Goal: Task Accomplishment & Management: Manage account settings

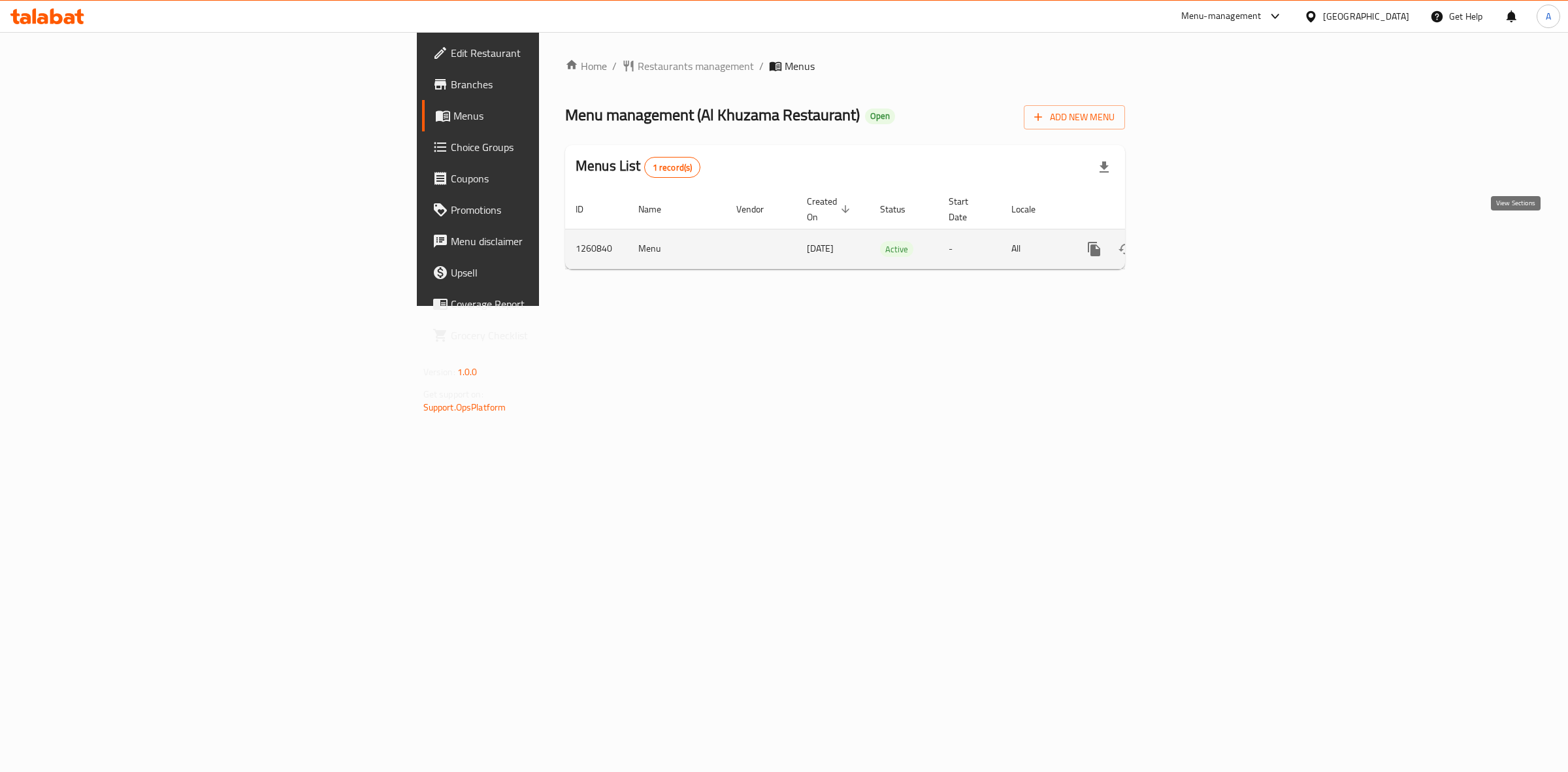
click at [1204, 234] on link "enhanced table" at bounding box center [1188, 249] width 31 height 31
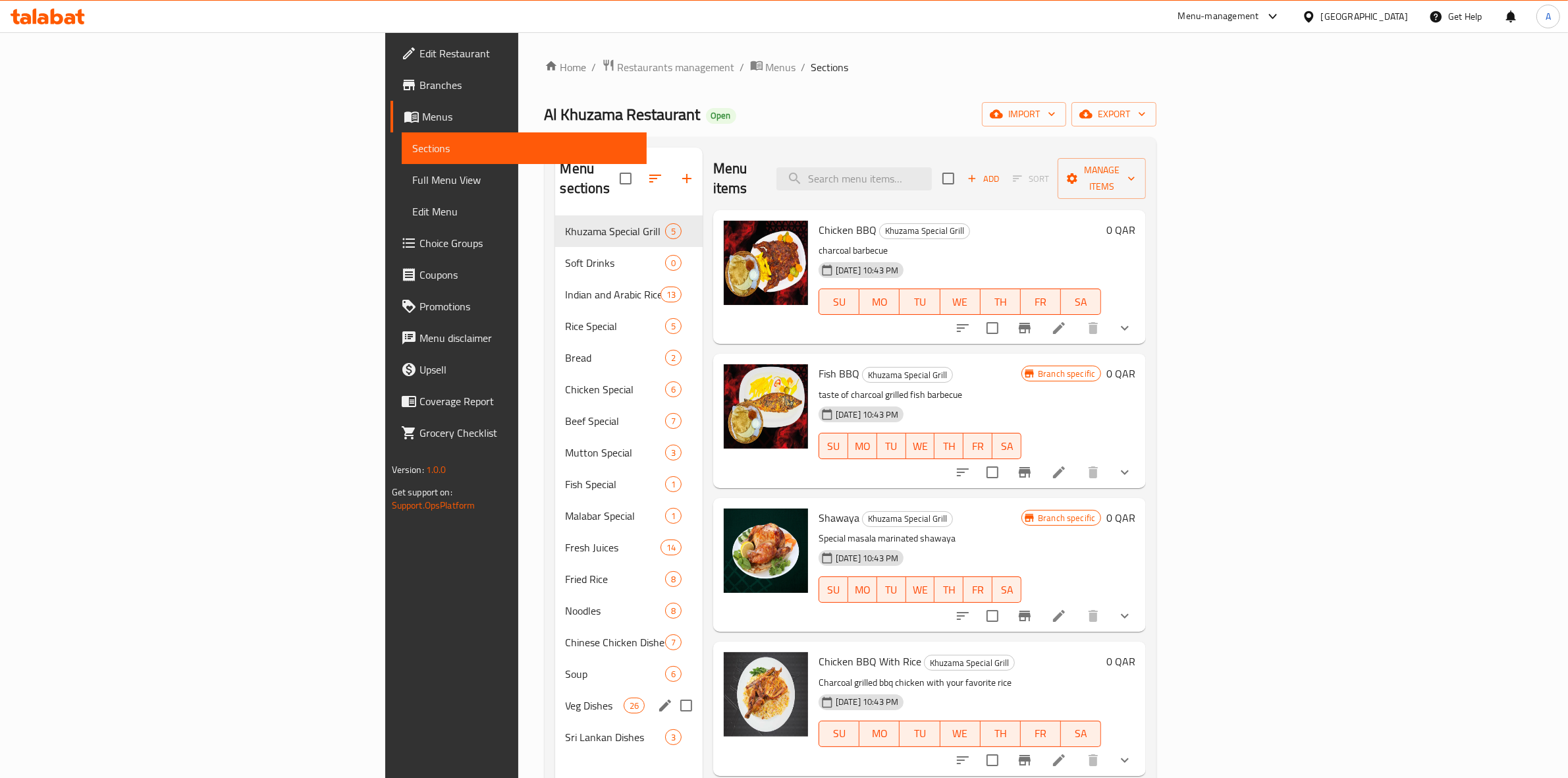
click at [566, 697] on span "Veg Dishes" at bounding box center [594, 705] width 58 height 16
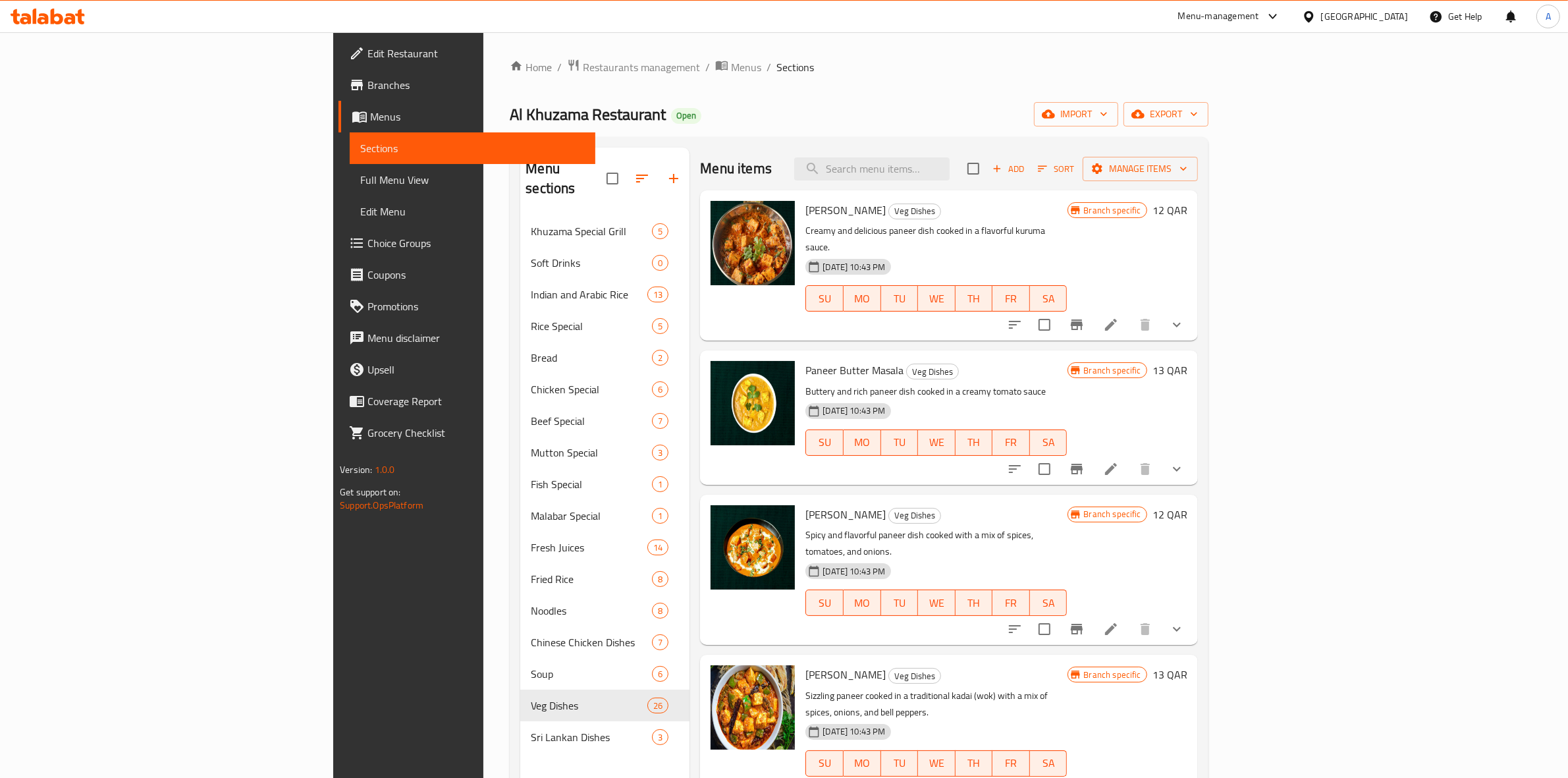
click at [1129, 318] on li at bounding box center [1111, 324] width 37 height 23
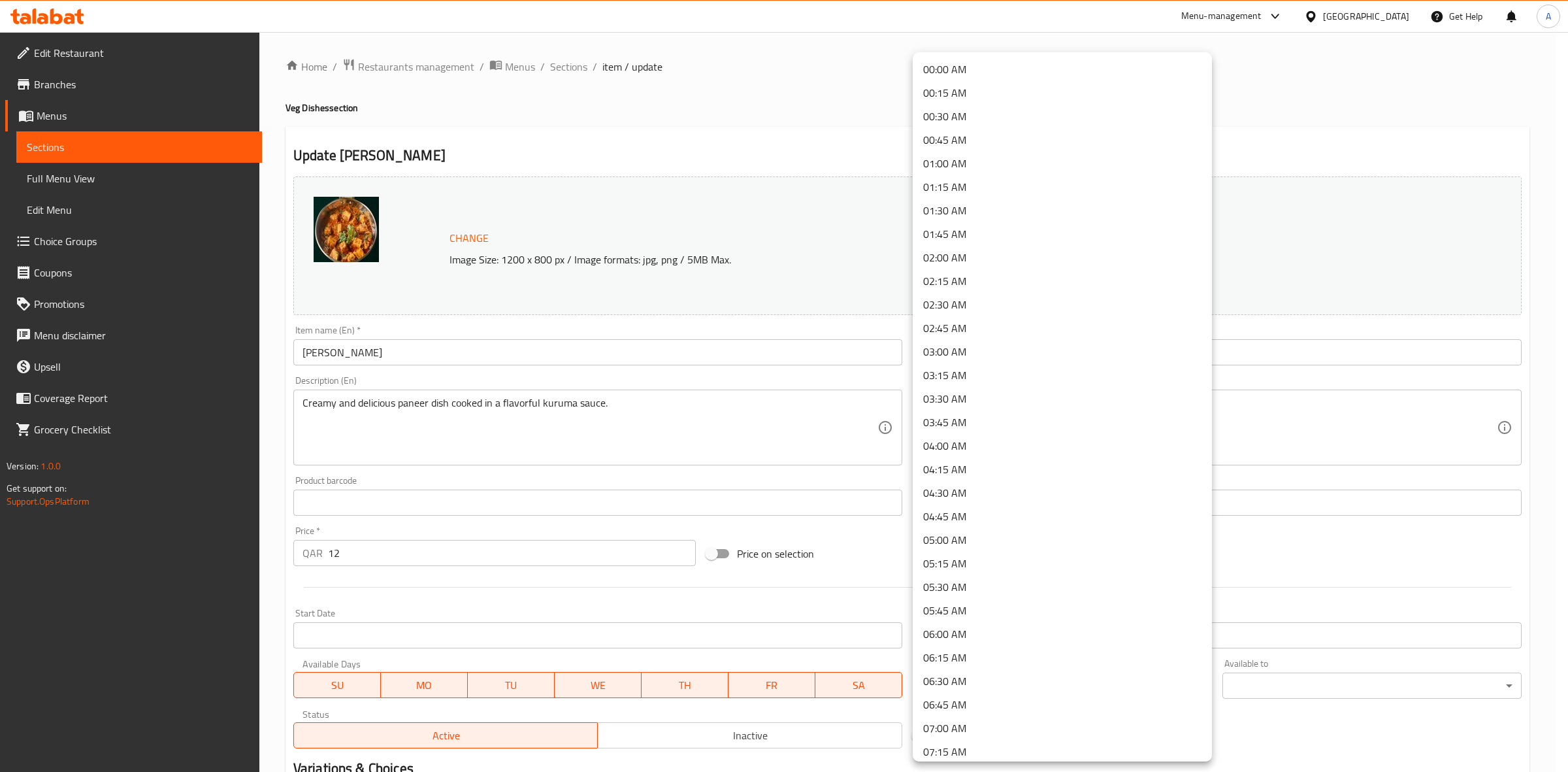
click at [971, 690] on body "​ Menu-management Qatar Get Help A Edit Restaurant Branches Menus Sections Full…" at bounding box center [784, 402] width 1568 height 740
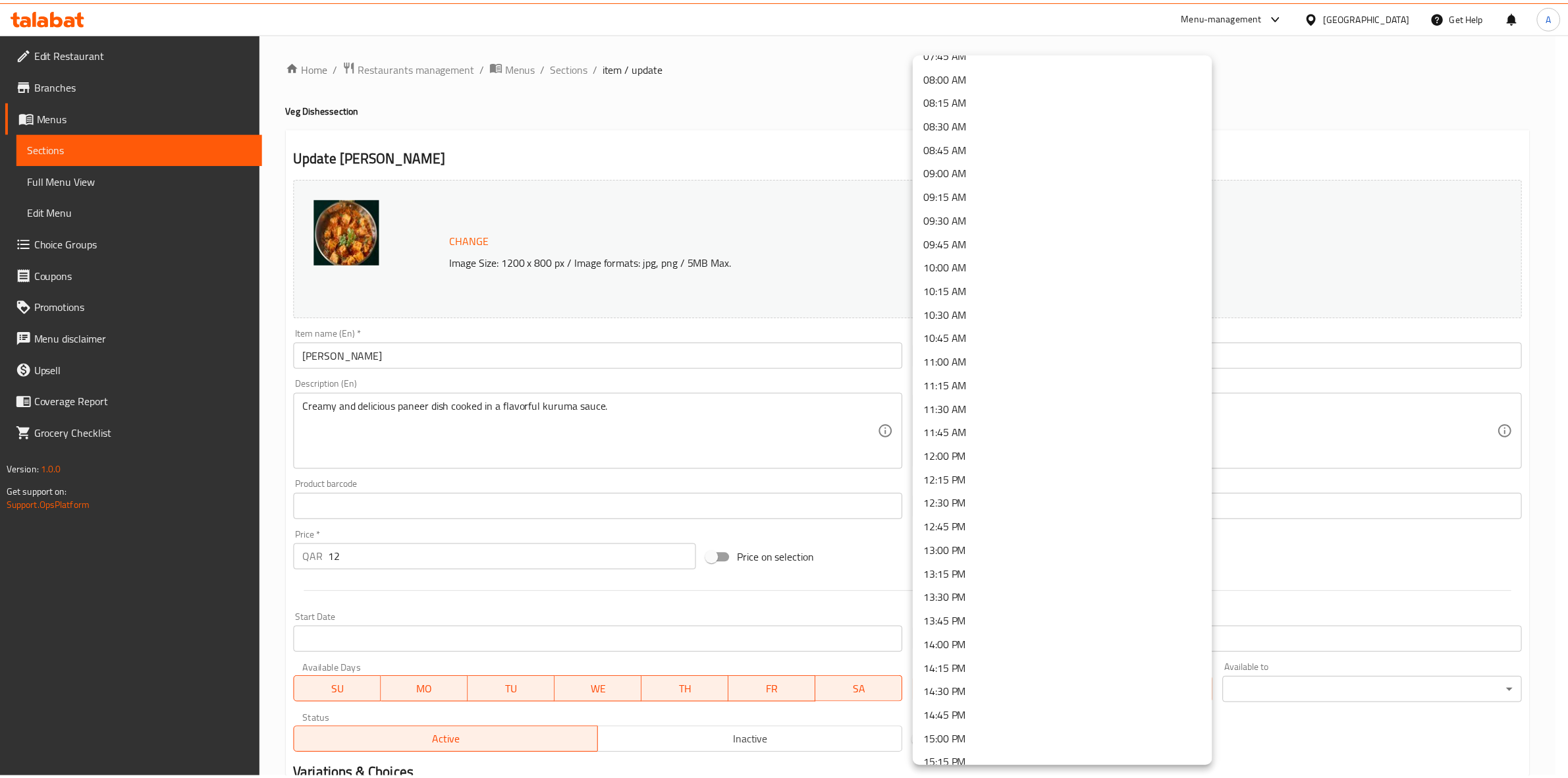
scroll to position [824, 0]
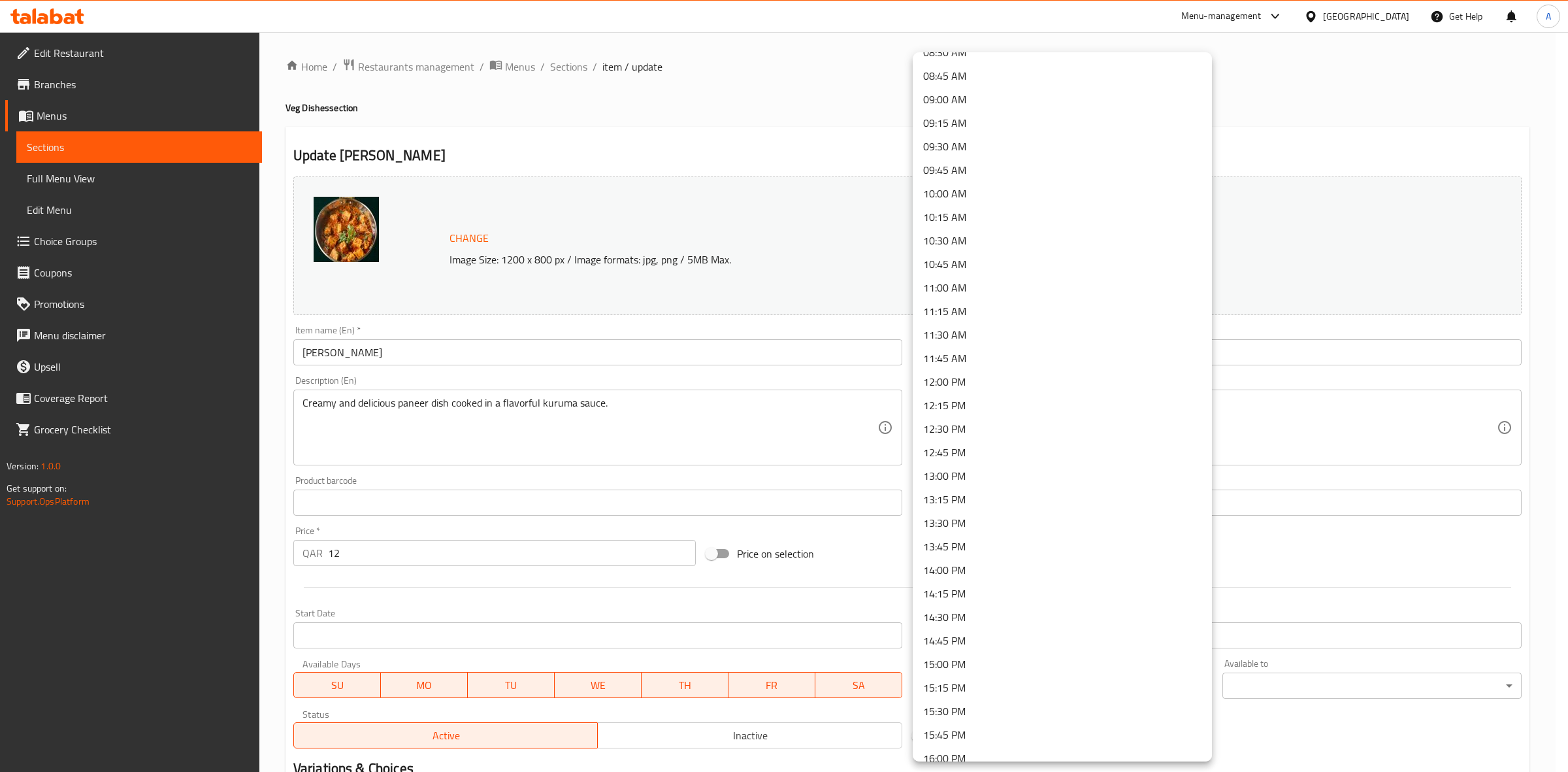
click at [994, 608] on li "14:30 PM" at bounding box center [1062, 617] width 299 height 23
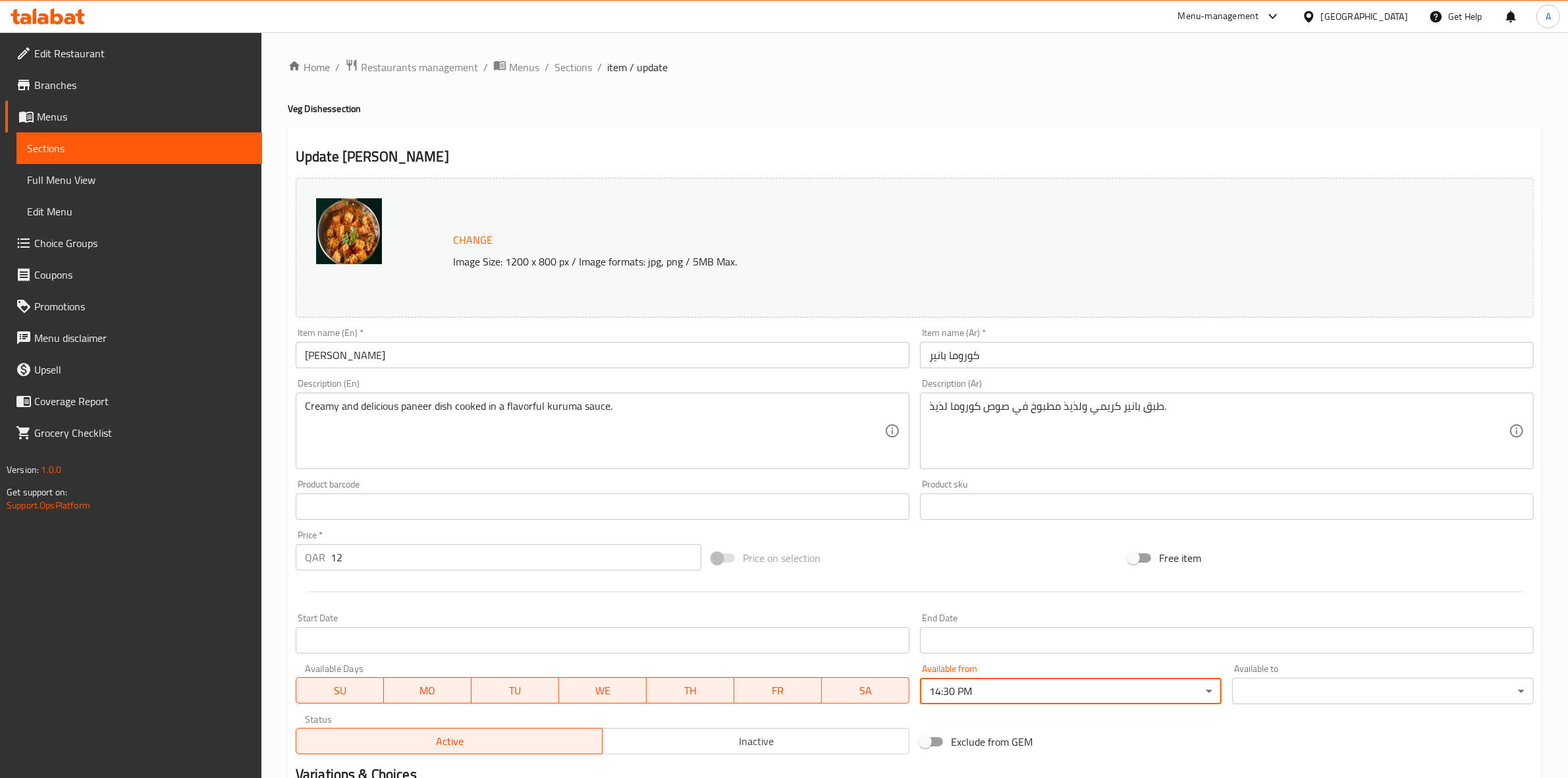
click at [1321, 690] on body "​ Menu-management Qatar Get Help A Edit Restaurant Branches Menus Sections Full…" at bounding box center [784, 405] width 1568 height 746
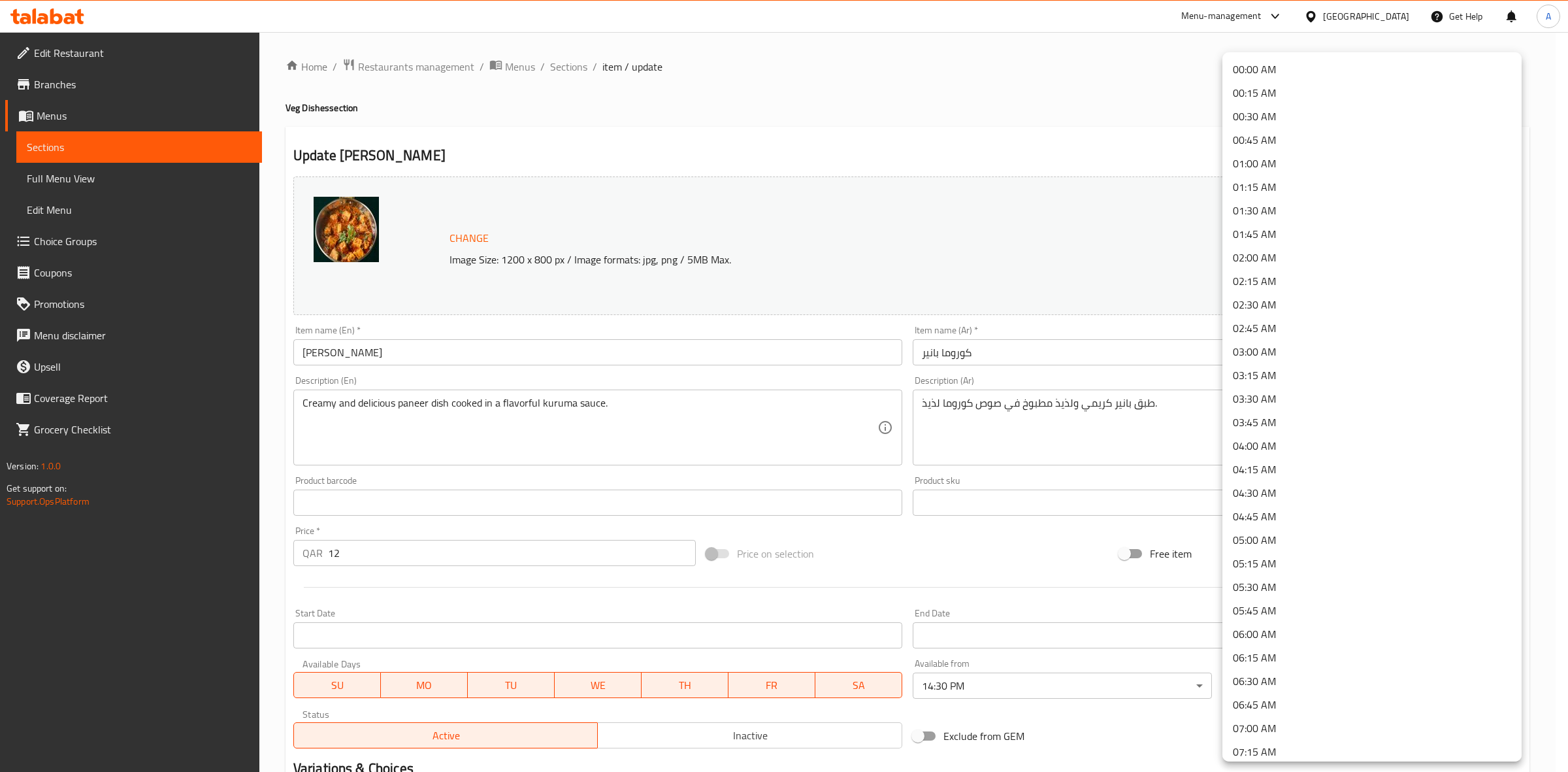
click at [1276, 207] on li "01:30 AM" at bounding box center [1372, 211] width 299 height 23
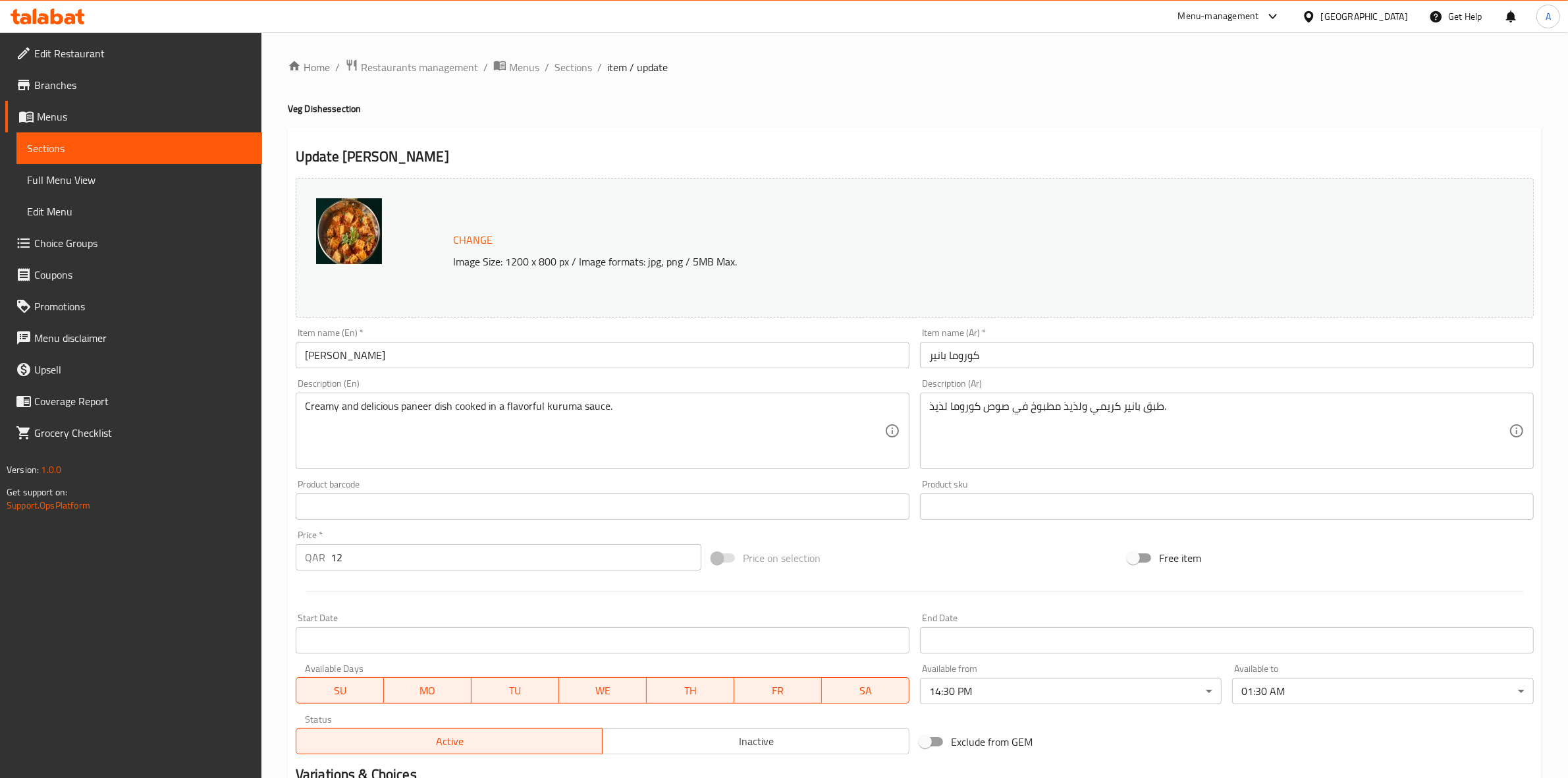
click at [889, 162] on h2 "Update Paneer Kuruma" at bounding box center [914, 157] width 1238 height 20
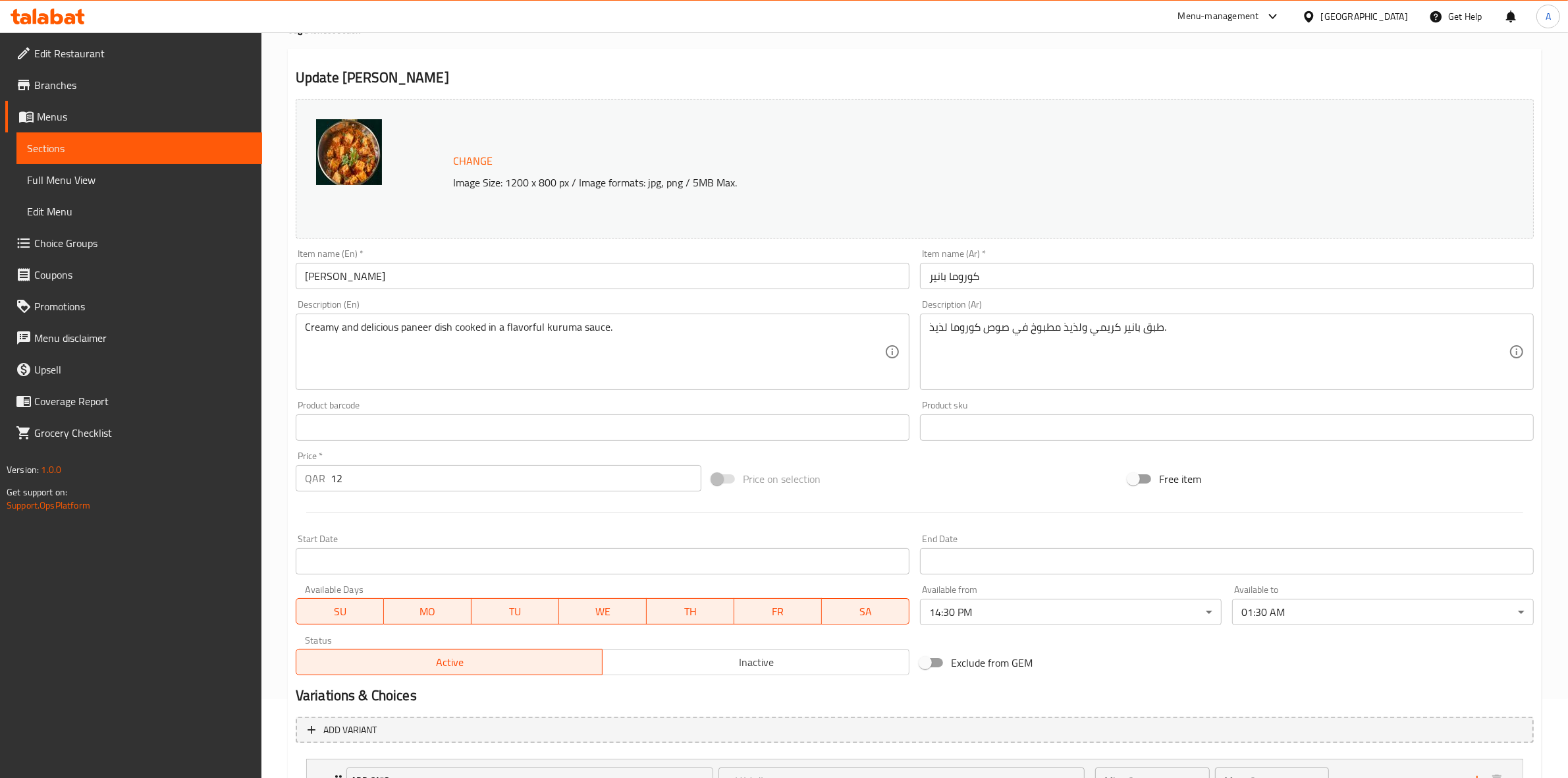
scroll to position [193, 0]
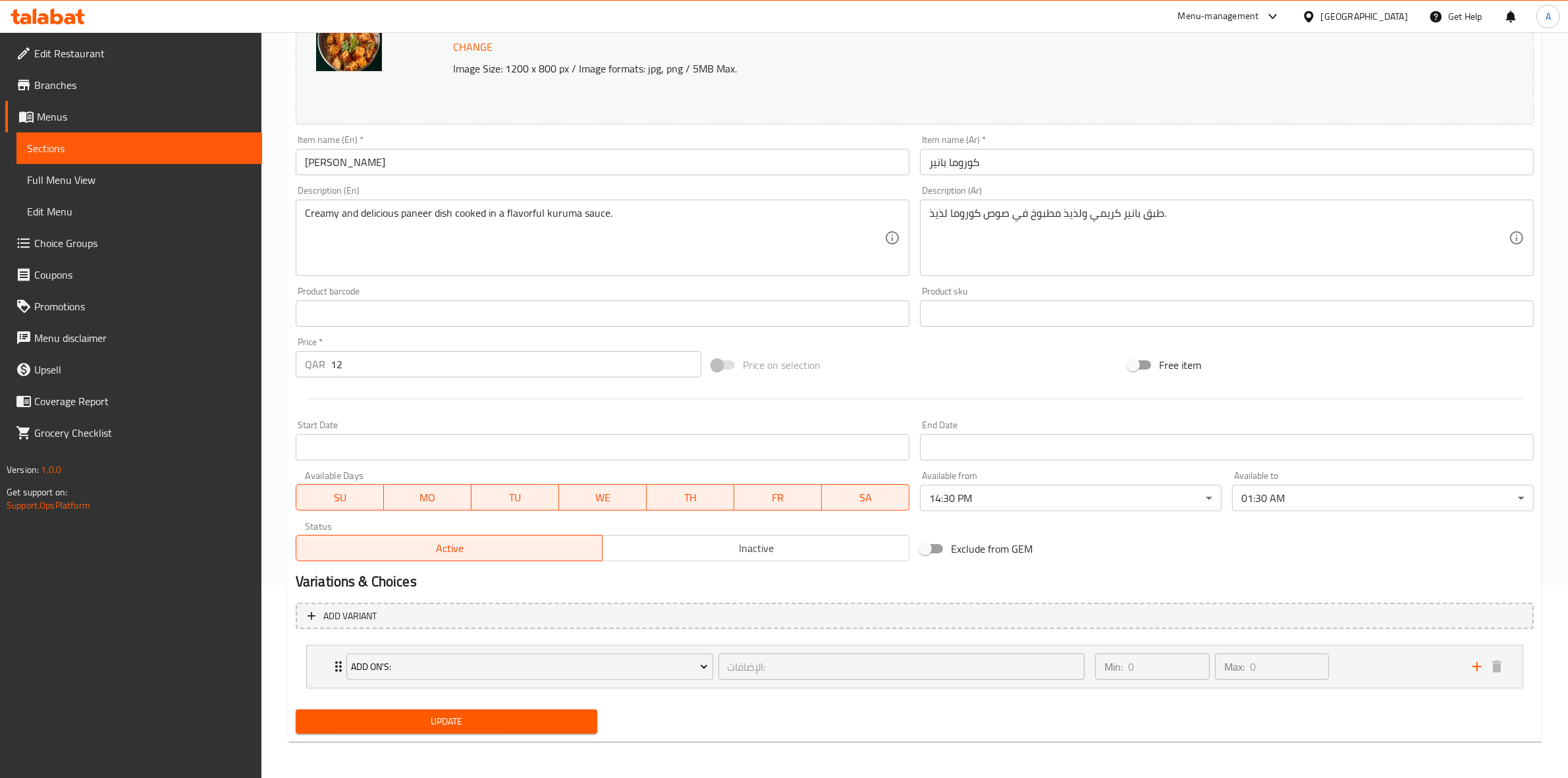
click at [496, 723] on span "Update" at bounding box center [446, 722] width 280 height 16
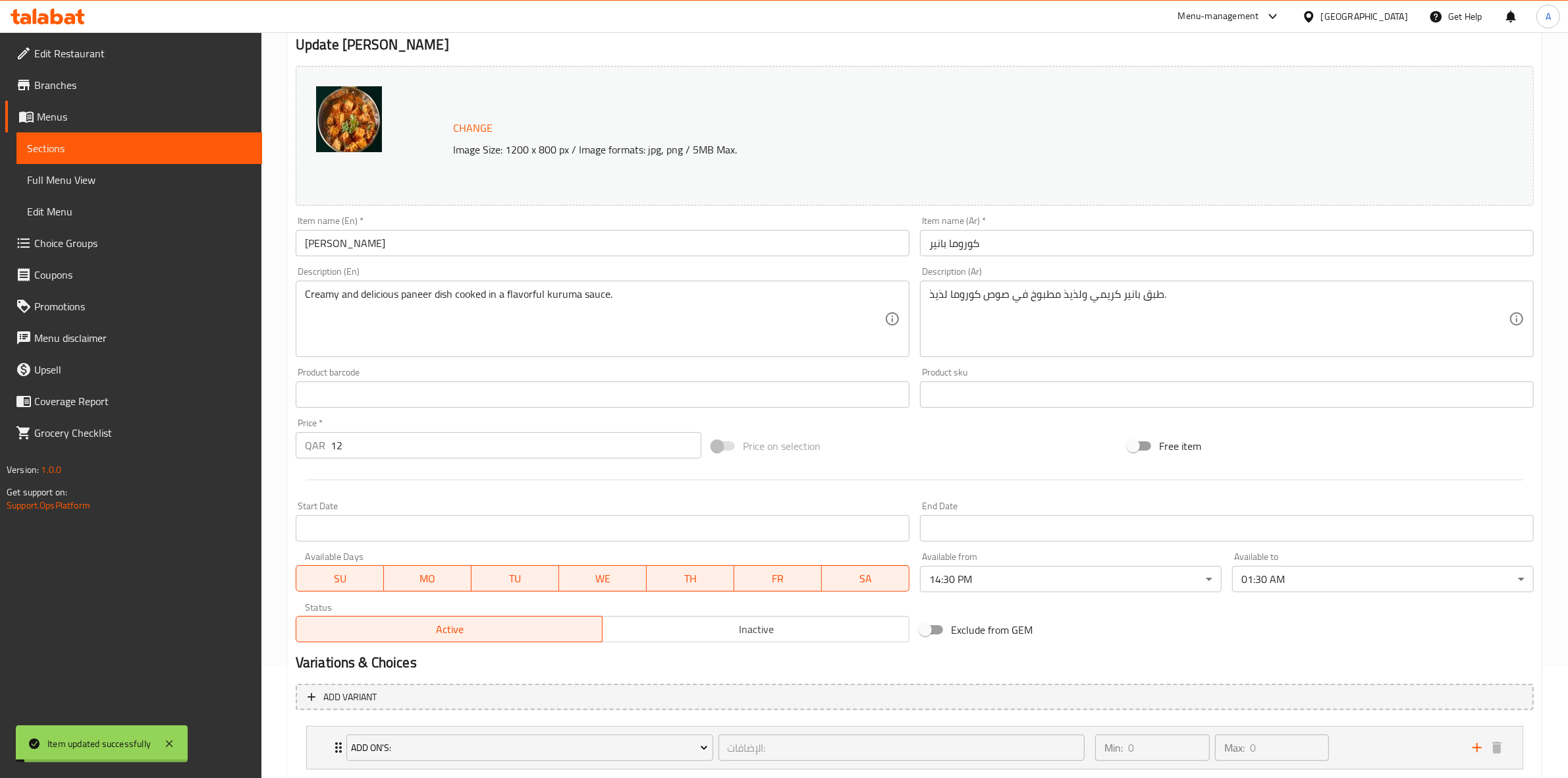
scroll to position [0, 0]
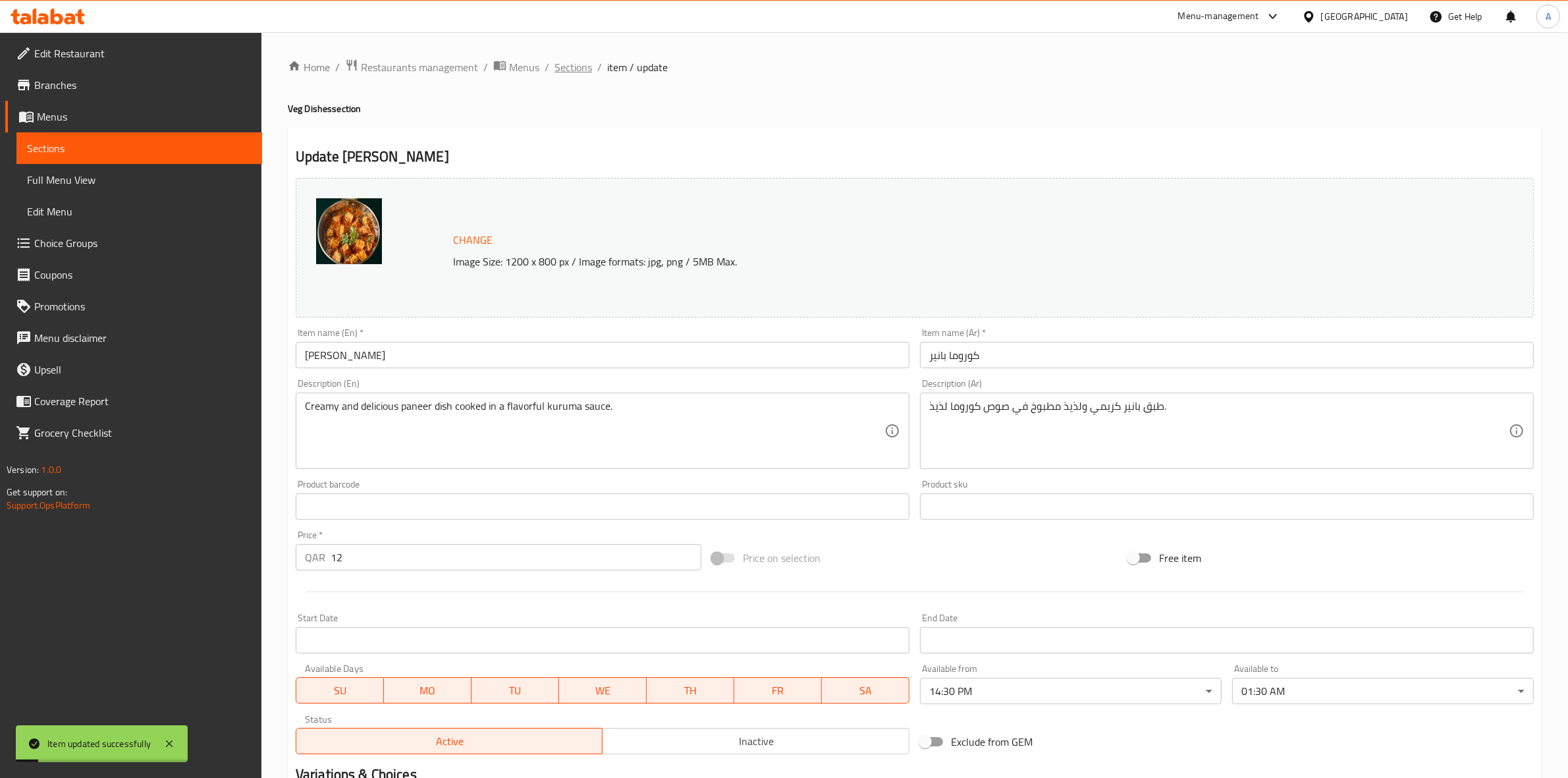
click at [575, 73] on span "Sections" at bounding box center [573, 67] width 38 height 16
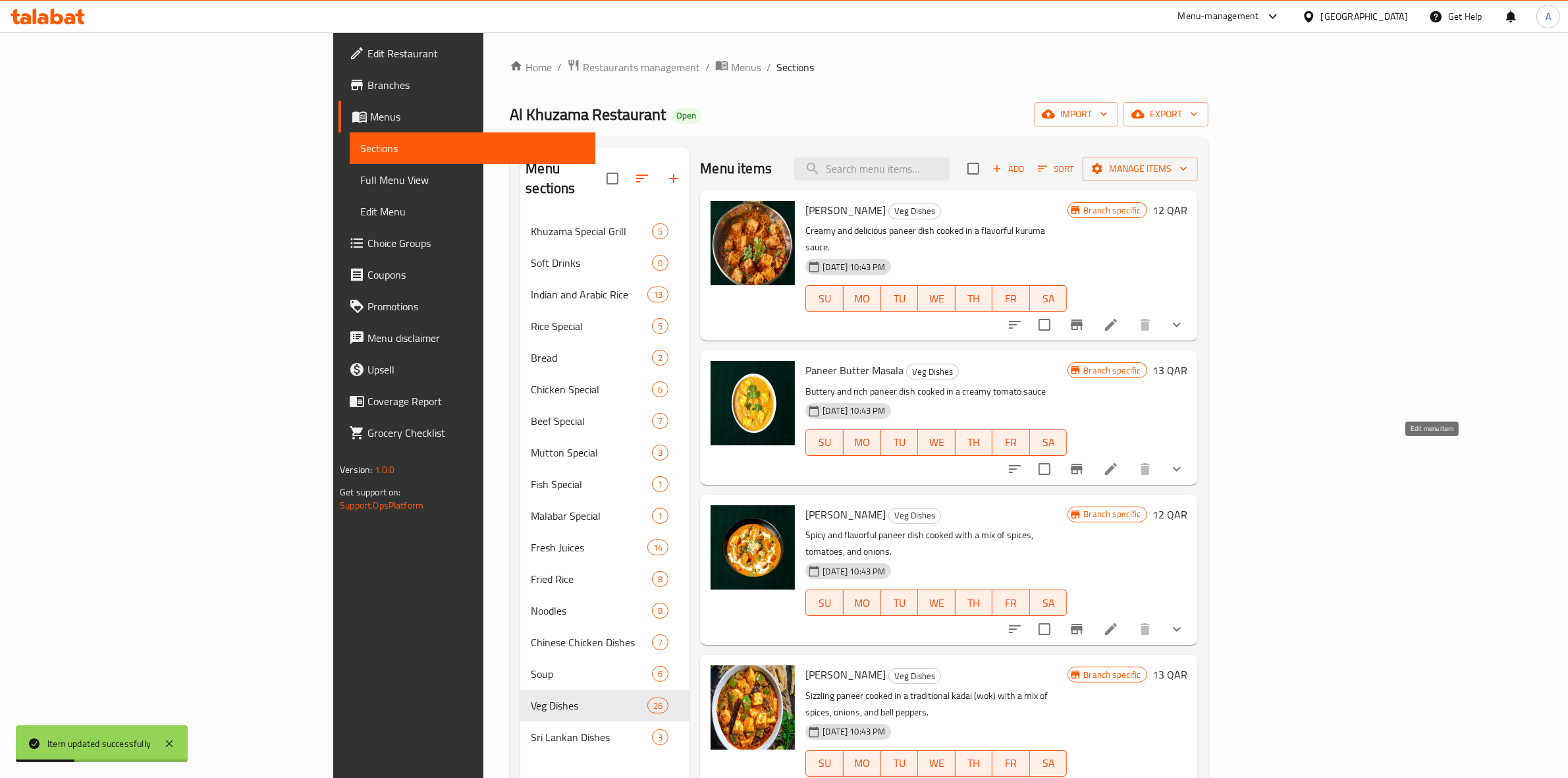
click at [1119, 461] on icon at bounding box center [1111, 469] width 16 height 16
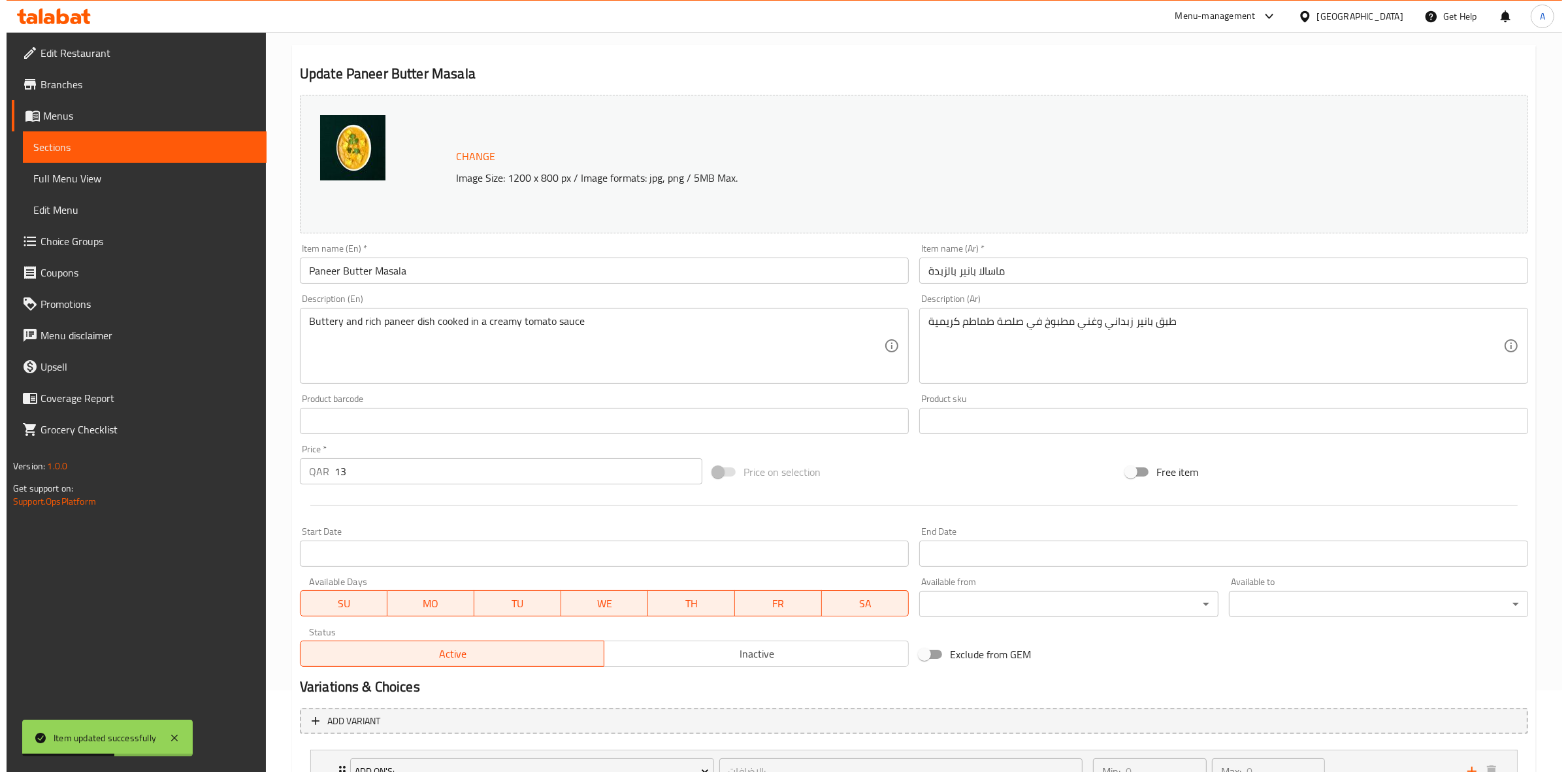
scroll to position [192, 0]
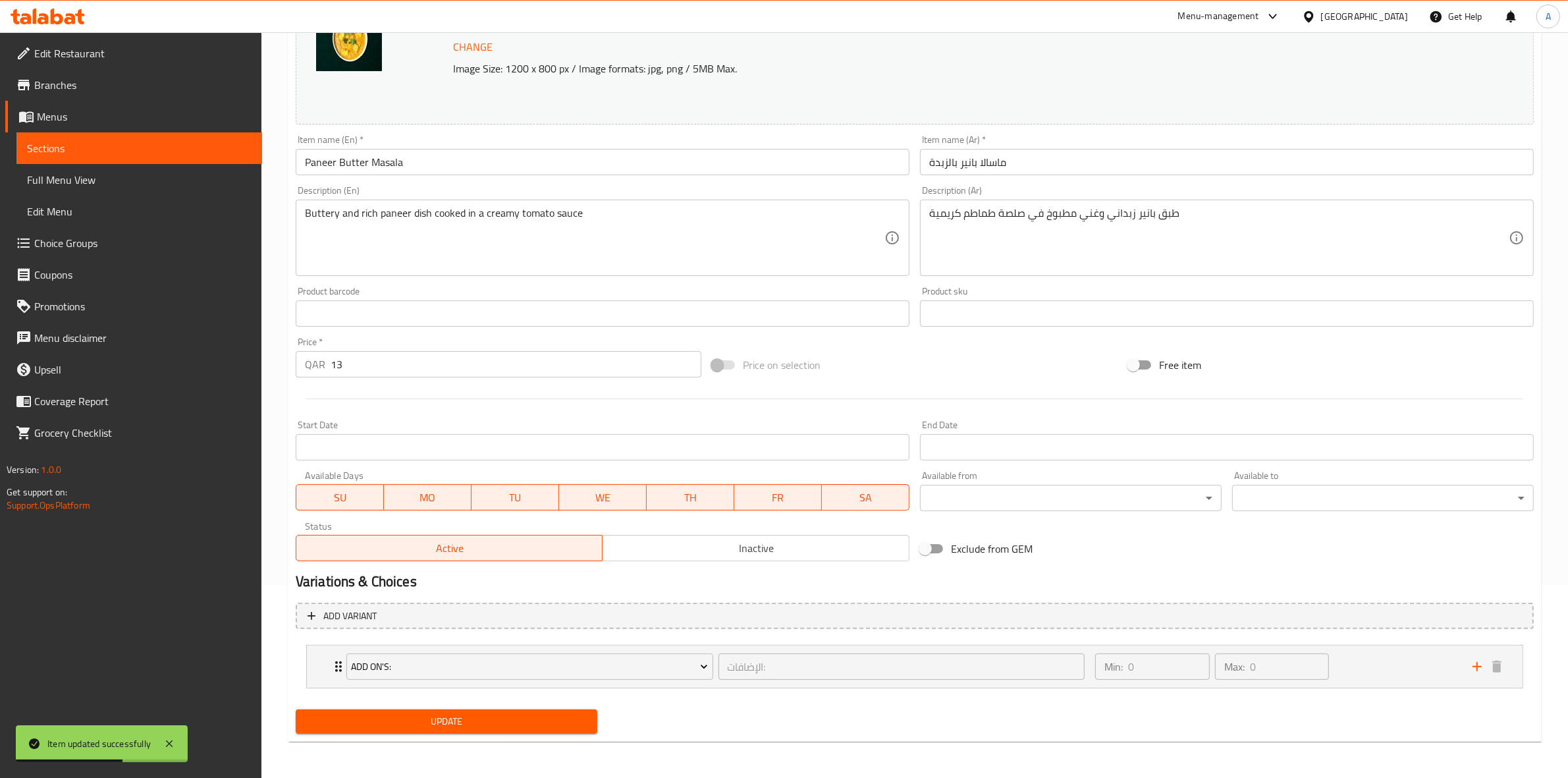
click at [1061, 498] on body "Item updated successfully ​ Menu-management Qatar Get Help A Edit Restaurant Br…" at bounding box center [784, 211] width 1568 height 746
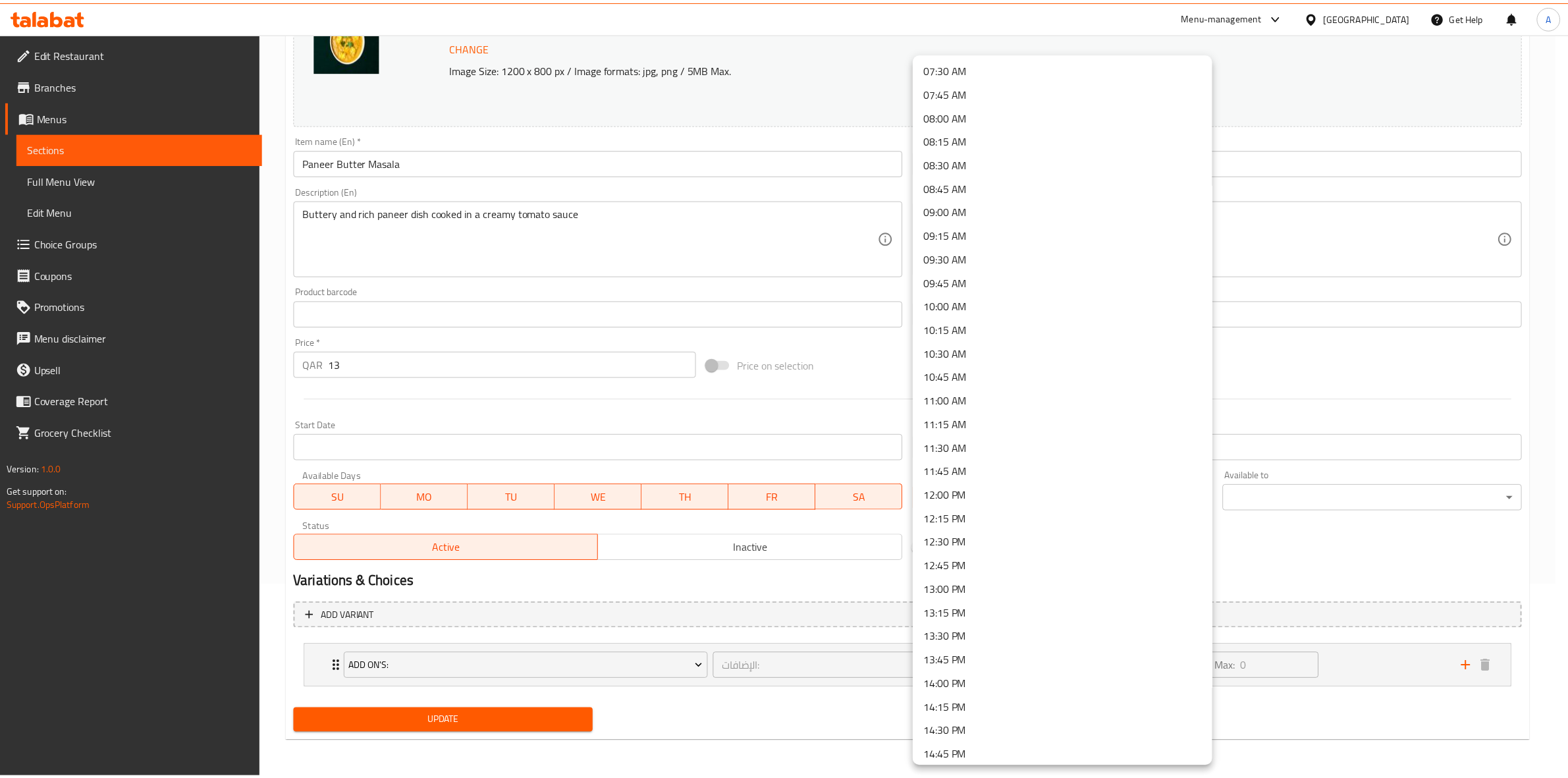
scroll to position [741, 0]
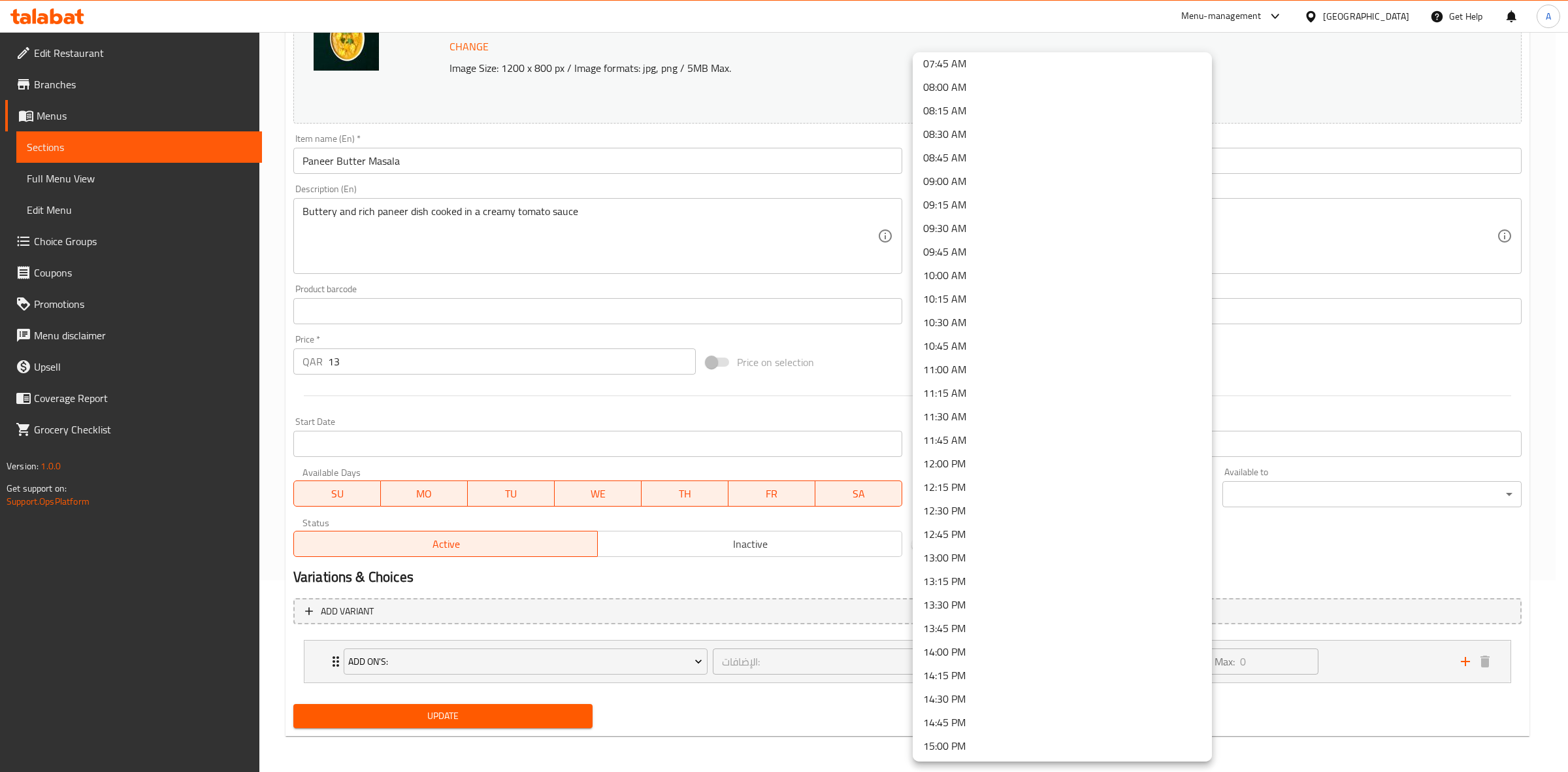
click at [969, 691] on li "14:30 PM" at bounding box center [1062, 698] width 299 height 23
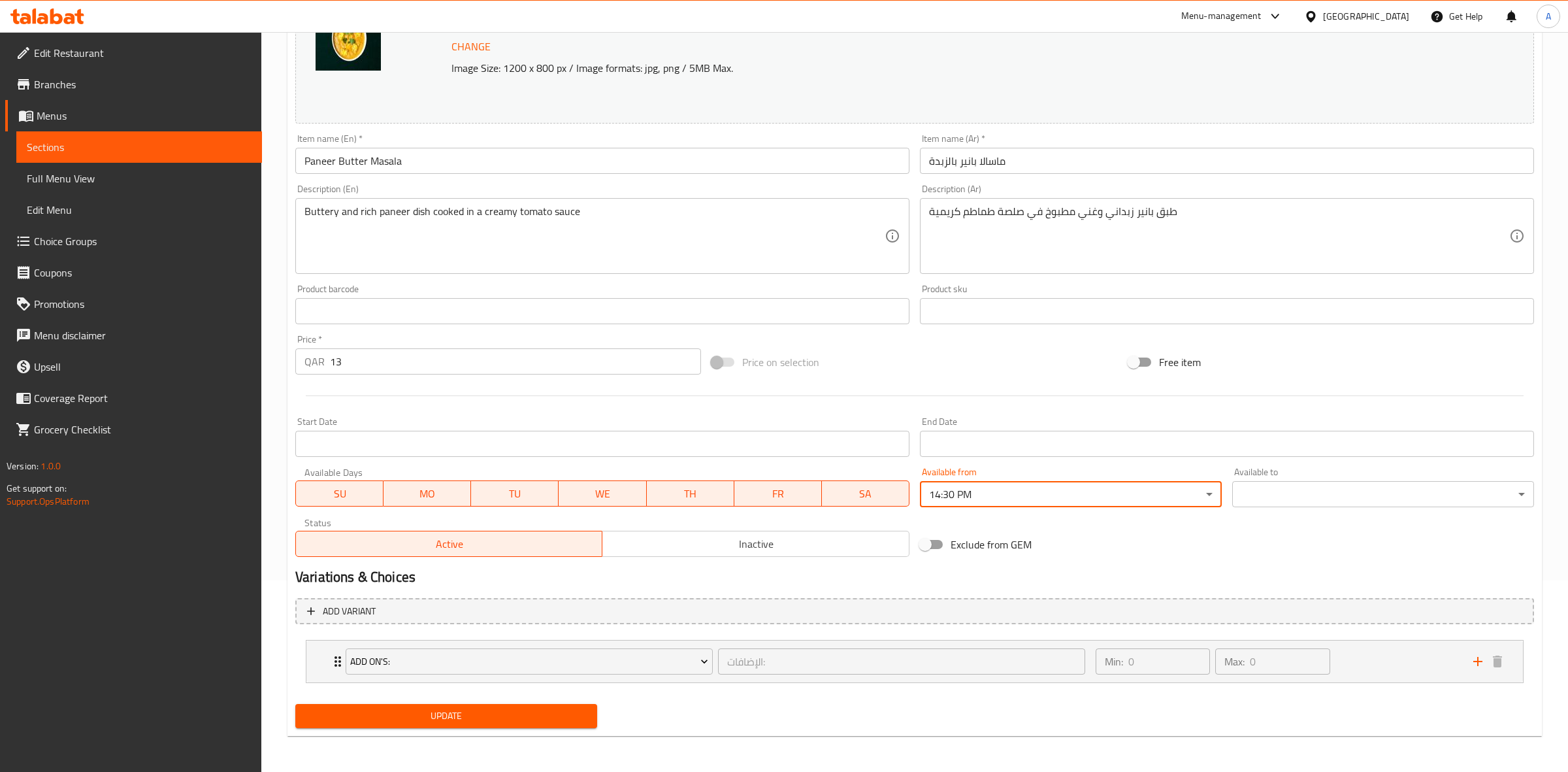
click at [1316, 504] on body "​ Menu-management Qatar Get Help A Edit Restaurant Branches Menus Sections Full…" at bounding box center [784, 210] width 1568 height 740
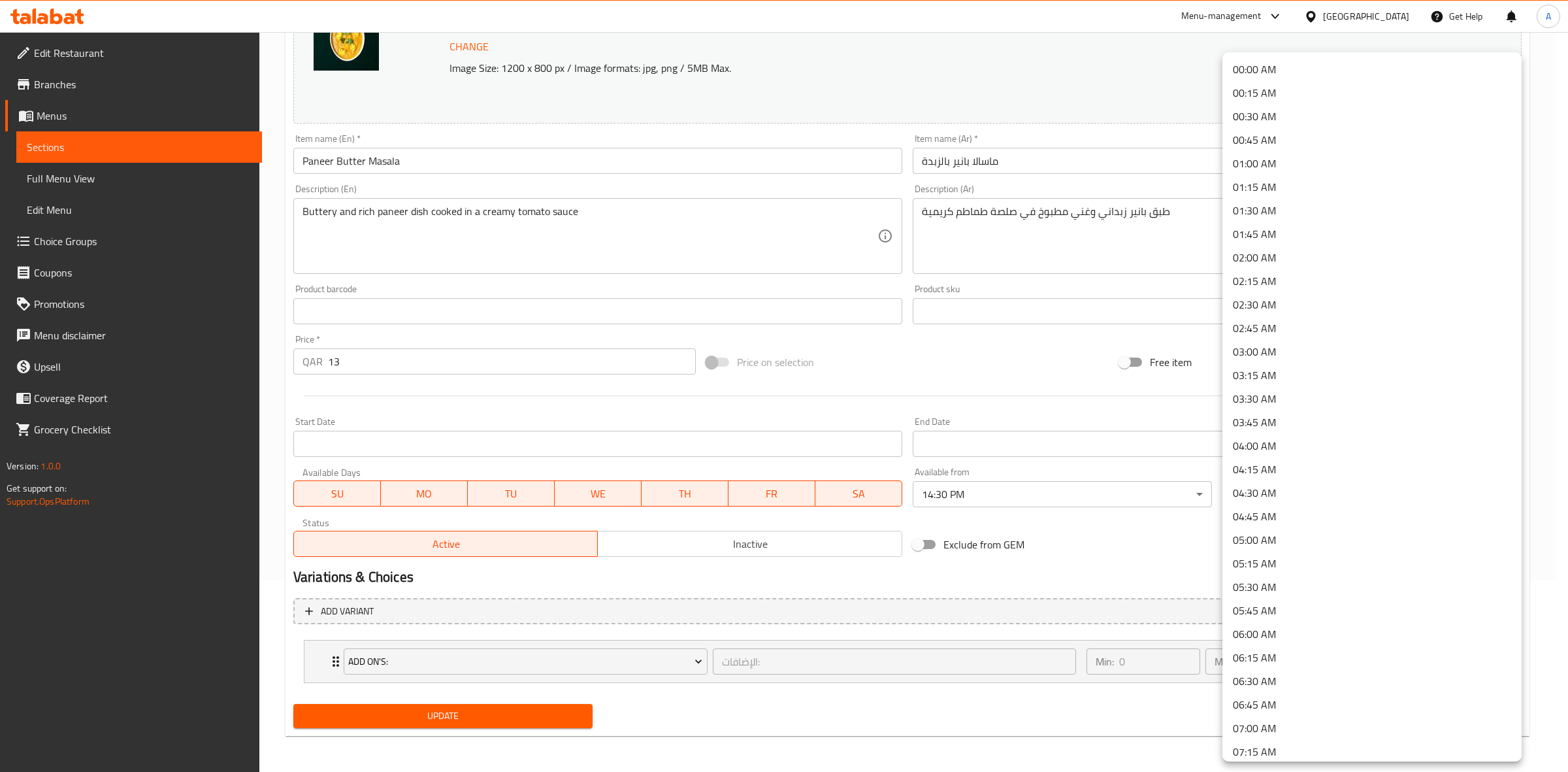
click at [1267, 204] on li "01:30 AM" at bounding box center [1372, 211] width 299 height 23
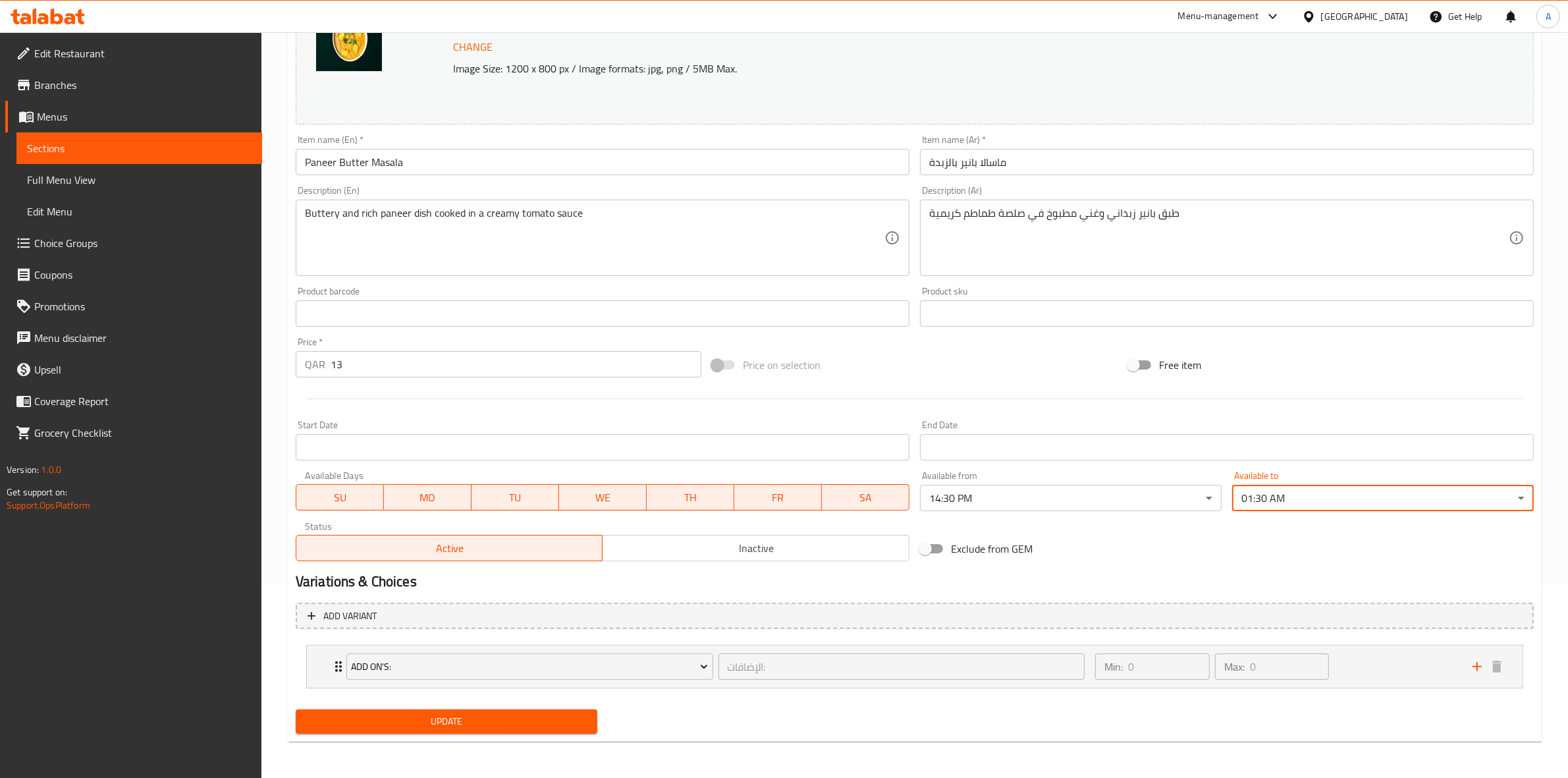
click at [1141, 545] on div "Exclude from GEM" at bounding box center [1122, 549] width 416 height 36
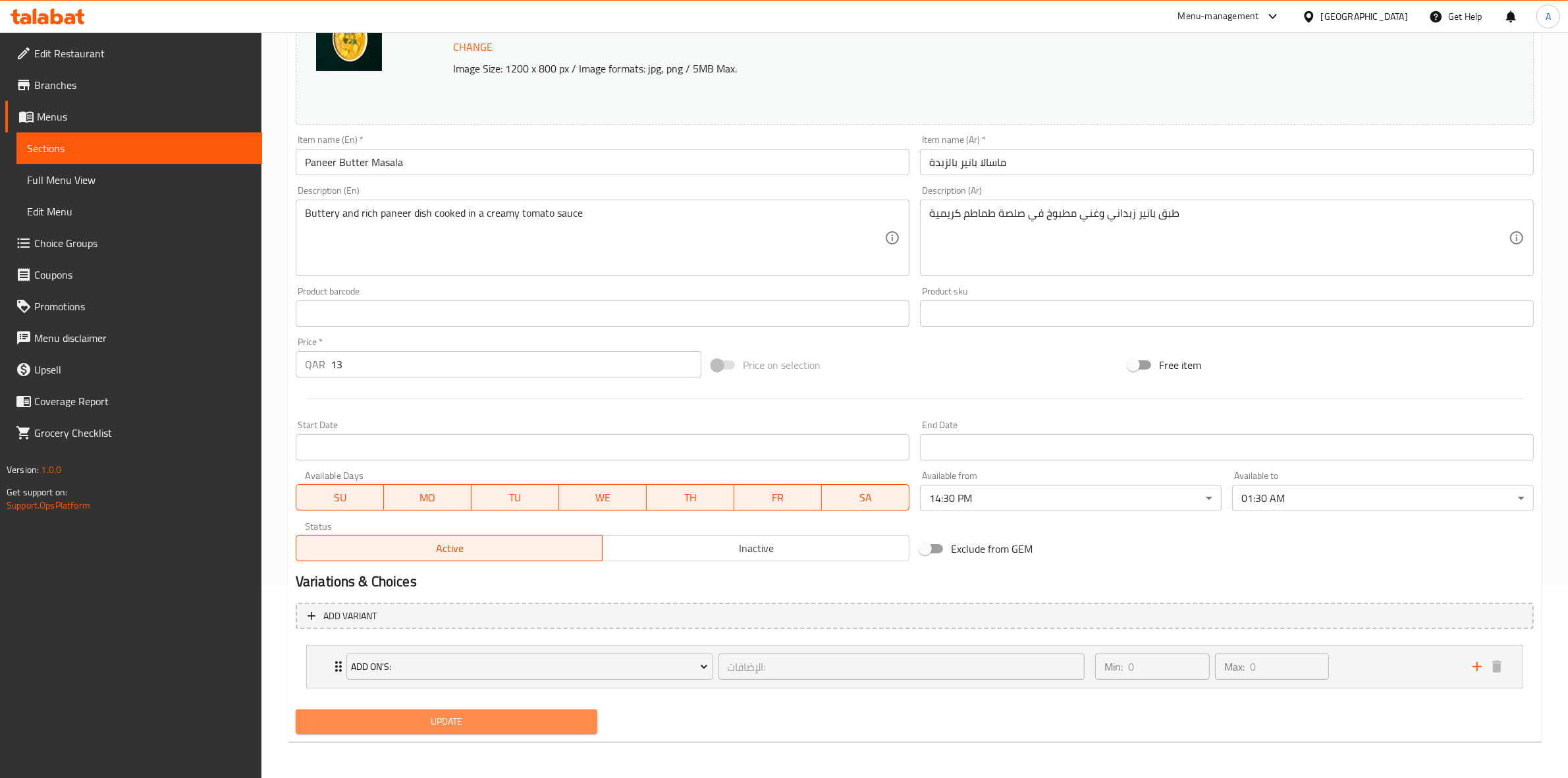
click at [471, 714] on span "Update" at bounding box center [446, 722] width 280 height 16
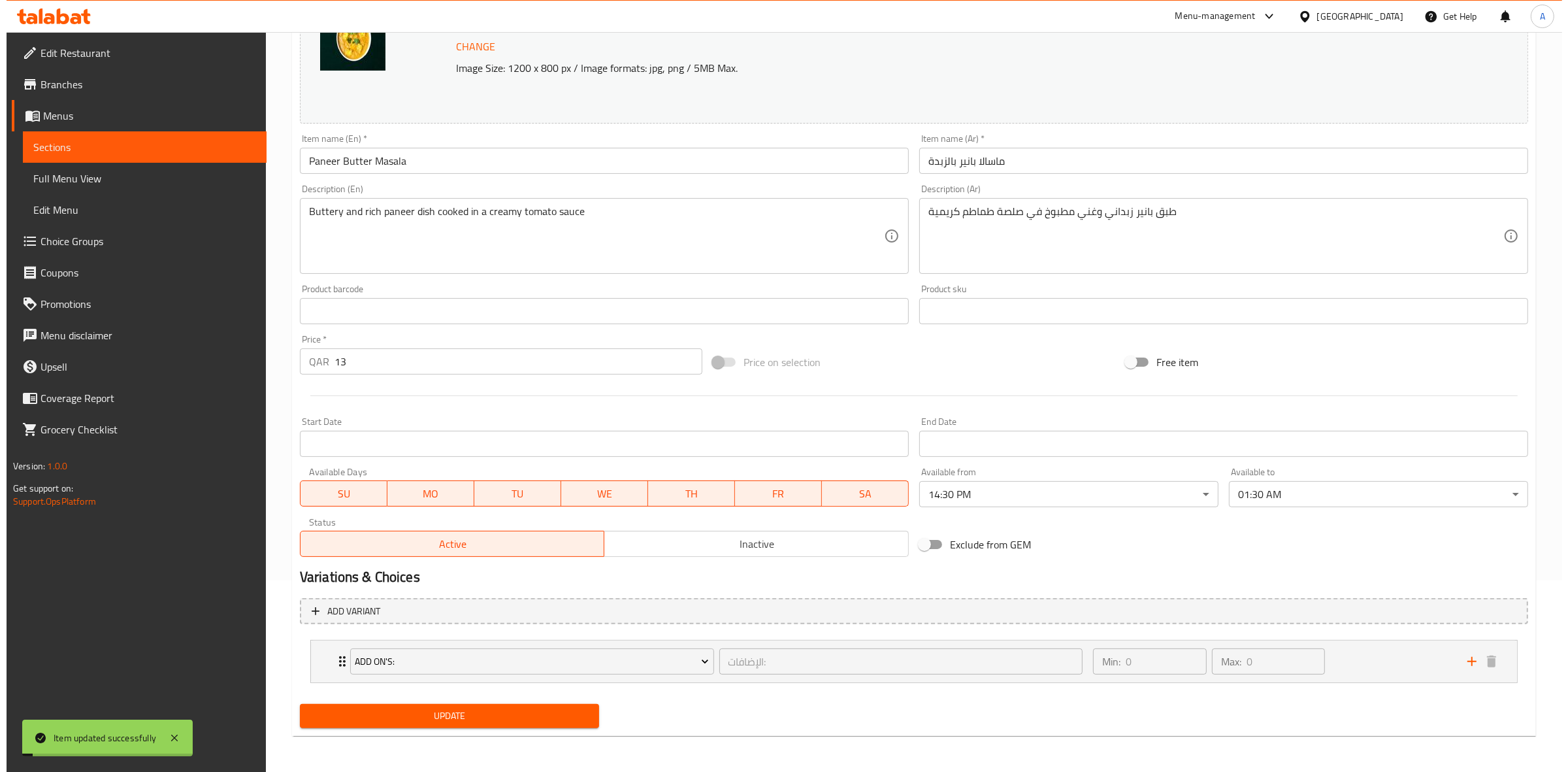
scroll to position [0, 0]
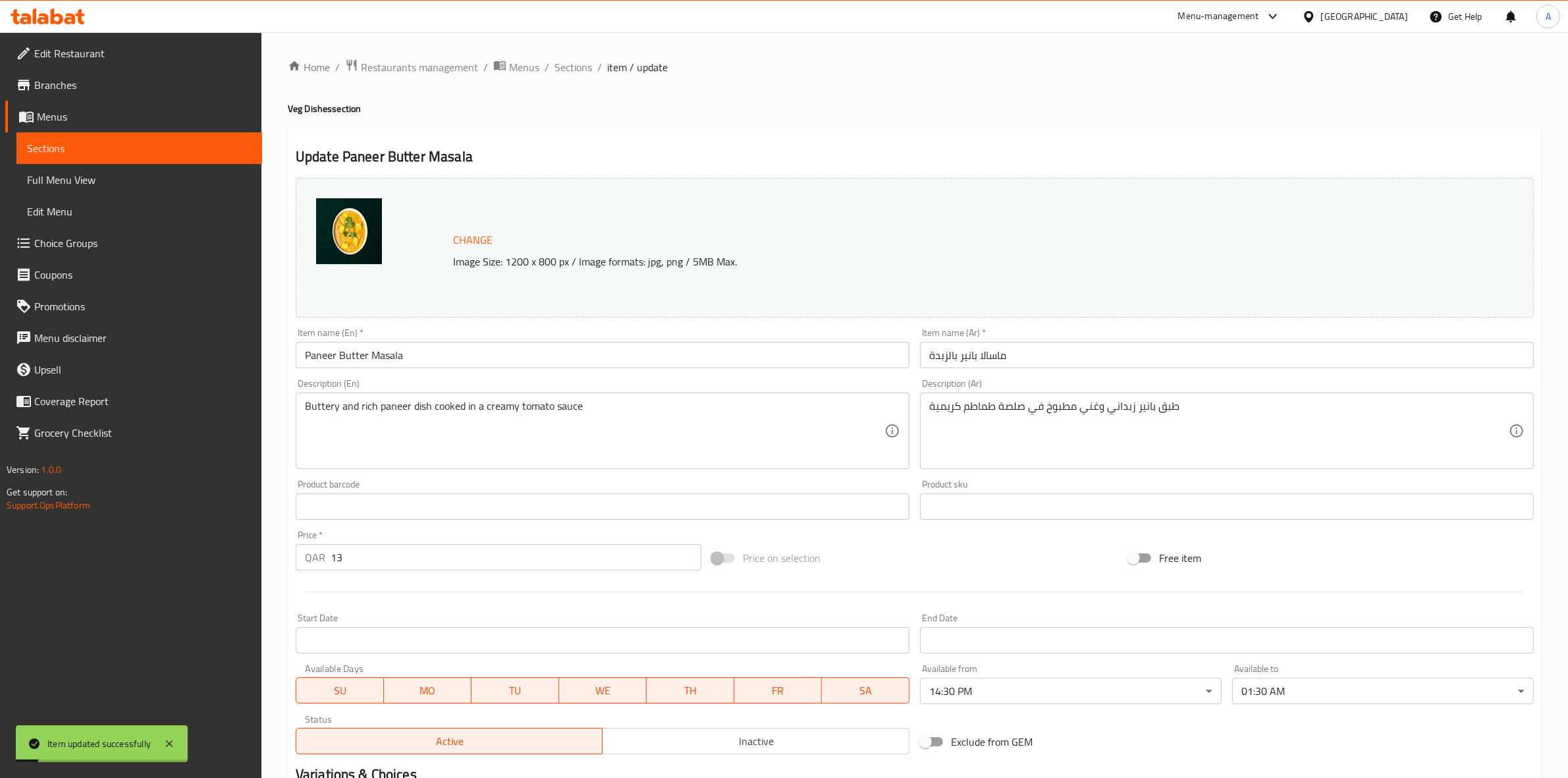
drag, startPoint x: 565, startPoint y: 59, endPoint x: 575, endPoint y: 82, distance: 25.1
click at [565, 59] on span "Sections" at bounding box center [573, 67] width 38 height 16
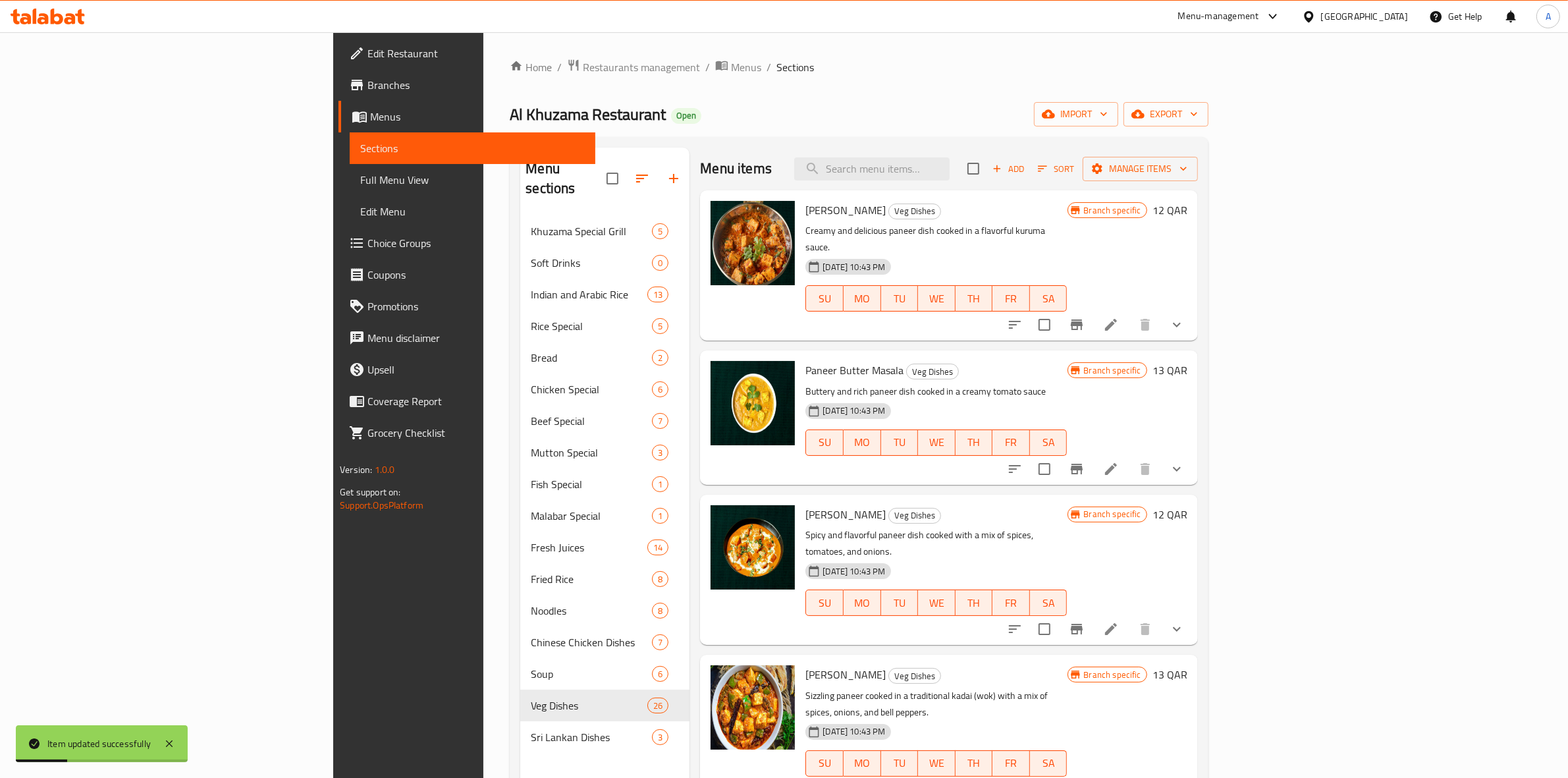
click at [1129, 617] on li at bounding box center [1111, 628] width 37 height 23
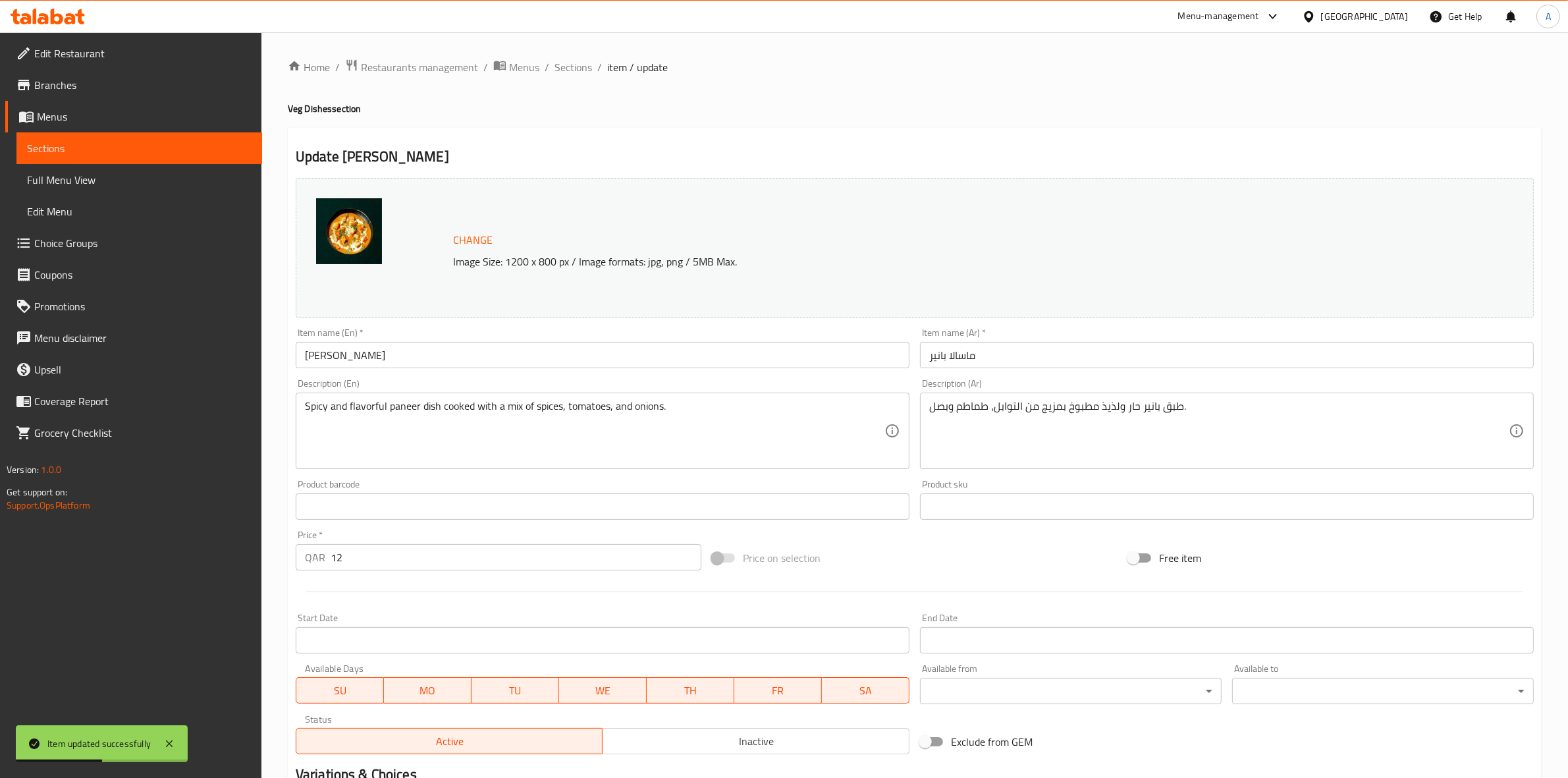
click at [1039, 689] on body "Item updated successfully ​ Menu-management Qatar Get Help A Edit Restaurant Br…" at bounding box center [784, 405] width 1568 height 746
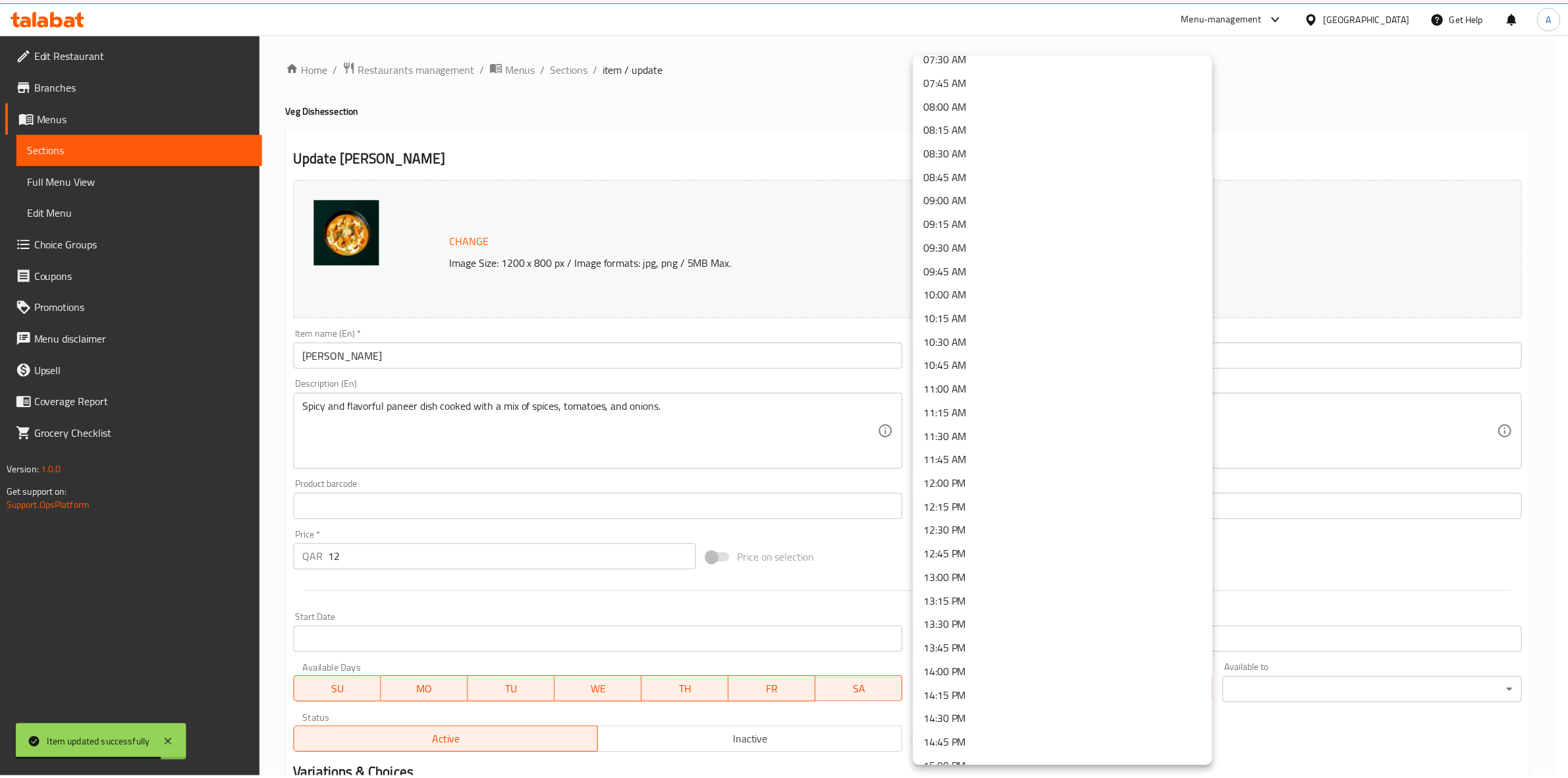
scroll to position [824, 0]
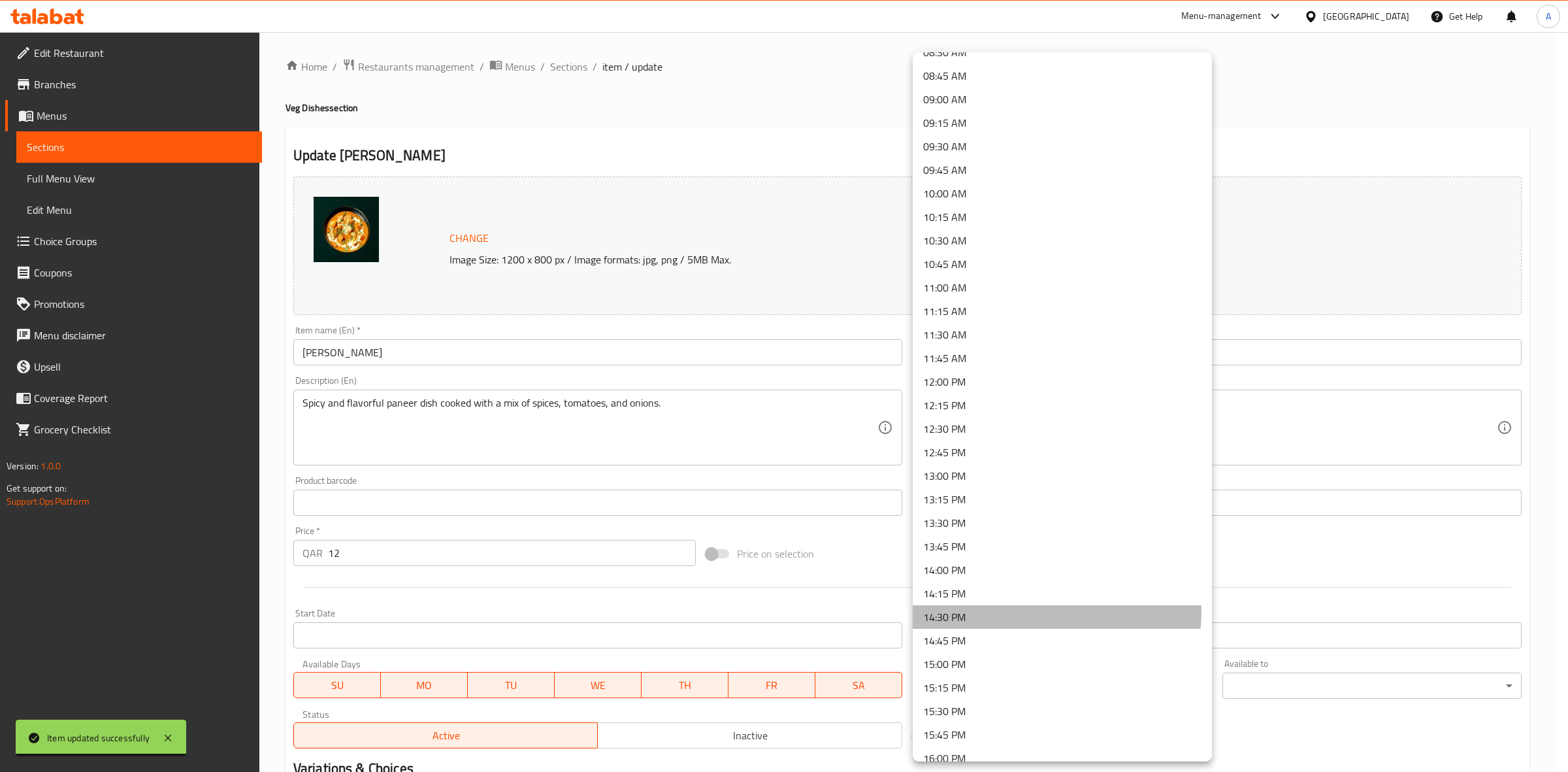
click at [978, 608] on li "14:30 PM" at bounding box center [1062, 617] width 299 height 23
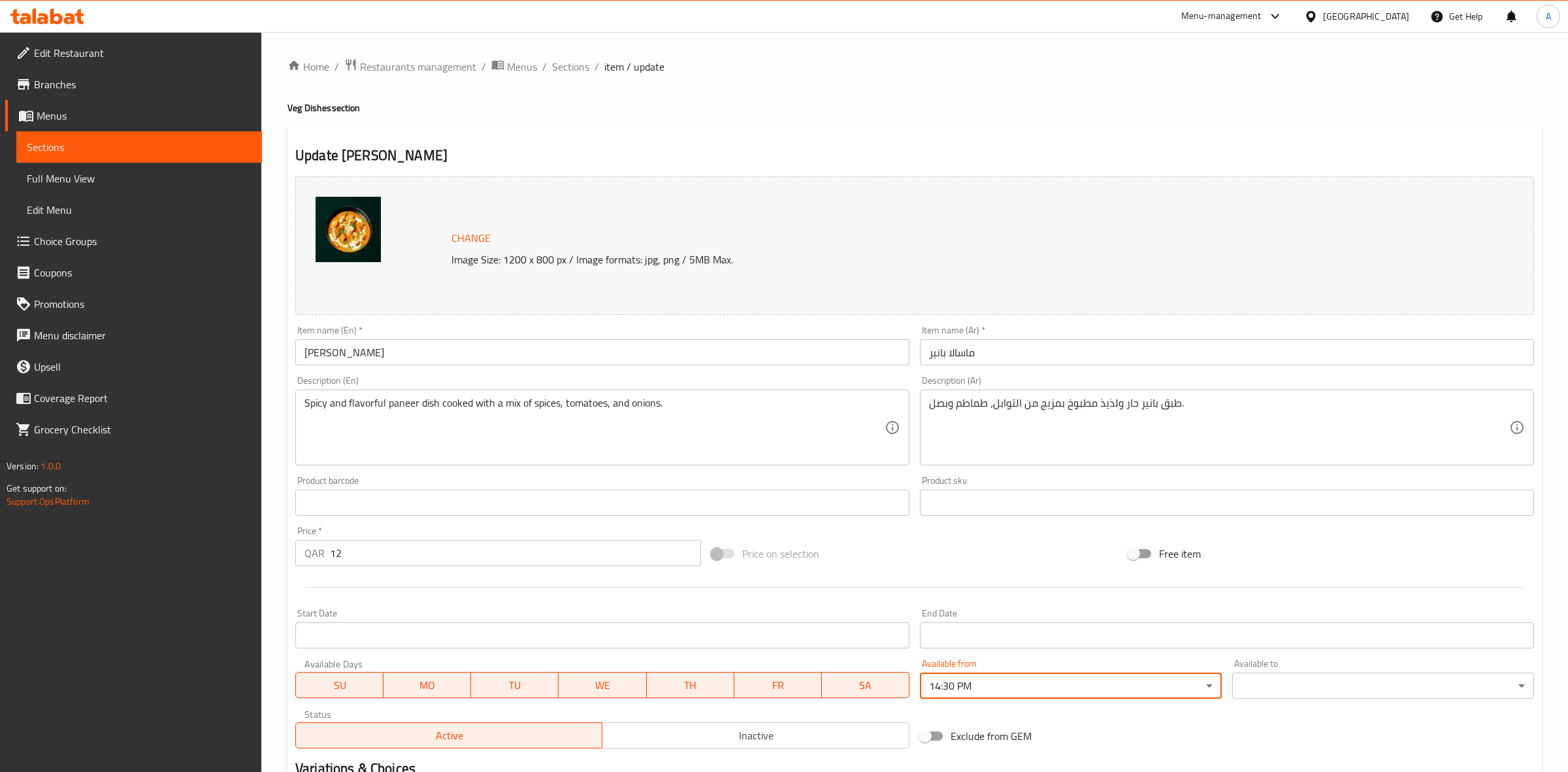
click at [1318, 691] on body "​ Menu-management Qatar Get Help A Edit Restaurant Branches Menus Sections Full…" at bounding box center [784, 402] width 1568 height 740
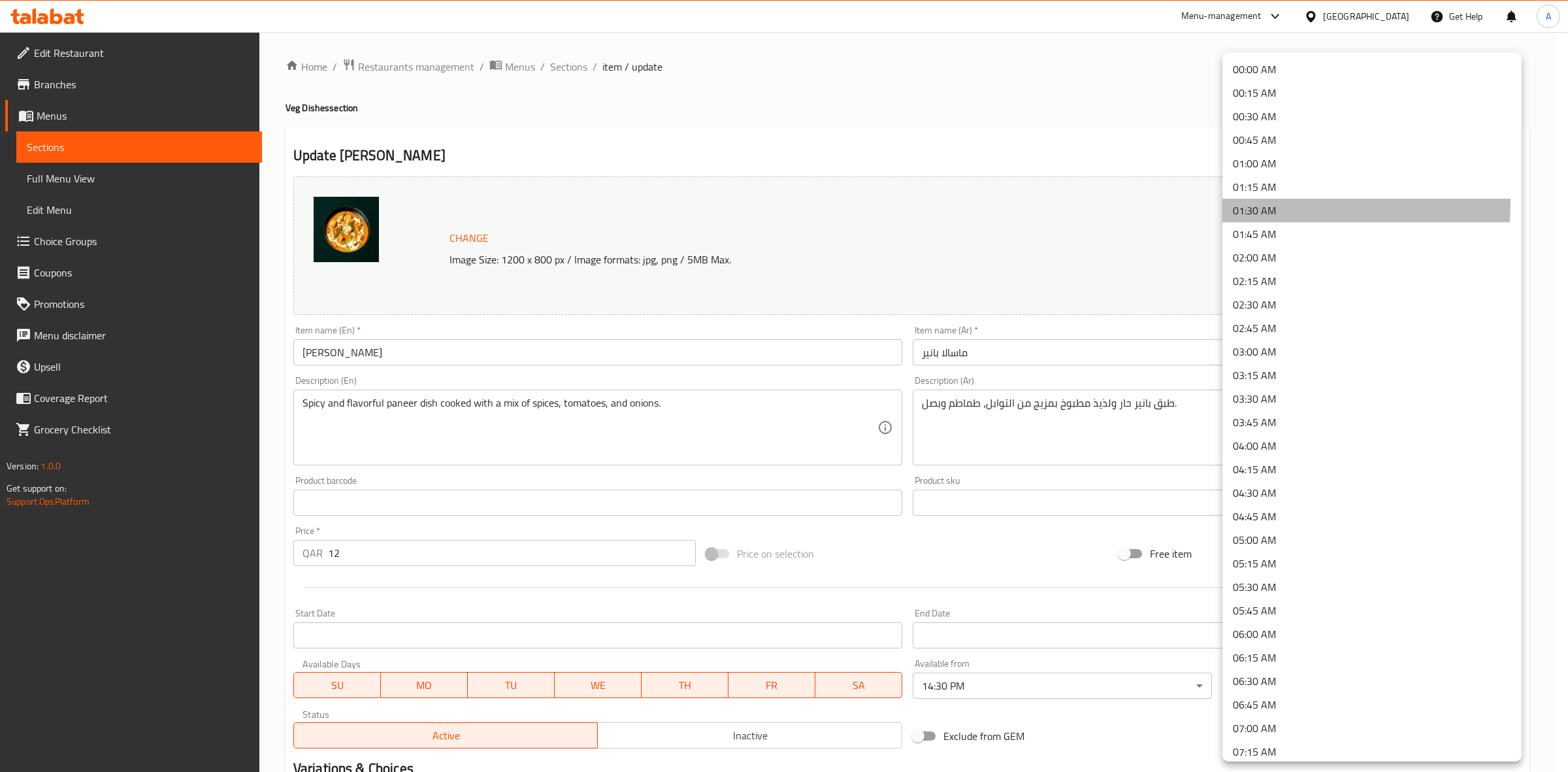
click at [1284, 203] on li "01:30 AM" at bounding box center [1372, 211] width 299 height 23
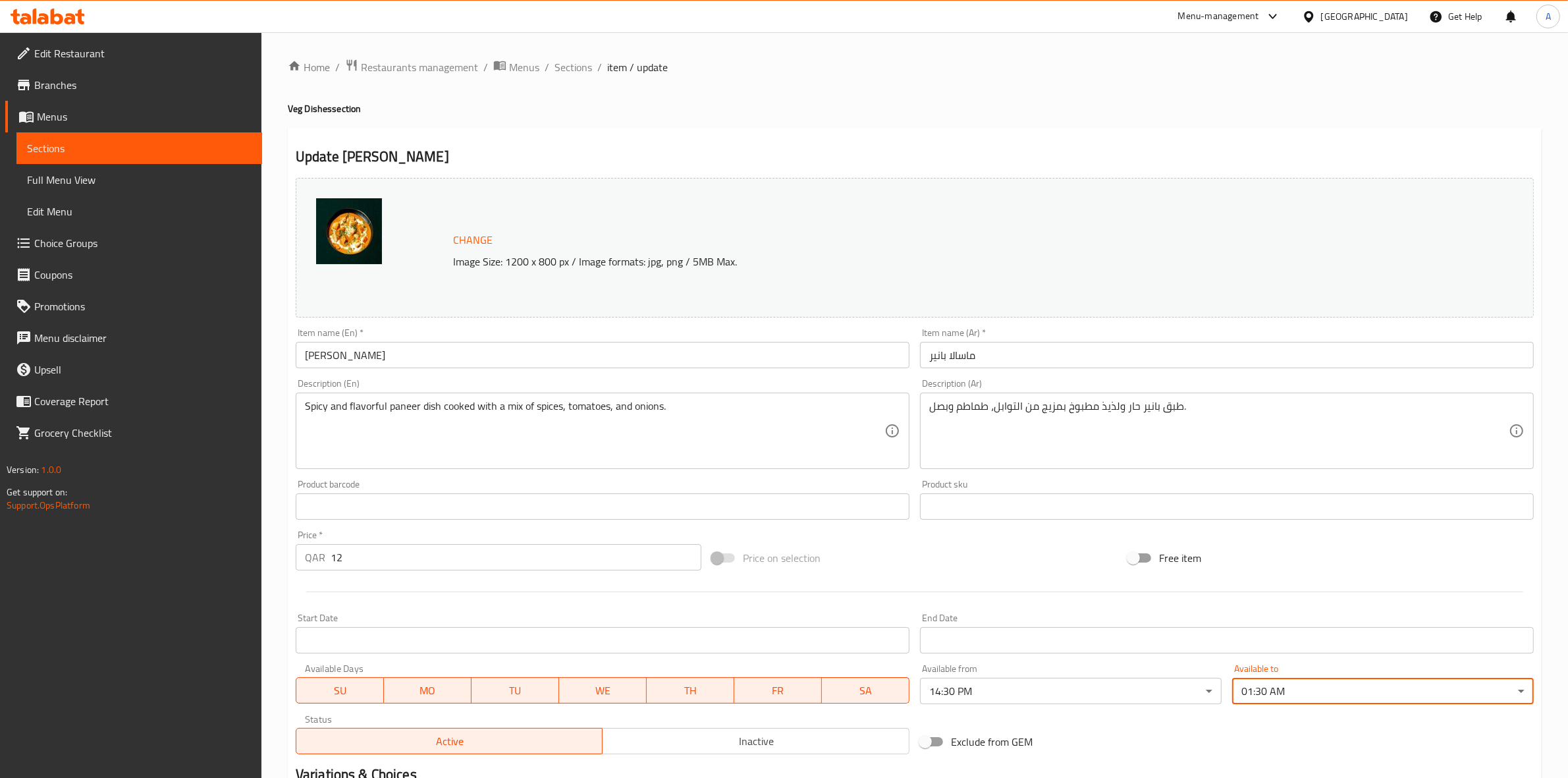
click at [1182, 736] on div "Exclude from GEM" at bounding box center [1122, 742] width 416 height 36
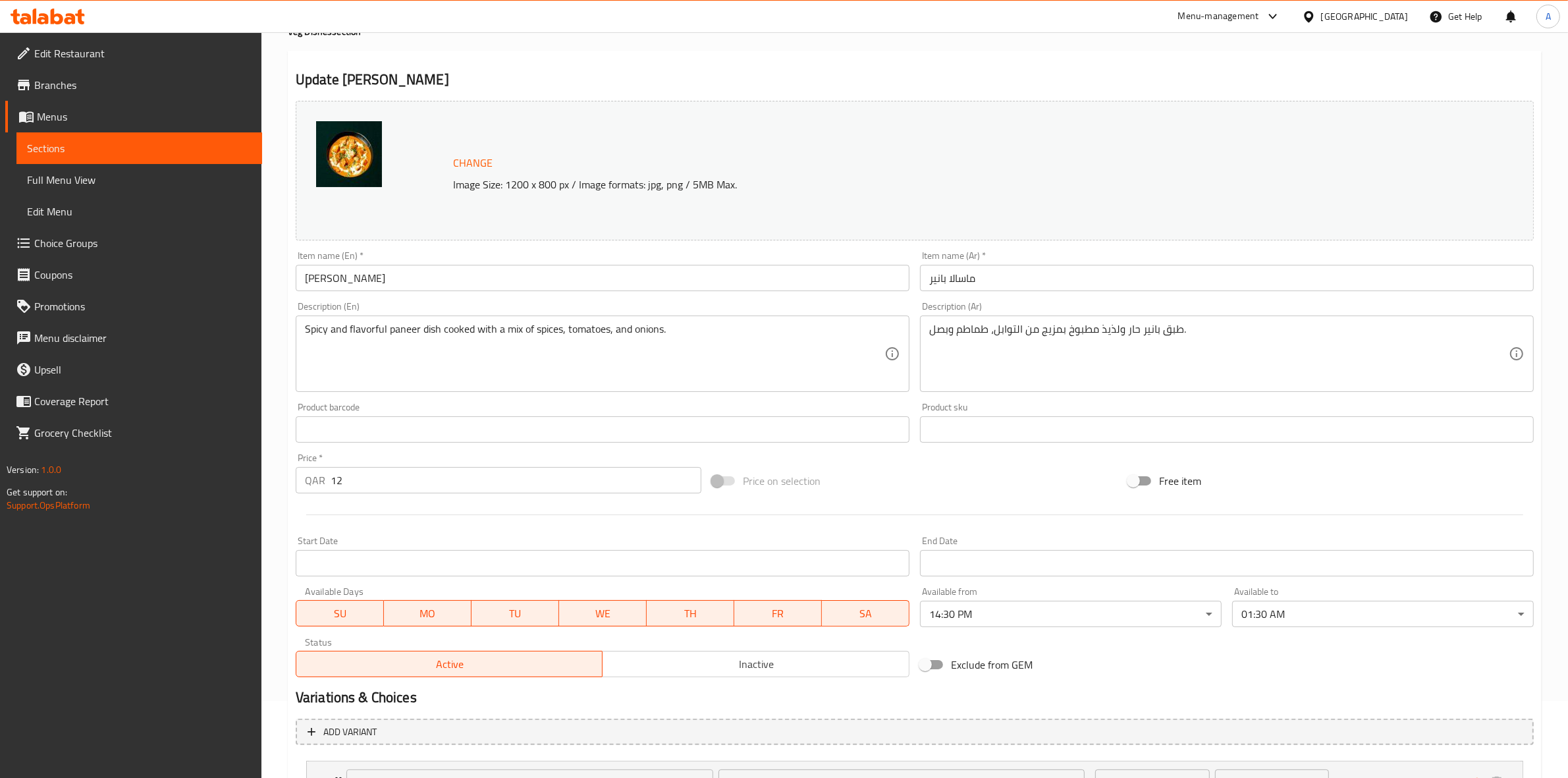
scroll to position [193, 0]
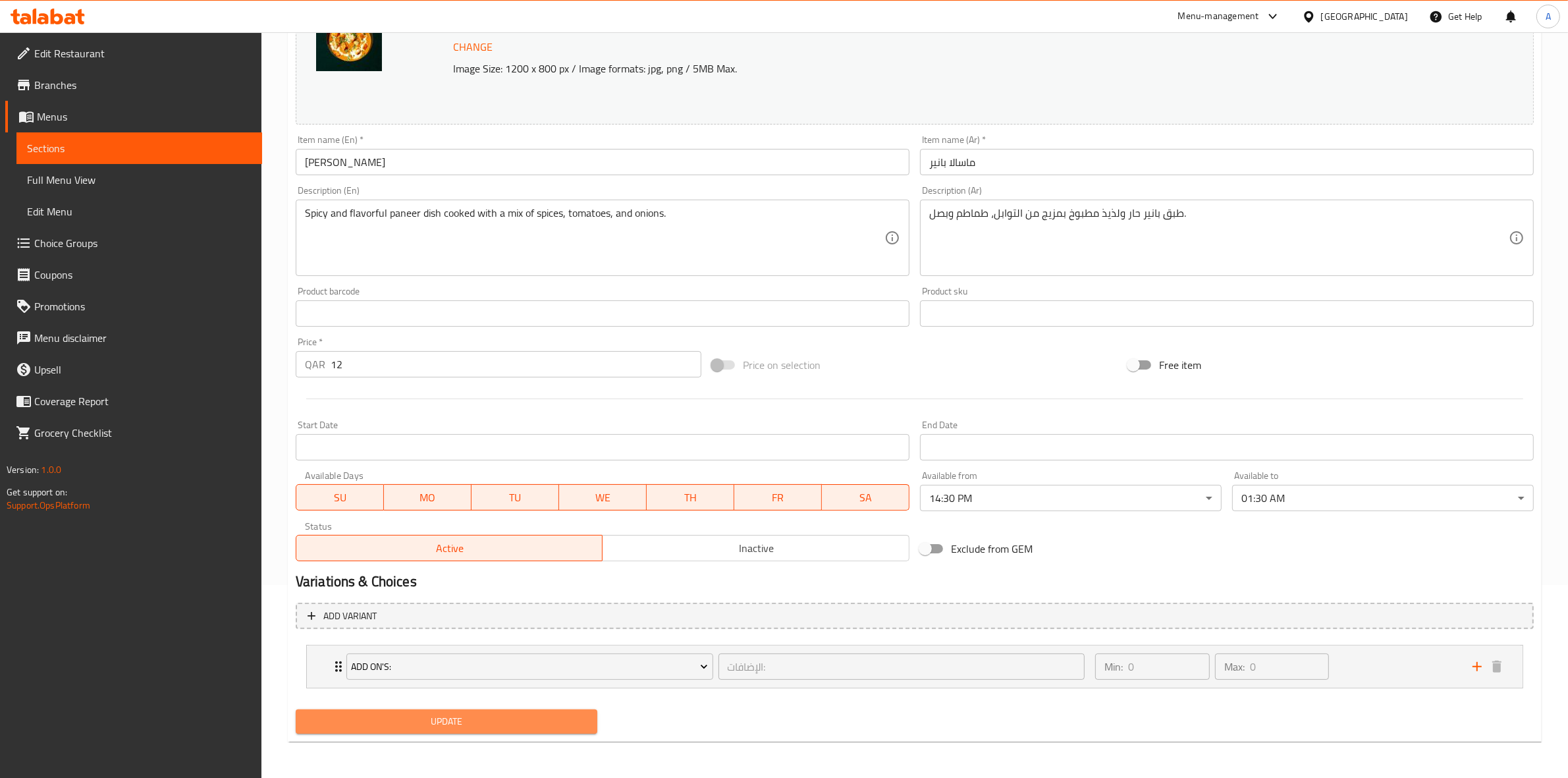
click at [504, 730] on button "Update" at bounding box center [446, 721] width 302 height 24
click at [464, 720] on span "Update" at bounding box center [446, 722] width 280 height 16
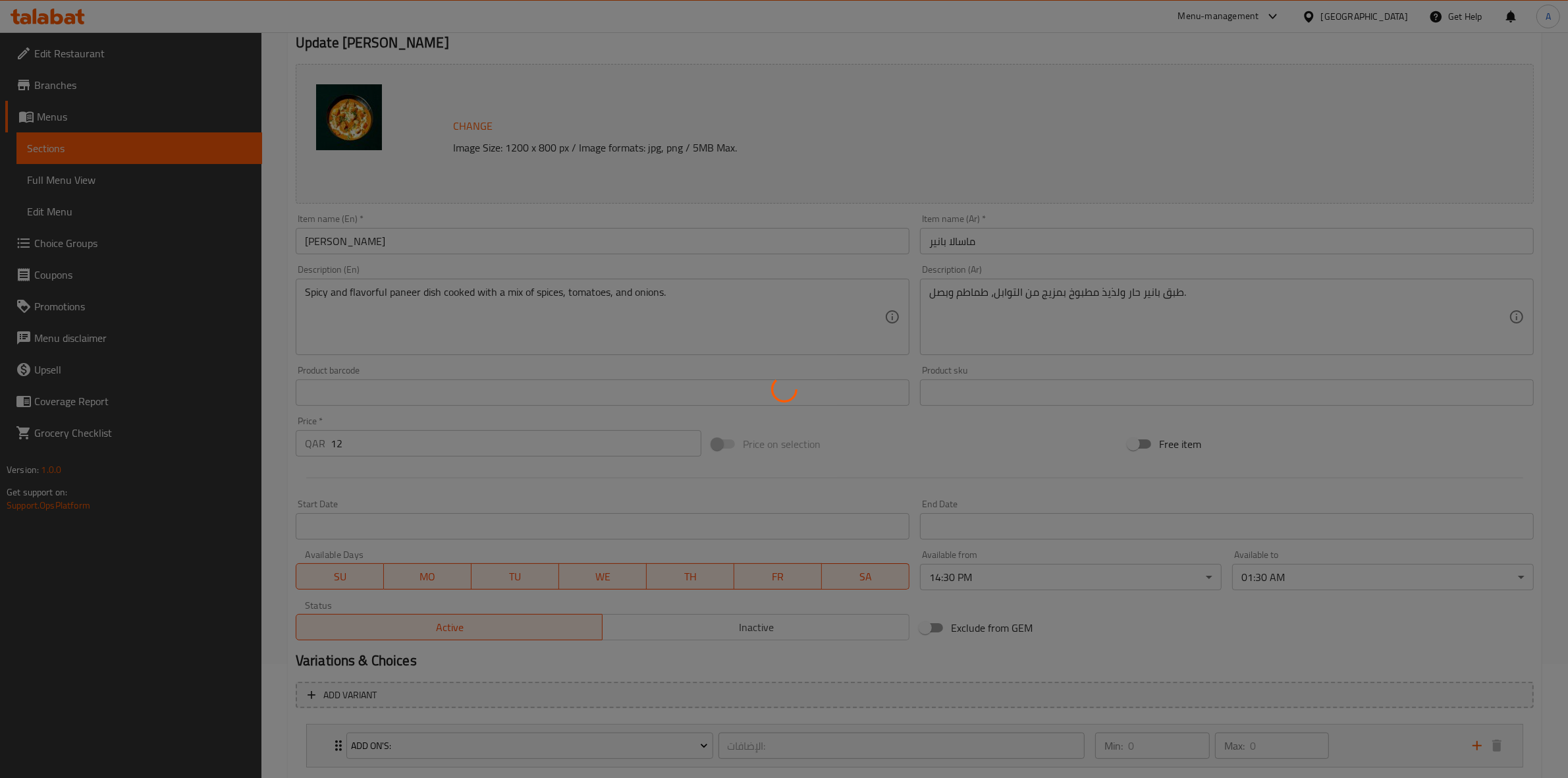
scroll to position [0, 0]
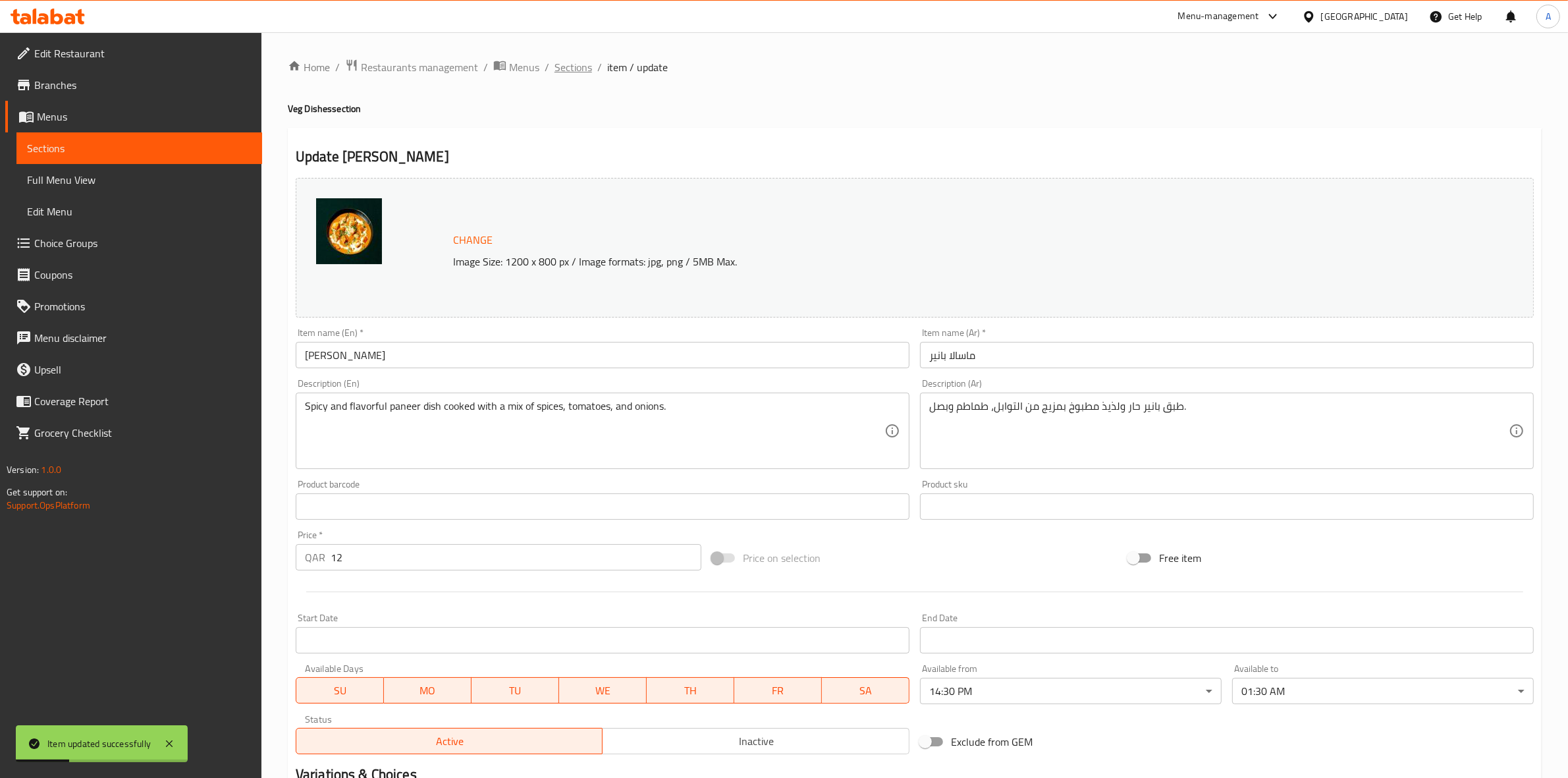
click at [567, 59] on span "Sections" at bounding box center [573, 67] width 38 height 16
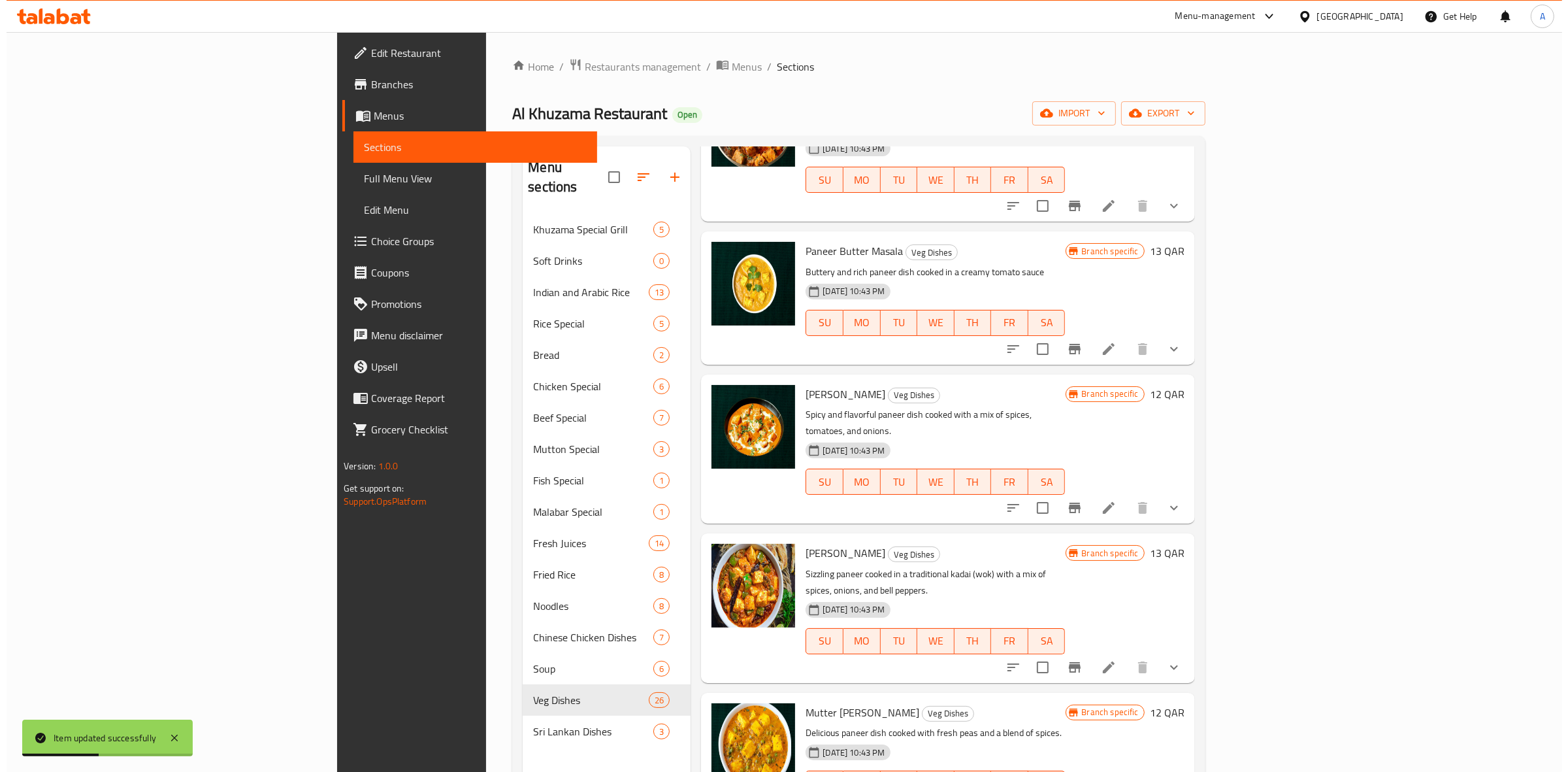
scroll to position [245, 0]
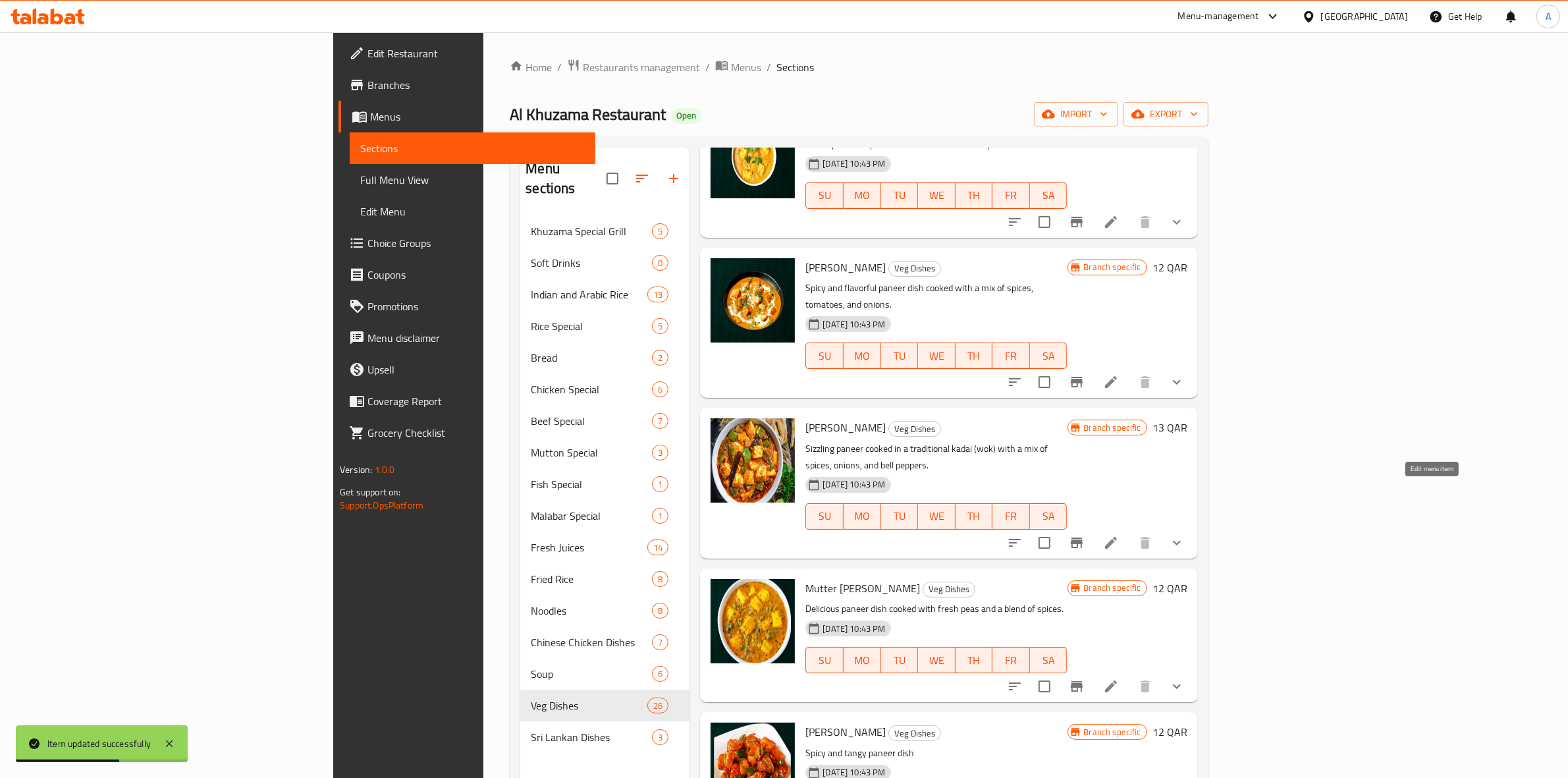
click at [1117, 537] on icon at bounding box center [1111, 543] width 12 height 12
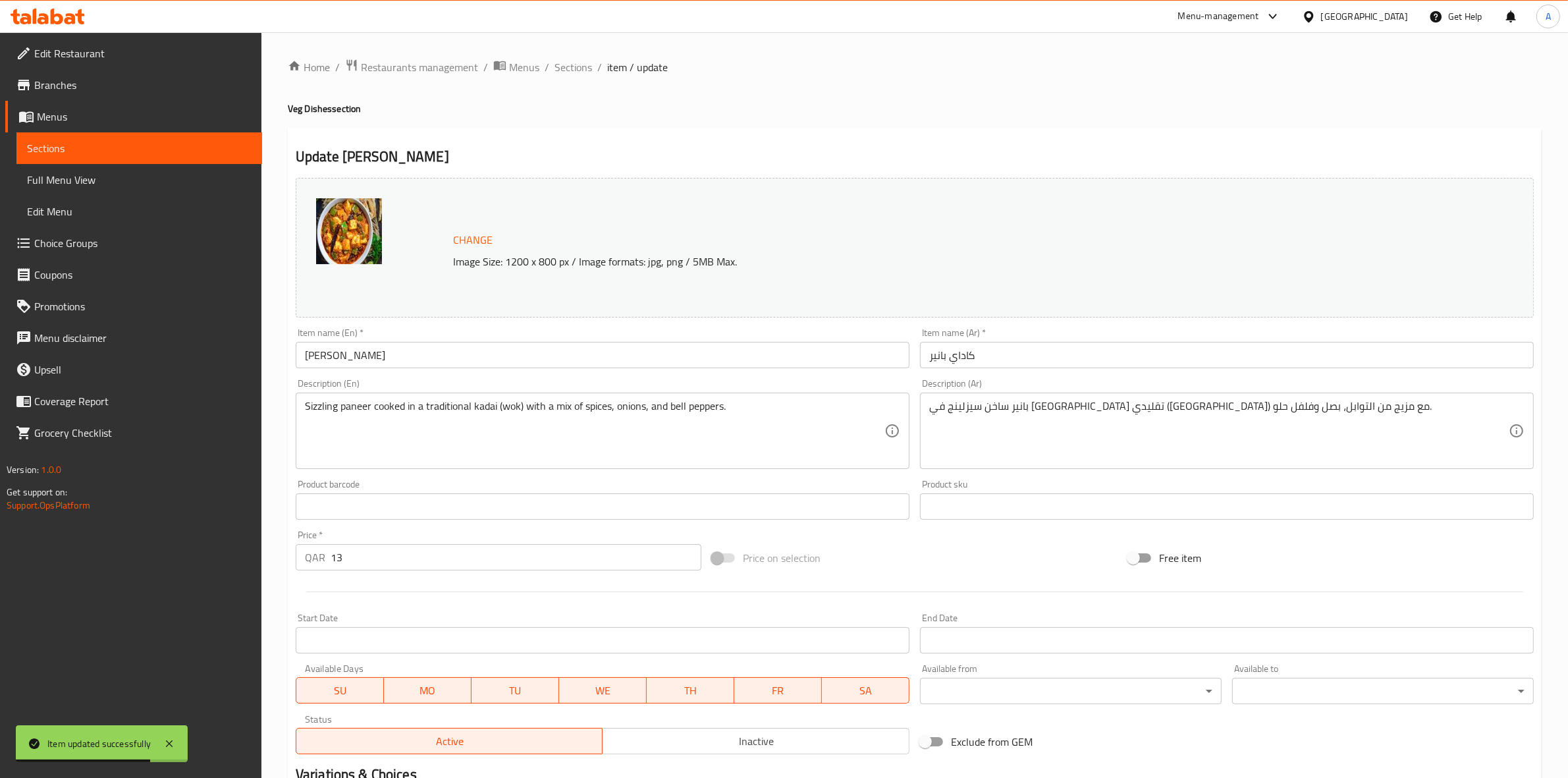
click at [1044, 690] on body "Item updated successfully ​ Menu-management Qatar Get Help A Edit Restaurant Br…" at bounding box center [784, 405] width 1568 height 746
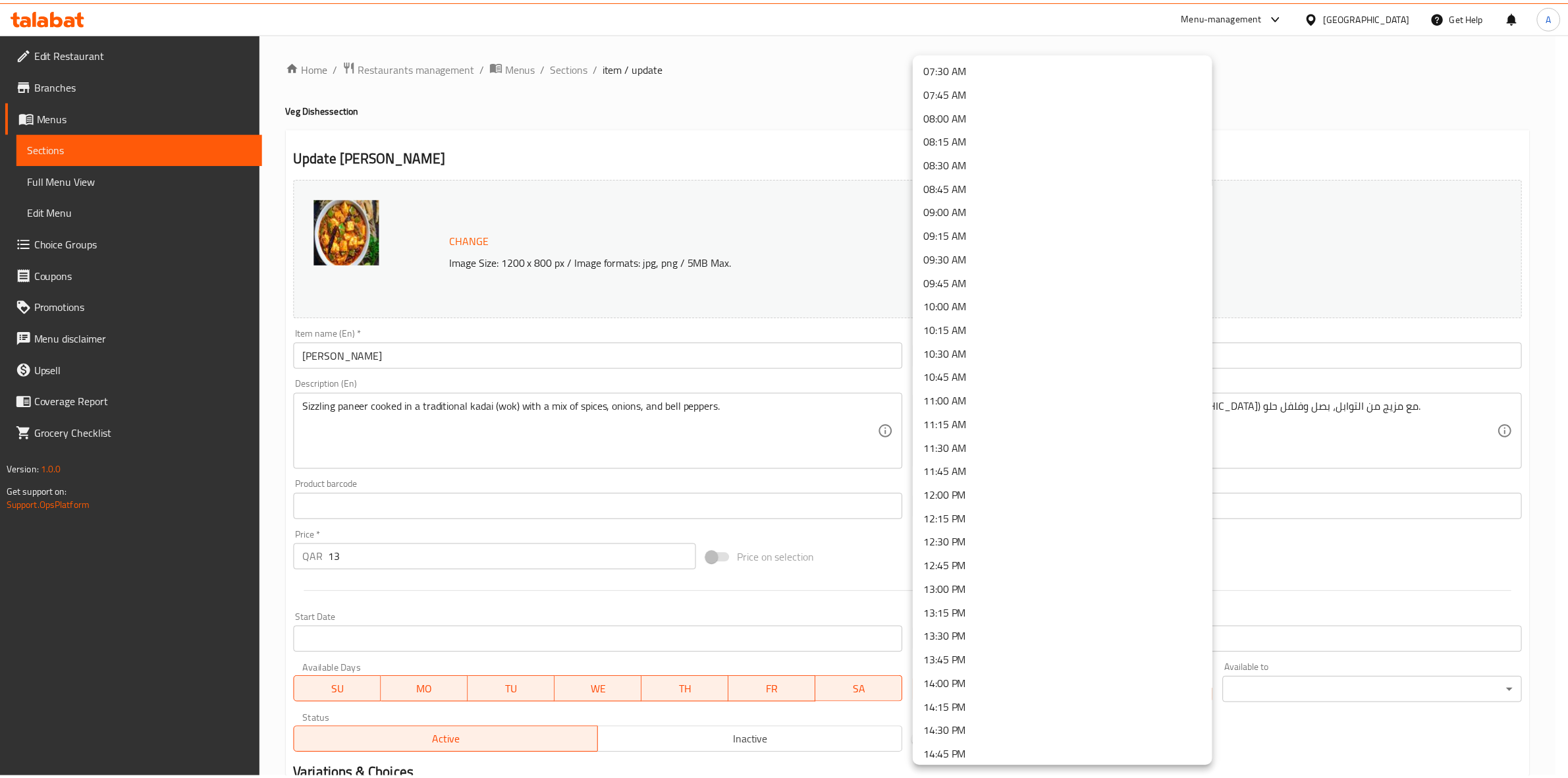
scroll to position [741, 0]
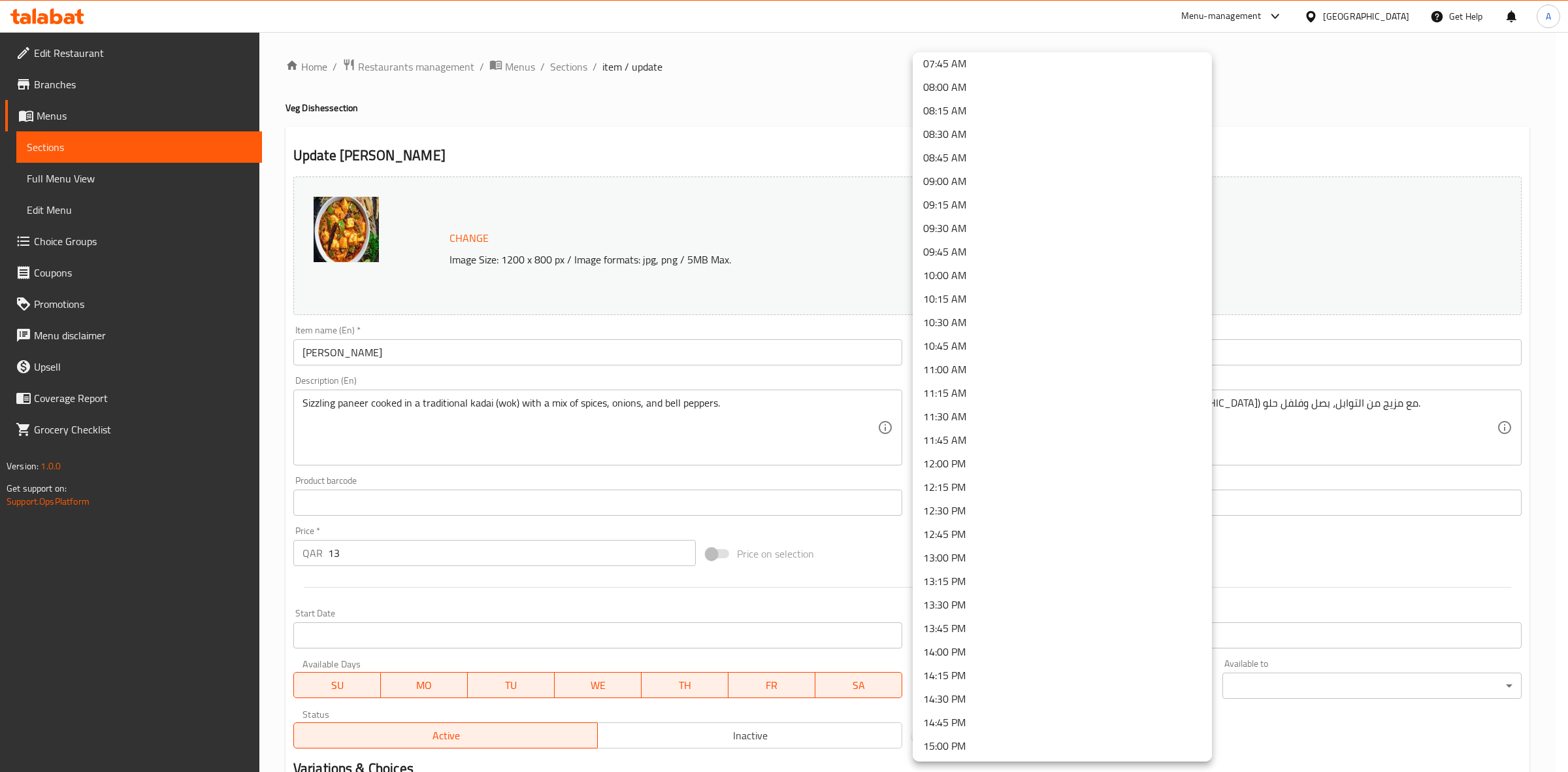
click at [973, 697] on li "14:30 PM" at bounding box center [1062, 698] width 299 height 23
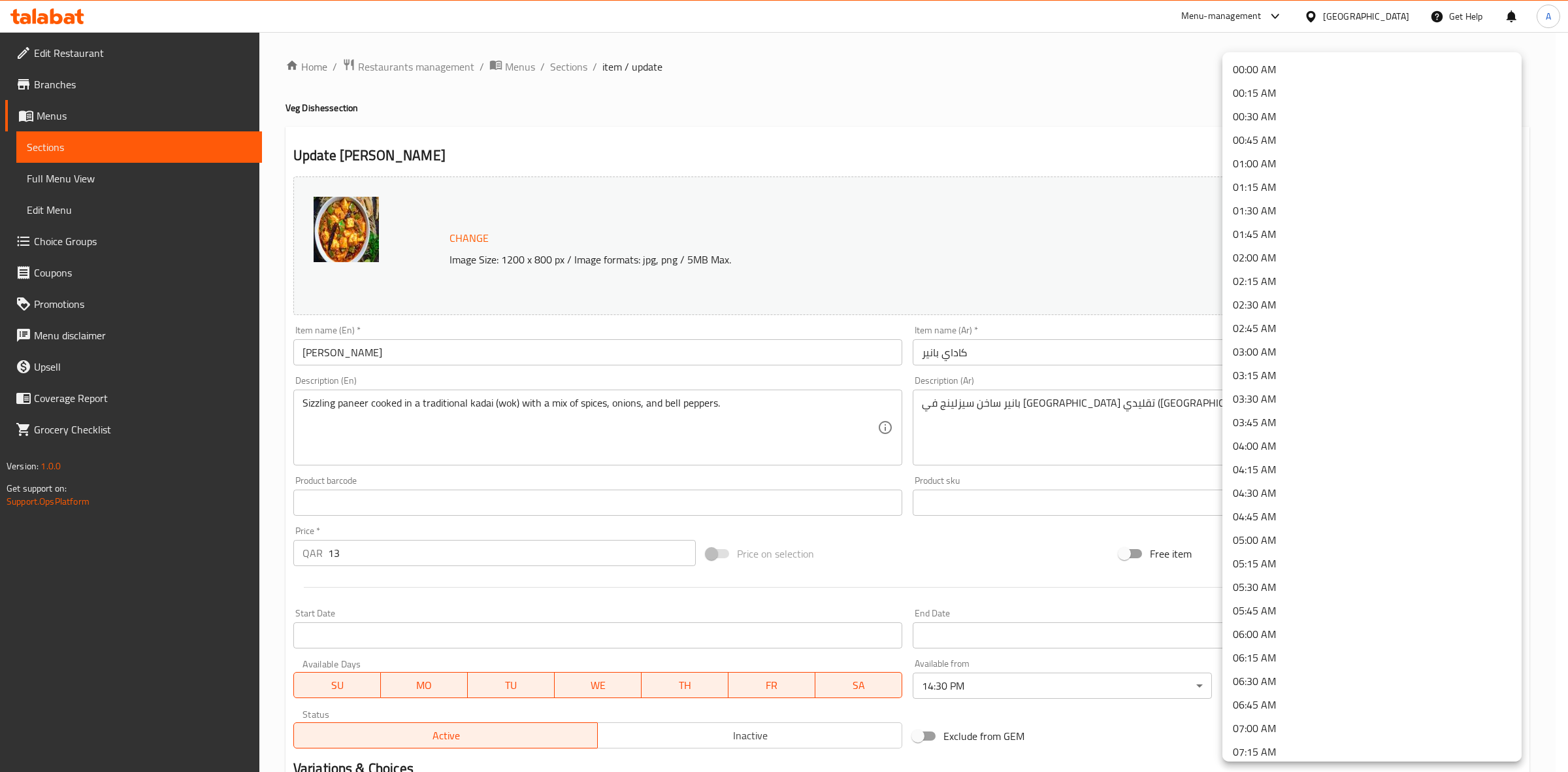
drag, startPoint x: 1305, startPoint y: 683, endPoint x: 1289, endPoint y: 684, distance: 16.0
click at [1304, 683] on body "​ Menu-management Qatar Get Help A Edit Restaurant Branches Menus Sections Full…" at bounding box center [784, 402] width 1568 height 740
click at [1285, 196] on li "01:15 AM" at bounding box center [1372, 187] width 299 height 23
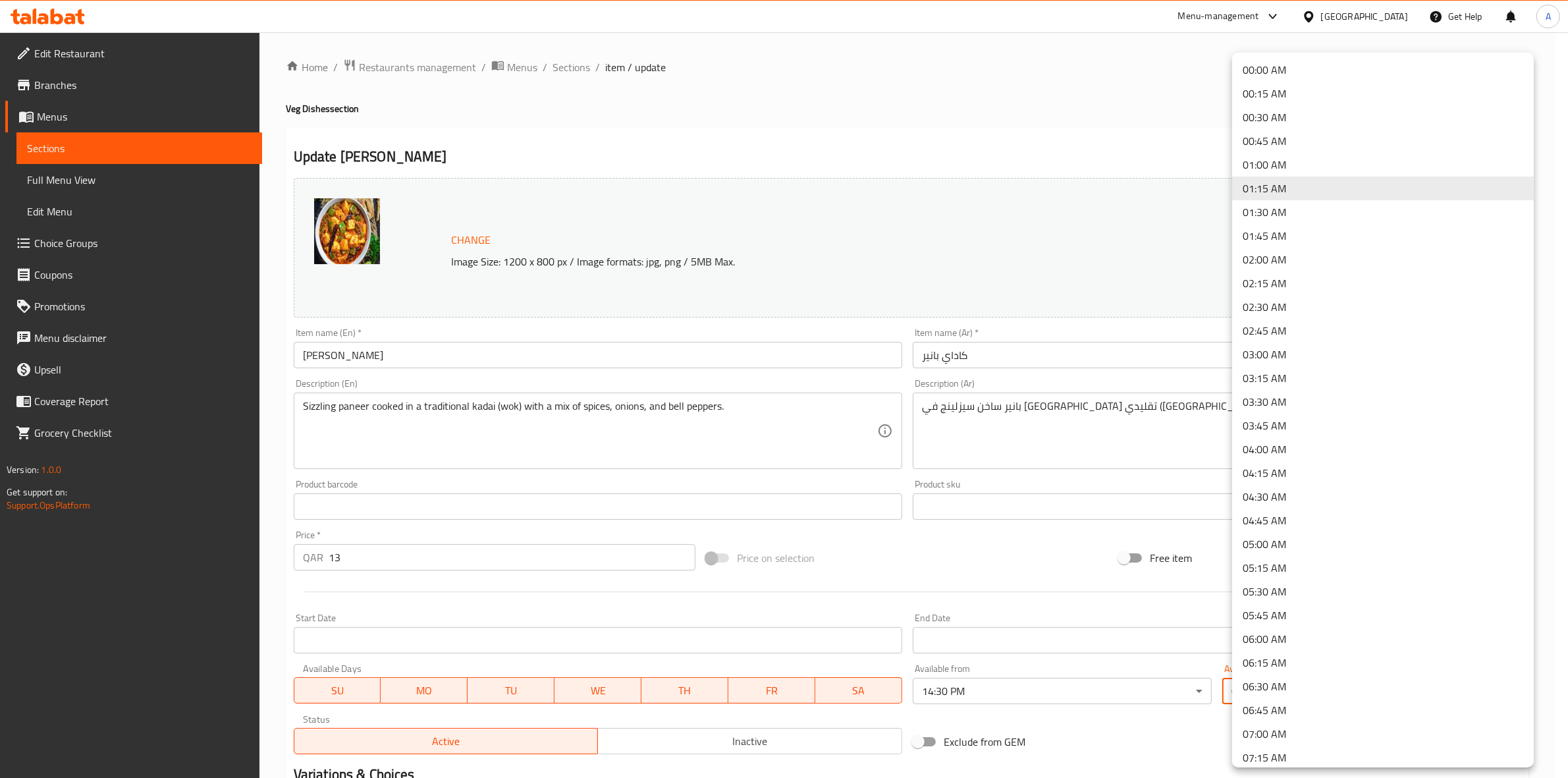
click at [1291, 702] on body "​ Menu-management Qatar Get Help A Edit Restaurant Branches Menus Sections Full…" at bounding box center [784, 405] width 1568 height 746
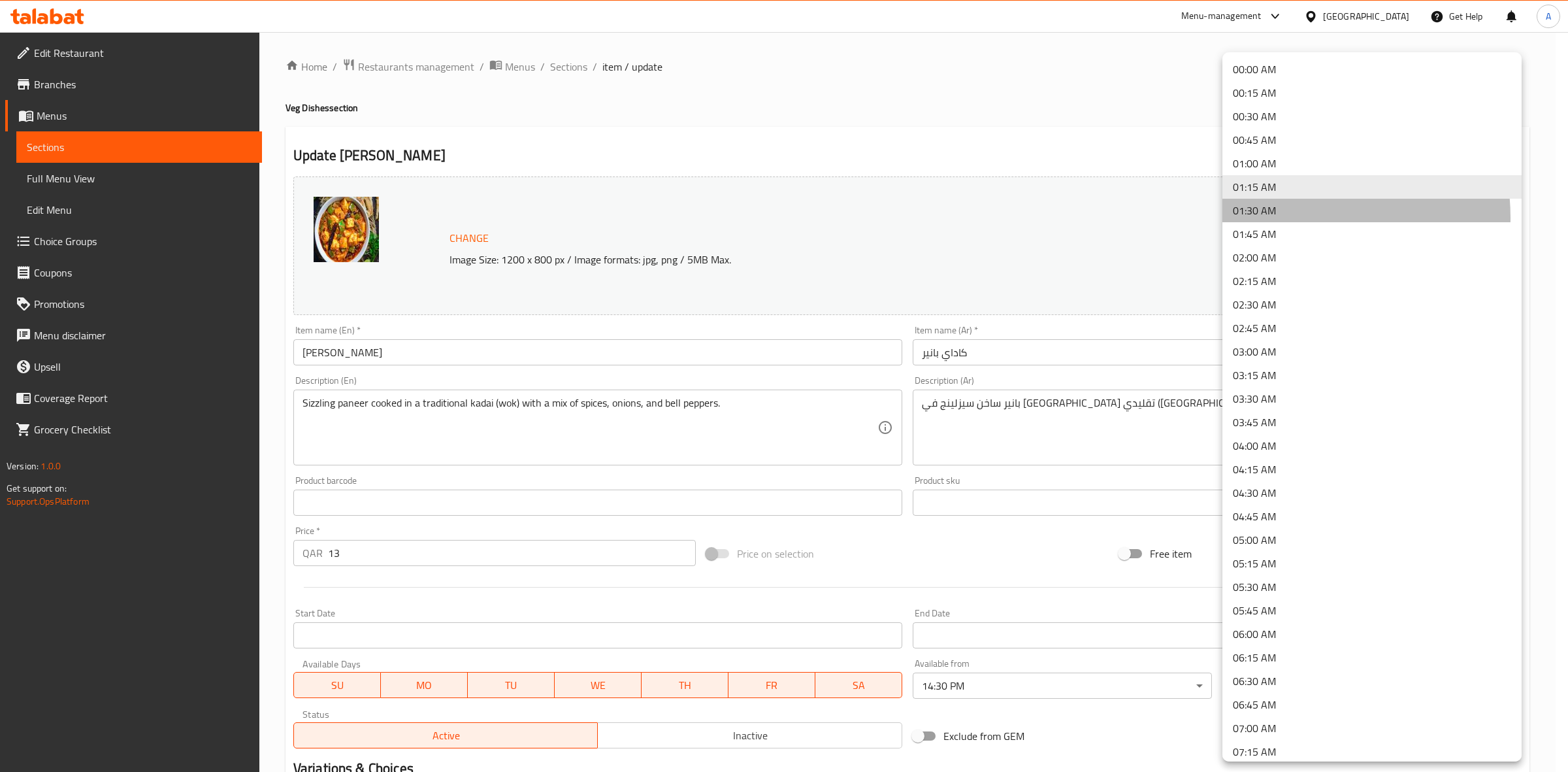
click at [1284, 218] on li "01:30 AM" at bounding box center [1372, 211] width 299 height 23
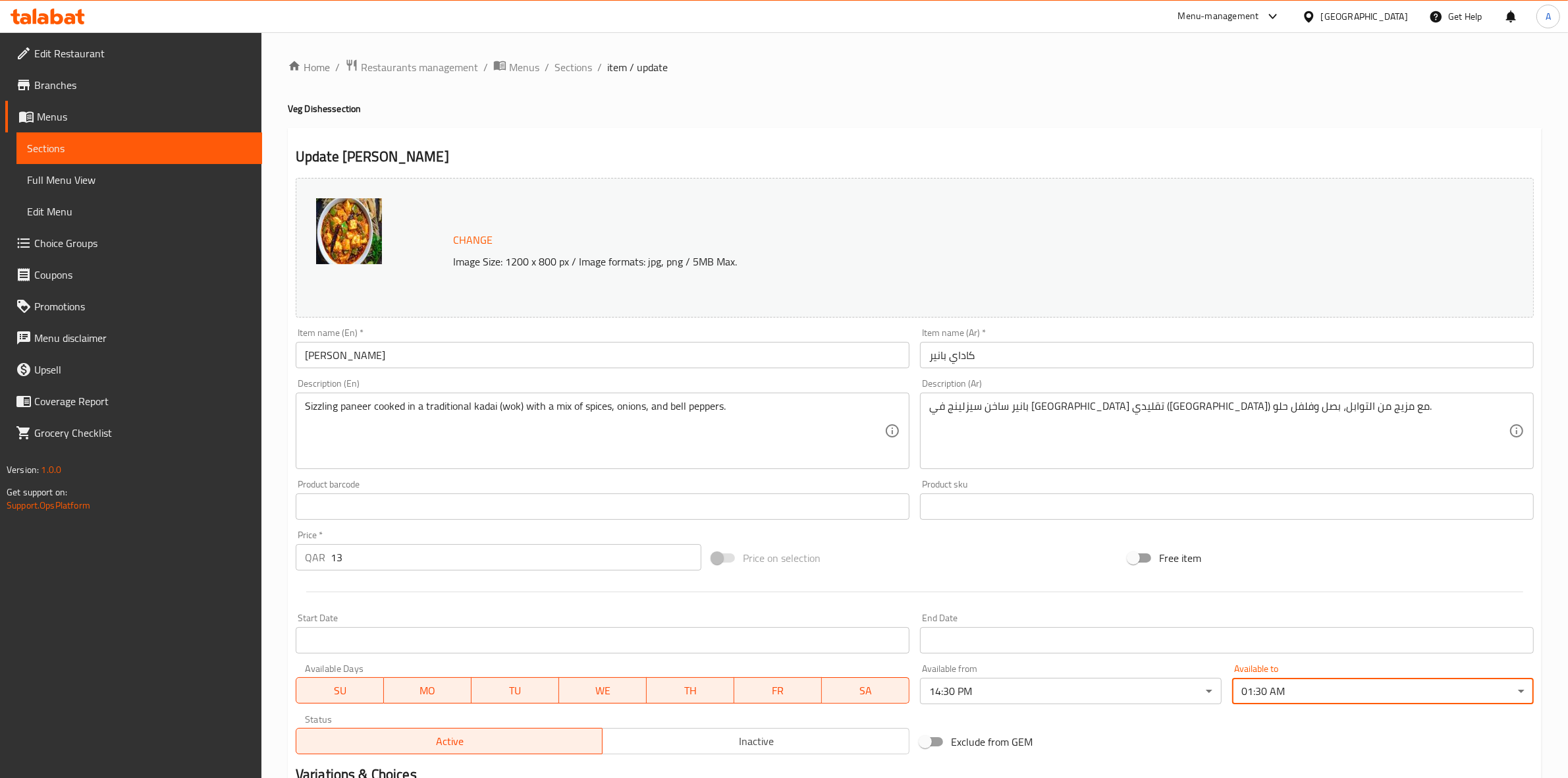
click at [1051, 139] on div "Update Paneer Kadai Change Image Size: 1200 x 800 px / Image formats: jpg, png …" at bounding box center [915, 532] width 1254 height 808
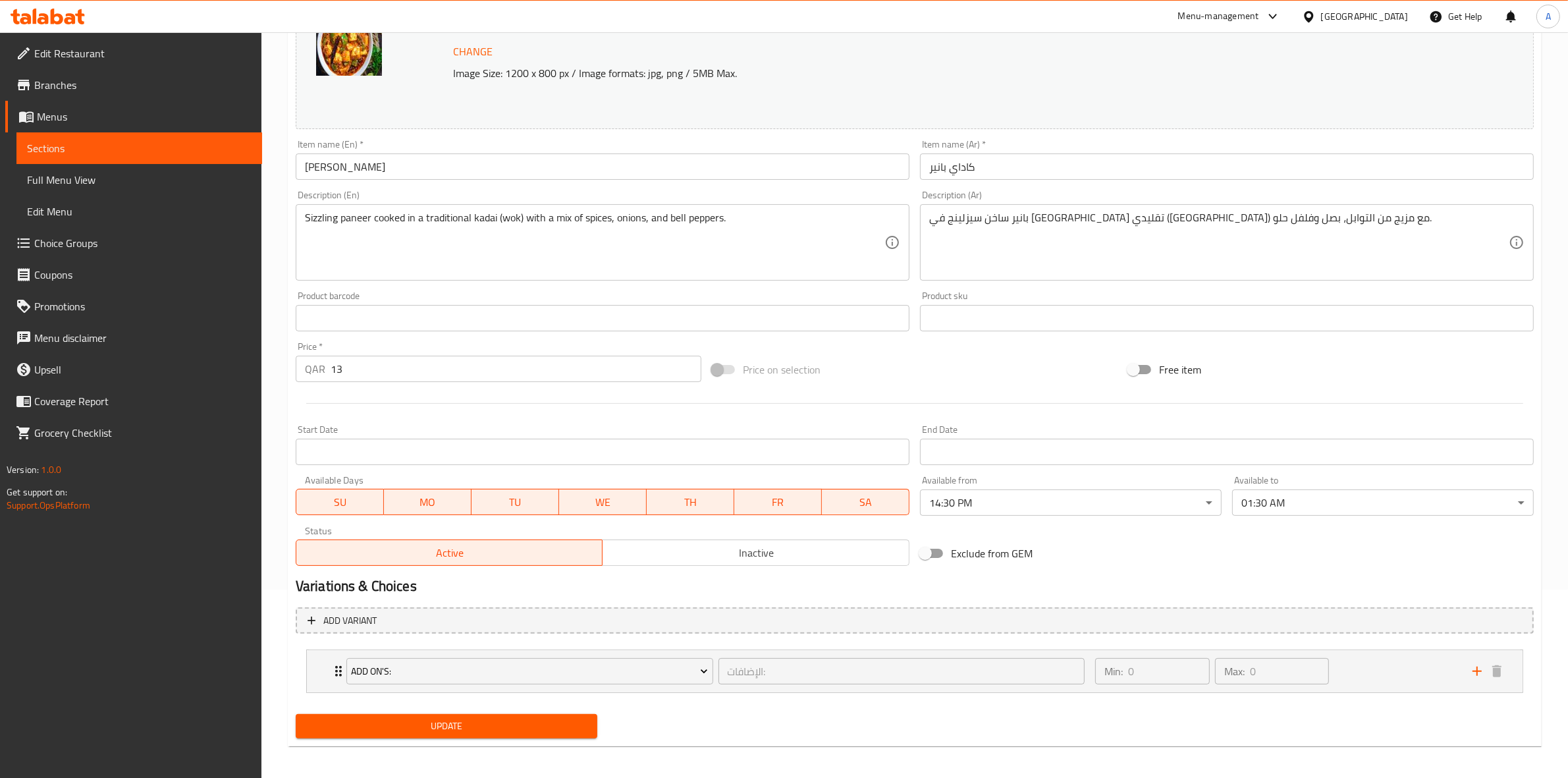
scroll to position [193, 0]
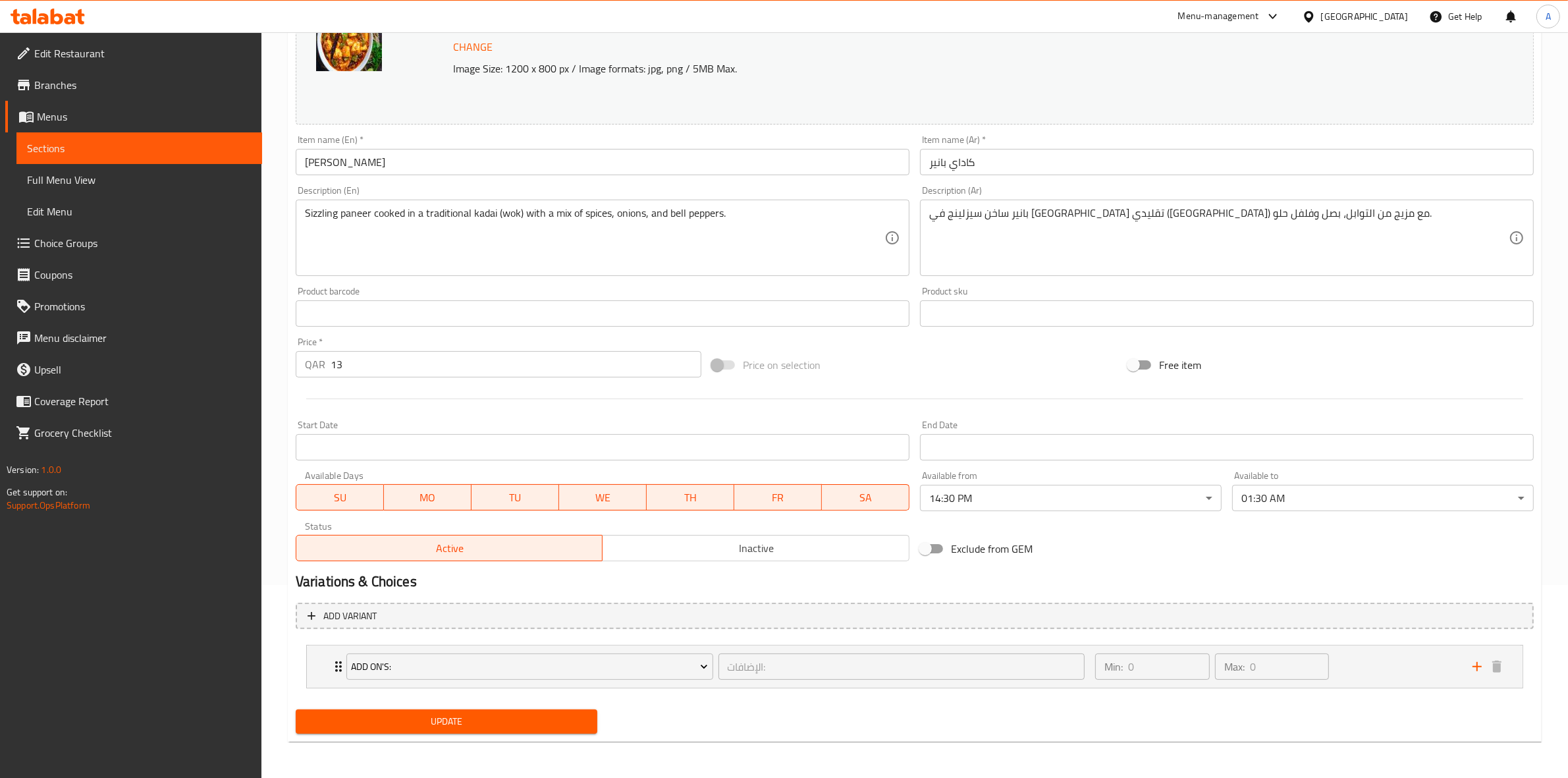
click at [515, 722] on span "Update" at bounding box center [446, 722] width 280 height 16
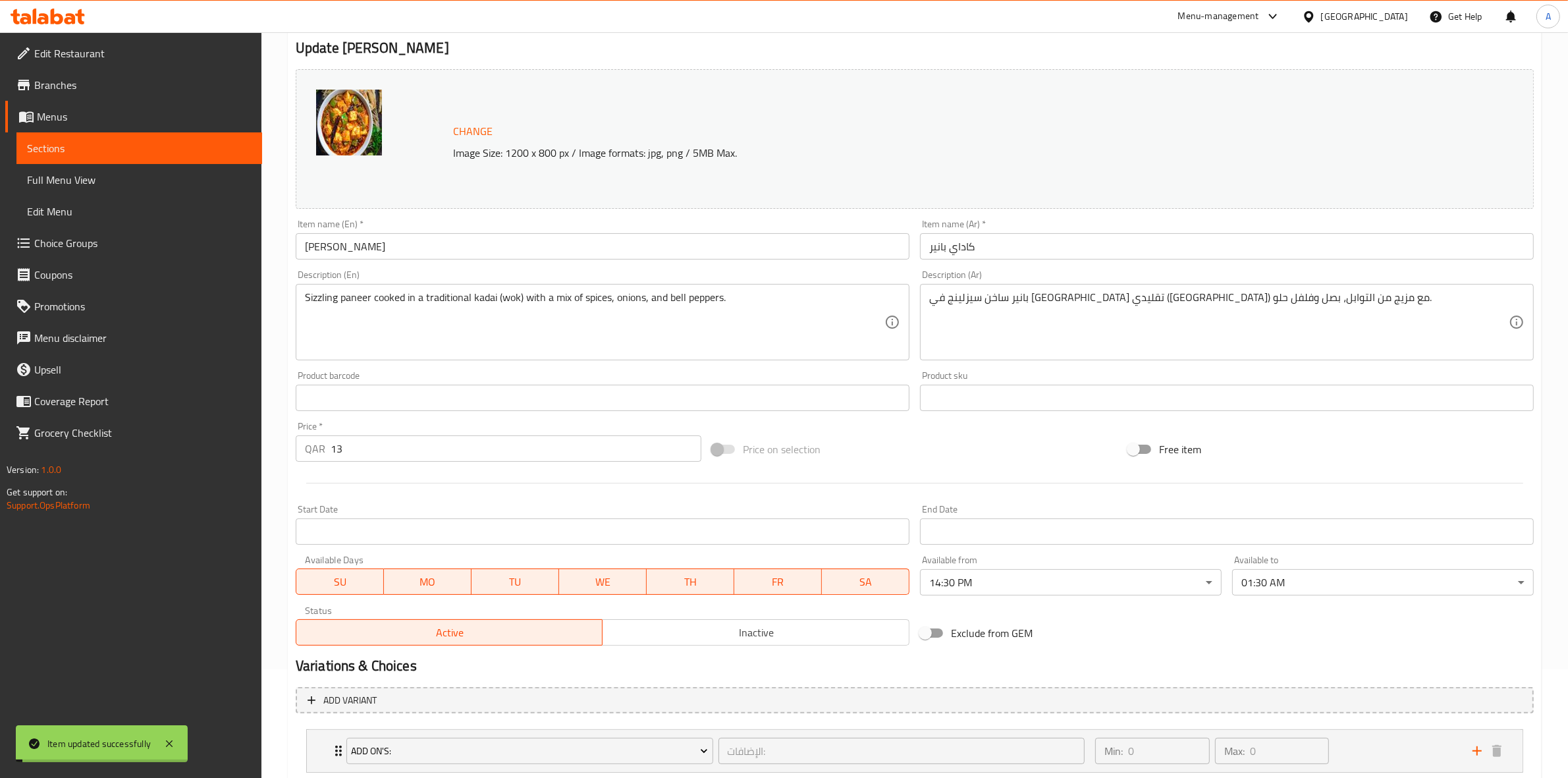
scroll to position [0, 0]
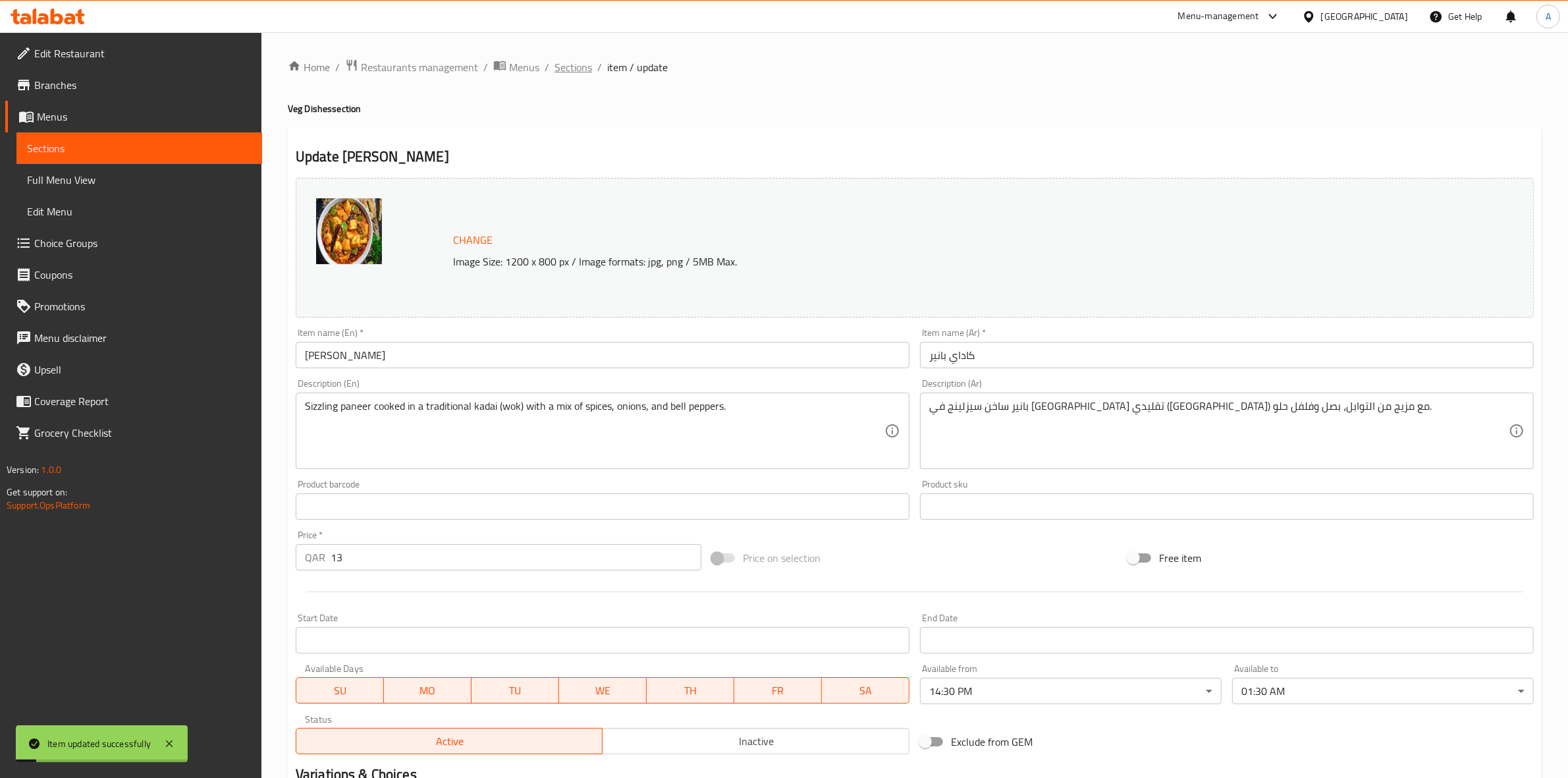
click at [563, 64] on span "Sections" at bounding box center [573, 67] width 38 height 16
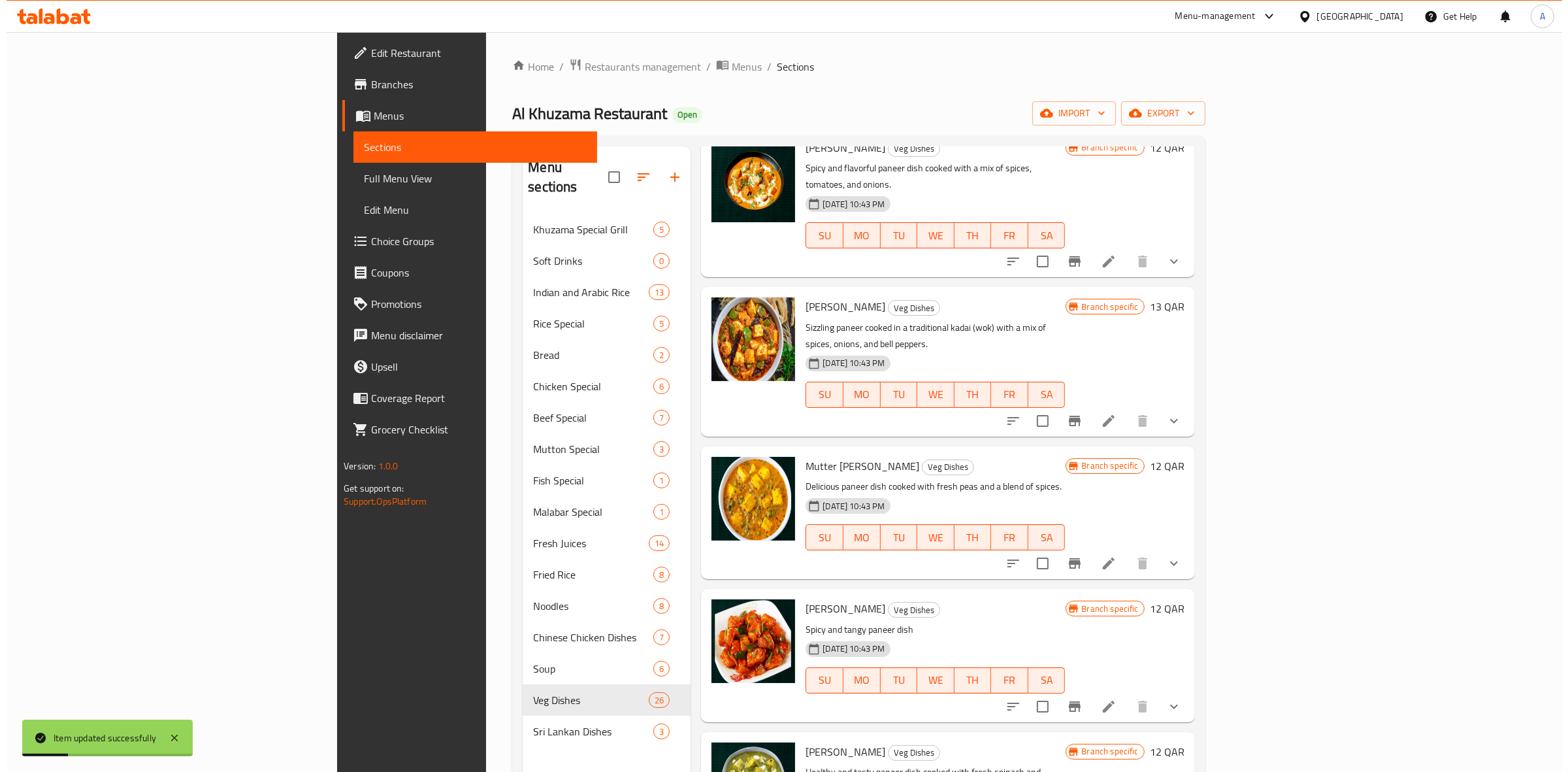
scroll to position [409, 0]
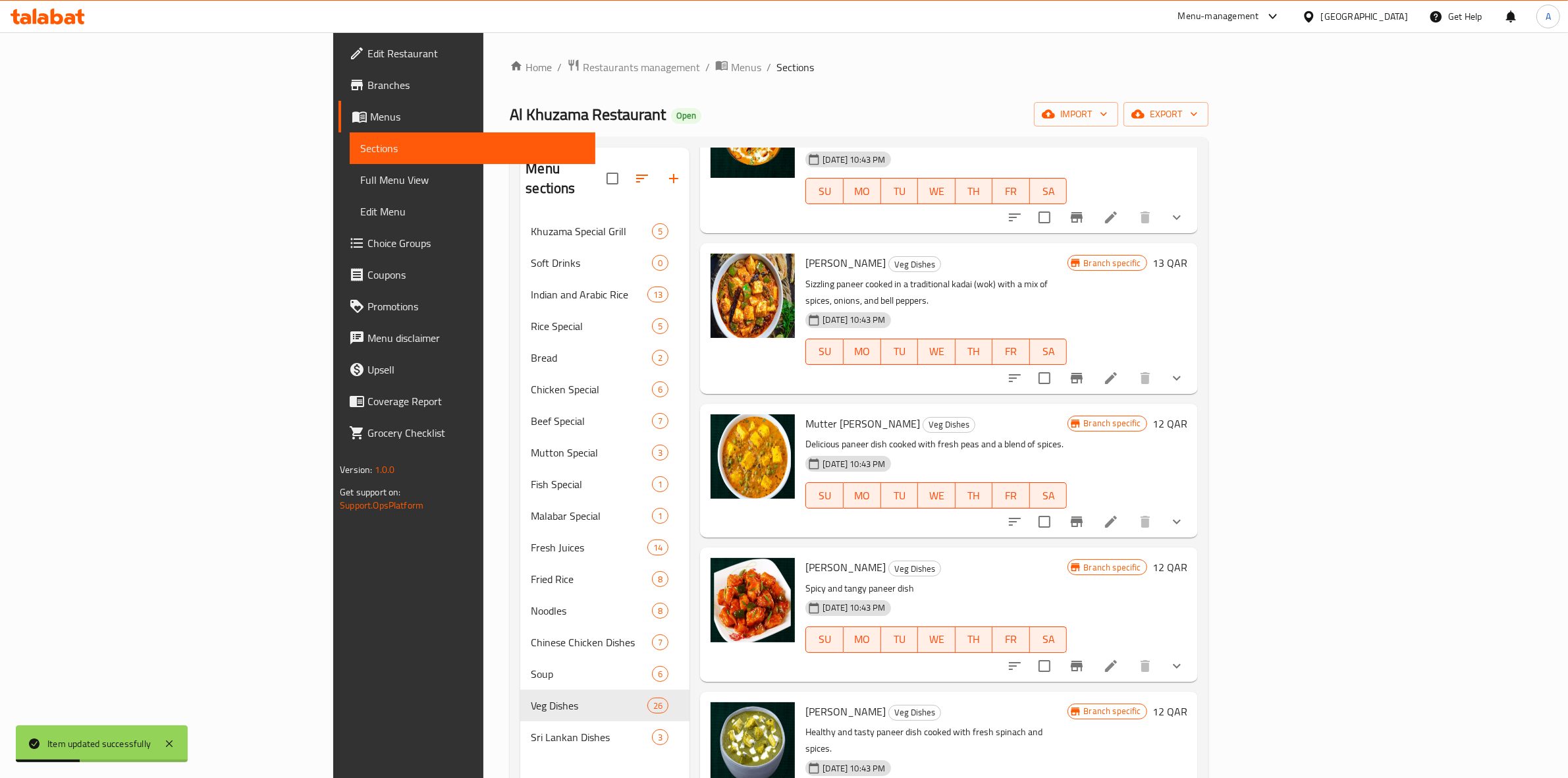
click at [1129, 509] on li at bounding box center [1111, 521] width 37 height 23
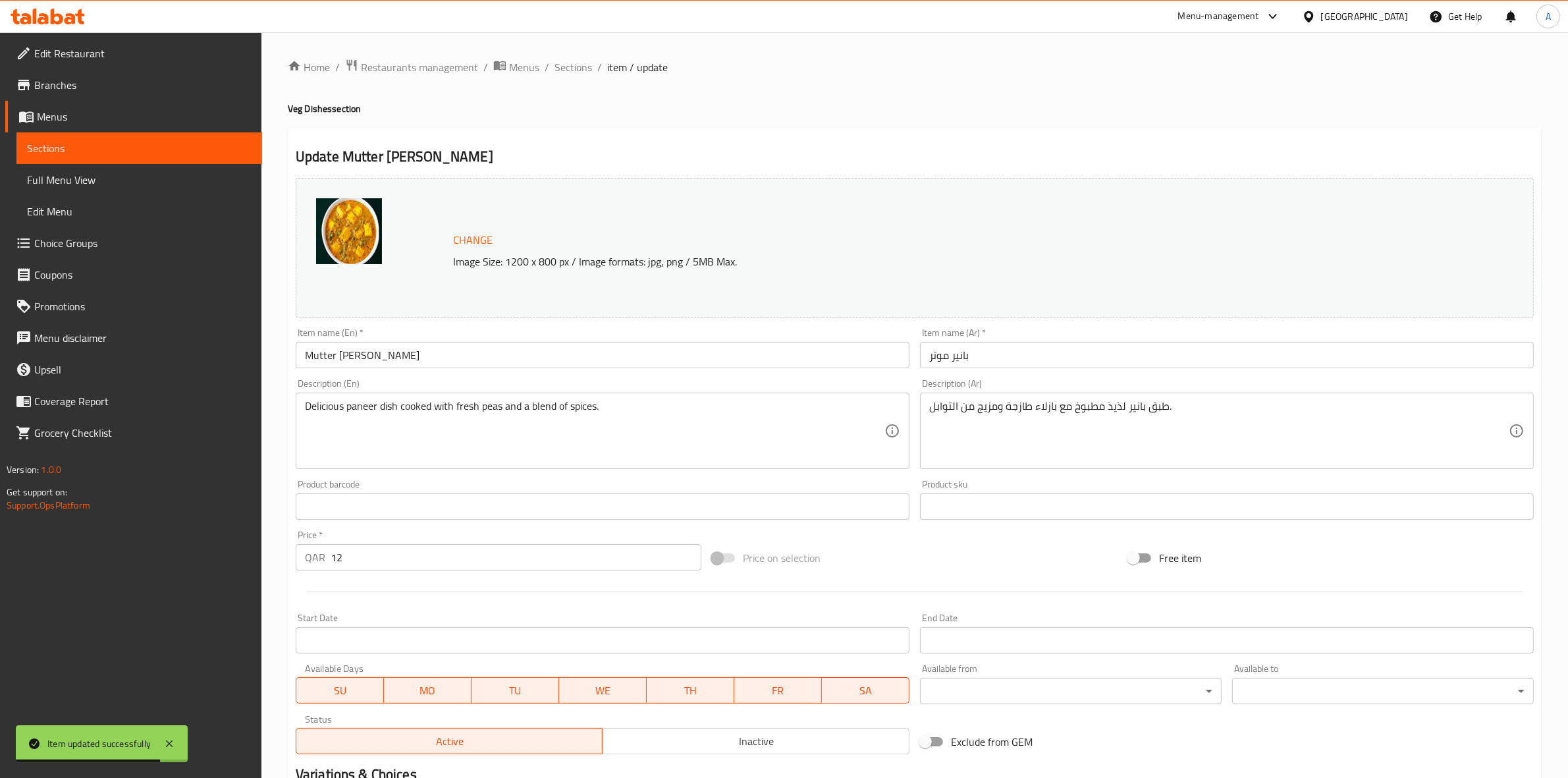
click at [1000, 692] on body "Item updated successfully ​ Menu-management Qatar Get Help A Edit Restaurant Br…" at bounding box center [784, 405] width 1568 height 746
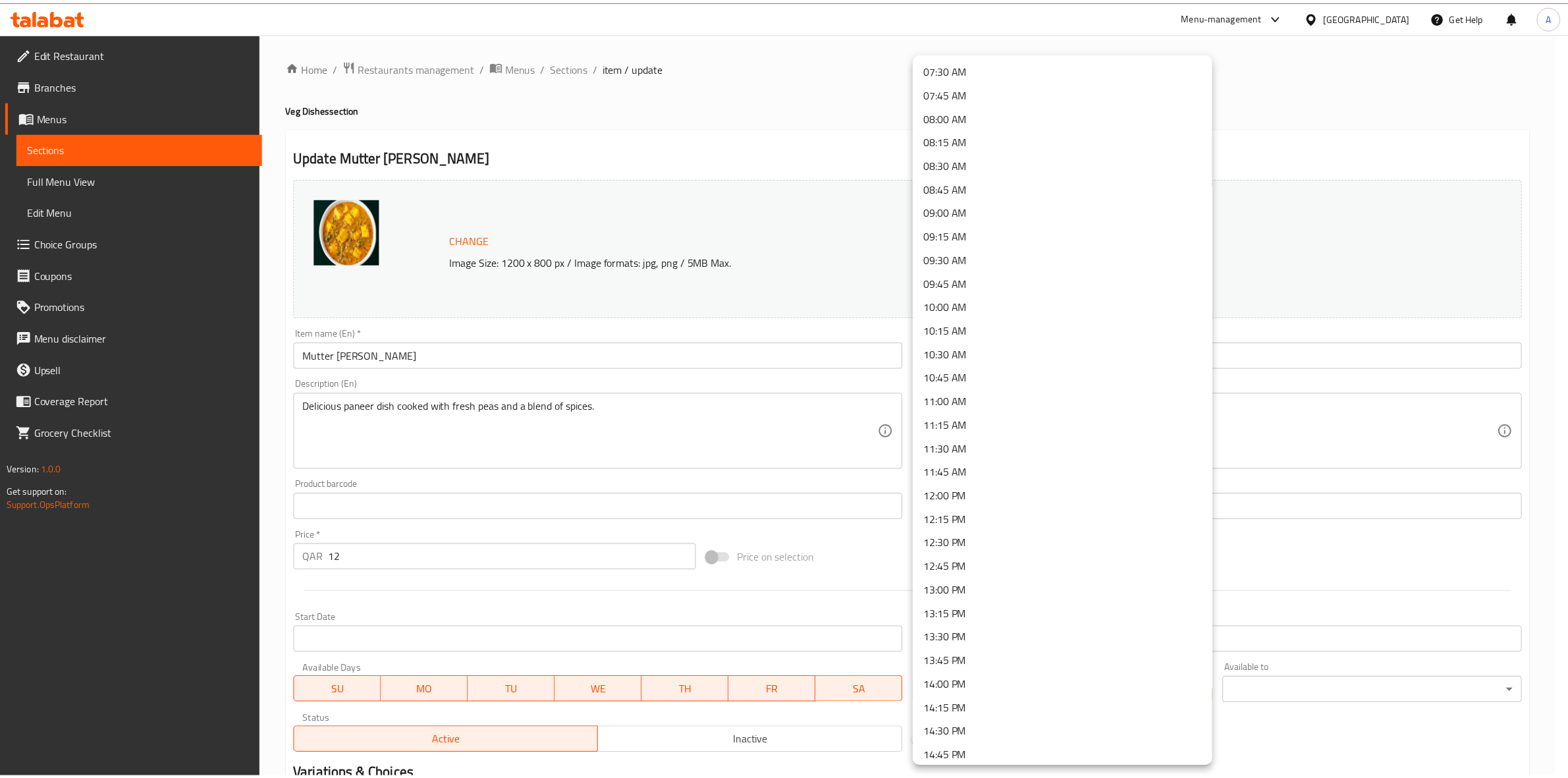
scroll to position [741, 0]
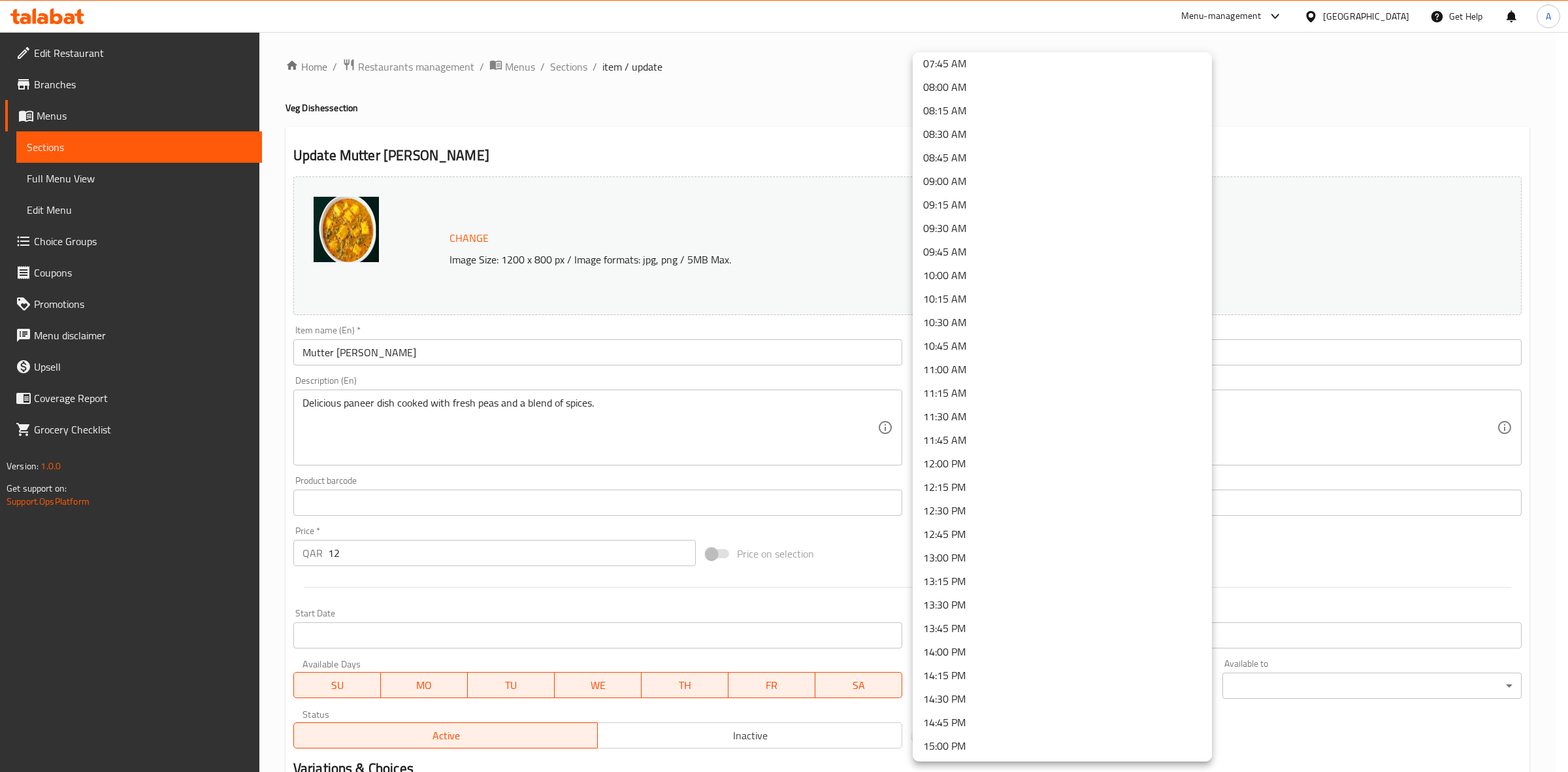
click at [965, 700] on li "14:30 PM" at bounding box center [1062, 698] width 299 height 23
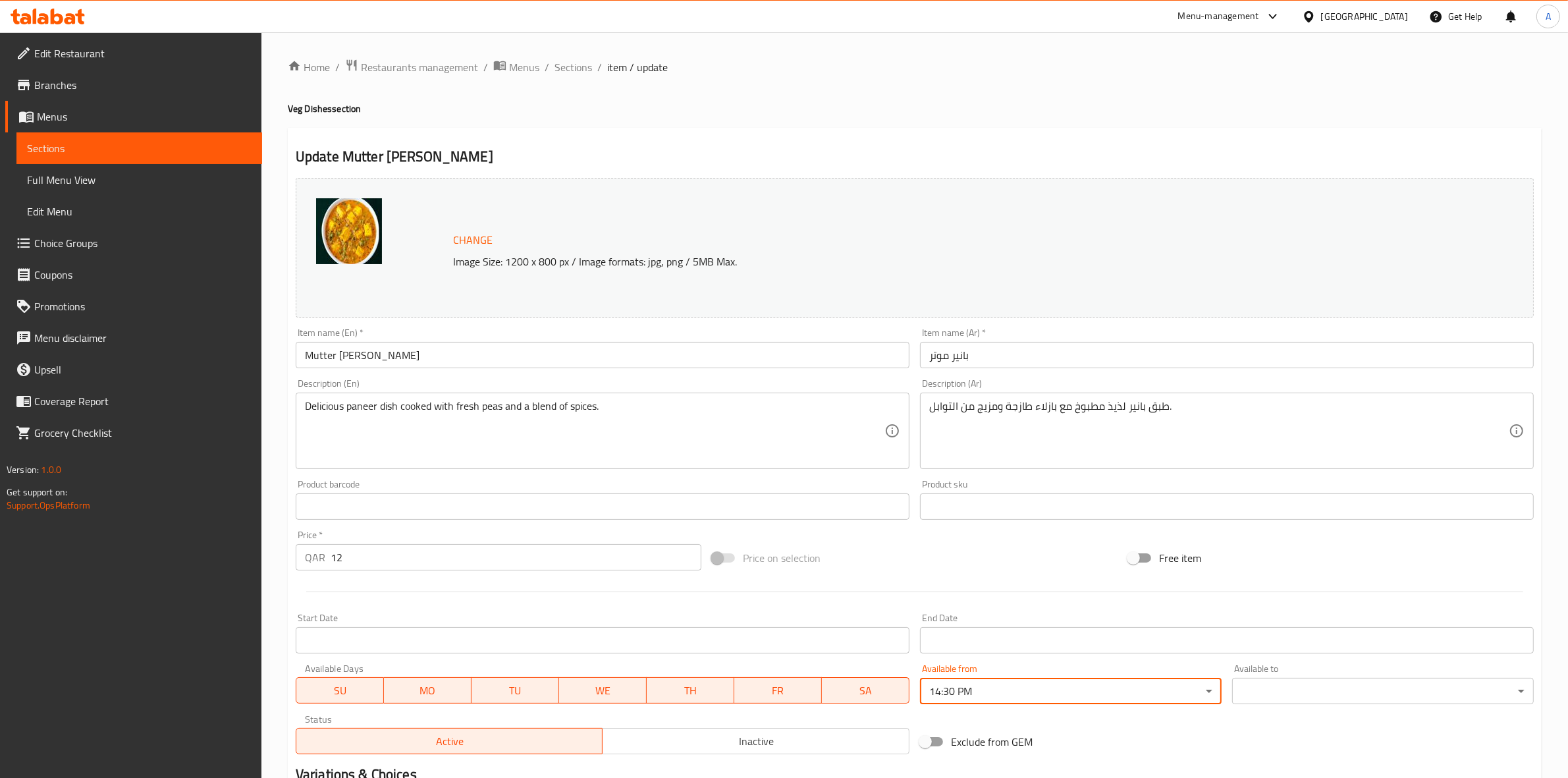
click at [1257, 698] on body "​ Menu-management Qatar Get Help A Edit Restaurant Branches Menus Sections Full…" at bounding box center [784, 405] width 1568 height 746
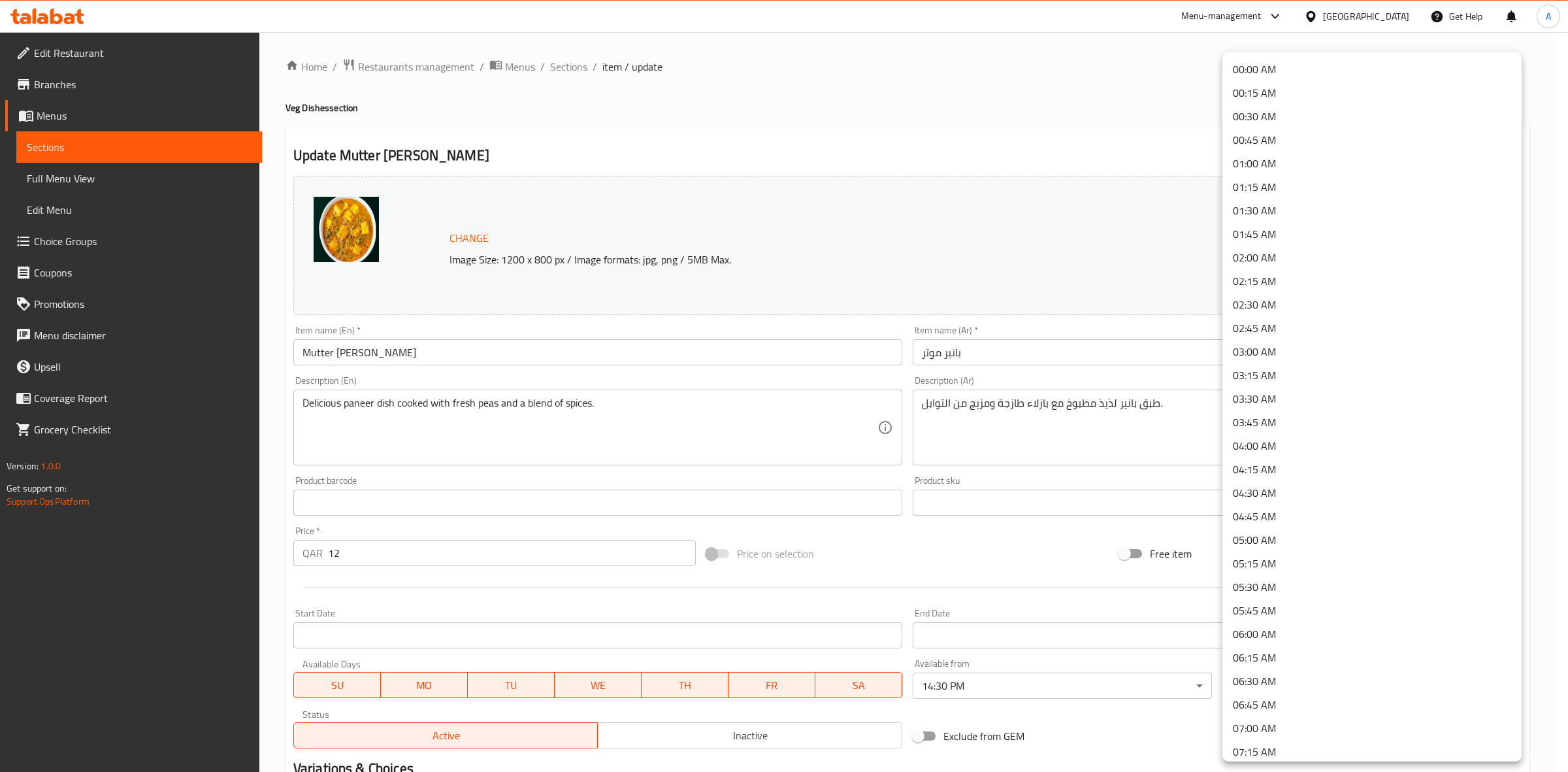
click at [1282, 217] on li "01:30 AM" at bounding box center [1372, 211] width 299 height 23
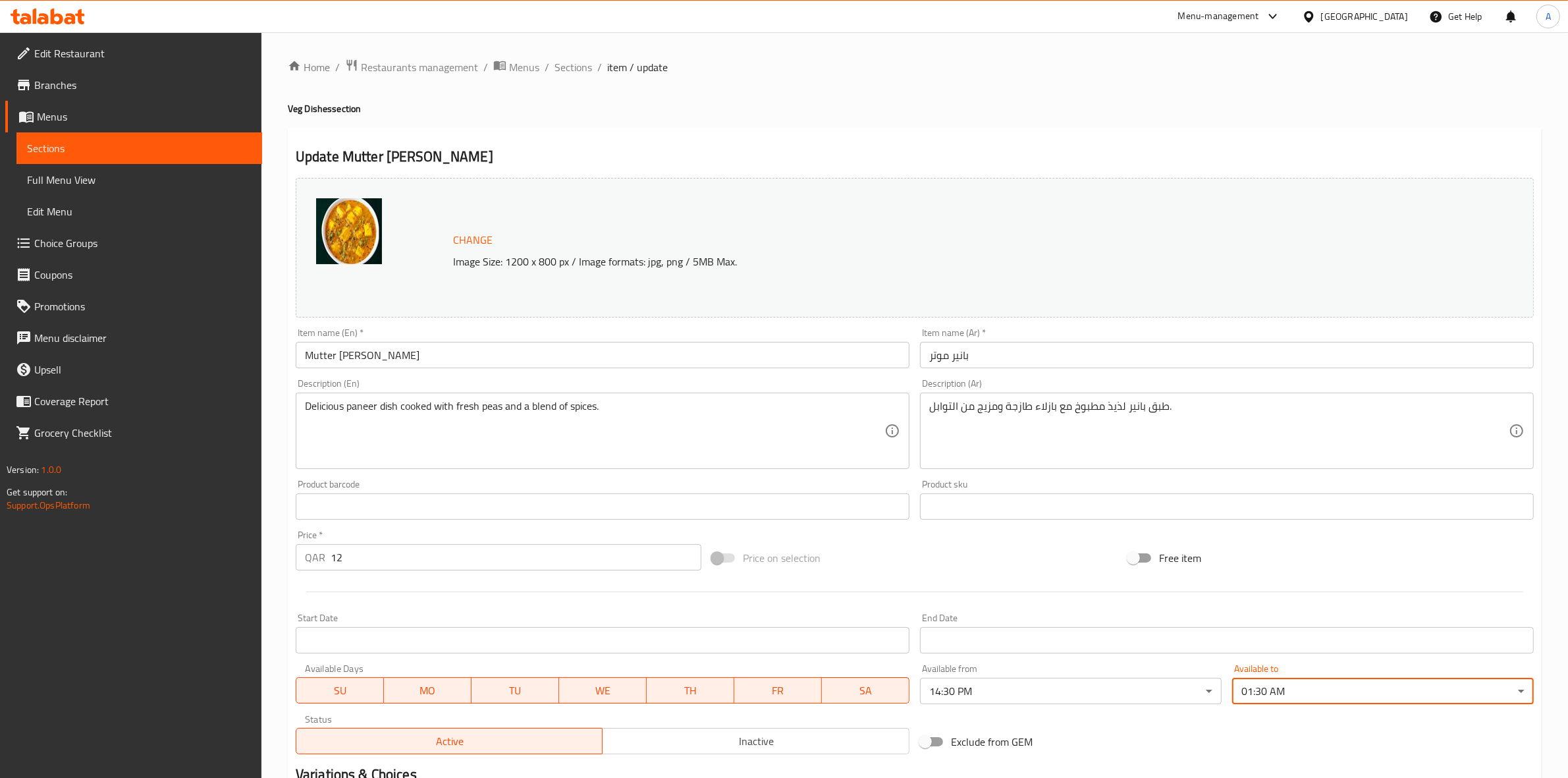
click at [1078, 149] on h2 "Update Mutter Paneer" at bounding box center [914, 157] width 1238 height 20
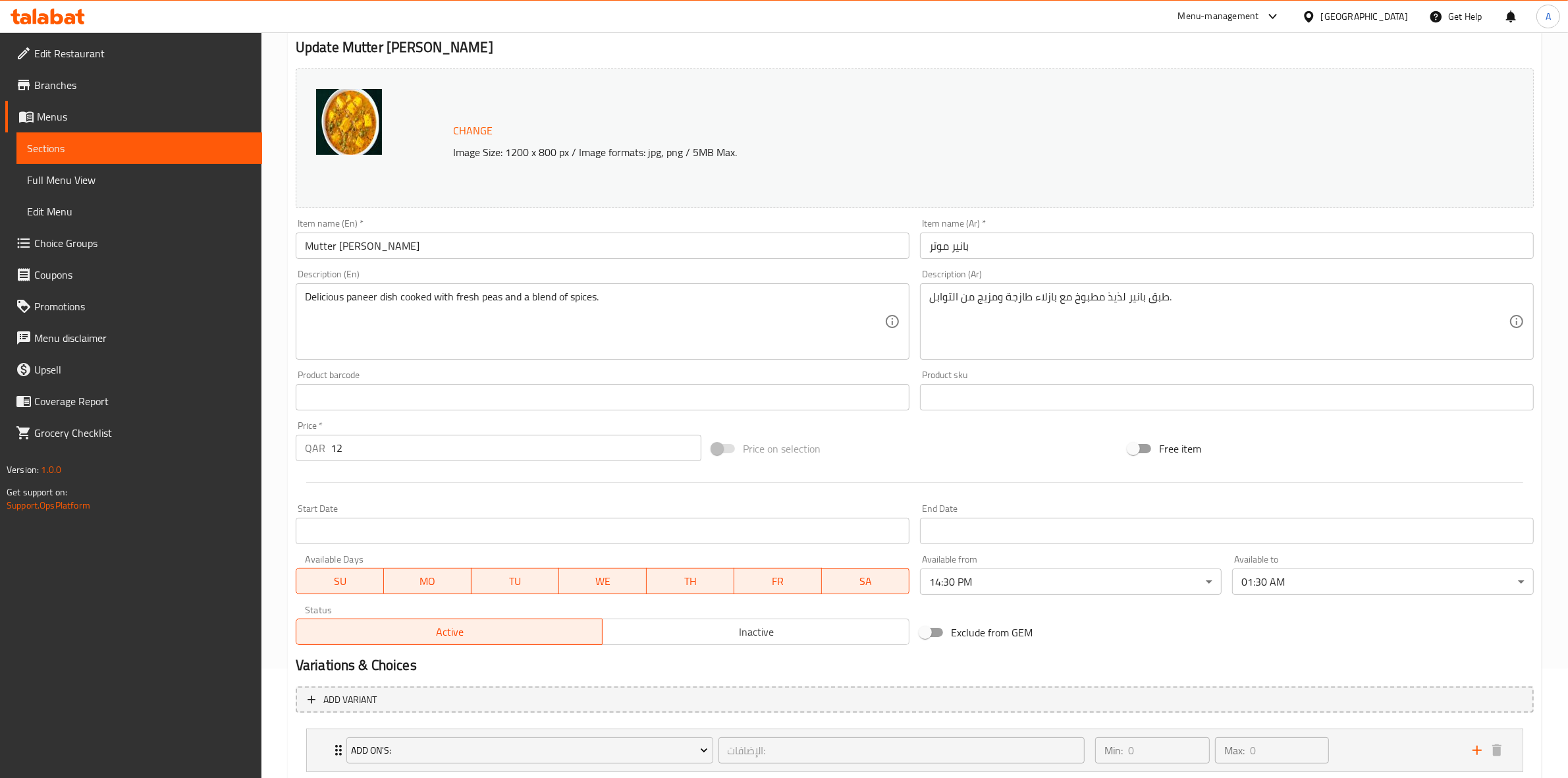
scroll to position [193, 0]
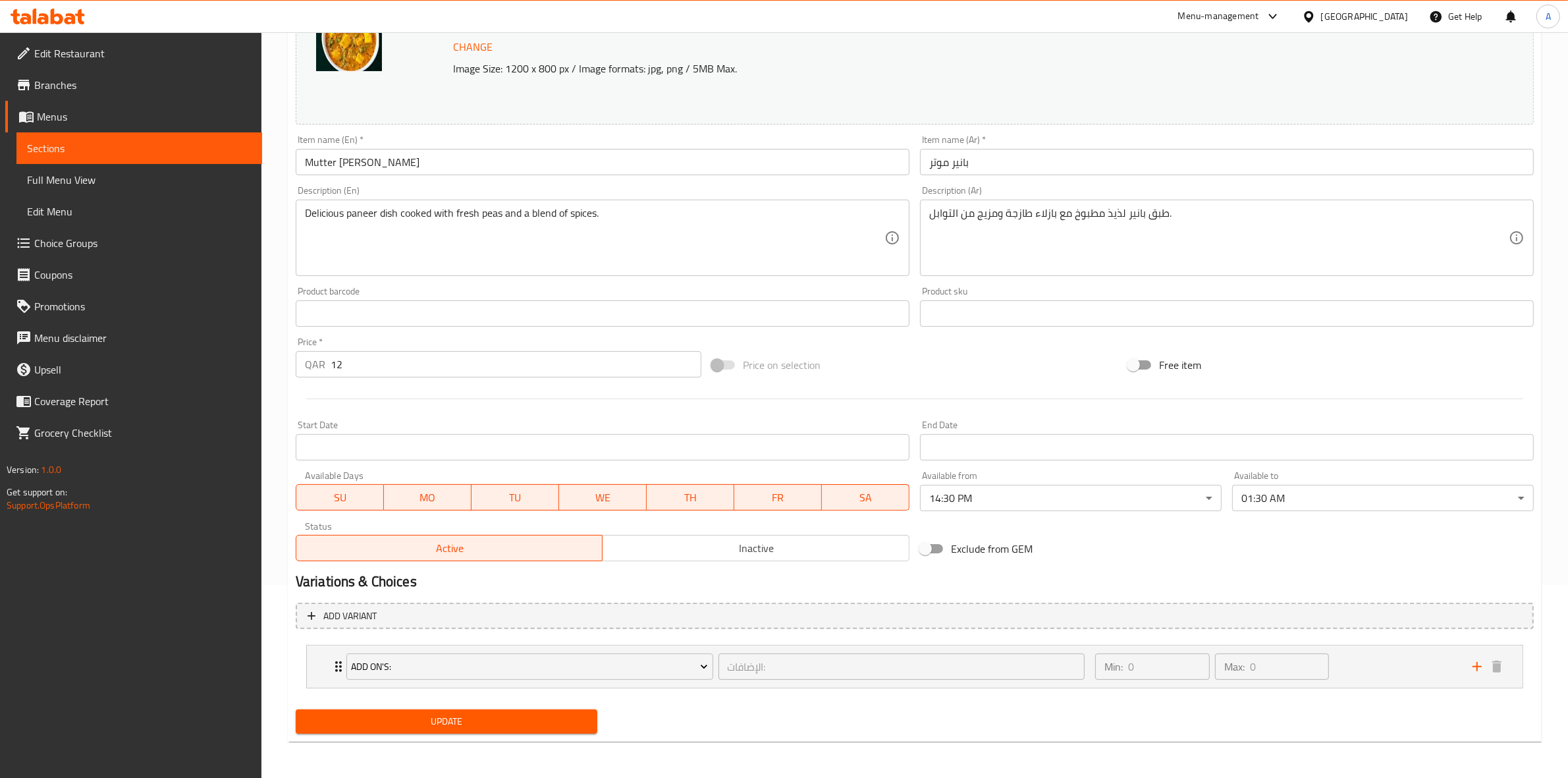
click at [509, 712] on button "Update" at bounding box center [446, 721] width 302 height 24
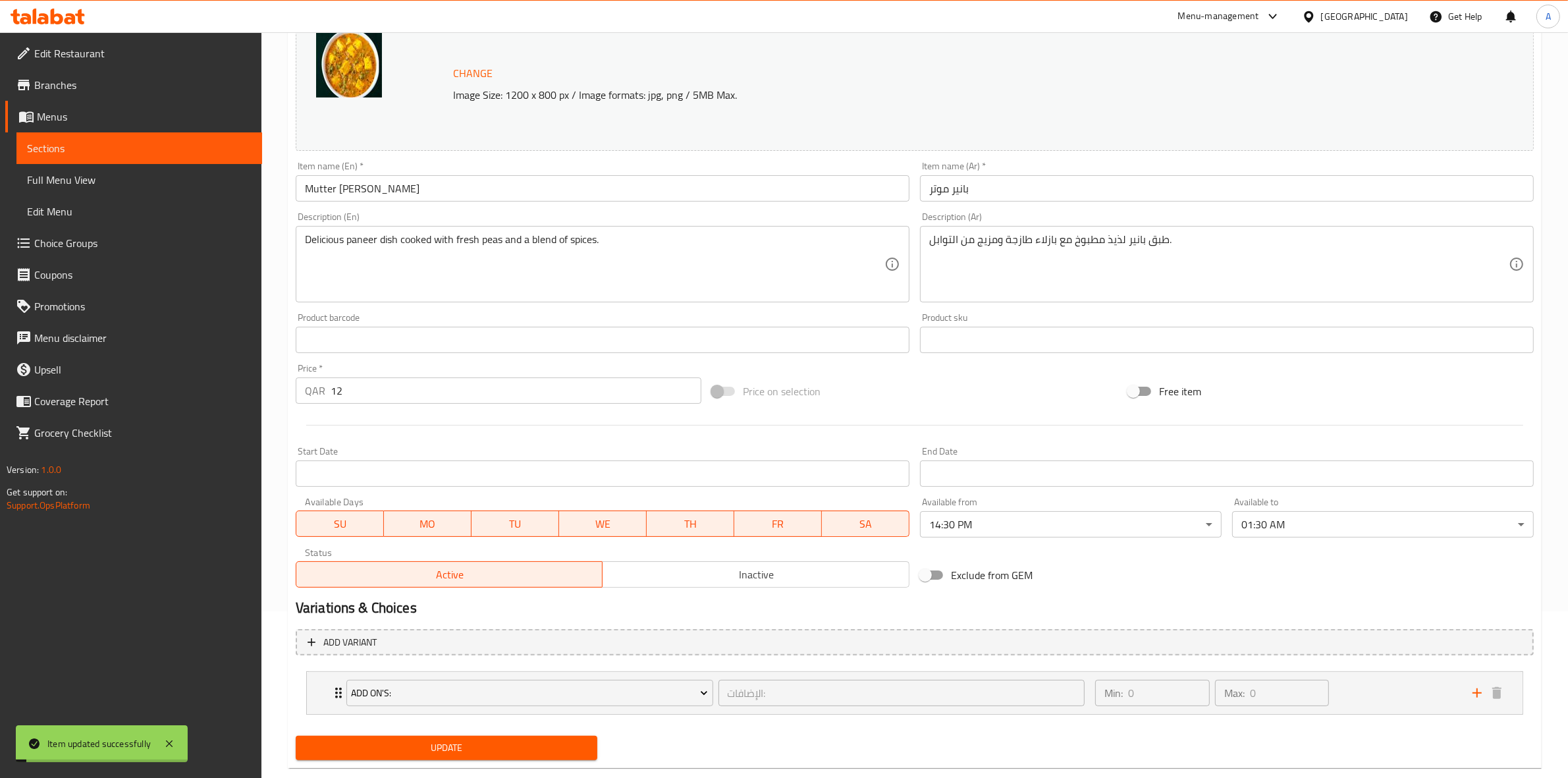
scroll to position [0, 0]
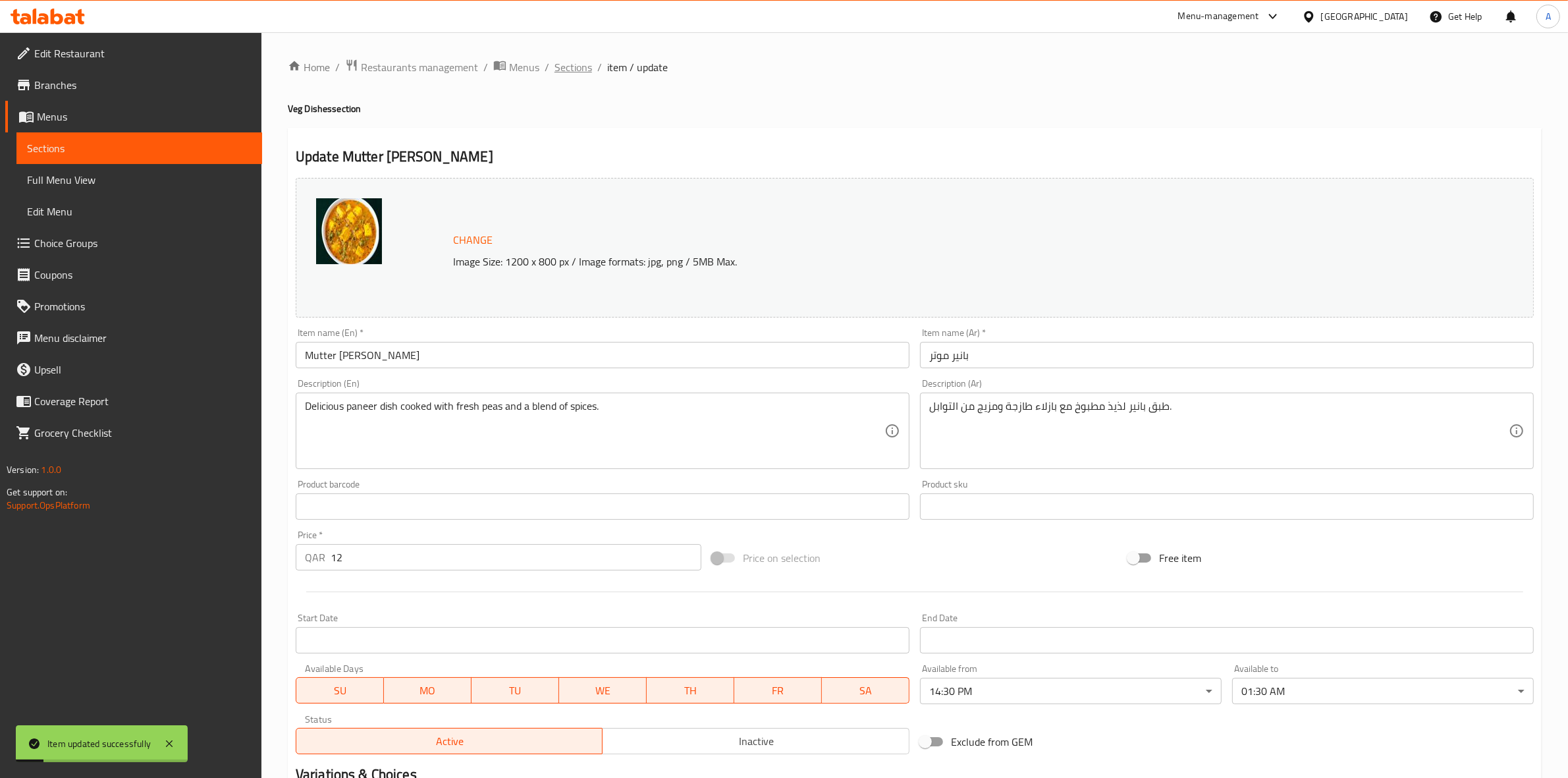
click at [561, 67] on span "Sections" at bounding box center [573, 67] width 38 height 16
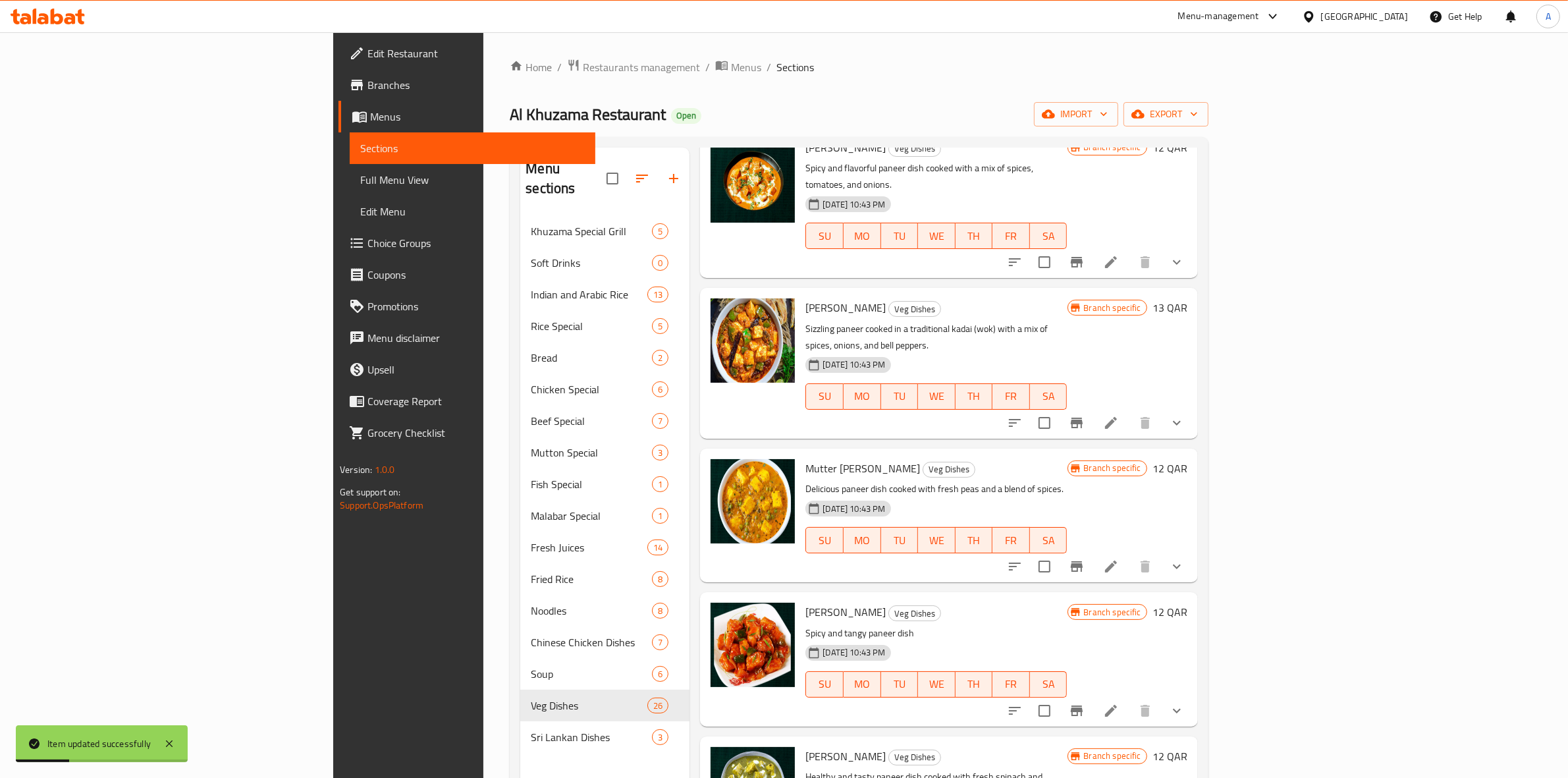
scroll to position [412, 0]
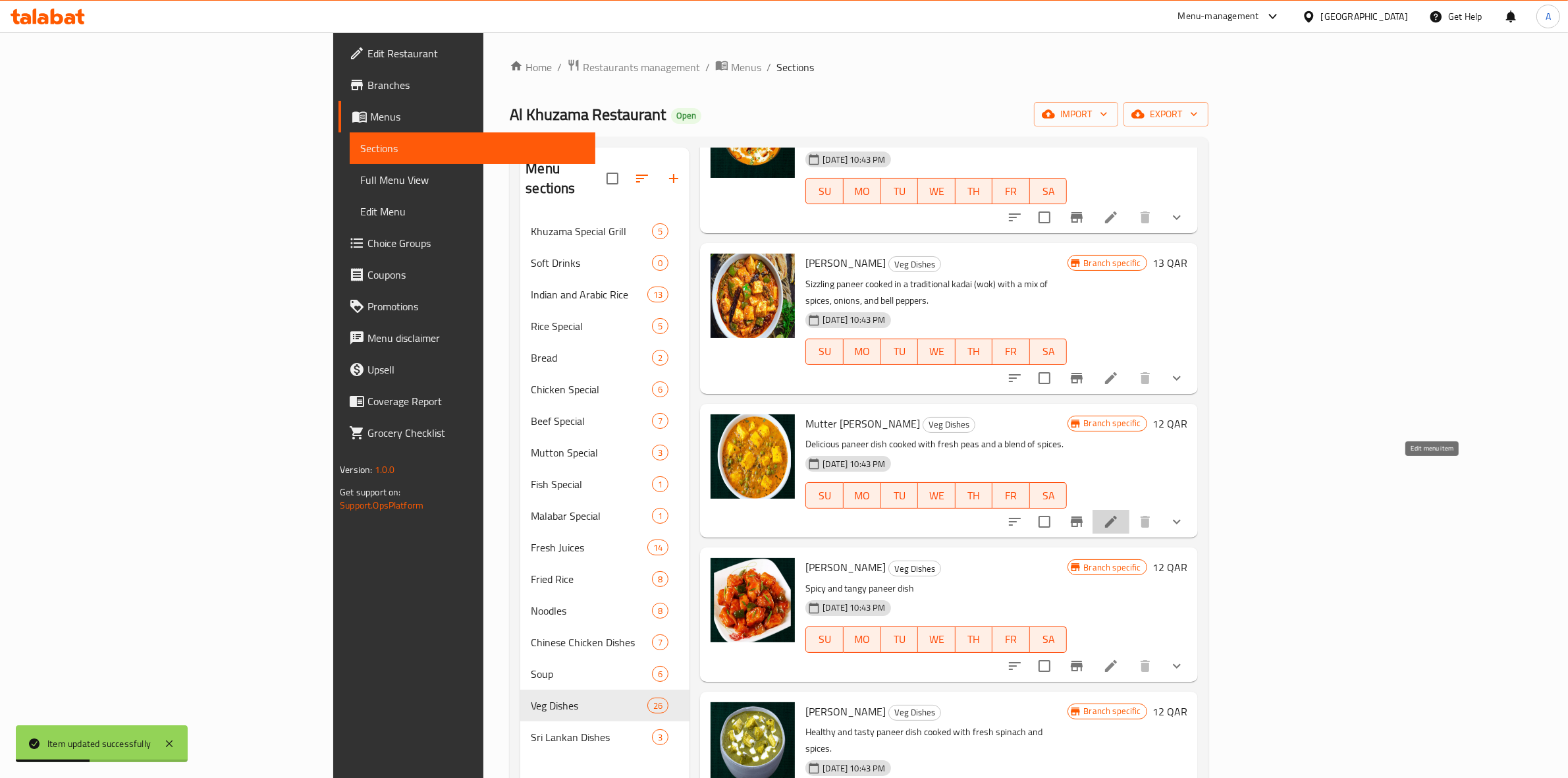
click at [1119, 514] on icon at bounding box center [1111, 522] width 16 height 16
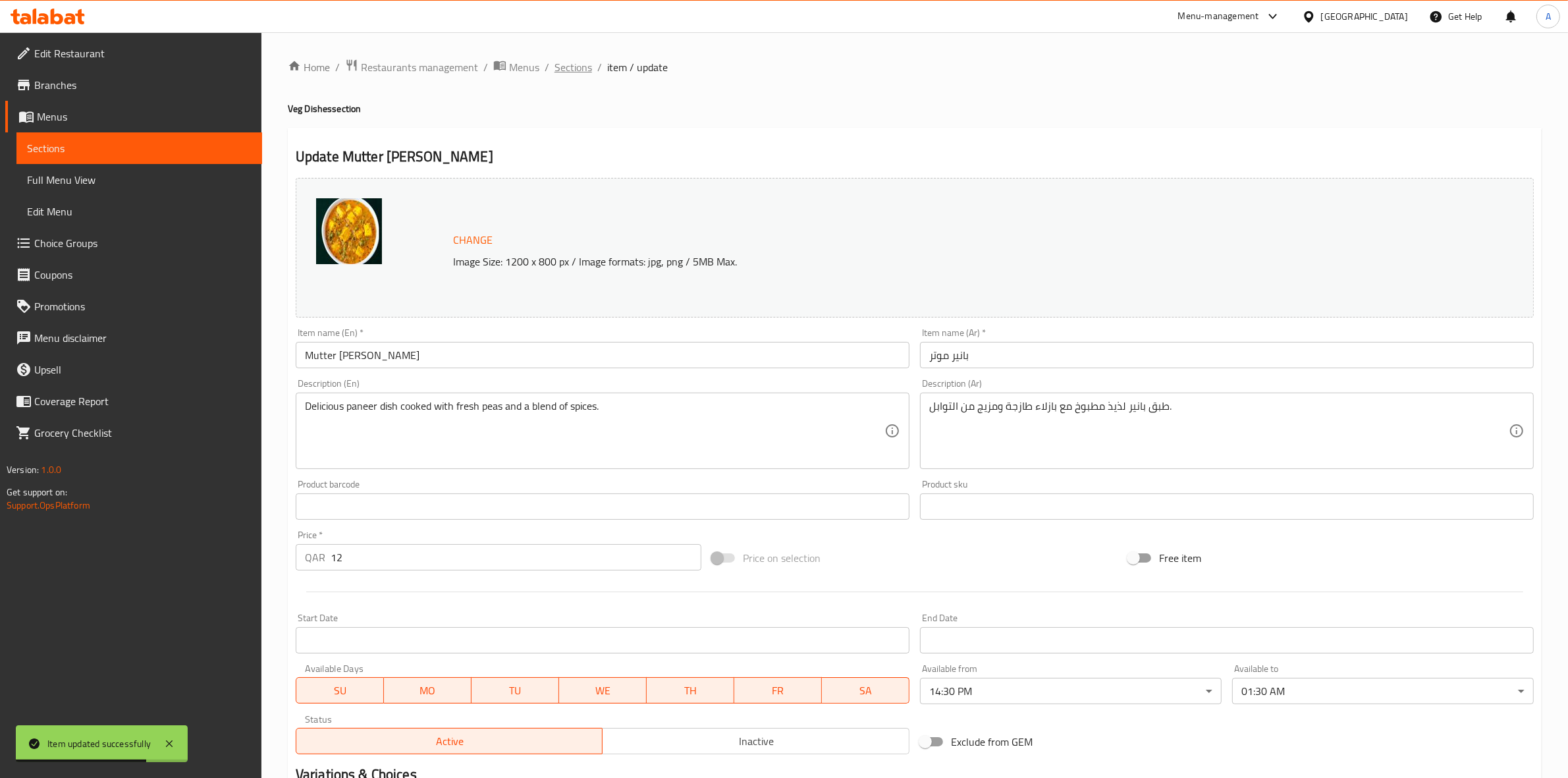
click at [560, 64] on span "Sections" at bounding box center [573, 67] width 38 height 16
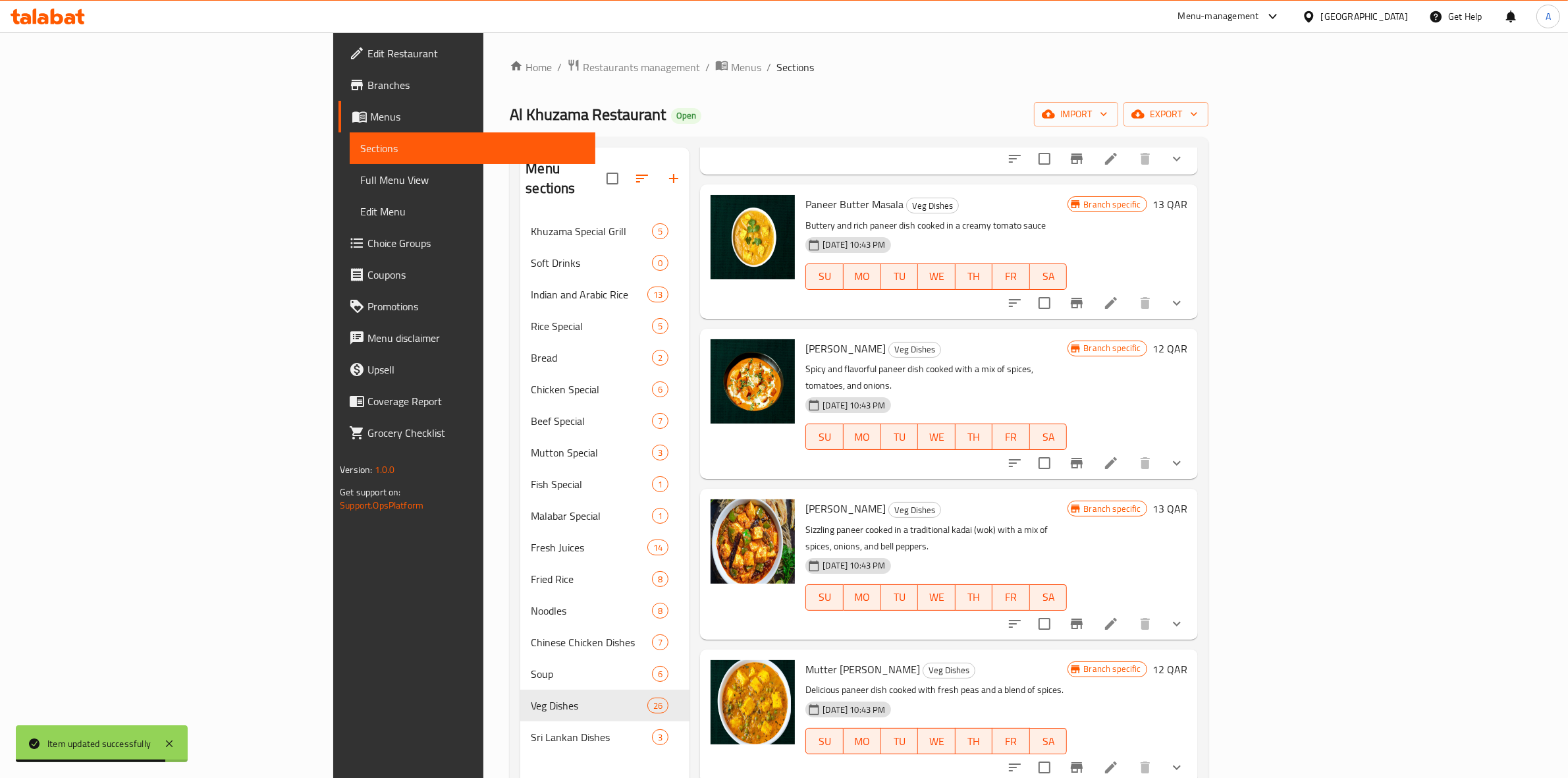
scroll to position [329, 0]
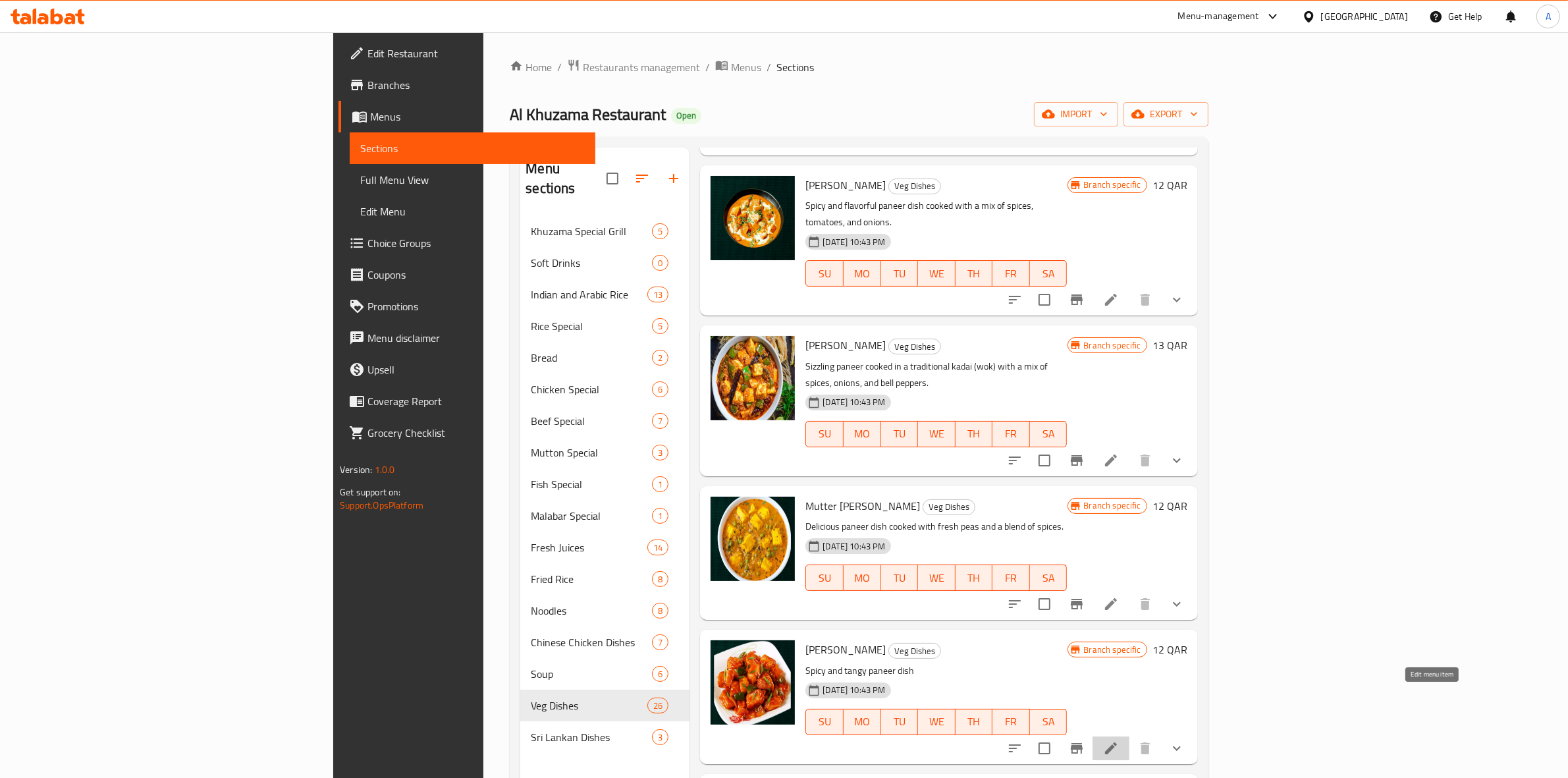
click at [1119, 740] on icon at bounding box center [1111, 748] width 16 height 16
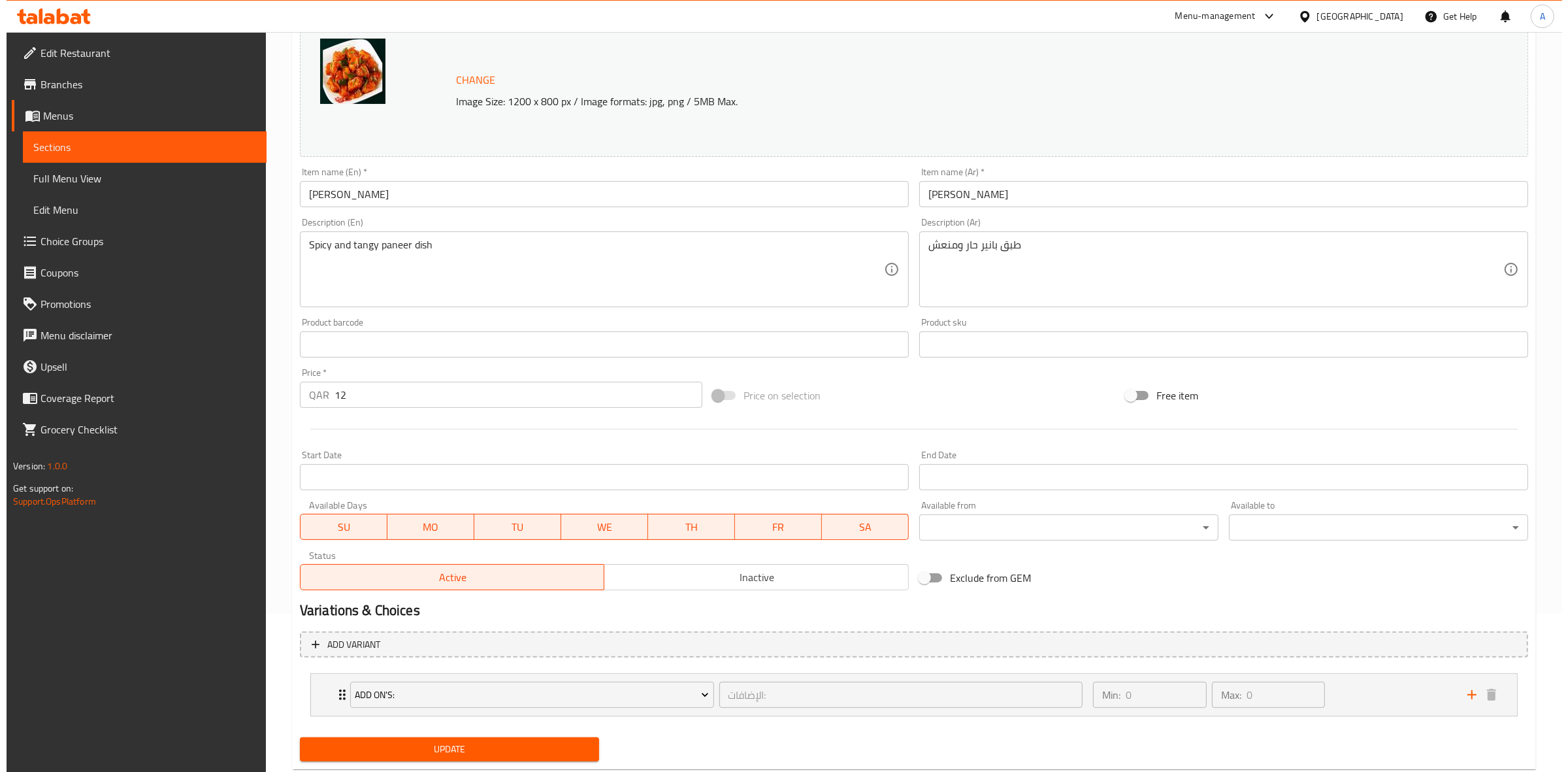
scroll to position [163, 0]
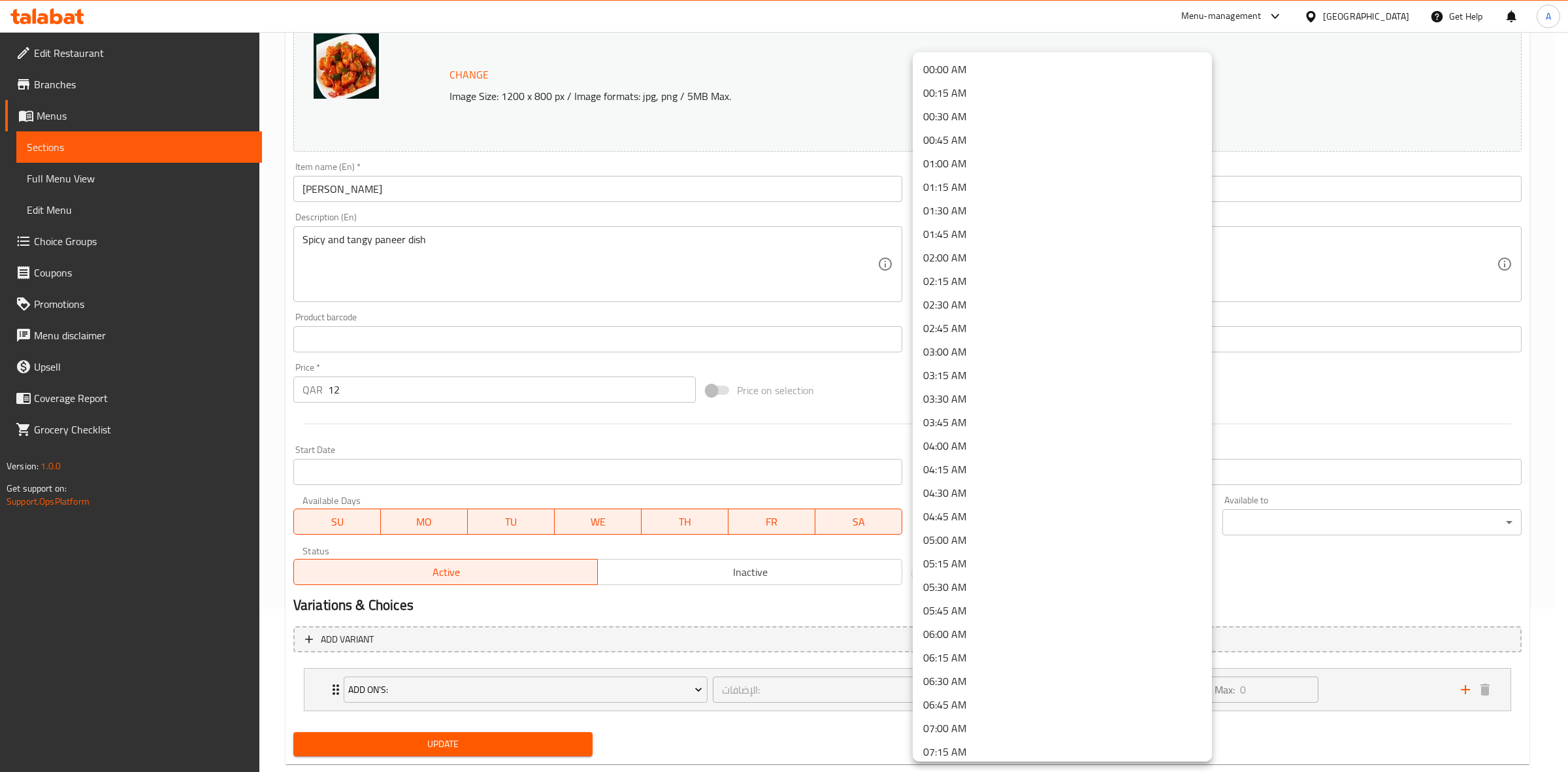
click at [978, 527] on body "​ Menu-management Qatar Get Help A Edit Restaurant Branches Menus Sections Full…" at bounding box center [784, 238] width 1568 height 740
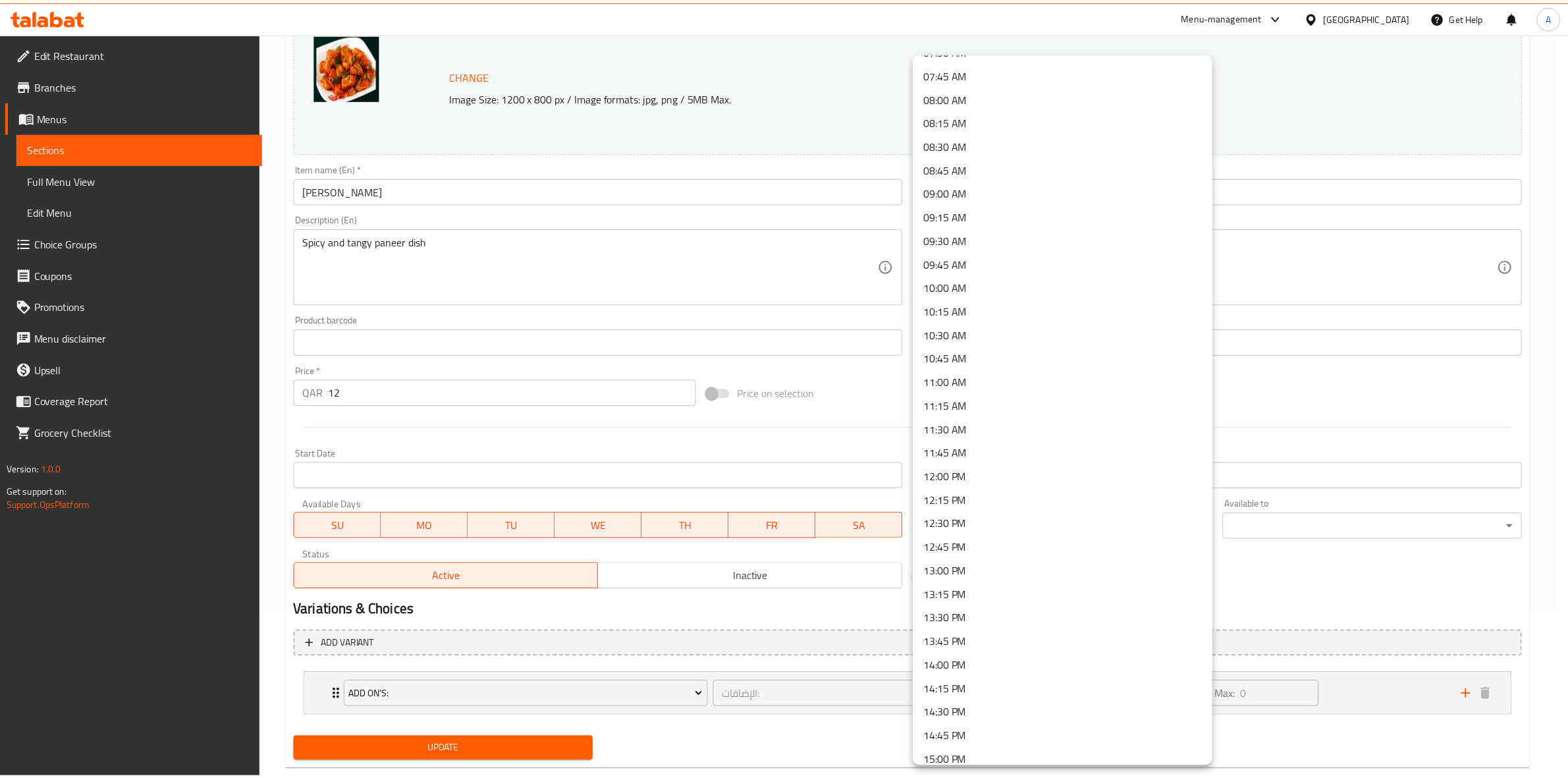
scroll to position [741, 0]
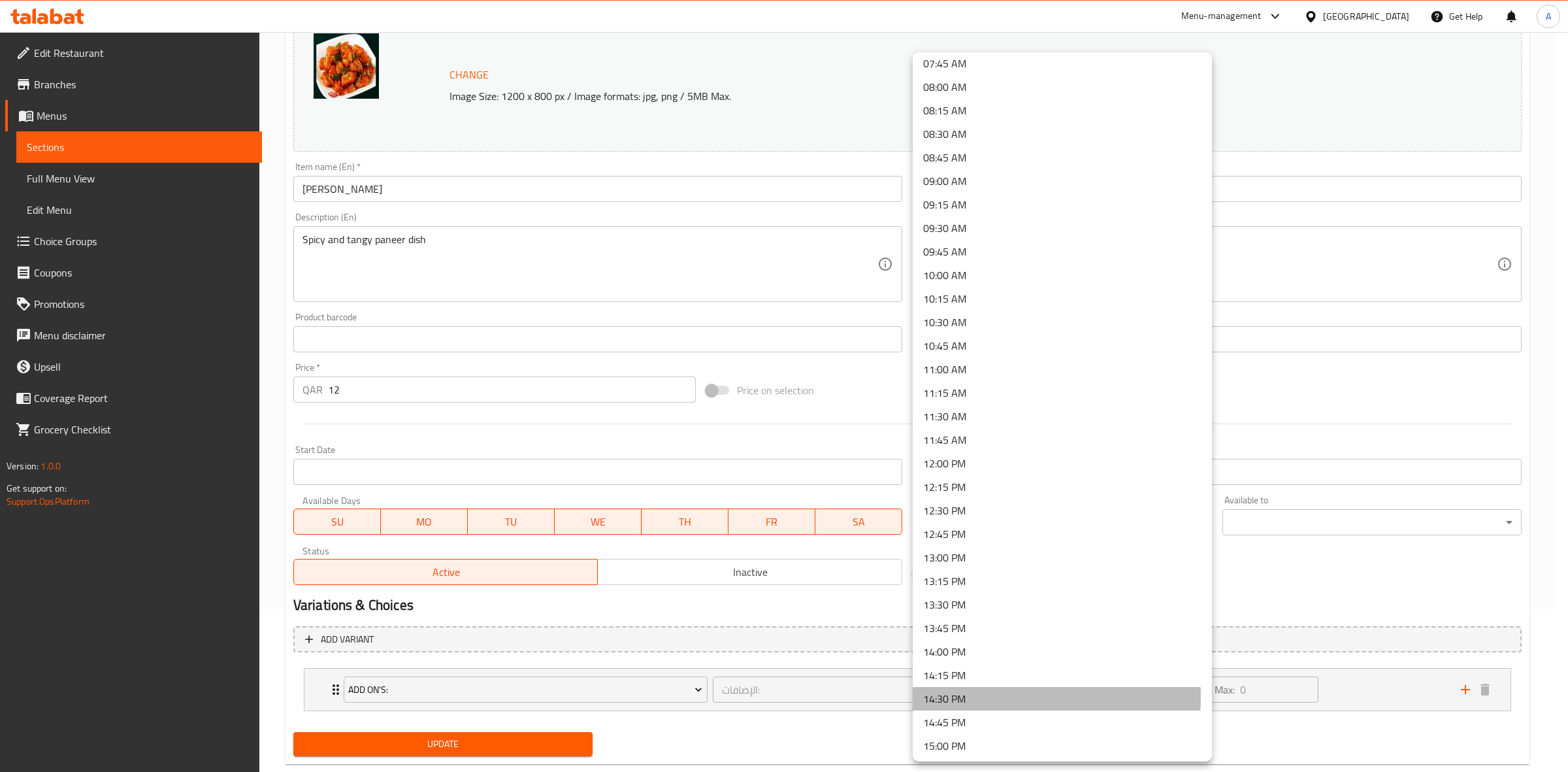
click at [971, 696] on li "14:30 PM" at bounding box center [1062, 698] width 299 height 23
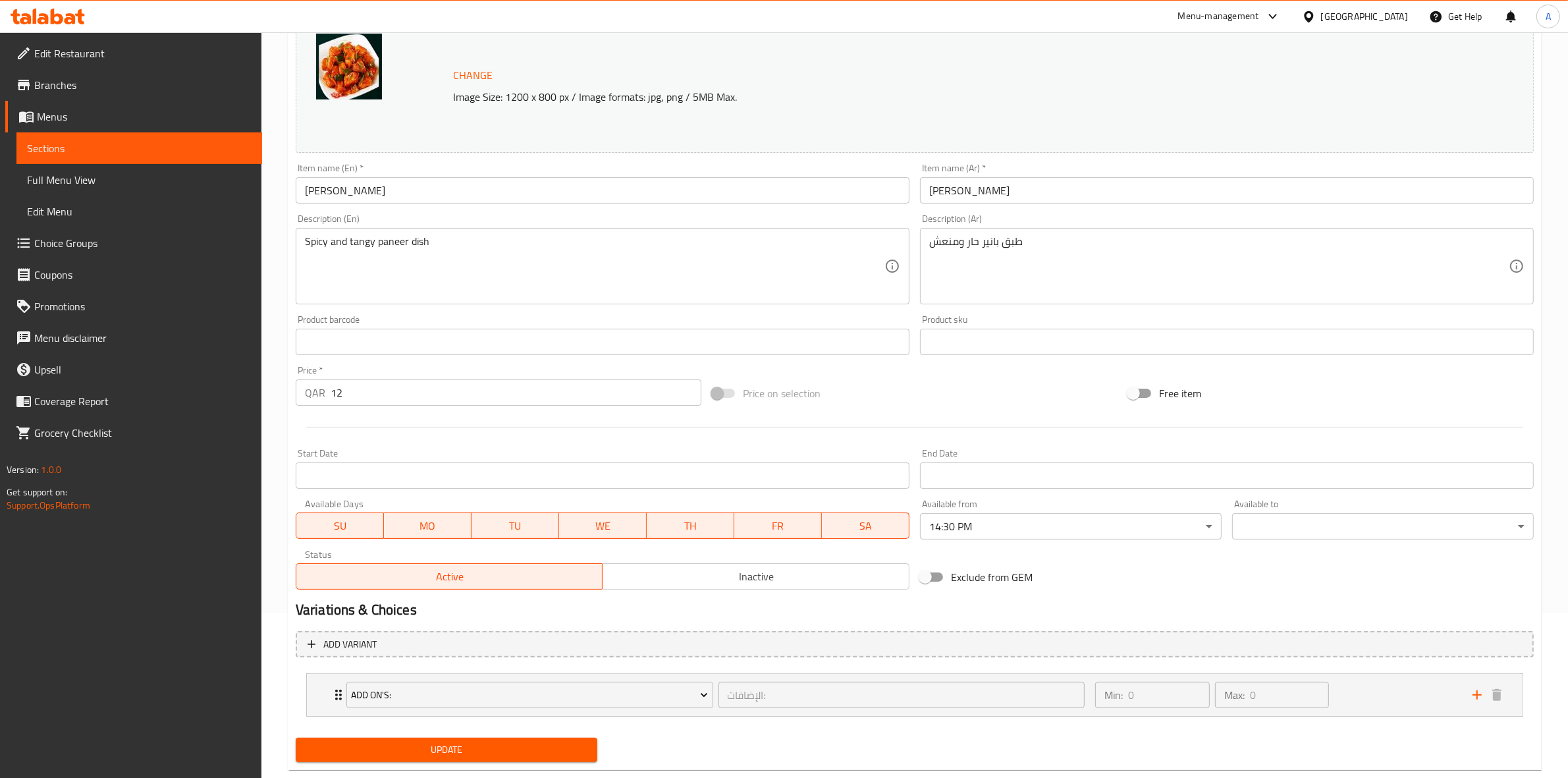
click at [1317, 505] on div "Available to ​ ​" at bounding box center [1383, 519] width 302 height 40
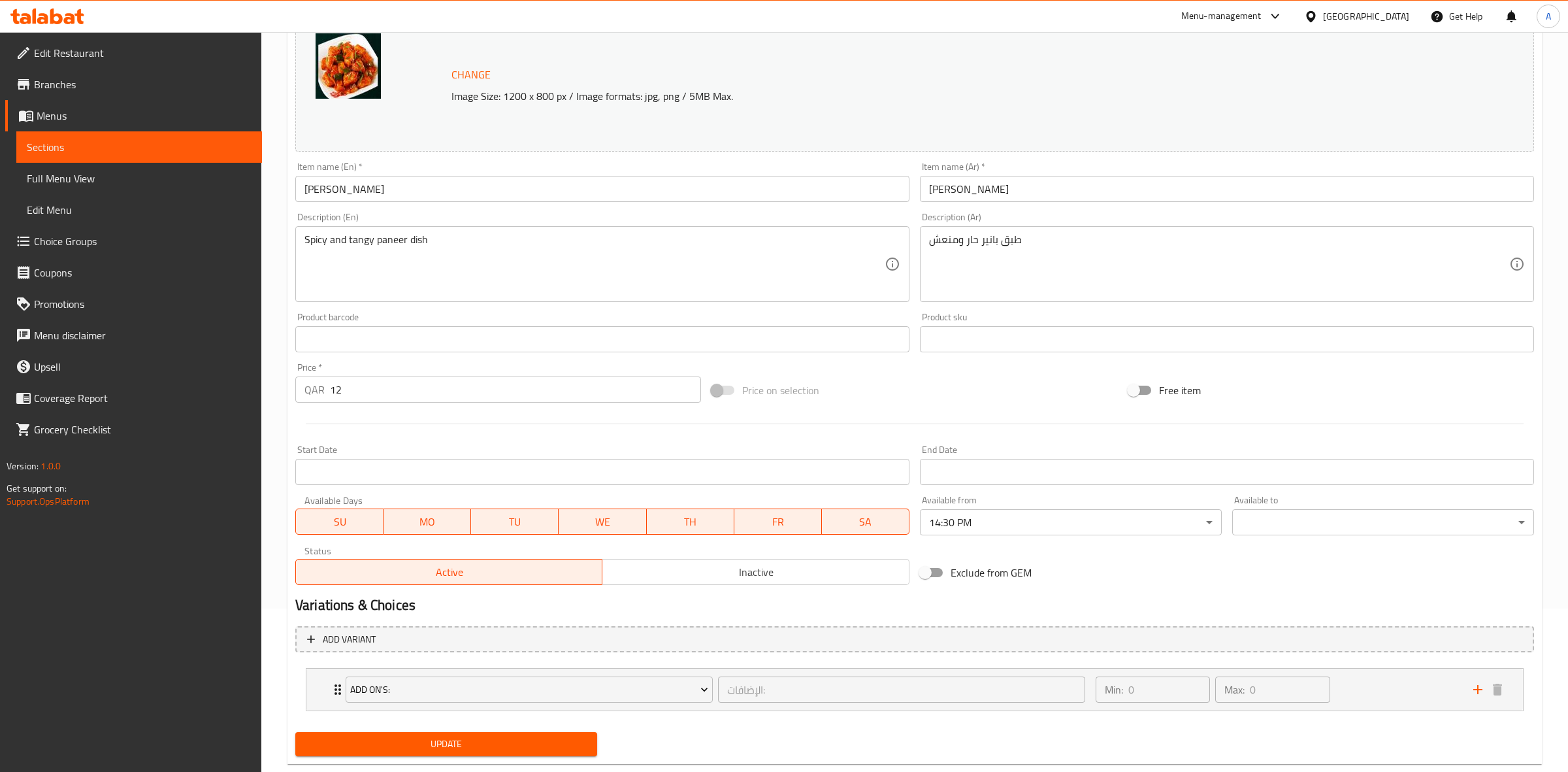
click at [1304, 518] on body "​ Menu-management Qatar Get Help A Edit Restaurant Branches Menus Sections Full…" at bounding box center [784, 238] width 1568 height 740
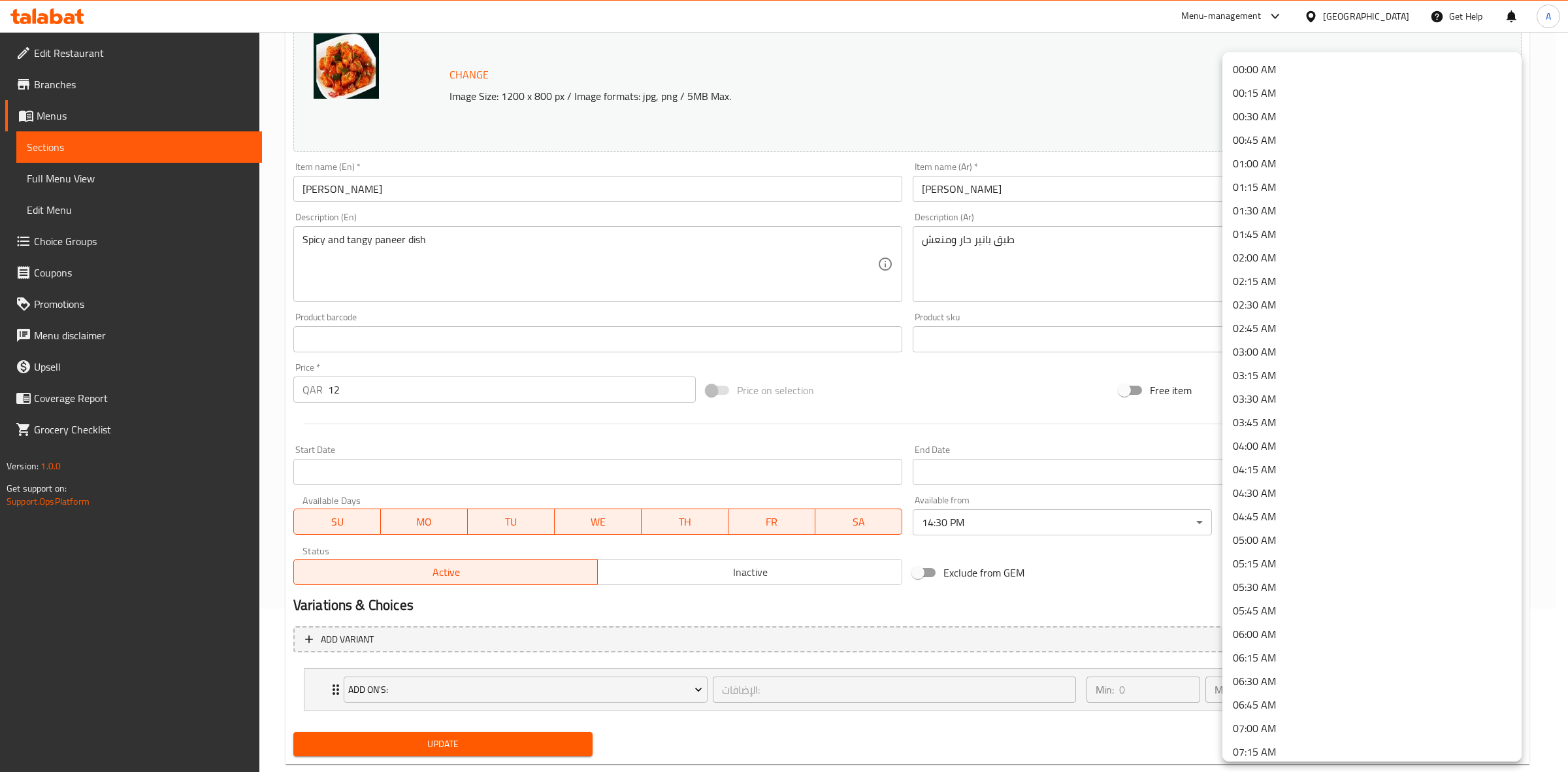
click at [1277, 211] on li "01:30 AM" at bounding box center [1372, 211] width 299 height 23
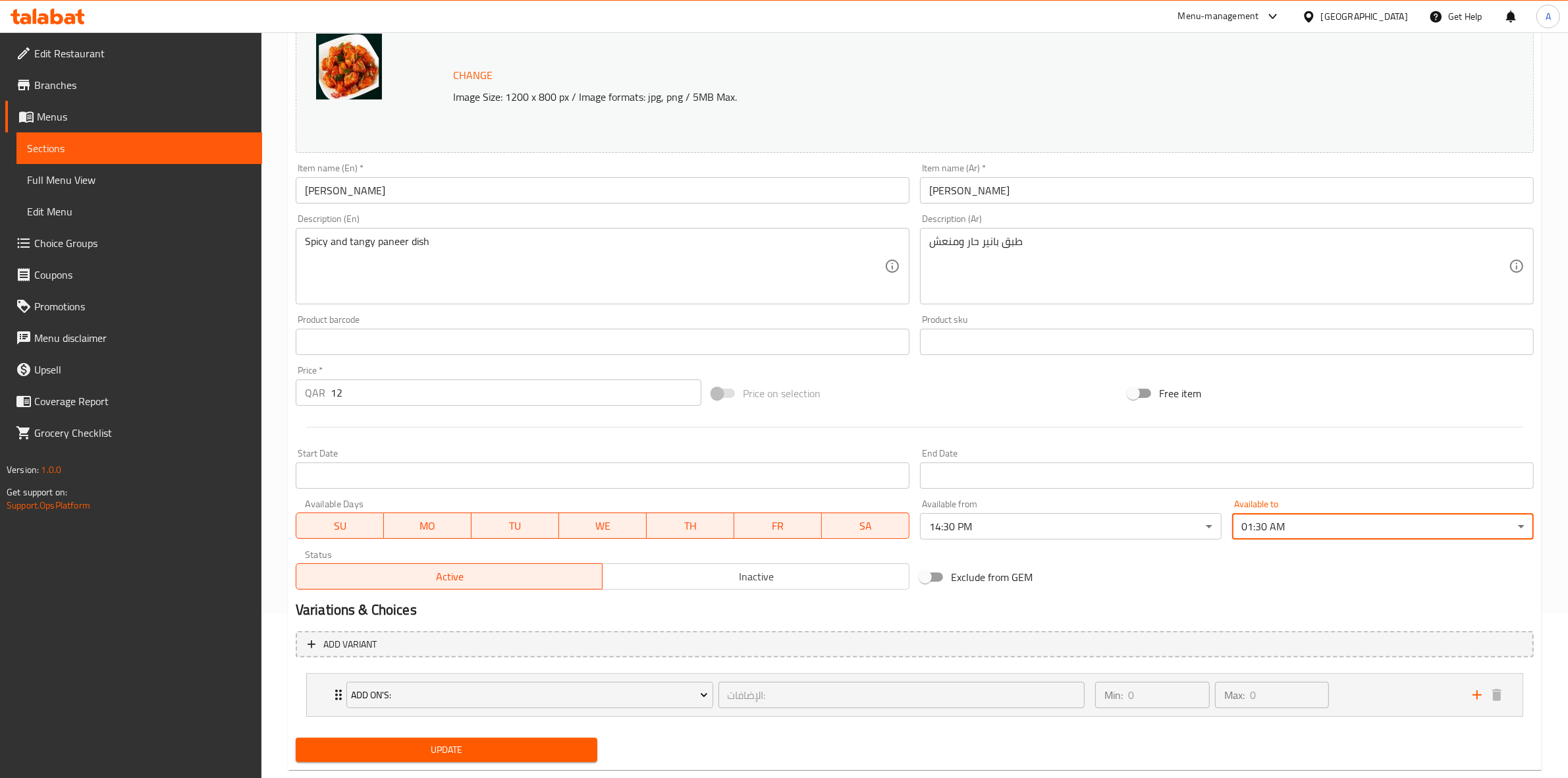
click at [1134, 594] on div "Variations & Choices" at bounding box center [914, 610] width 1248 height 30
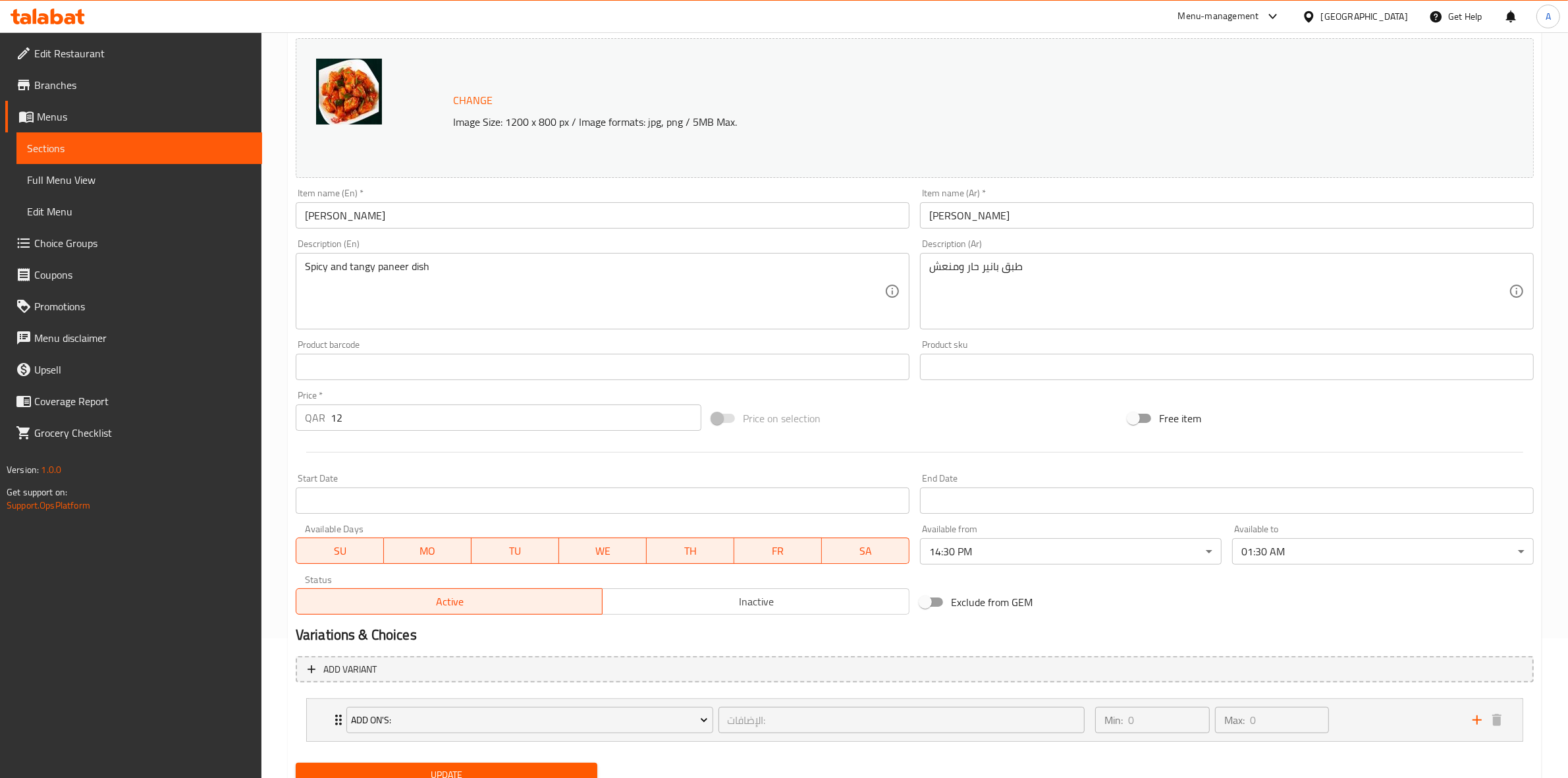
scroll to position [165, 0]
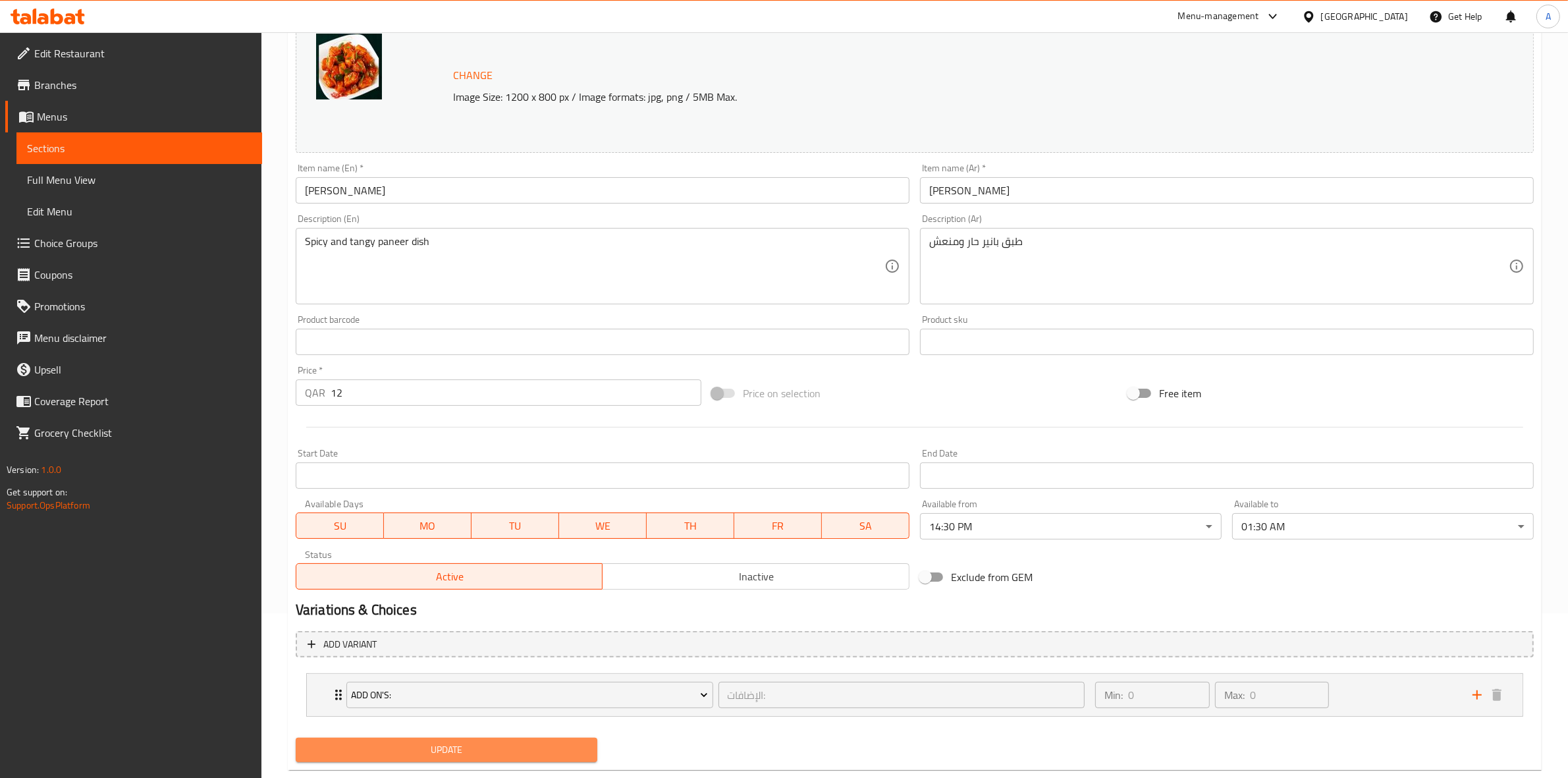
click at [438, 749] on span "Update" at bounding box center [446, 749] width 280 height 16
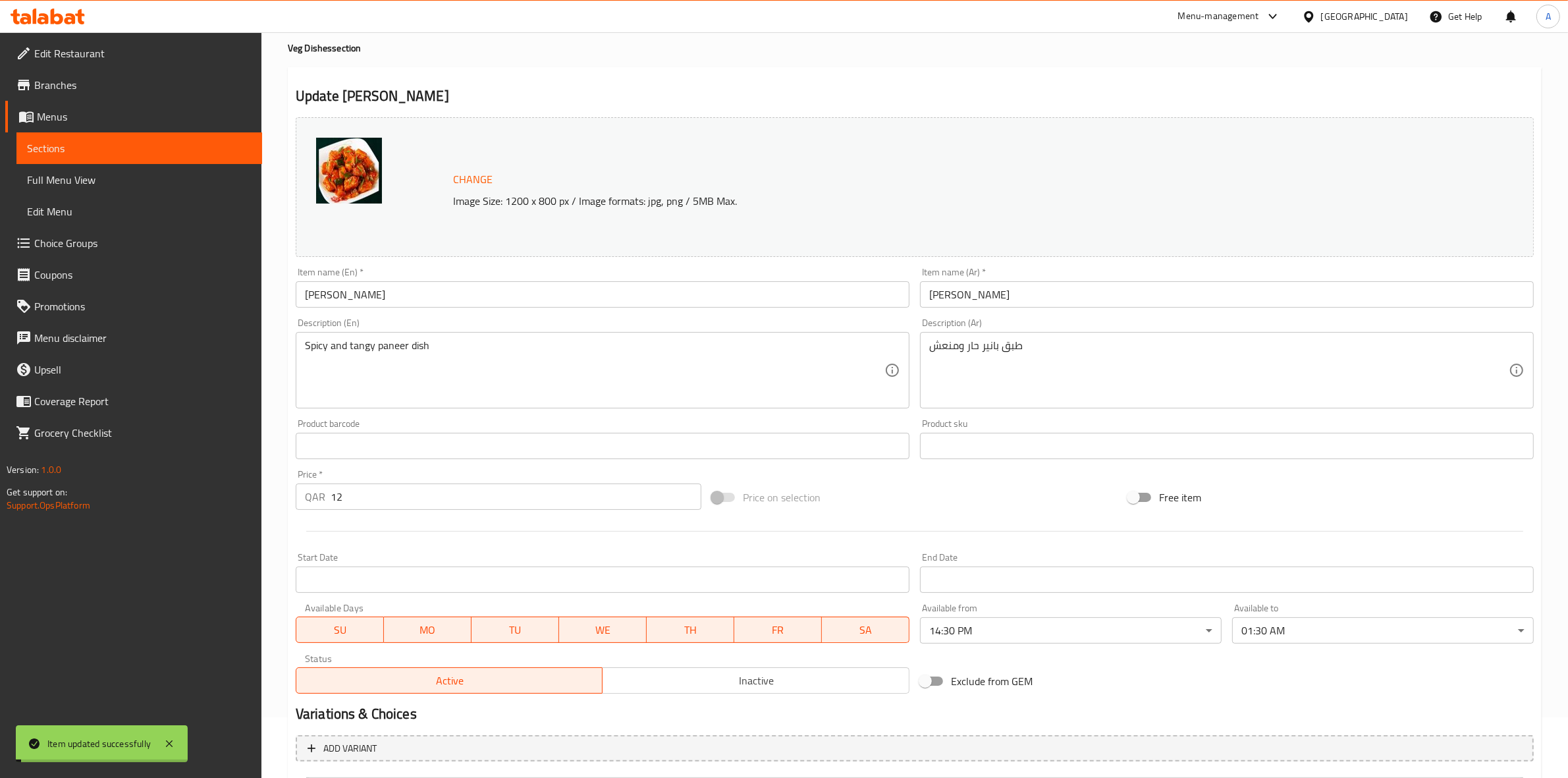
scroll to position [0, 0]
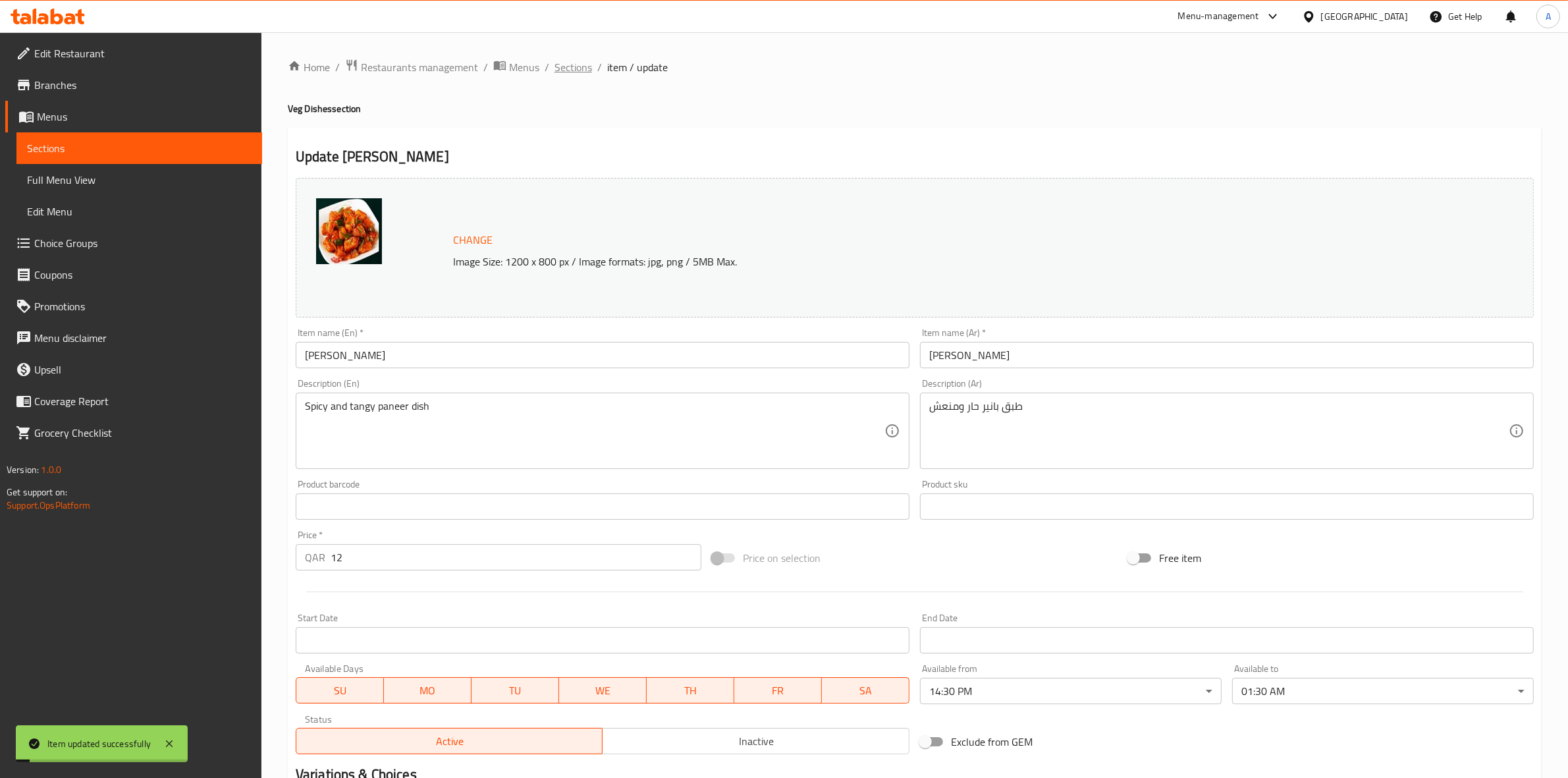
click at [584, 68] on span "Sections" at bounding box center [573, 67] width 38 height 16
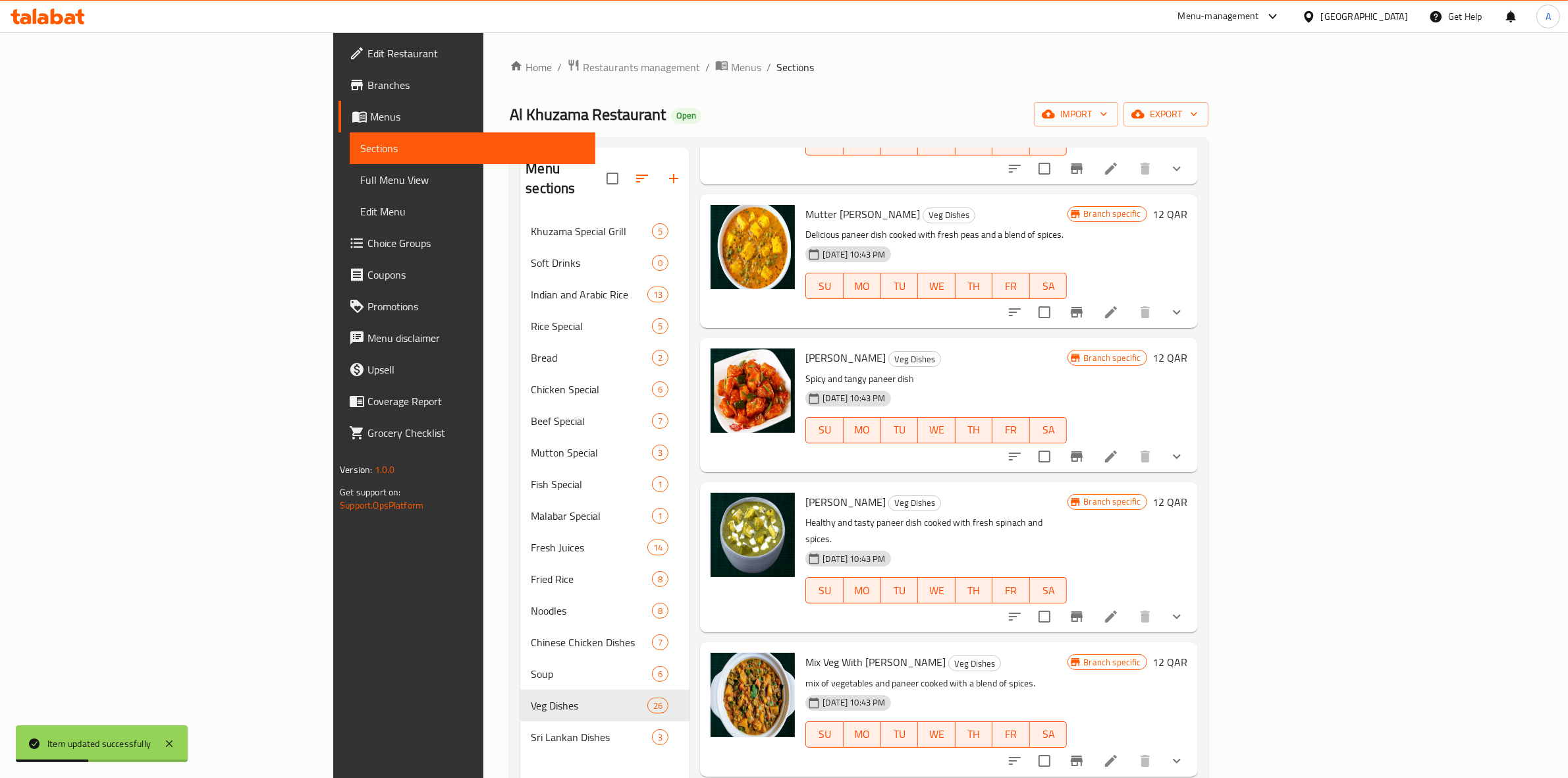
scroll to position [659, 0]
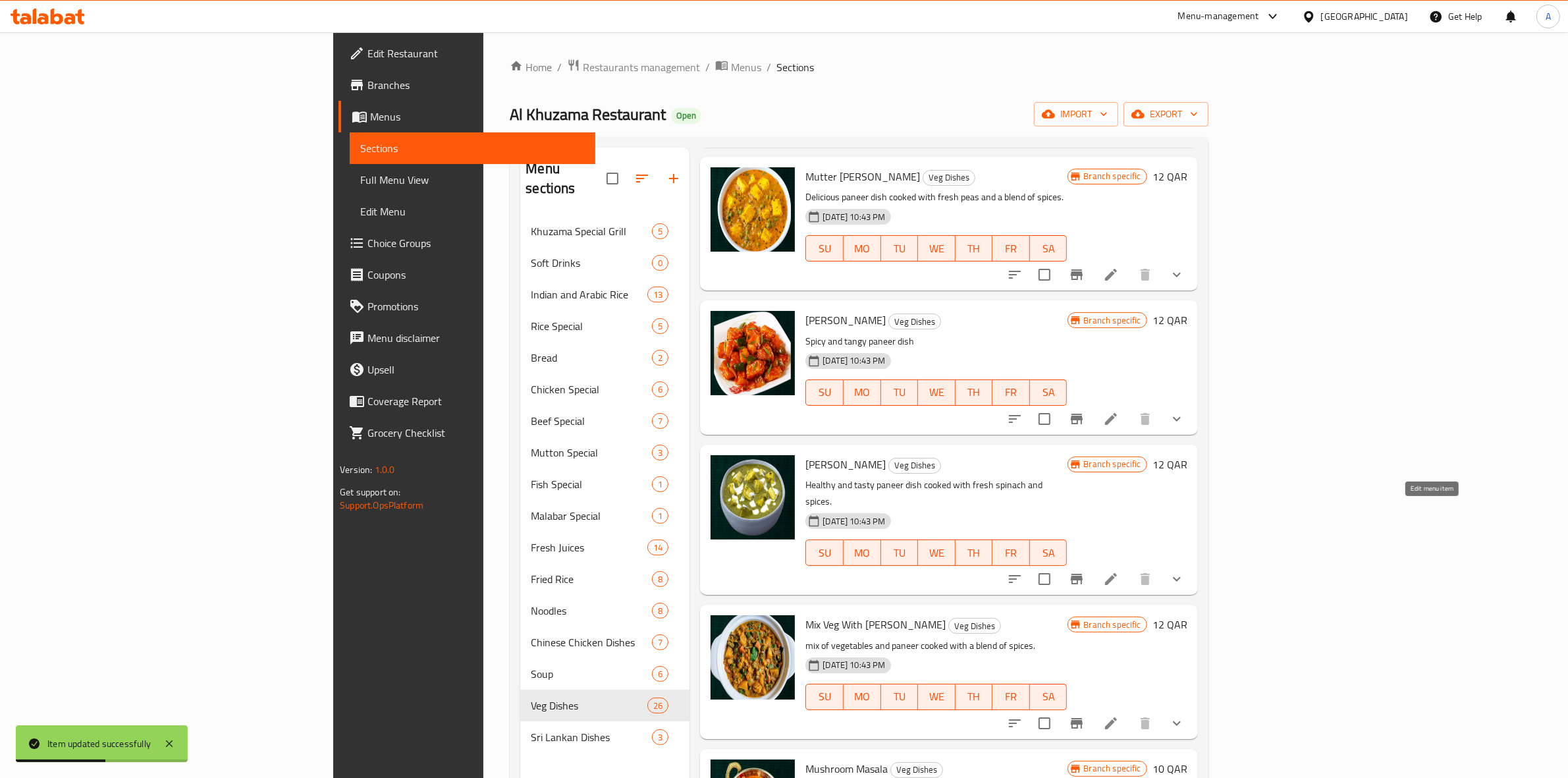
click at [1119, 571] on icon at bounding box center [1111, 579] width 16 height 16
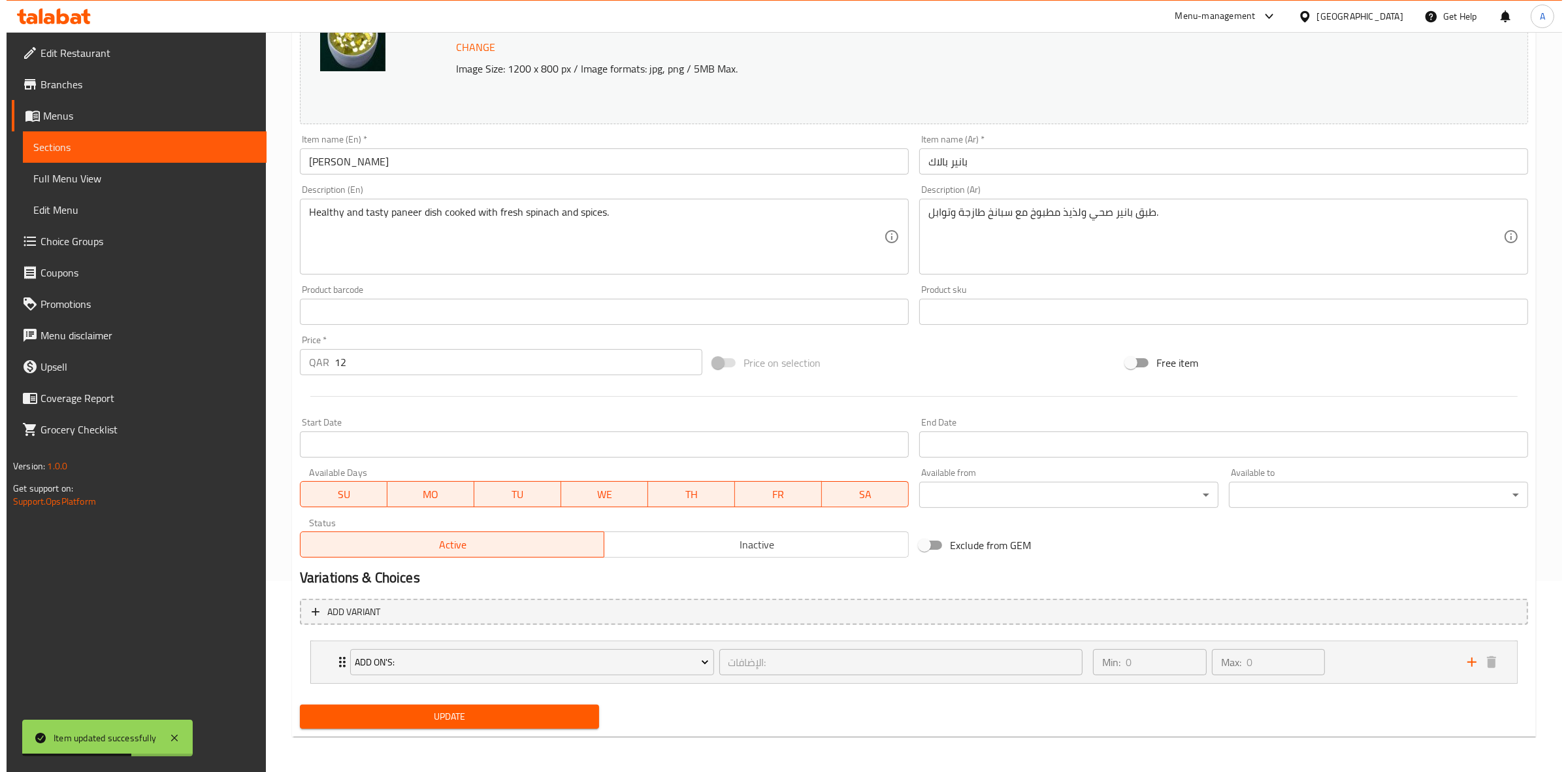
scroll to position [192, 0]
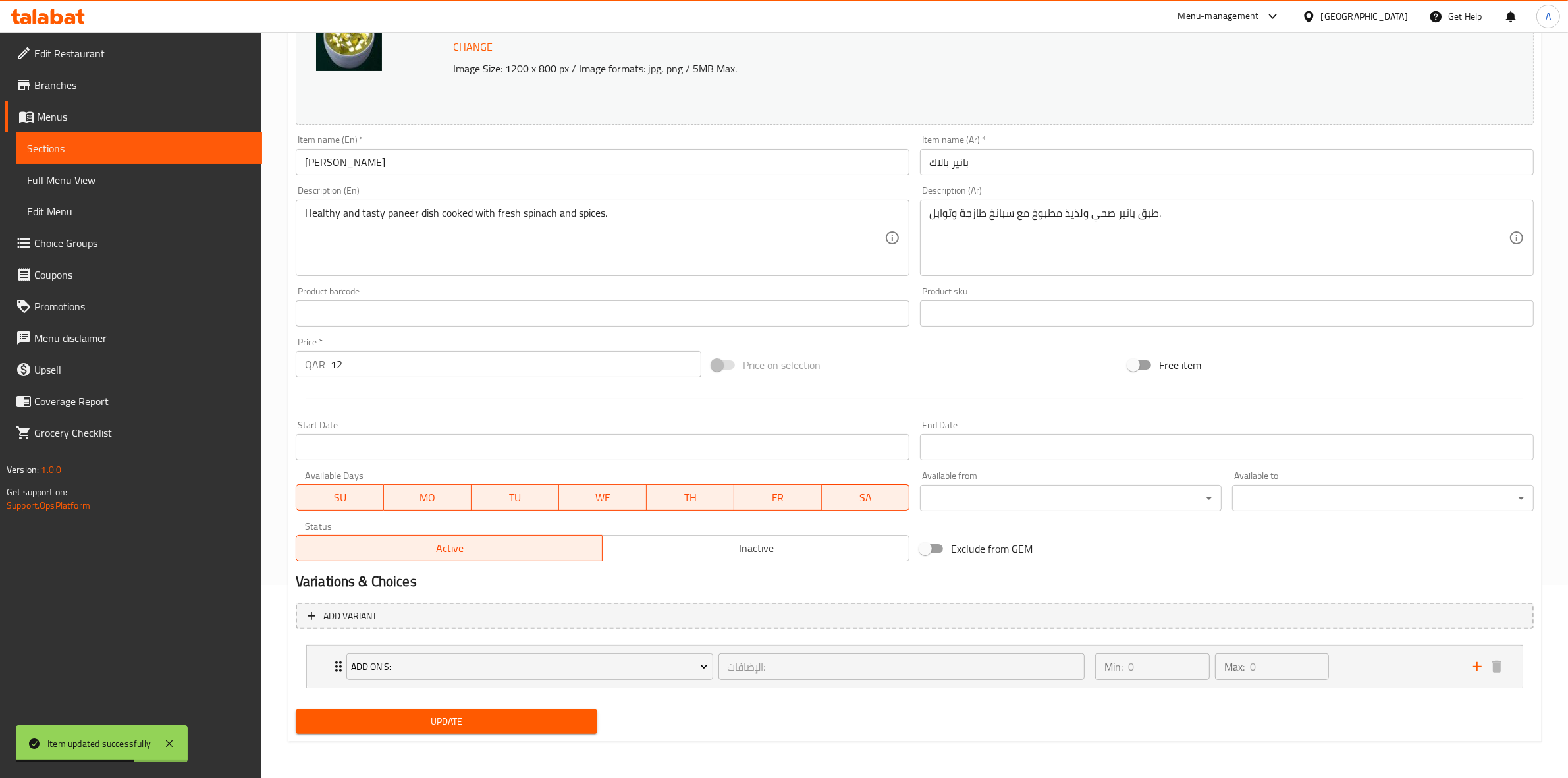
click at [961, 505] on body "Item updated successfully ​ Menu-management Qatar Get Help A Edit Restaurant Br…" at bounding box center [784, 211] width 1568 height 746
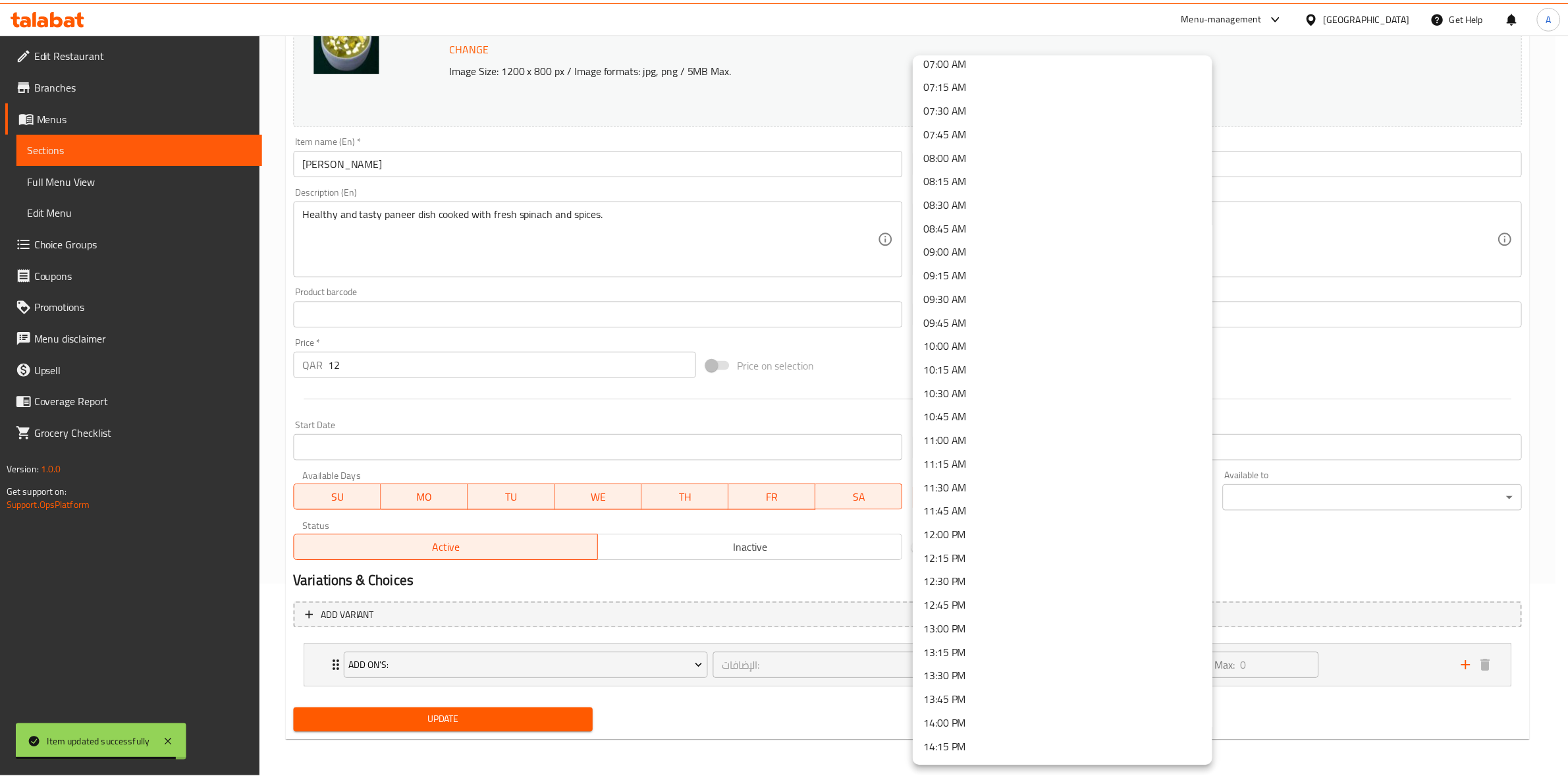
scroll to position [824, 0]
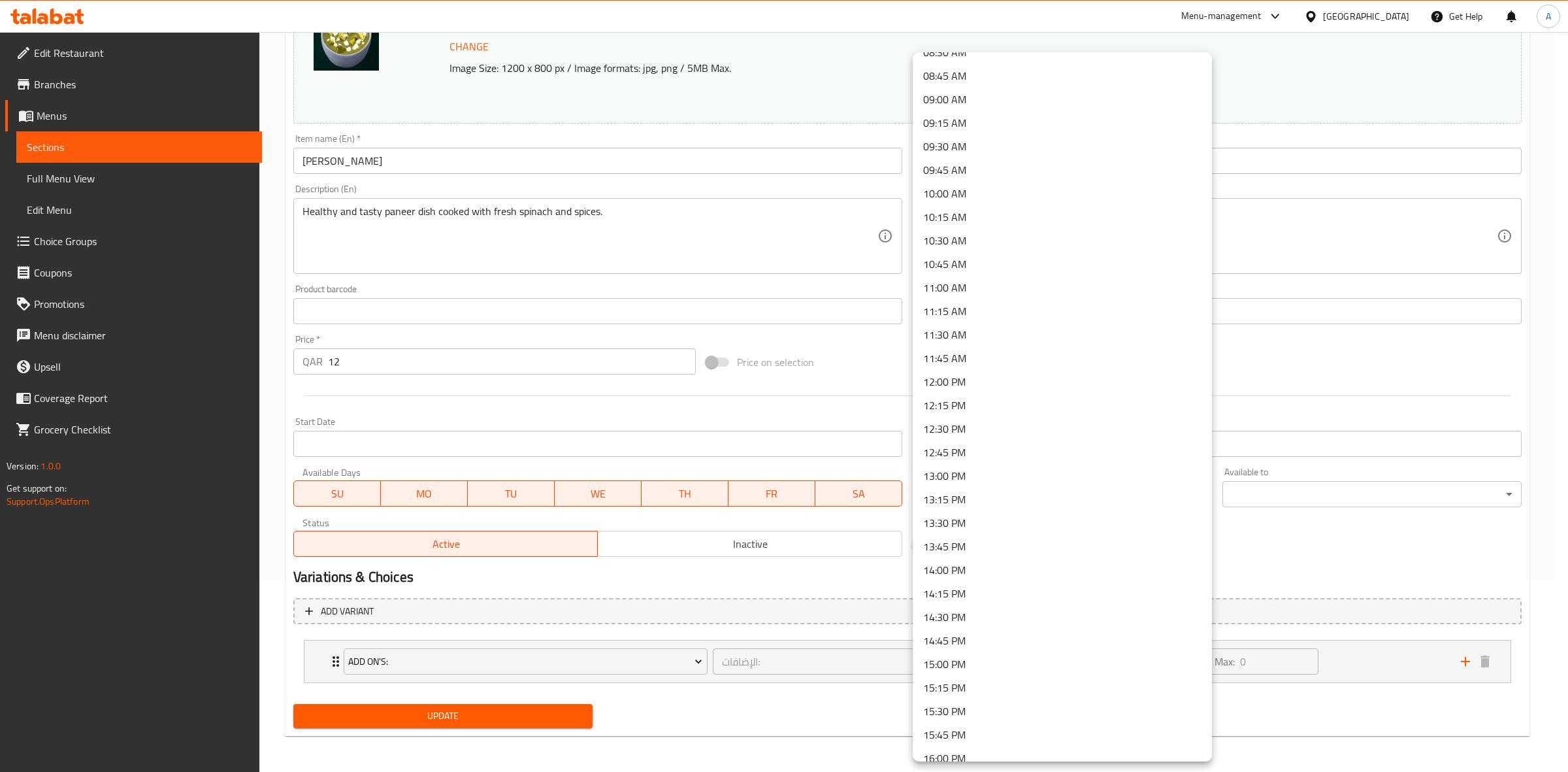
click at [975, 618] on li "14:30 PM" at bounding box center [1062, 617] width 299 height 23
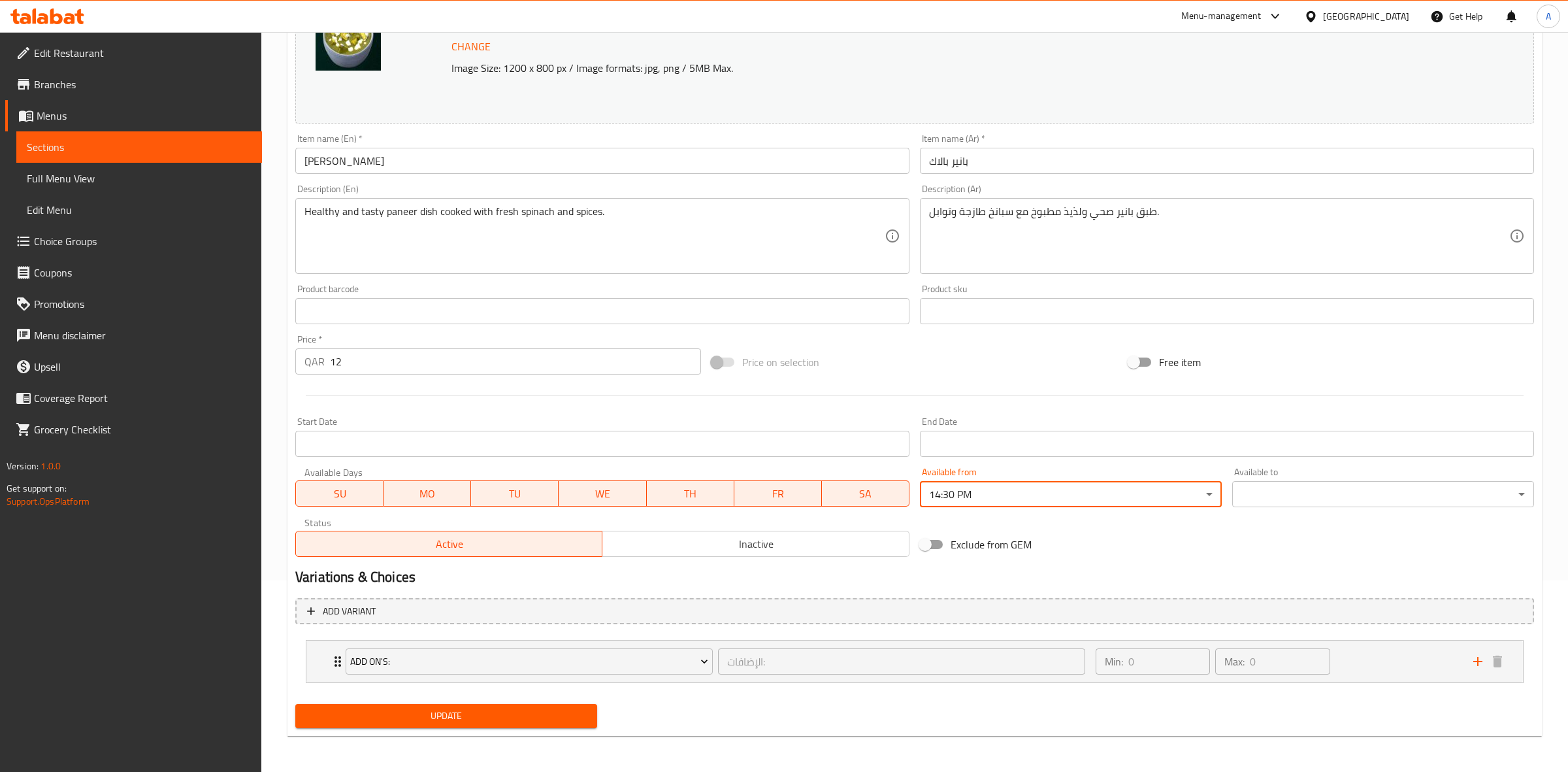
click at [1291, 505] on body "​ Menu-management Qatar Get Help A Edit Restaurant Branches Menus Sections Full…" at bounding box center [784, 210] width 1568 height 740
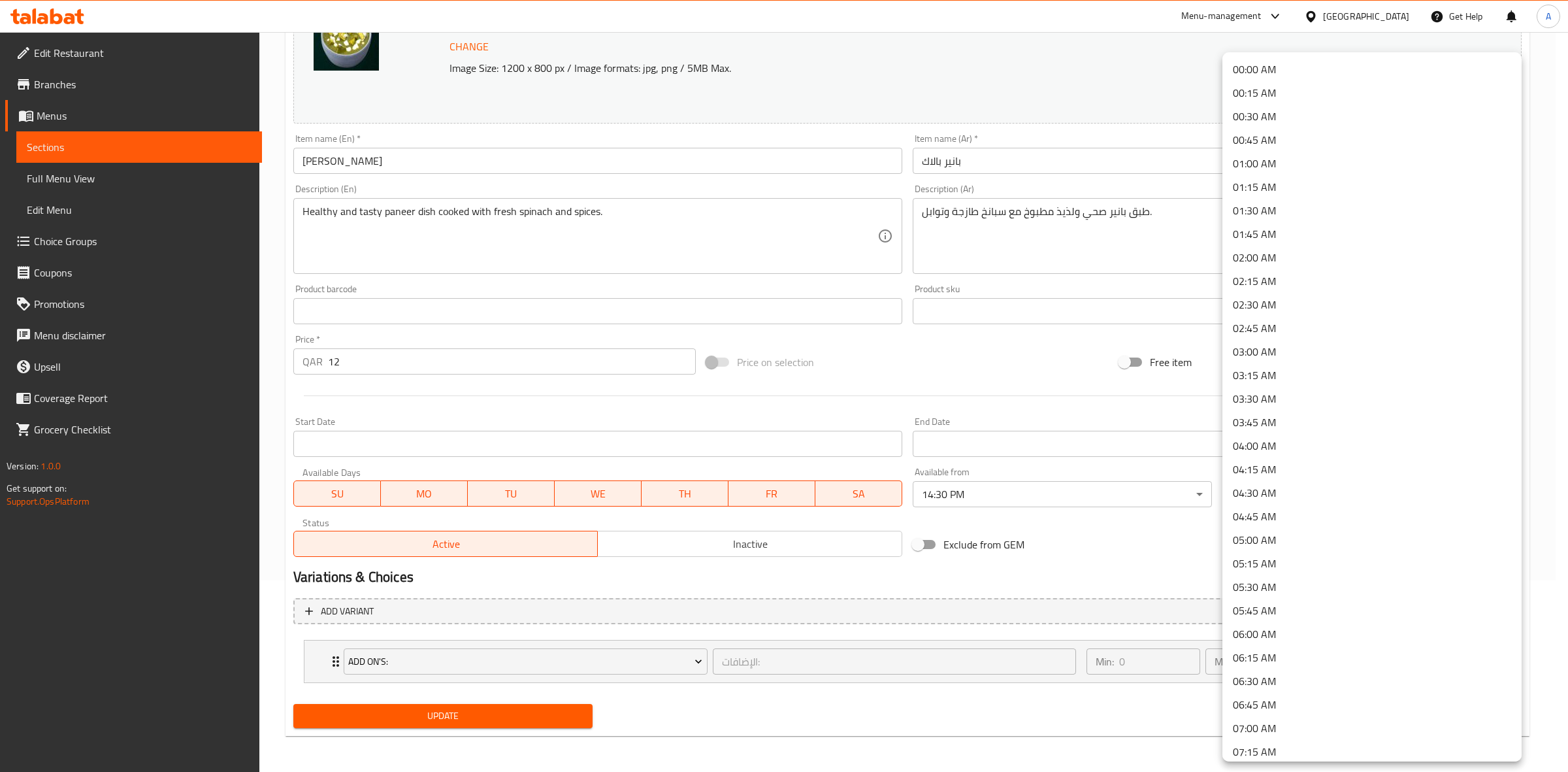
click at [1284, 213] on li "01:30 AM" at bounding box center [1372, 211] width 299 height 23
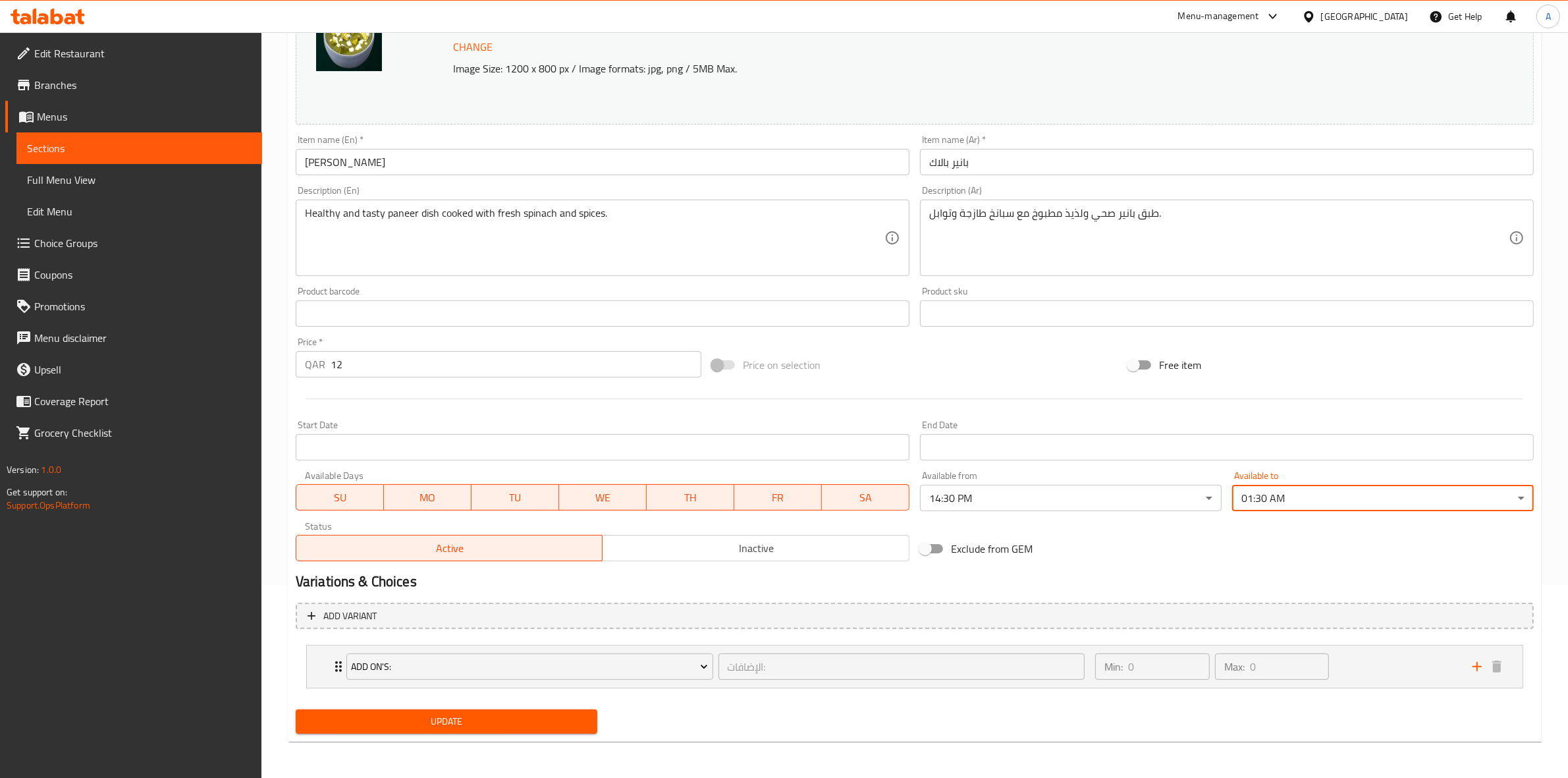
click at [1113, 565] on div "Exclude from GEM" at bounding box center [1122, 549] width 416 height 36
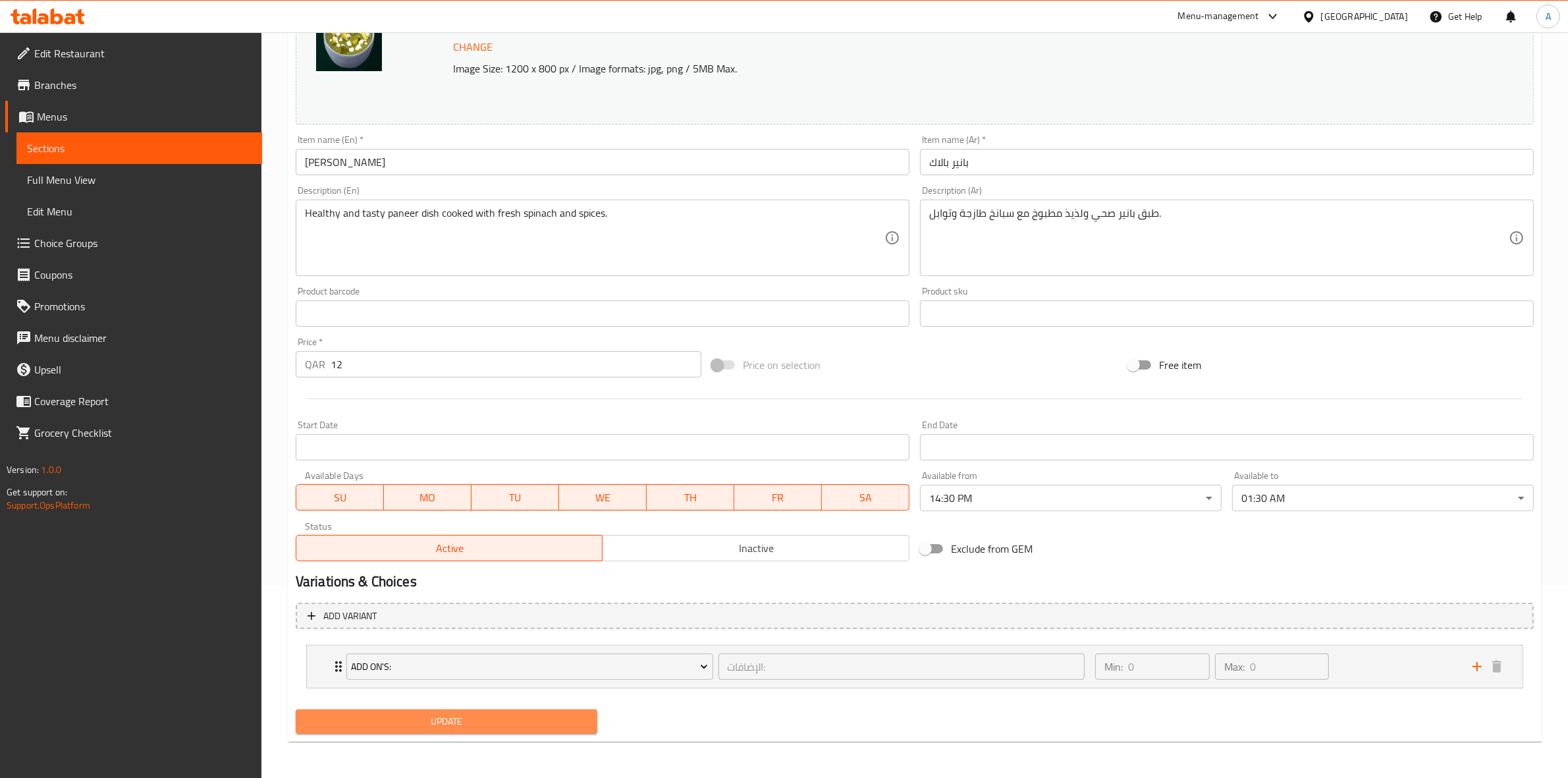
click at [441, 726] on span "Update" at bounding box center [446, 722] width 280 height 16
click at [1229, 569] on div "Variations & Choices" at bounding box center [914, 582] width 1248 height 30
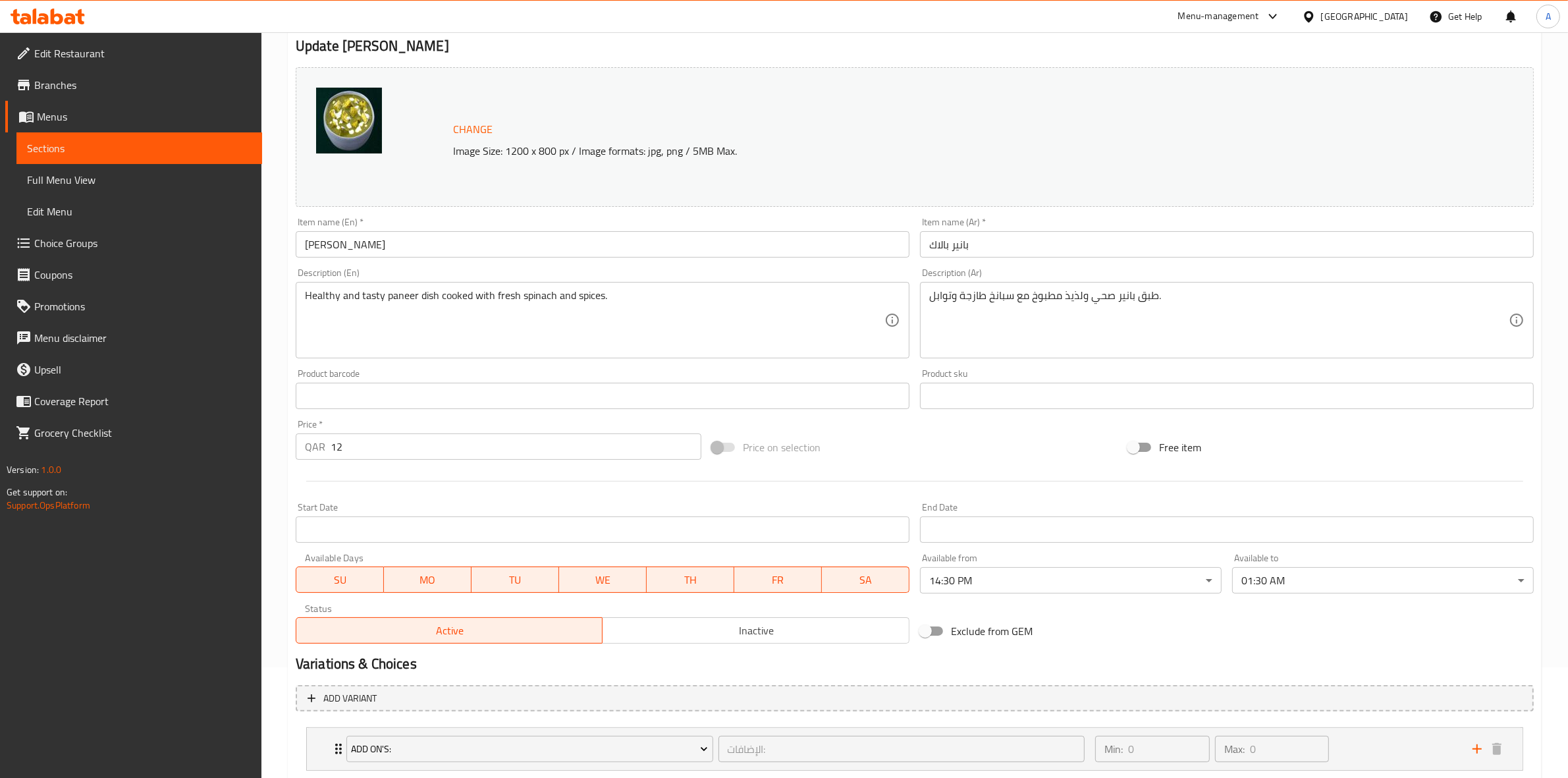
scroll to position [193, 0]
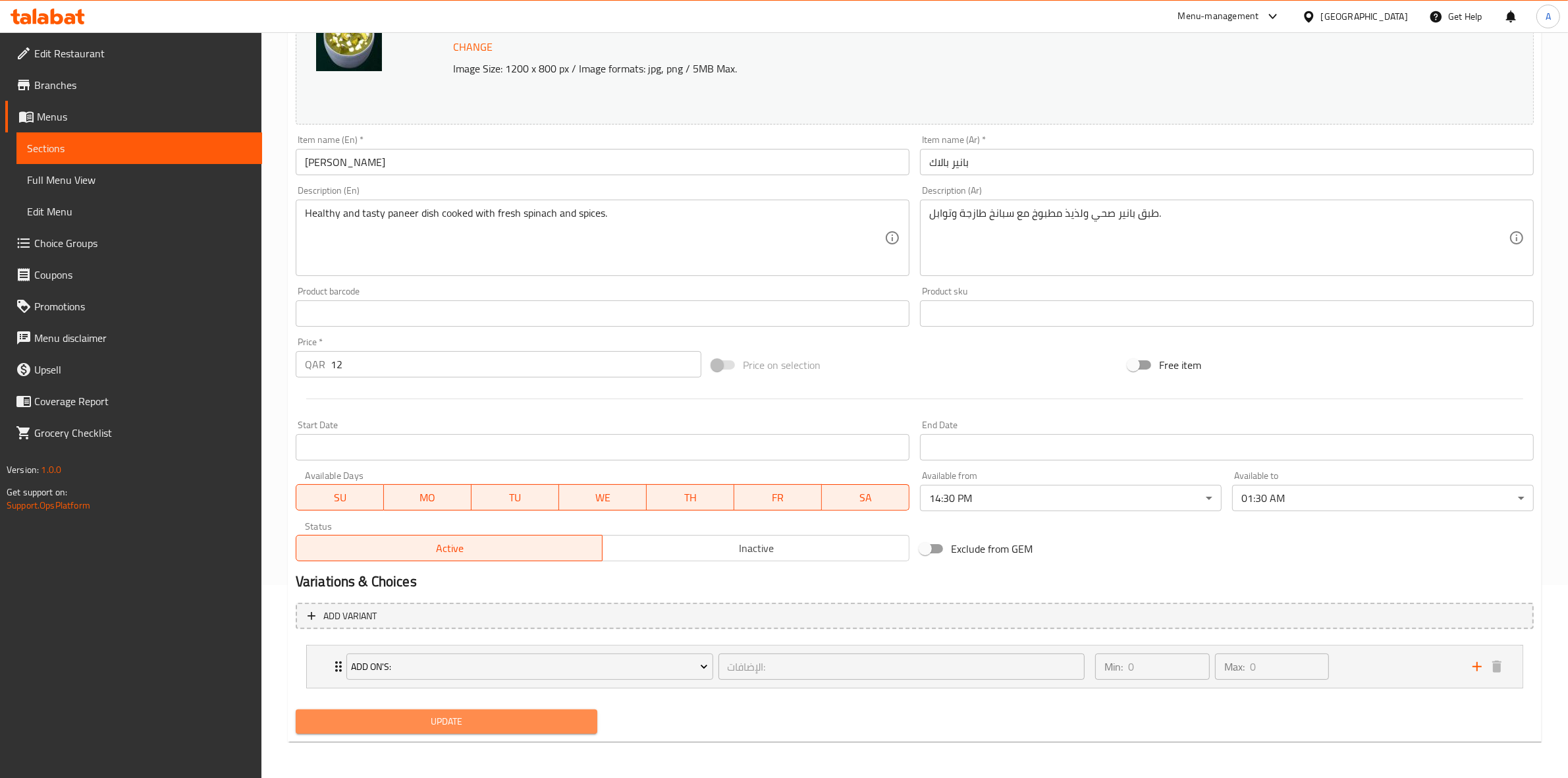
click at [446, 716] on span "Update" at bounding box center [446, 722] width 280 height 16
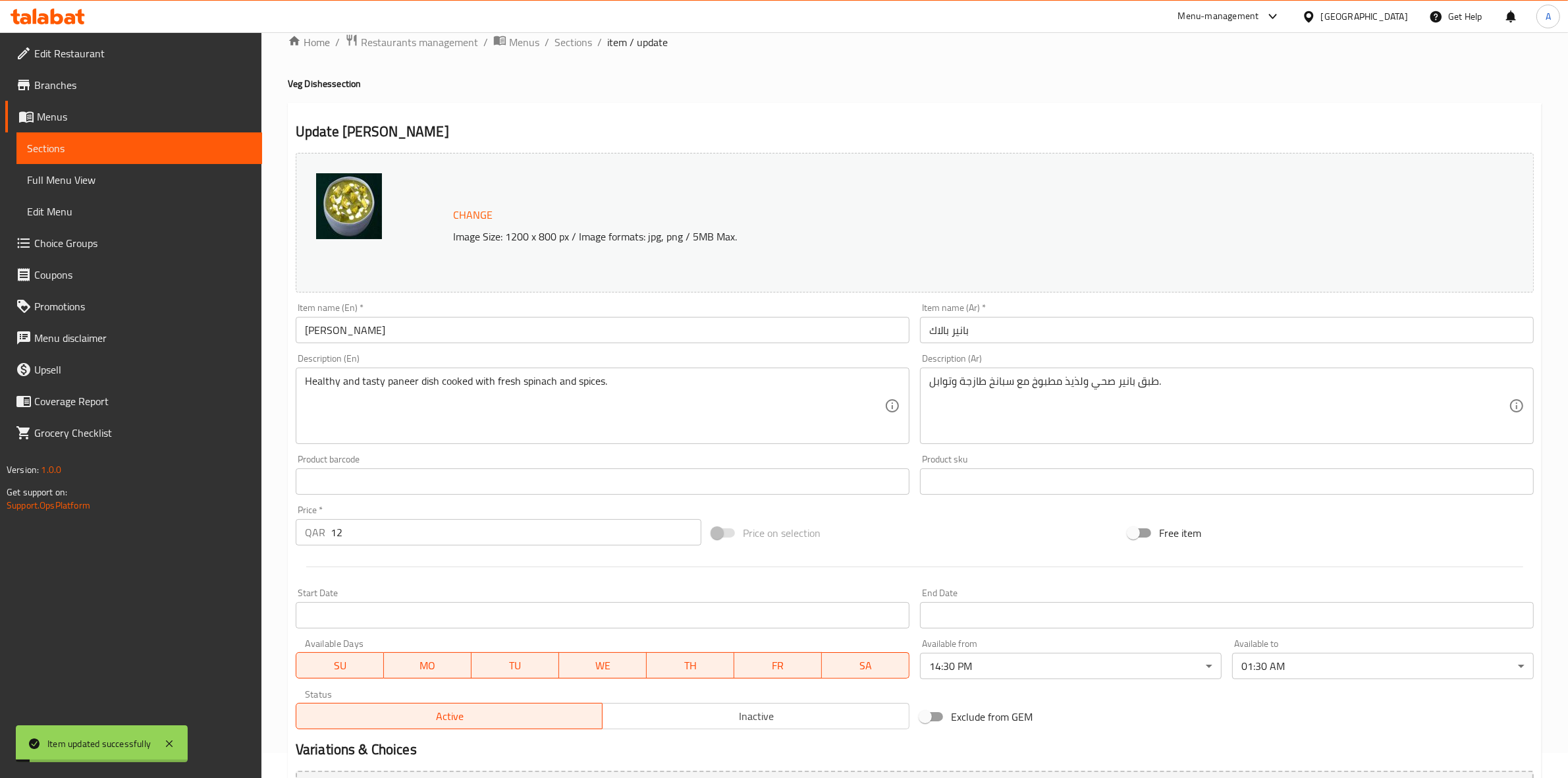
scroll to position [0, 0]
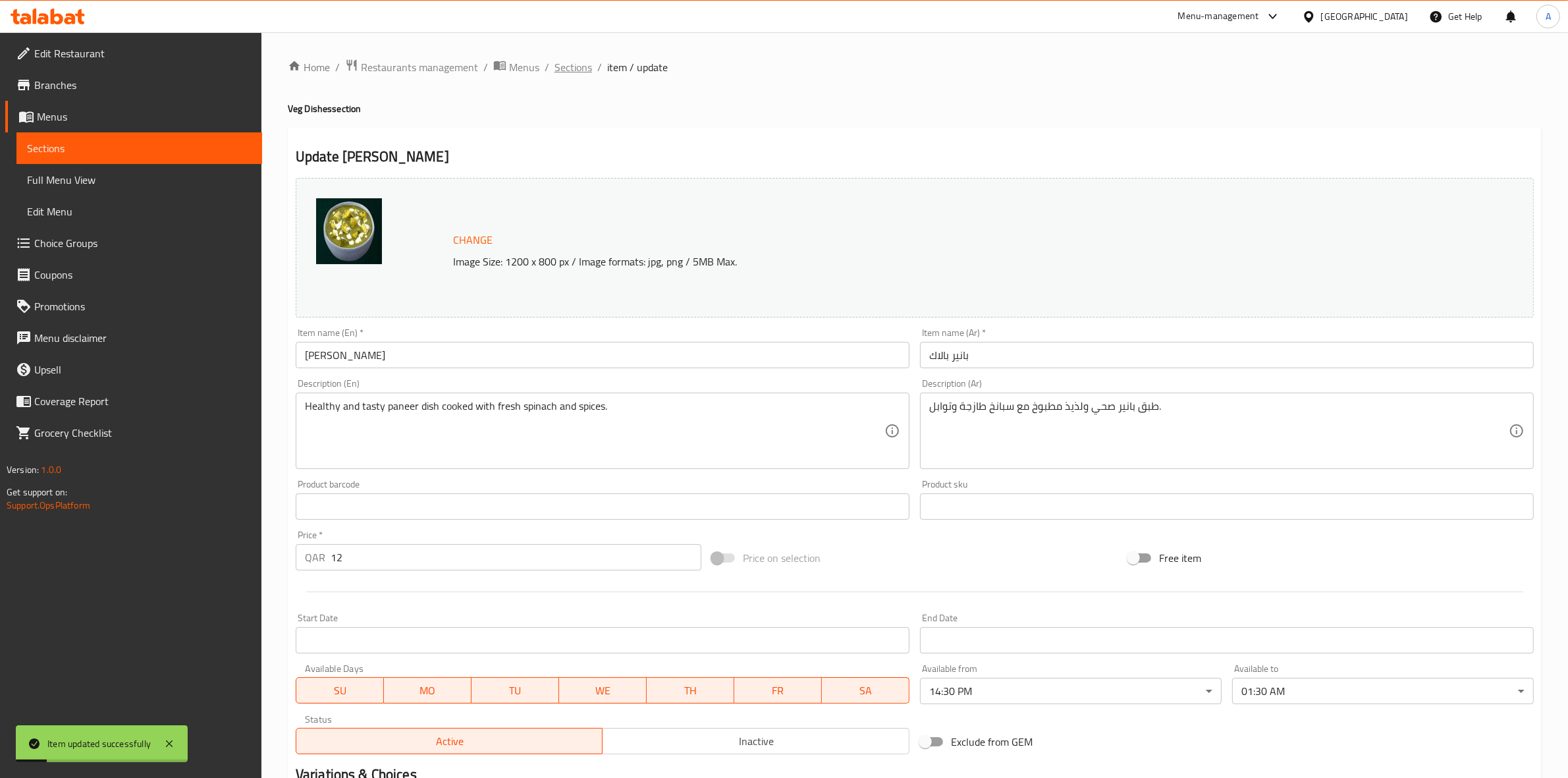
click at [574, 59] on span "Sections" at bounding box center [573, 67] width 38 height 16
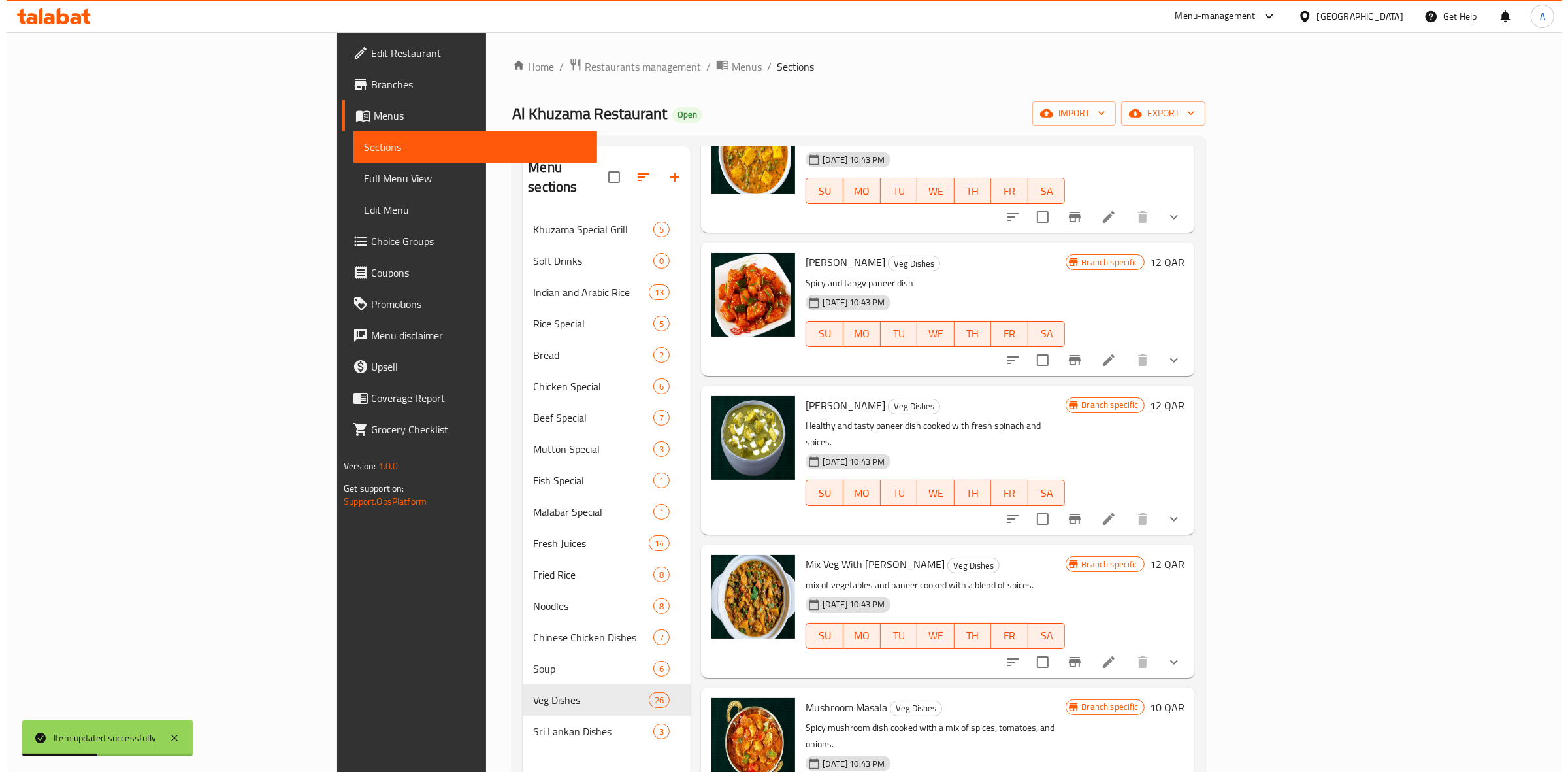
scroll to position [736, 0]
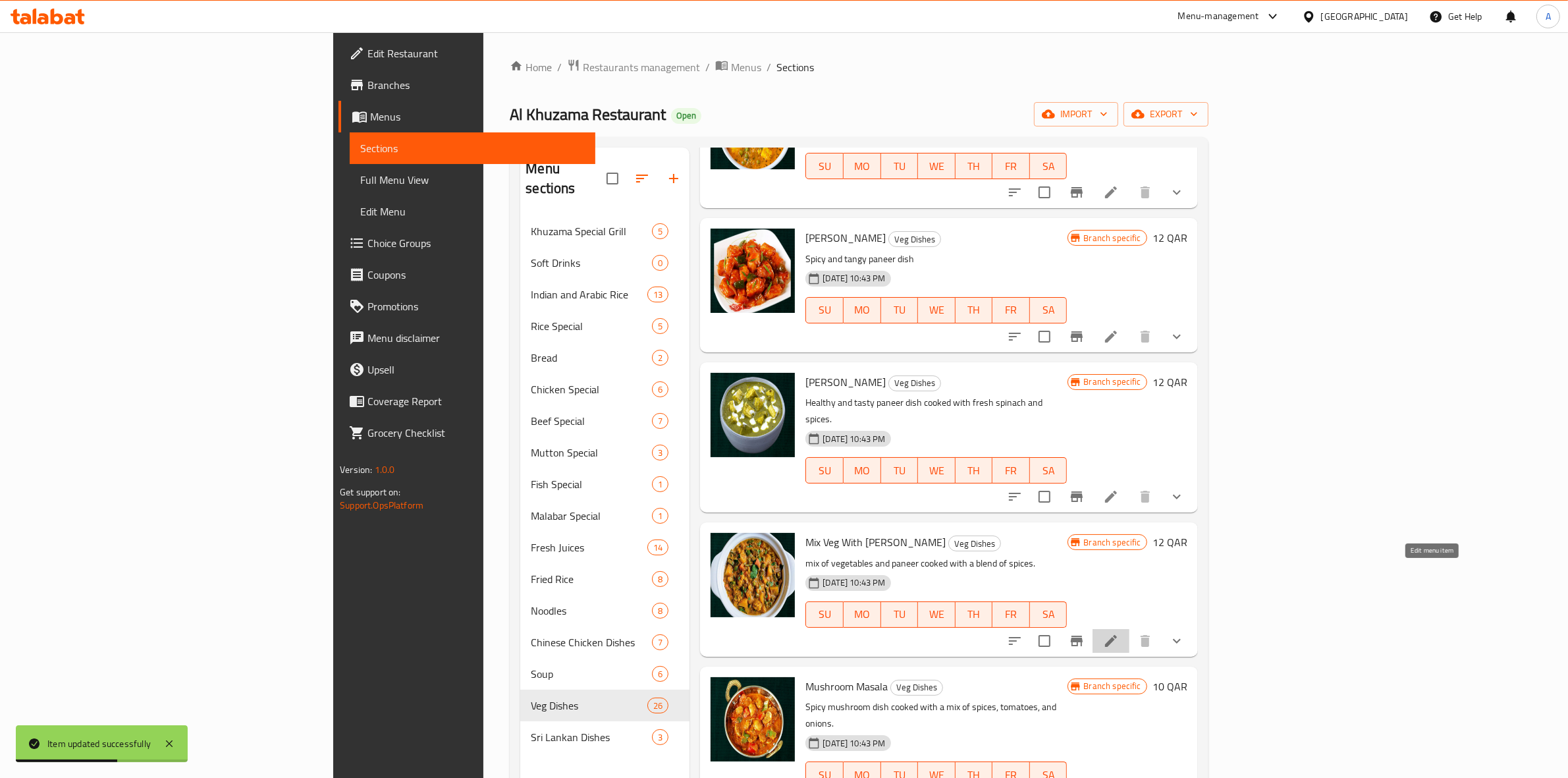
click at [1119, 633] on icon at bounding box center [1111, 641] width 16 height 16
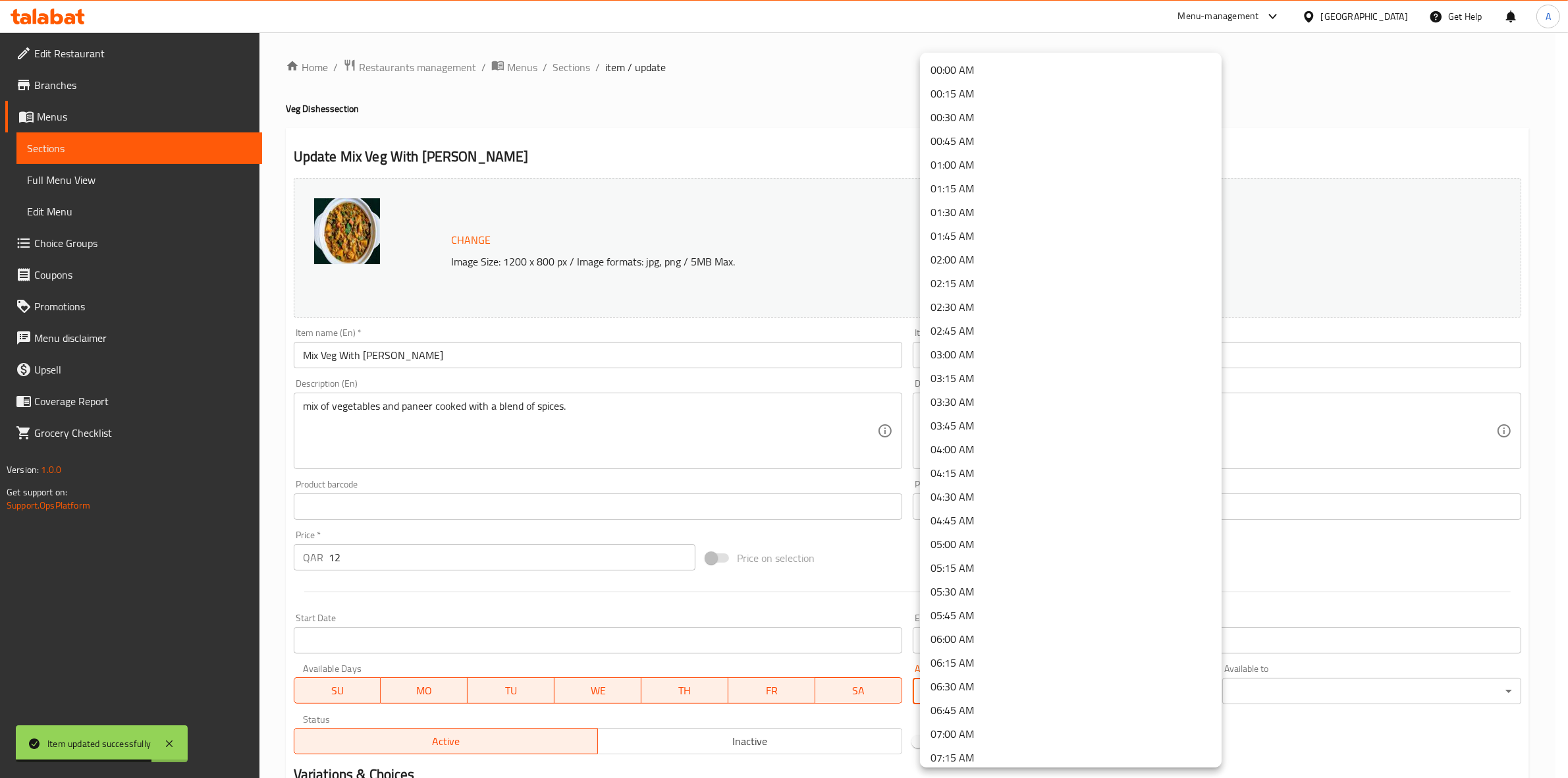
click at [1038, 693] on body "Item updated successfully ​ Menu-management Qatar Get Help A Edit Restaurant Br…" at bounding box center [784, 405] width 1568 height 746
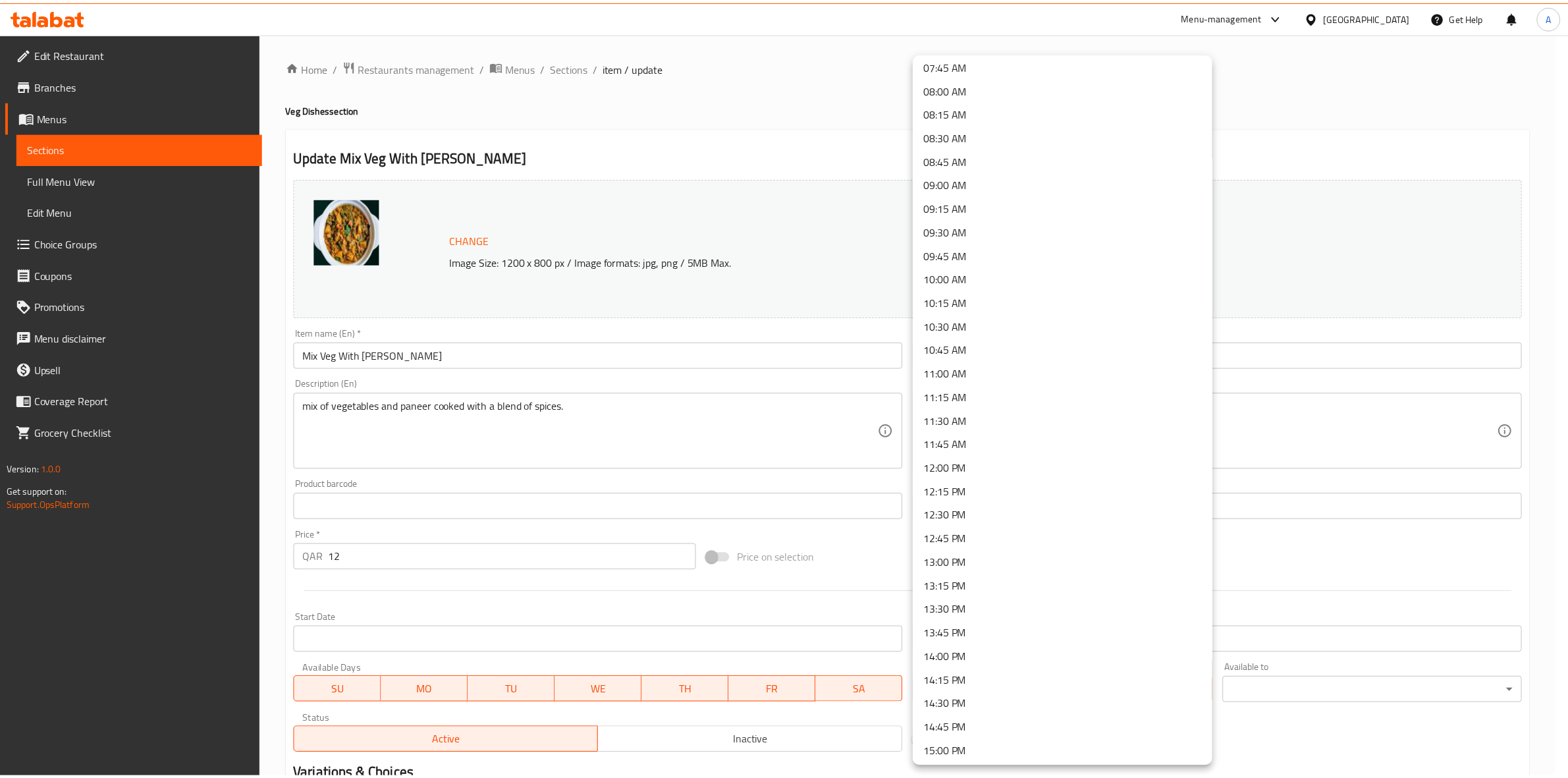
scroll to position [741, 0]
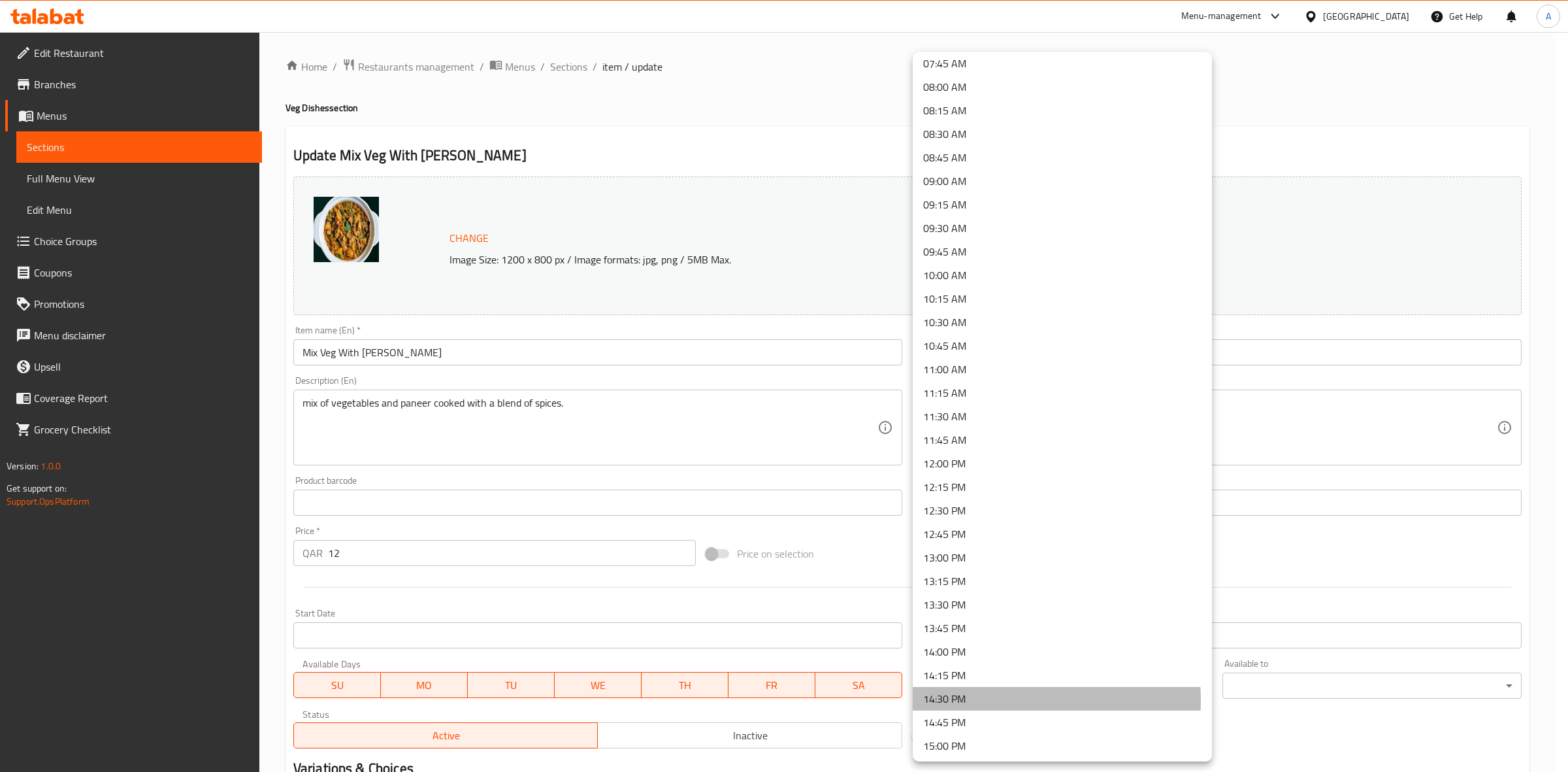
click at [965, 700] on li "14:30 PM" at bounding box center [1062, 698] width 299 height 23
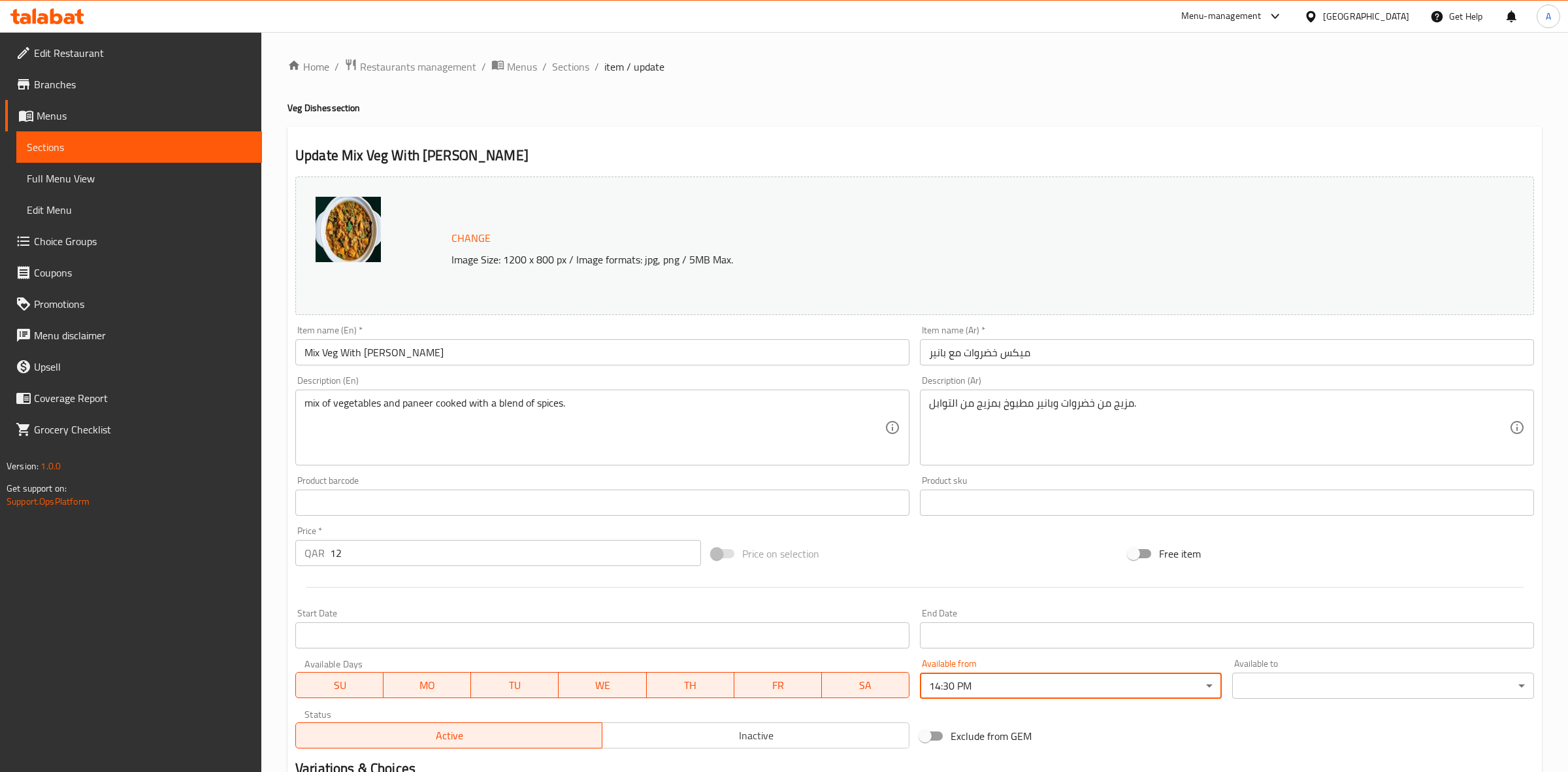
click at [1334, 690] on body "​ Menu-management Qatar Get Help A Edit Restaurant Branches Menus Sections Full…" at bounding box center [784, 402] width 1568 height 740
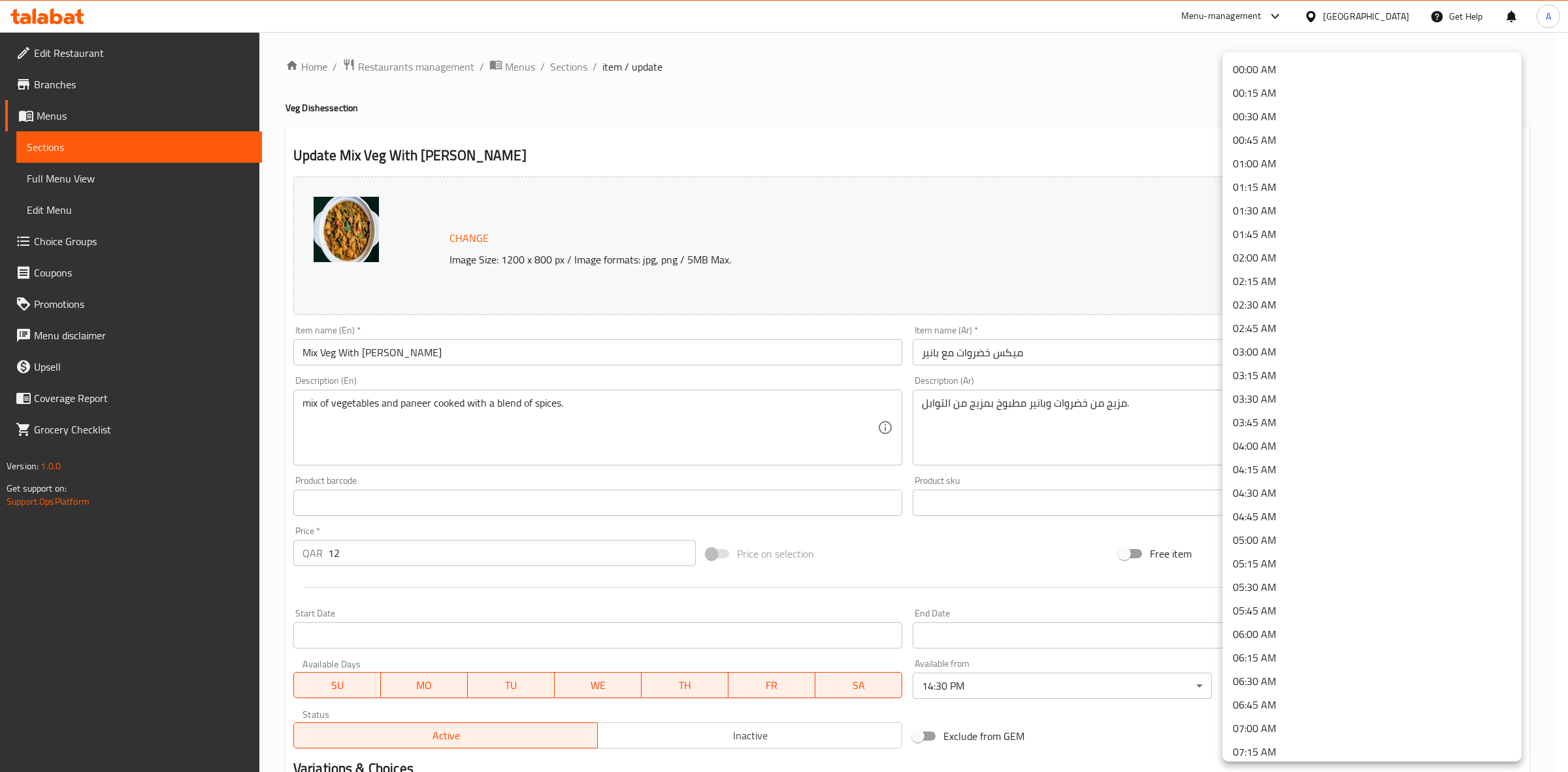
click at [1279, 214] on li "01:30 AM" at bounding box center [1372, 211] width 299 height 23
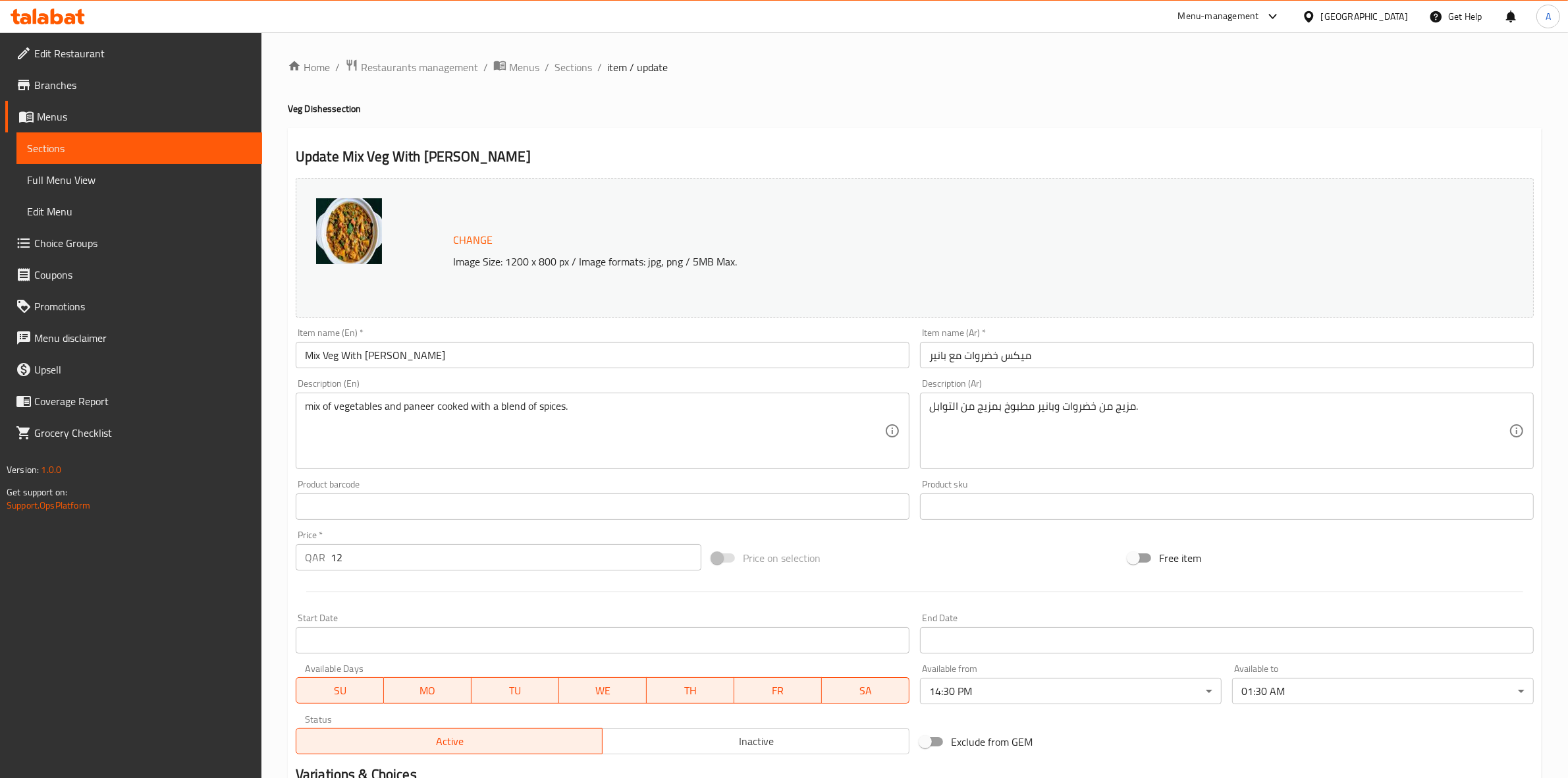
click at [1065, 124] on div "00:00 AM 00:15 AM 00:30 AM 00:45 AM 01:00 AM 01:15 AM 01:30 AM 01:45 AM 02:00 A…" at bounding box center [784, 389] width 1568 height 778
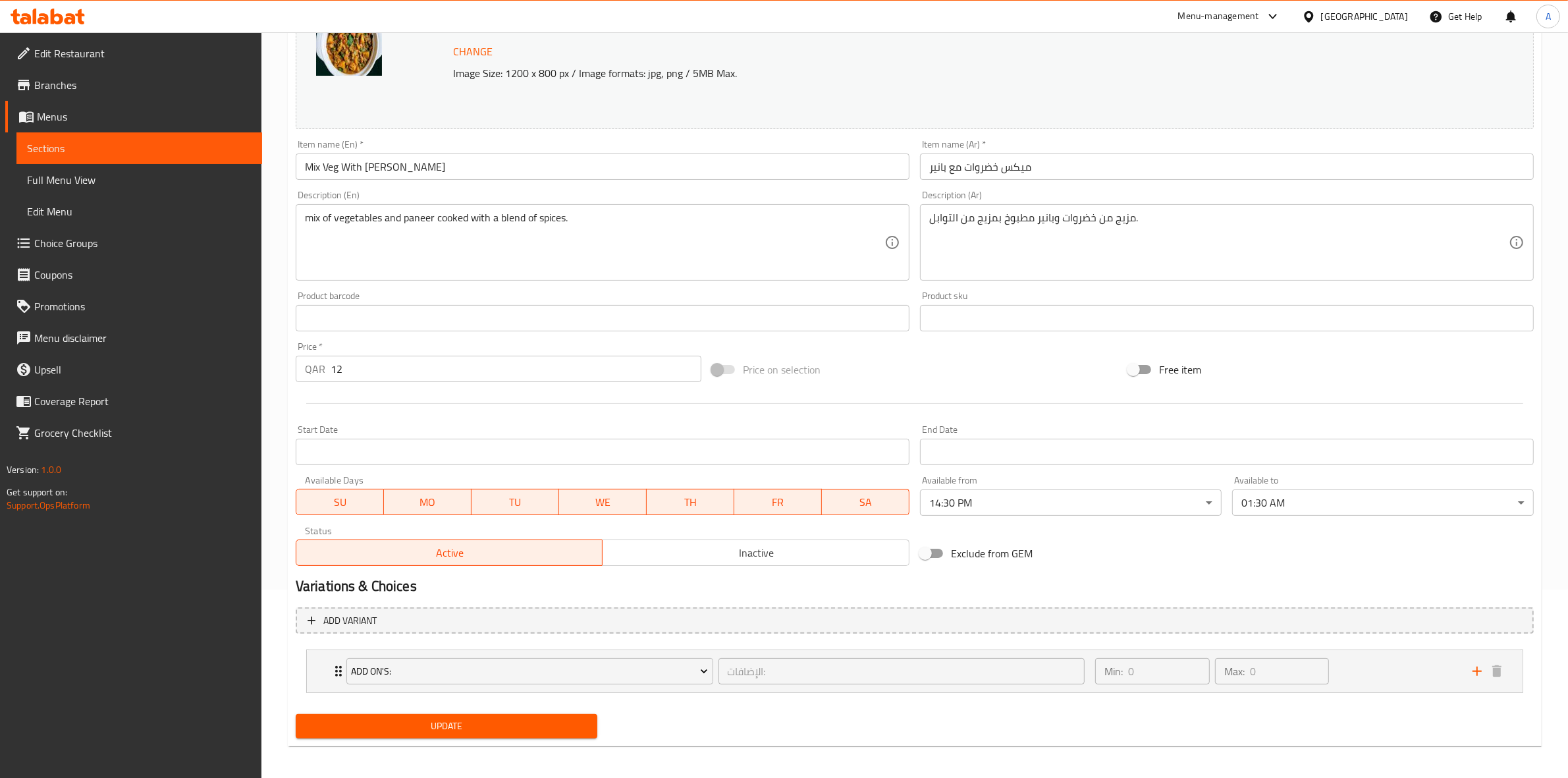
scroll to position [193, 0]
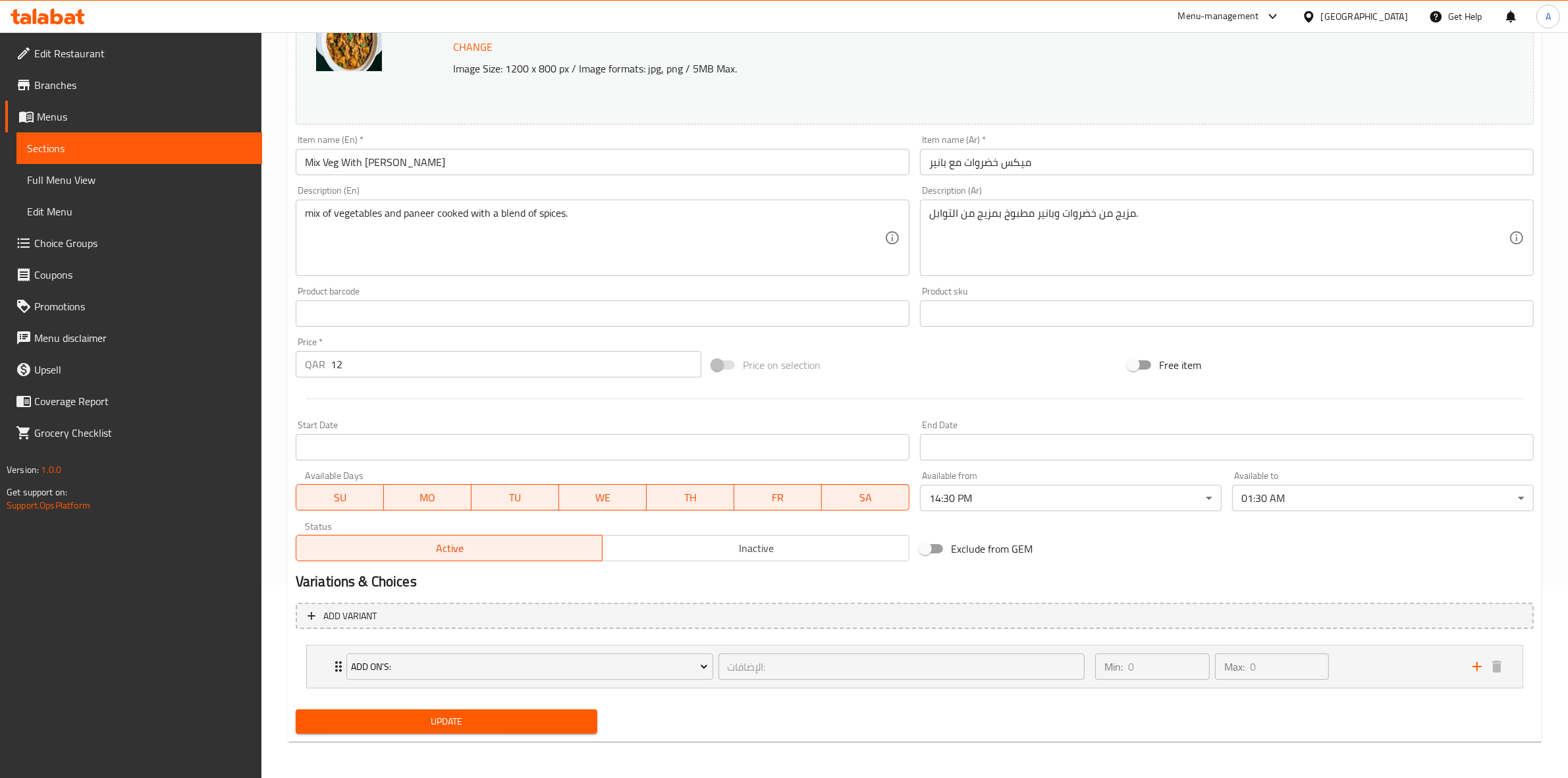
click at [466, 723] on span "Update" at bounding box center [446, 722] width 280 height 16
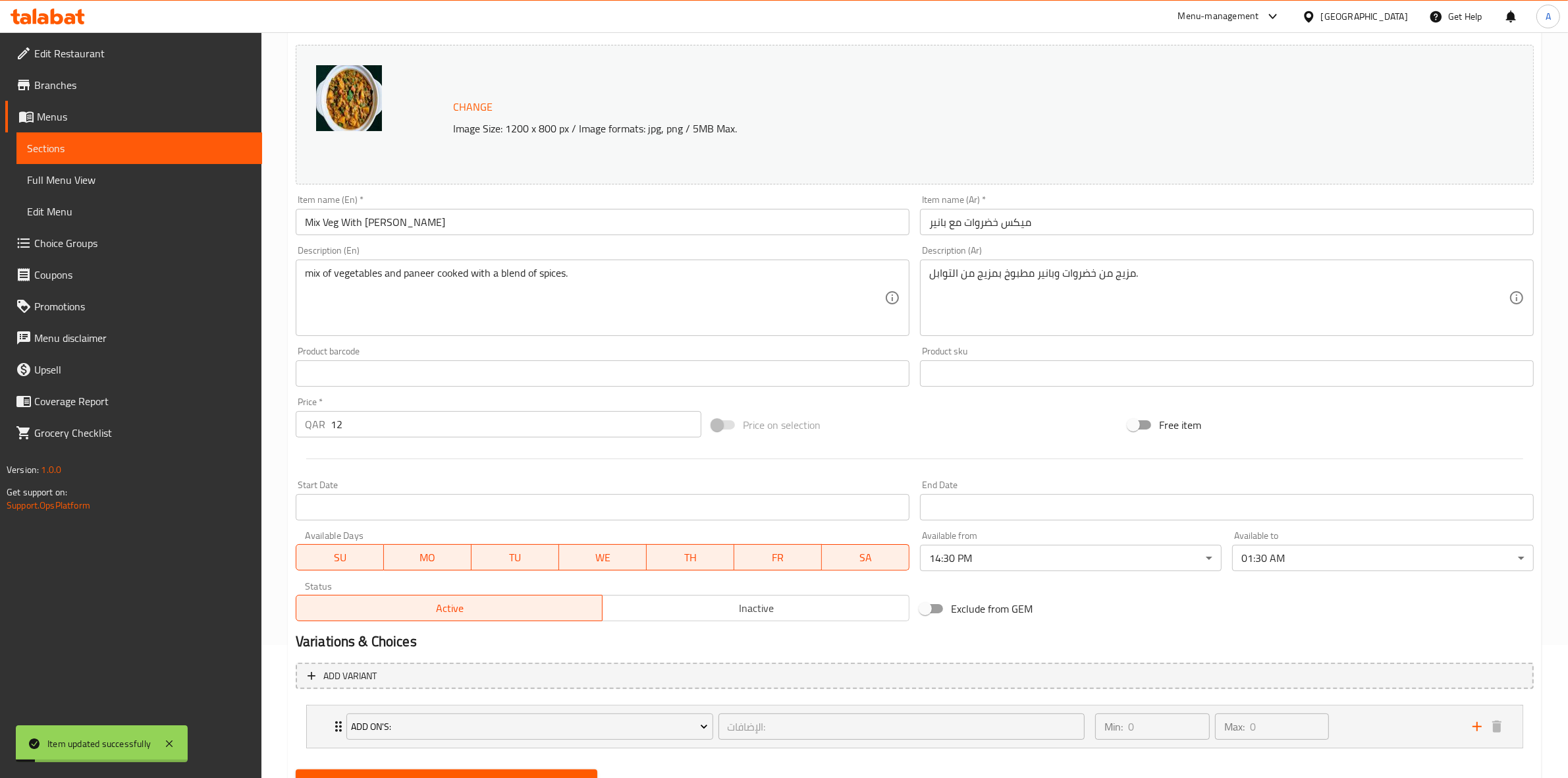
scroll to position [0, 0]
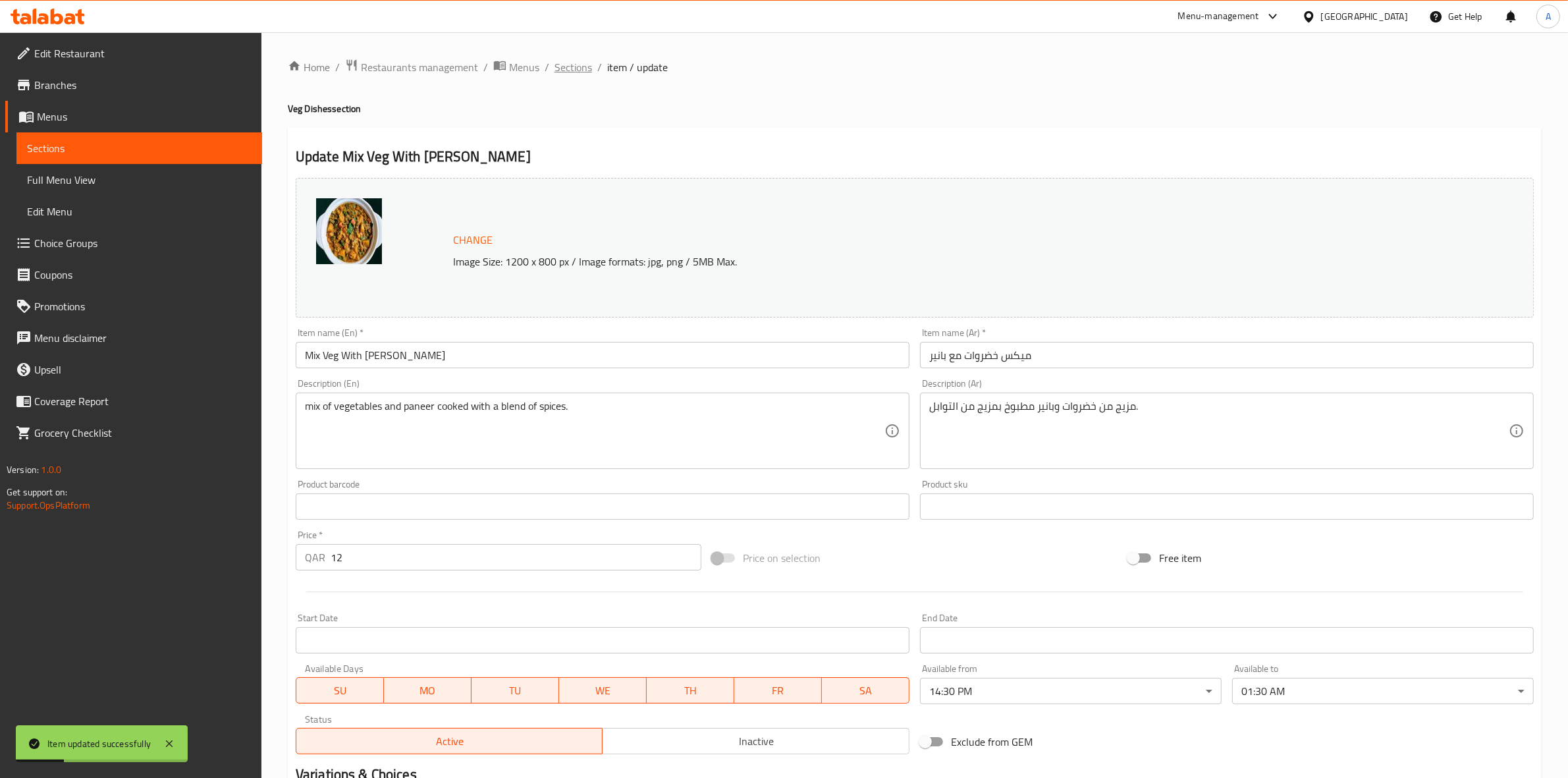
click at [578, 69] on span "Sections" at bounding box center [573, 67] width 38 height 16
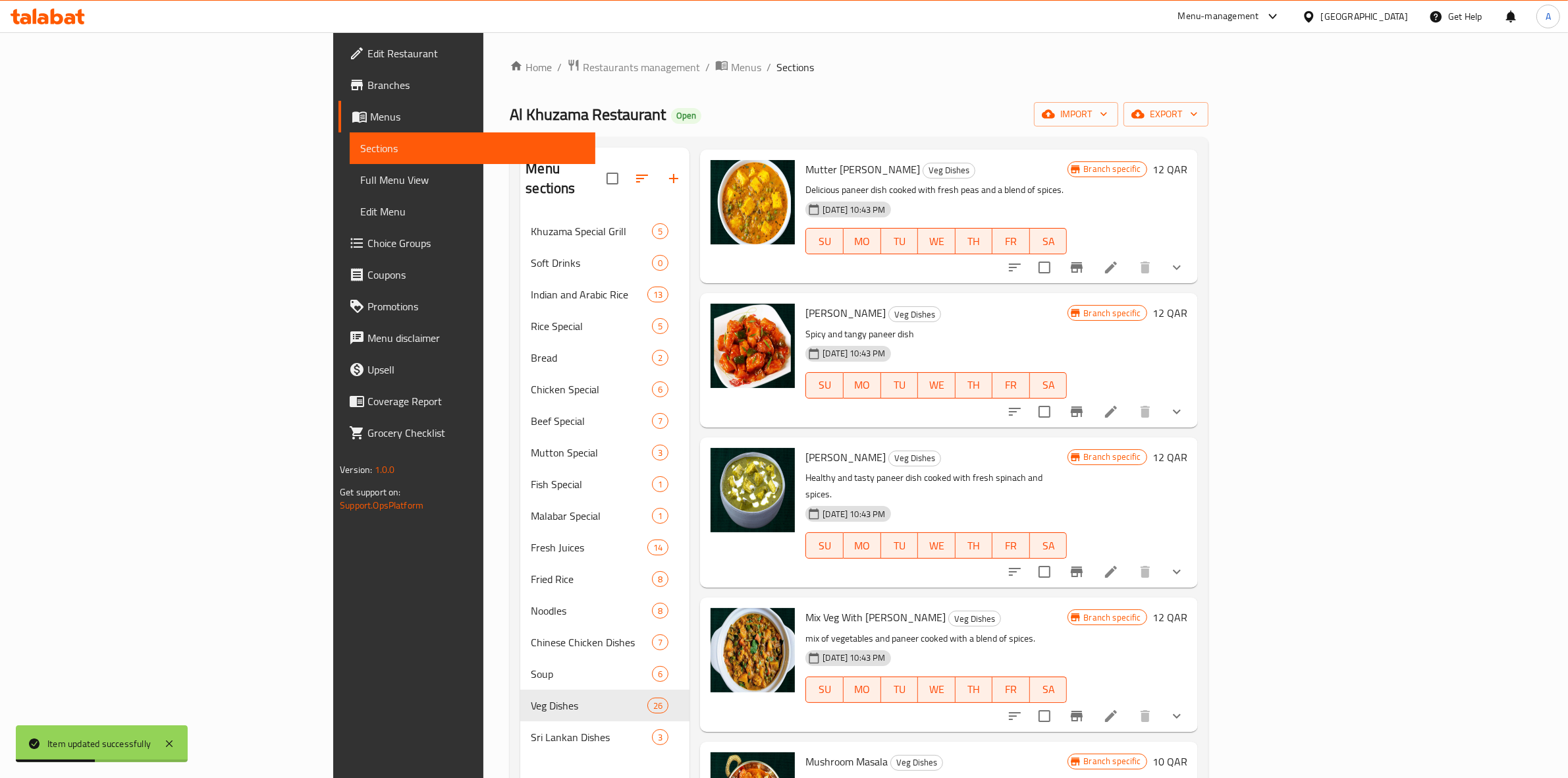
scroll to position [824, 0]
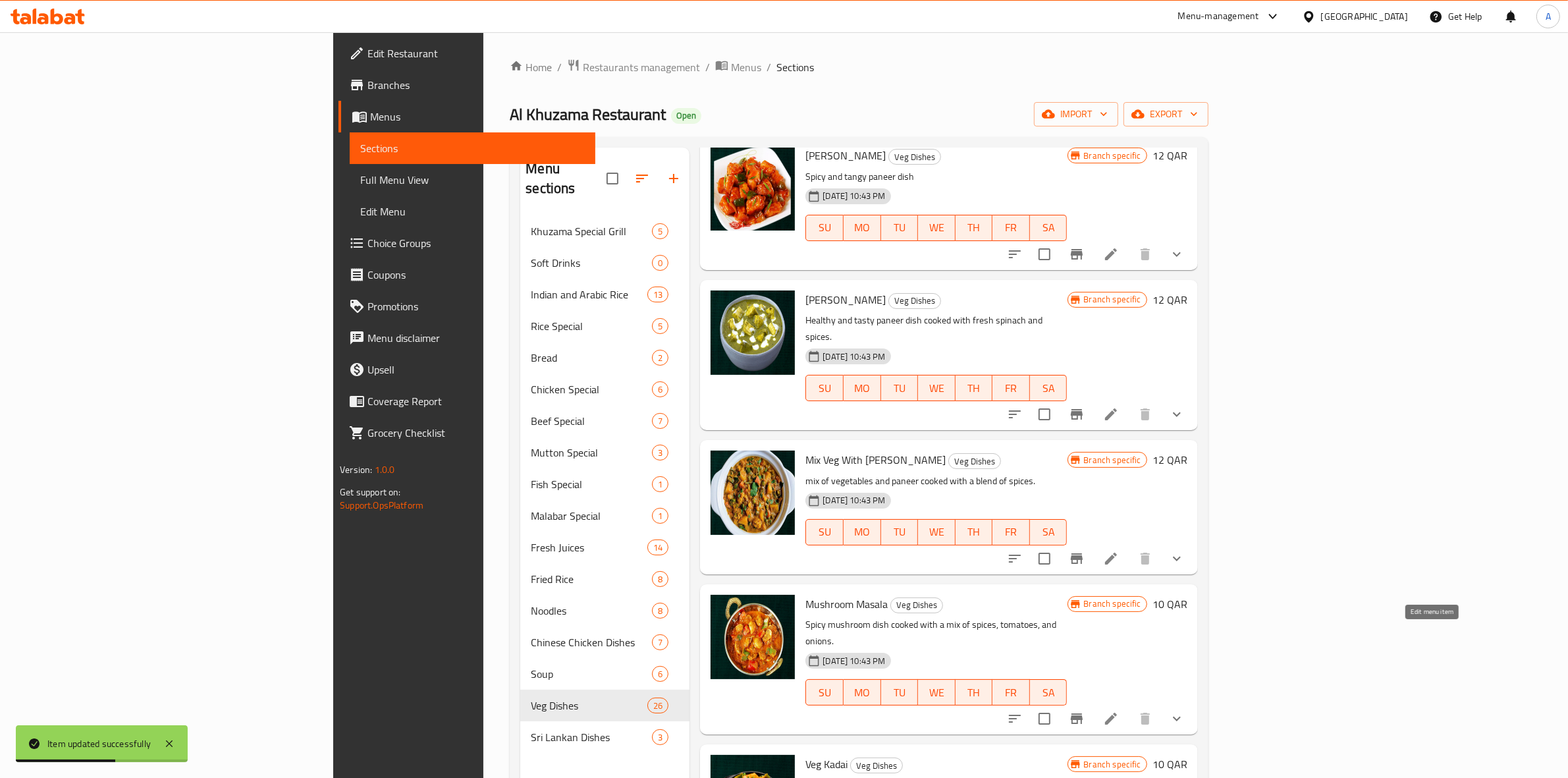
click at [1117, 713] on icon at bounding box center [1111, 718] width 12 height 12
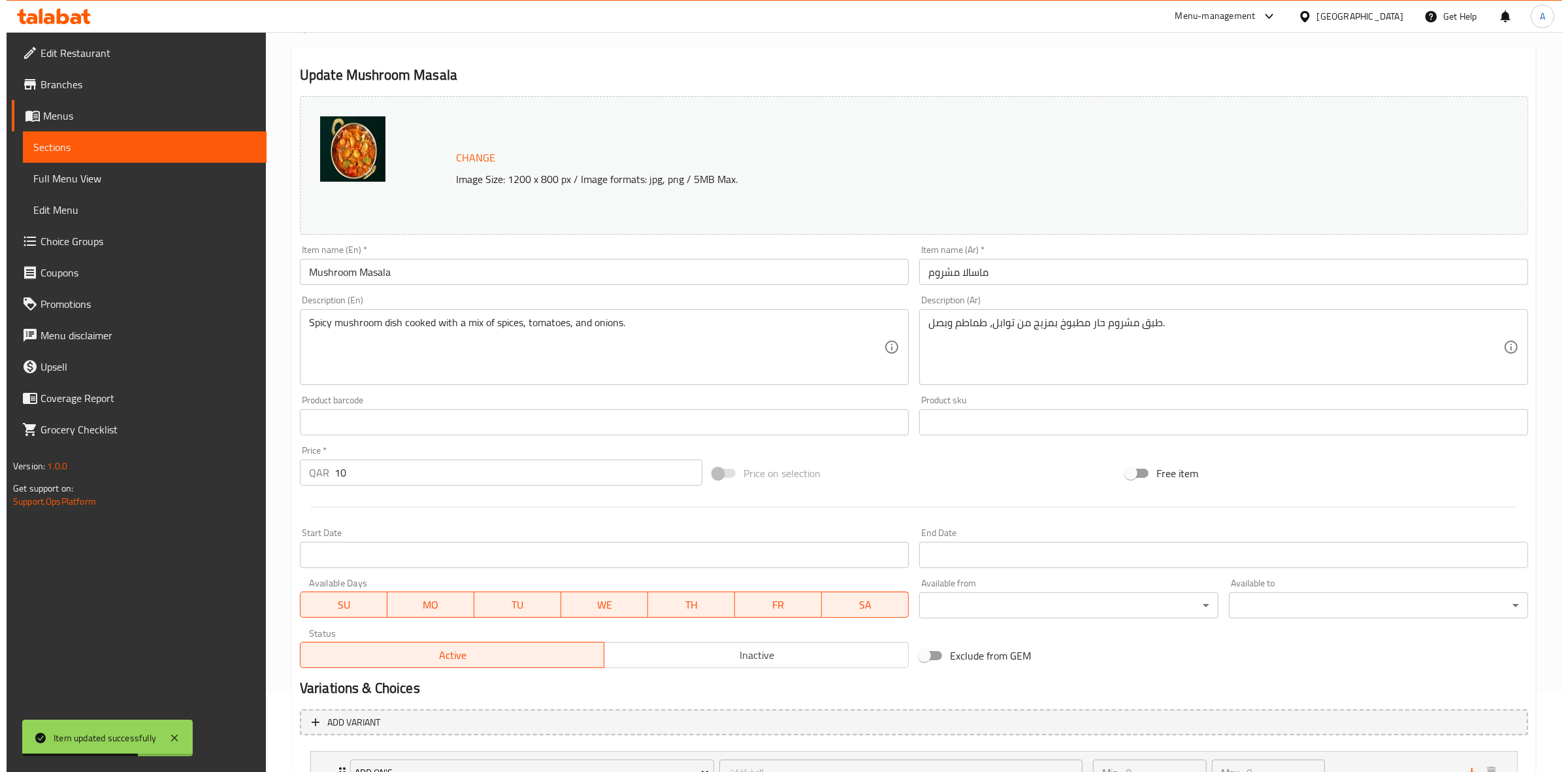
scroll to position [192, 0]
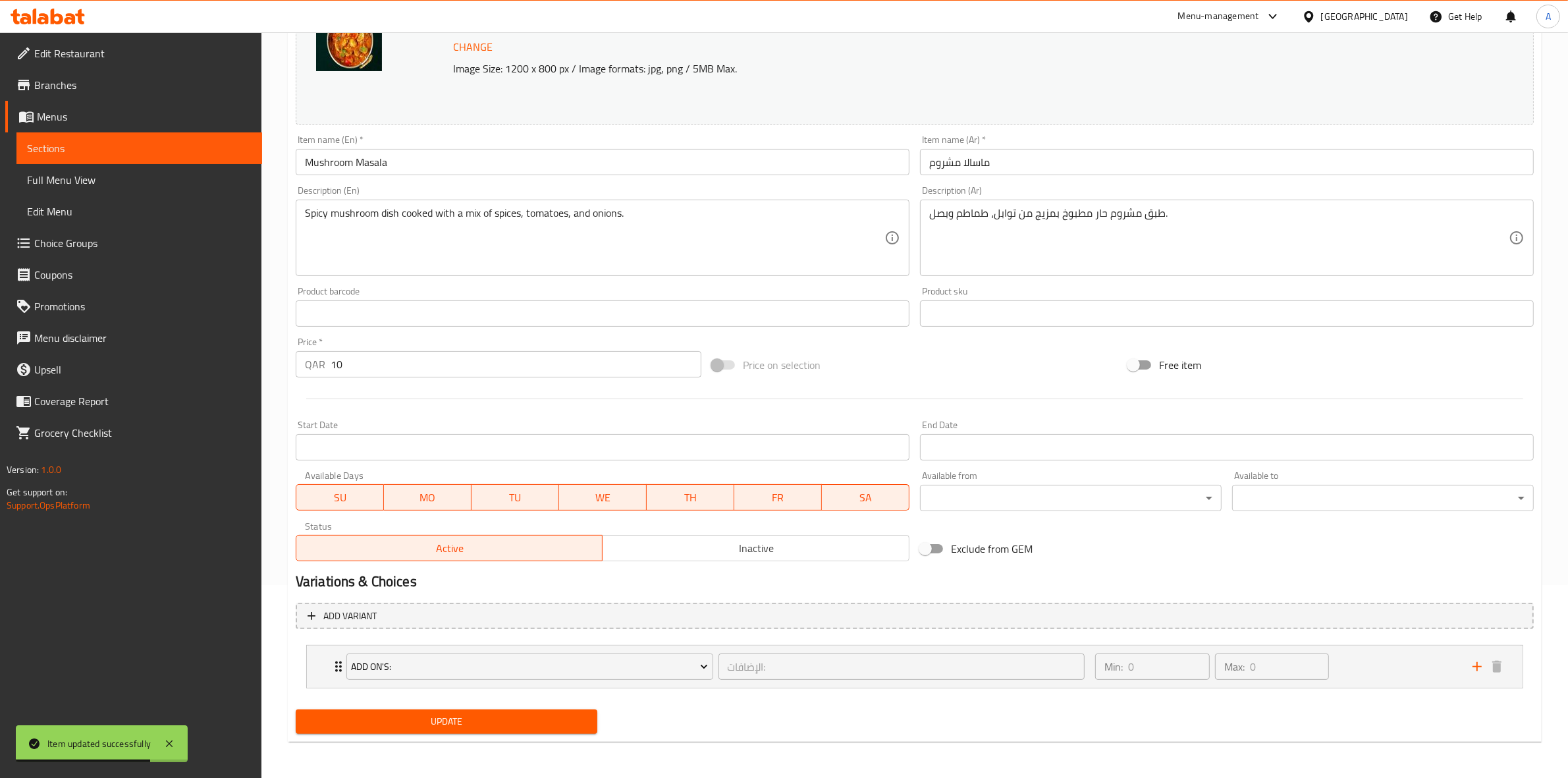
click at [1010, 496] on body "Item updated successfully ​ Menu-management Qatar Get Help A Edit Restaurant Br…" at bounding box center [784, 211] width 1568 height 746
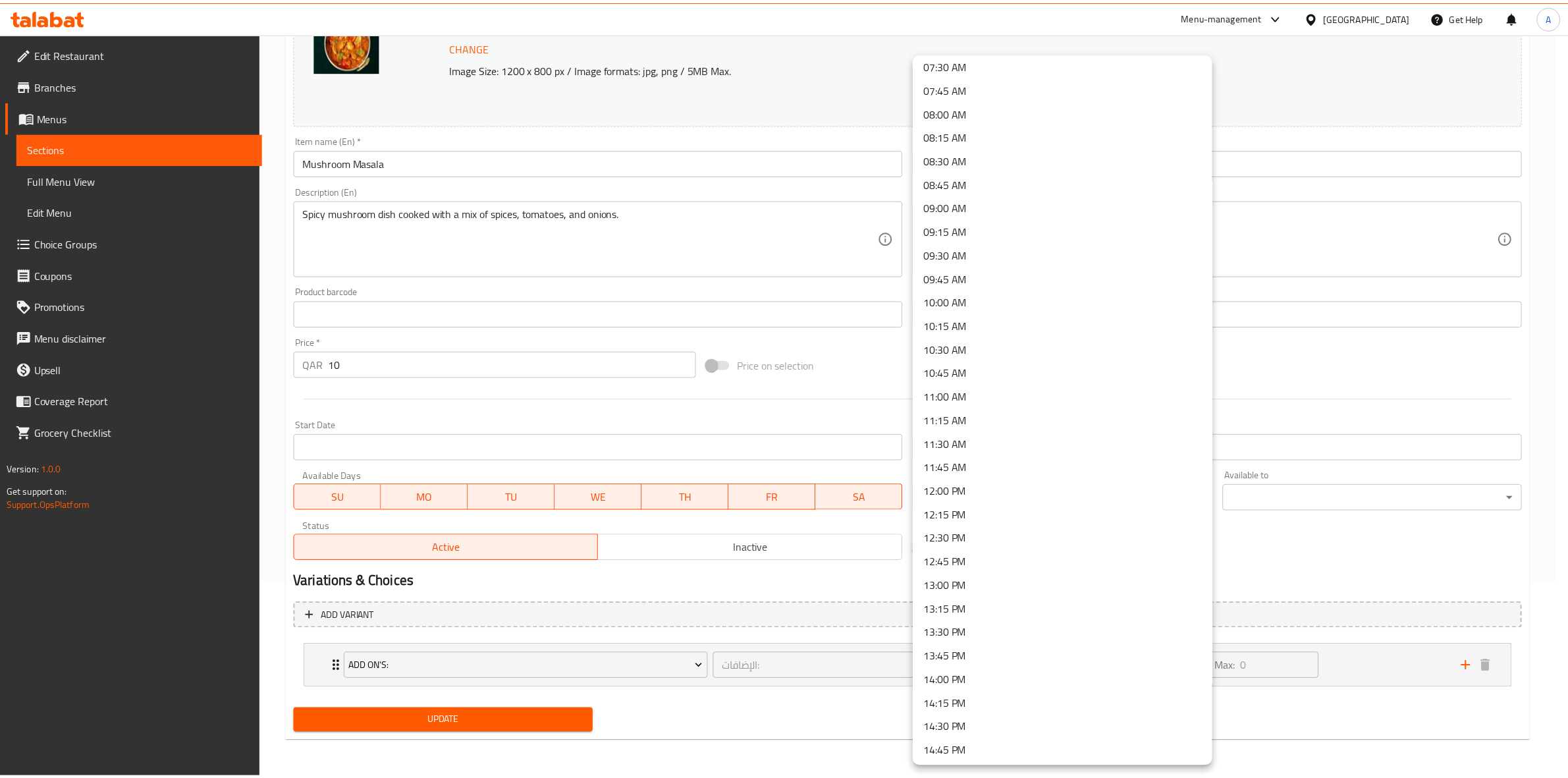
scroll to position [741, 0]
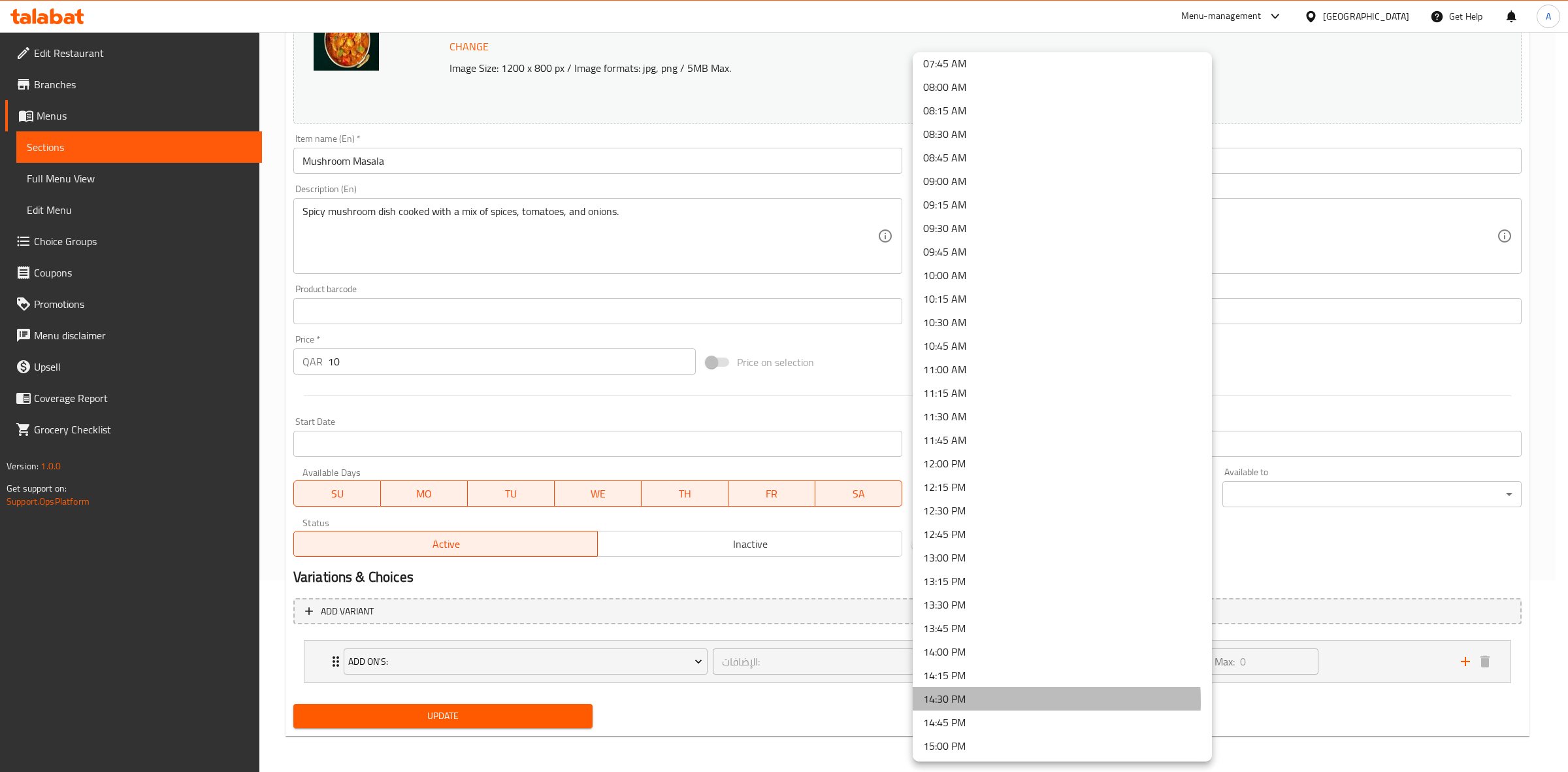
click at [975, 701] on li "14:30 PM" at bounding box center [1062, 698] width 299 height 23
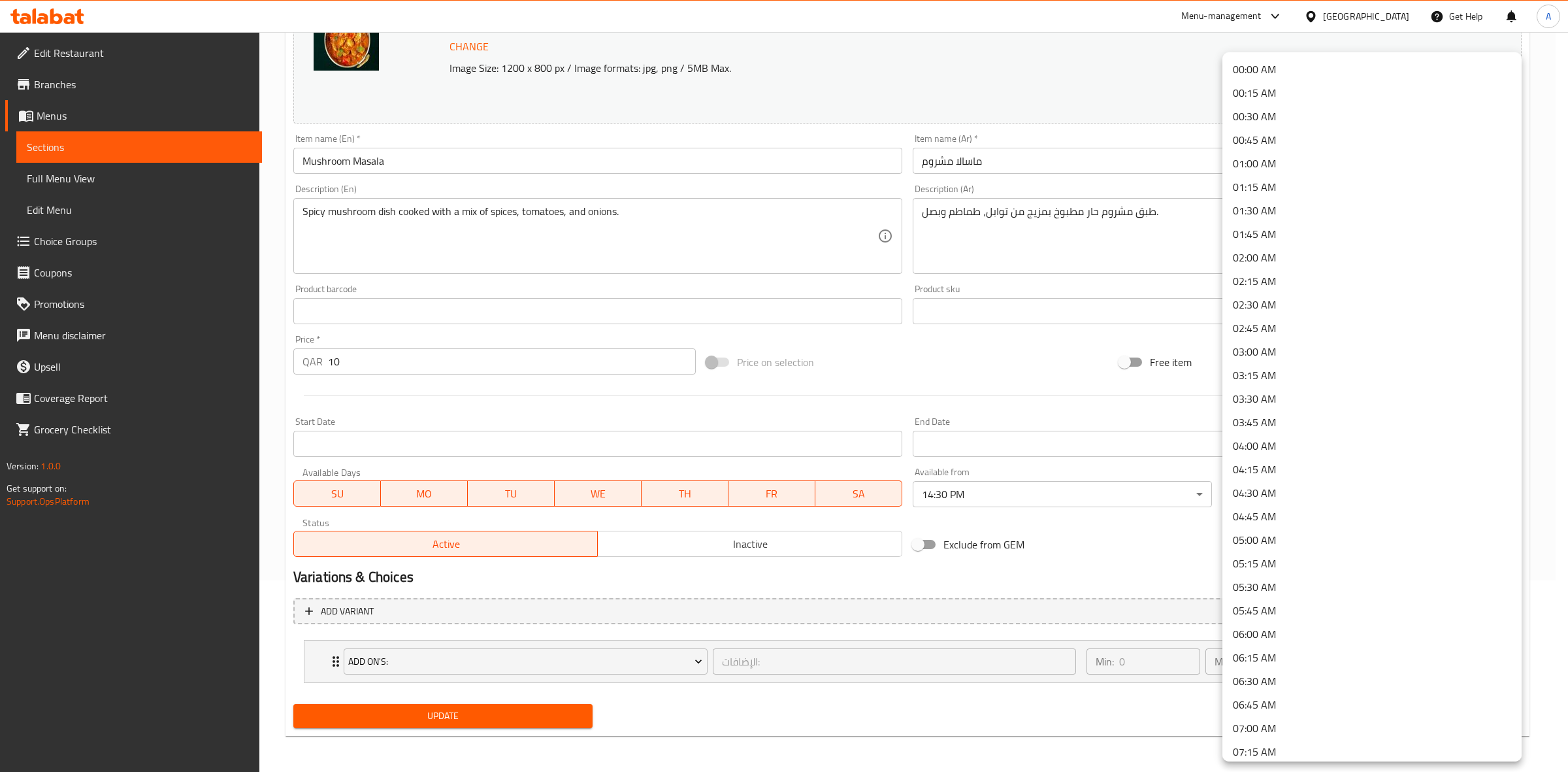
click at [1281, 486] on body "​ Menu-management Qatar Get Help A Edit Restaurant Branches Menus Sections Full…" at bounding box center [784, 210] width 1568 height 740
click at [1292, 213] on li "01:30 AM" at bounding box center [1372, 211] width 299 height 23
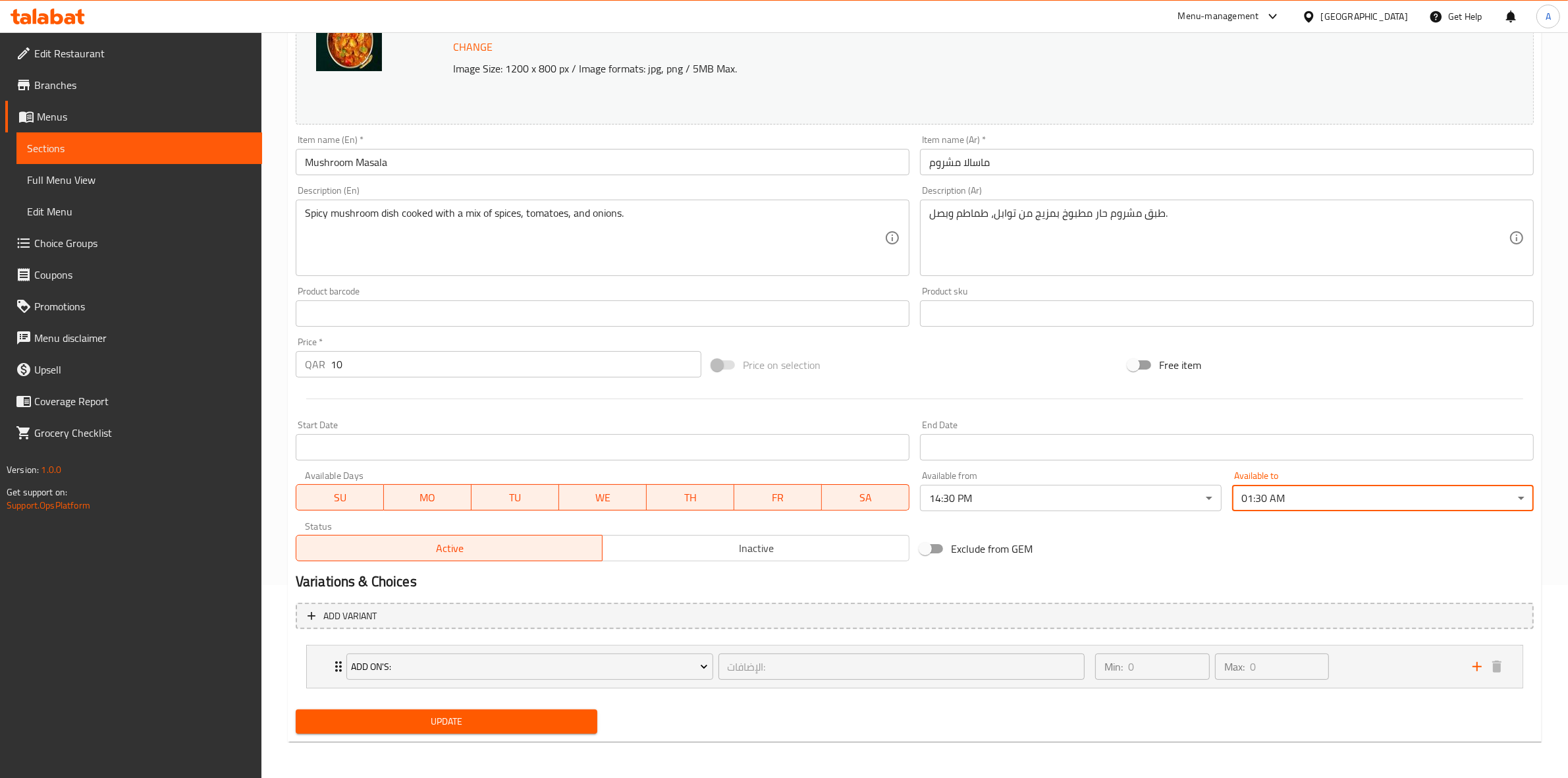
click at [1159, 563] on div "Exclude from GEM" at bounding box center [1122, 549] width 416 height 36
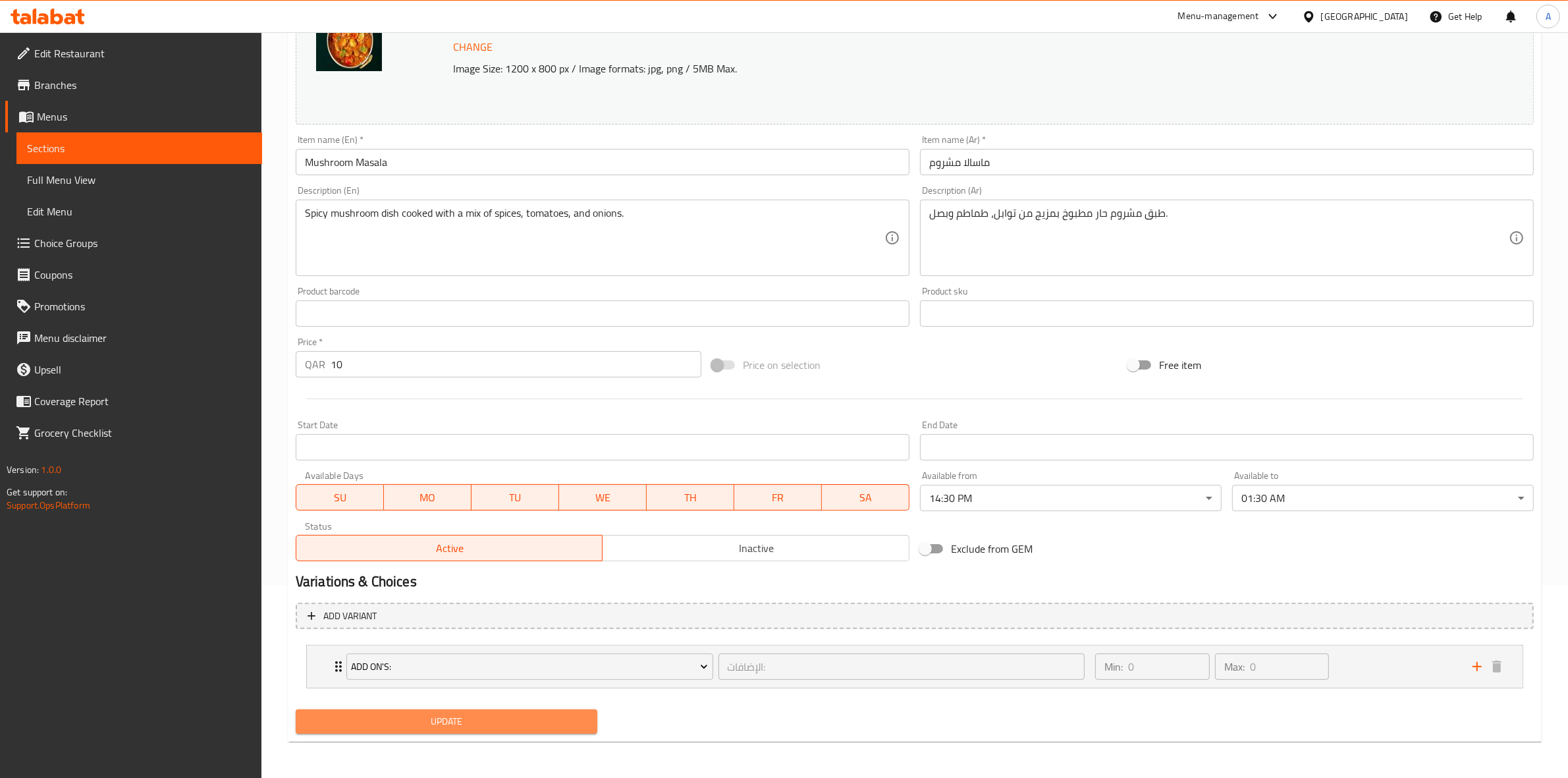
click at [402, 720] on span "Update" at bounding box center [446, 722] width 280 height 16
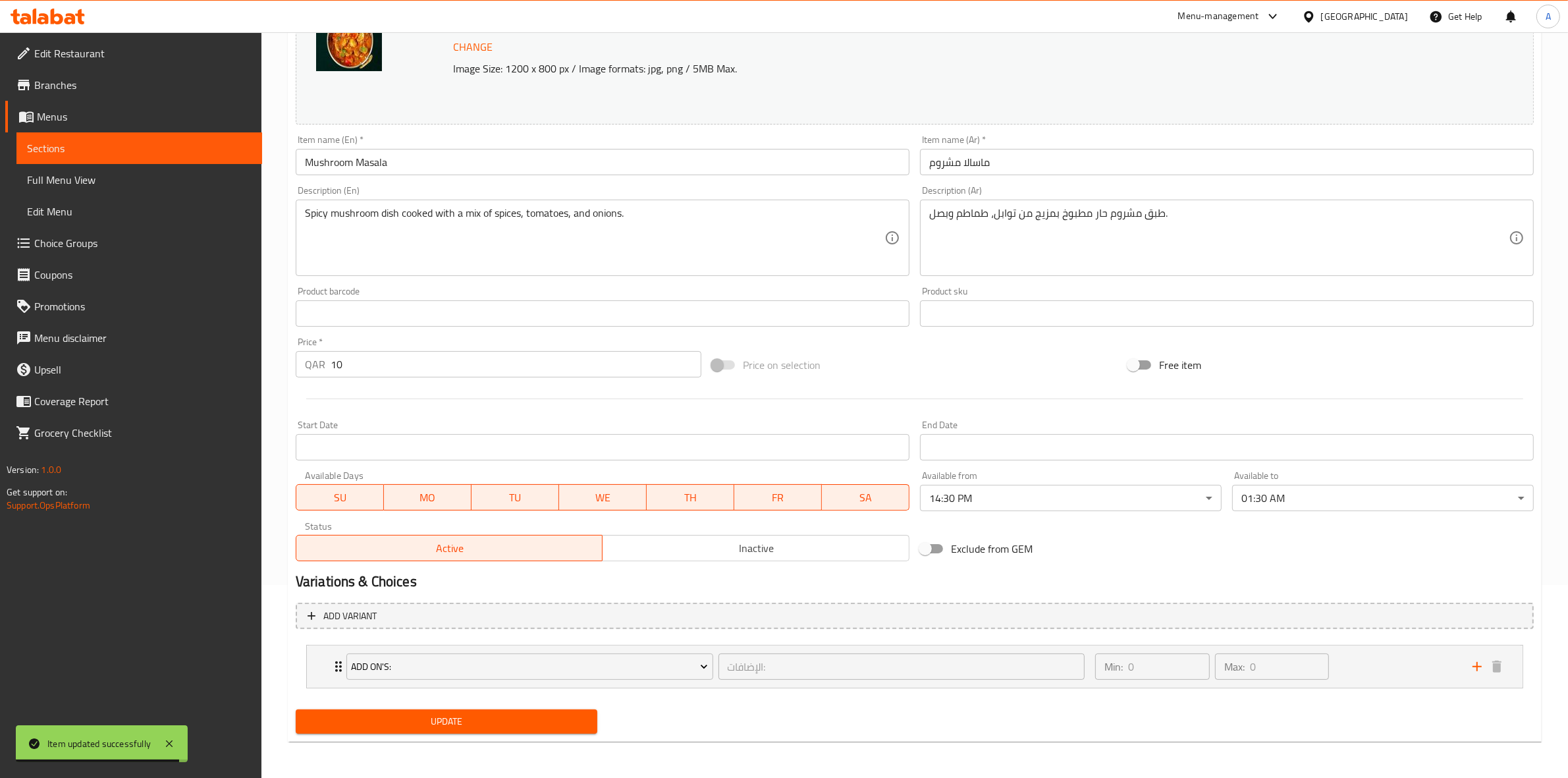
click at [1225, 712] on div "Update" at bounding box center [914, 721] width 1248 height 35
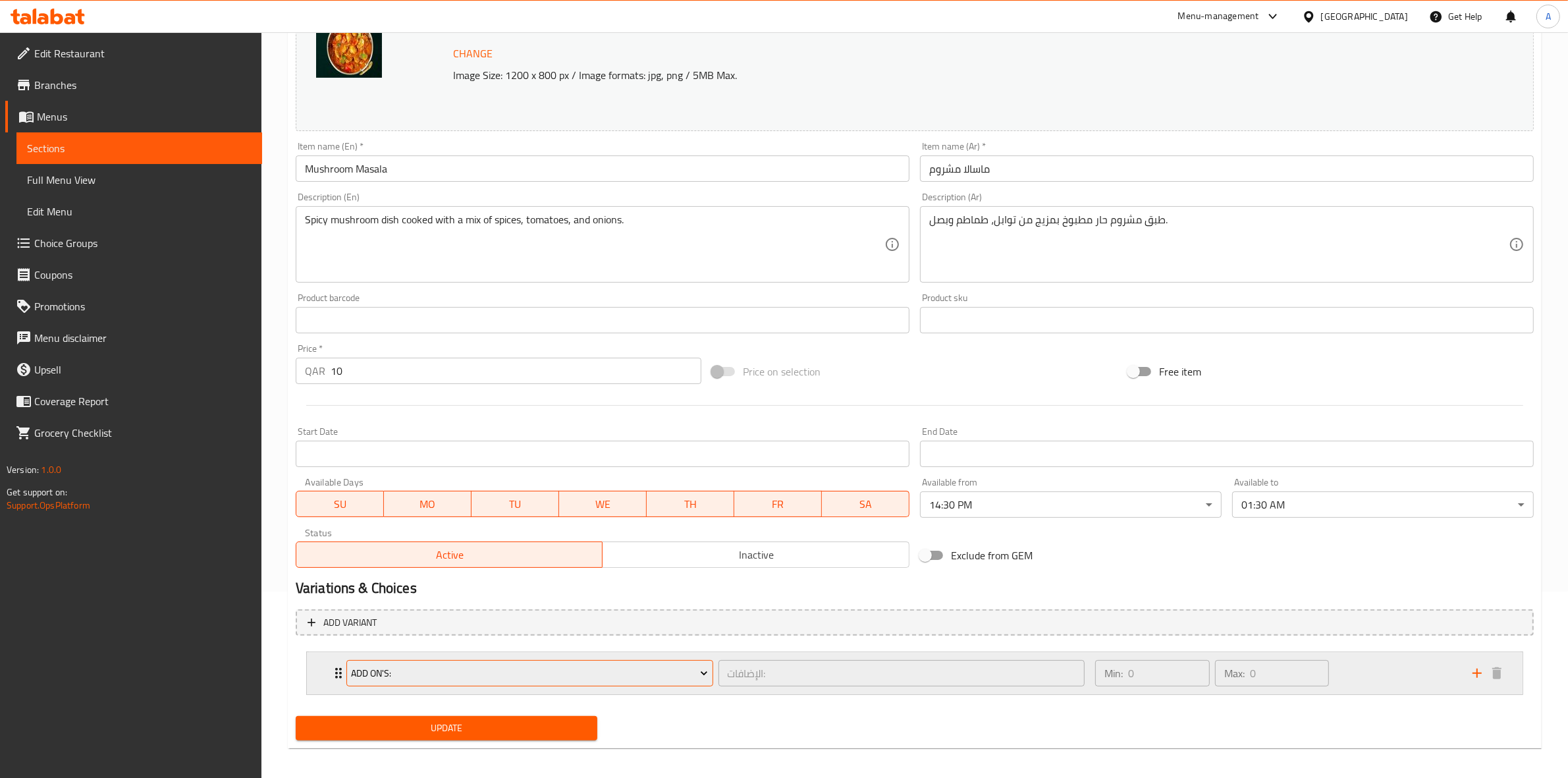
scroll to position [193, 0]
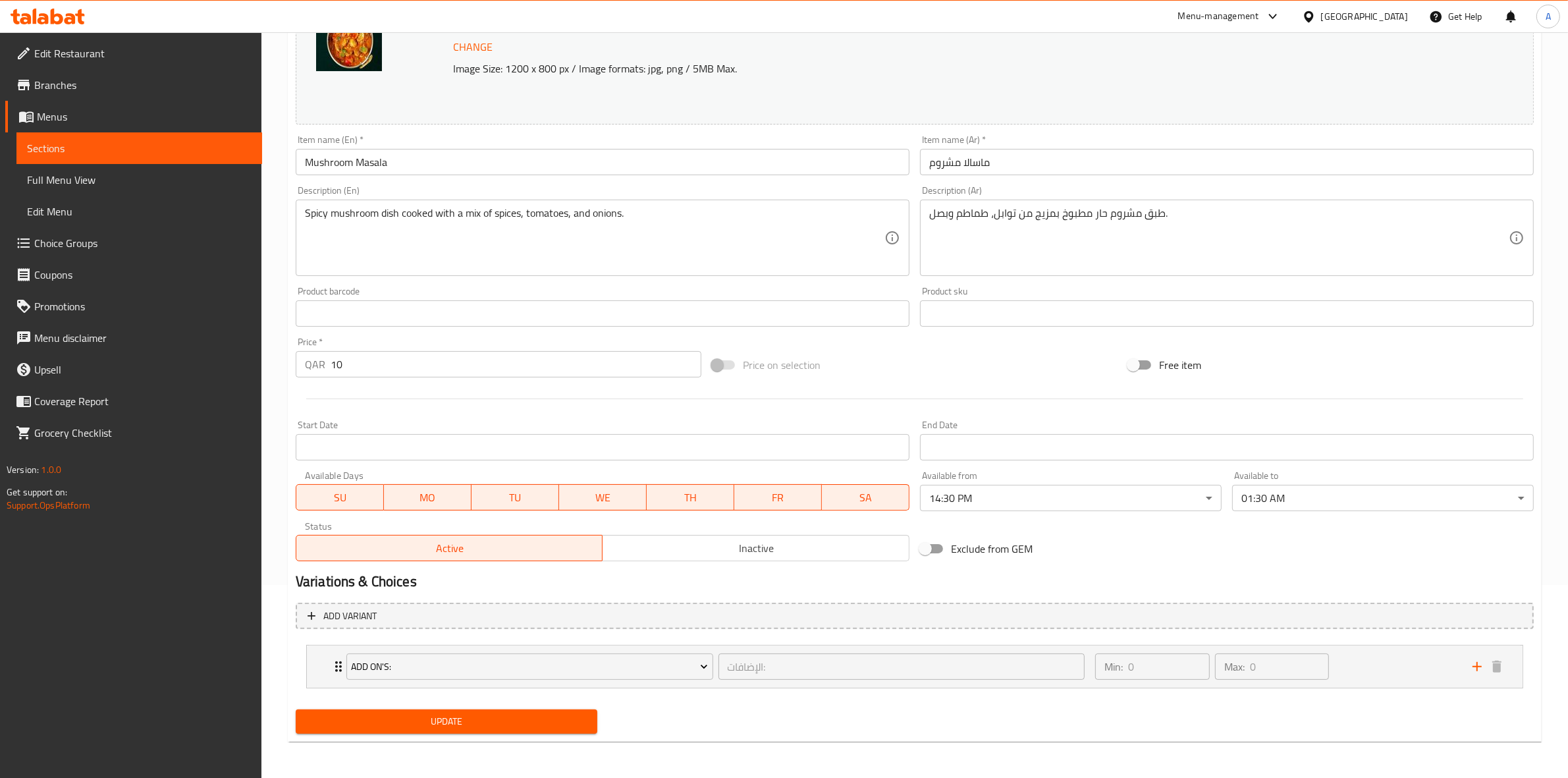
click at [465, 731] on button "Update" at bounding box center [446, 721] width 302 height 24
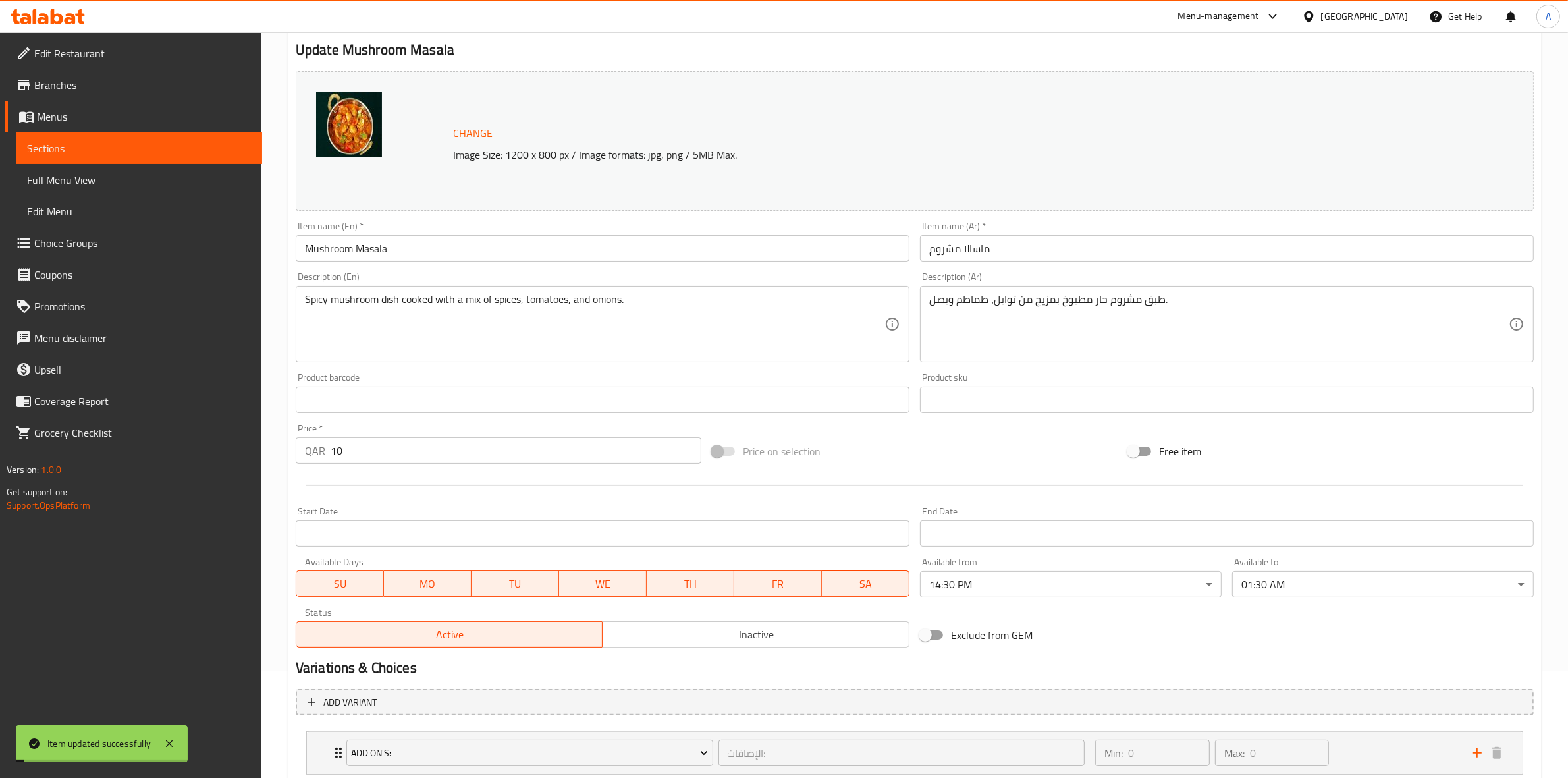
scroll to position [0, 0]
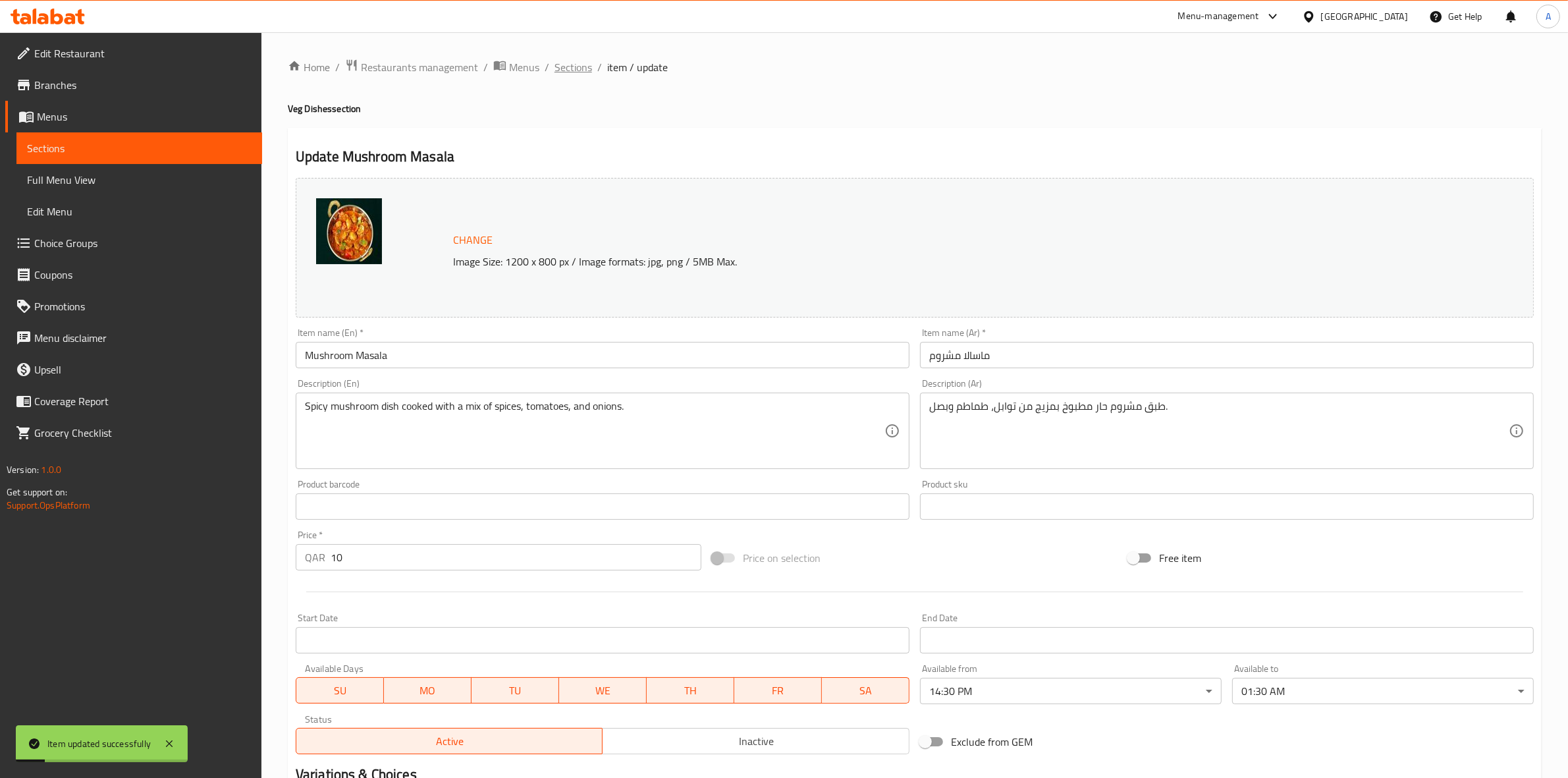
click at [577, 63] on span "Sections" at bounding box center [573, 67] width 38 height 16
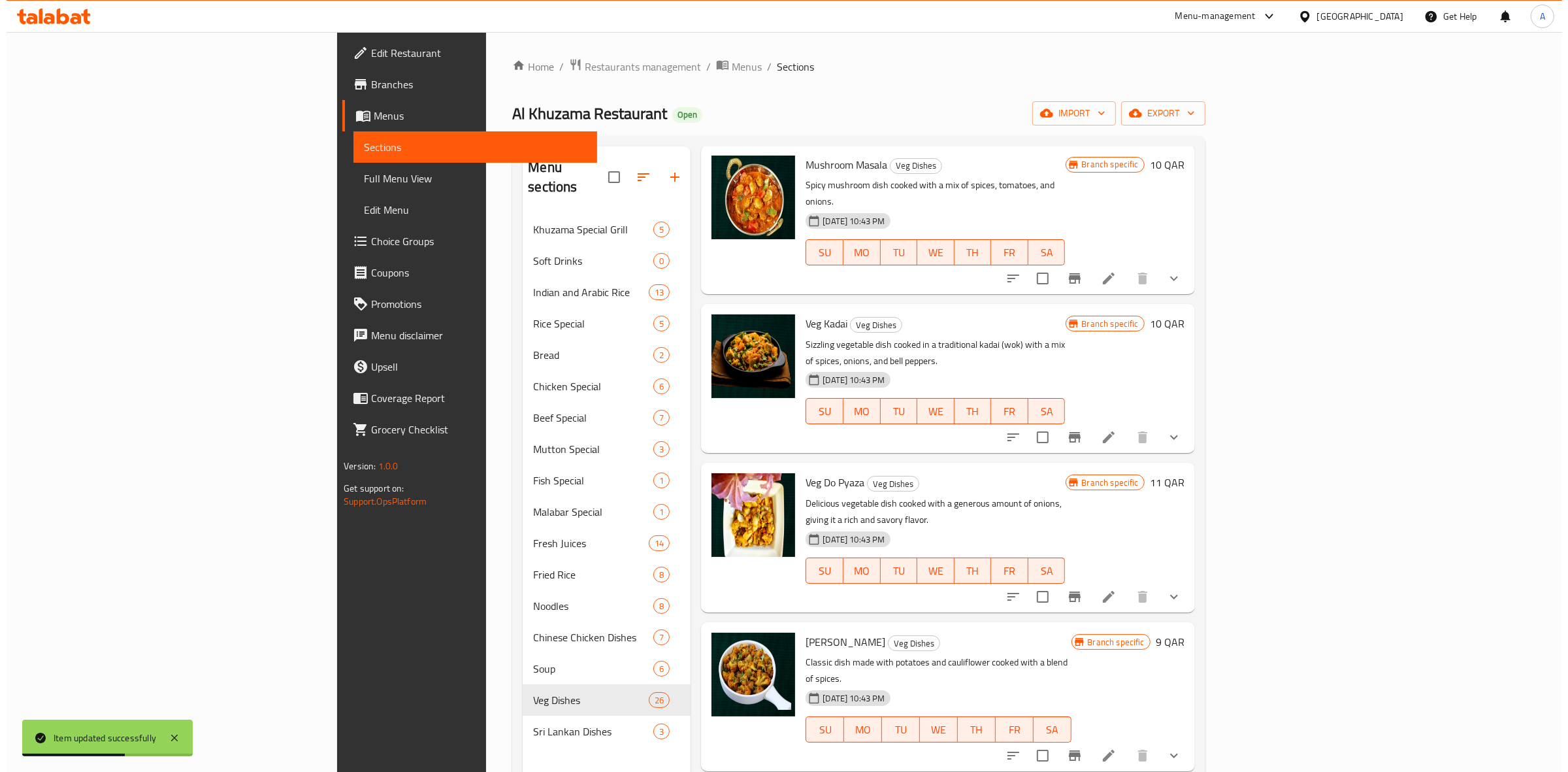
scroll to position [1225, 0]
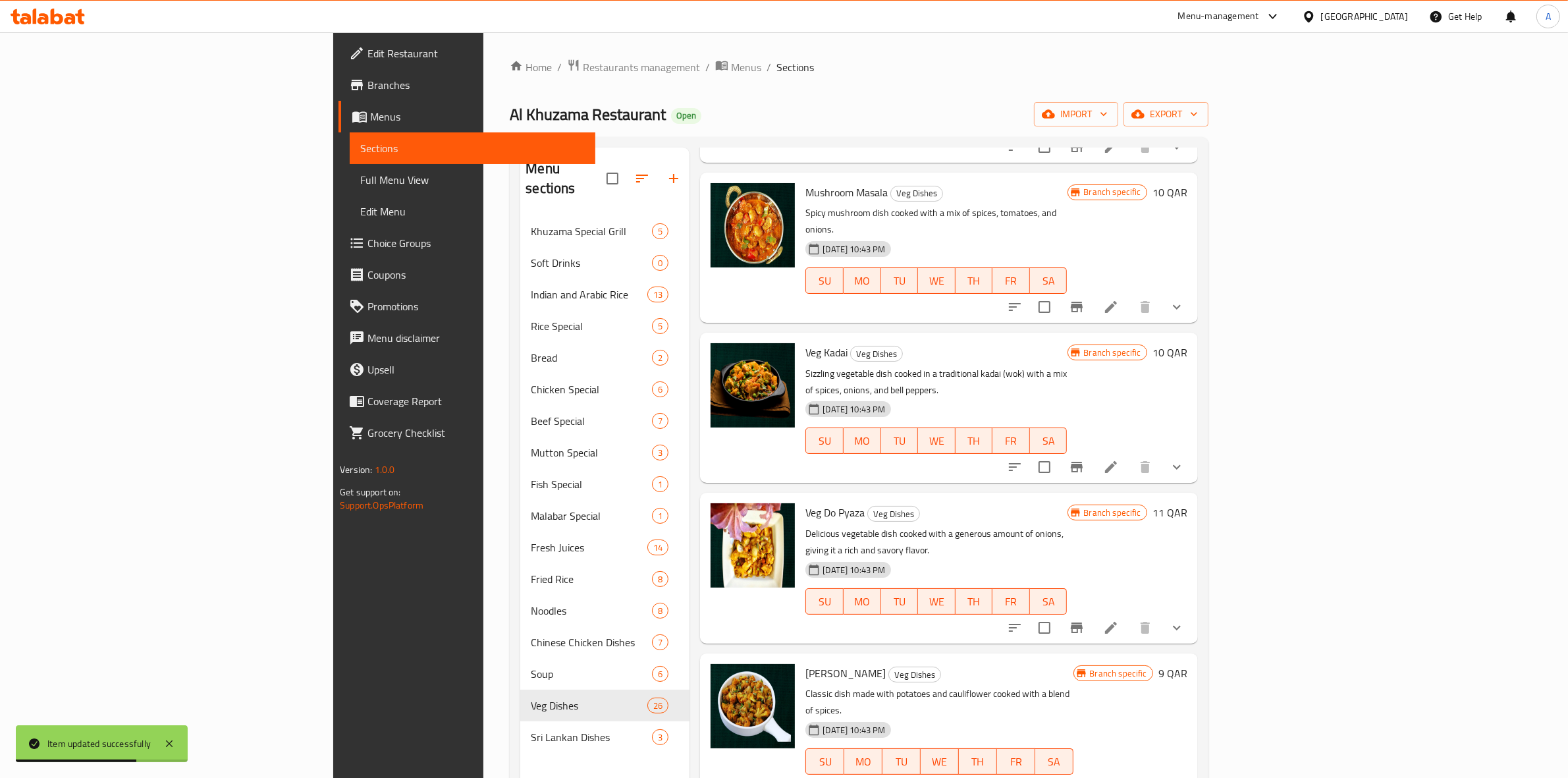
click at [1119, 459] on icon at bounding box center [1111, 467] width 16 height 16
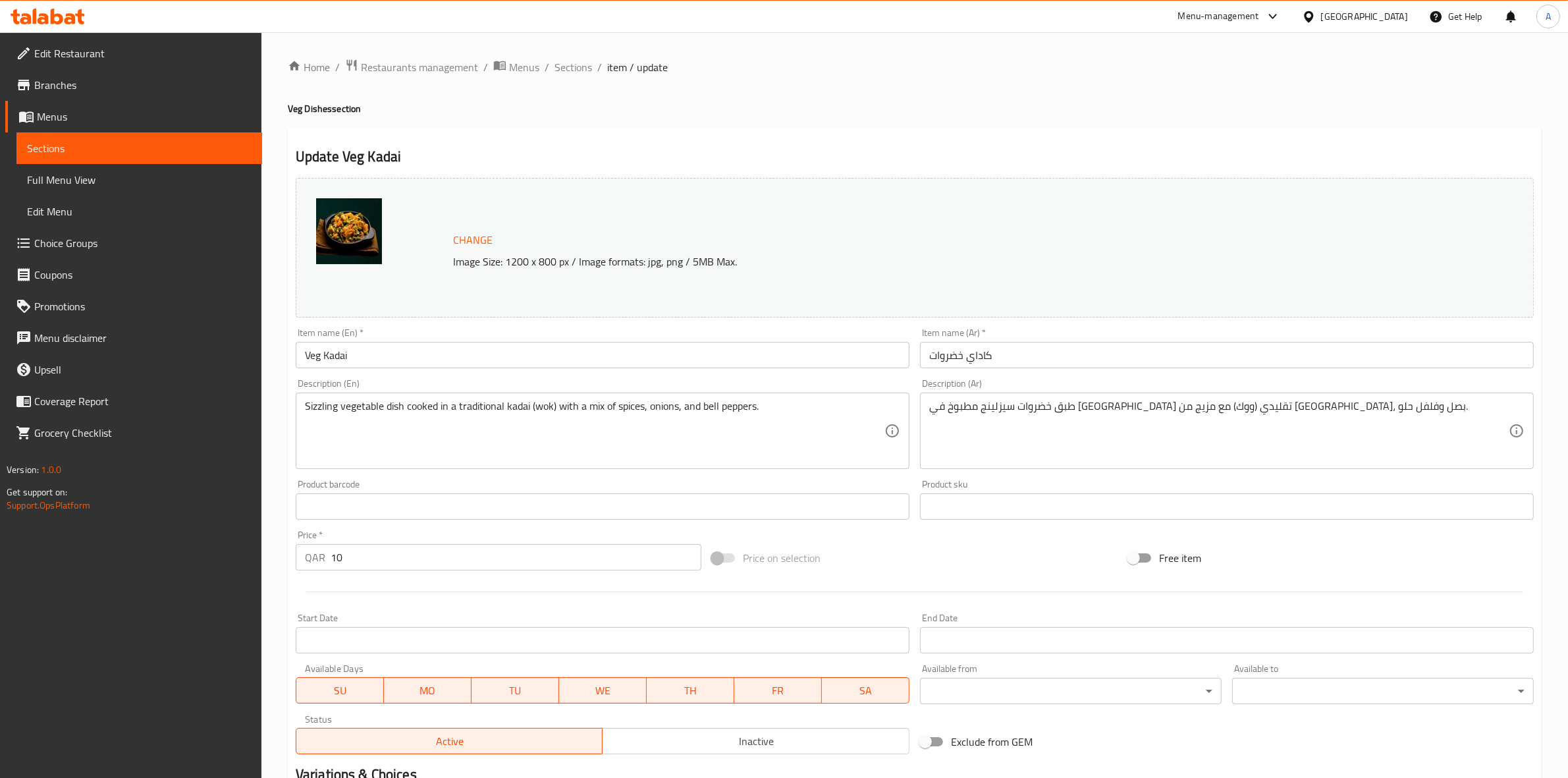
click at [1034, 684] on body "​ Menu-management Qatar Get Help A Edit Restaurant Branches Menus Sections Full…" at bounding box center [784, 405] width 1568 height 746
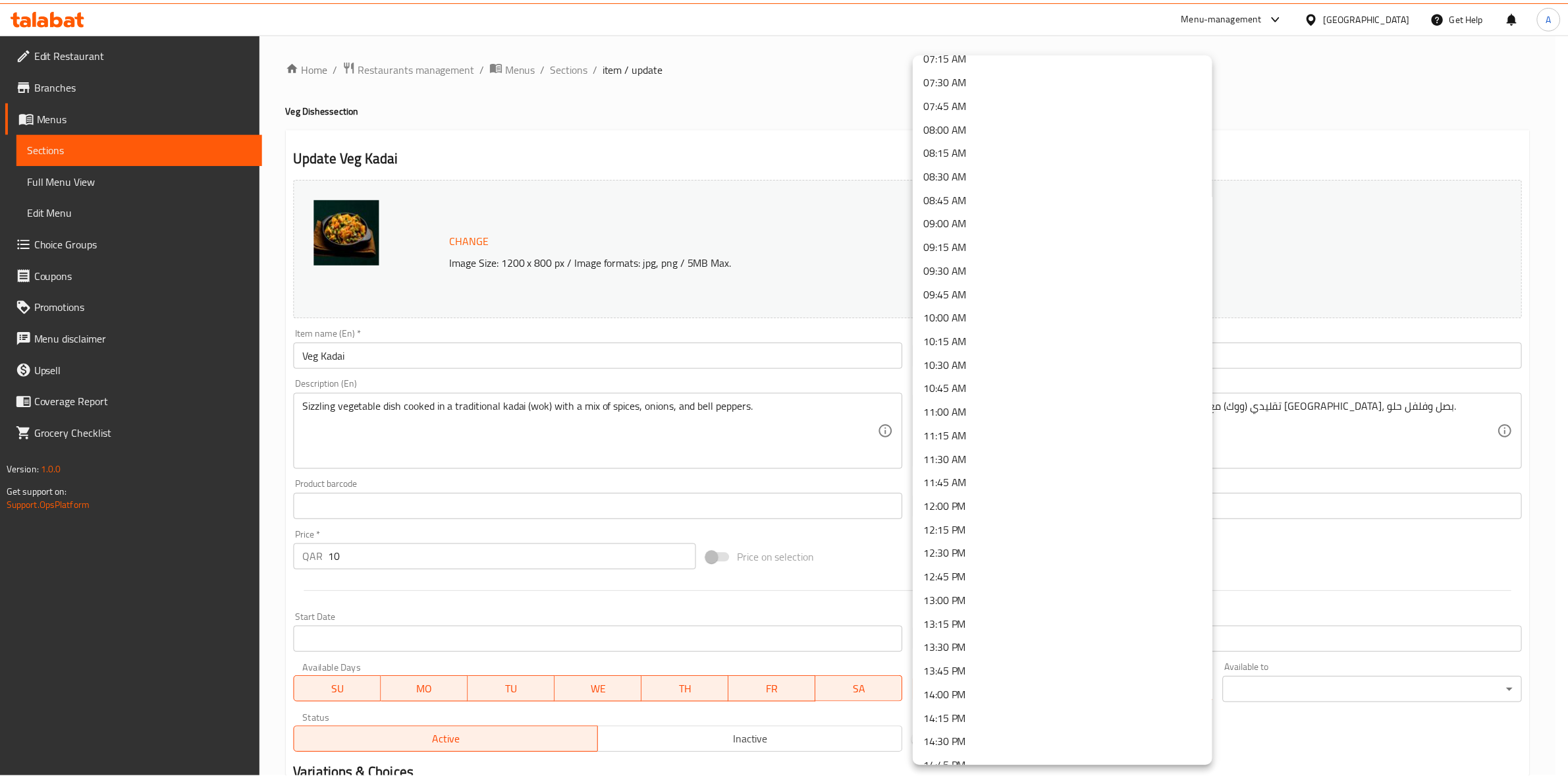
scroll to position [741, 0]
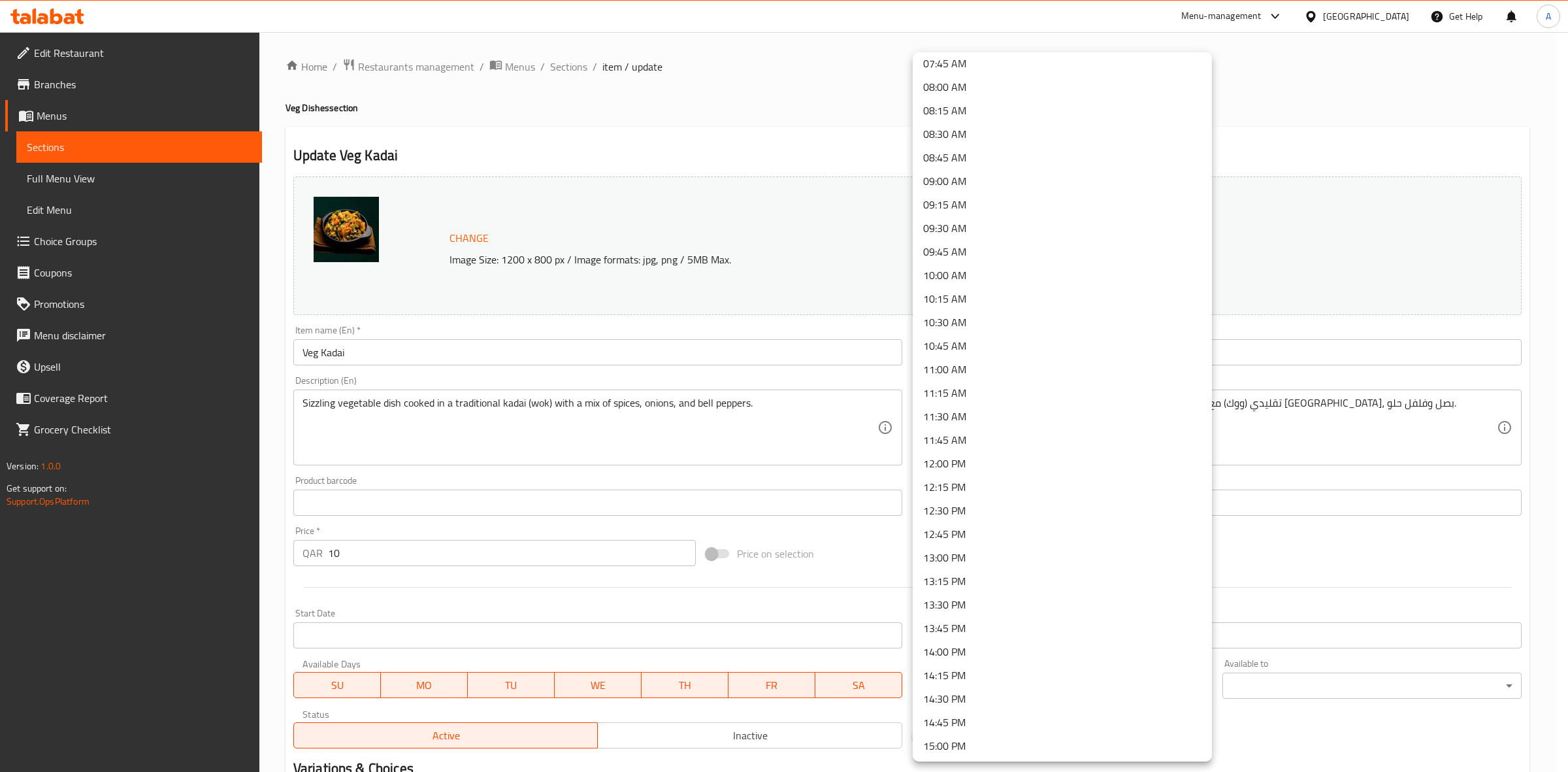
click at [972, 699] on li "14:30 PM" at bounding box center [1062, 698] width 299 height 23
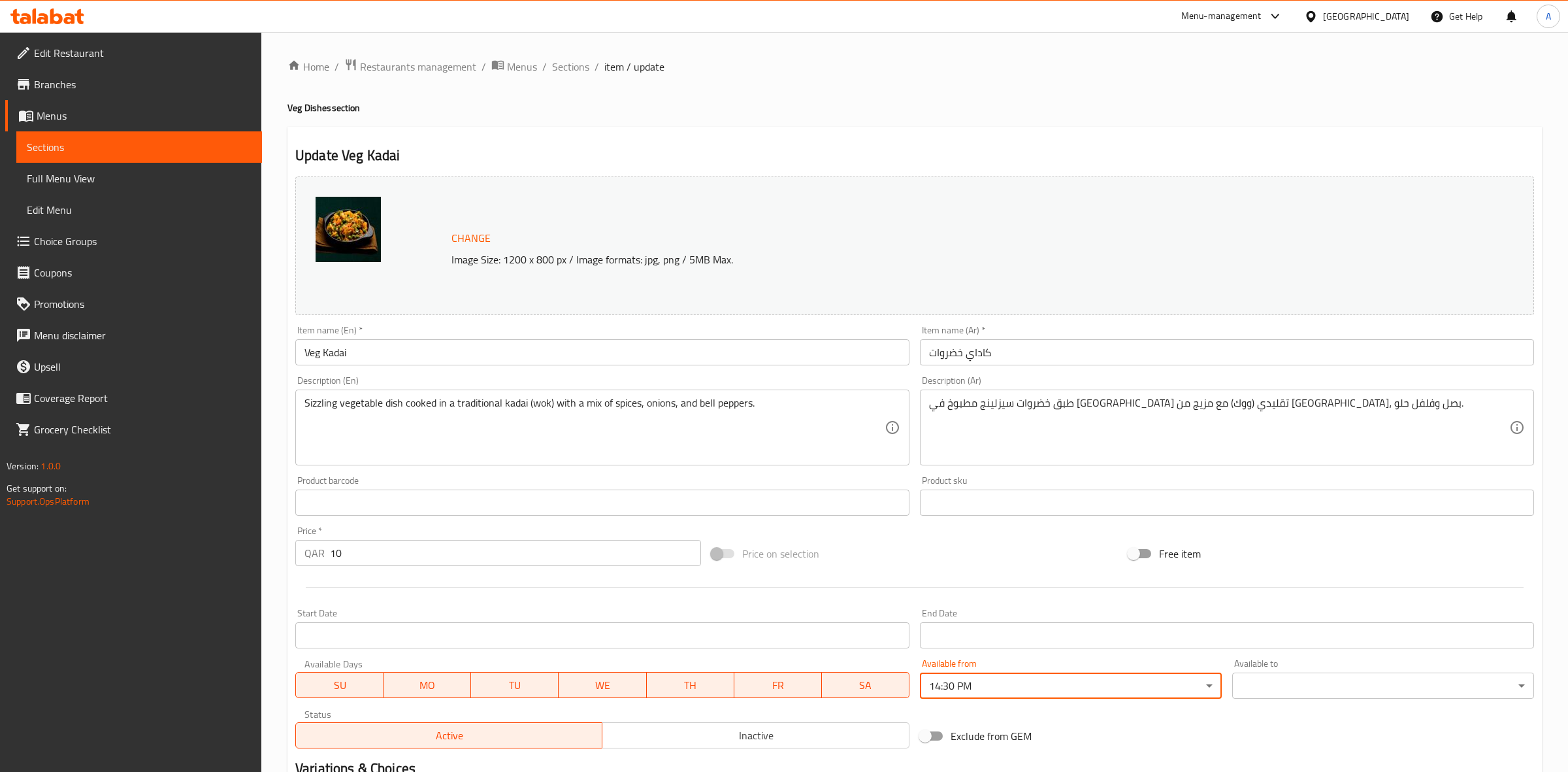
click at [1248, 679] on body "​ Menu-management Qatar Get Help A Edit Restaurant Branches Menus Sections Full…" at bounding box center [784, 402] width 1568 height 740
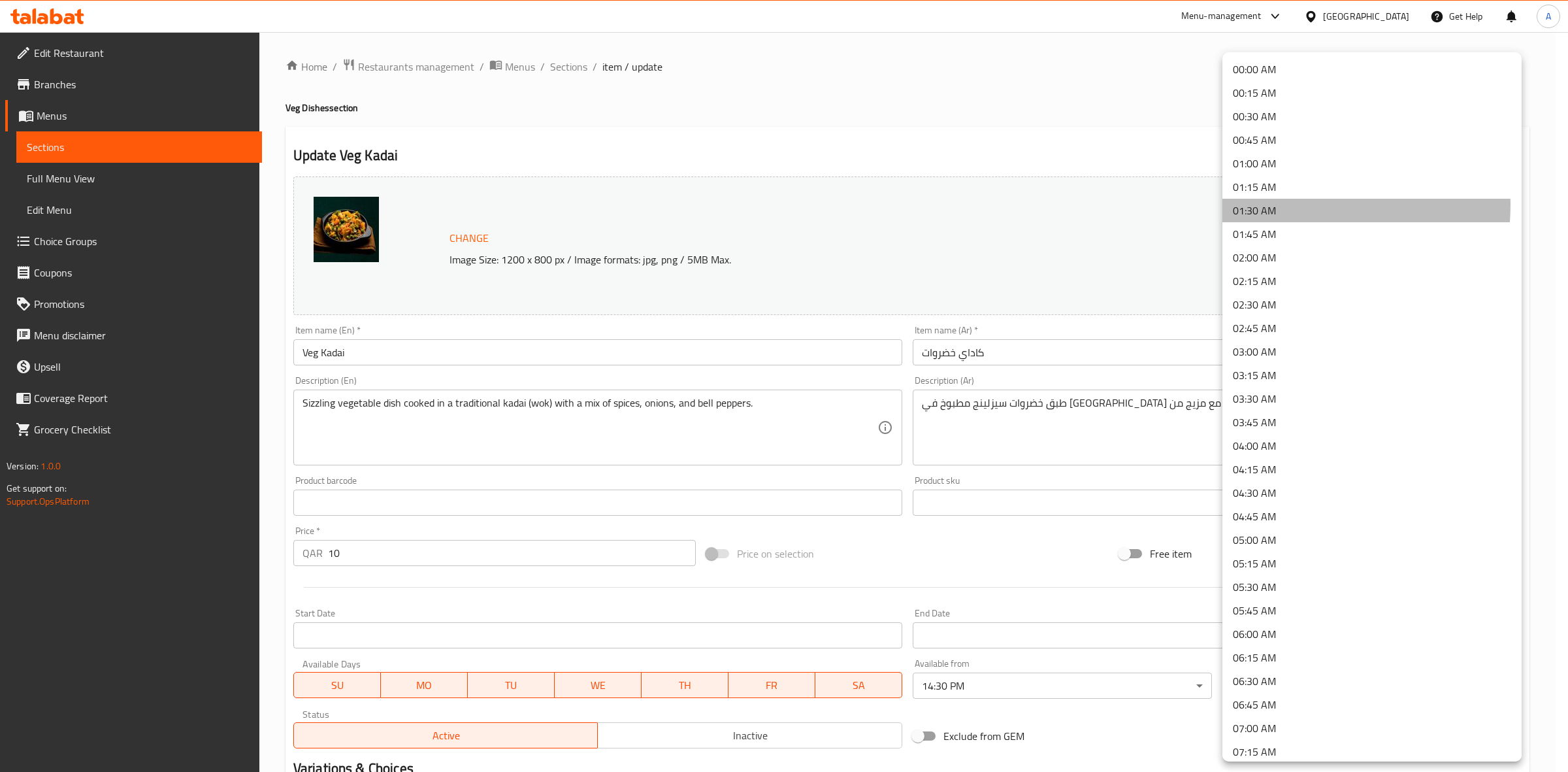
click at [1271, 204] on li "01:30 AM" at bounding box center [1372, 211] width 299 height 23
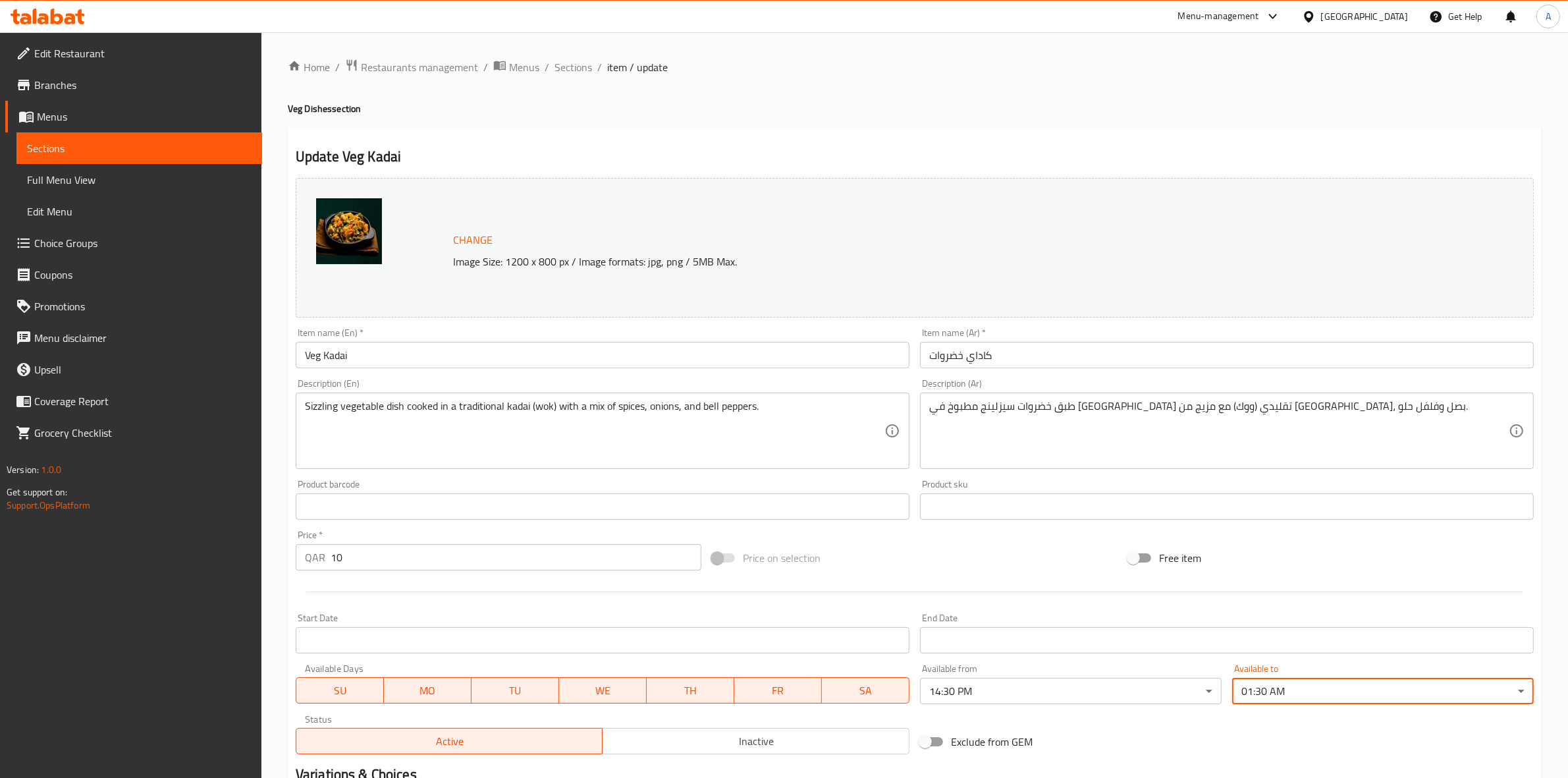
click at [1137, 739] on div "Exclude from GEM" at bounding box center [1122, 742] width 416 height 36
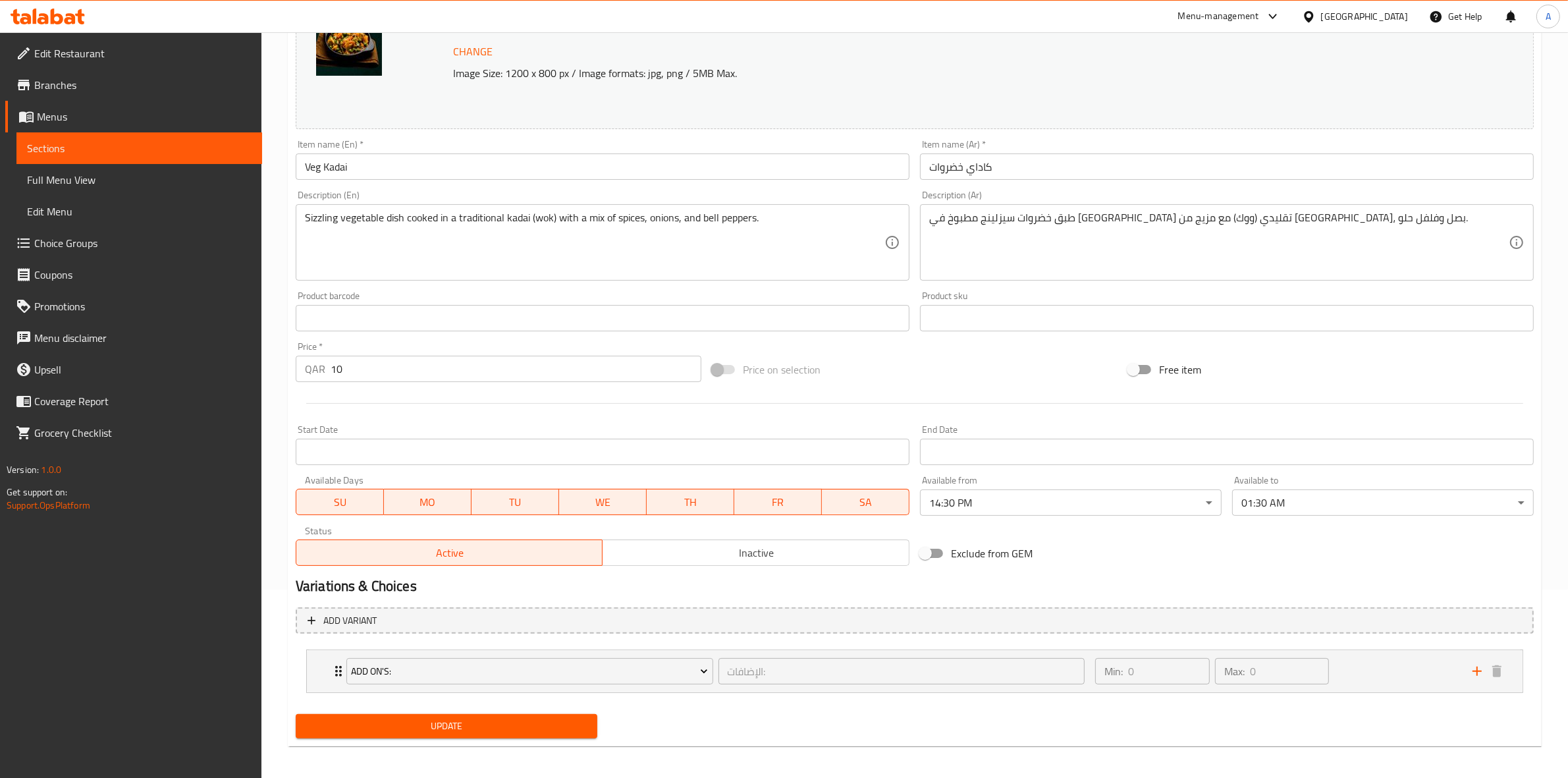
scroll to position [193, 0]
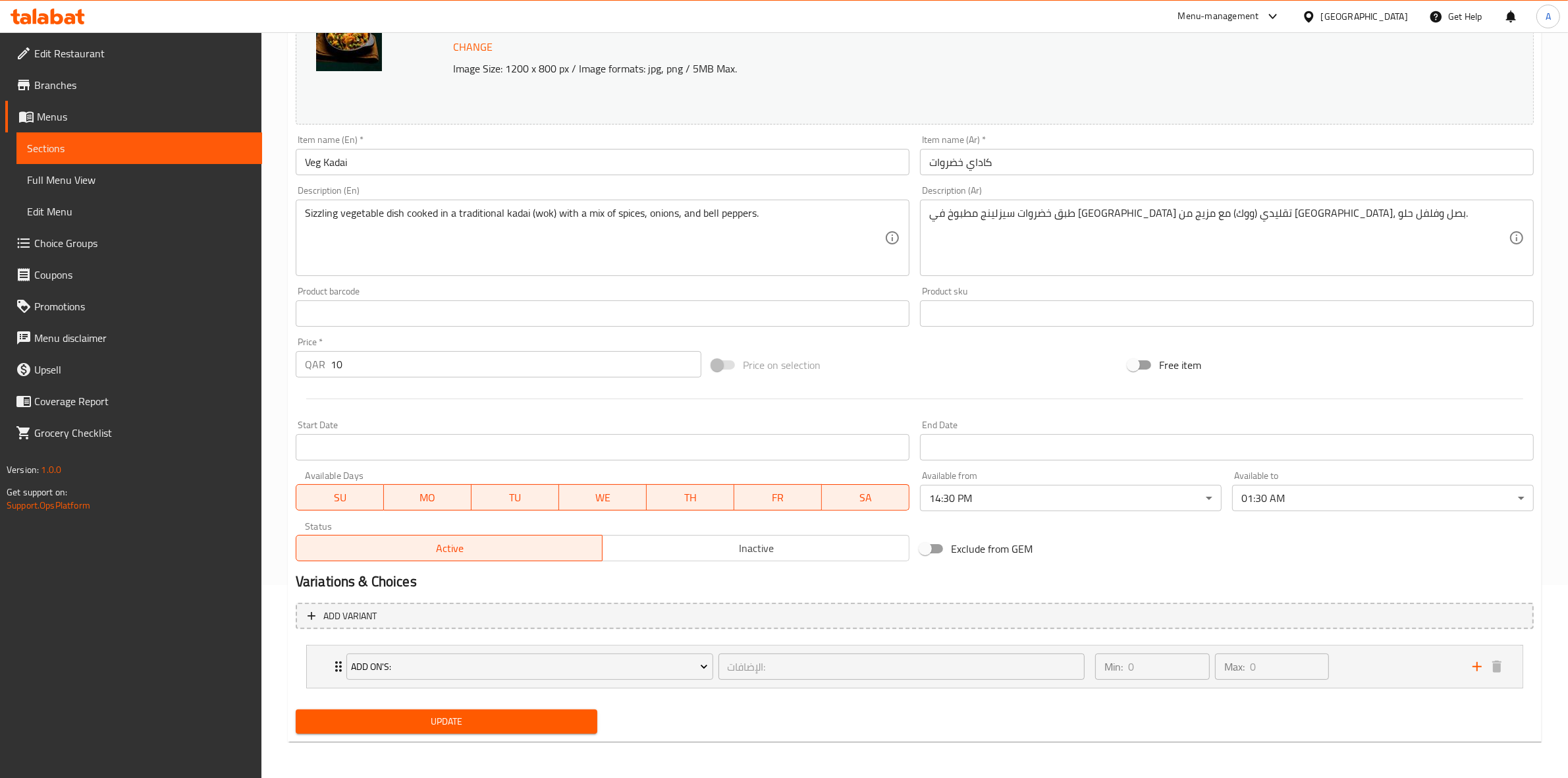
click at [475, 730] on button "Update" at bounding box center [446, 721] width 302 height 24
click at [439, 724] on span "Update" at bounding box center [446, 722] width 280 height 16
click at [1143, 560] on div "Exclude from GEM" at bounding box center [1122, 549] width 416 height 36
click at [474, 714] on span "Update" at bounding box center [446, 722] width 280 height 16
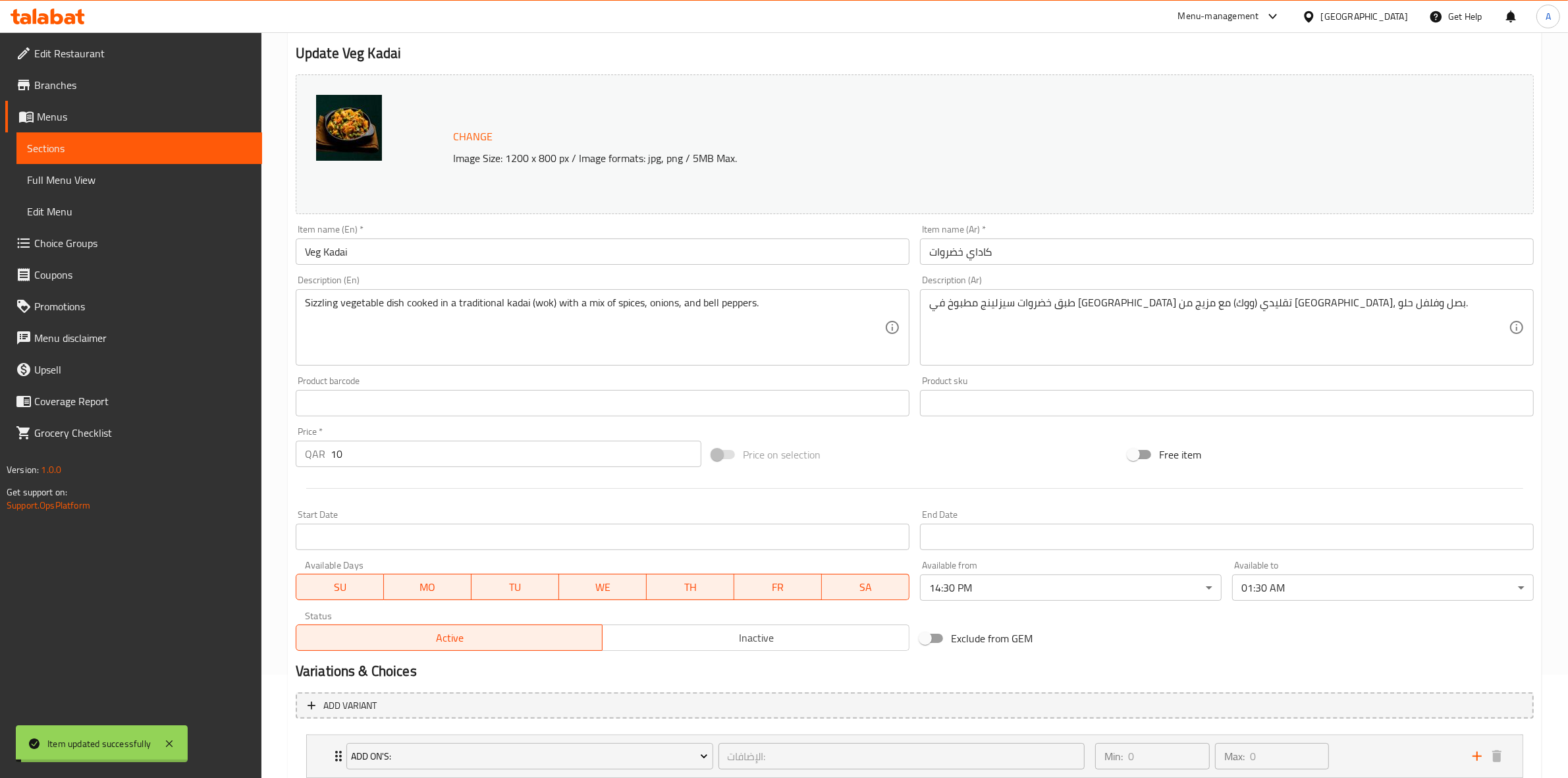
scroll to position [0, 0]
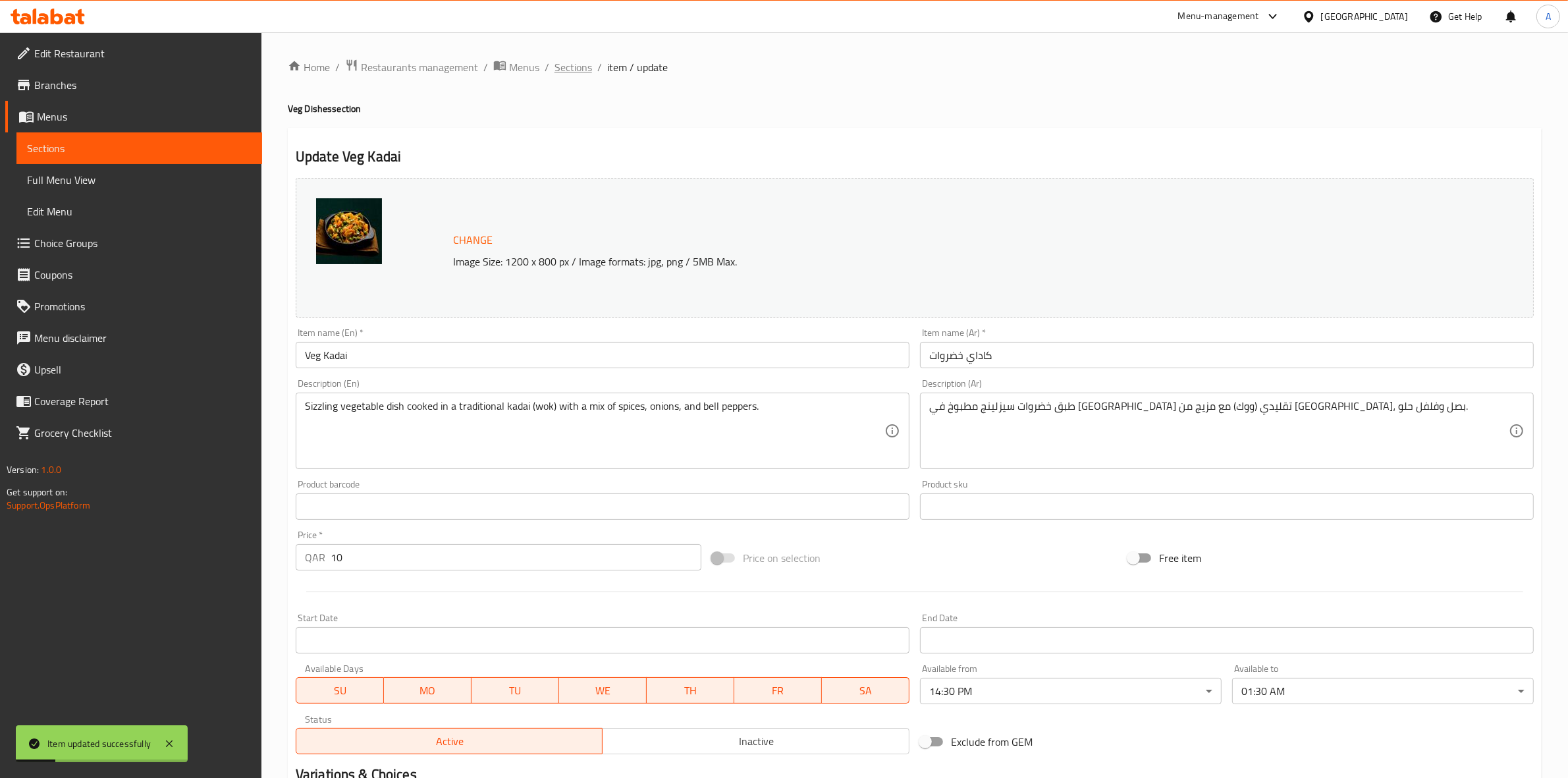
click at [579, 59] on span "Sections" at bounding box center [573, 67] width 38 height 16
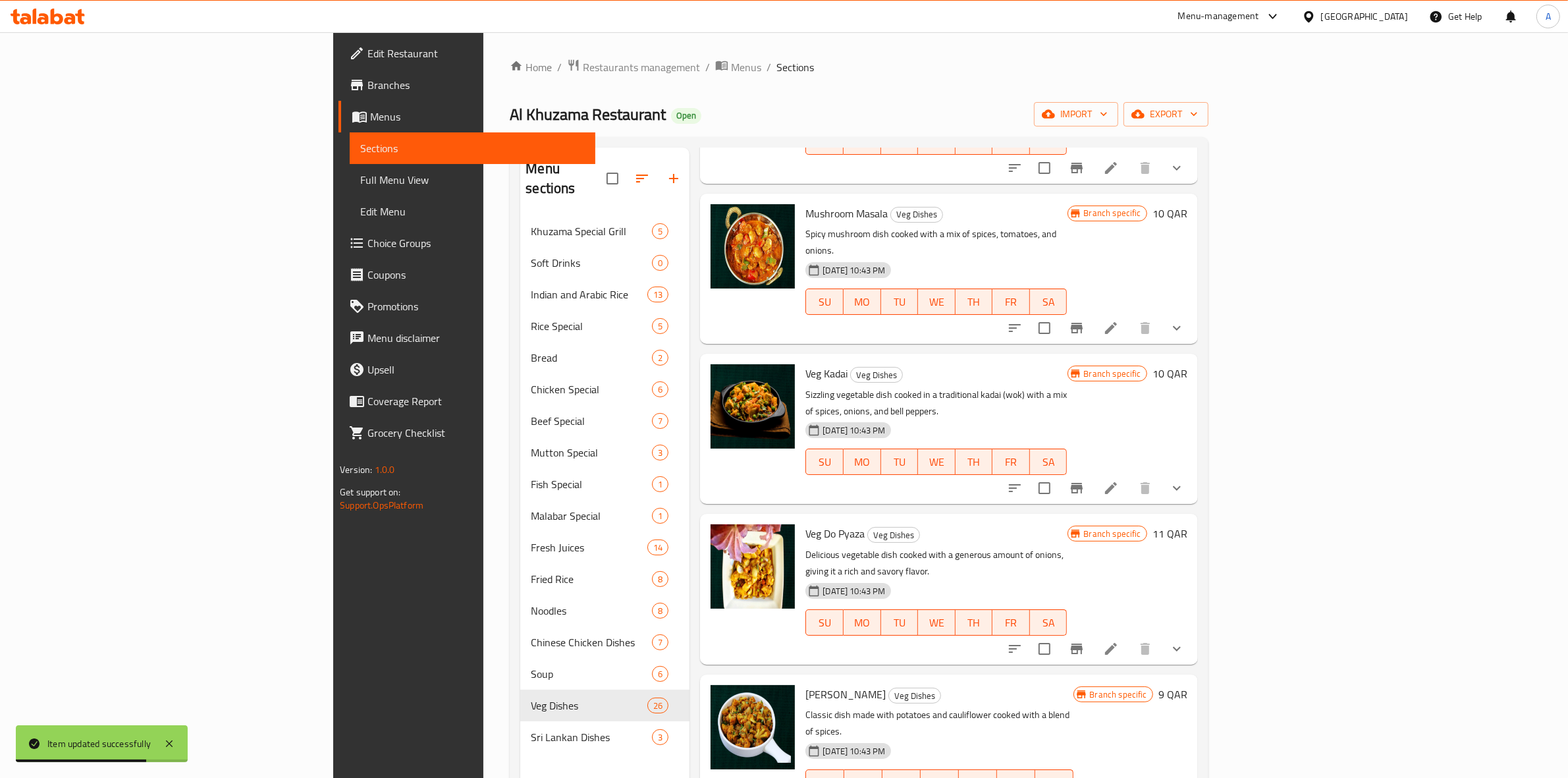
scroll to position [1235, 0]
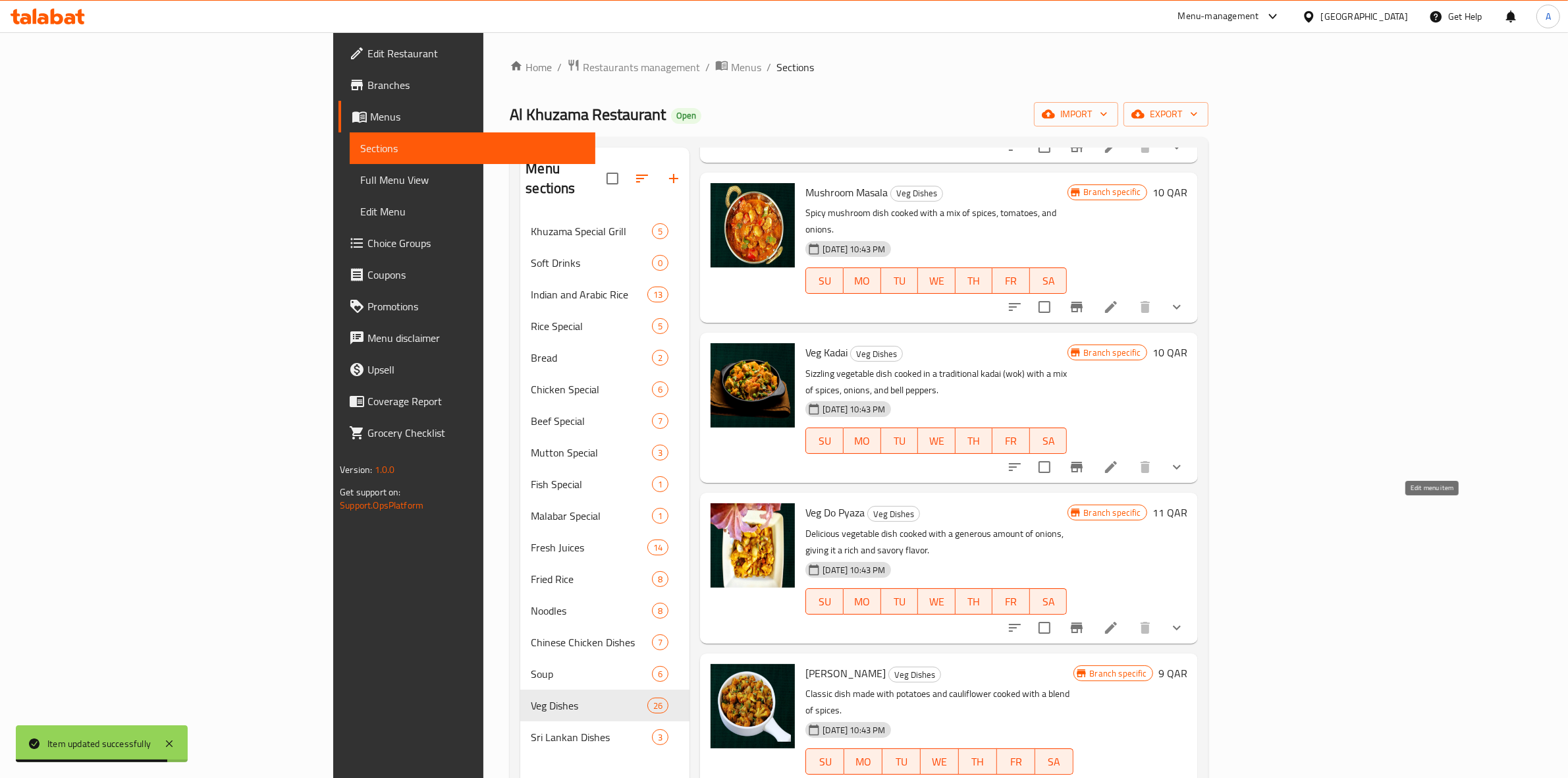
click at [1119, 620] on icon at bounding box center [1111, 628] width 16 height 16
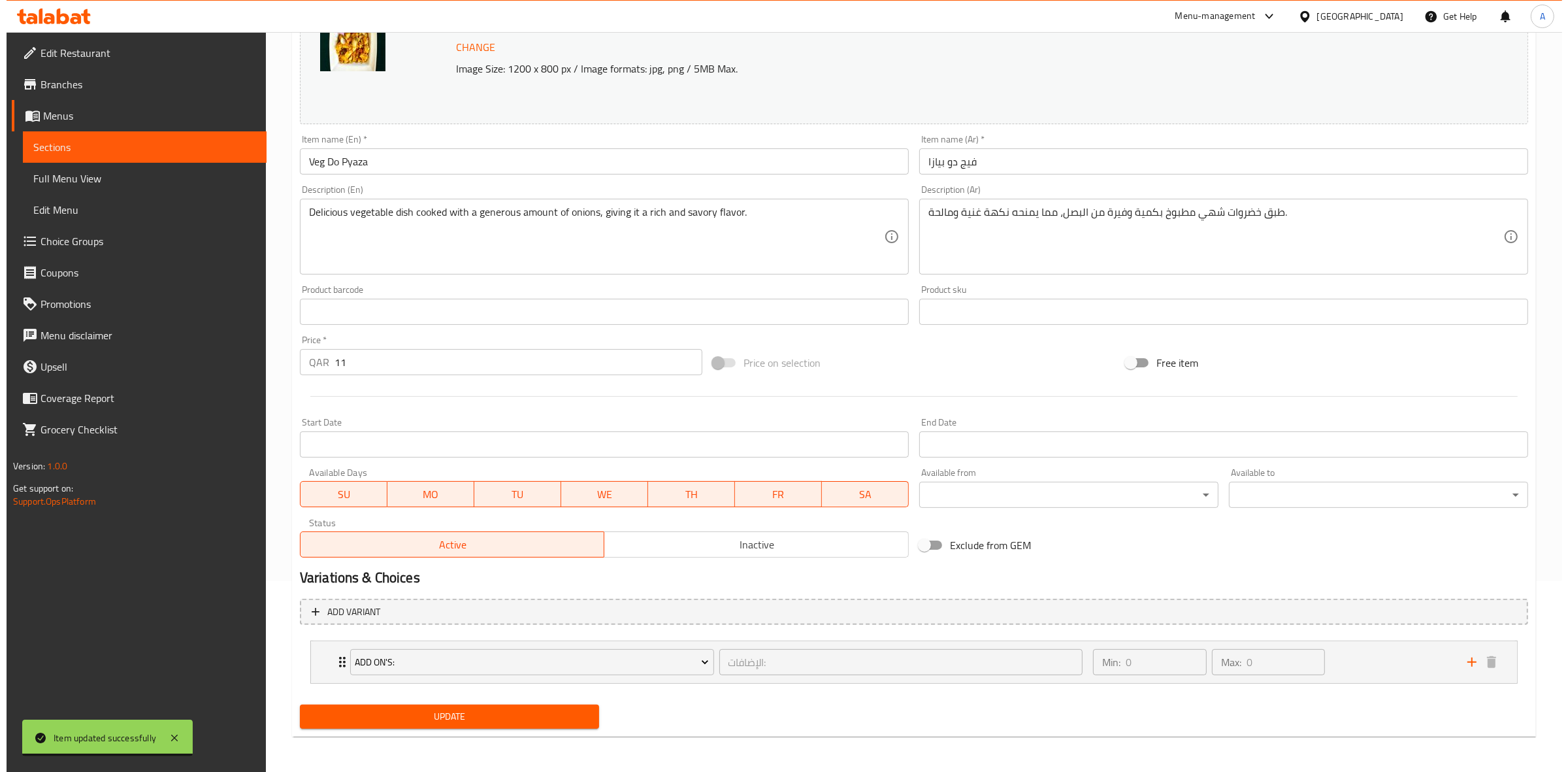
scroll to position [192, 0]
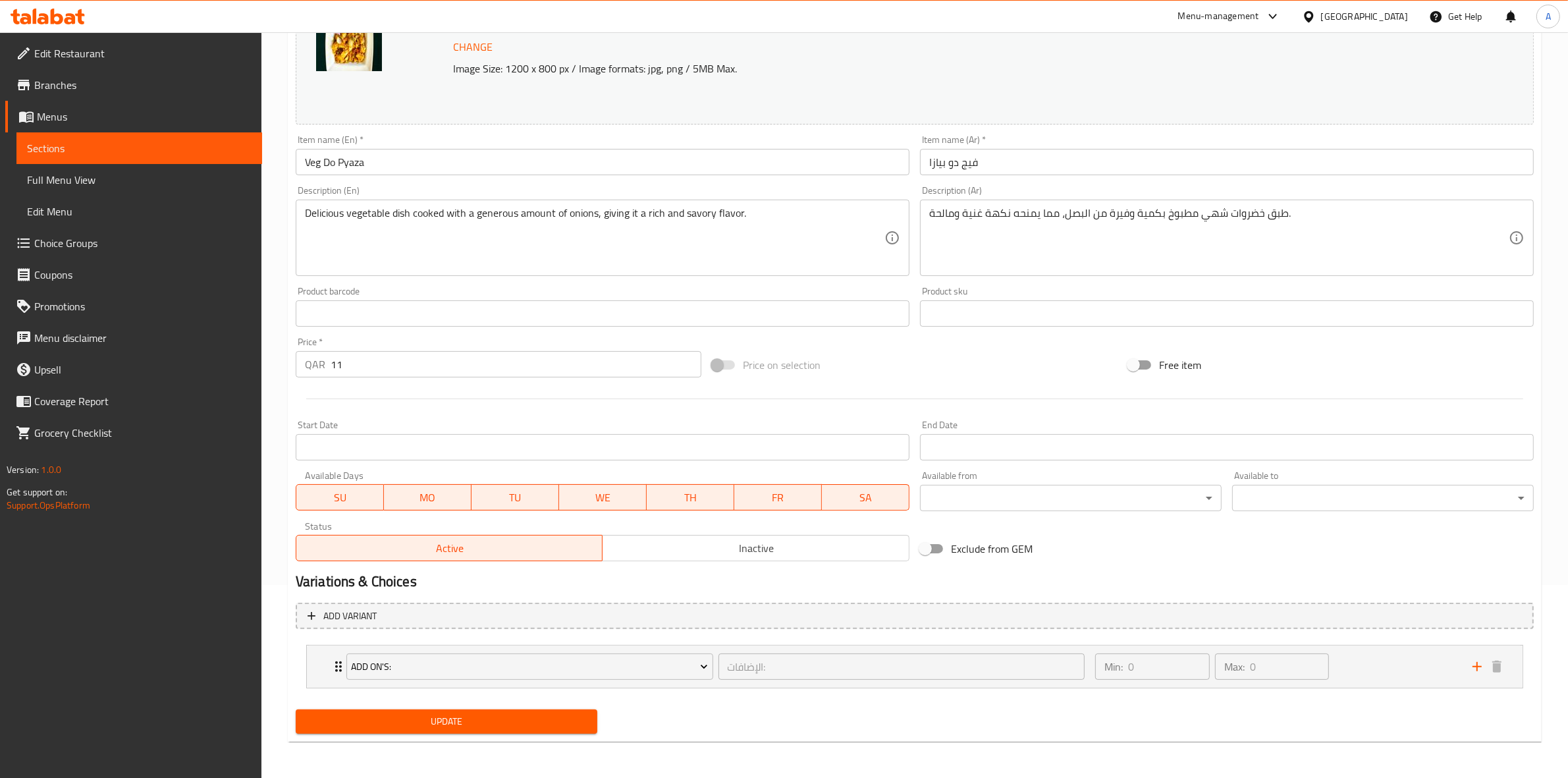
click at [1016, 490] on body "​ Menu-management Qatar Get Help A Edit Restaurant Branches Menus Sections Full…" at bounding box center [784, 211] width 1568 height 746
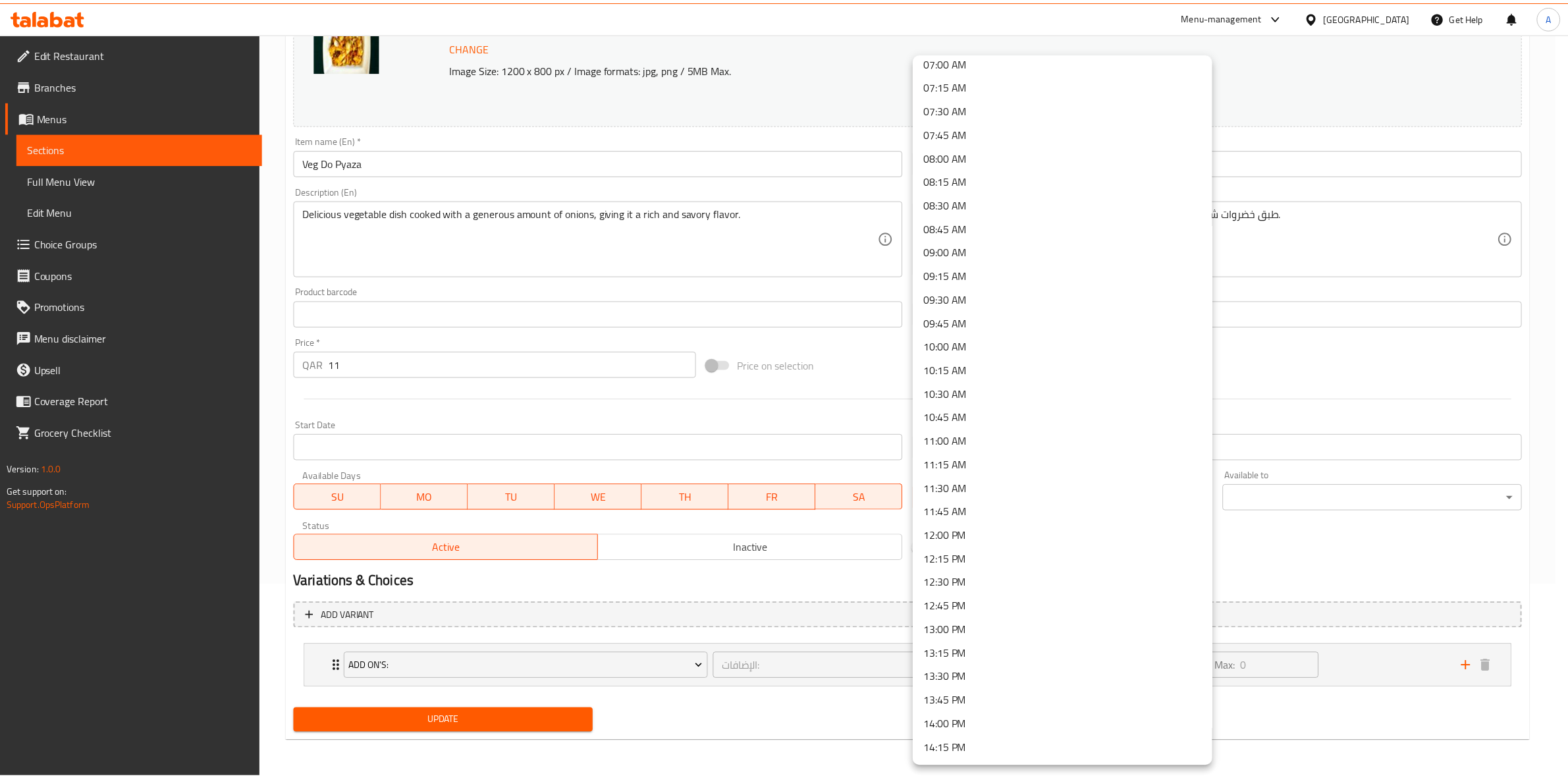
scroll to position [824, 0]
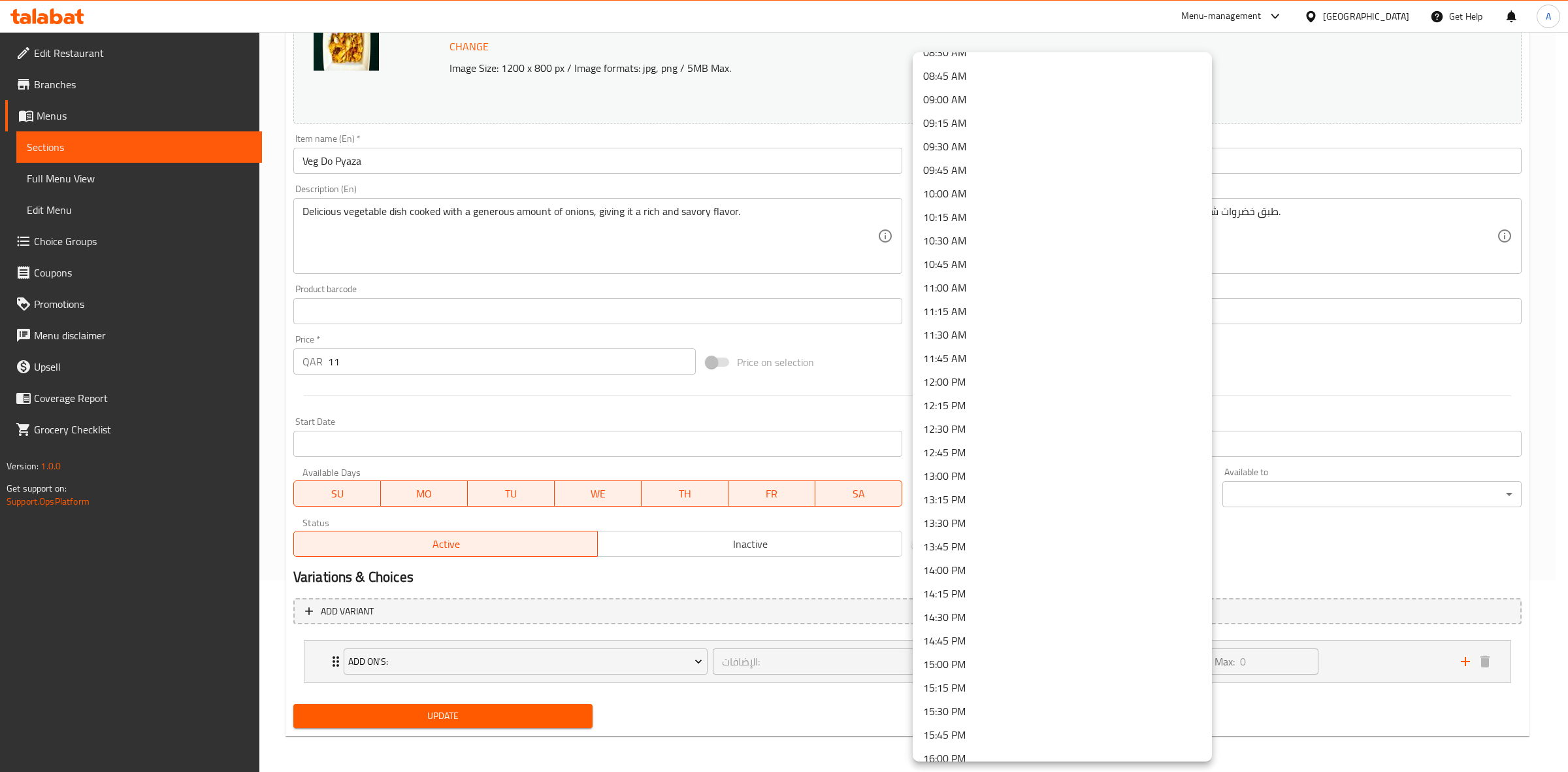
click at [980, 616] on li "14:30 PM" at bounding box center [1062, 617] width 299 height 23
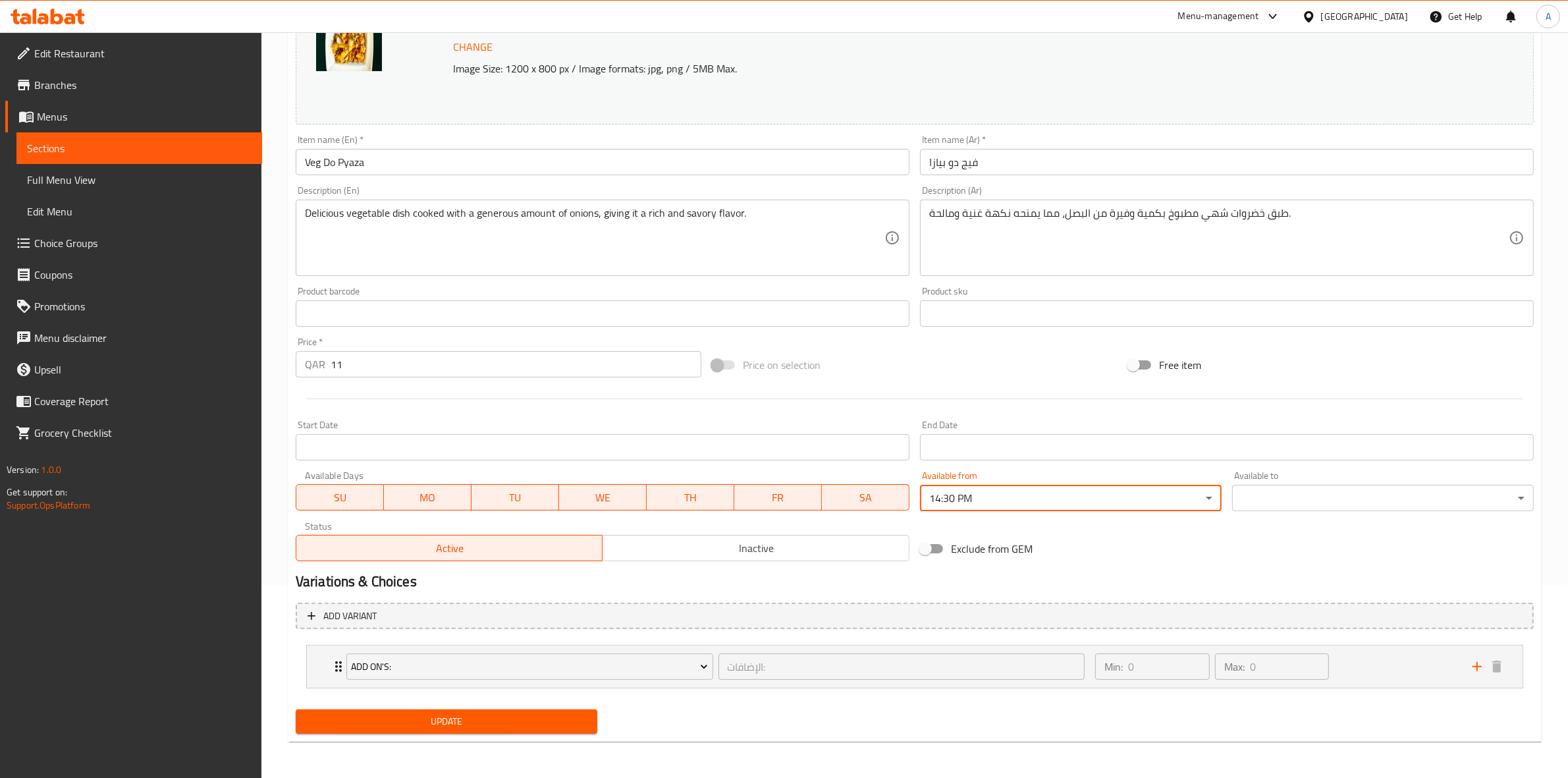
click at [1265, 499] on body "​ Menu-management Qatar Get Help A Edit Restaurant Branches Menus Sections Full…" at bounding box center [784, 211] width 1568 height 746
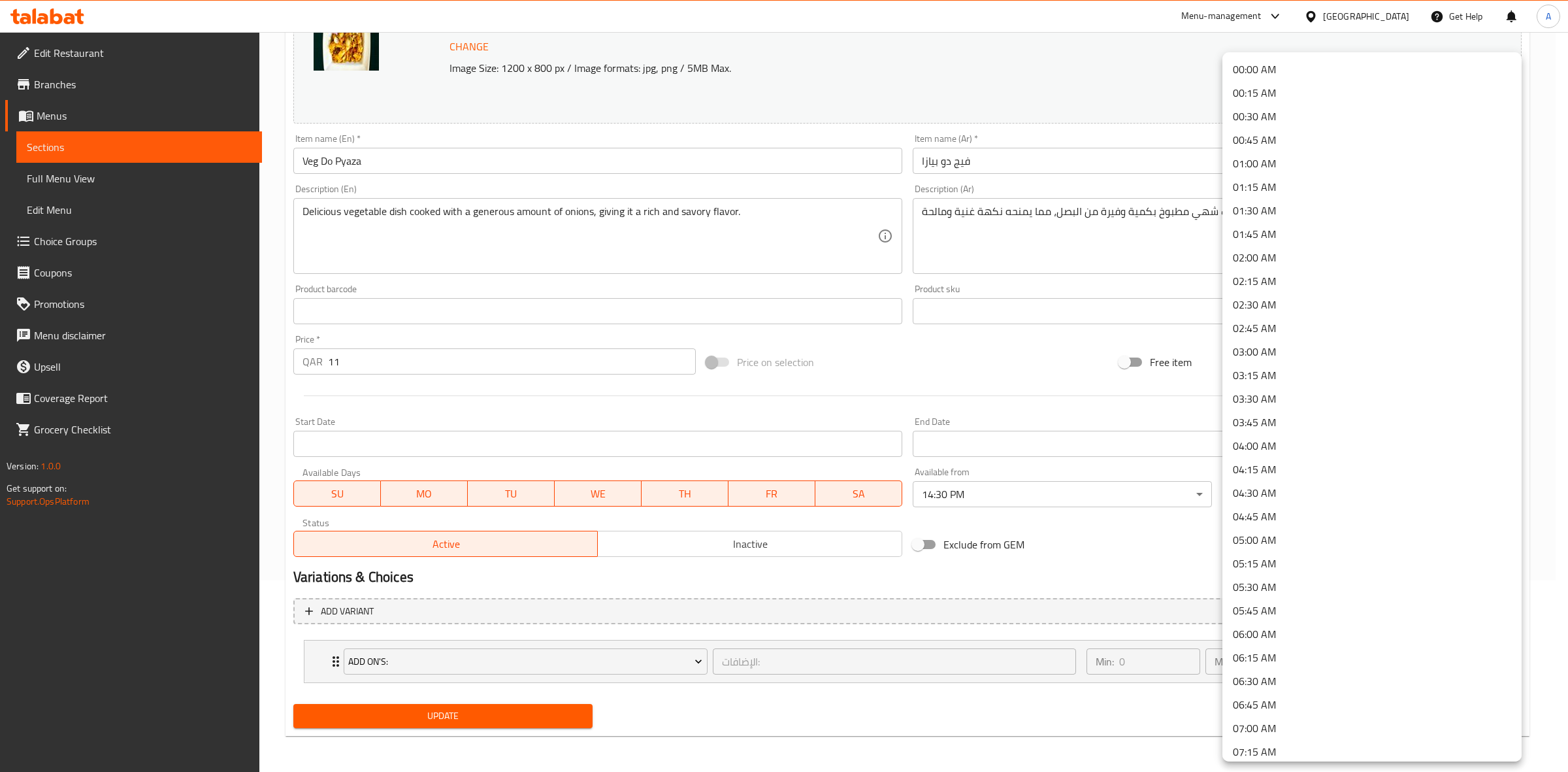
click at [1297, 217] on li "01:30 AM" at bounding box center [1372, 211] width 299 height 23
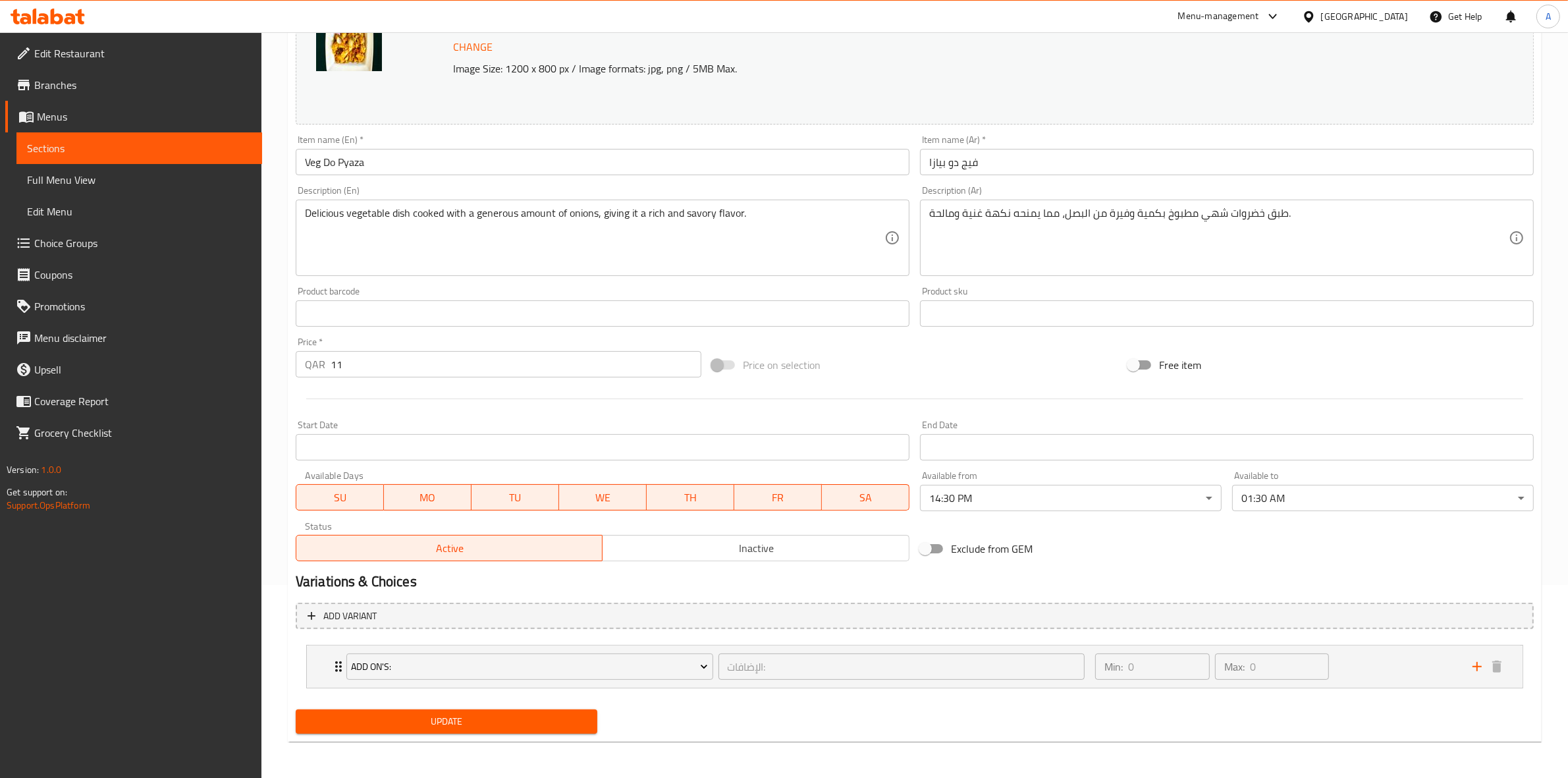
click at [923, 572] on h2 "Variations & Choices" at bounding box center [914, 582] width 1238 height 20
click at [417, 724] on span "Update" at bounding box center [446, 722] width 280 height 16
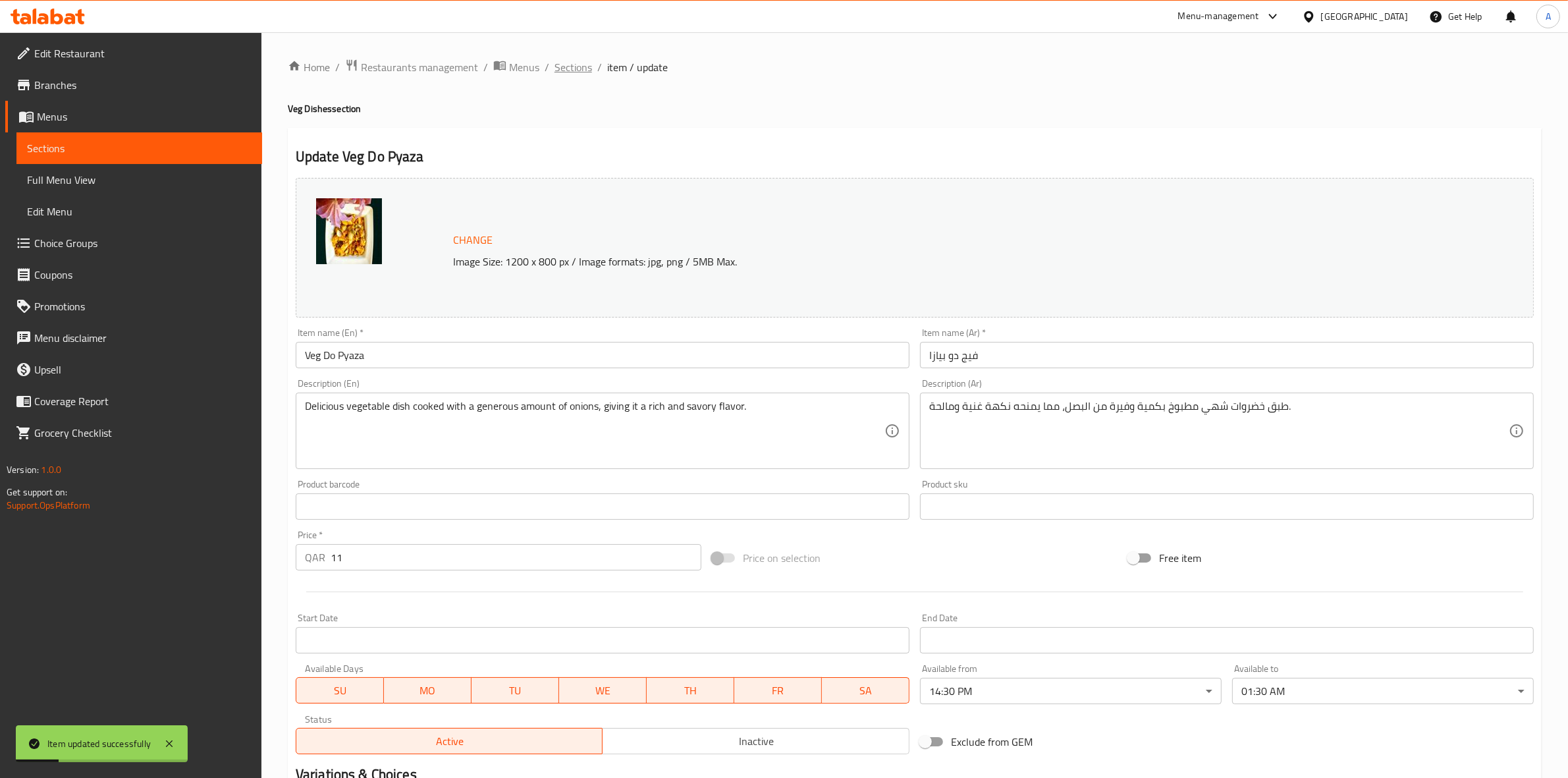
click at [584, 66] on span "Sections" at bounding box center [573, 67] width 38 height 16
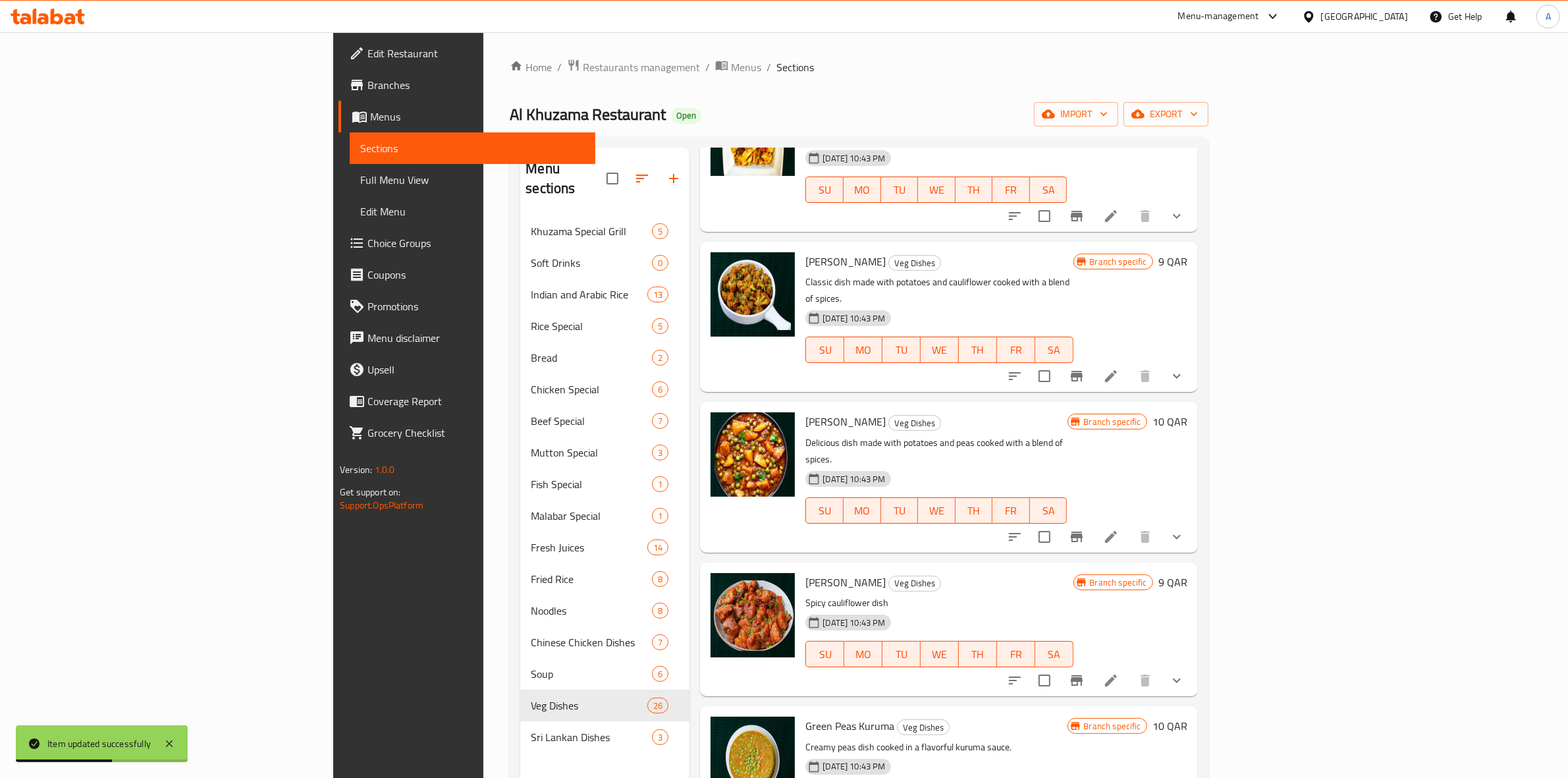
scroll to position [1564, 0]
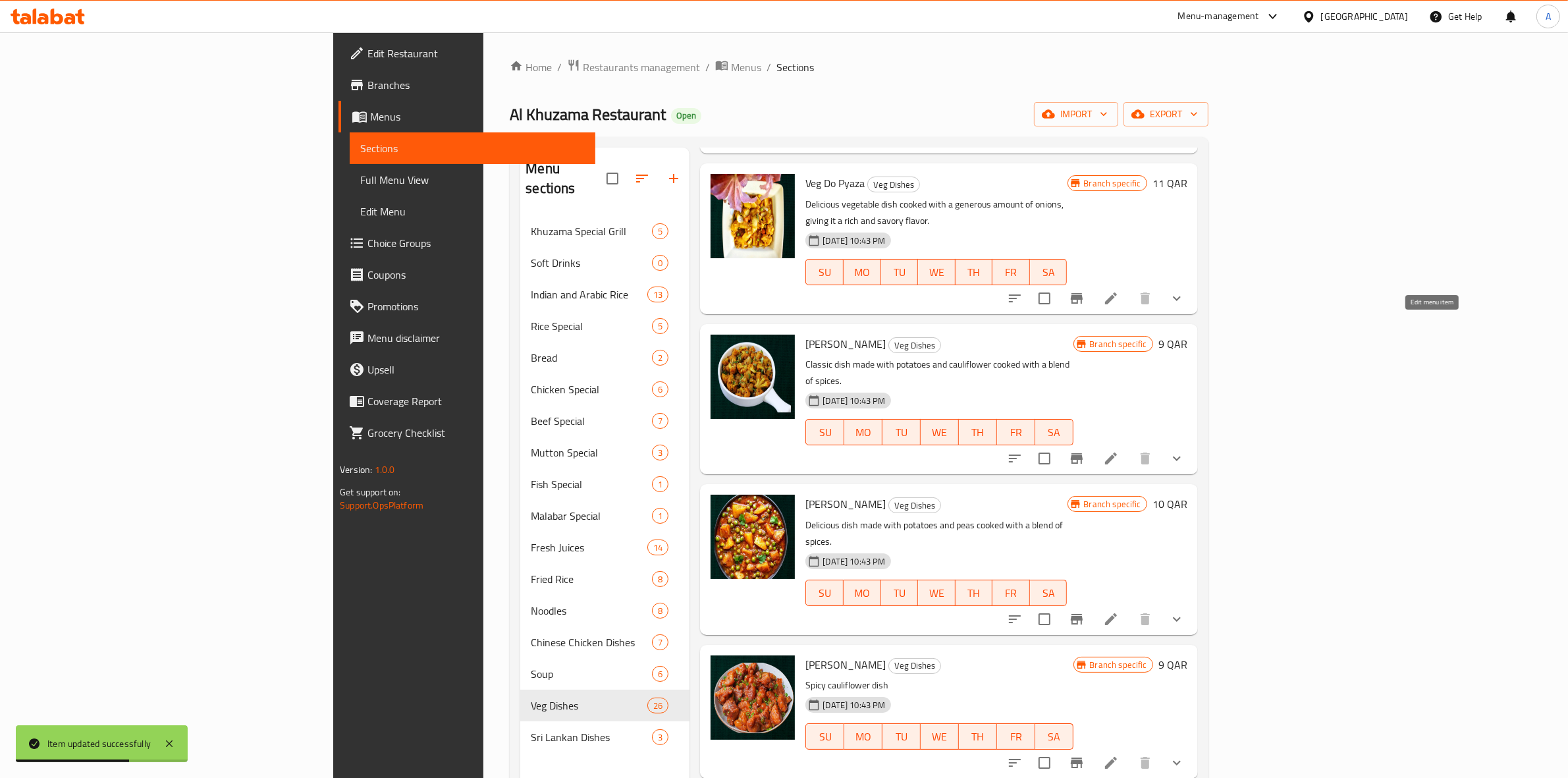
click at [1119, 450] on icon at bounding box center [1111, 458] width 16 height 16
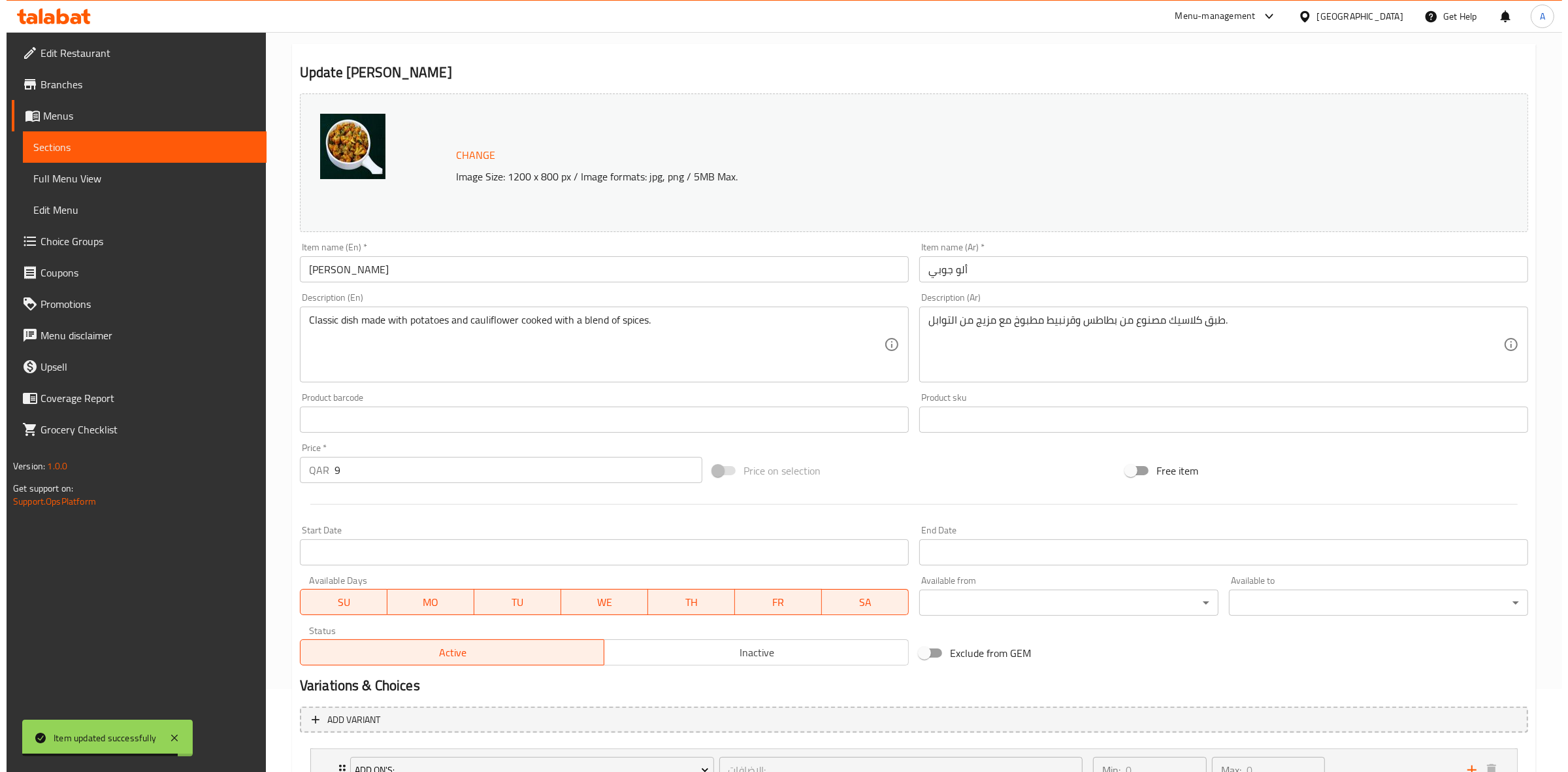
scroll to position [163, 0]
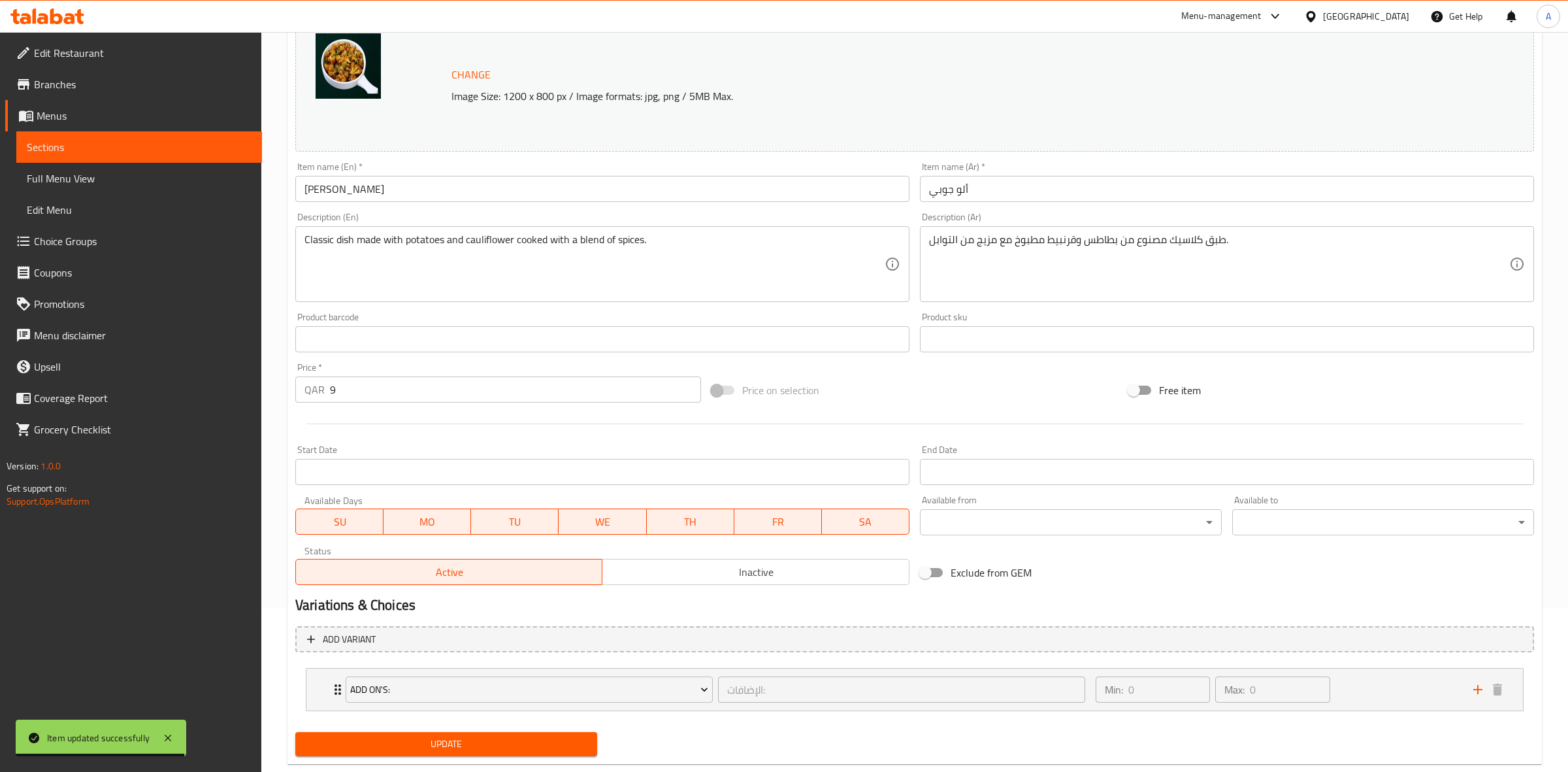
click at [1072, 514] on body "Item updated successfully ​ Menu-management Qatar Get Help A Edit Restaurant Br…" at bounding box center [784, 238] width 1568 height 740
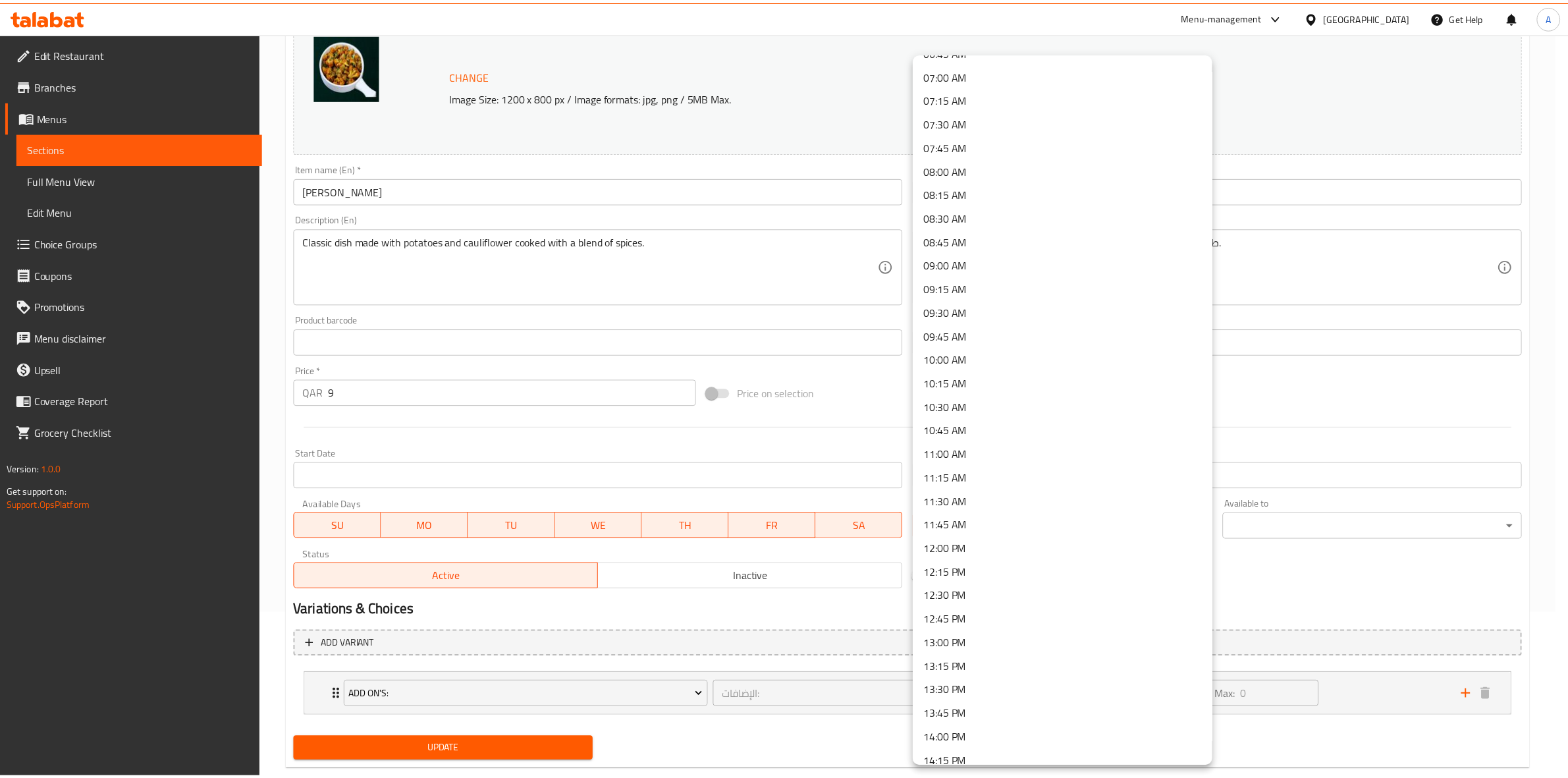
scroll to position [741, 0]
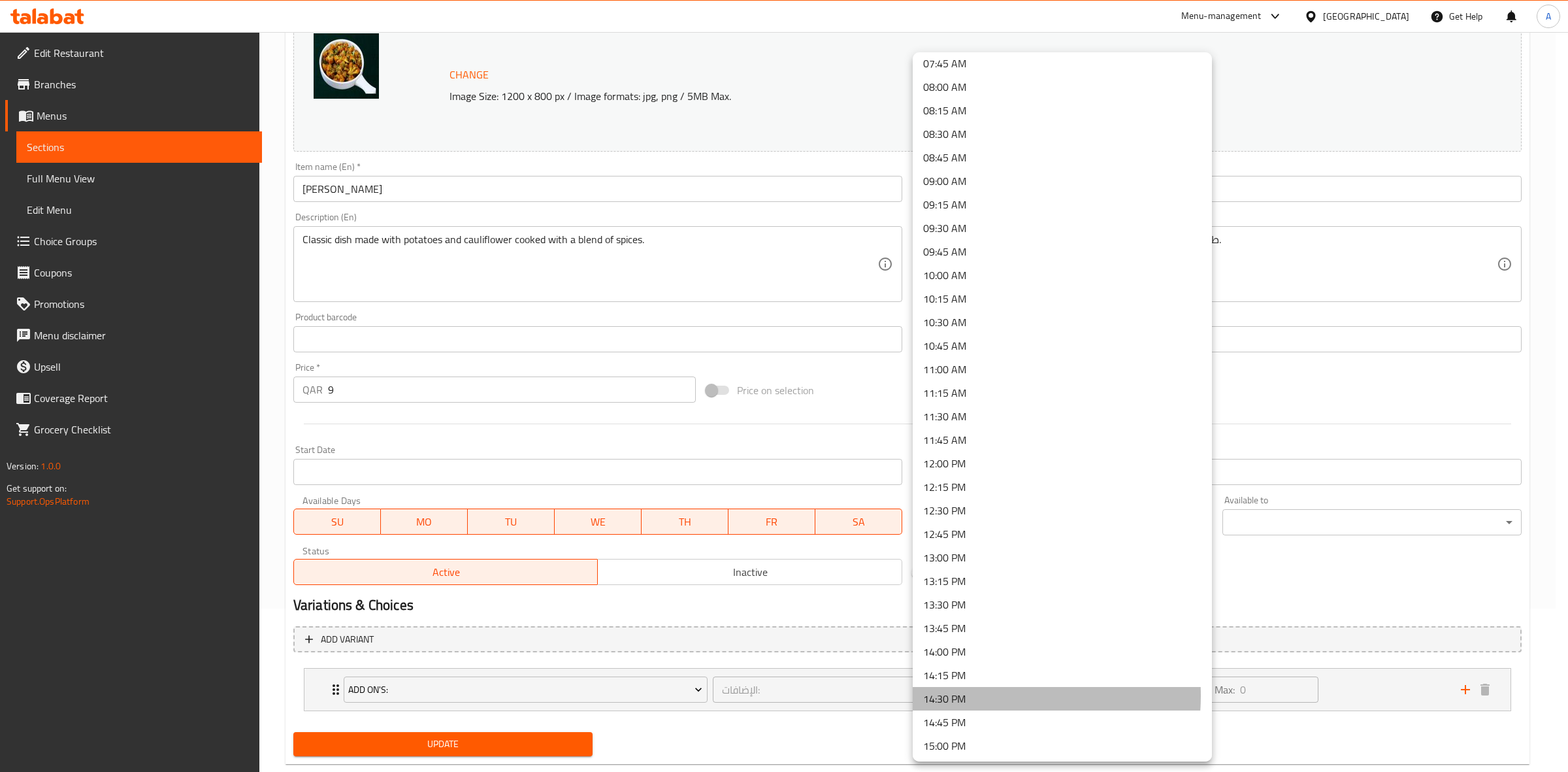
click at [975, 695] on li "14:30 PM" at bounding box center [1062, 698] width 299 height 23
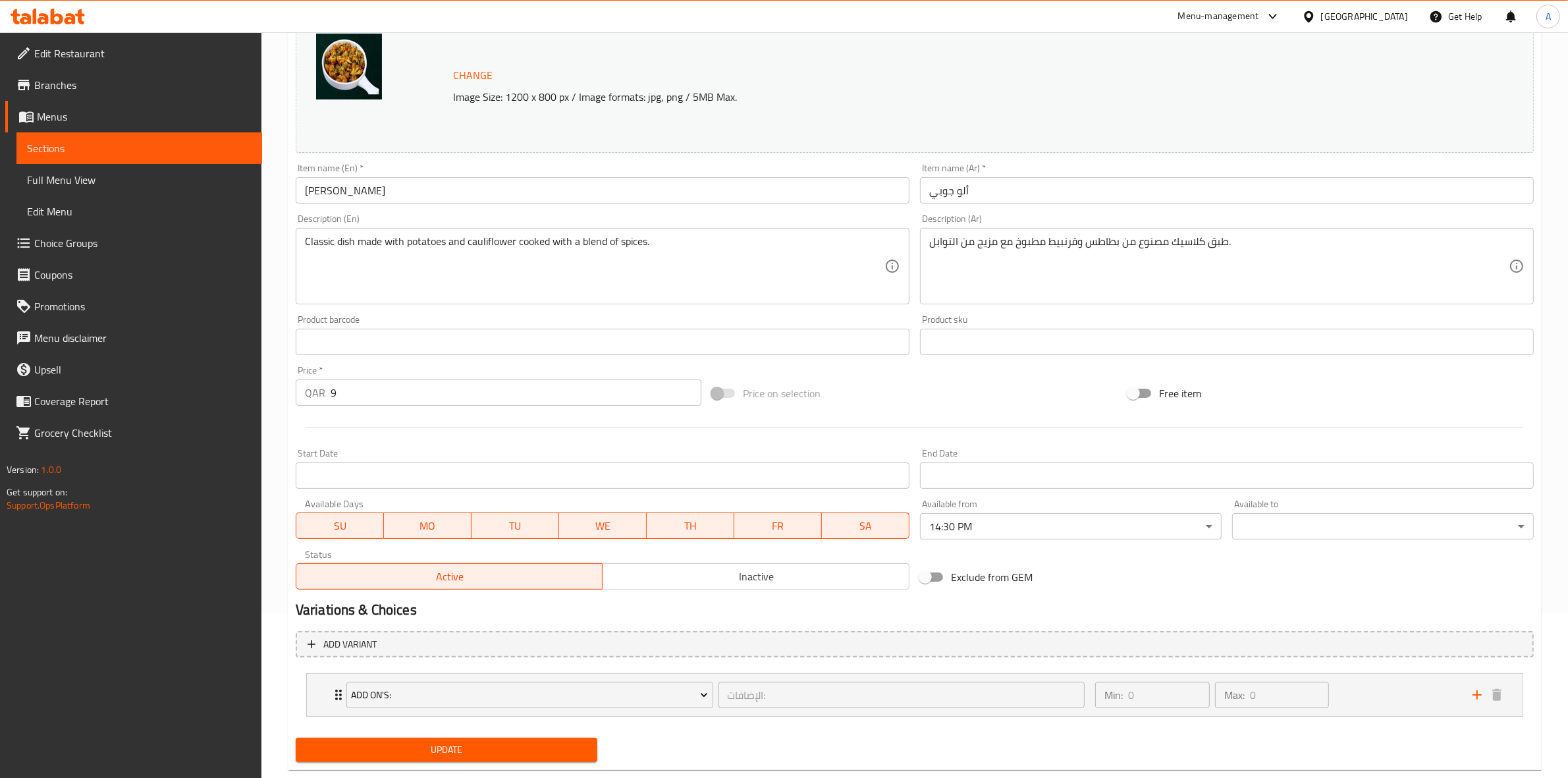
click at [1287, 502] on div "Available to ​ ​" at bounding box center [1383, 519] width 302 height 40
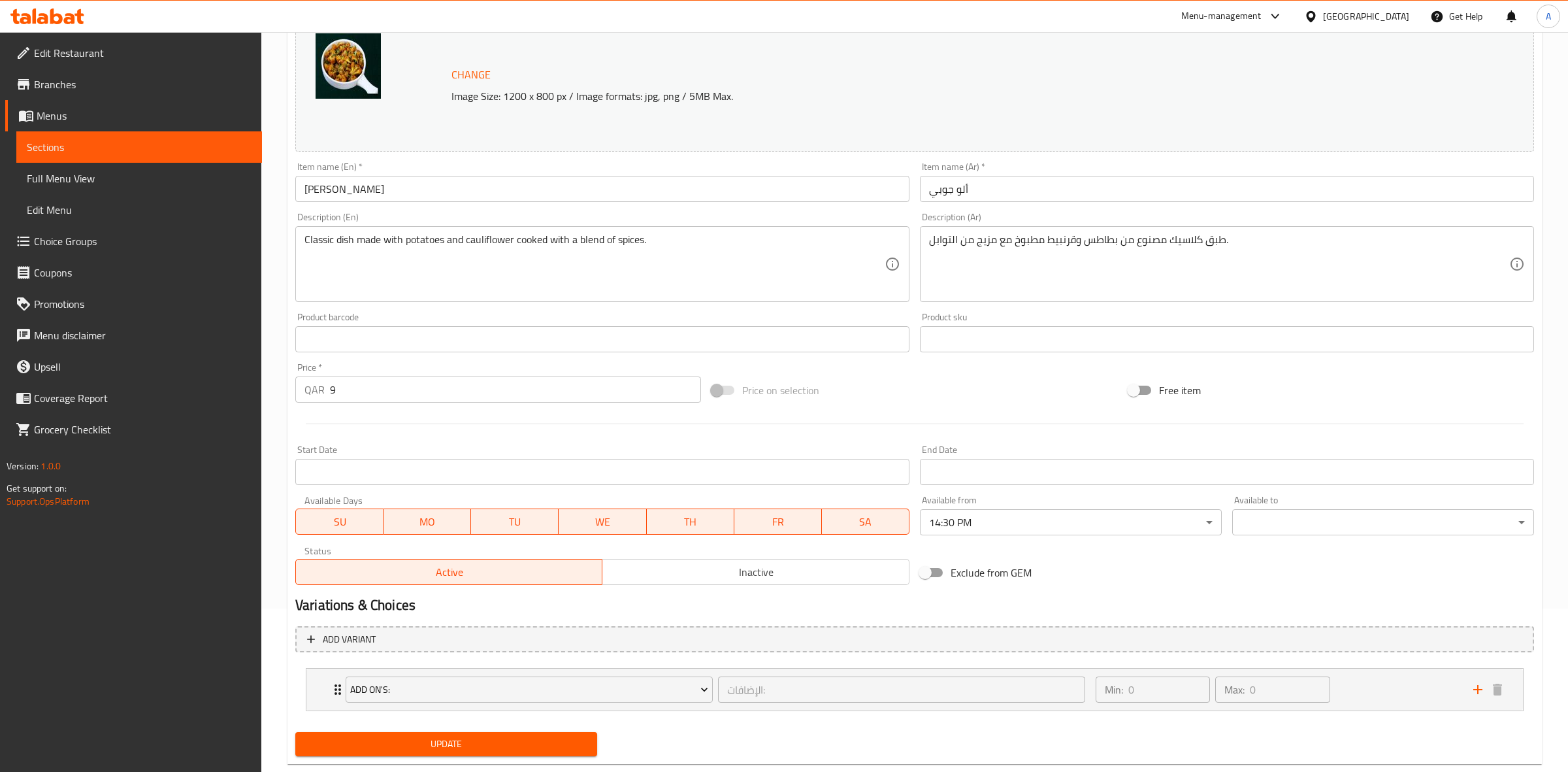
click at [1271, 530] on body "​ Menu-management Qatar Get Help A Edit Restaurant Branches Menus Sections Full…" at bounding box center [784, 238] width 1568 height 740
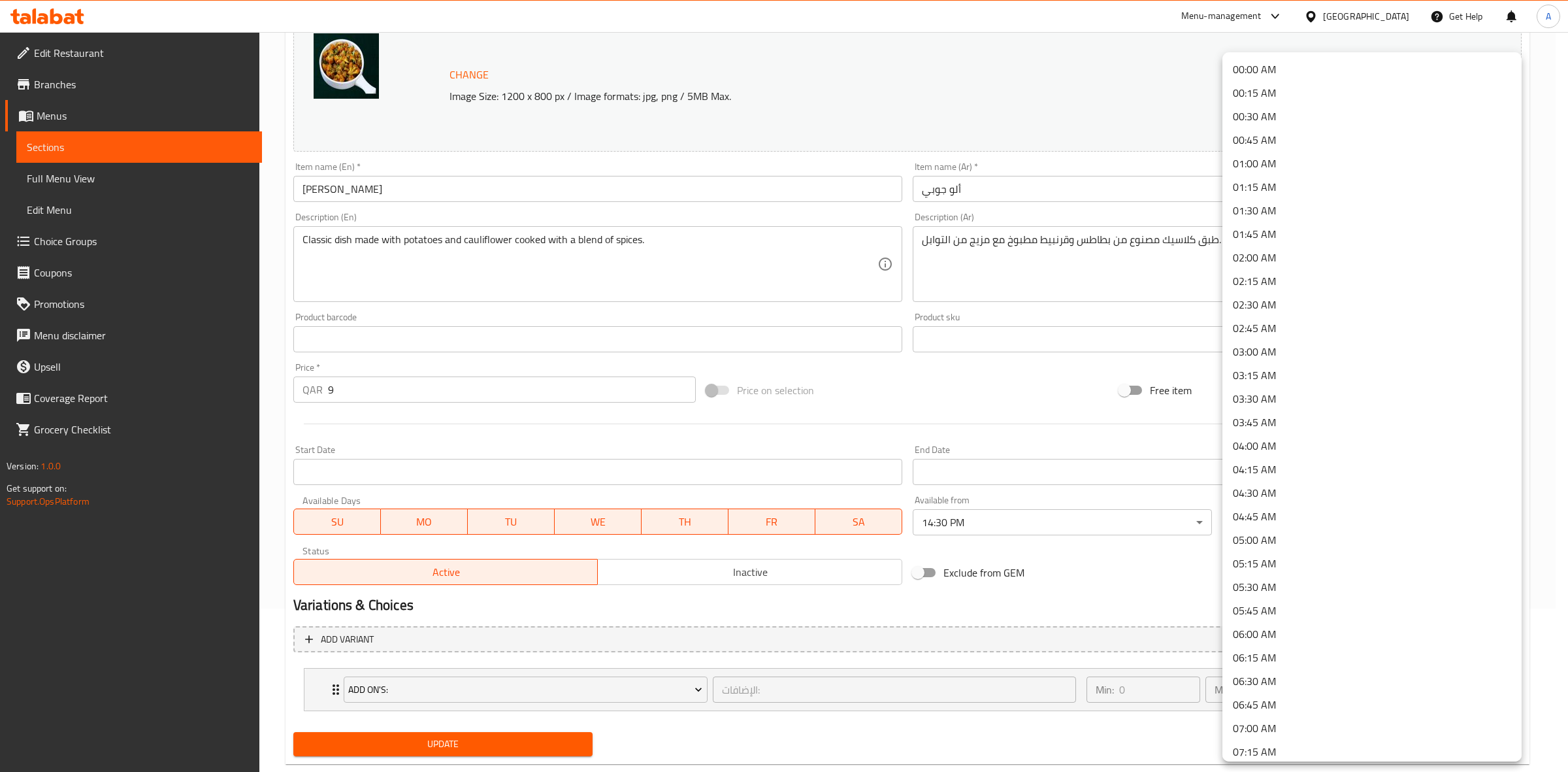
click at [1287, 203] on li "01:30 AM" at bounding box center [1372, 211] width 299 height 23
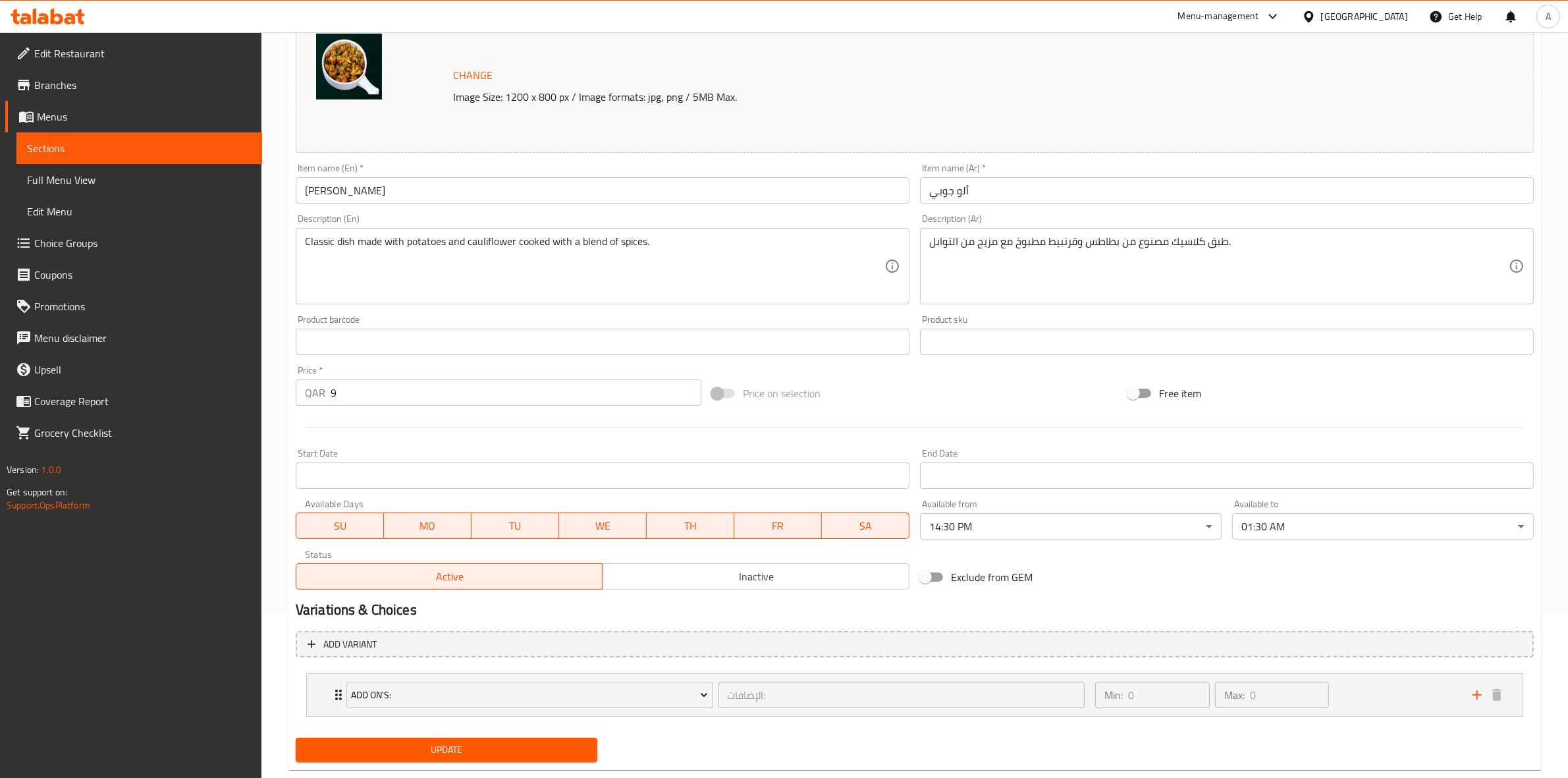
click at [1118, 587] on div "Exclude from GEM" at bounding box center [1122, 577] width 416 height 36
click at [757, 618] on h2 "Variations & Choices" at bounding box center [914, 610] width 1238 height 20
click at [459, 747] on span "Update" at bounding box center [446, 749] width 280 height 16
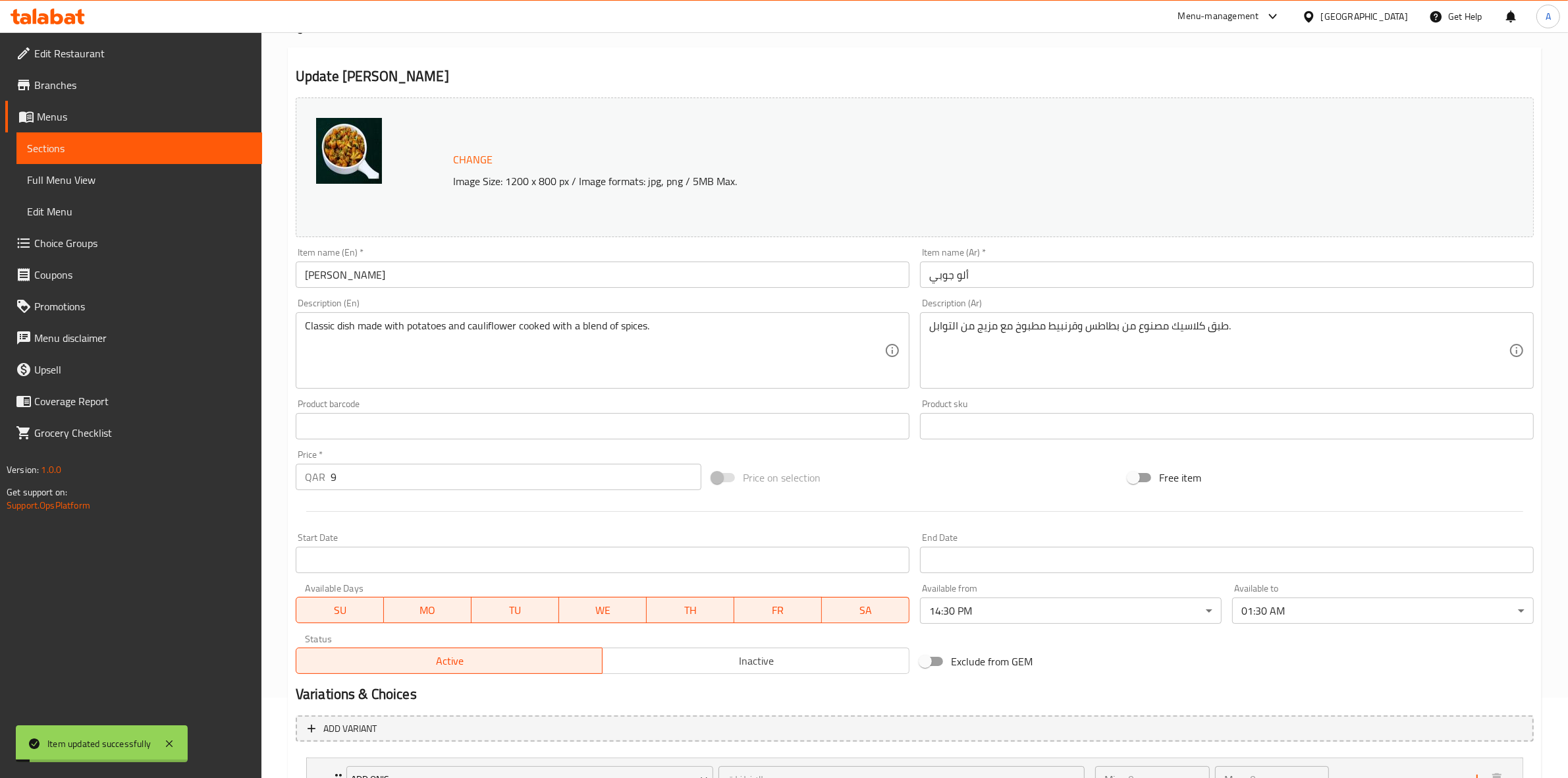
scroll to position [0, 0]
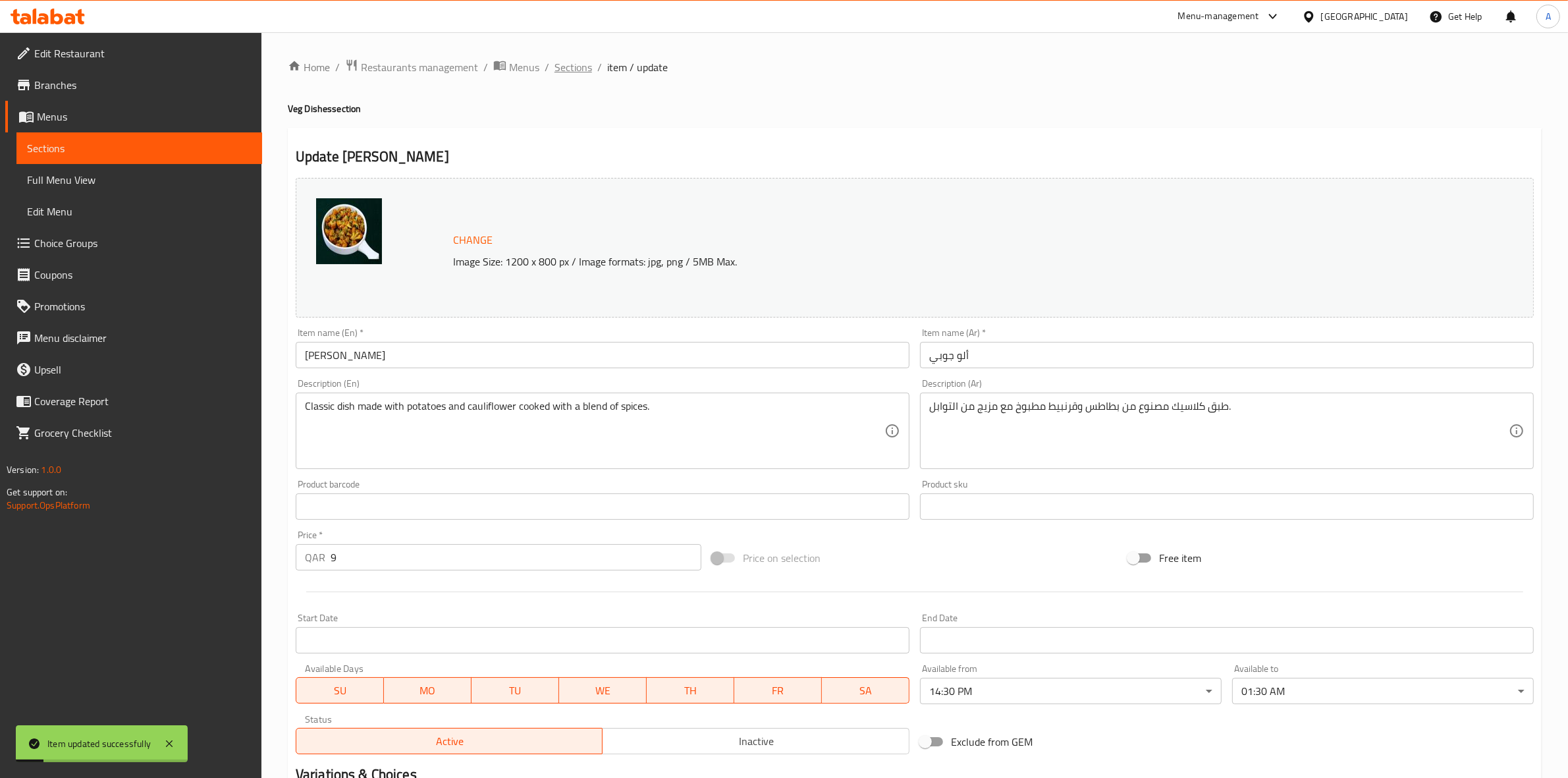
click at [567, 66] on span "Sections" at bounding box center [573, 67] width 38 height 16
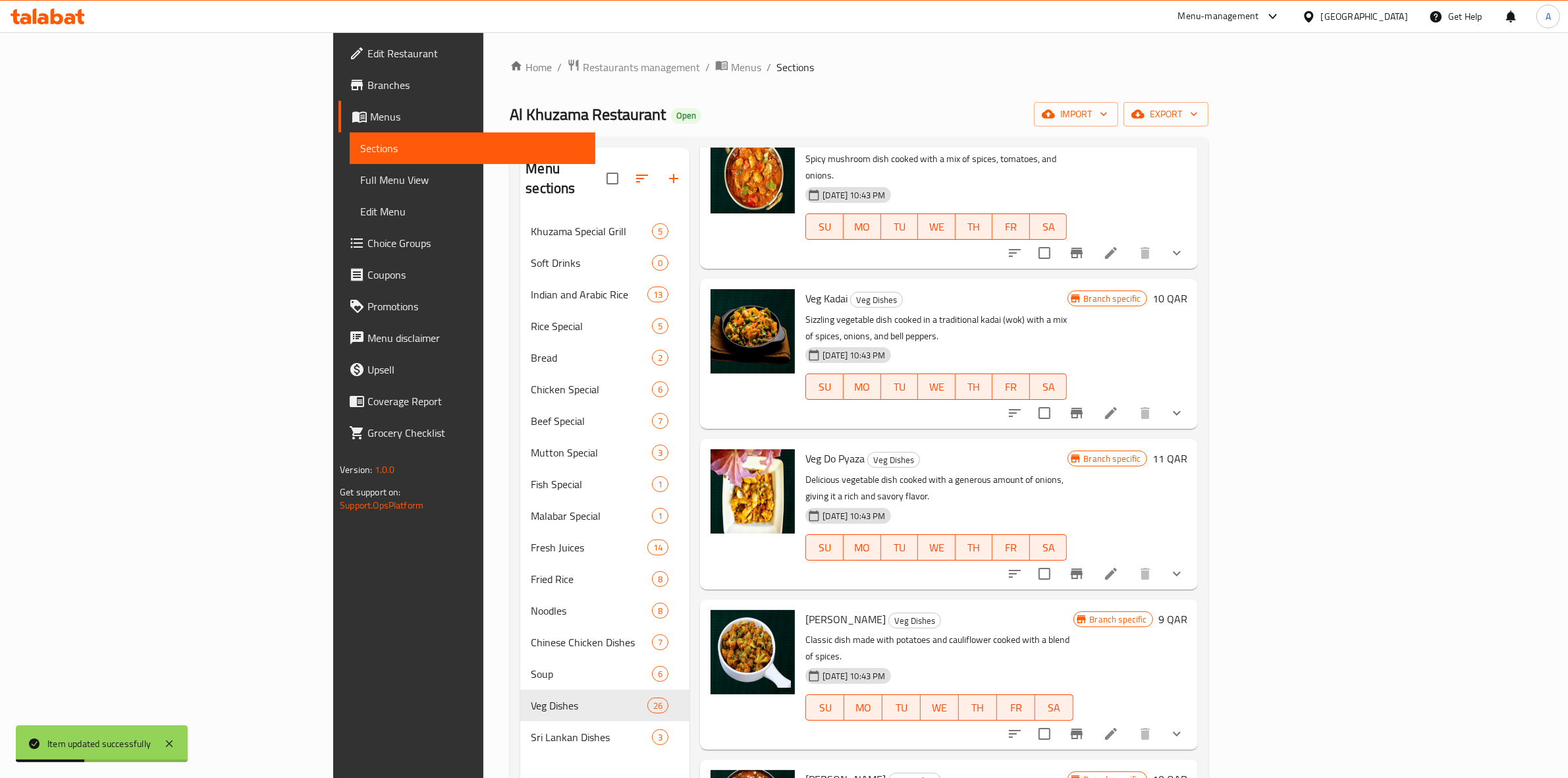
scroll to position [1317, 0]
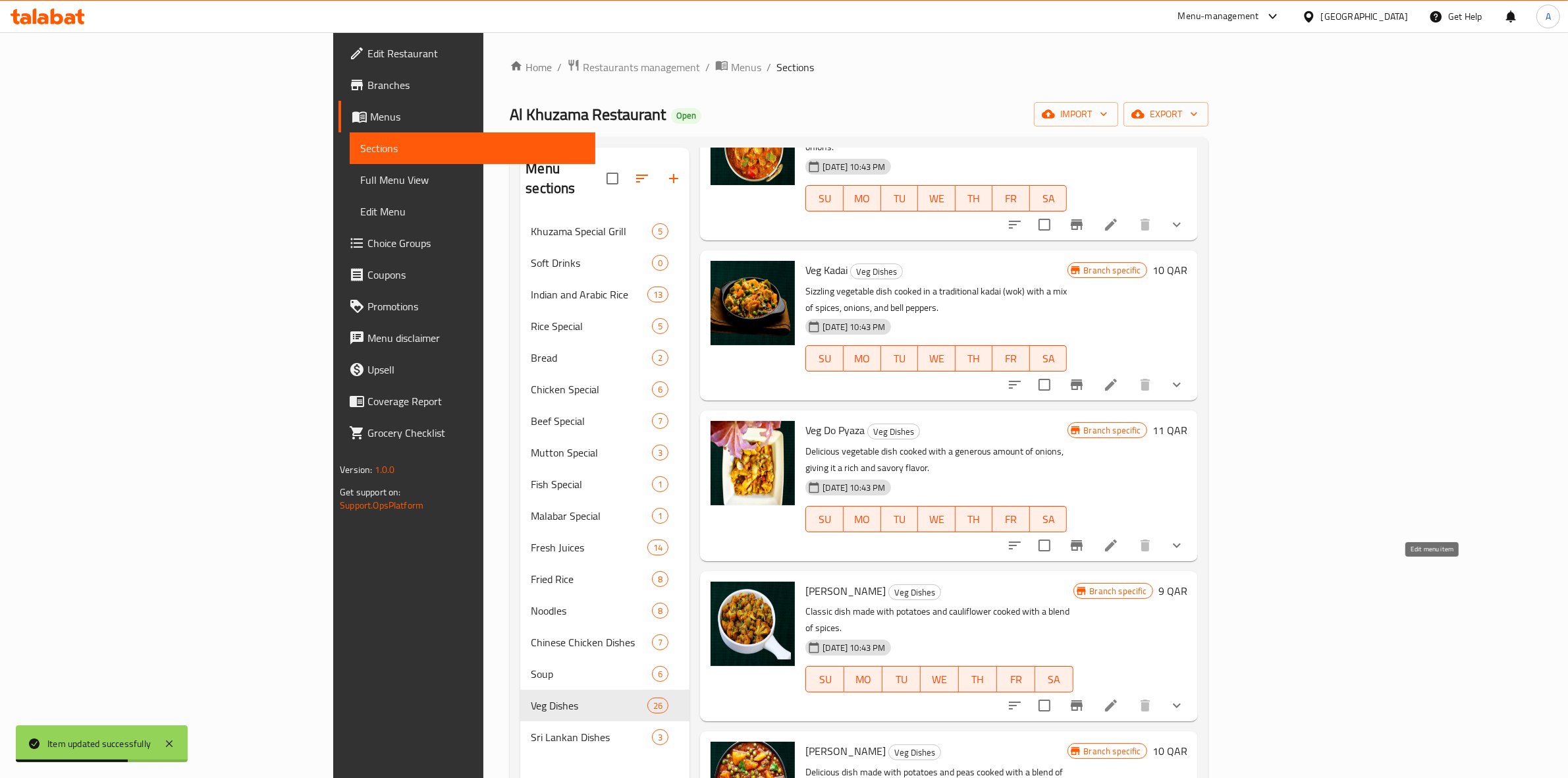
click at [1119, 697] on icon at bounding box center [1111, 705] width 16 height 16
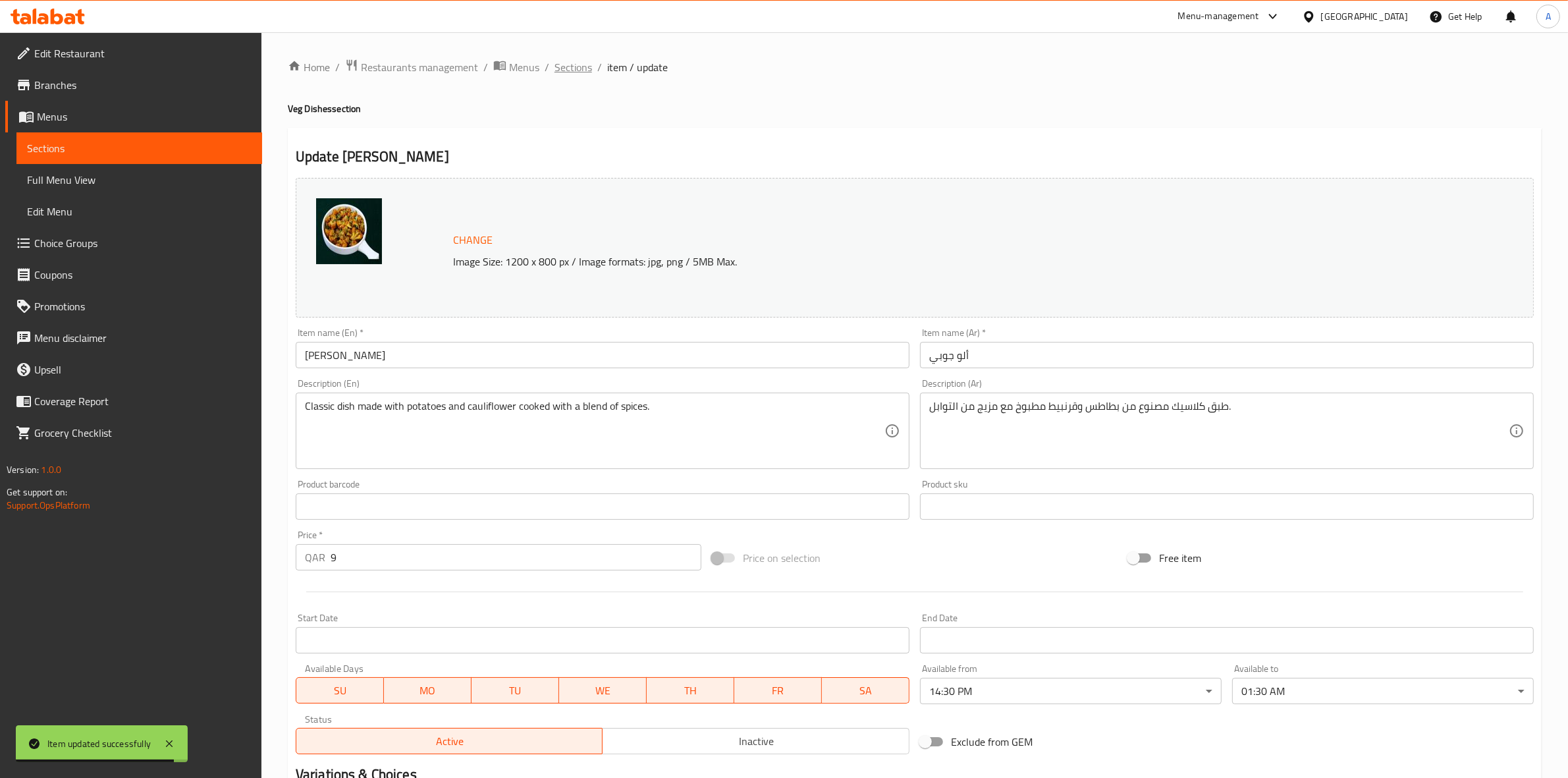
click at [576, 66] on span "Sections" at bounding box center [573, 67] width 38 height 16
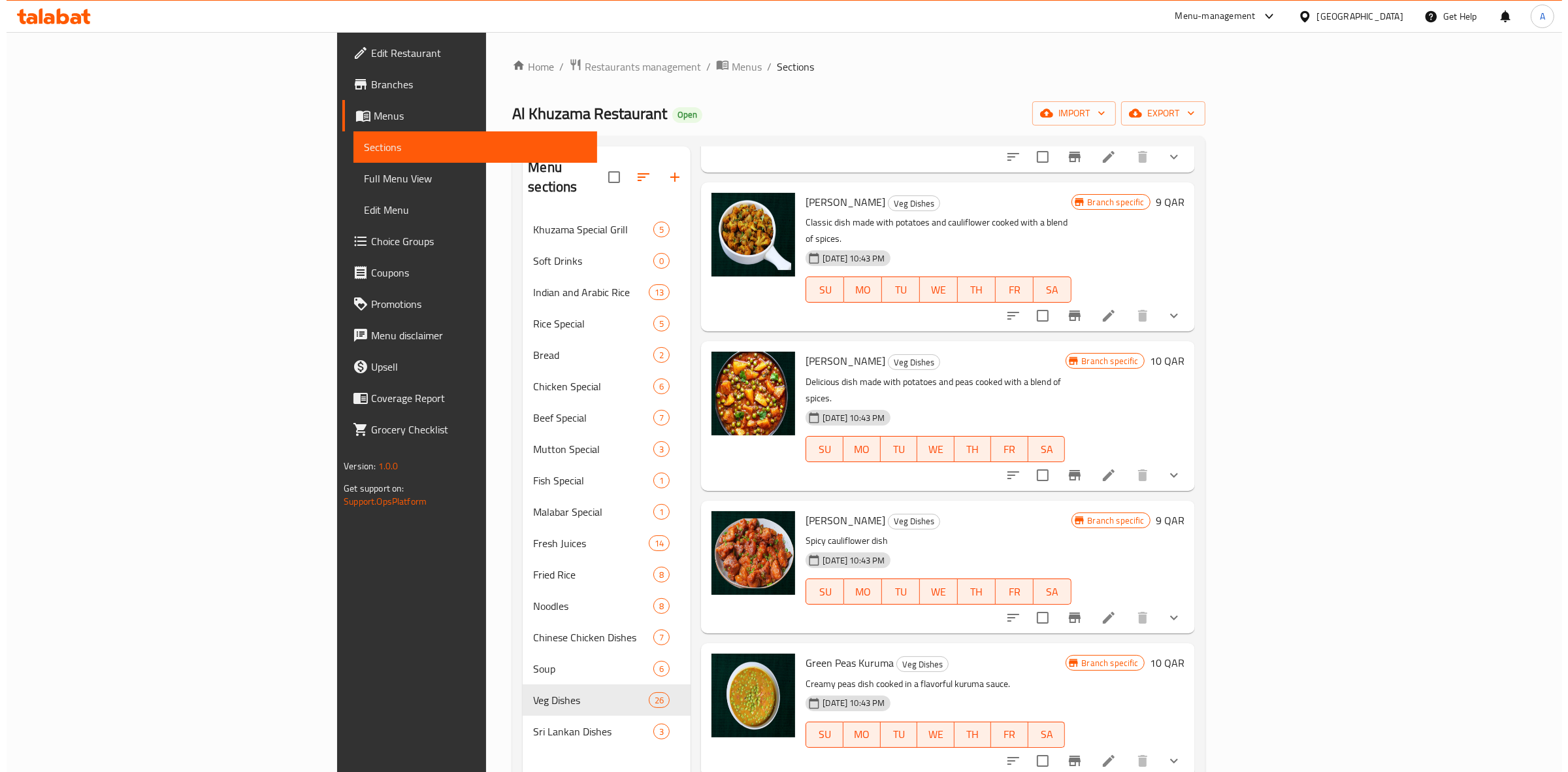
scroll to position [1715, 0]
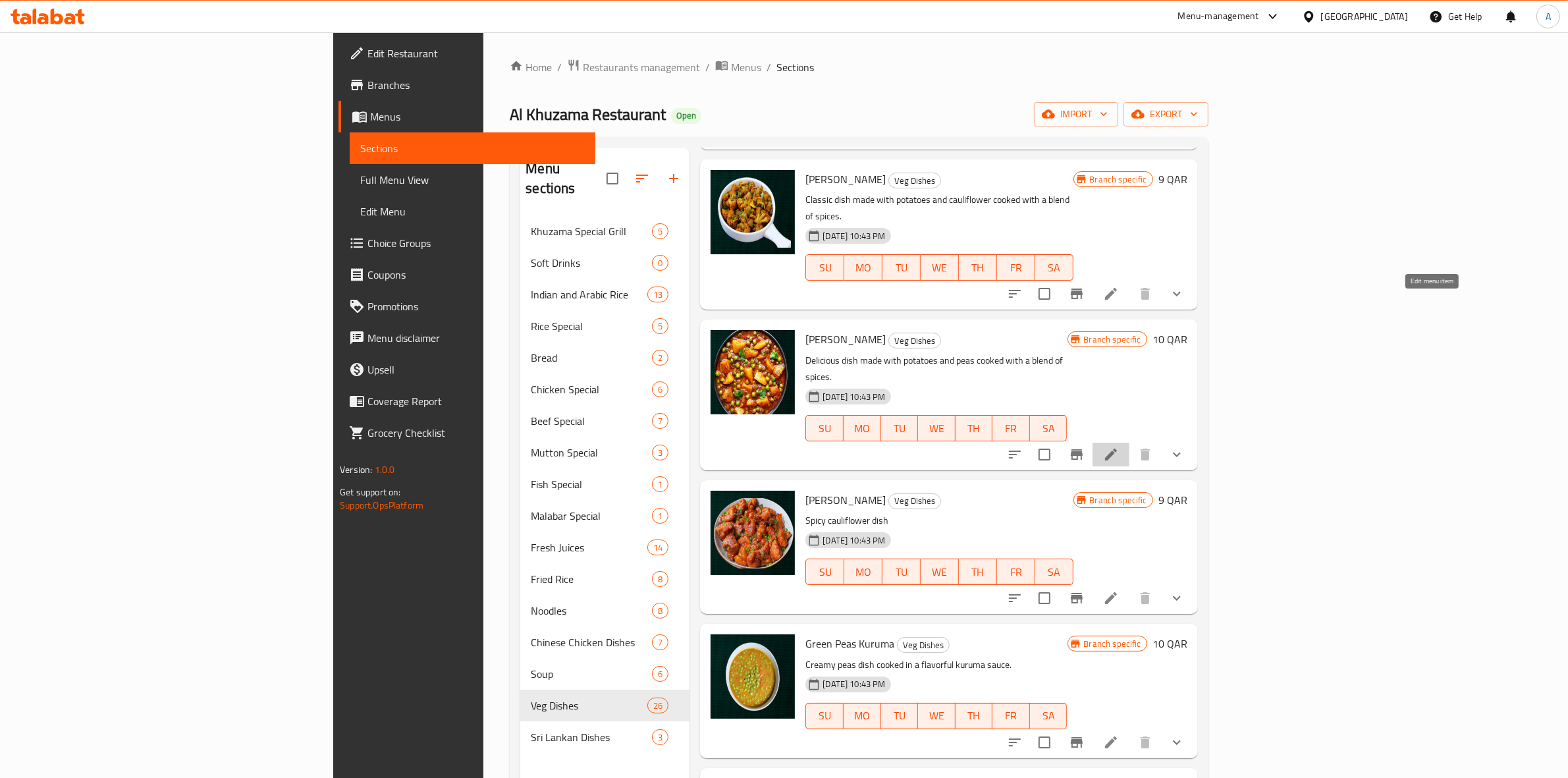
click at [1119, 447] on icon at bounding box center [1111, 455] width 16 height 16
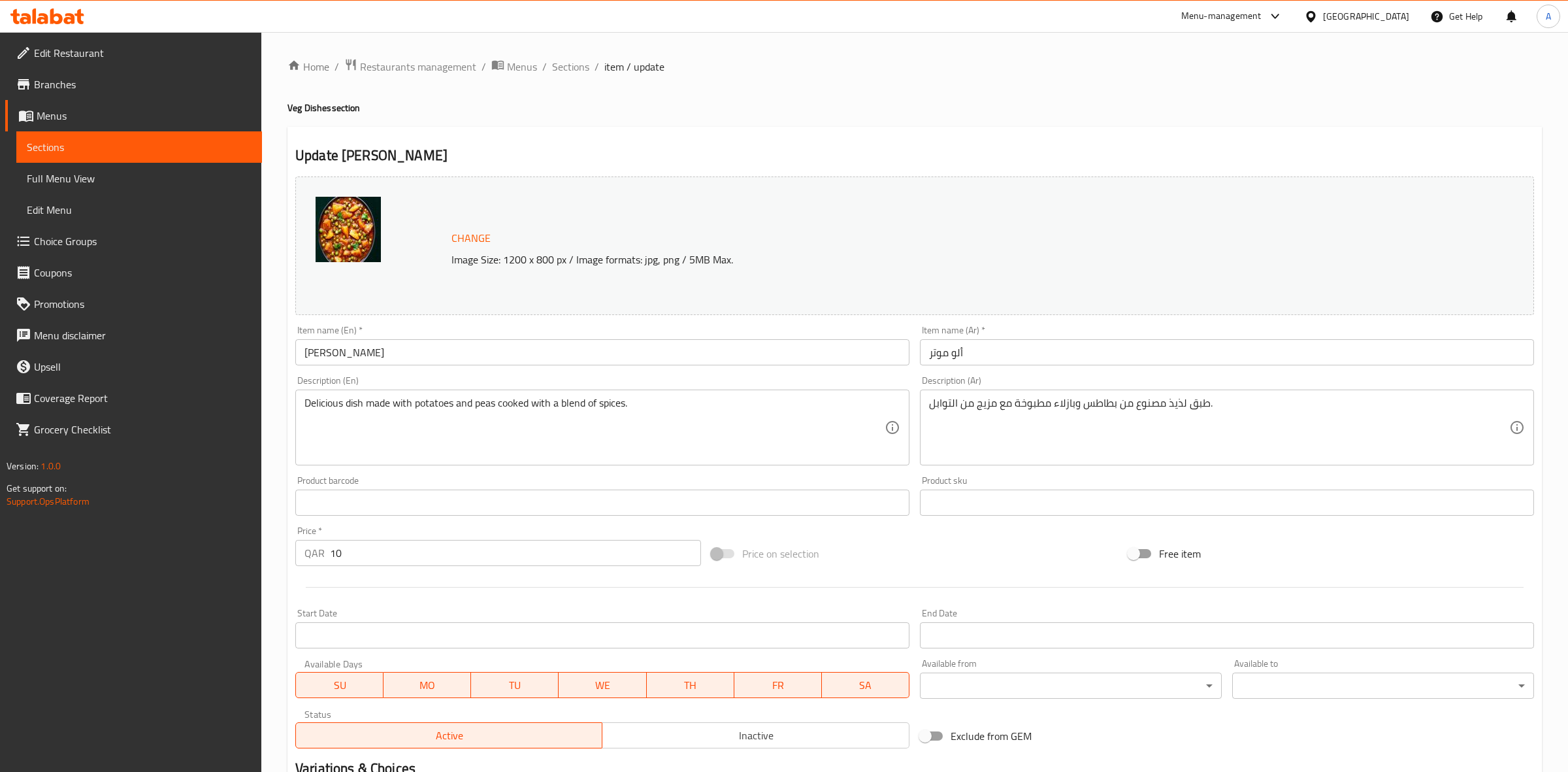
click at [1001, 696] on body "​ Menu-management Qatar Get Help A Edit Restaurant Branches Menus Sections Full…" at bounding box center [784, 402] width 1568 height 740
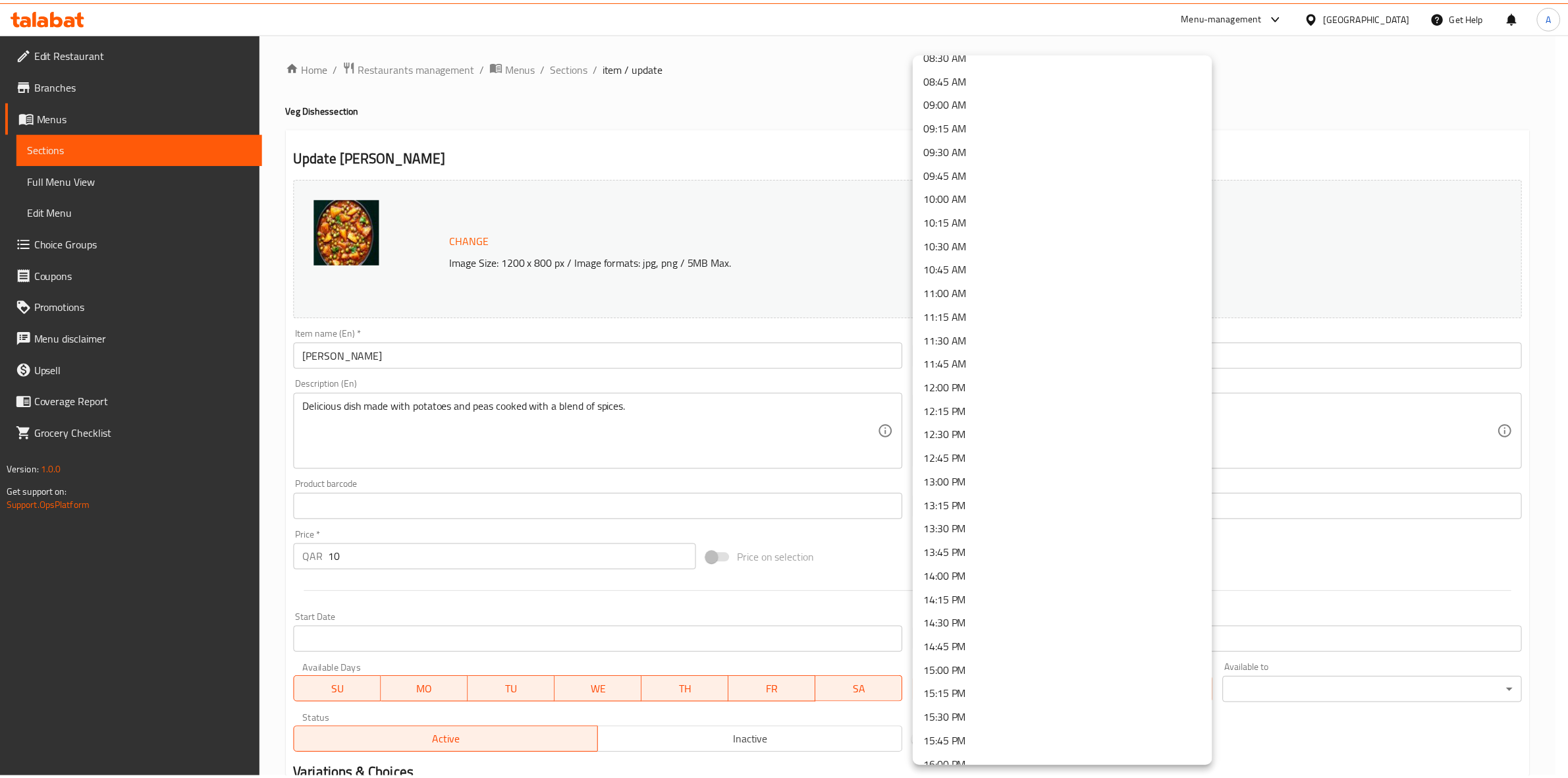
scroll to position [741, 0]
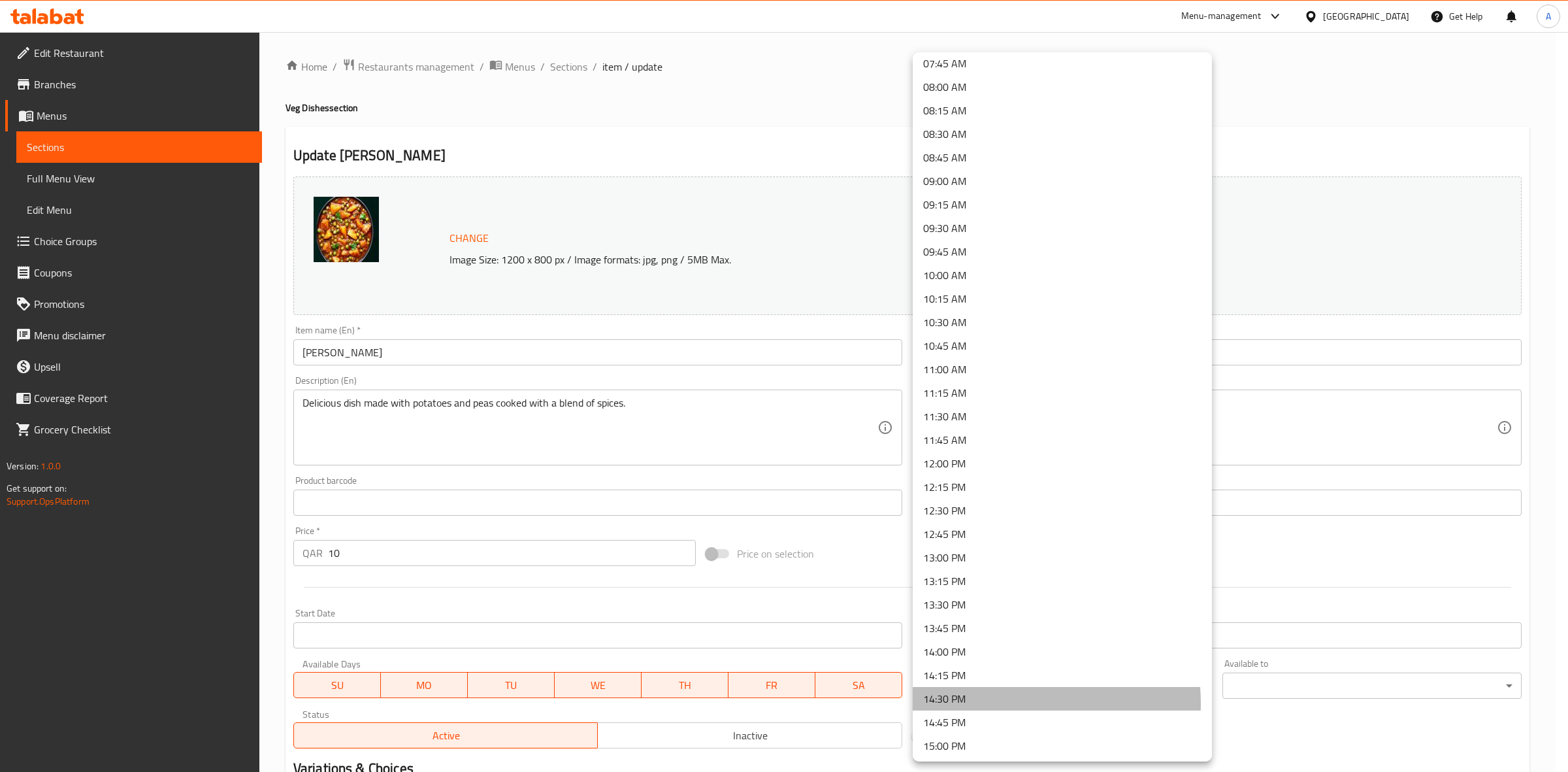
click at [971, 704] on li "14:30 PM" at bounding box center [1062, 698] width 299 height 23
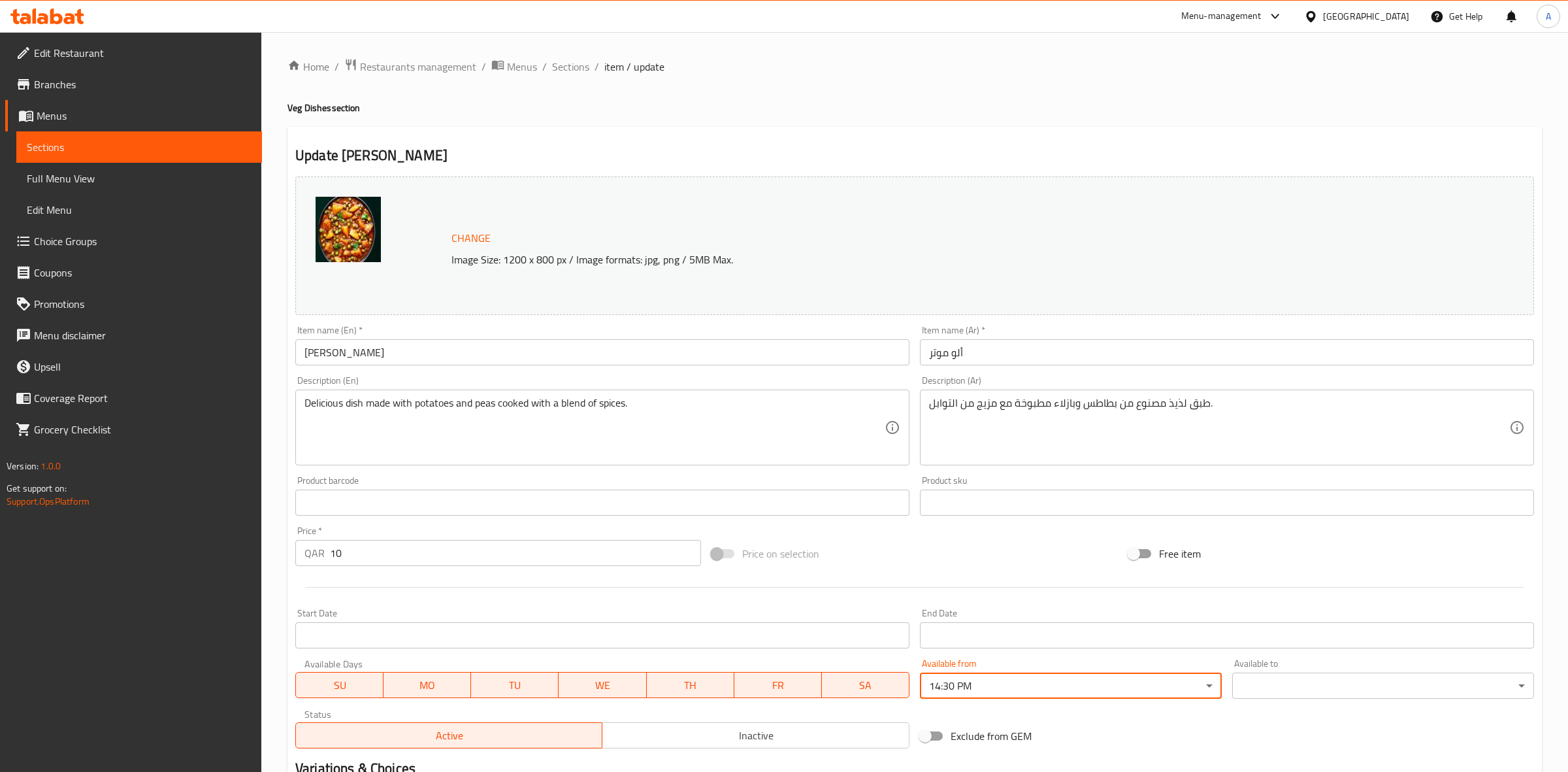
click at [1264, 680] on body "​ Menu-management Qatar Get Help A Edit Restaurant Branches Menus Sections Full…" at bounding box center [784, 402] width 1568 height 740
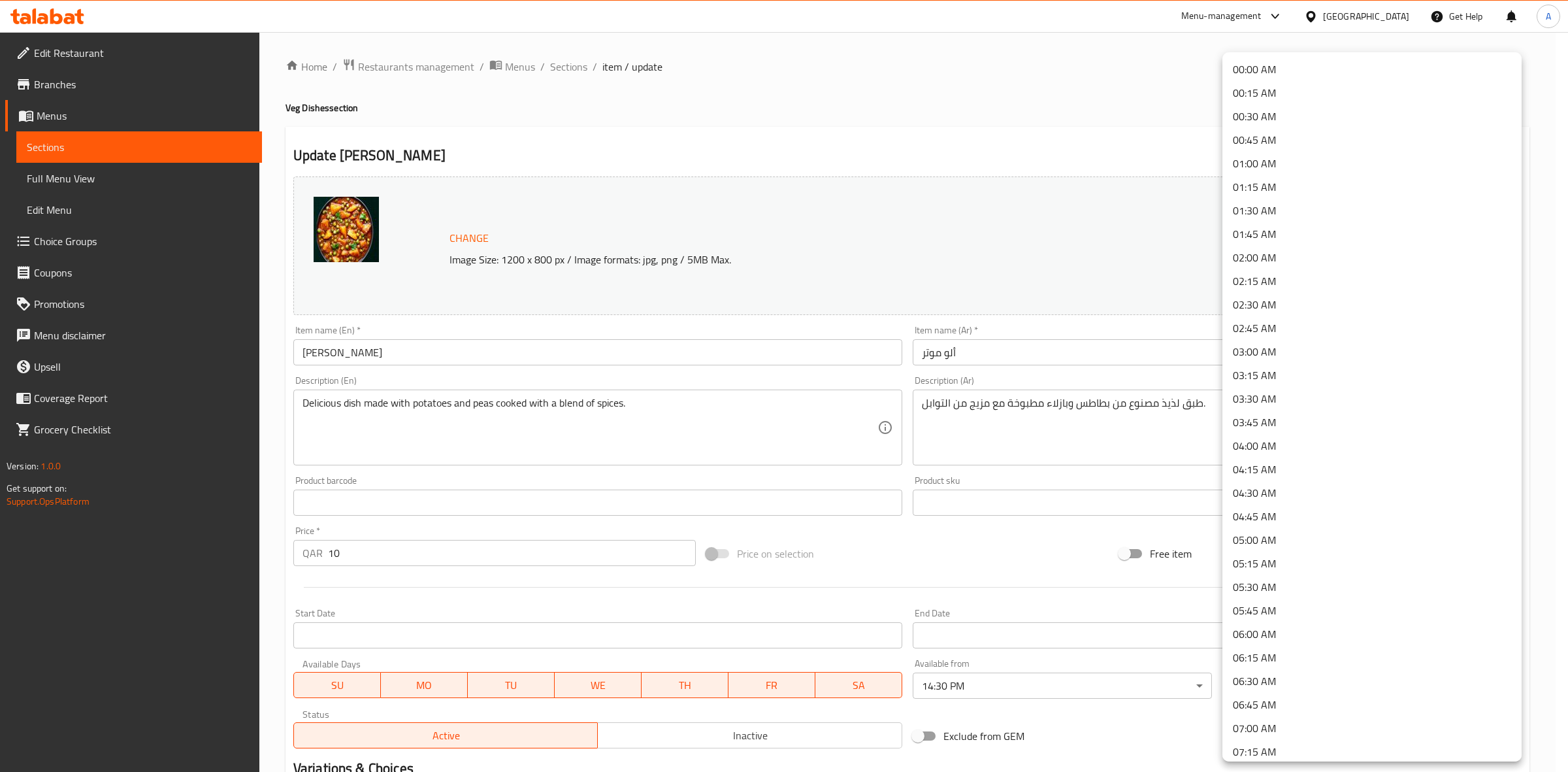
click at [1286, 218] on li "01:30 AM" at bounding box center [1372, 211] width 299 height 23
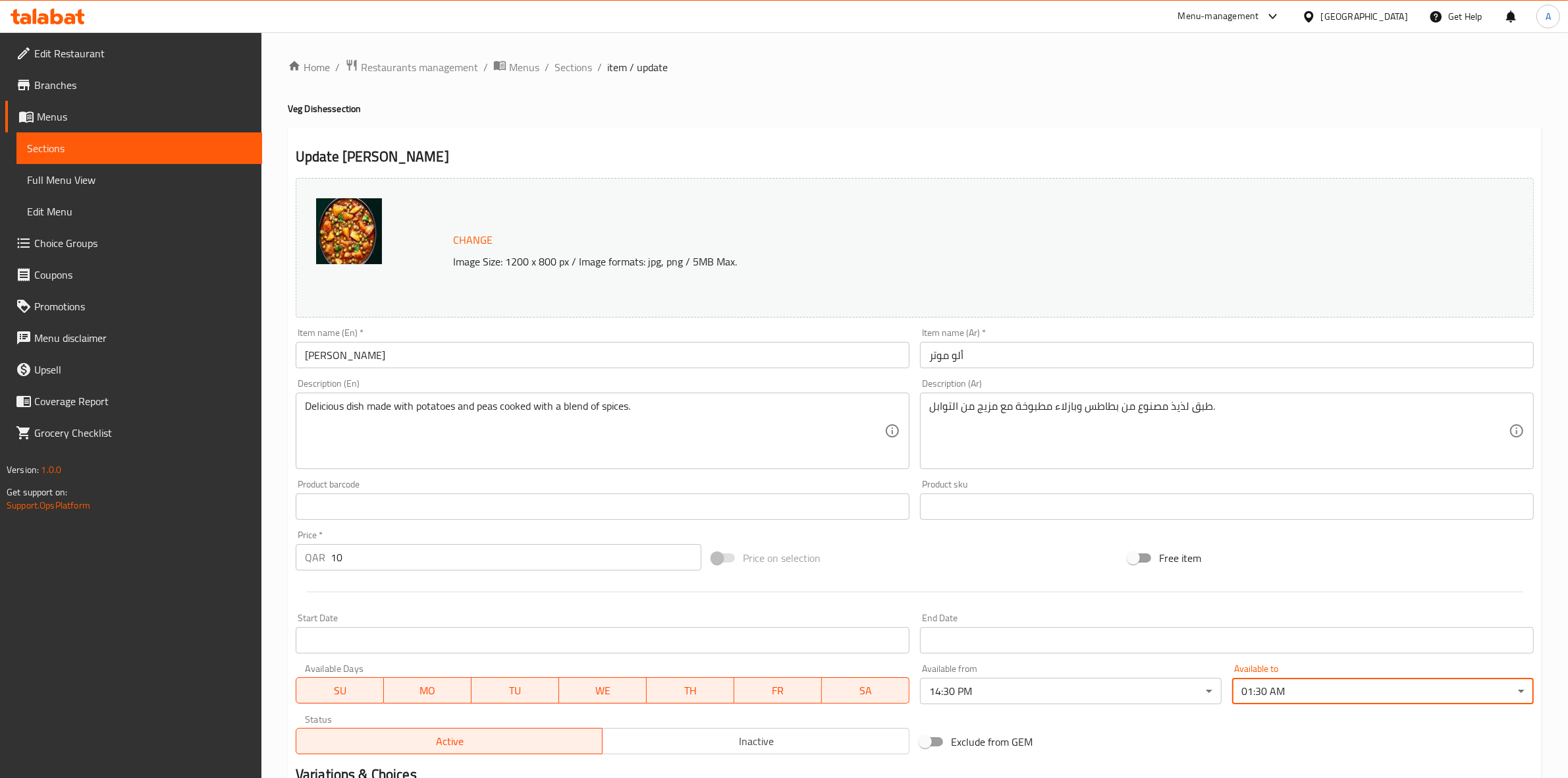
click at [1067, 155] on h2 "Update Alu Mutter" at bounding box center [914, 157] width 1238 height 20
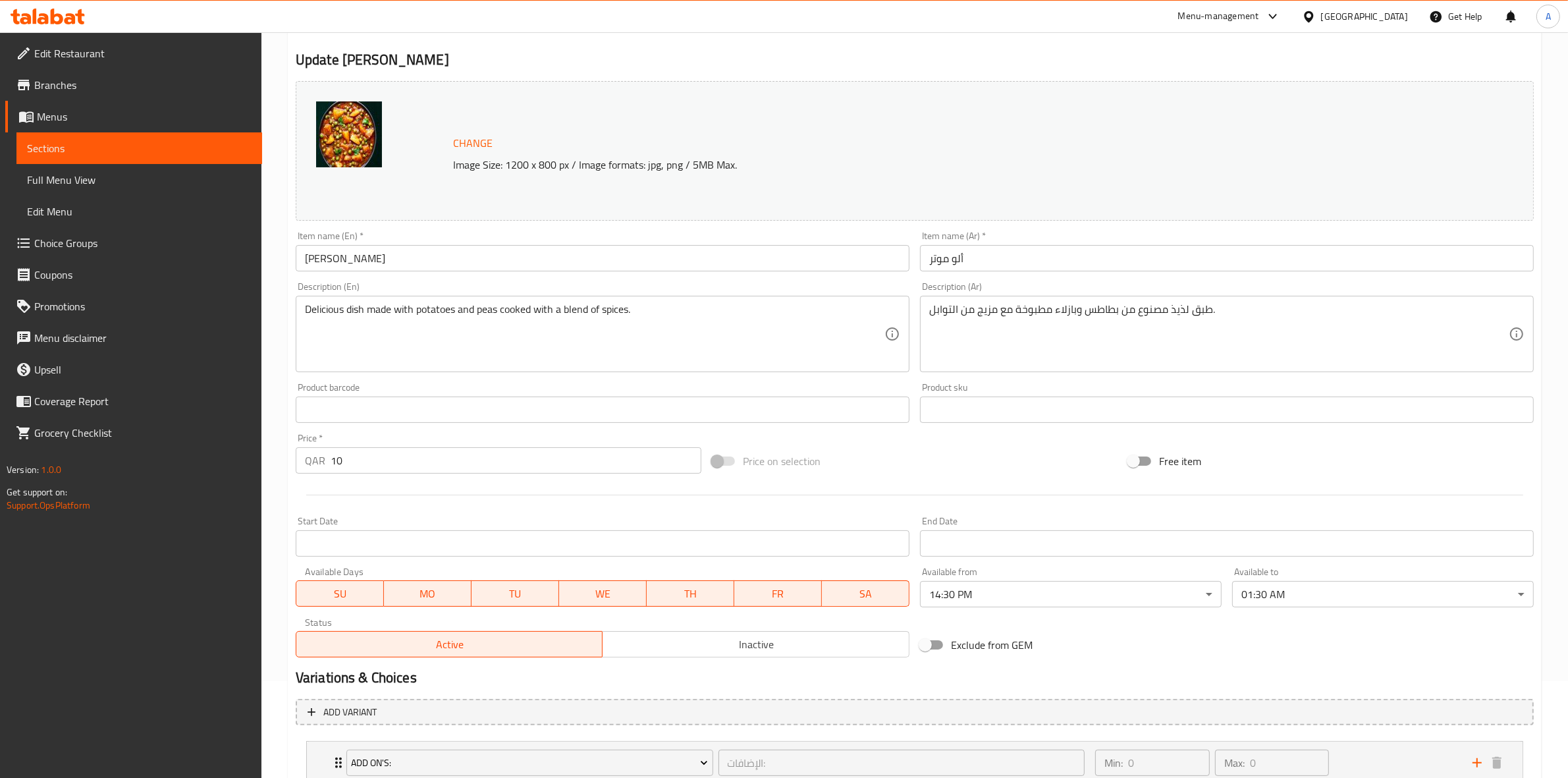
scroll to position [193, 0]
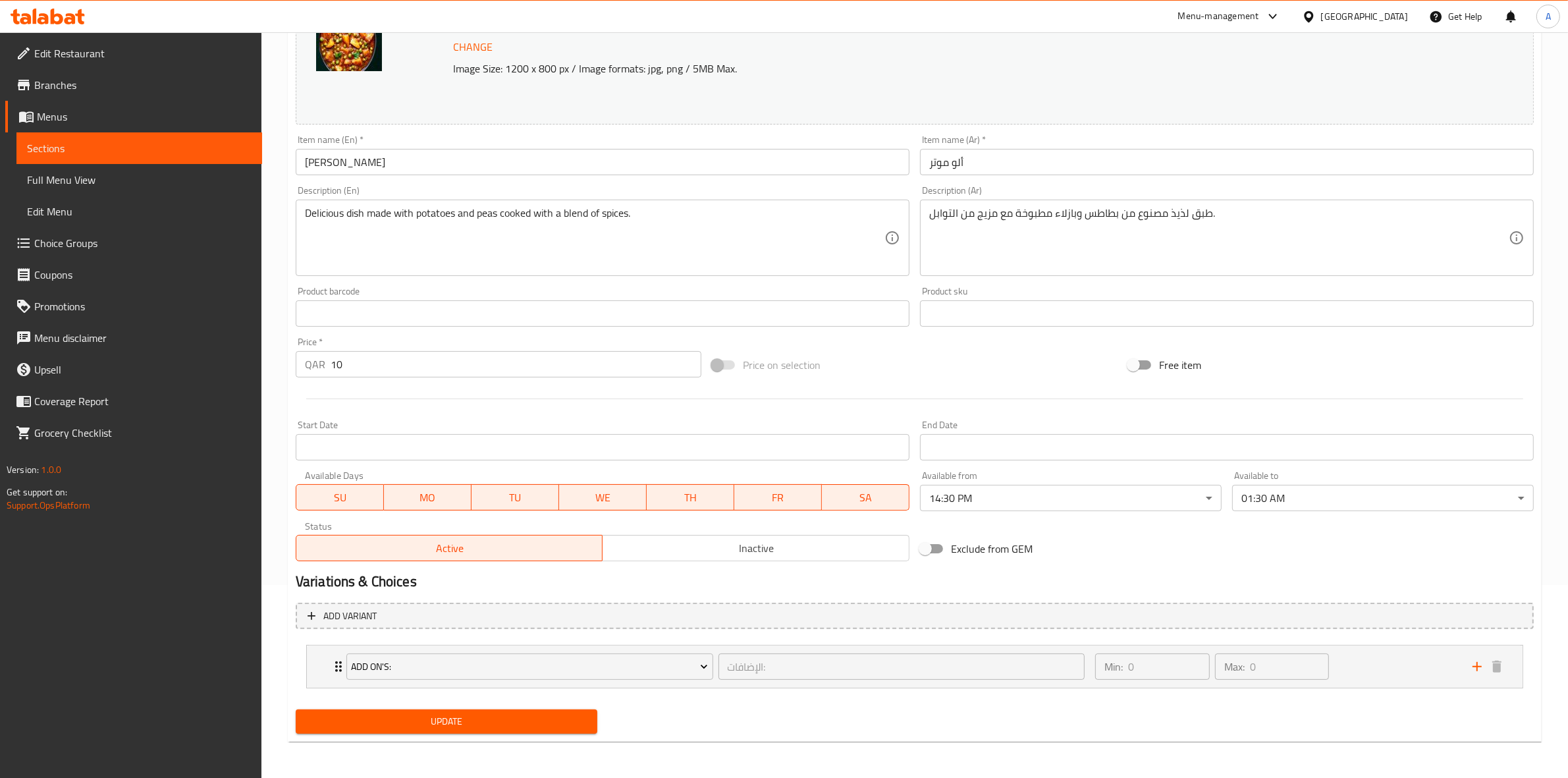
click at [423, 714] on span "Update" at bounding box center [446, 722] width 280 height 16
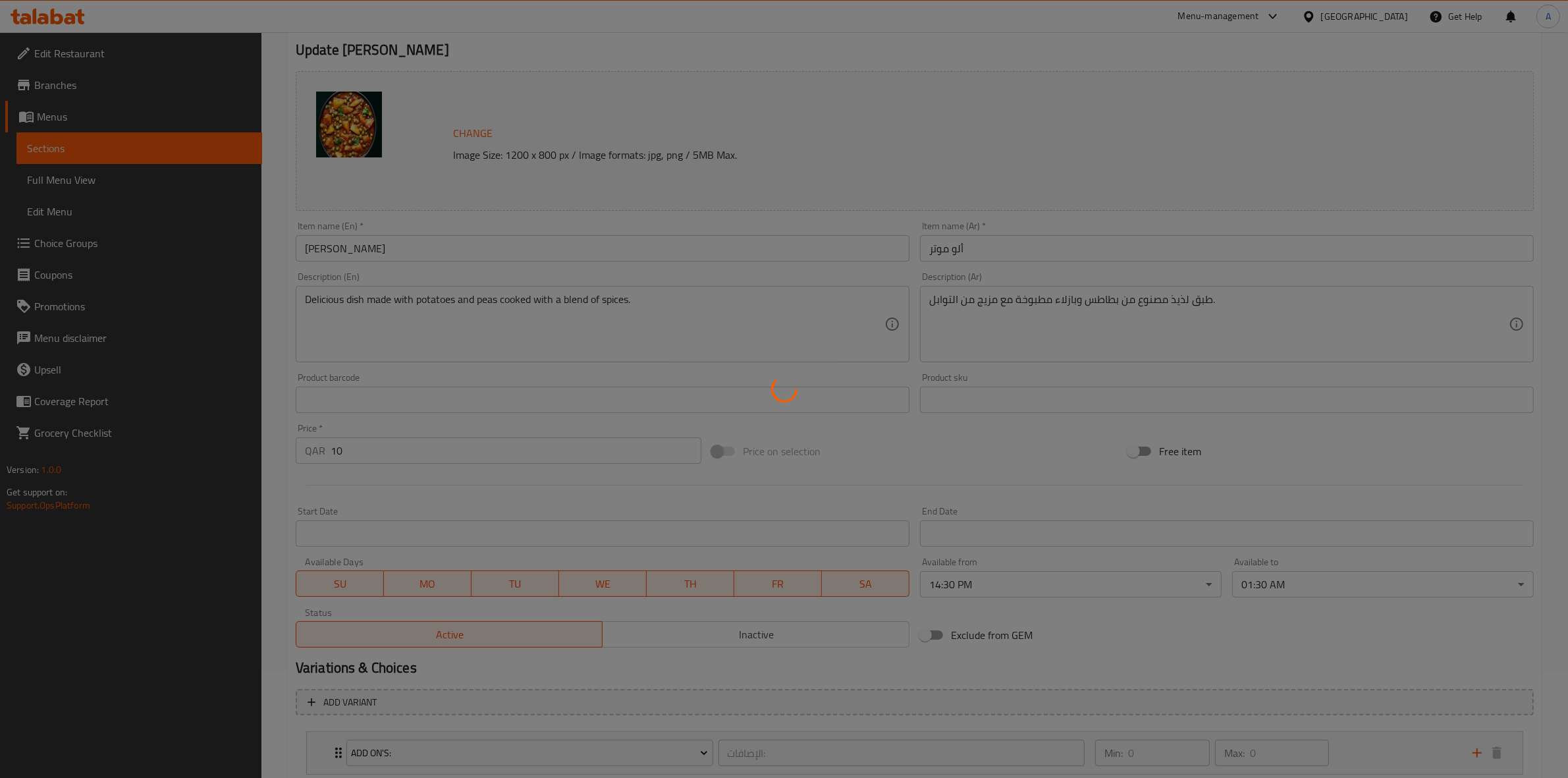
scroll to position [0, 0]
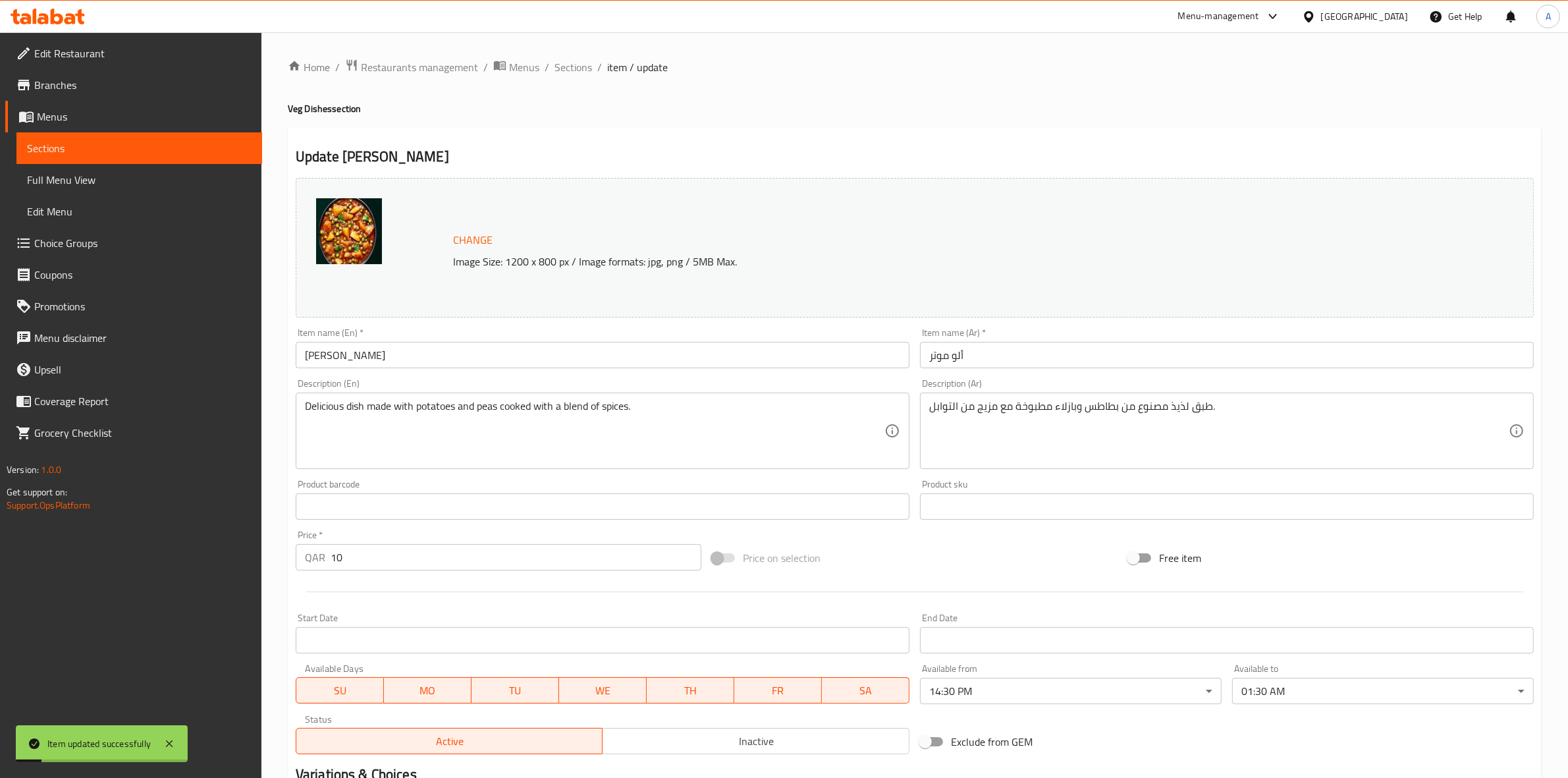
drag, startPoint x: 581, startPoint y: 68, endPoint x: 685, endPoint y: 129, distance: 120.6
click at [581, 68] on span "Sections" at bounding box center [573, 67] width 38 height 16
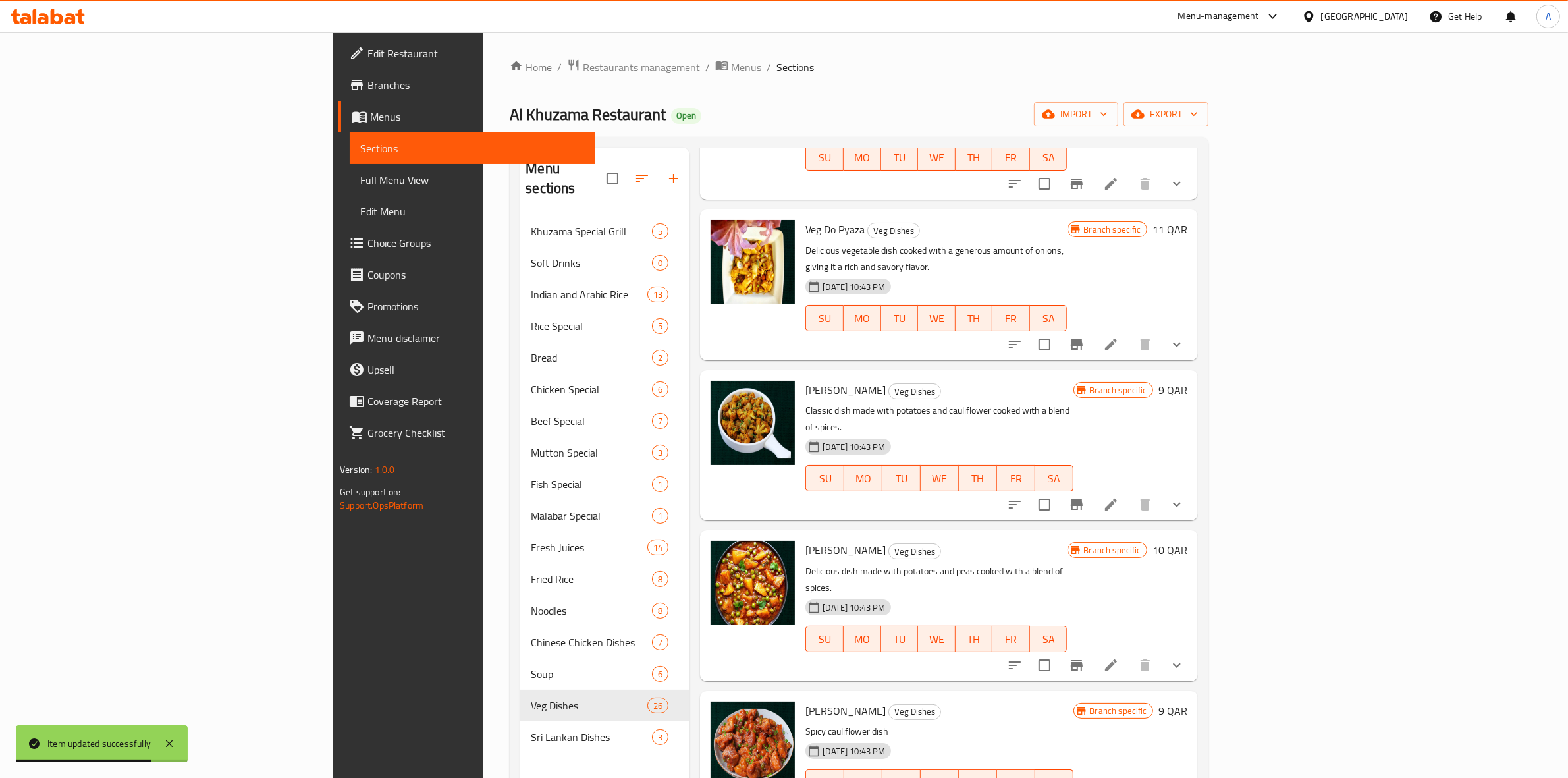
scroll to position [1646, 0]
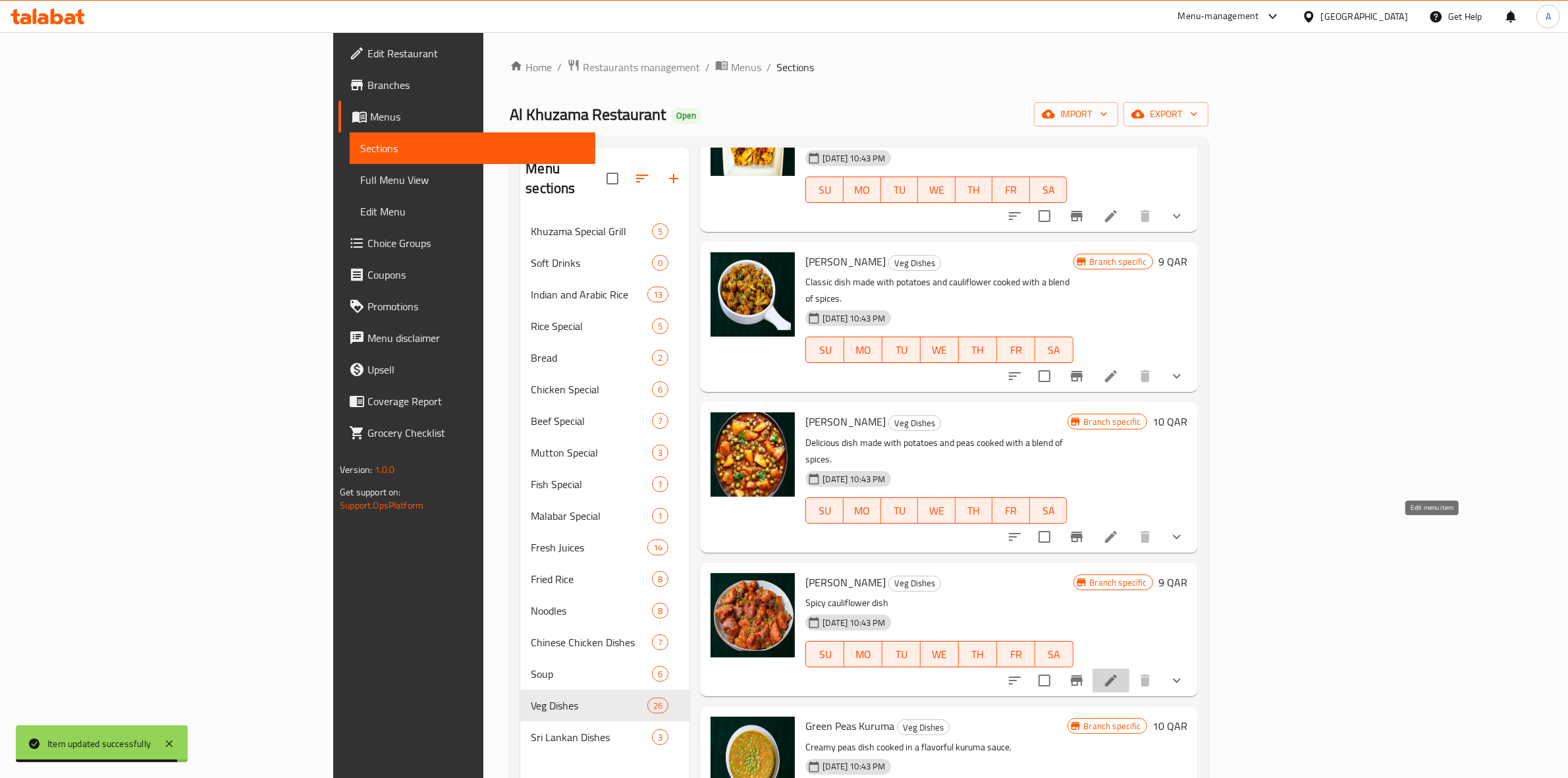
click at [1119, 672] on icon at bounding box center [1111, 680] width 16 height 16
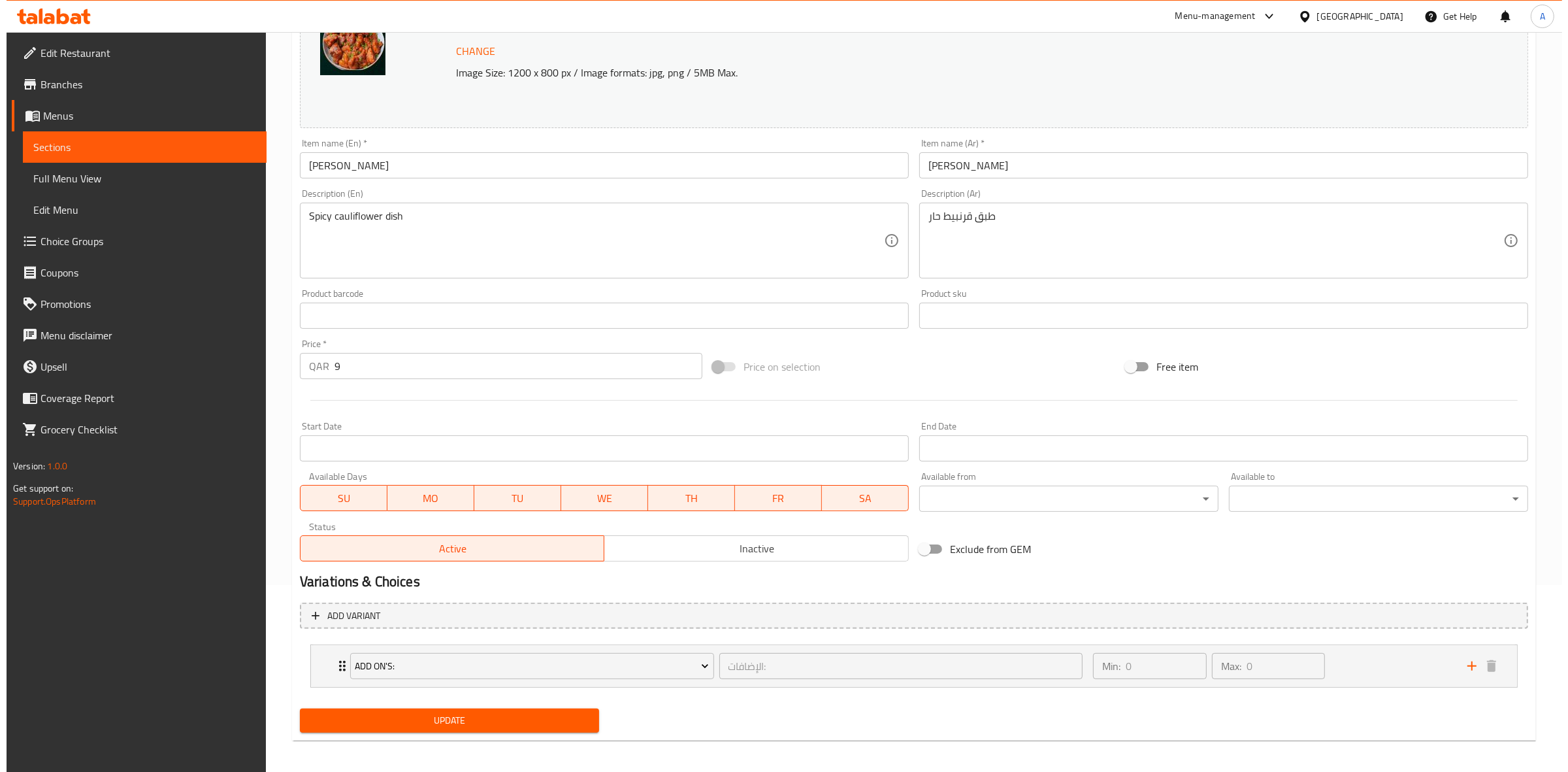
scroll to position [192, 0]
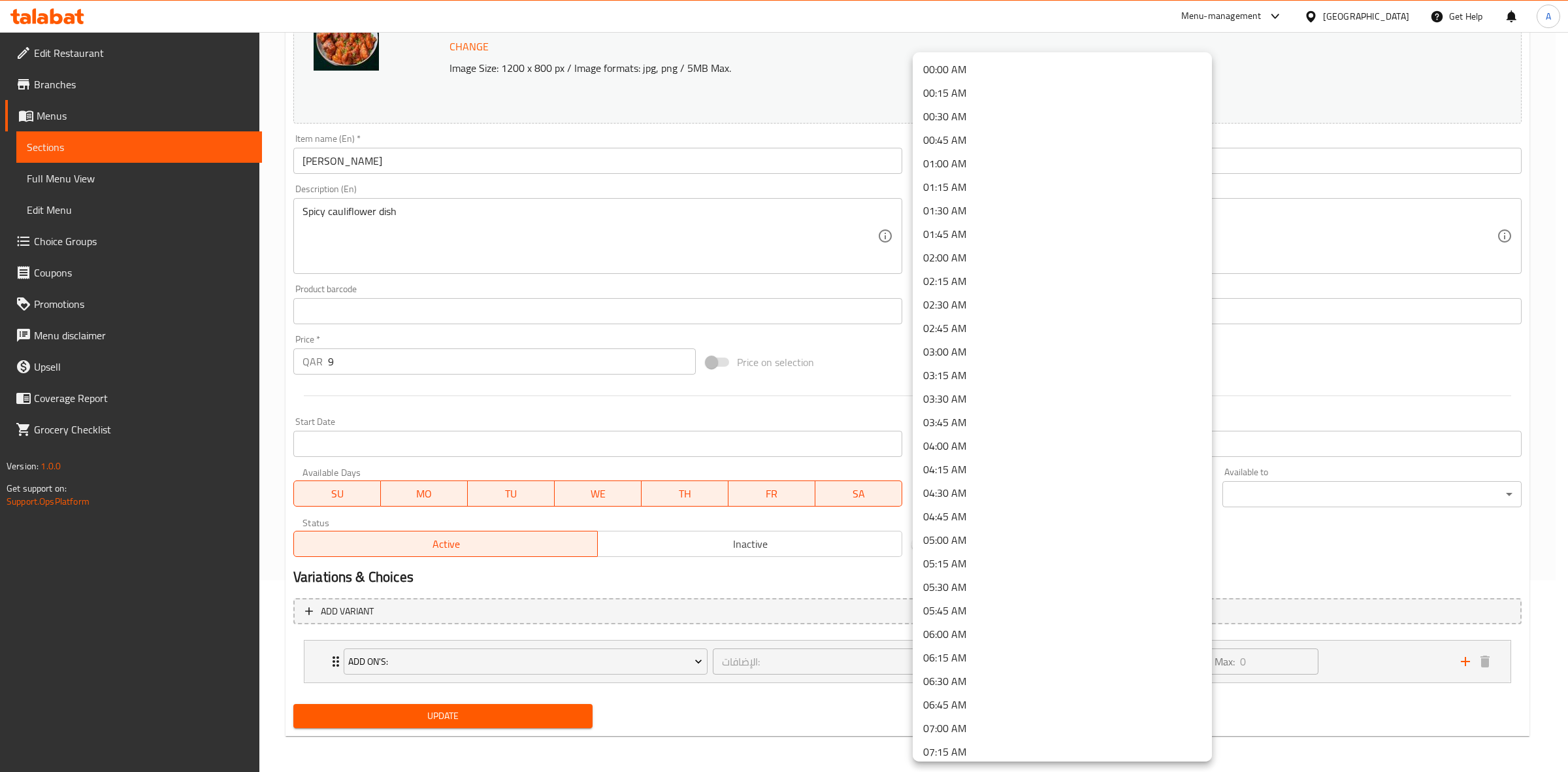
click at [1098, 500] on body "​ Menu-management Qatar Get Help A Edit Restaurant Branches Menus Sections Full…" at bounding box center [784, 210] width 1568 height 740
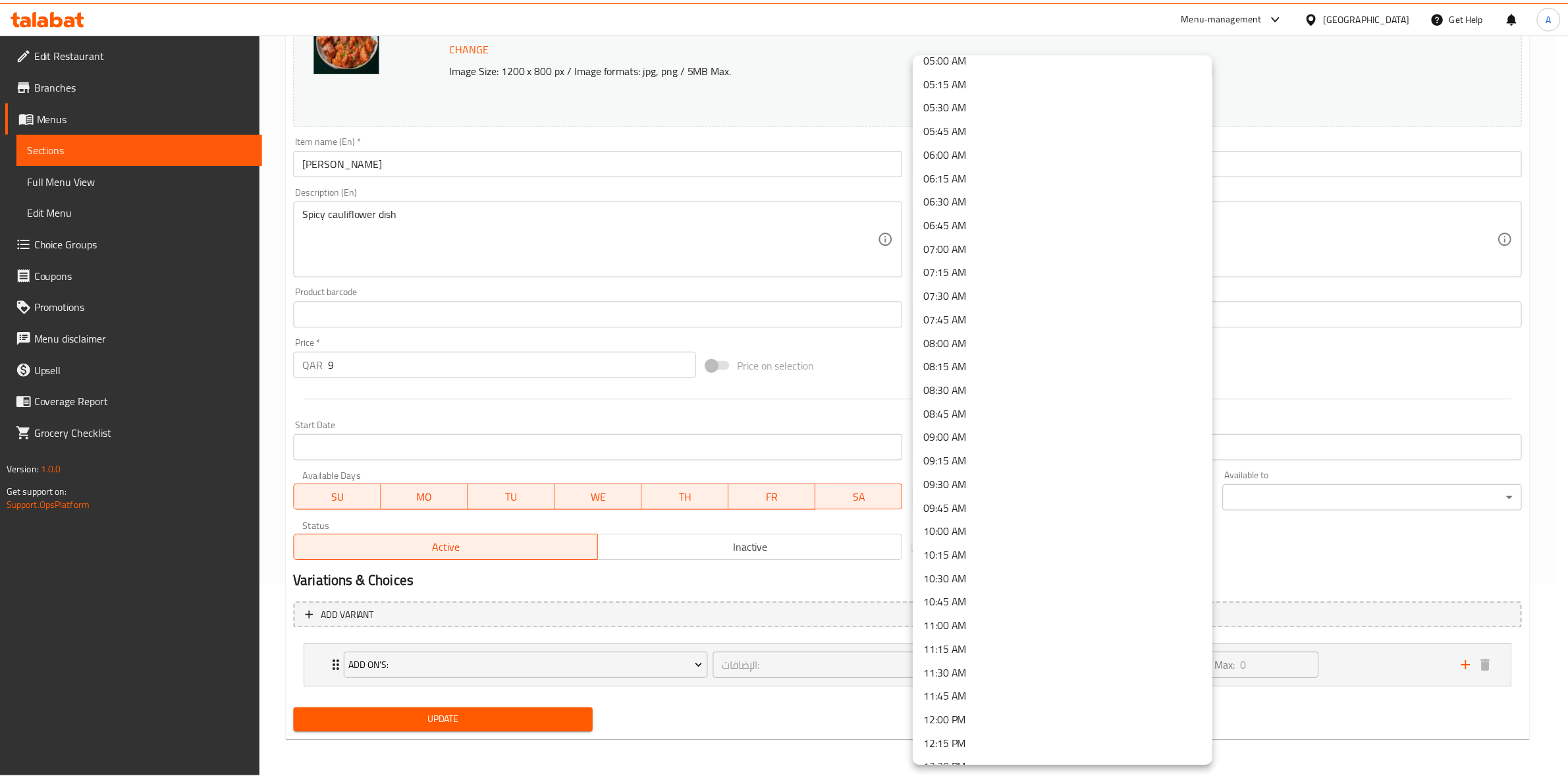
scroll to position [824, 0]
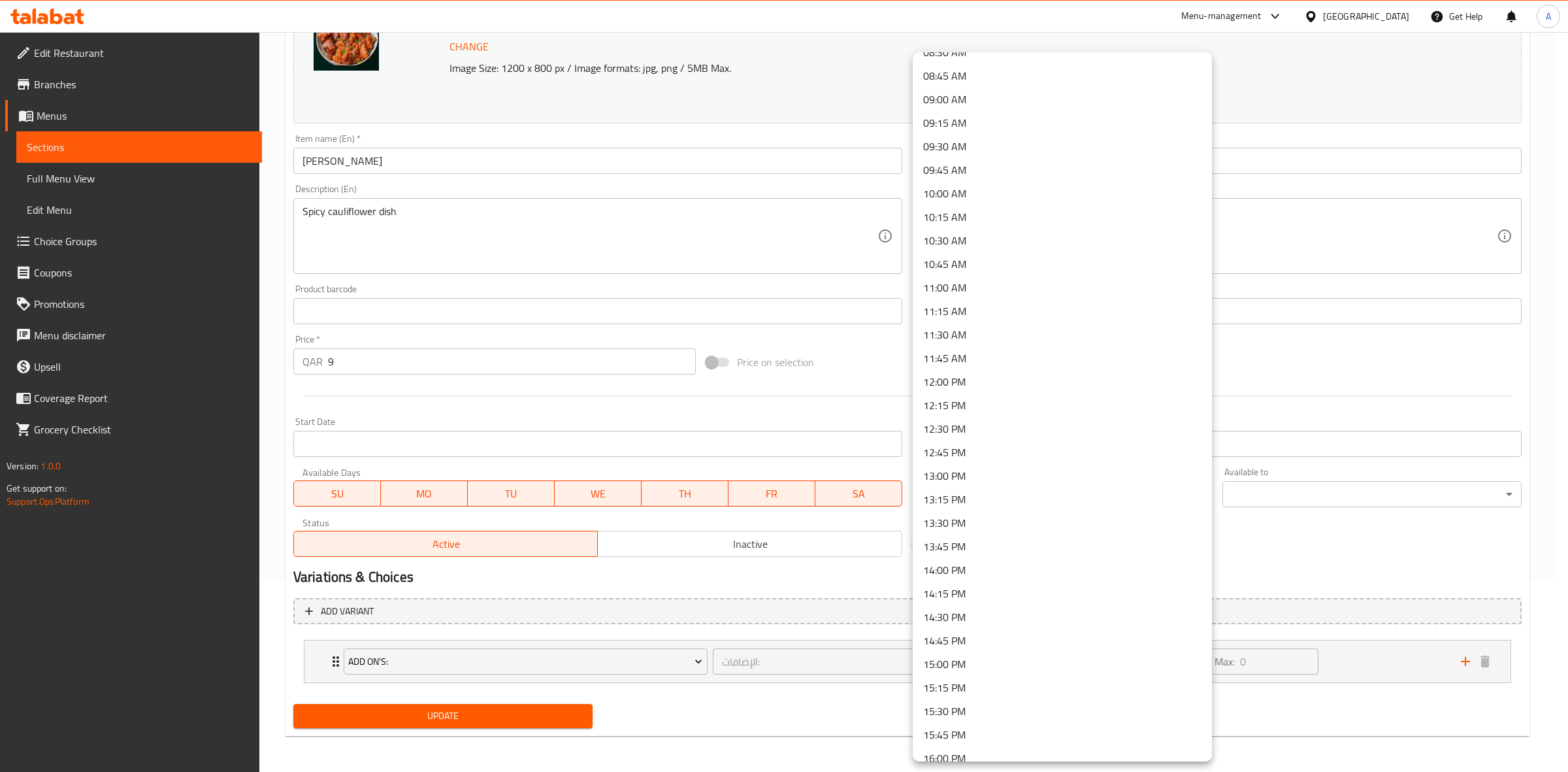
click at [983, 617] on li "14:30 PM" at bounding box center [1062, 617] width 299 height 23
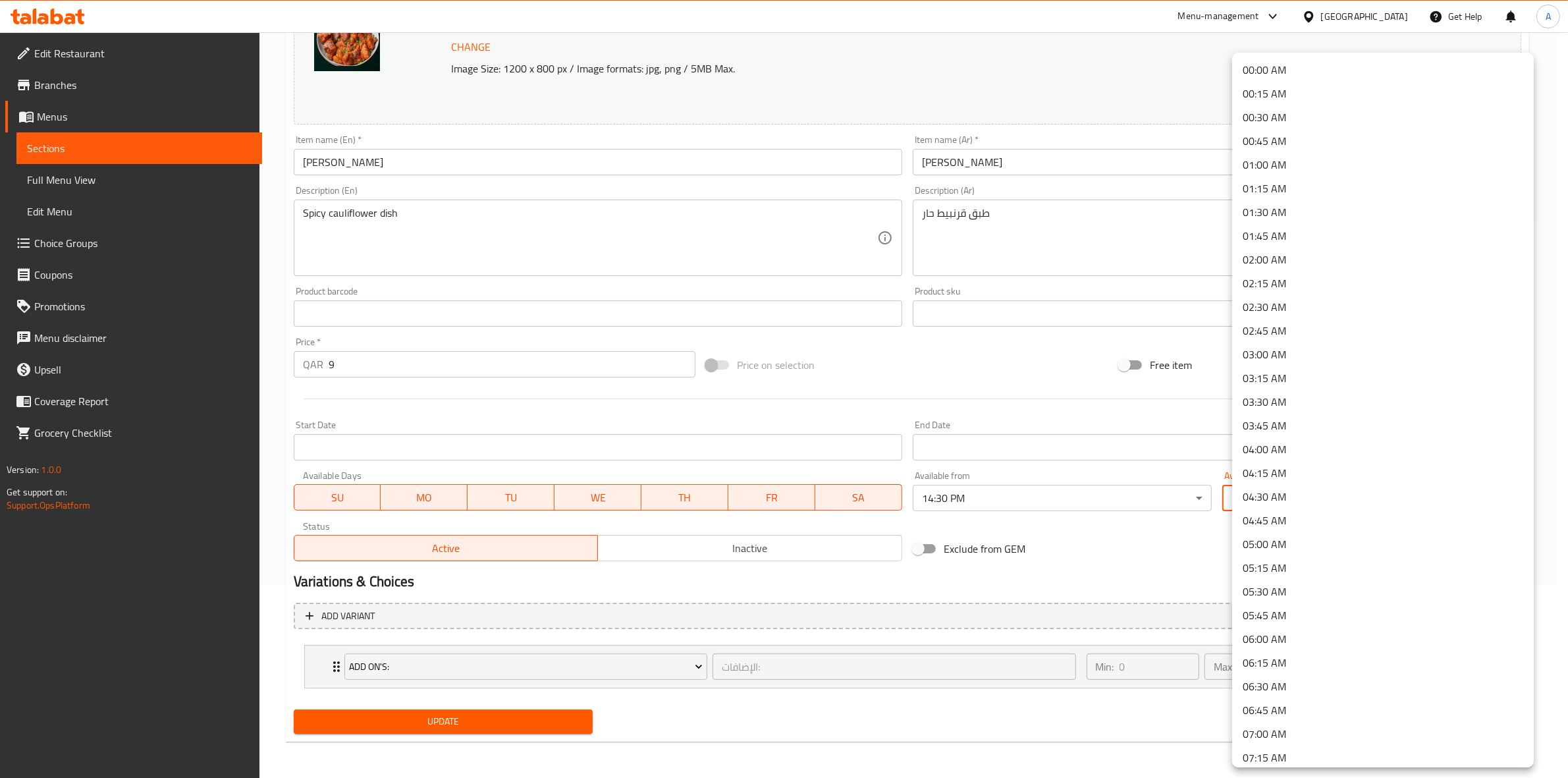
click at [1288, 500] on body "​ Menu-management Qatar Get Help A Edit Restaurant Branches Menus Sections Full…" at bounding box center [784, 211] width 1568 height 746
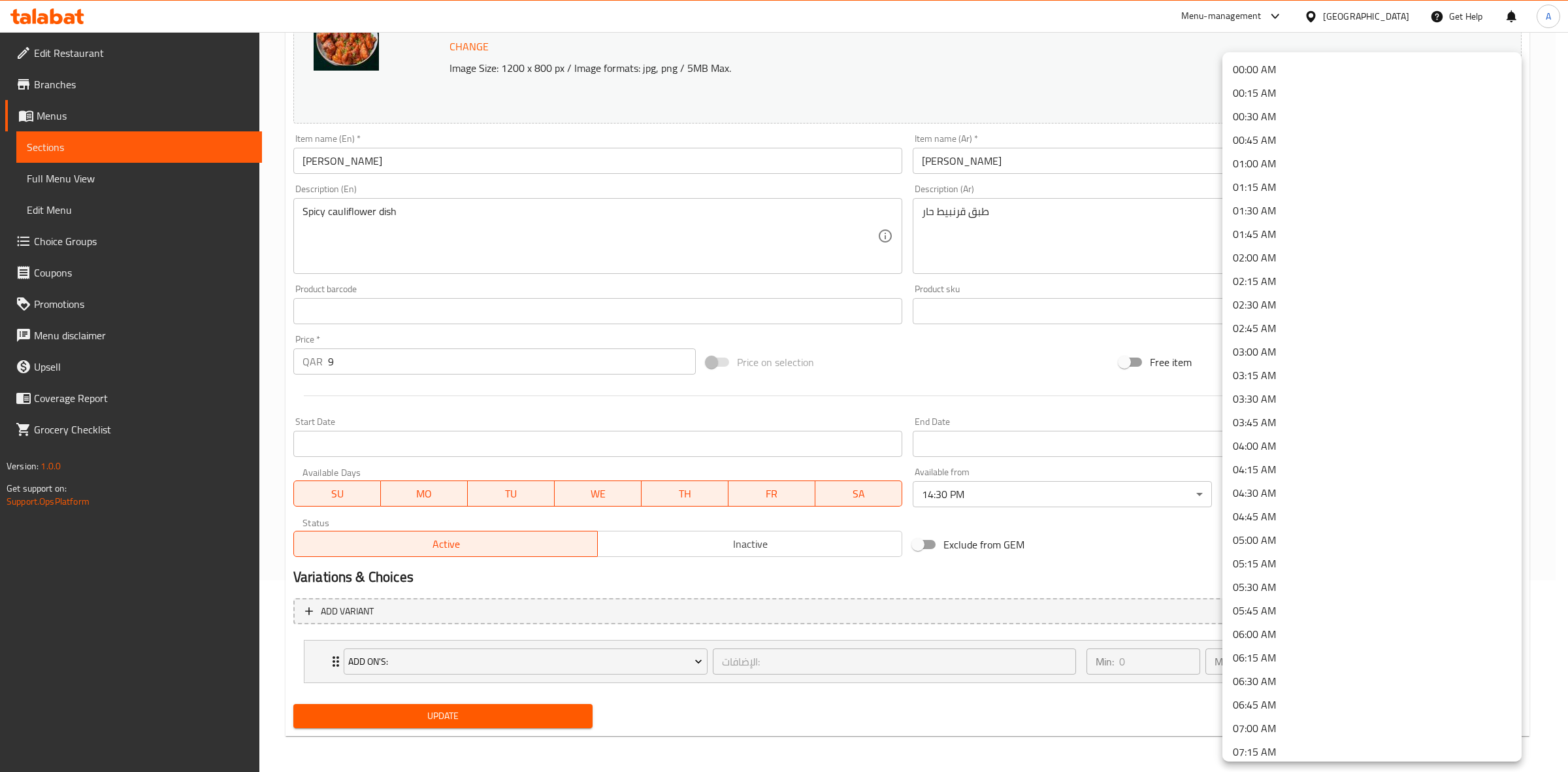
click at [1276, 204] on li "01:30 AM" at bounding box center [1372, 211] width 299 height 23
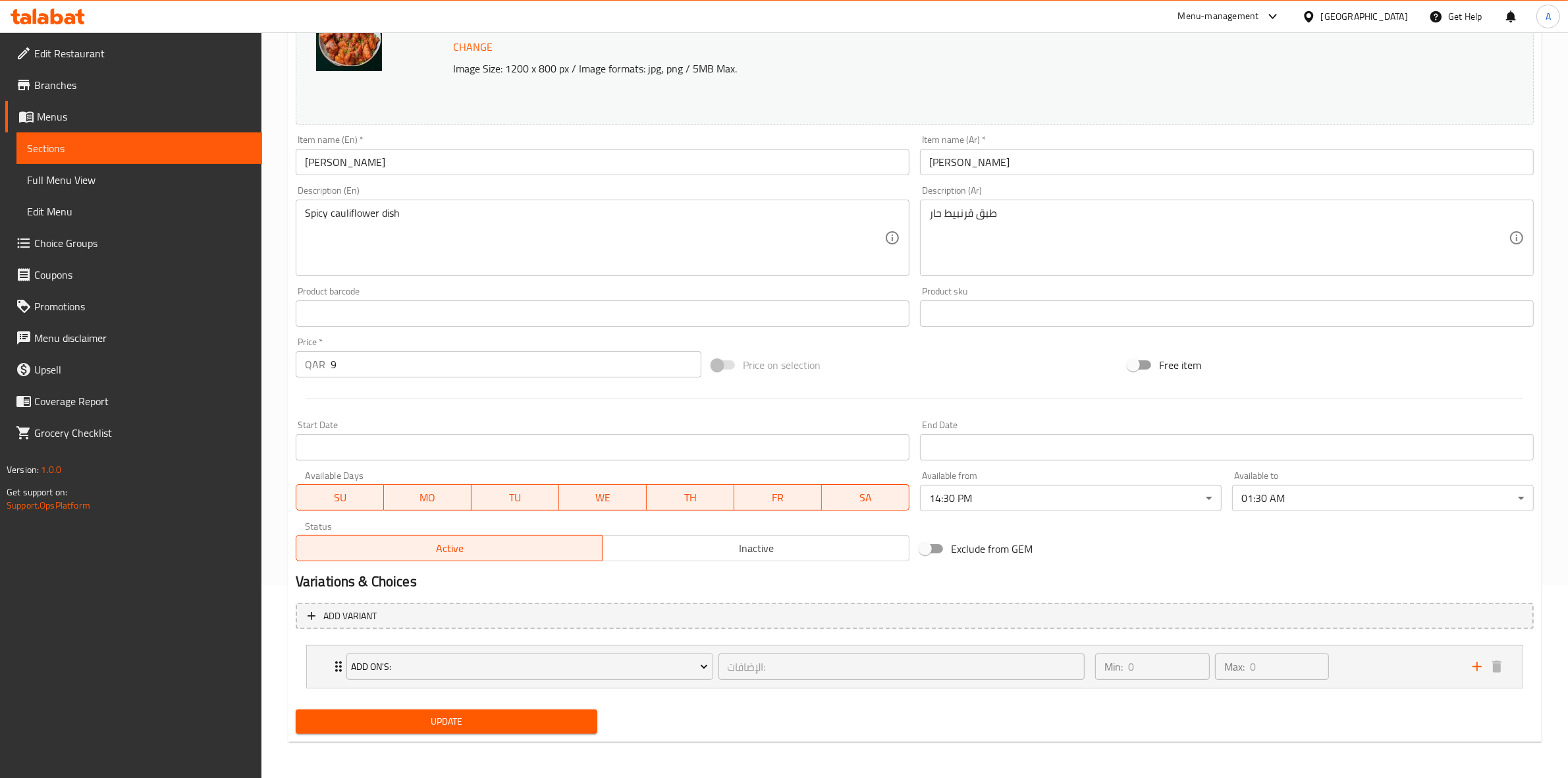
click at [1132, 565] on div "Exclude from GEM" at bounding box center [1122, 549] width 416 height 36
click at [425, 722] on span "Update" at bounding box center [446, 722] width 280 height 16
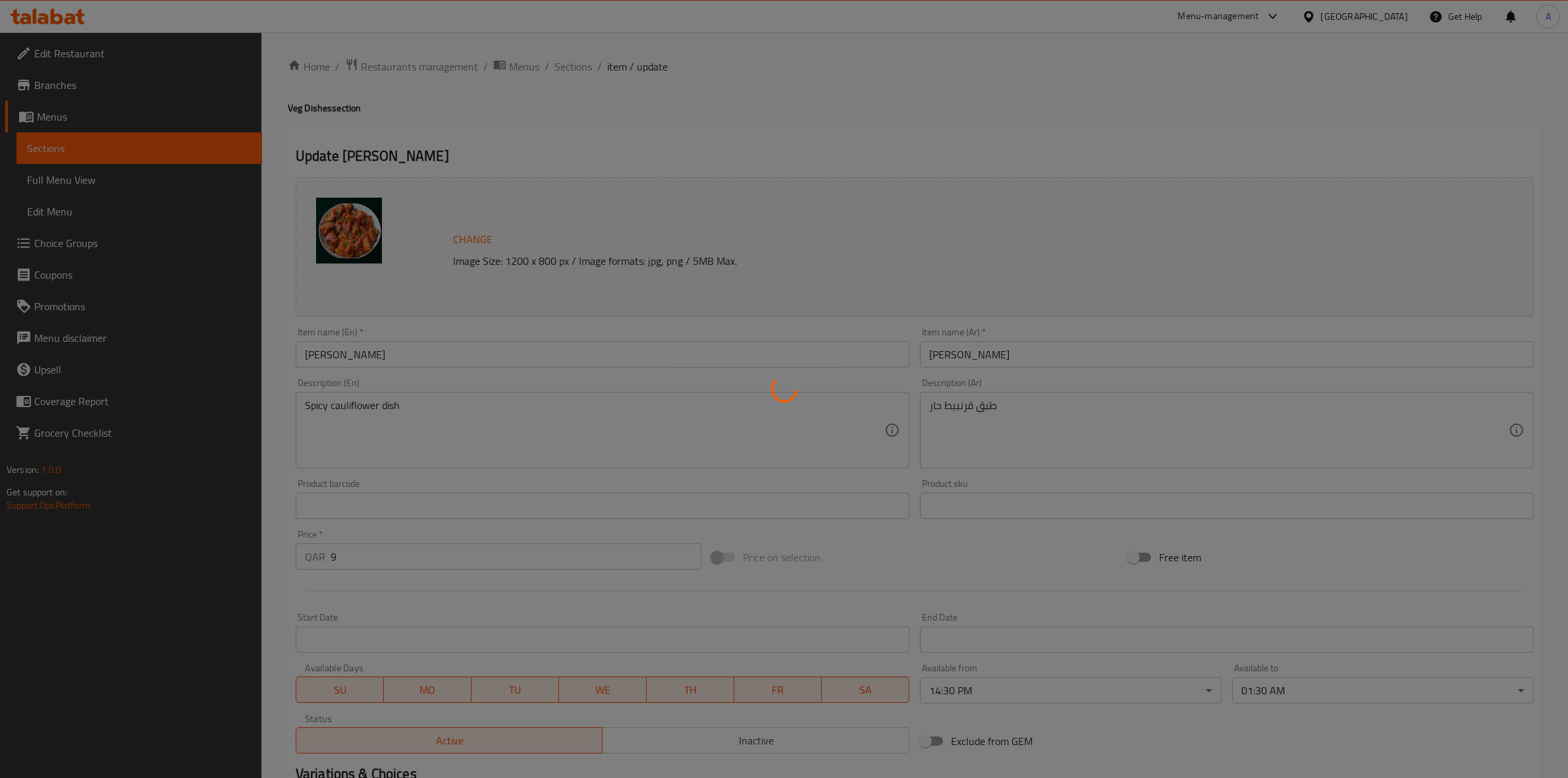
scroll to position [0, 0]
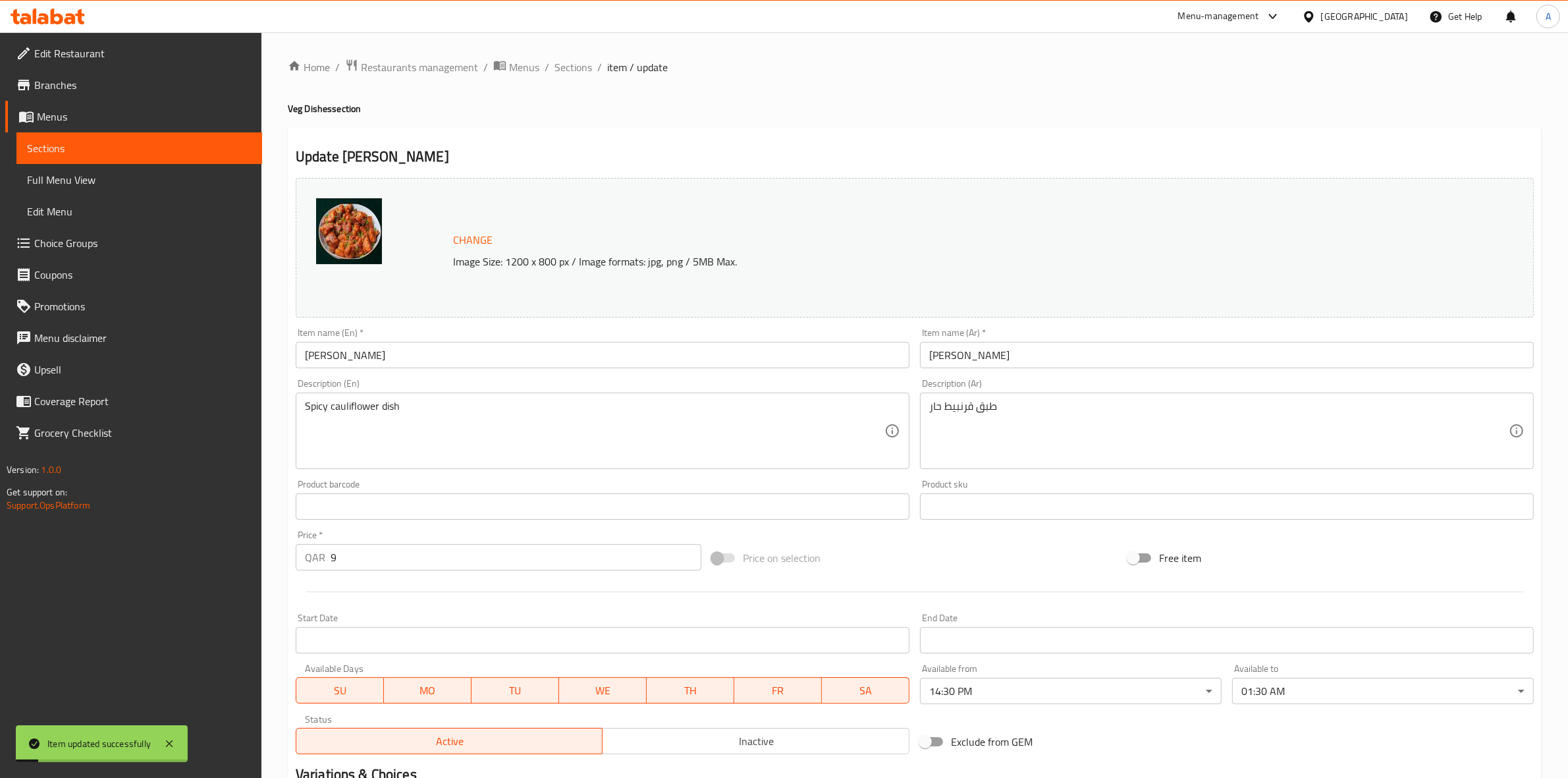
click at [601, 55] on div "Home / Restaurants management / Menus / Sections / item / update Veg Dishes sec…" at bounding box center [915, 501] width 1307 height 939
click at [584, 63] on span "Sections" at bounding box center [573, 67] width 38 height 16
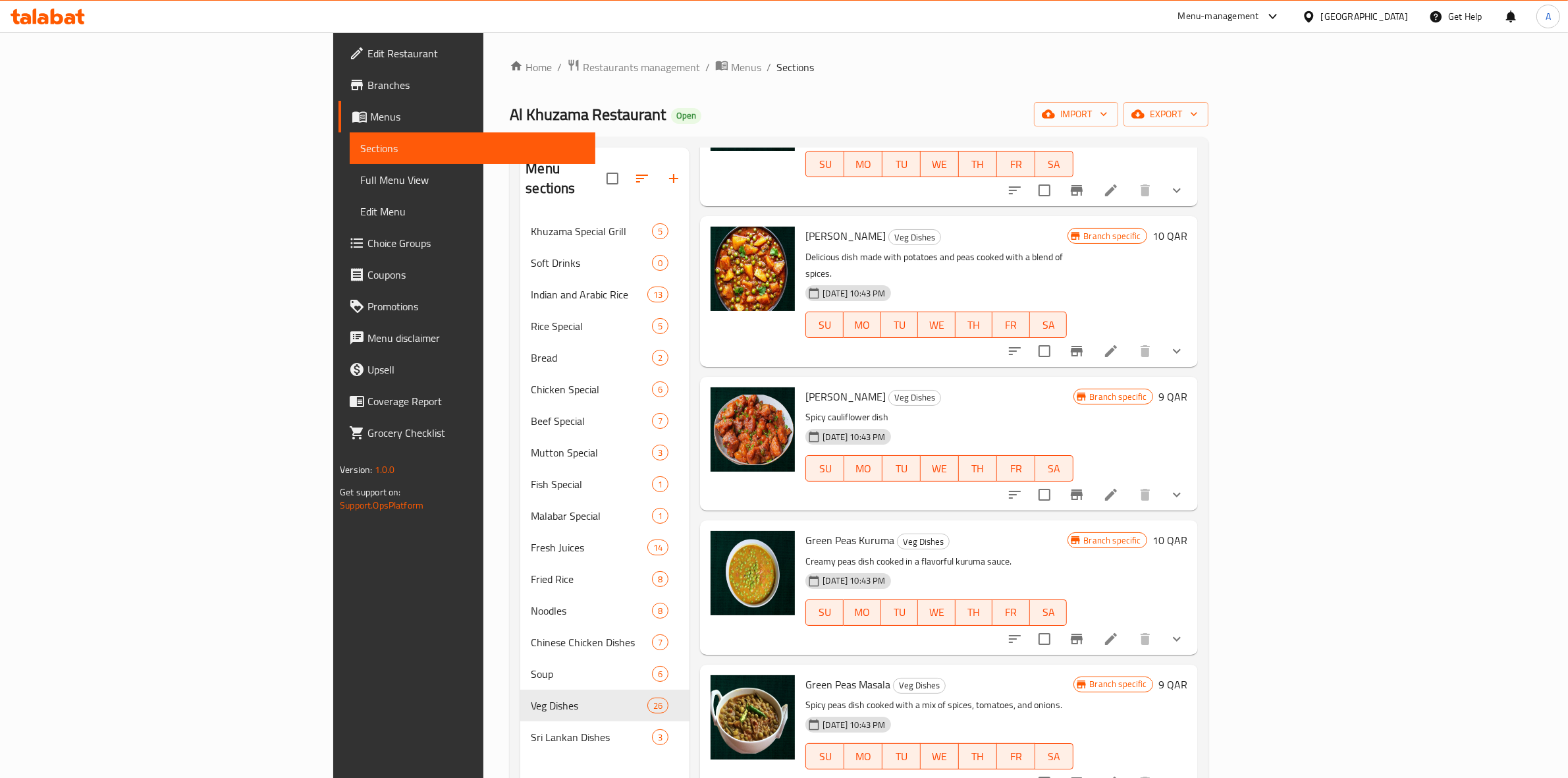
scroll to position [1842, 0]
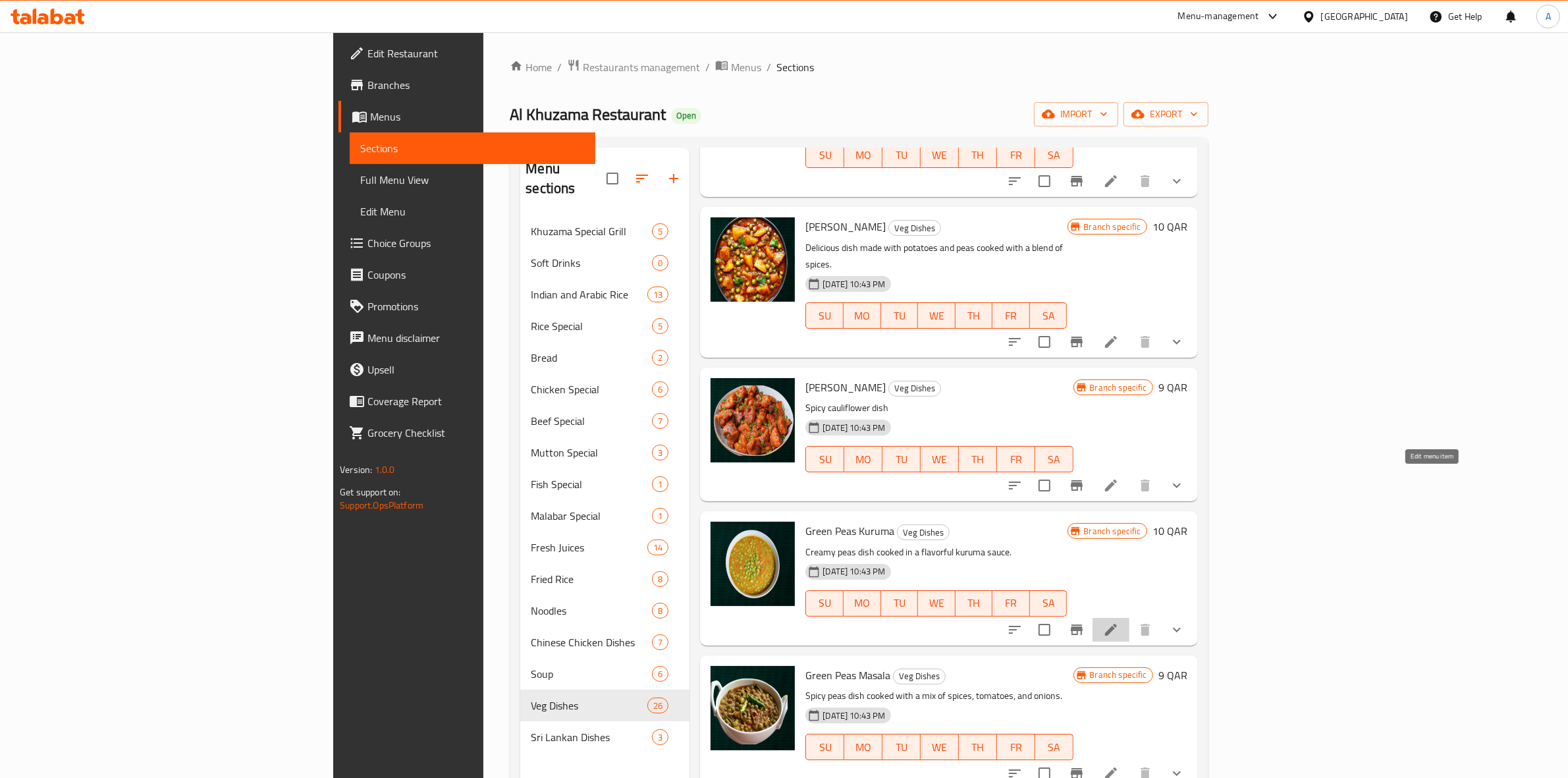
click at [1119, 622] on icon at bounding box center [1111, 630] width 16 height 16
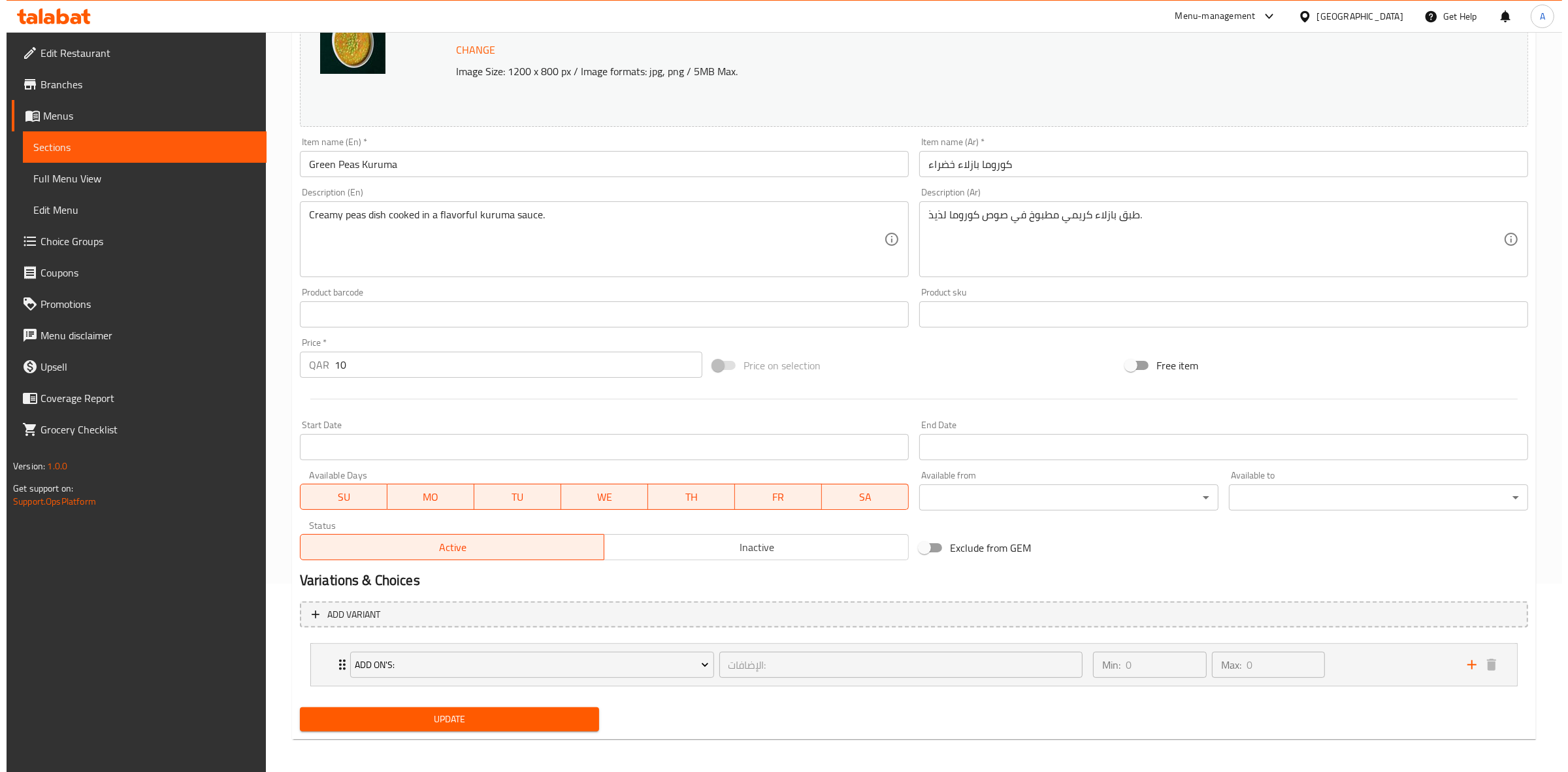
scroll to position [192, 0]
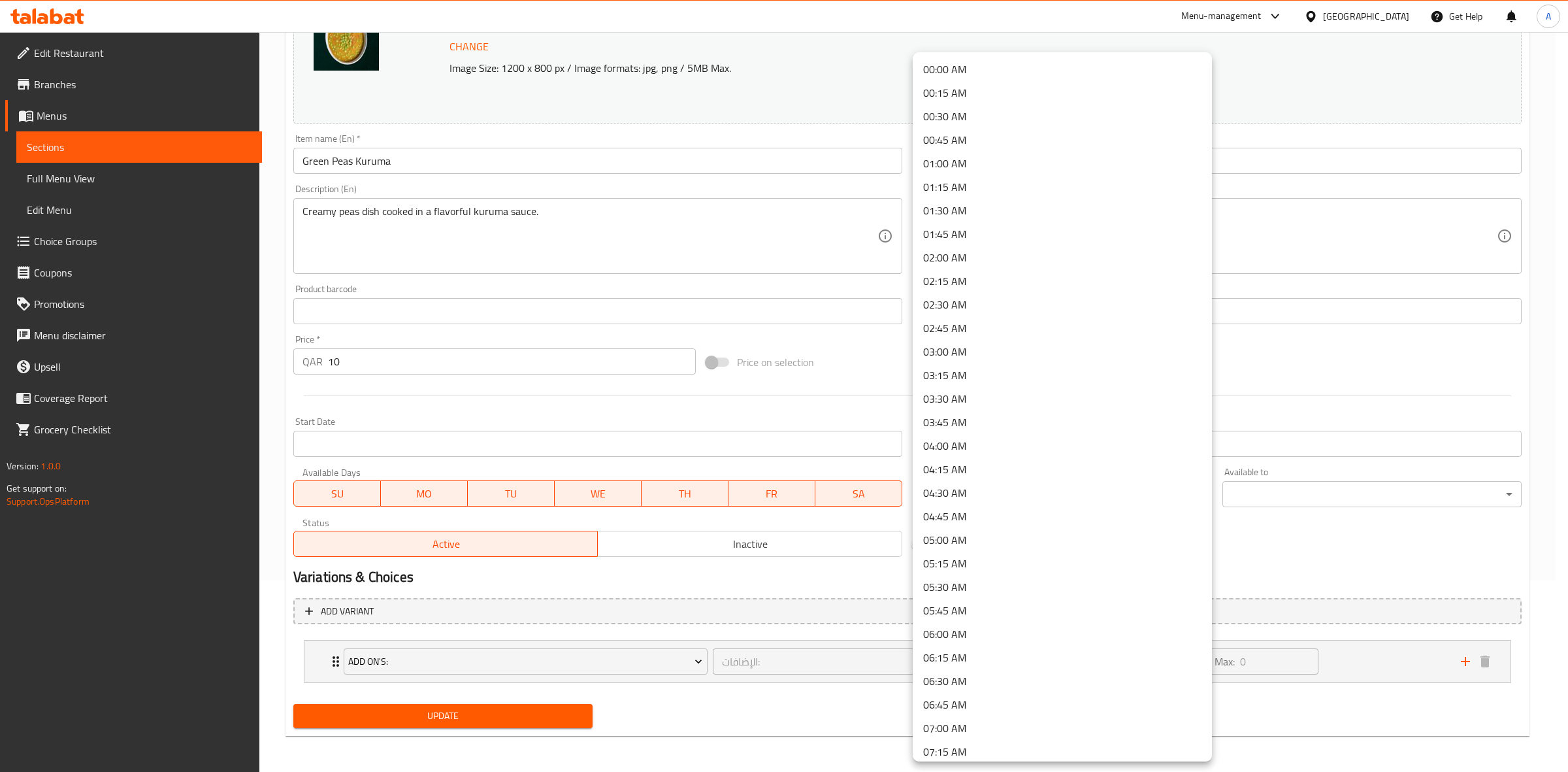
click at [1008, 489] on body "​ Menu-management Qatar Get Help A Edit Restaurant Branches Menus Sections Full…" at bounding box center [784, 210] width 1568 height 740
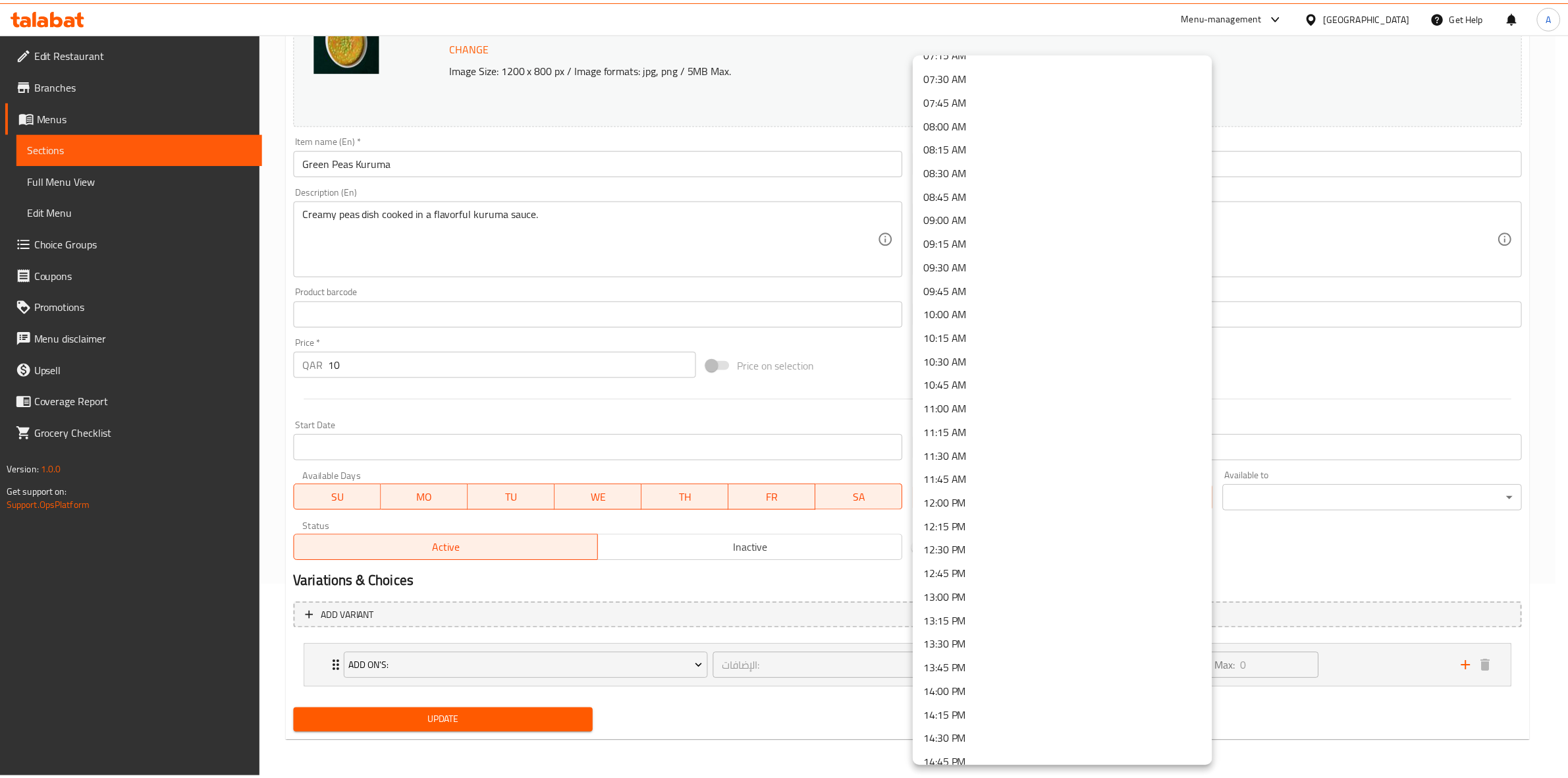
scroll to position [741, 0]
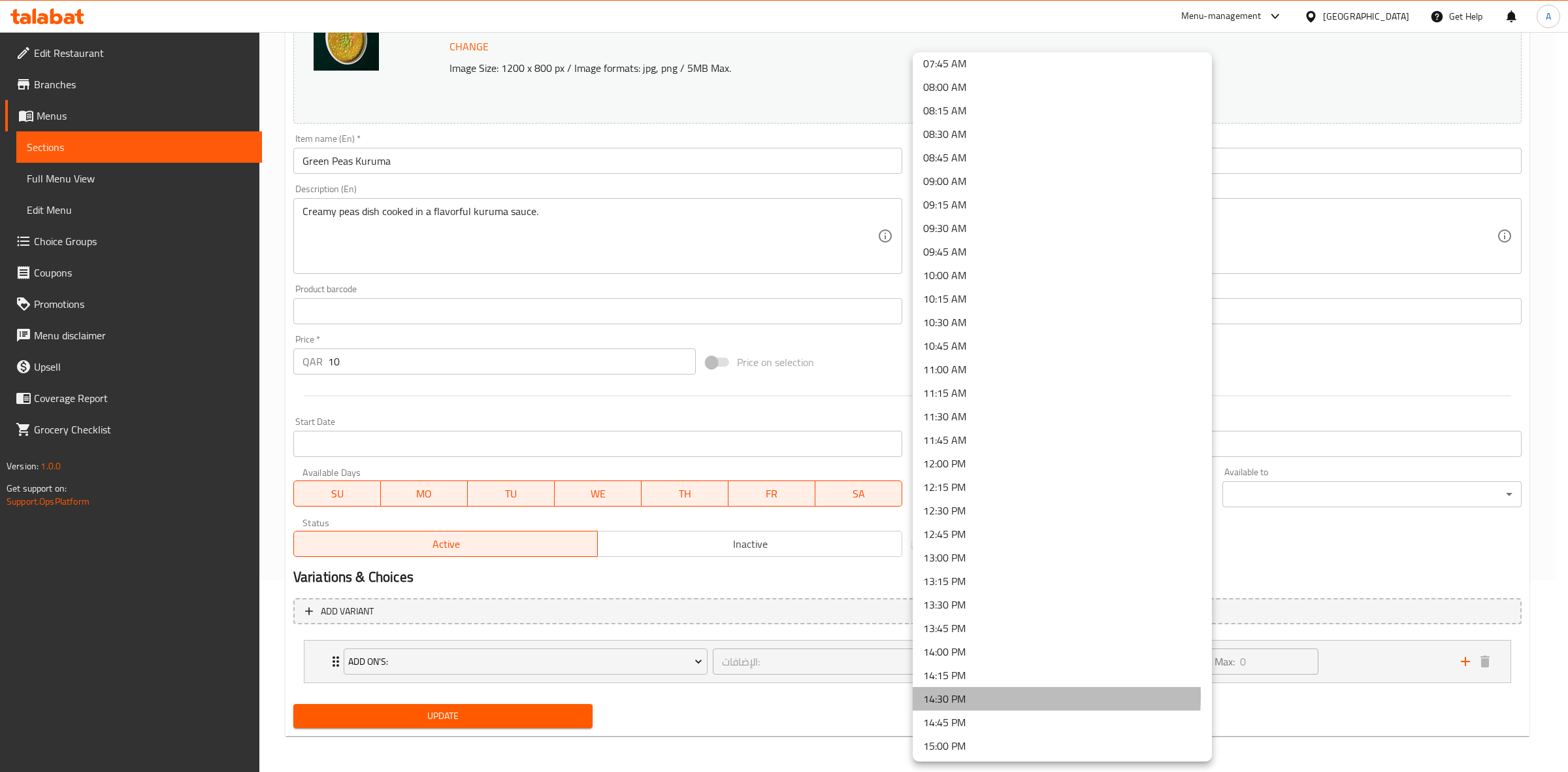
click at [955, 695] on li "14:30 PM" at bounding box center [1062, 698] width 299 height 23
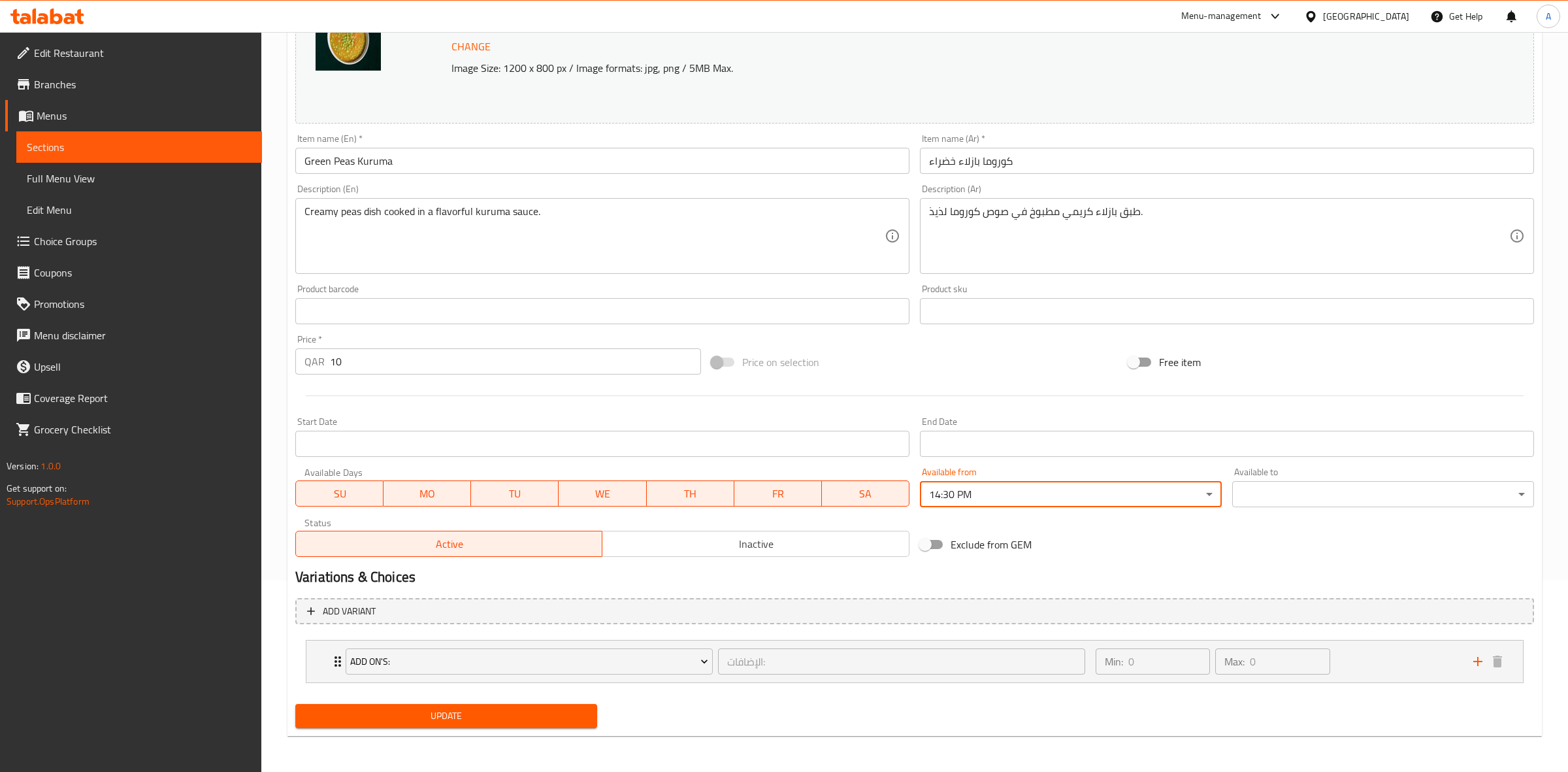
click at [1269, 489] on body "​ Menu-management Qatar Get Help A Edit Restaurant Branches Menus Sections Full…" at bounding box center [784, 210] width 1568 height 740
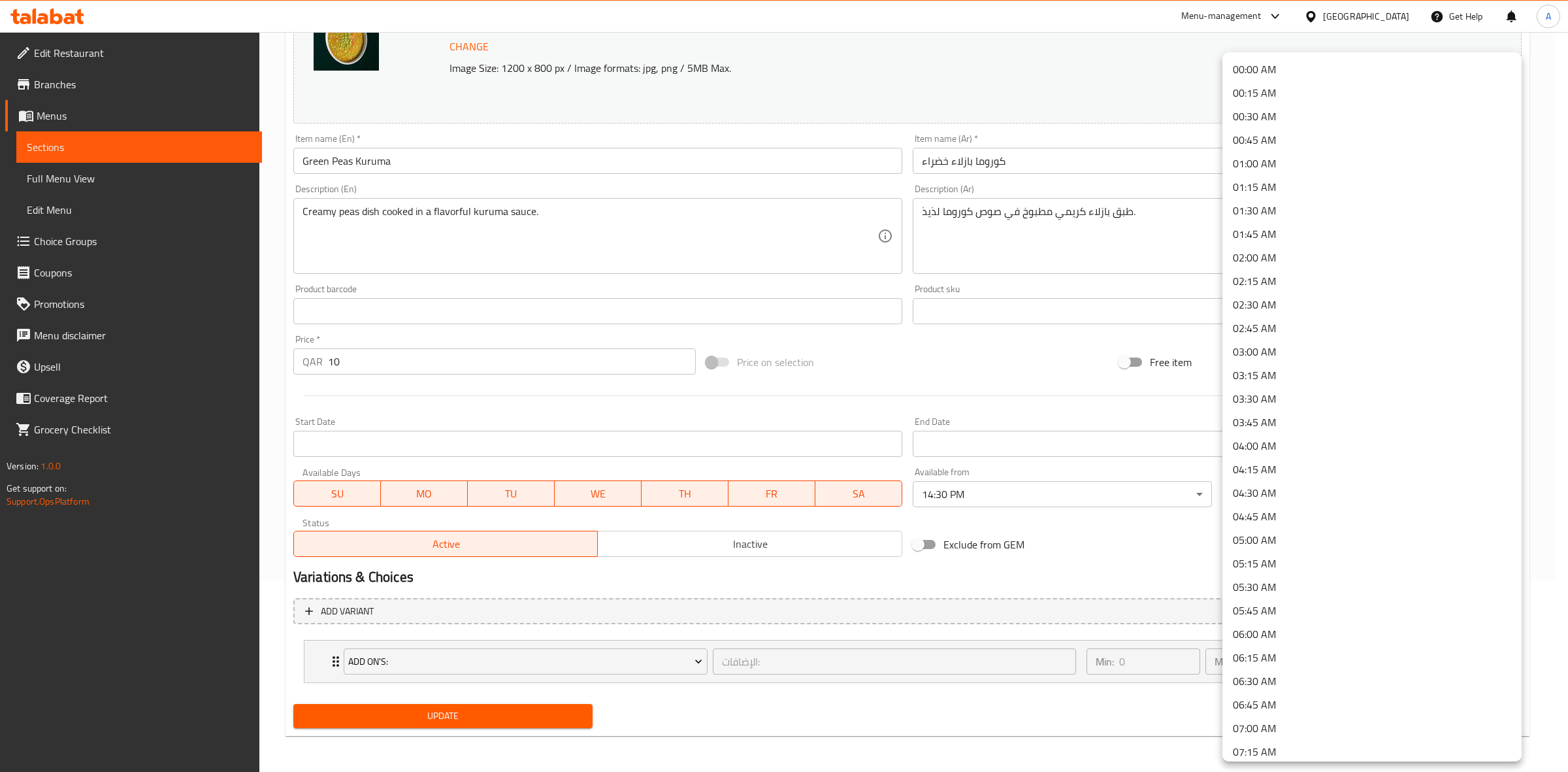
click at [1287, 202] on li "01:30 AM" at bounding box center [1372, 211] width 299 height 23
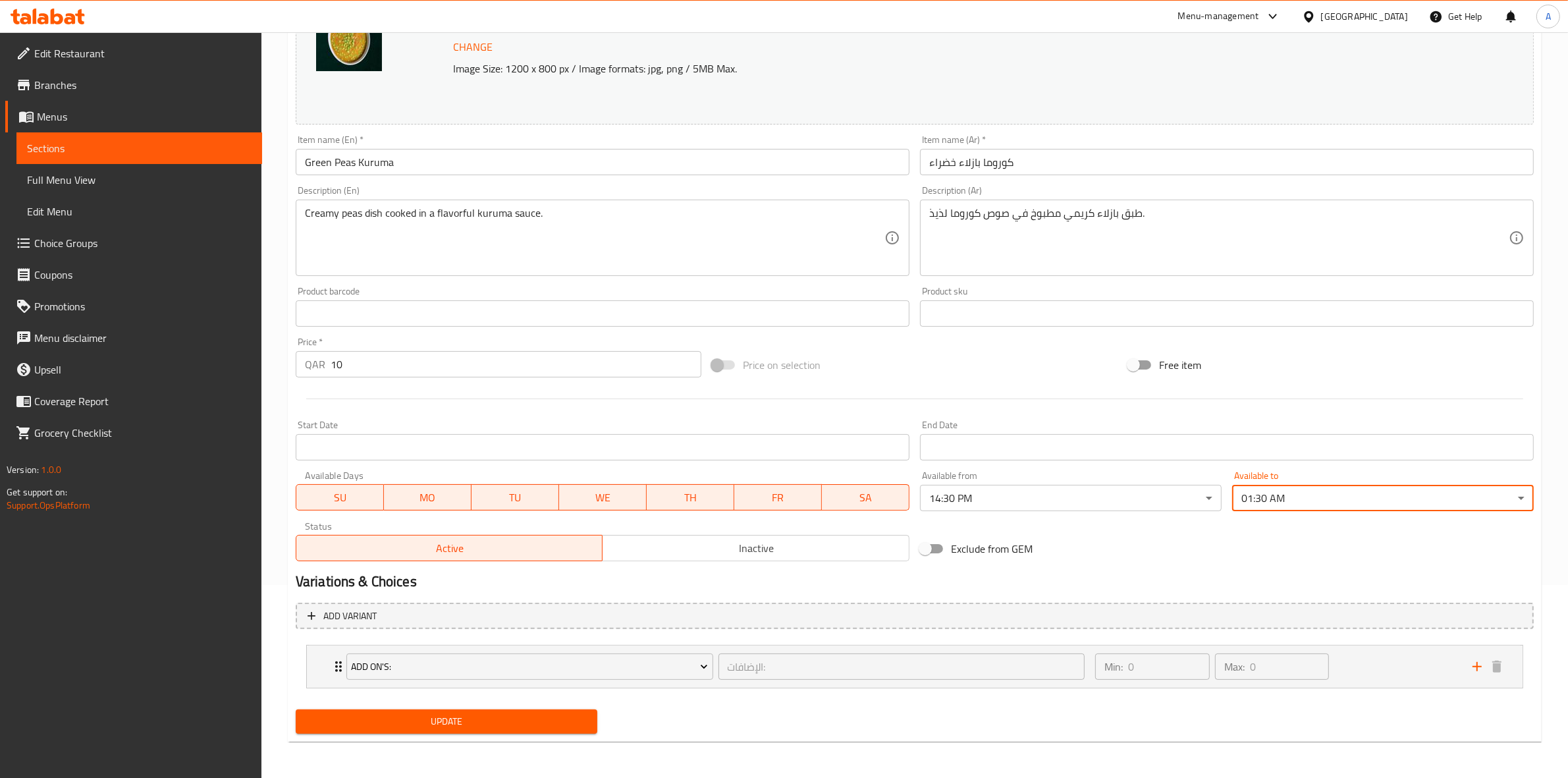
click at [1128, 542] on div "Exclude from GEM" at bounding box center [1122, 549] width 416 height 36
click at [463, 714] on span "Update" at bounding box center [446, 722] width 280 height 16
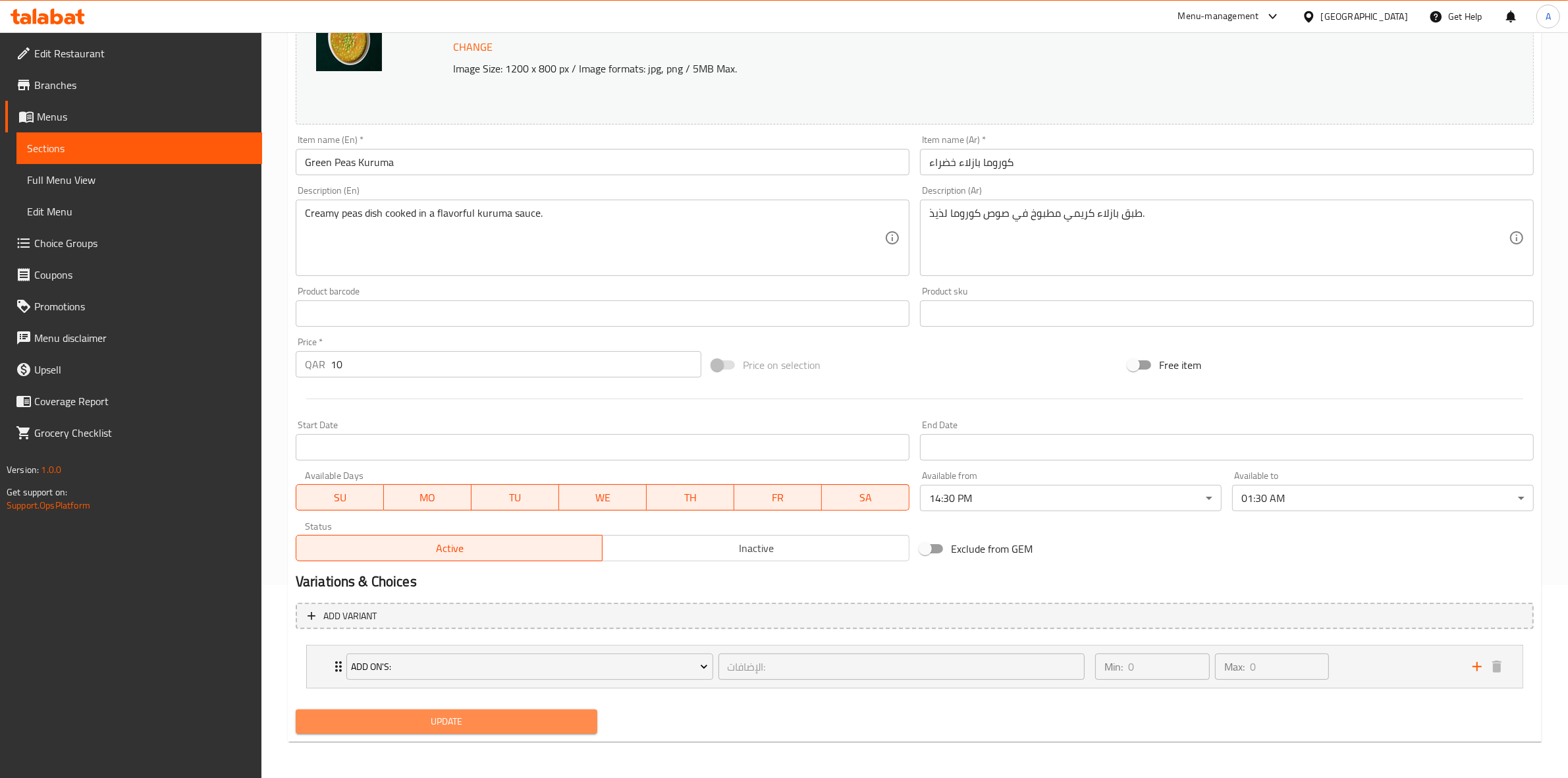
click at [497, 720] on span "Update" at bounding box center [446, 722] width 280 height 16
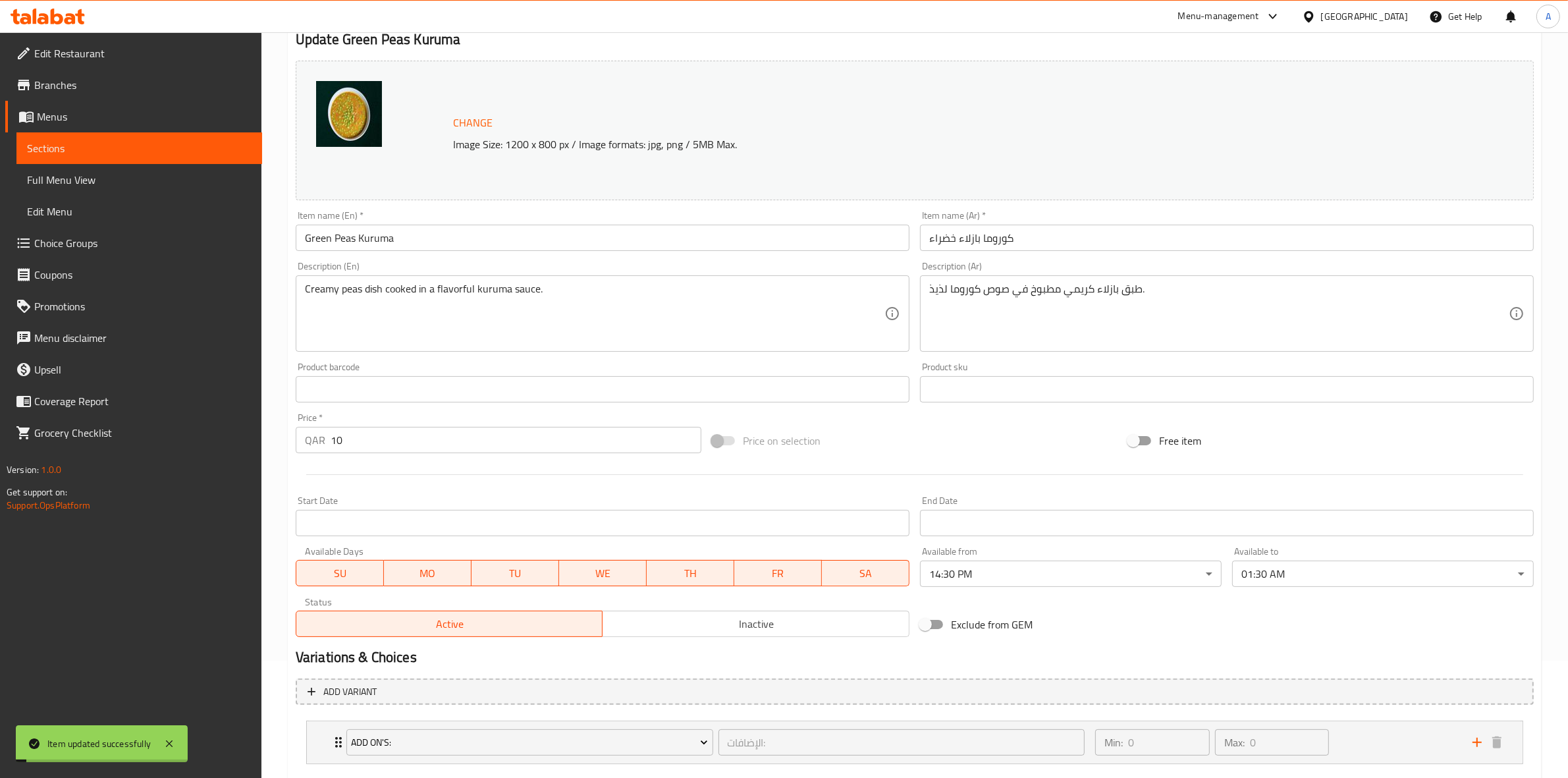
scroll to position [0, 0]
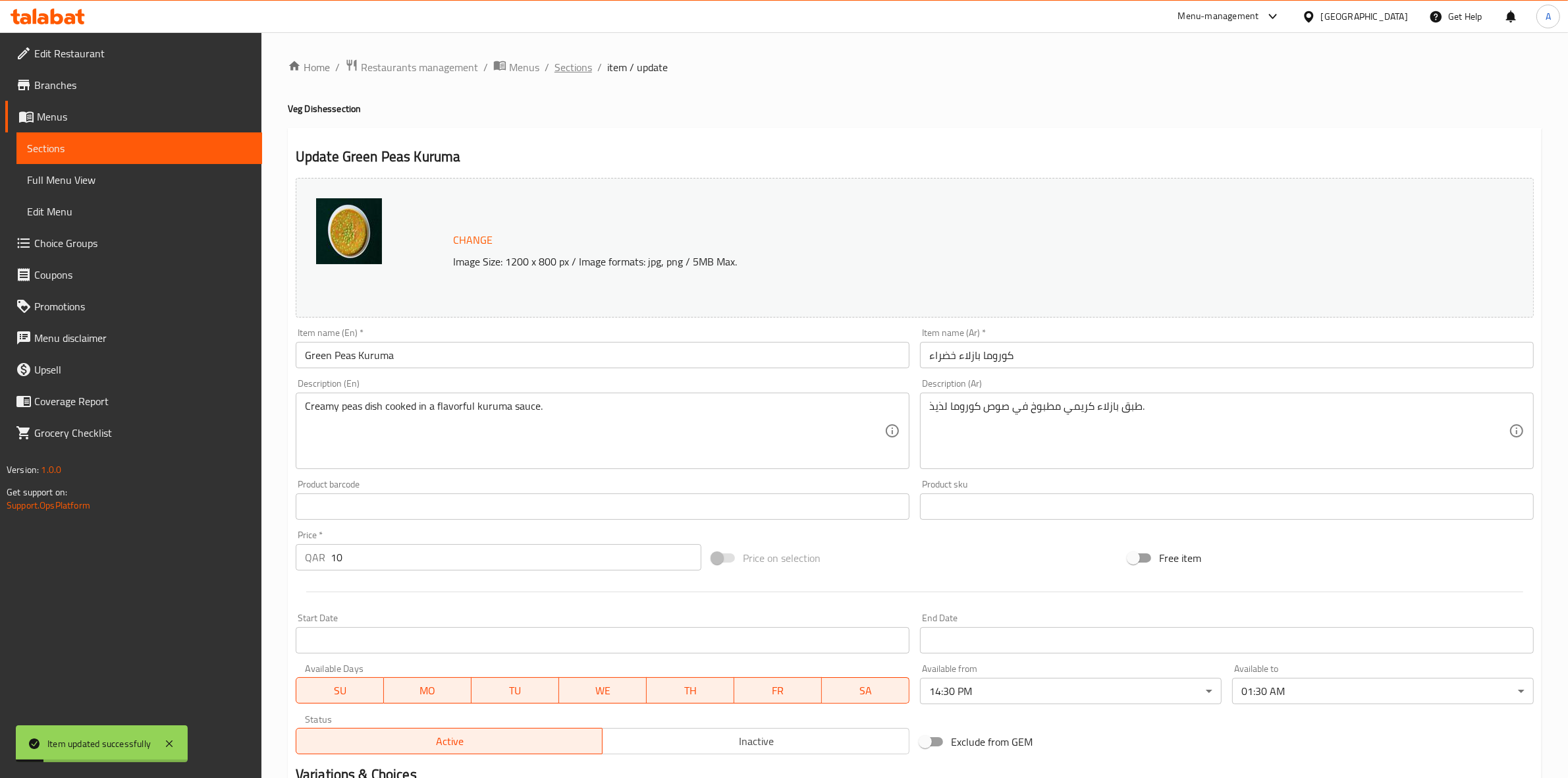
click at [575, 60] on span "Sections" at bounding box center [573, 67] width 38 height 16
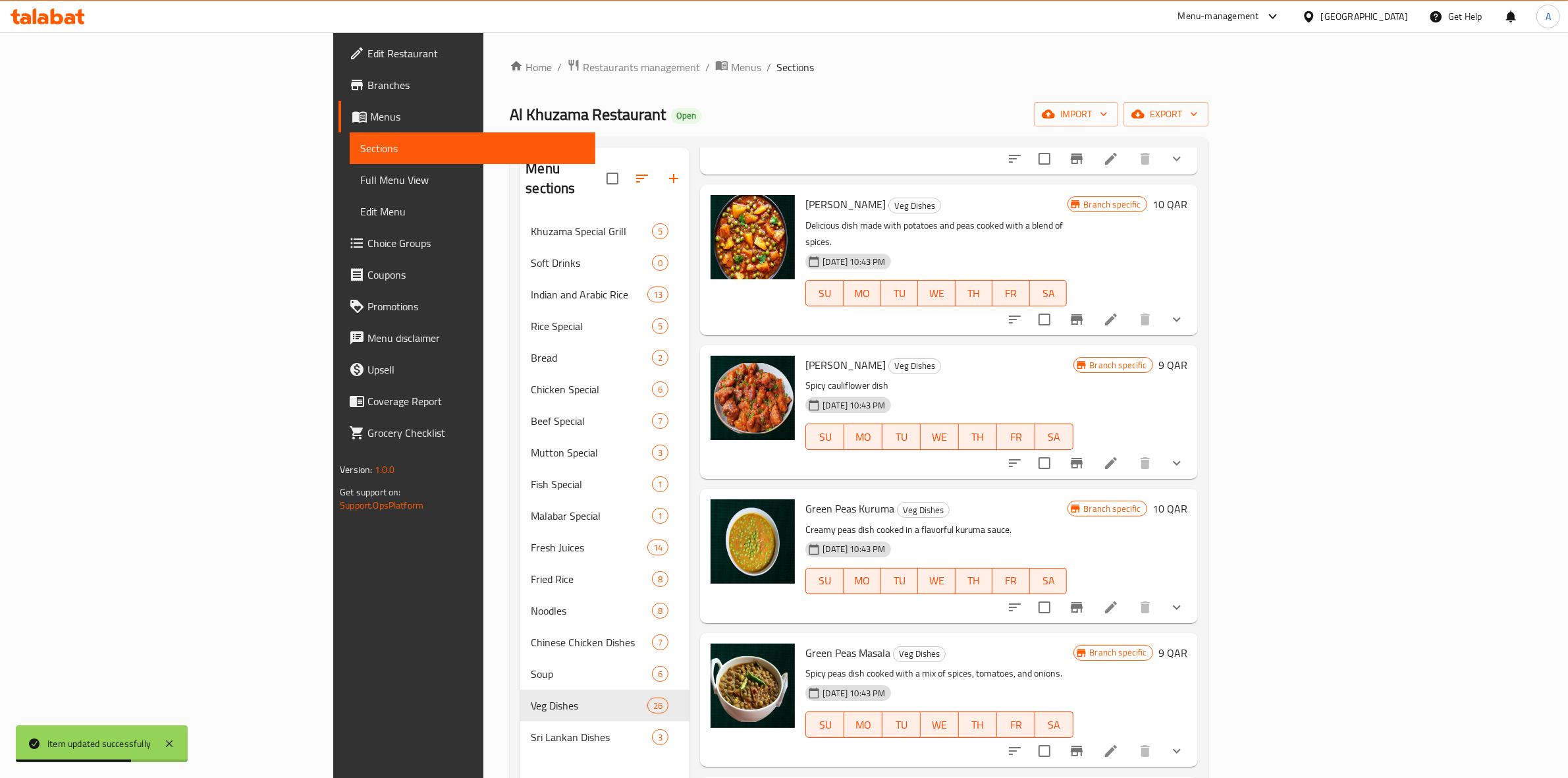
scroll to position [1976, 0]
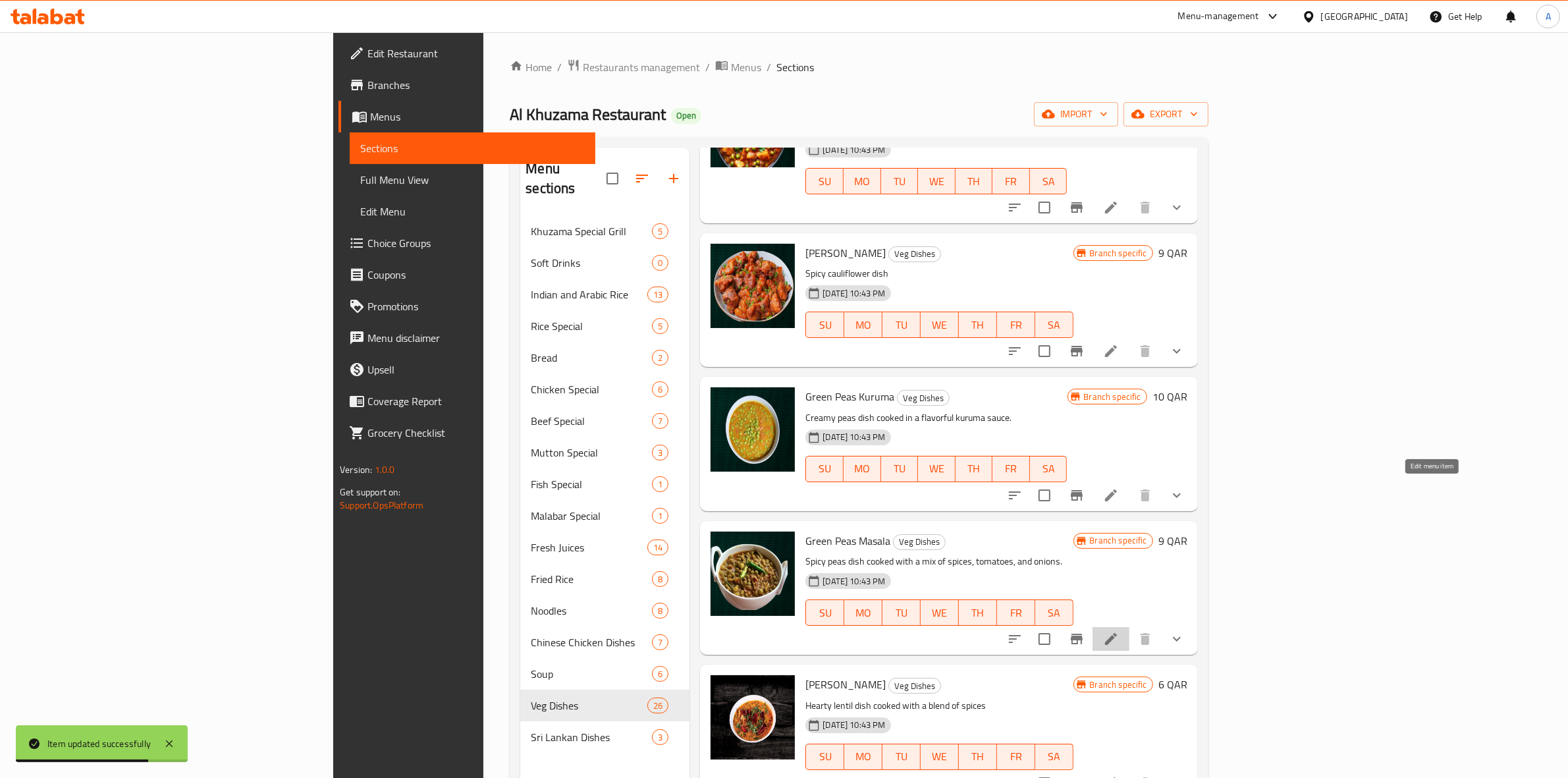
click at [1119, 631] on icon at bounding box center [1111, 639] width 16 height 16
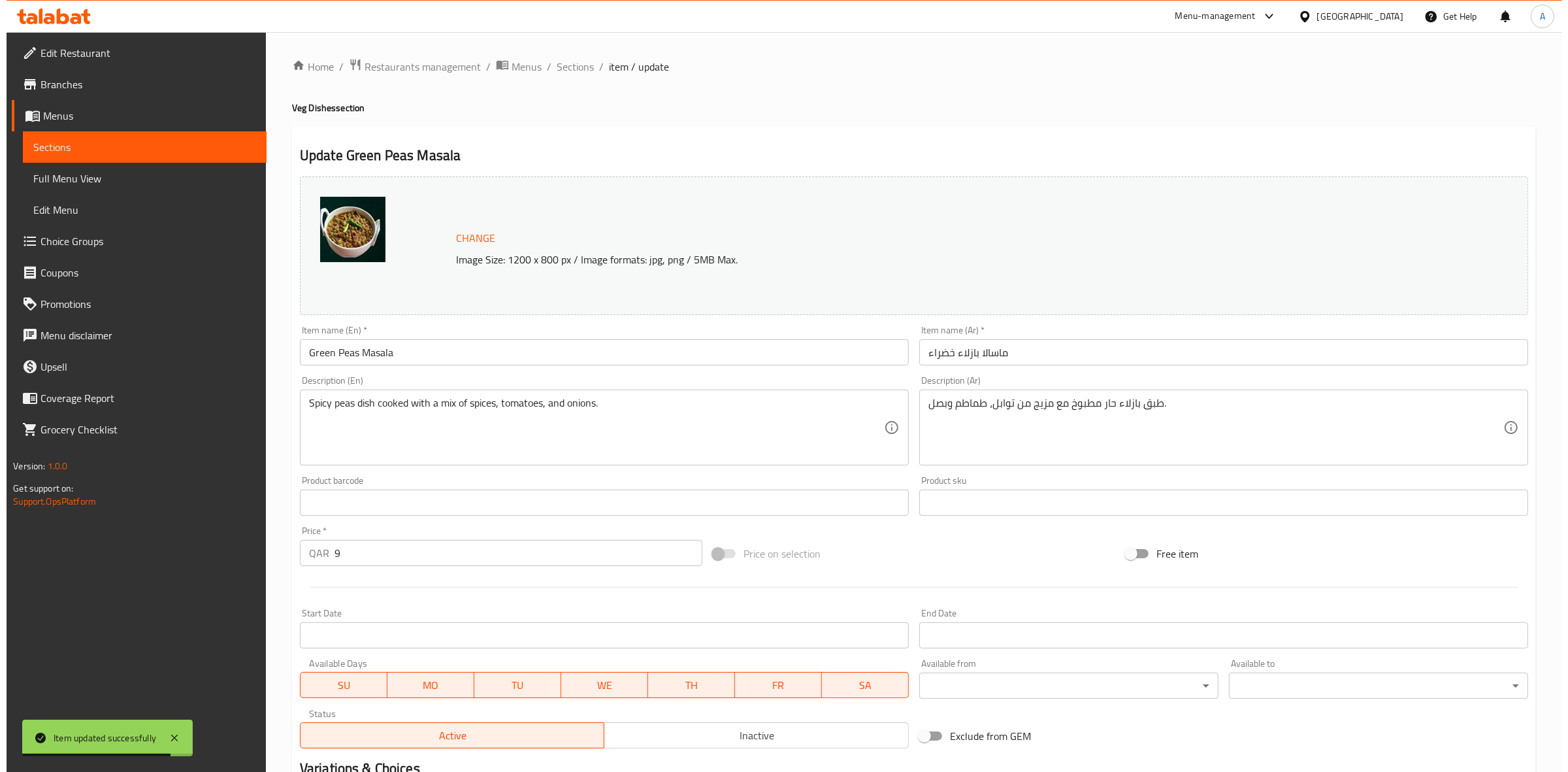
scroll to position [192, 0]
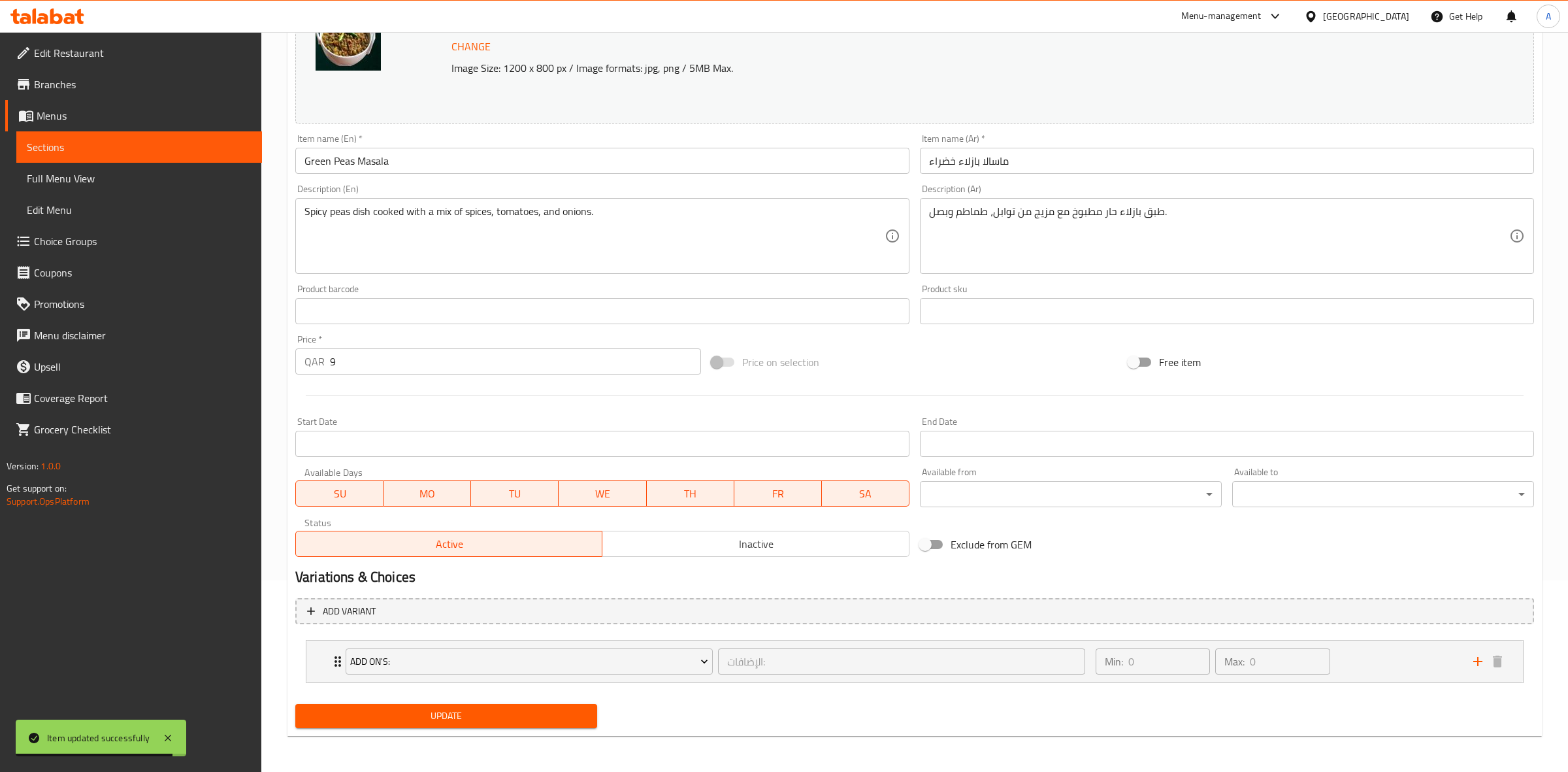
click at [992, 484] on body "Item updated successfully ​ Menu-management Qatar Get Help A Edit Restaurant Br…" at bounding box center [784, 210] width 1568 height 740
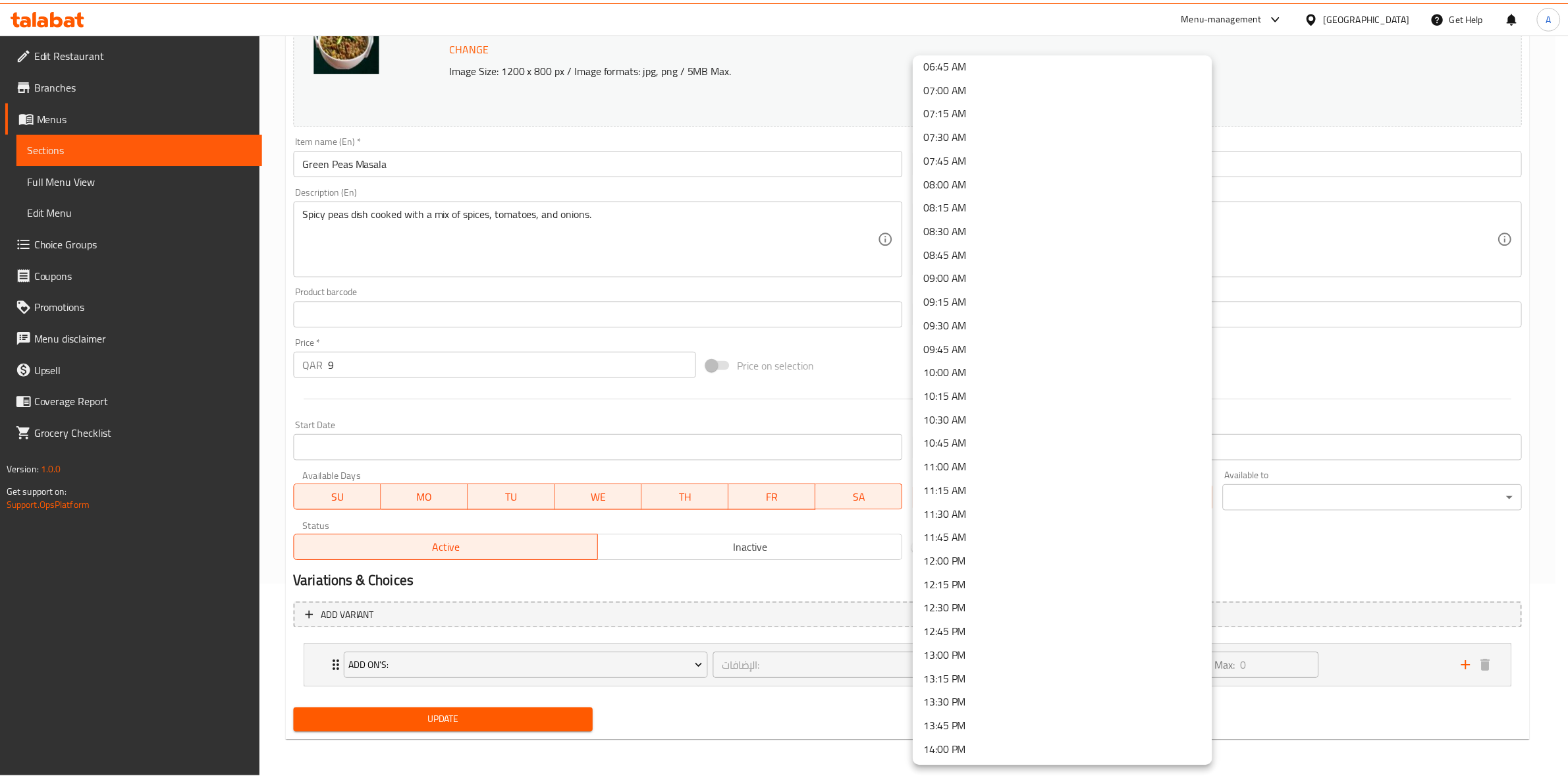
scroll to position [741, 0]
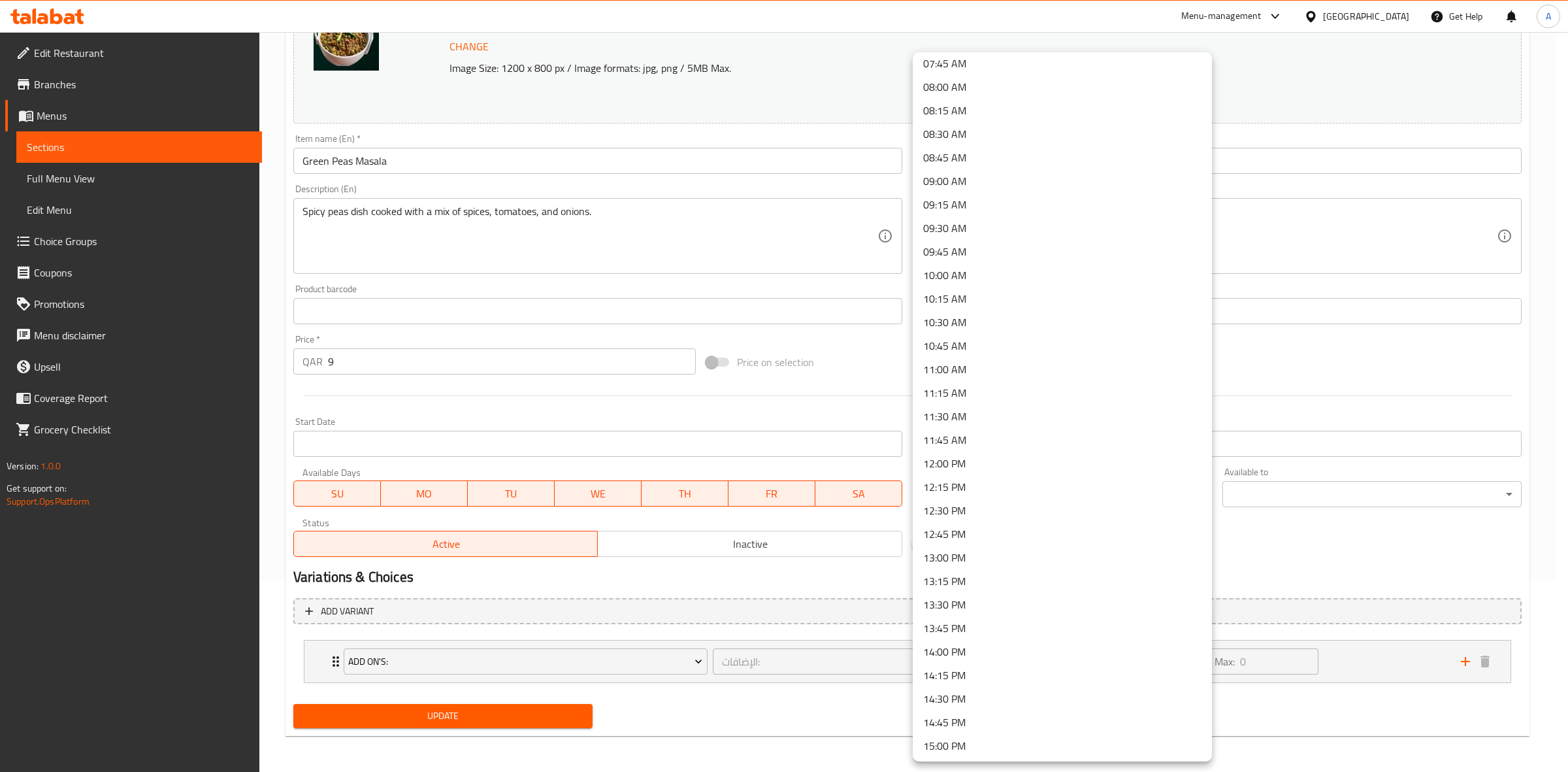
click at [965, 700] on li "14:30 PM" at bounding box center [1062, 698] width 299 height 23
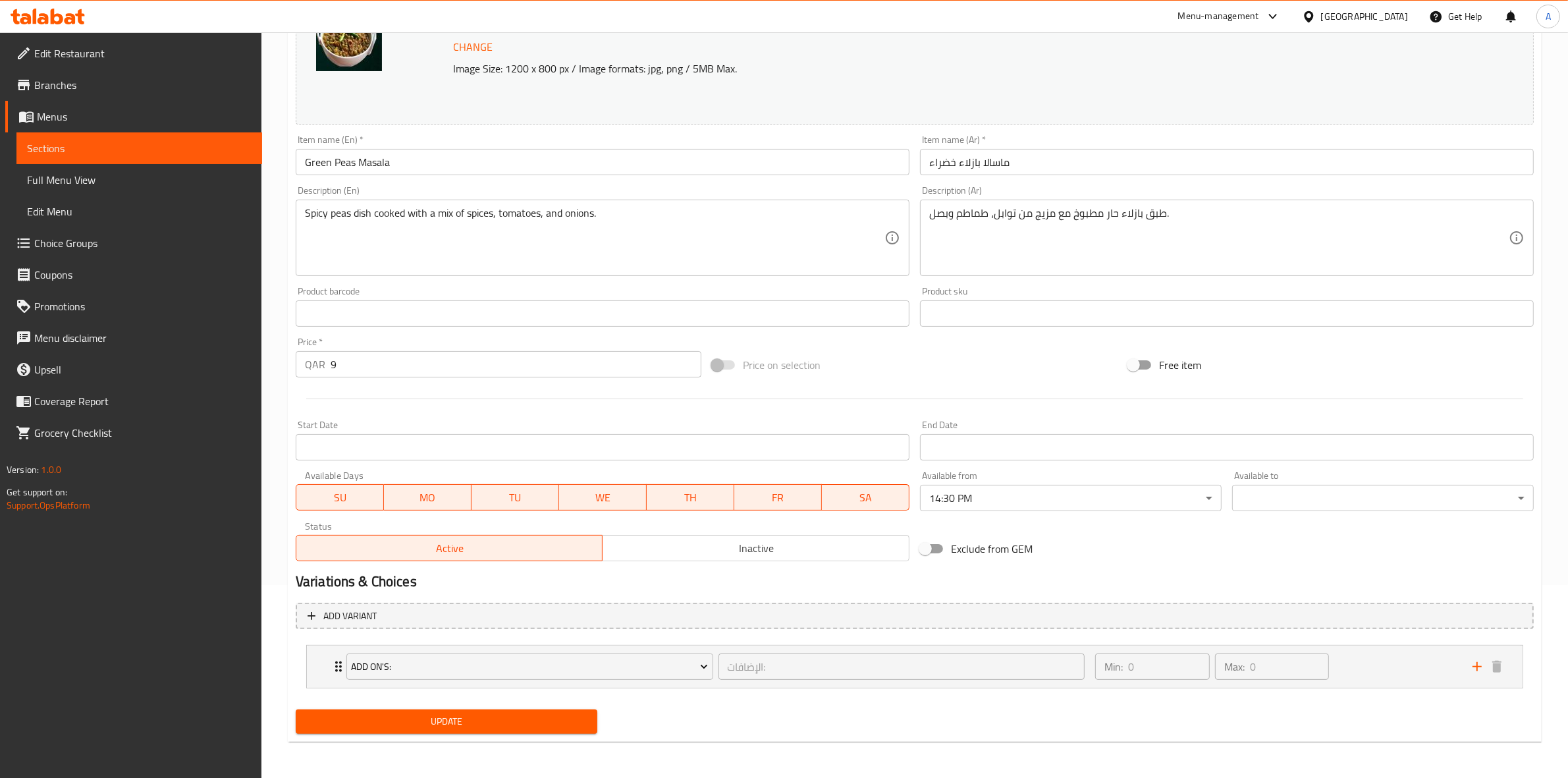
click at [1304, 480] on div "Available to ​ ​" at bounding box center [1383, 491] width 302 height 40
click at [1291, 498] on body "​ Menu-management Qatar Get Help A Edit Restaurant Branches Menus Sections Full…" at bounding box center [784, 211] width 1568 height 746
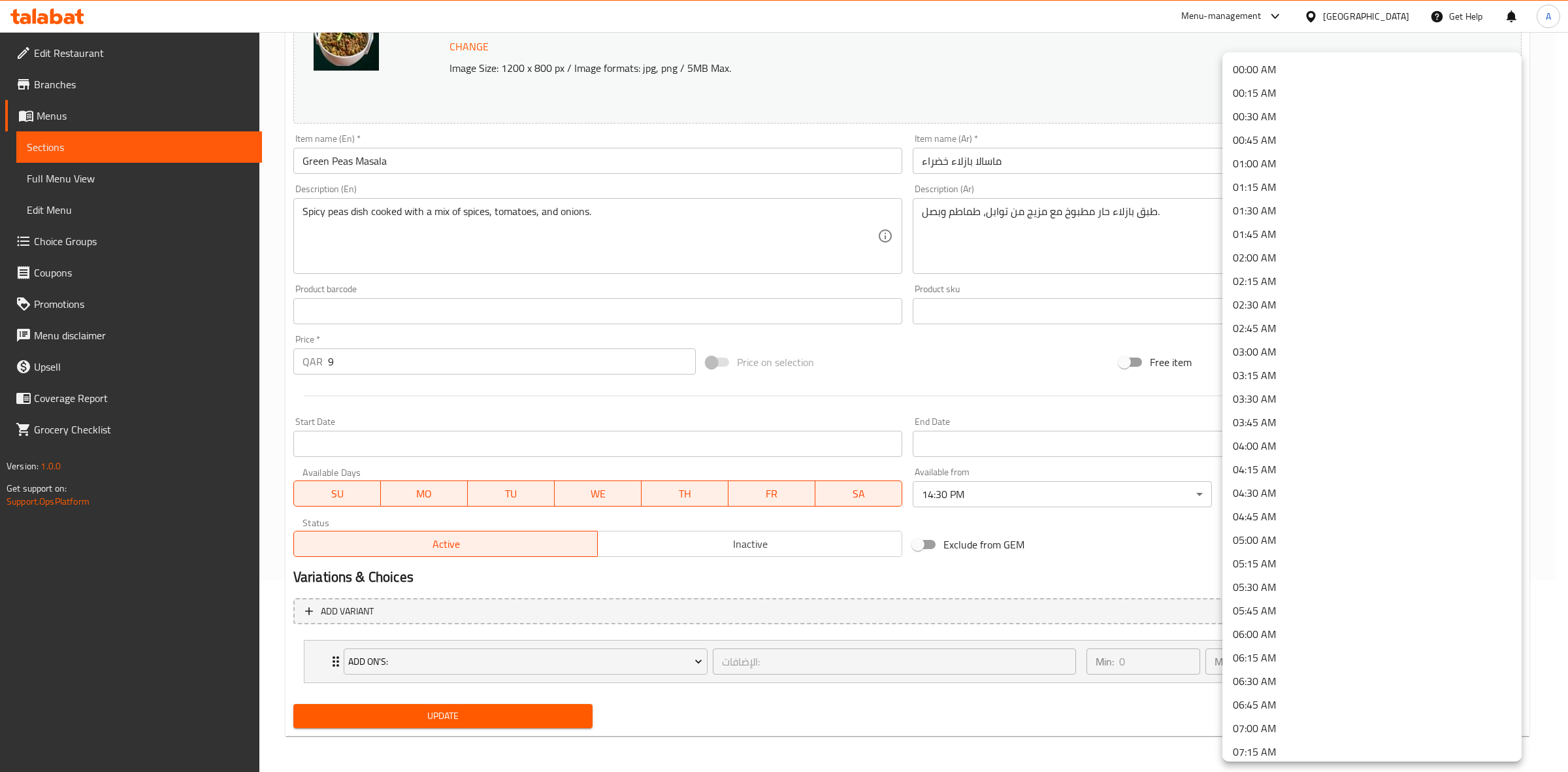
click at [1278, 208] on li "01:30 AM" at bounding box center [1372, 211] width 299 height 23
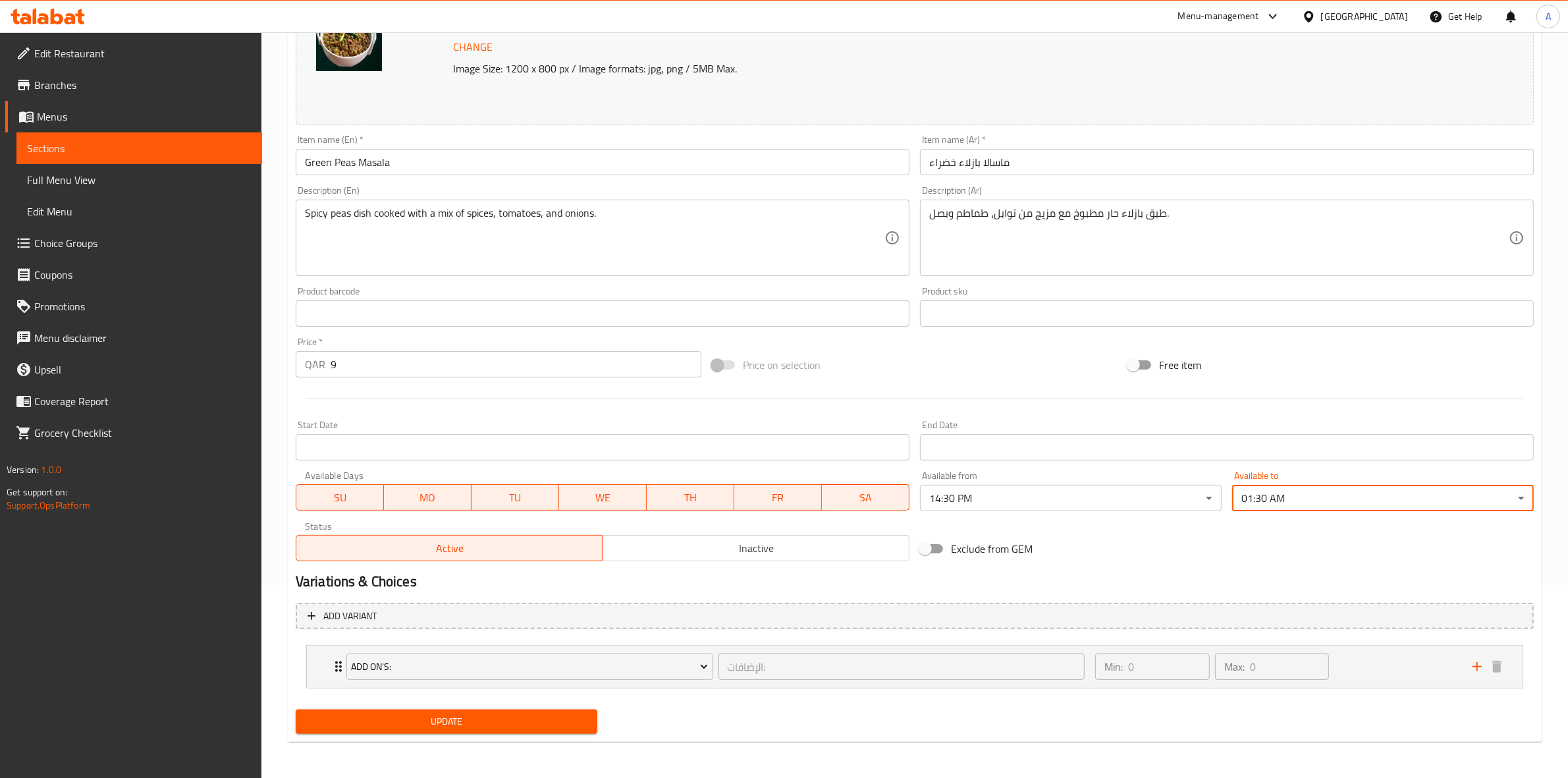
click at [466, 714] on span "Update" at bounding box center [446, 722] width 280 height 16
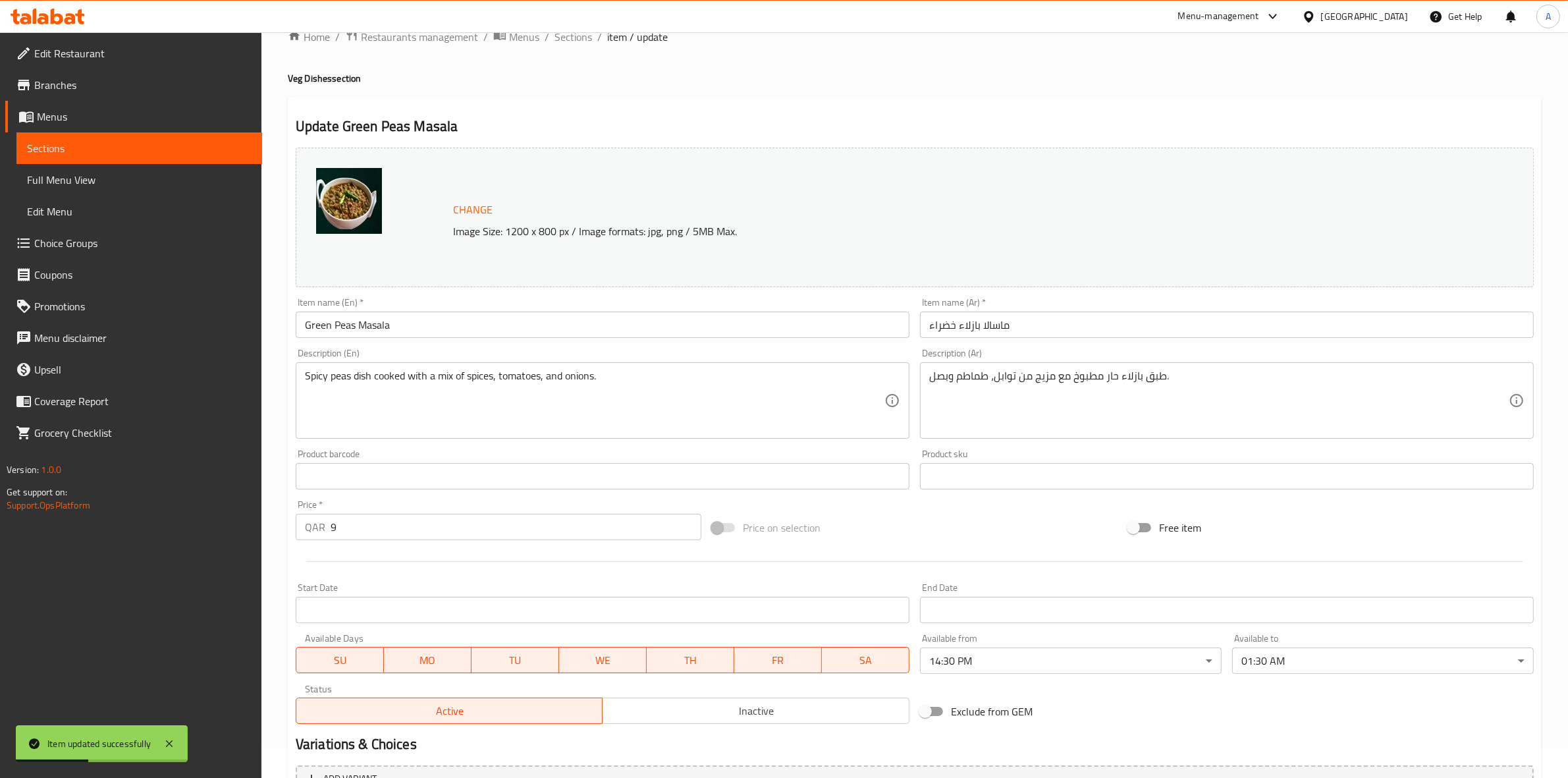
scroll to position [0, 0]
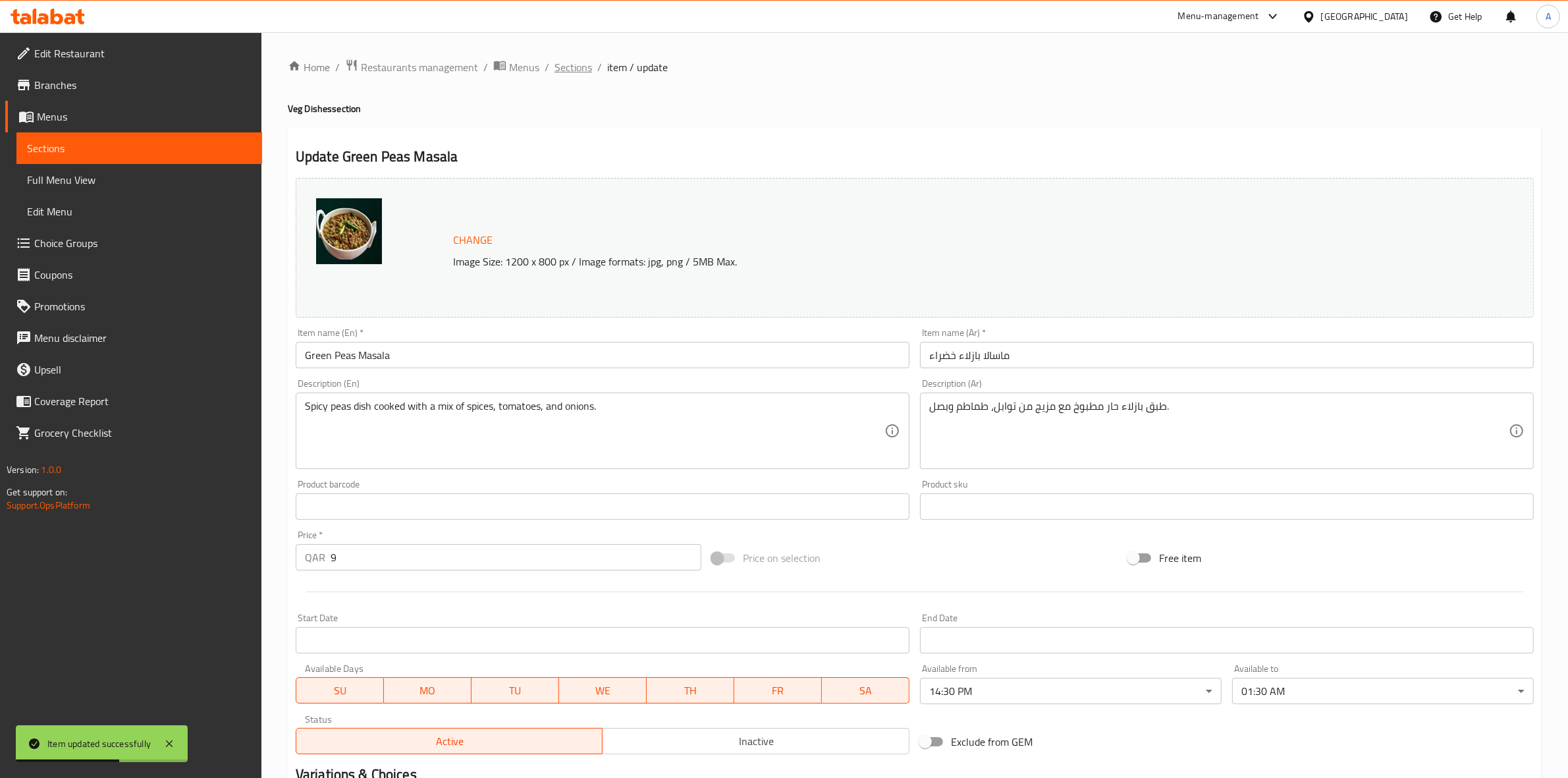
click at [574, 67] on span "Sections" at bounding box center [573, 67] width 38 height 16
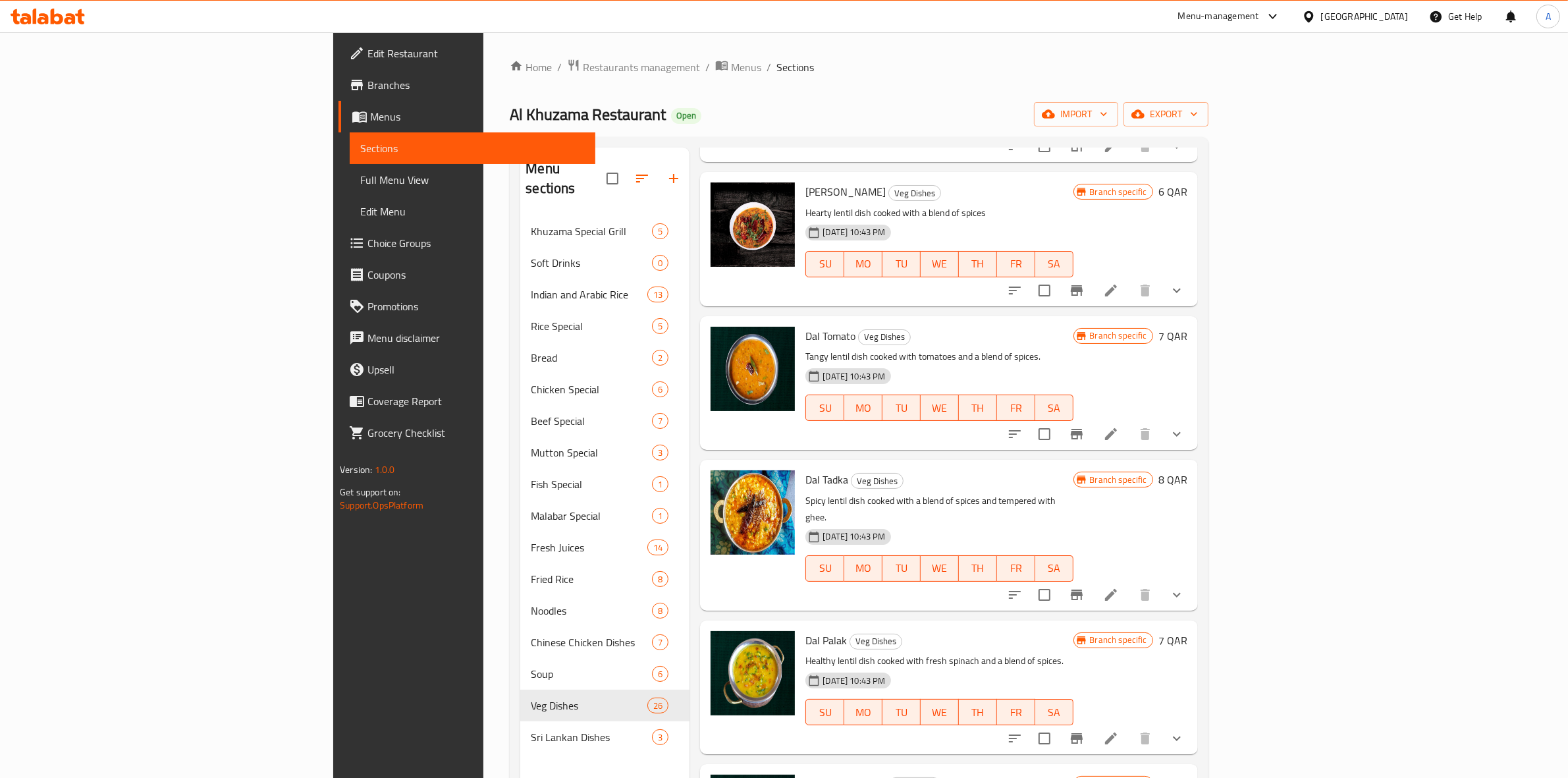
scroll to position [2305, 0]
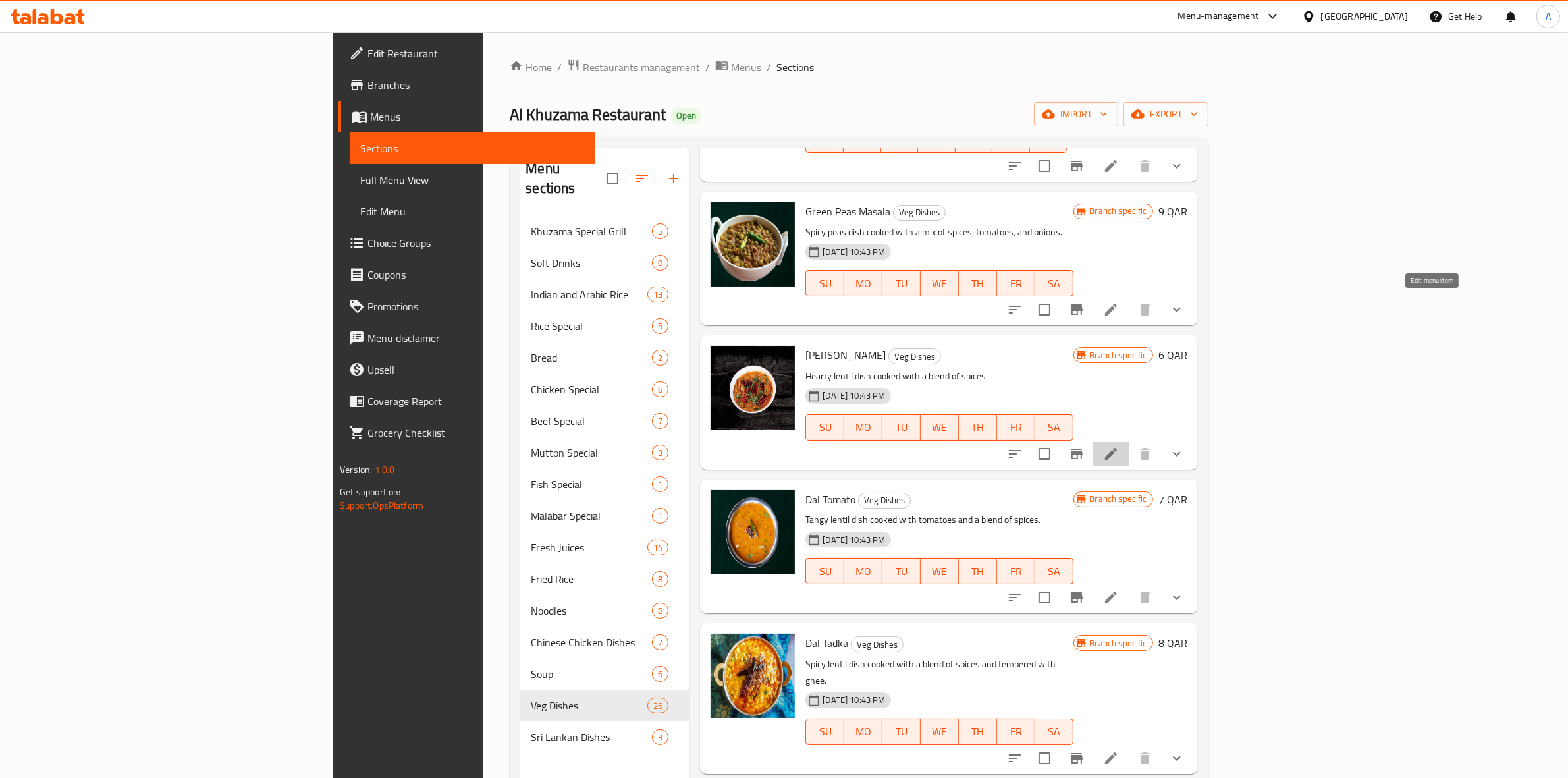
click at [1117, 448] on icon at bounding box center [1111, 453] width 12 height 12
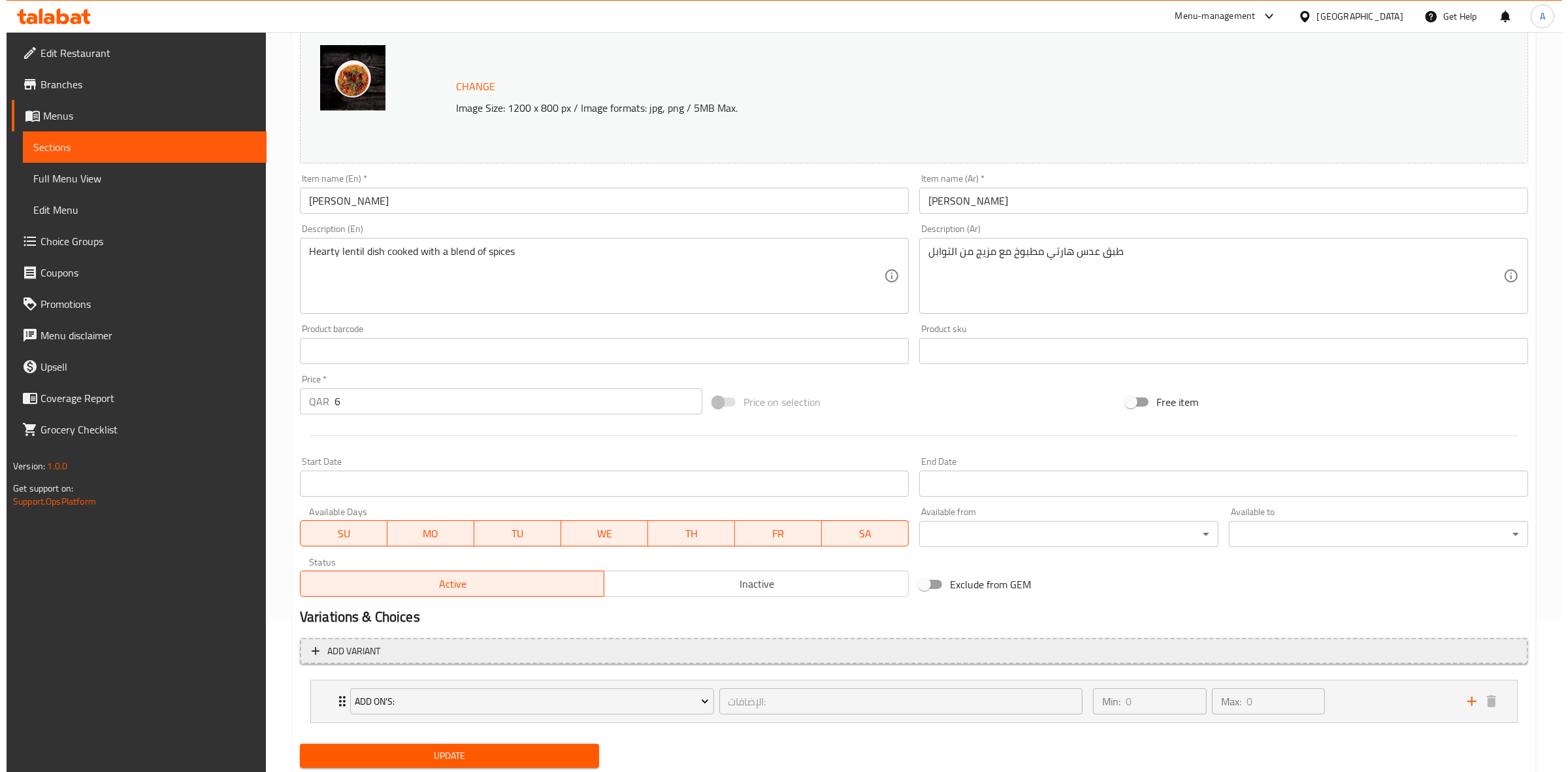
scroll to position [192, 0]
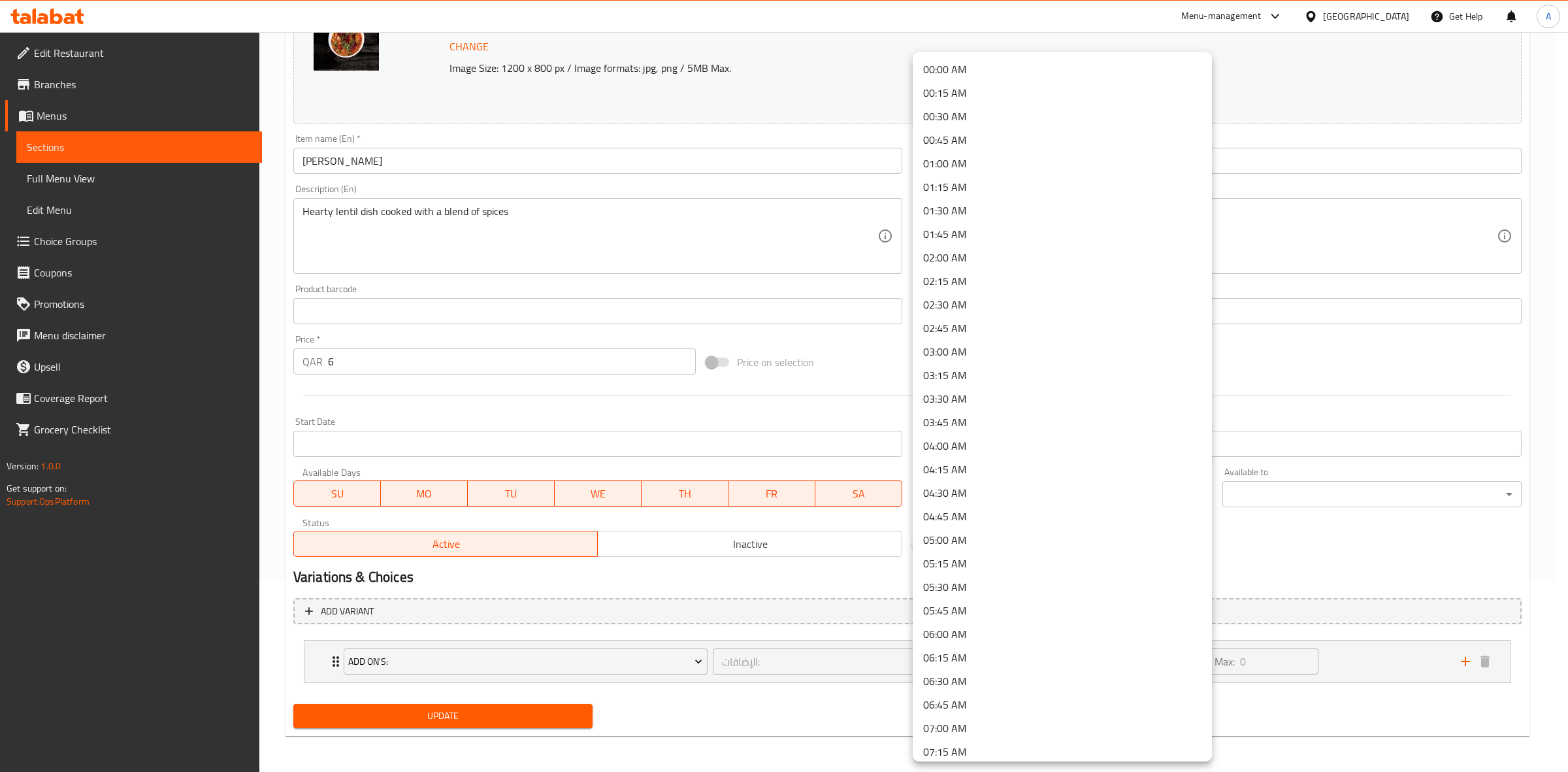
click at [991, 491] on body "​ Menu-management Qatar Get Help A Edit Restaurant Branches Menus Sections Full…" at bounding box center [784, 210] width 1568 height 740
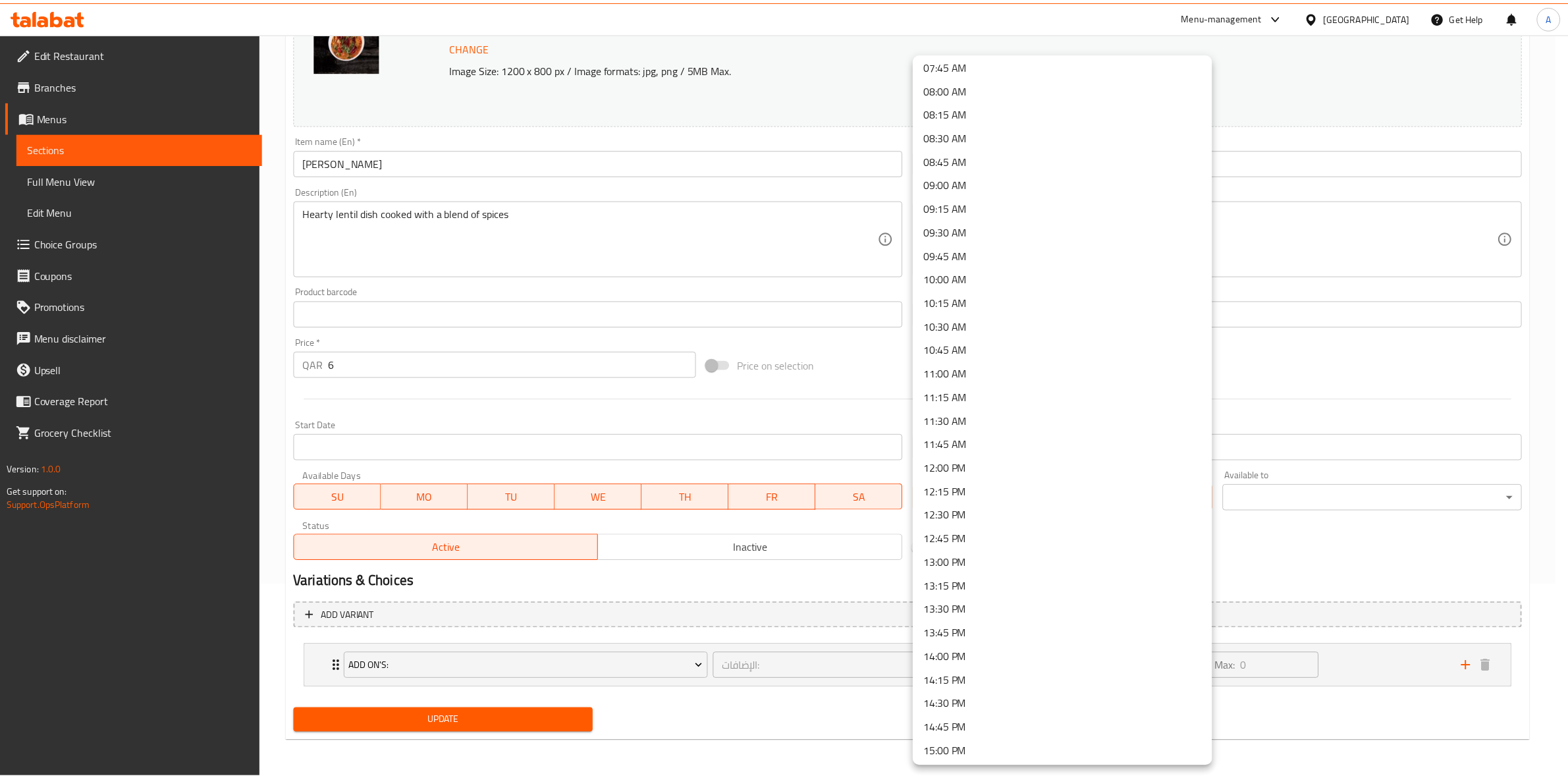
scroll to position [741, 0]
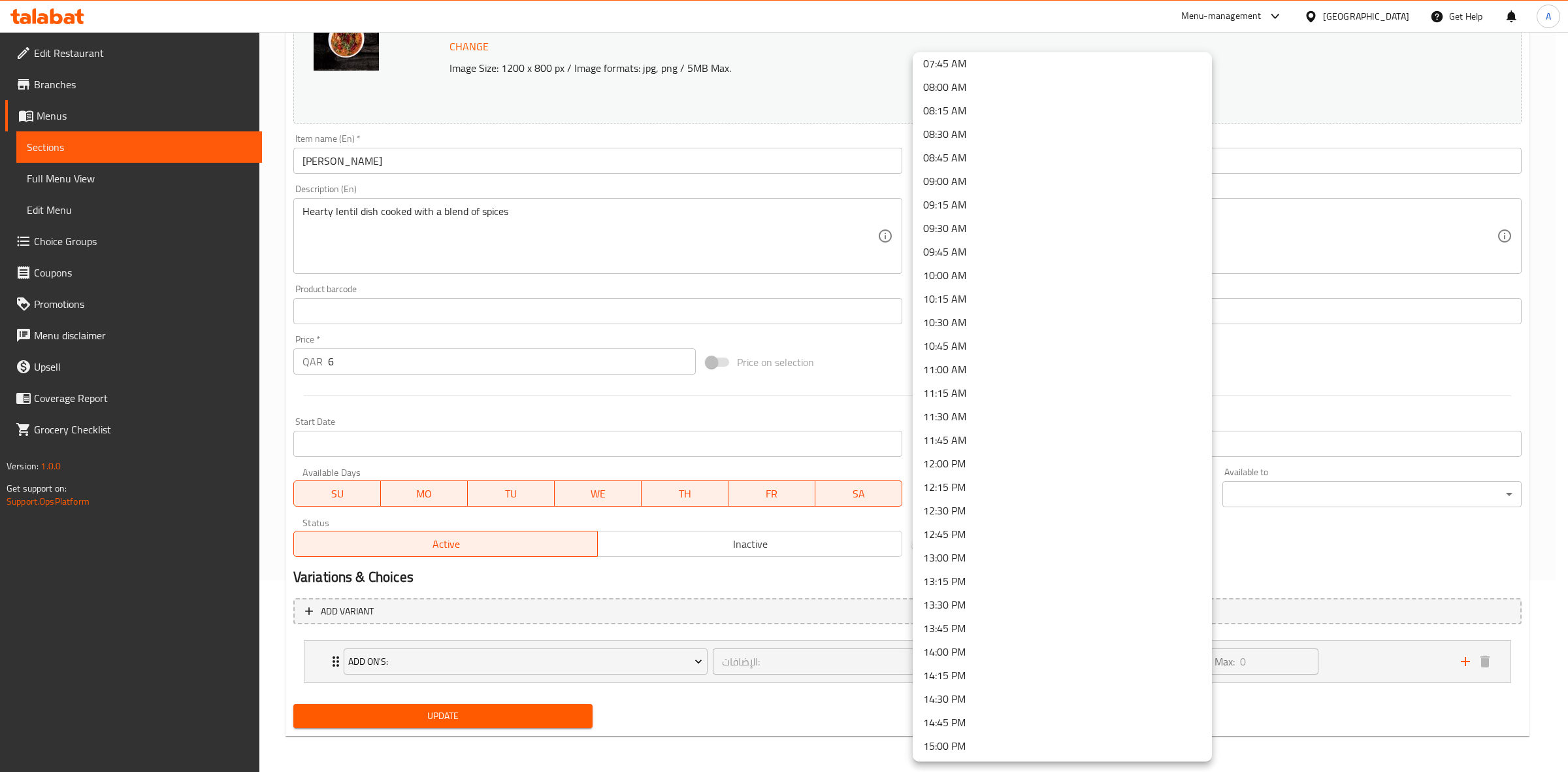
click at [972, 688] on li "14:30 PM" at bounding box center [1062, 698] width 299 height 23
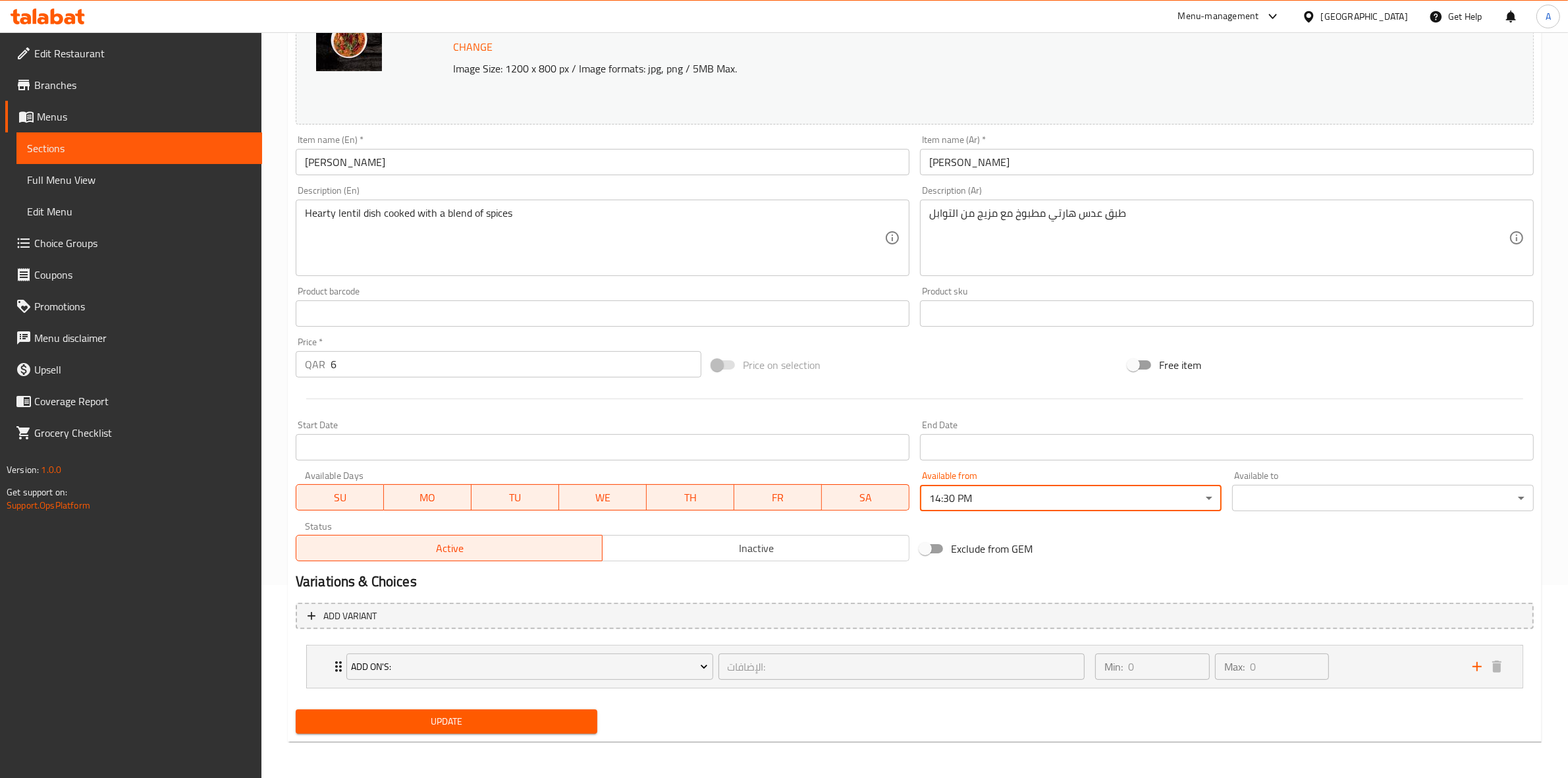
click at [1274, 492] on body "​ Menu-management Qatar Get Help A Edit Restaurant Branches Menus Sections Full…" at bounding box center [784, 211] width 1568 height 746
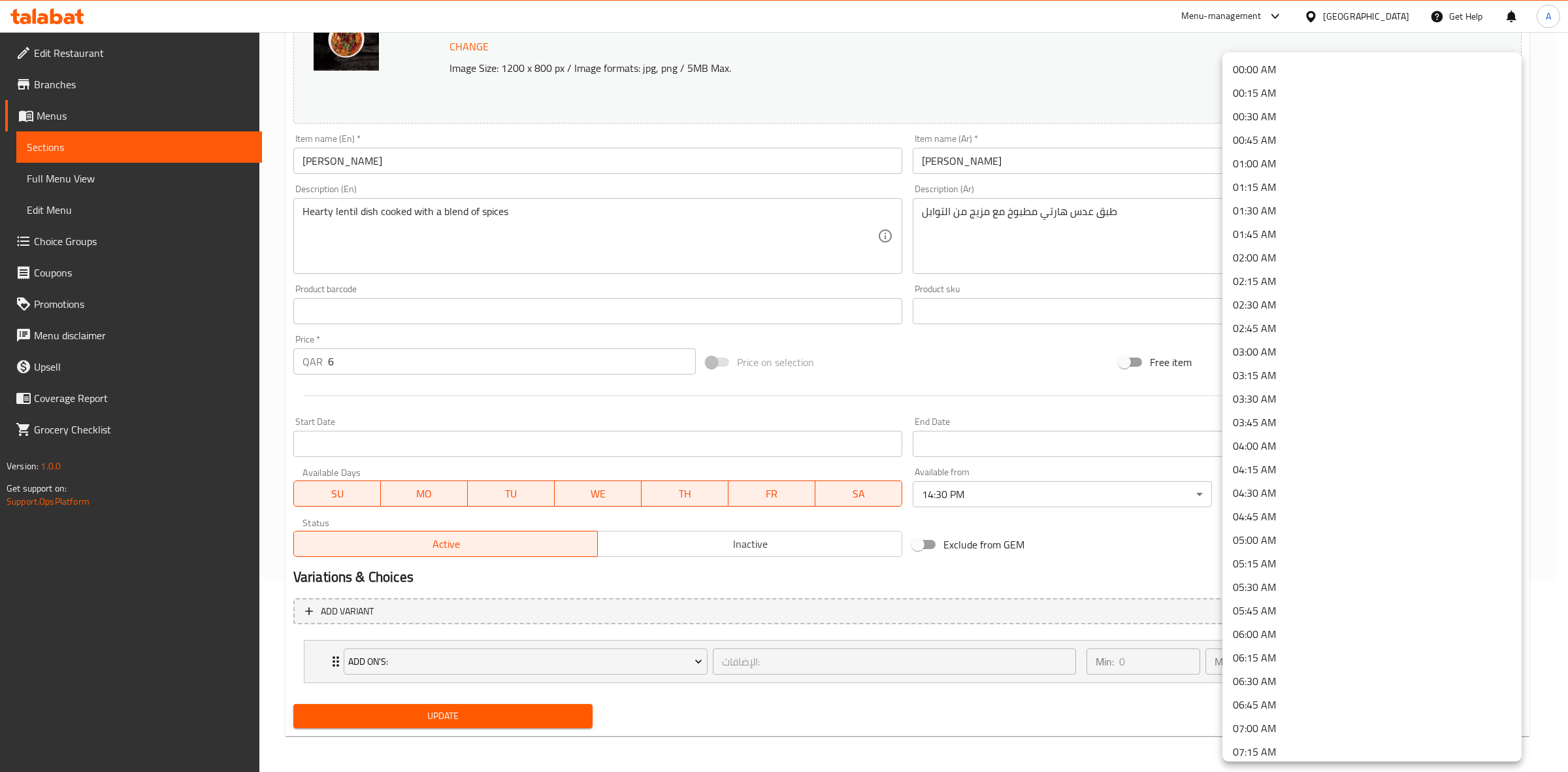
click at [1282, 203] on li "01:30 AM" at bounding box center [1372, 211] width 299 height 23
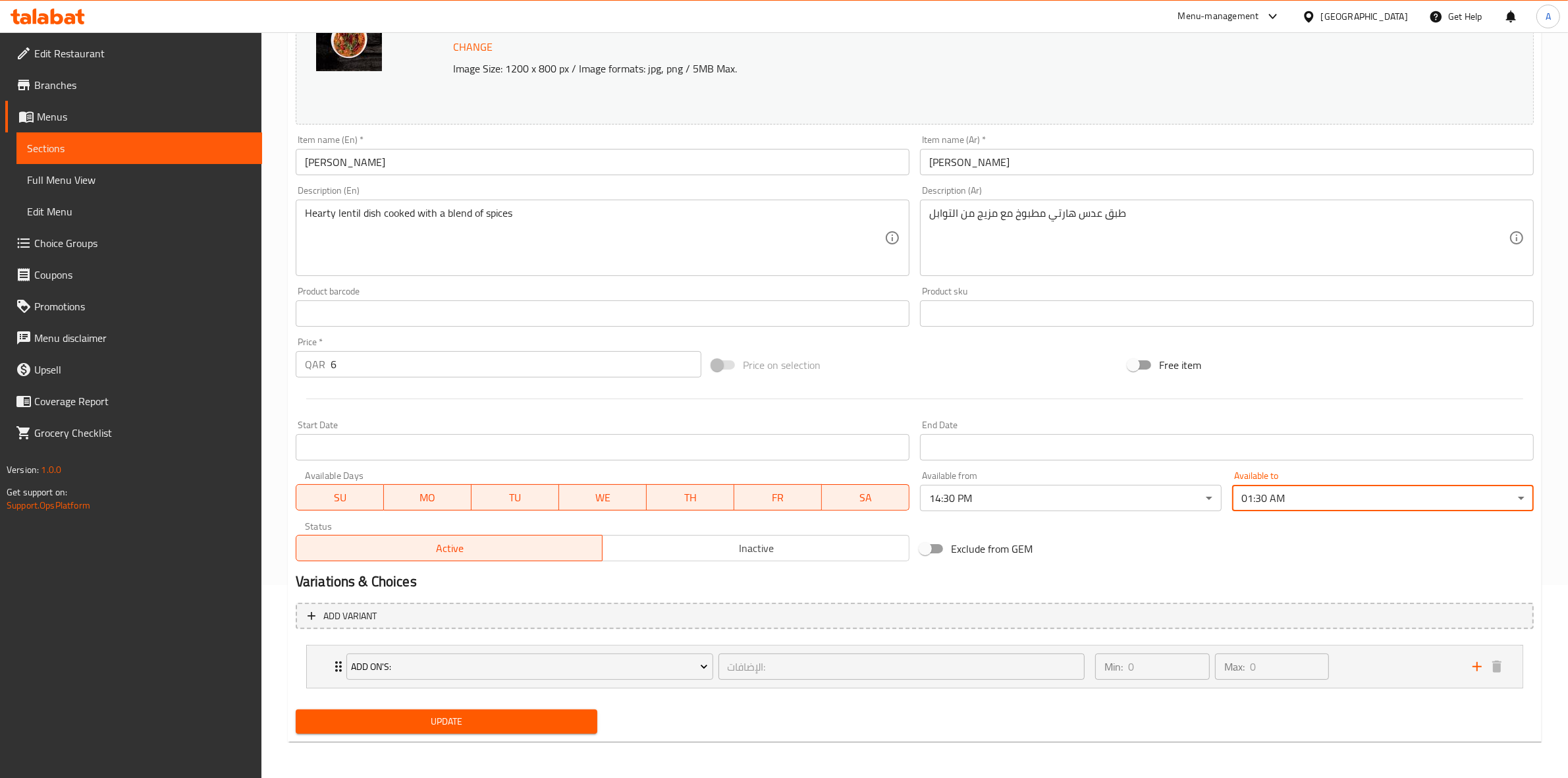
click at [1044, 586] on h2 "Variations & Choices" at bounding box center [914, 582] width 1238 height 20
click at [486, 724] on span "Update" at bounding box center [446, 722] width 280 height 16
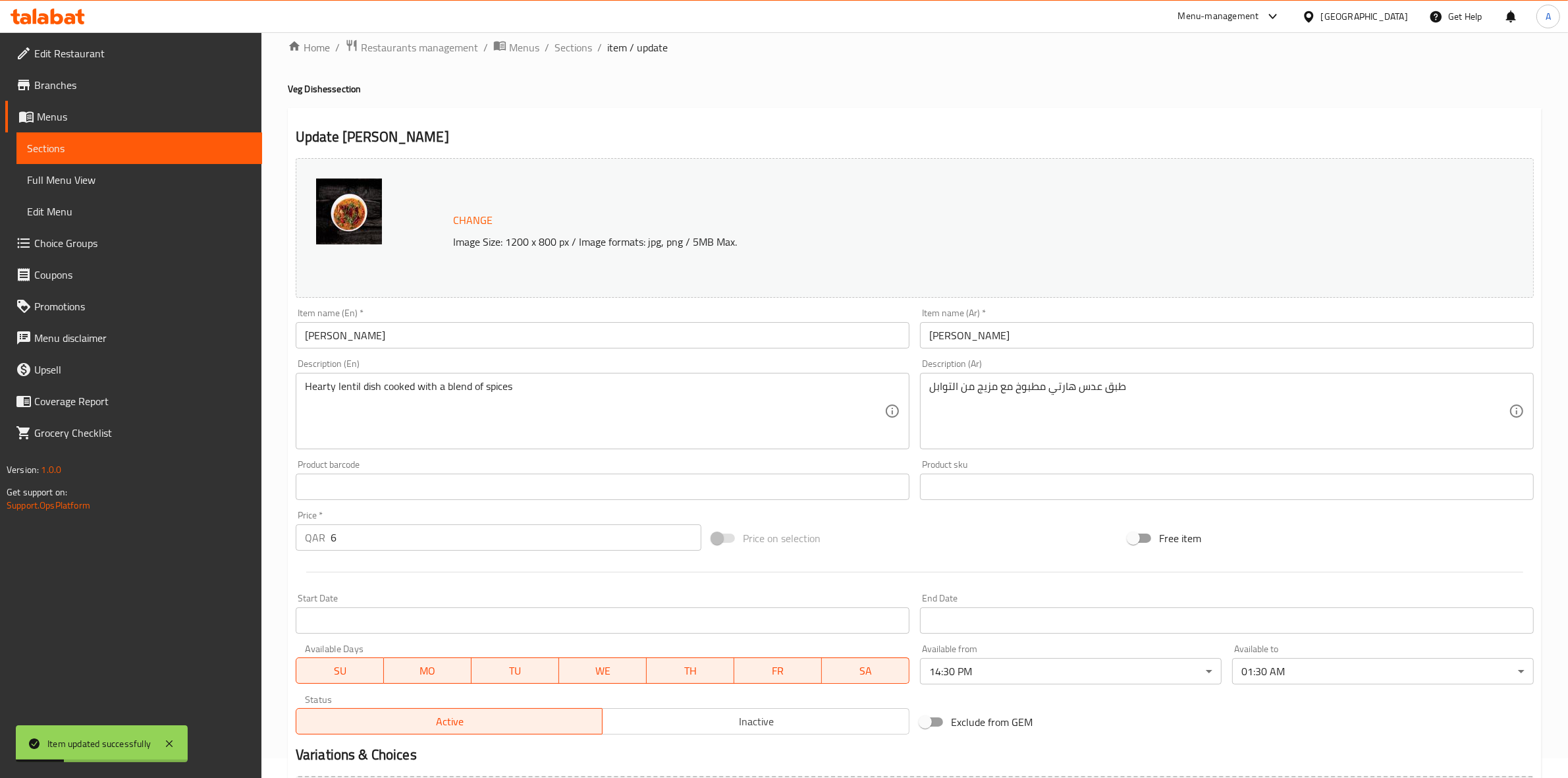
scroll to position [0, 0]
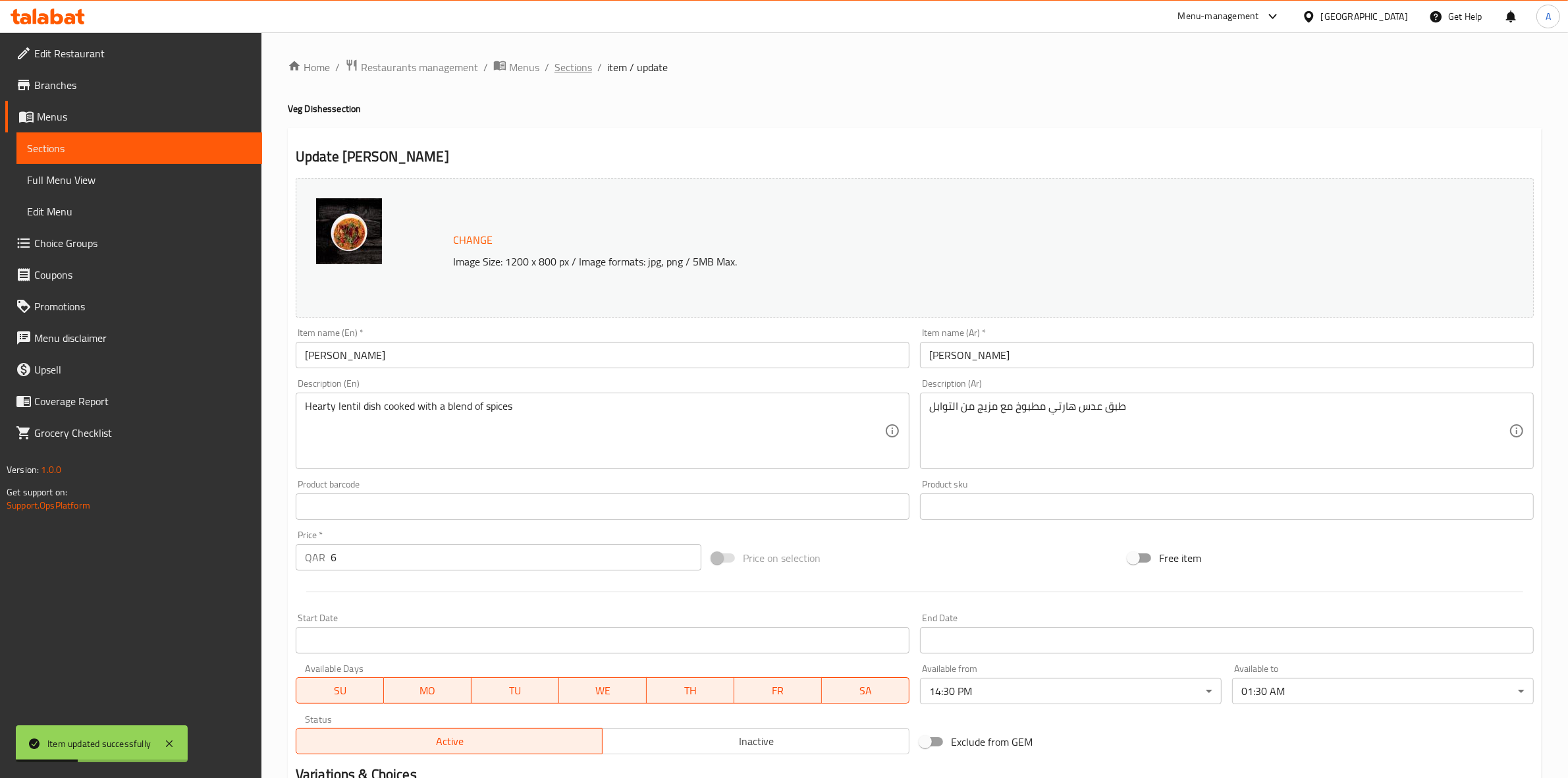
click at [577, 64] on span "Sections" at bounding box center [573, 67] width 38 height 16
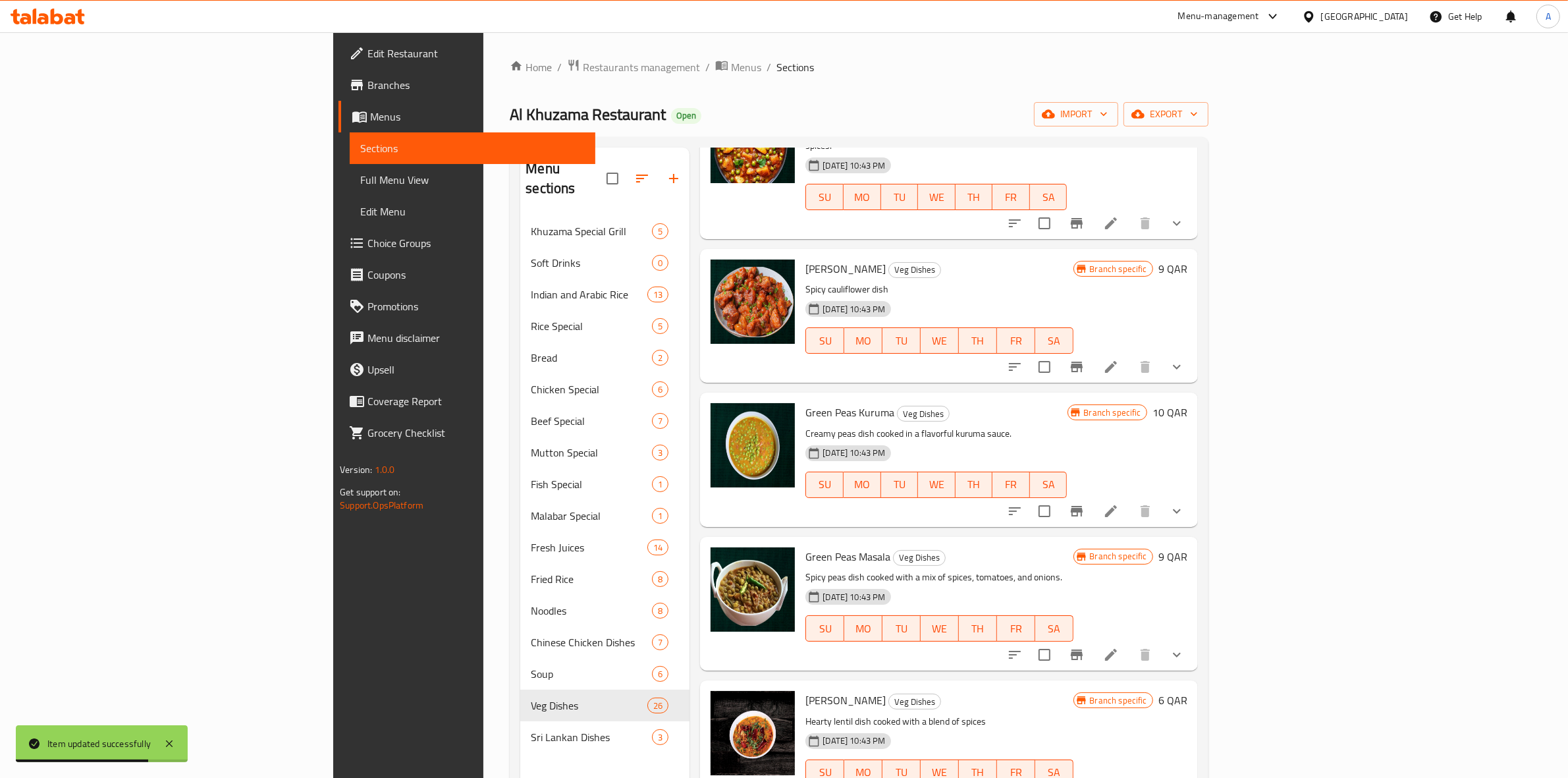
scroll to position [2058, 0]
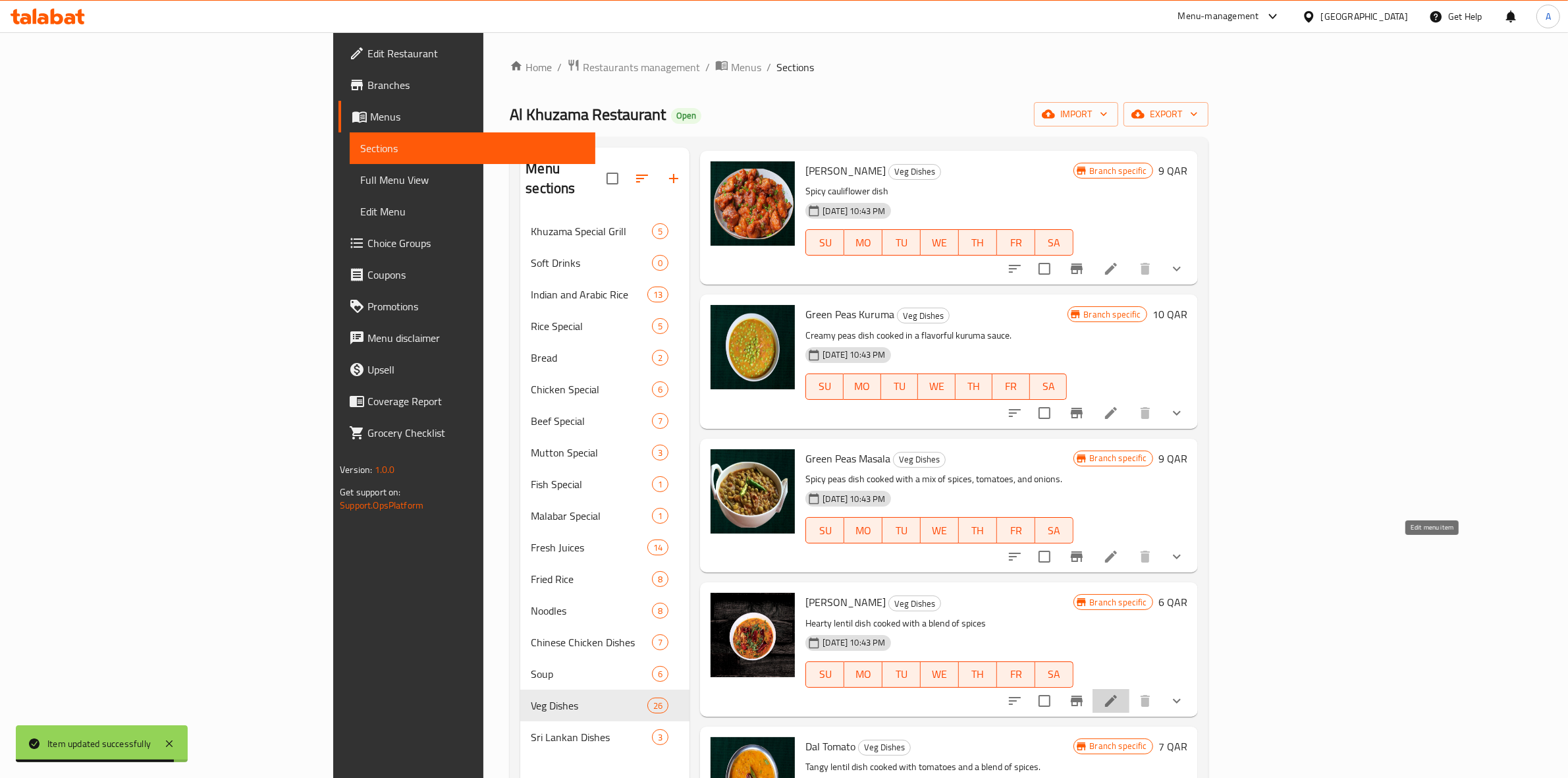
click at [1119, 693] on icon at bounding box center [1111, 701] width 16 height 16
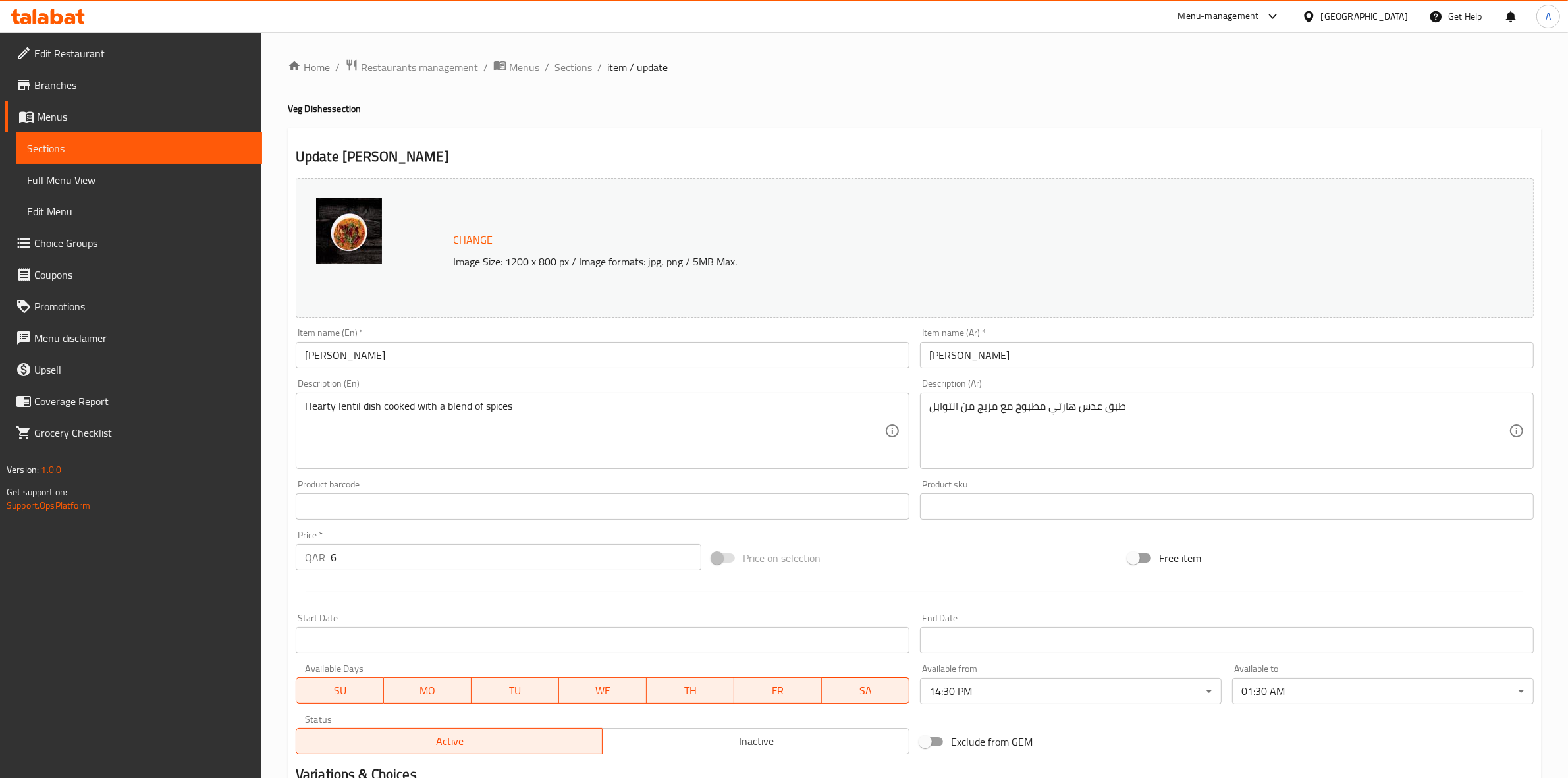
click at [586, 67] on span "Sections" at bounding box center [573, 67] width 38 height 16
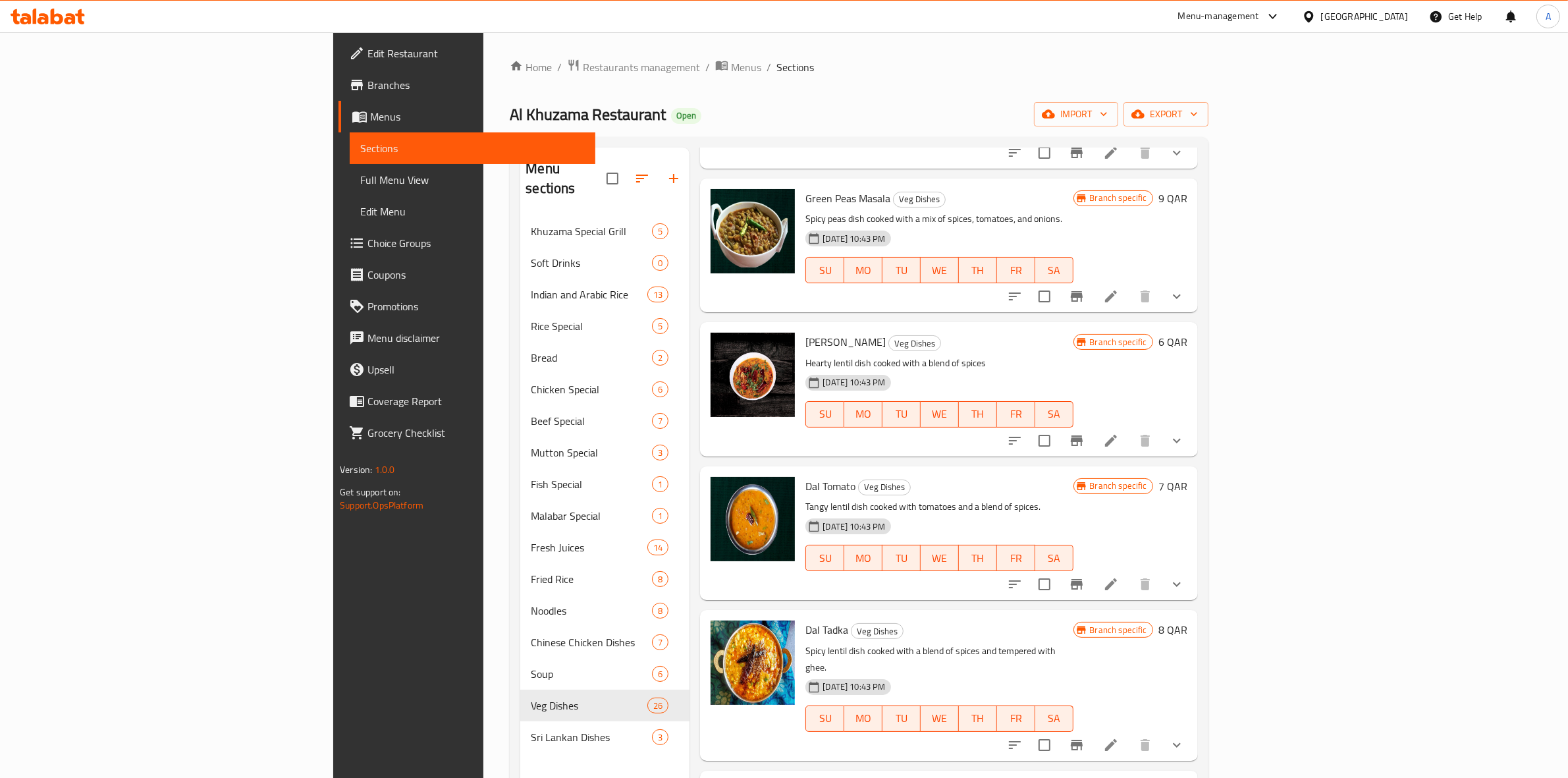
scroll to position [2223, 0]
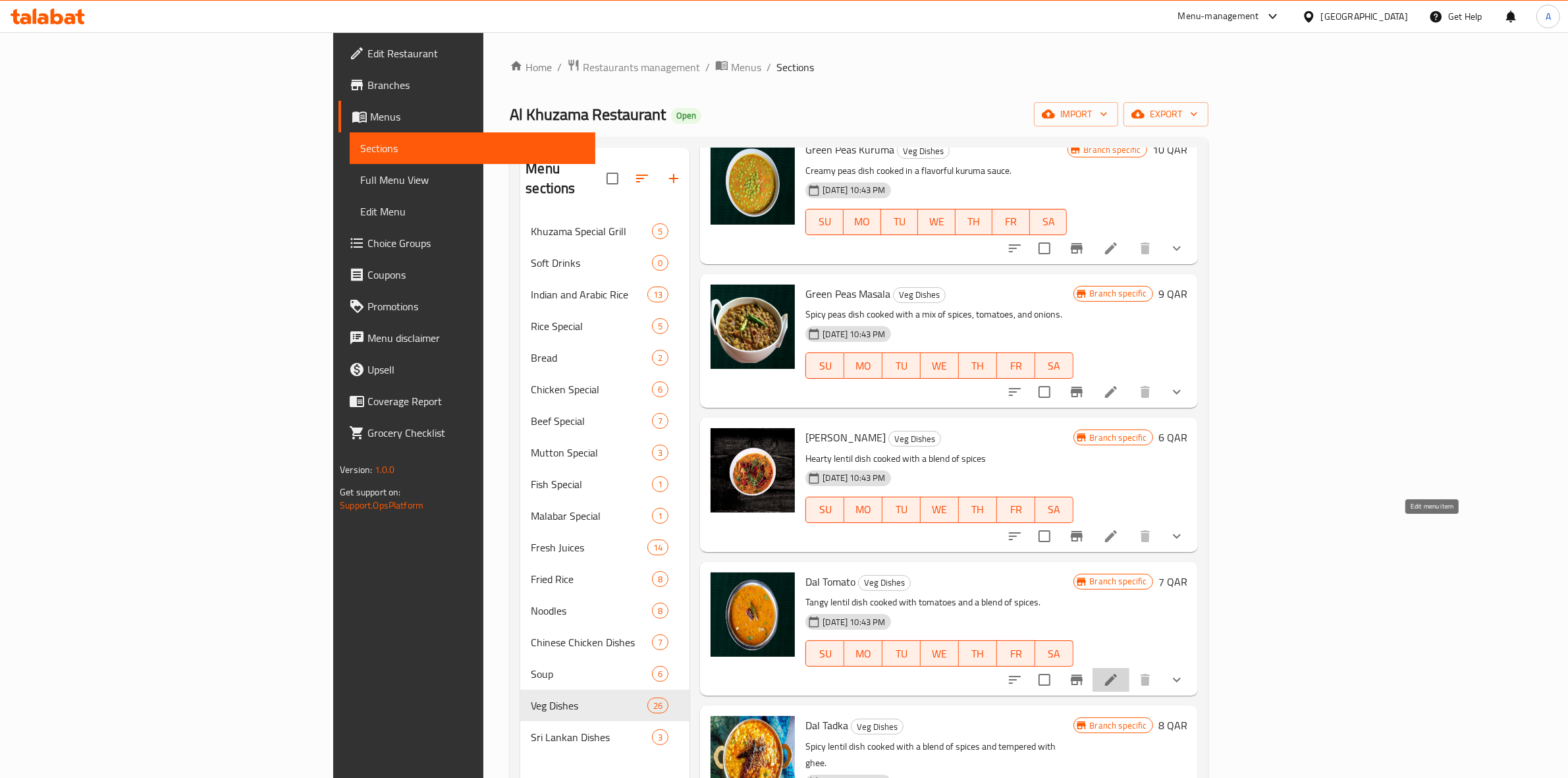
click at [1119, 671] on icon at bounding box center [1111, 680] width 16 height 16
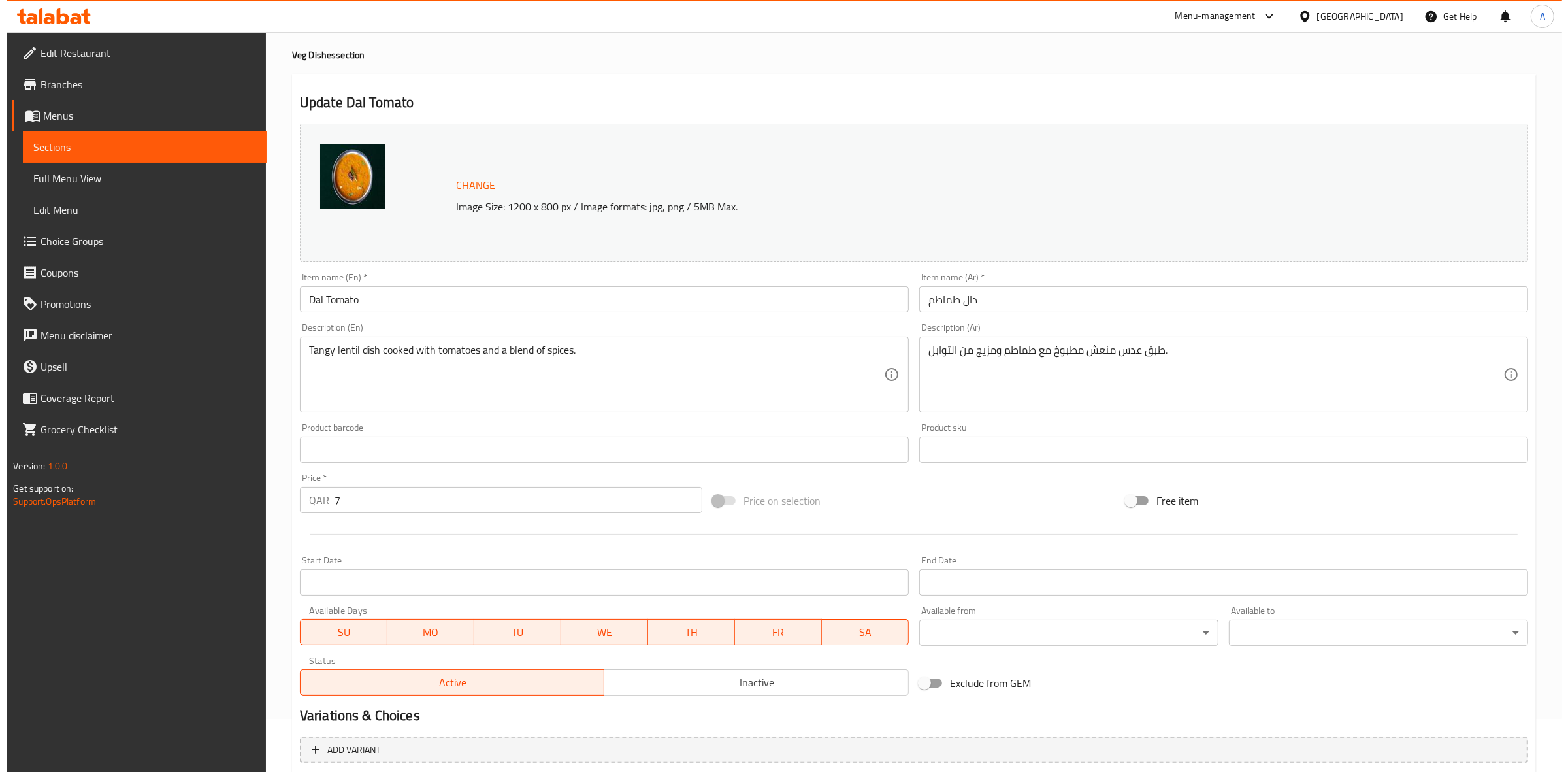
scroll to position [82, 0]
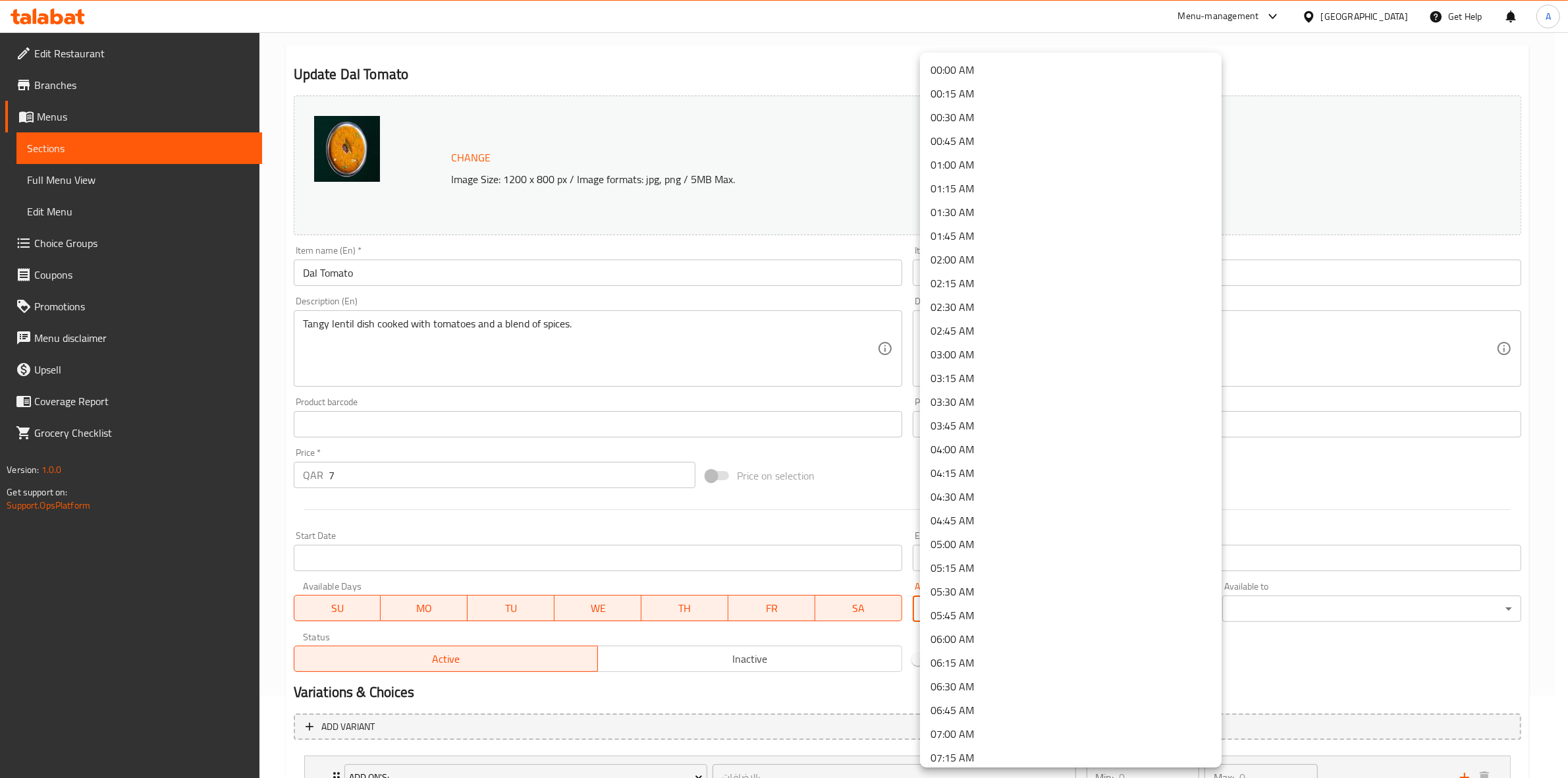
click at [994, 607] on body "​ Menu-management Qatar Get Help A Edit Restaurant Branches Menus Sections Full…" at bounding box center [784, 322] width 1568 height 746
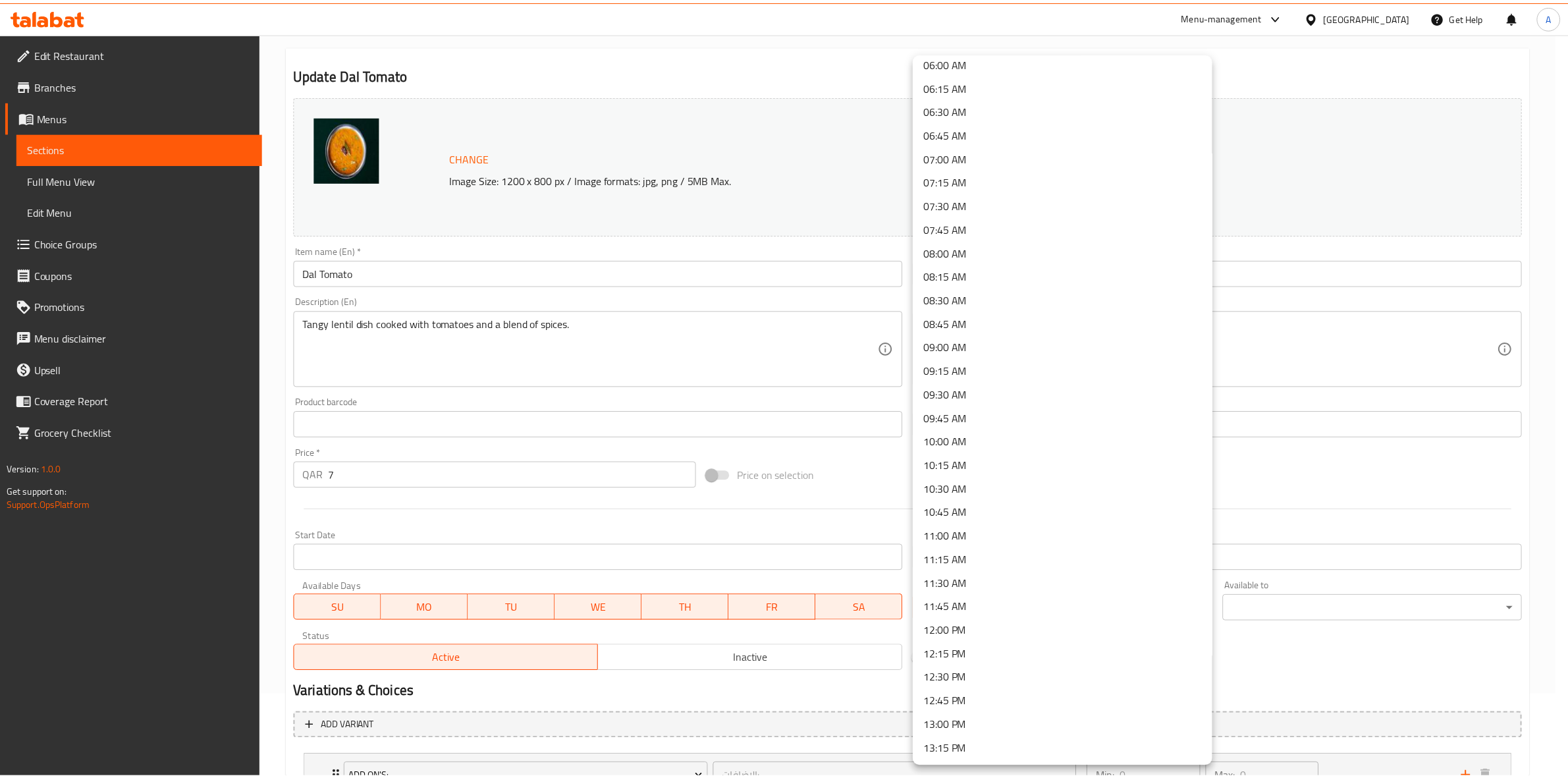
scroll to position [741, 0]
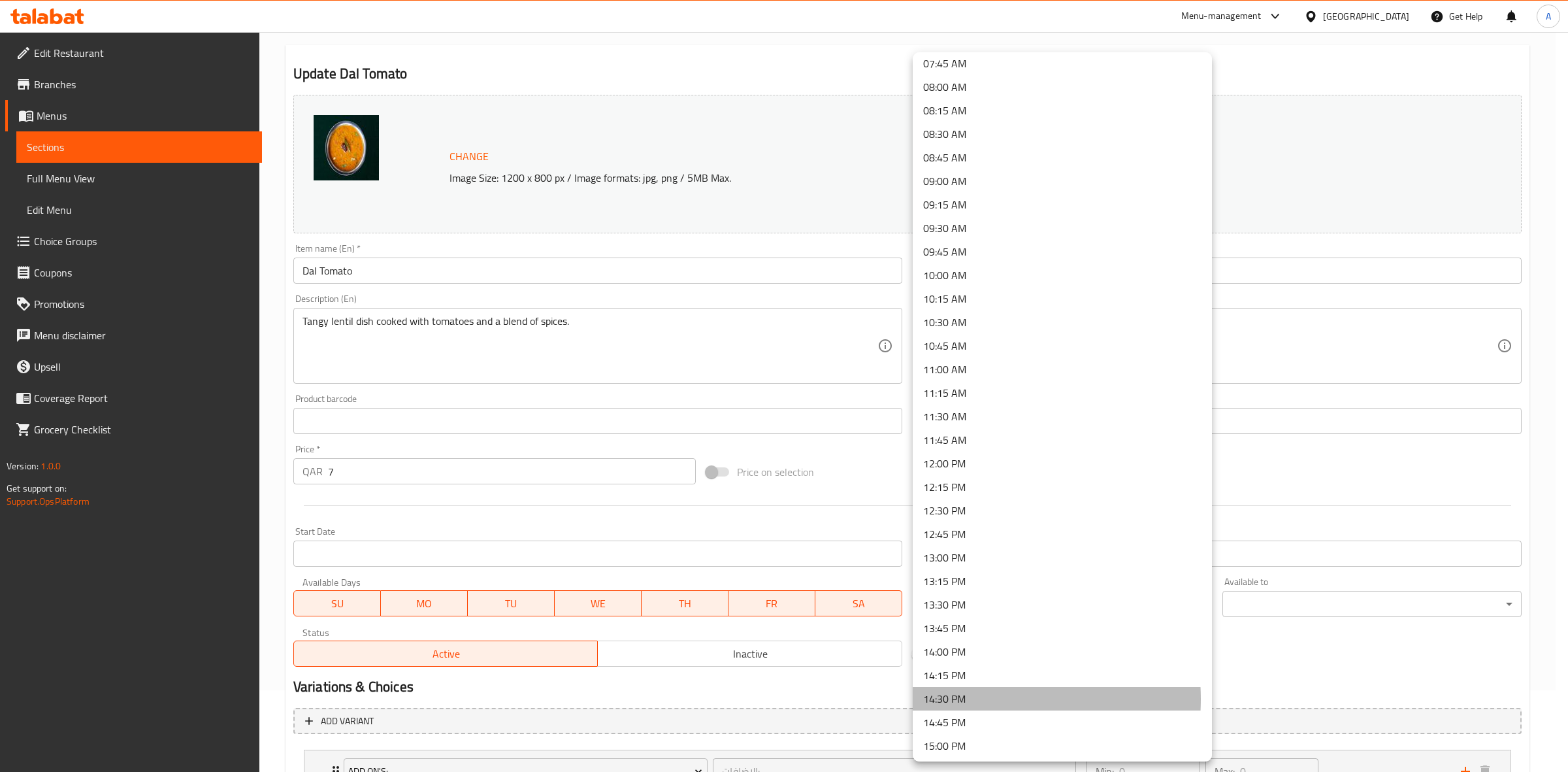
click at [968, 698] on li "14:30 PM" at bounding box center [1062, 698] width 299 height 23
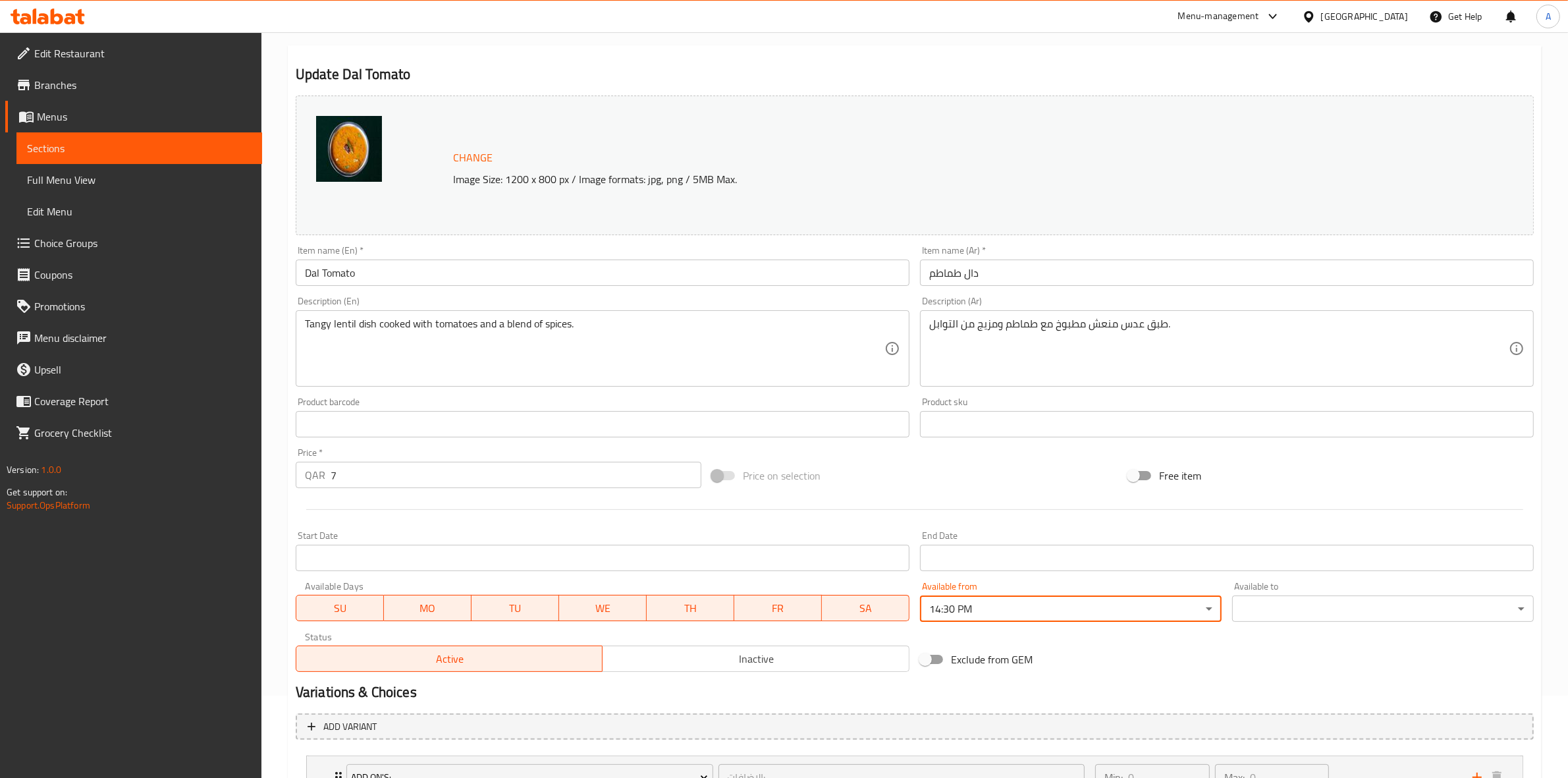
click at [1321, 594] on div "Available to ​ ​" at bounding box center [1383, 602] width 302 height 40
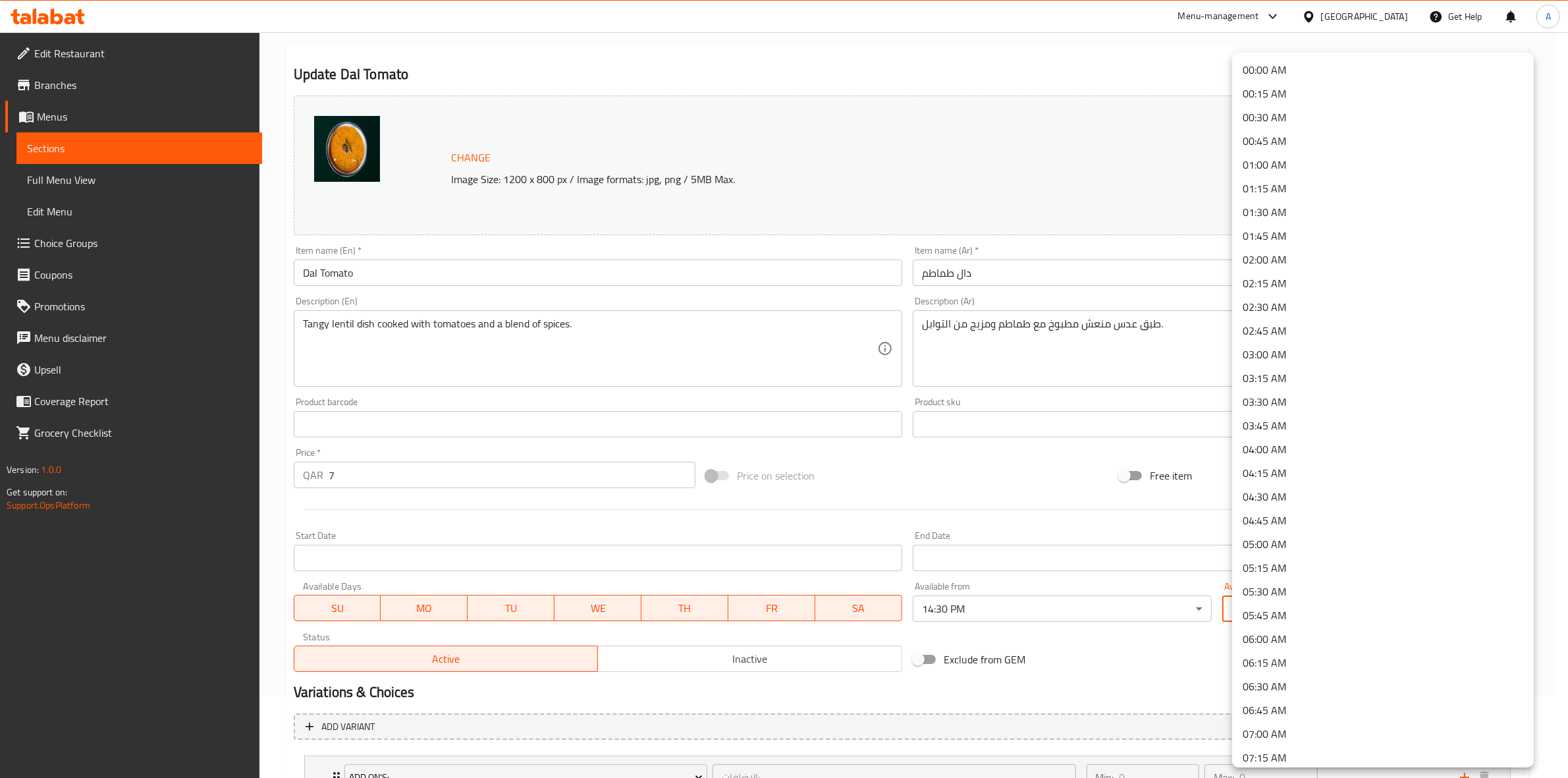
click at [1317, 611] on body "​ Menu-management Qatar Get Help A Edit Restaurant Branches Menus Sections Full…" at bounding box center [784, 322] width 1568 height 746
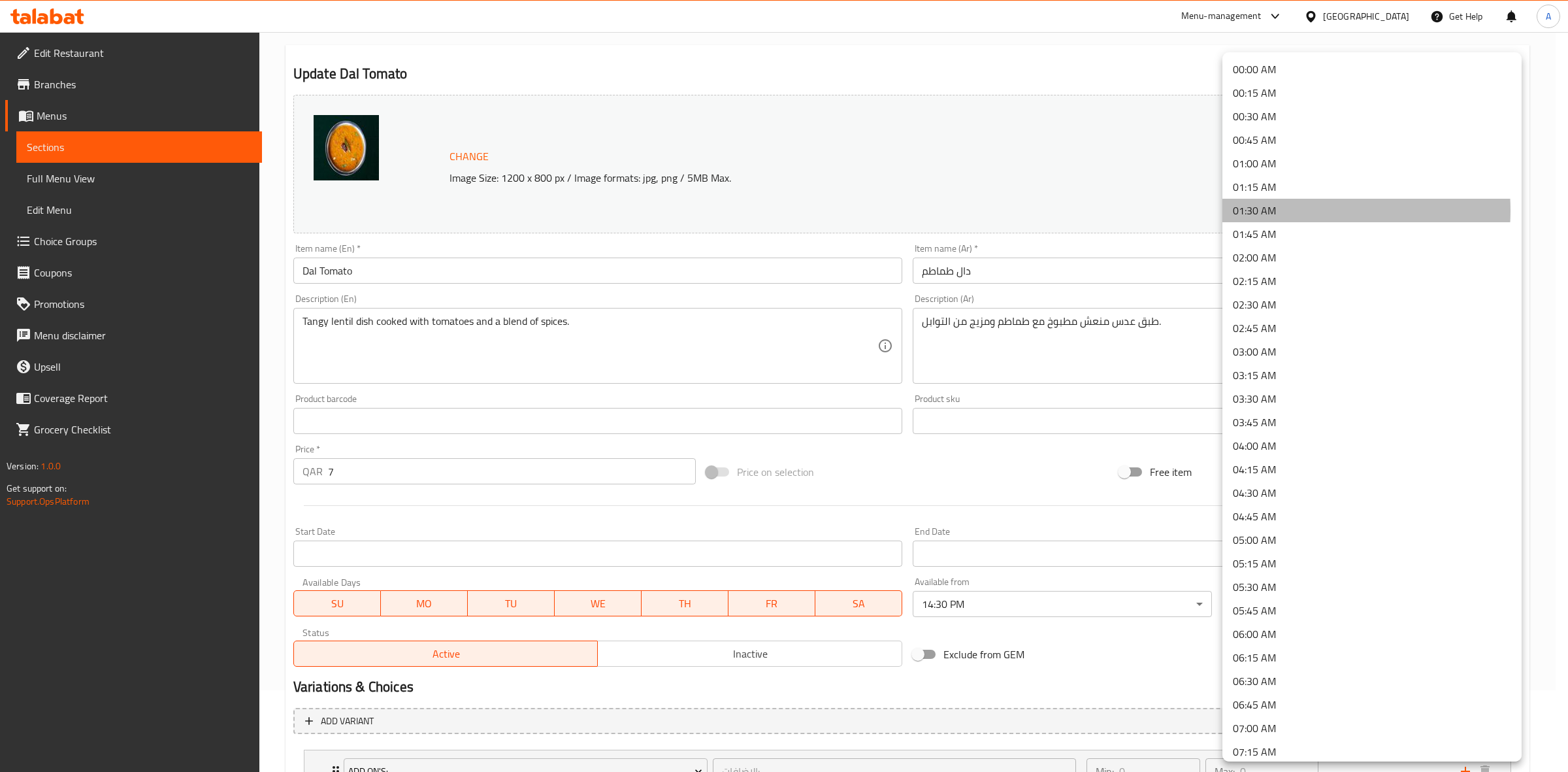
click at [1294, 211] on li "01:30 AM" at bounding box center [1372, 211] width 299 height 23
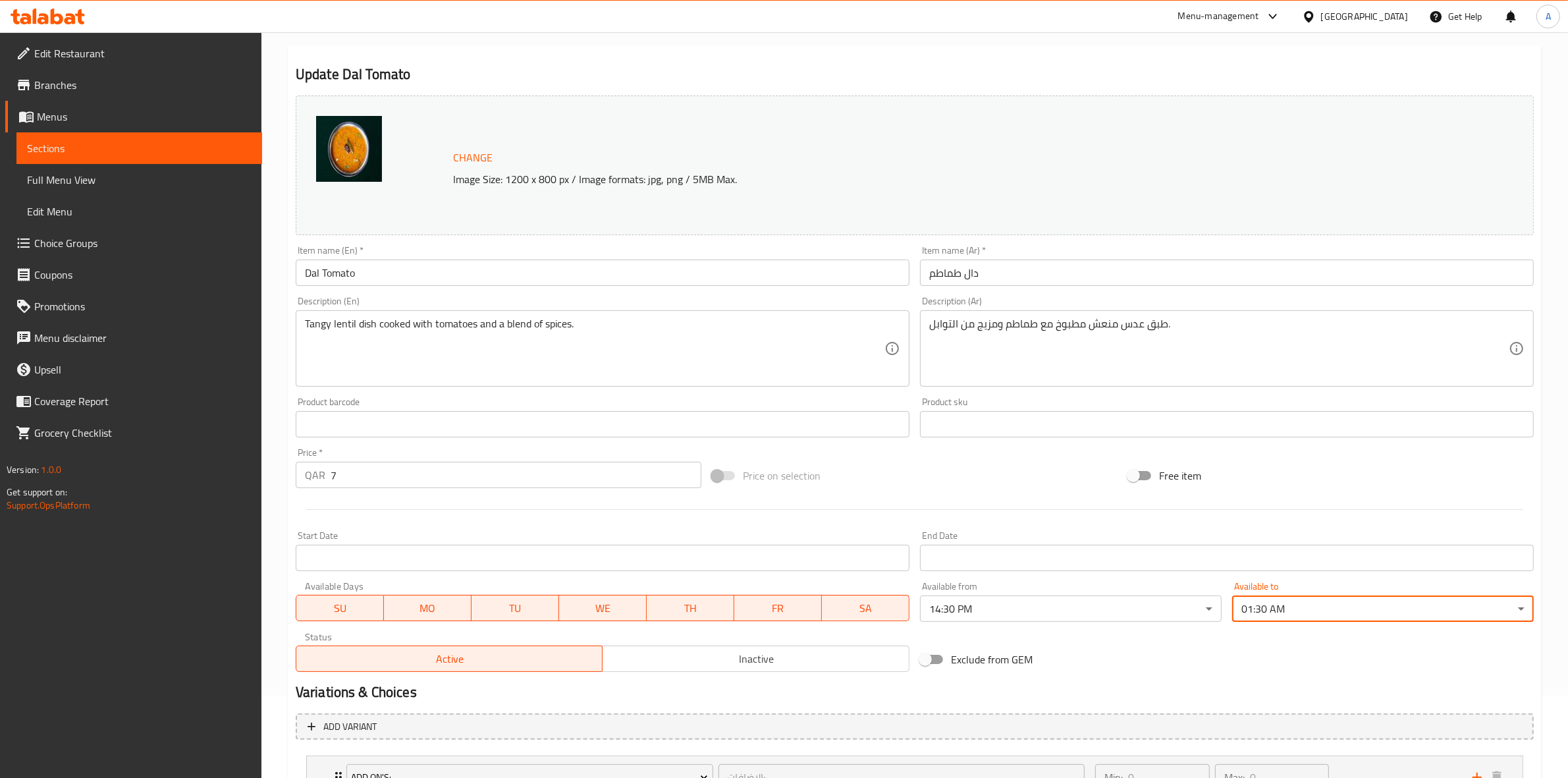
click at [748, 690] on h2 "Variations & Choices" at bounding box center [914, 692] width 1238 height 20
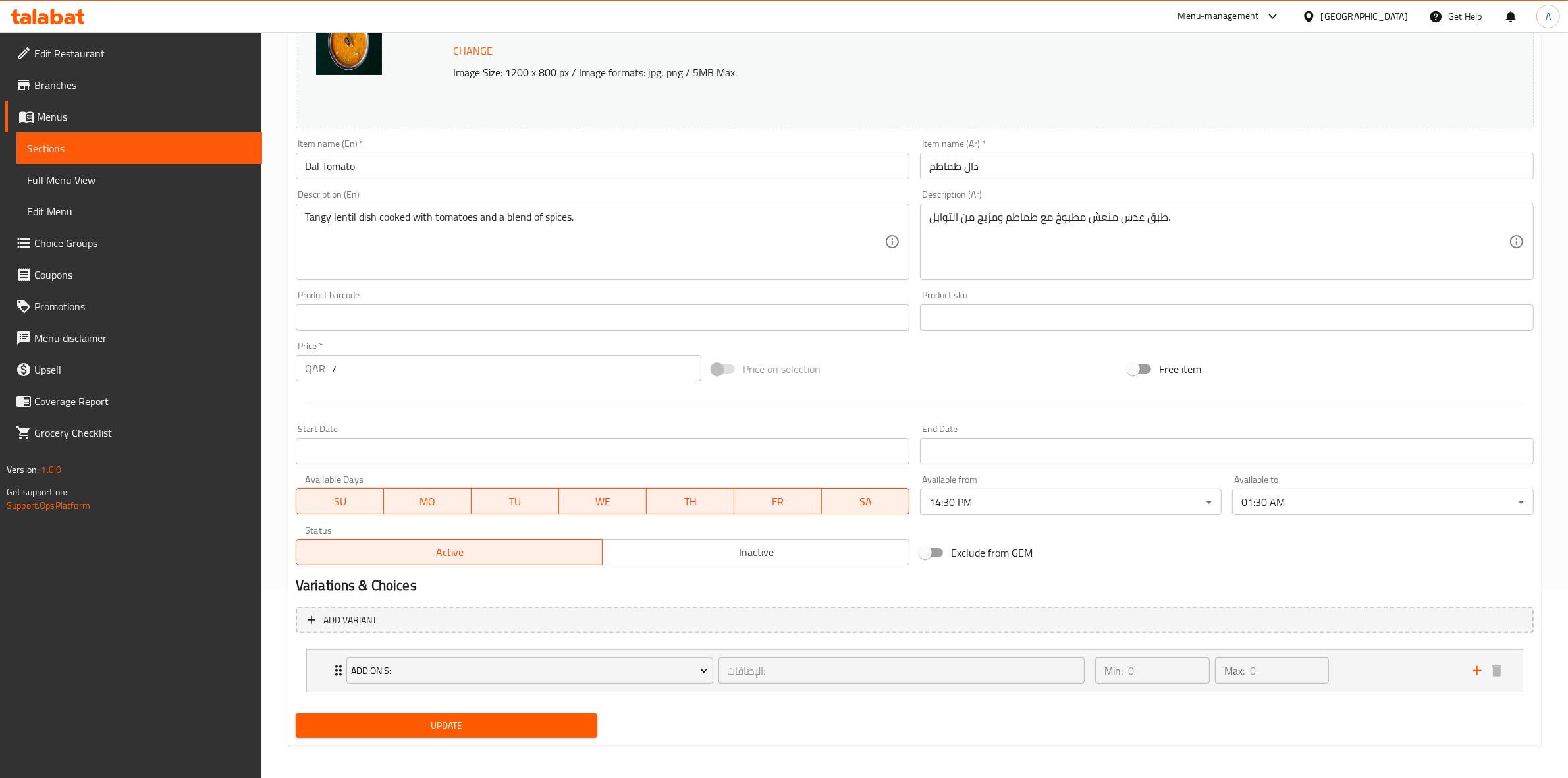
scroll to position [193, 0]
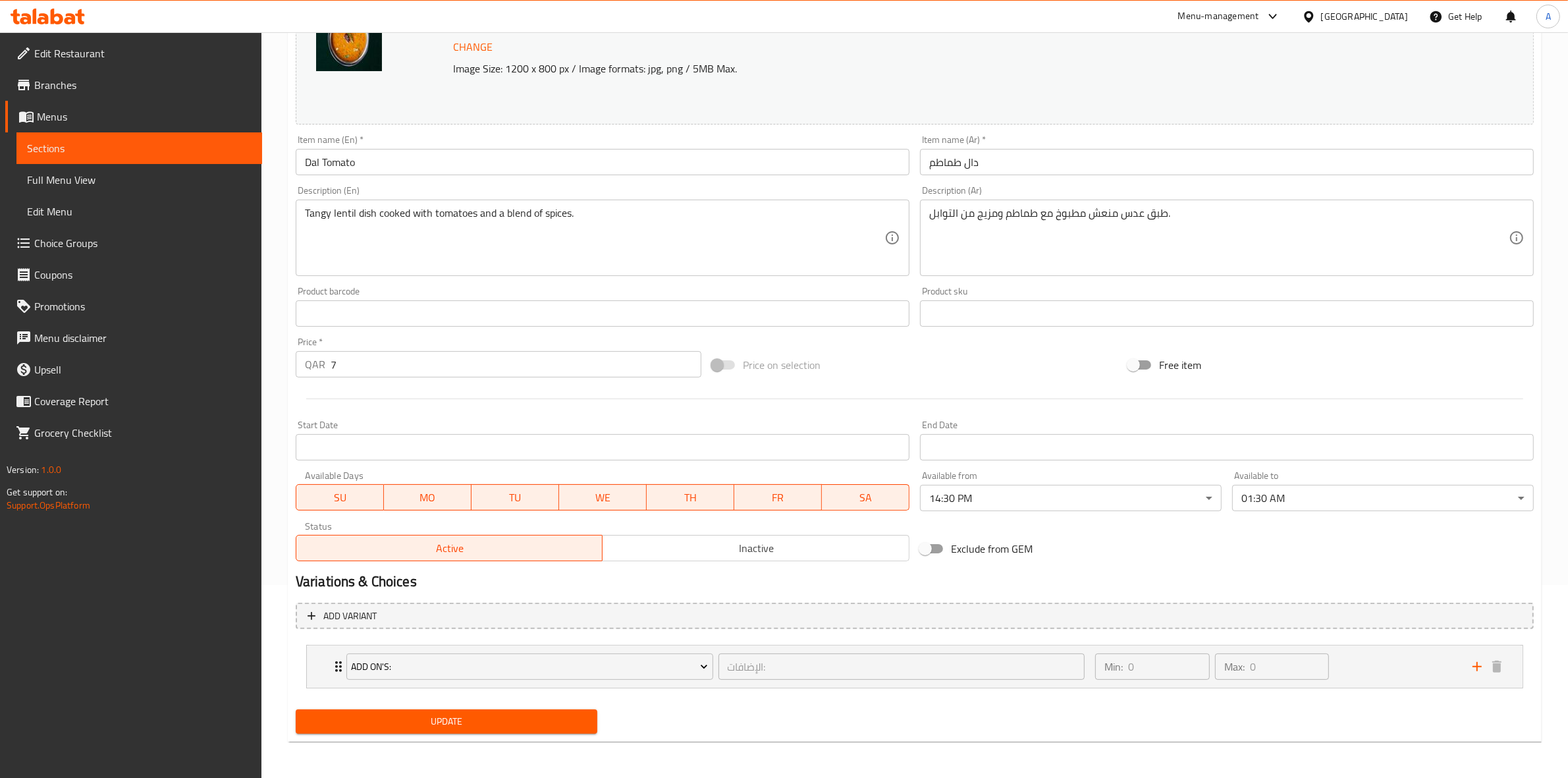
click at [417, 722] on span "Update" at bounding box center [446, 722] width 280 height 16
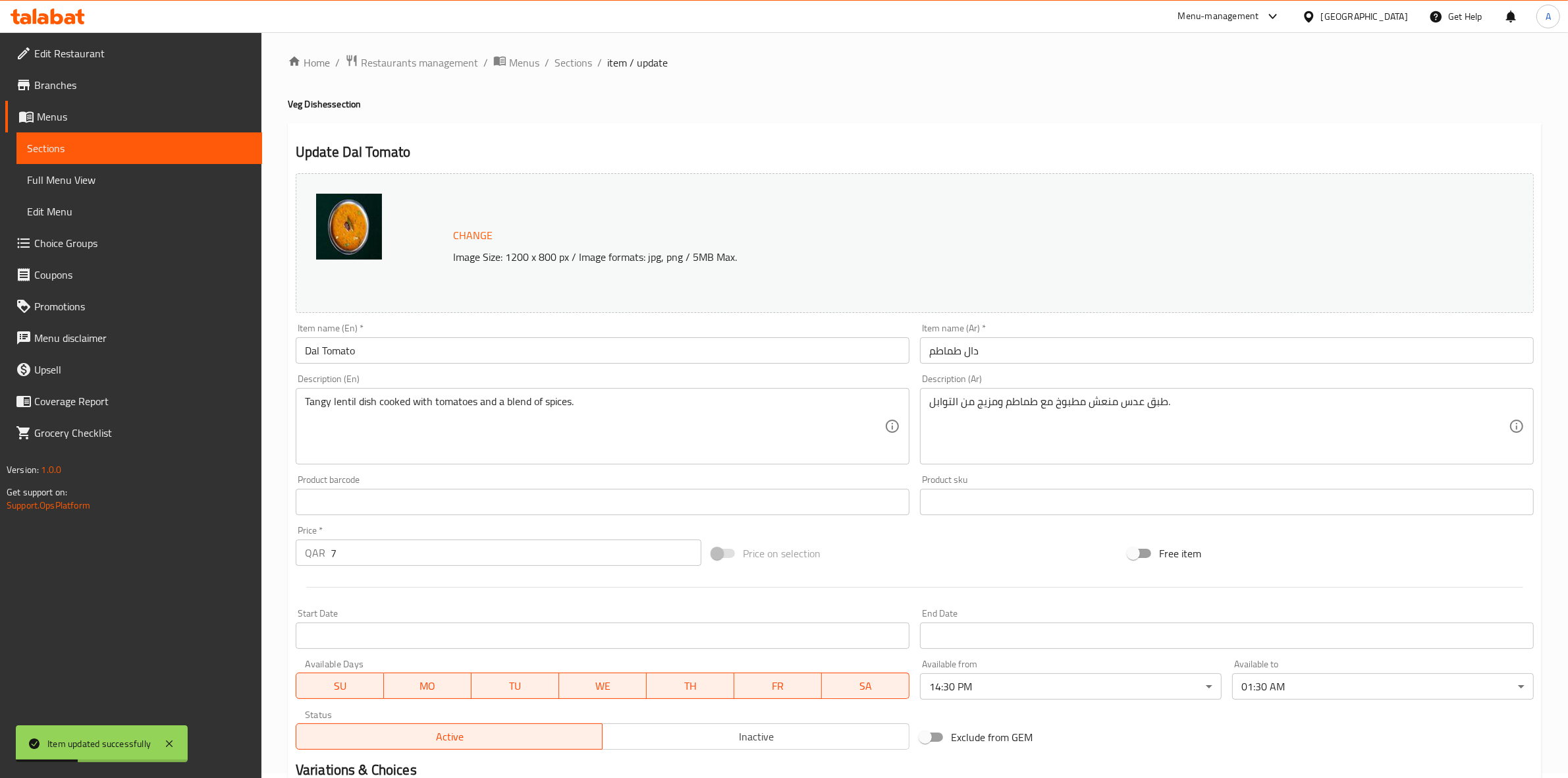
scroll to position [0, 0]
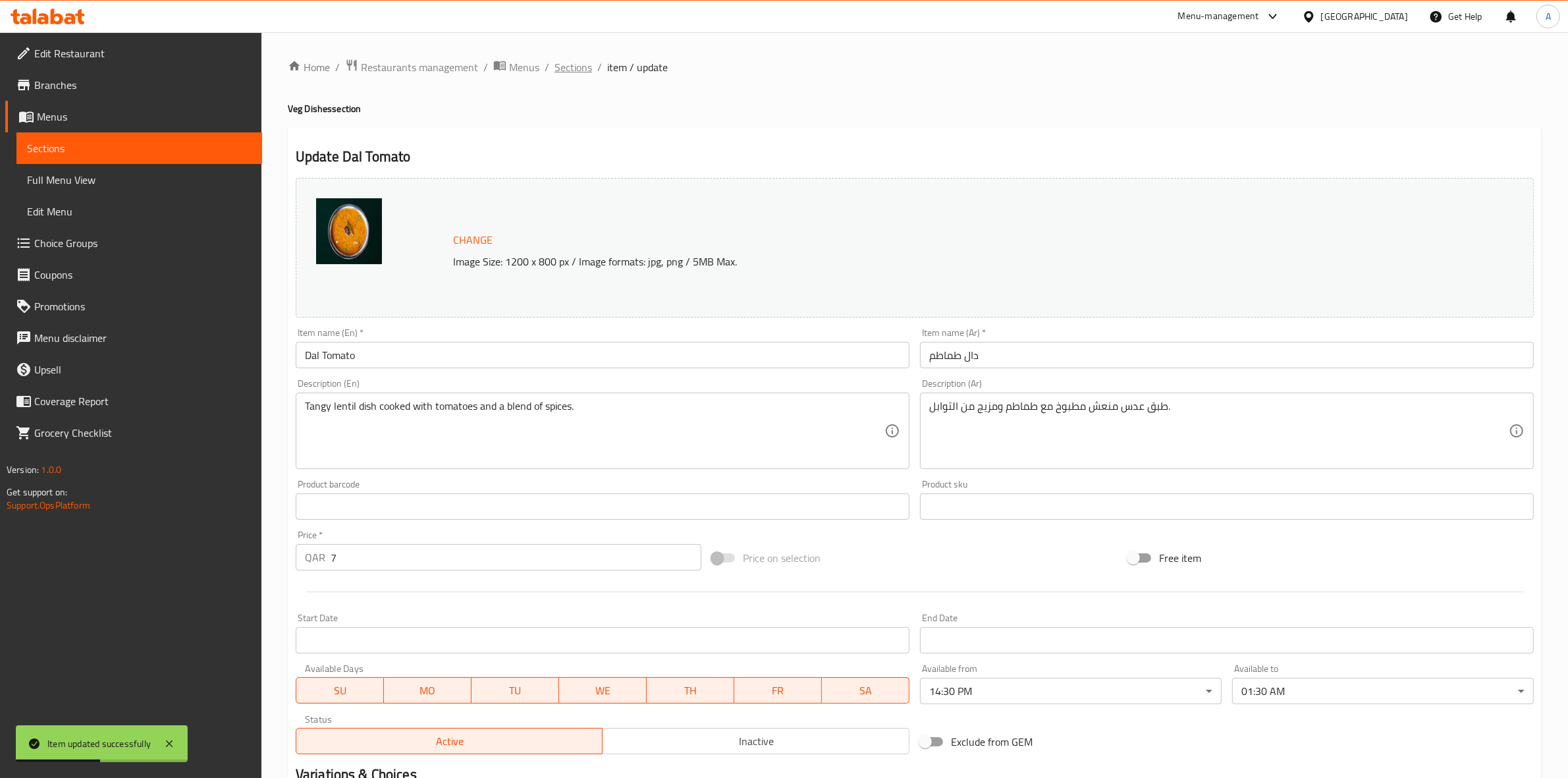
click at [560, 69] on span "Sections" at bounding box center [573, 67] width 38 height 16
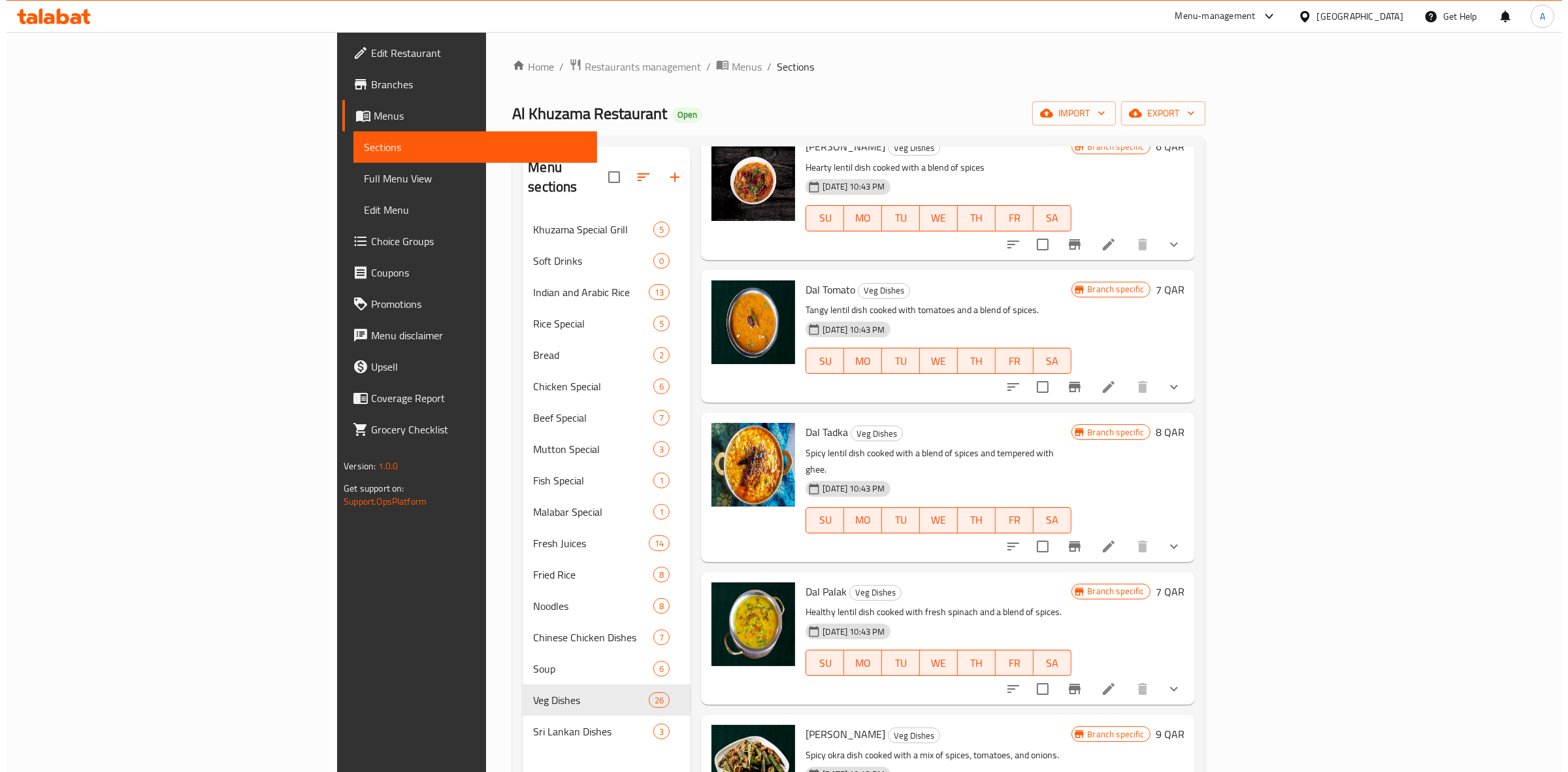
scroll to position [2481, 0]
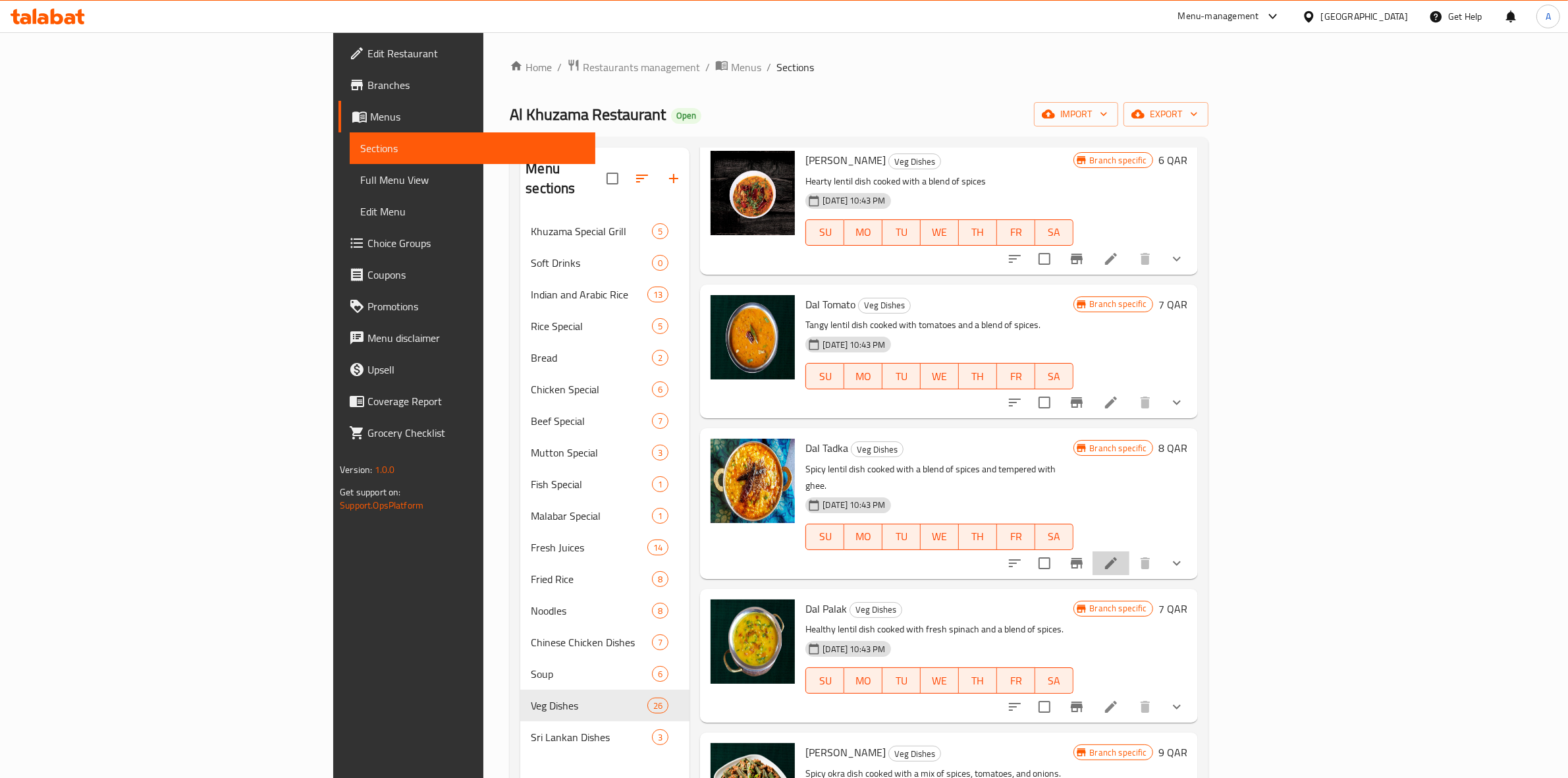
click at [1129, 551] on li at bounding box center [1111, 563] width 37 height 23
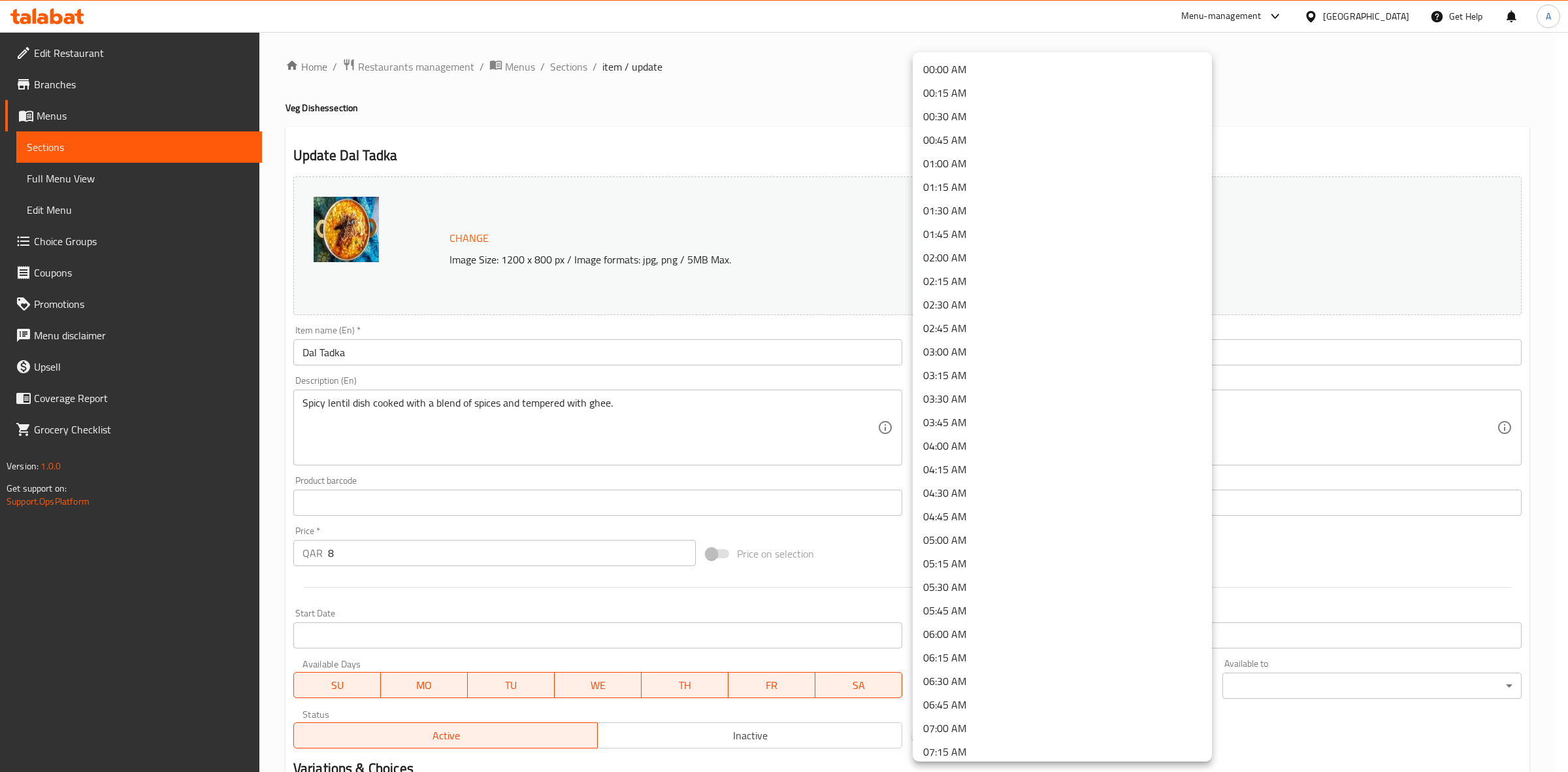
click at [1044, 675] on body "​ Menu-management Qatar Get Help A Edit Restaurant Branches Menus Sections Full…" at bounding box center [784, 402] width 1568 height 740
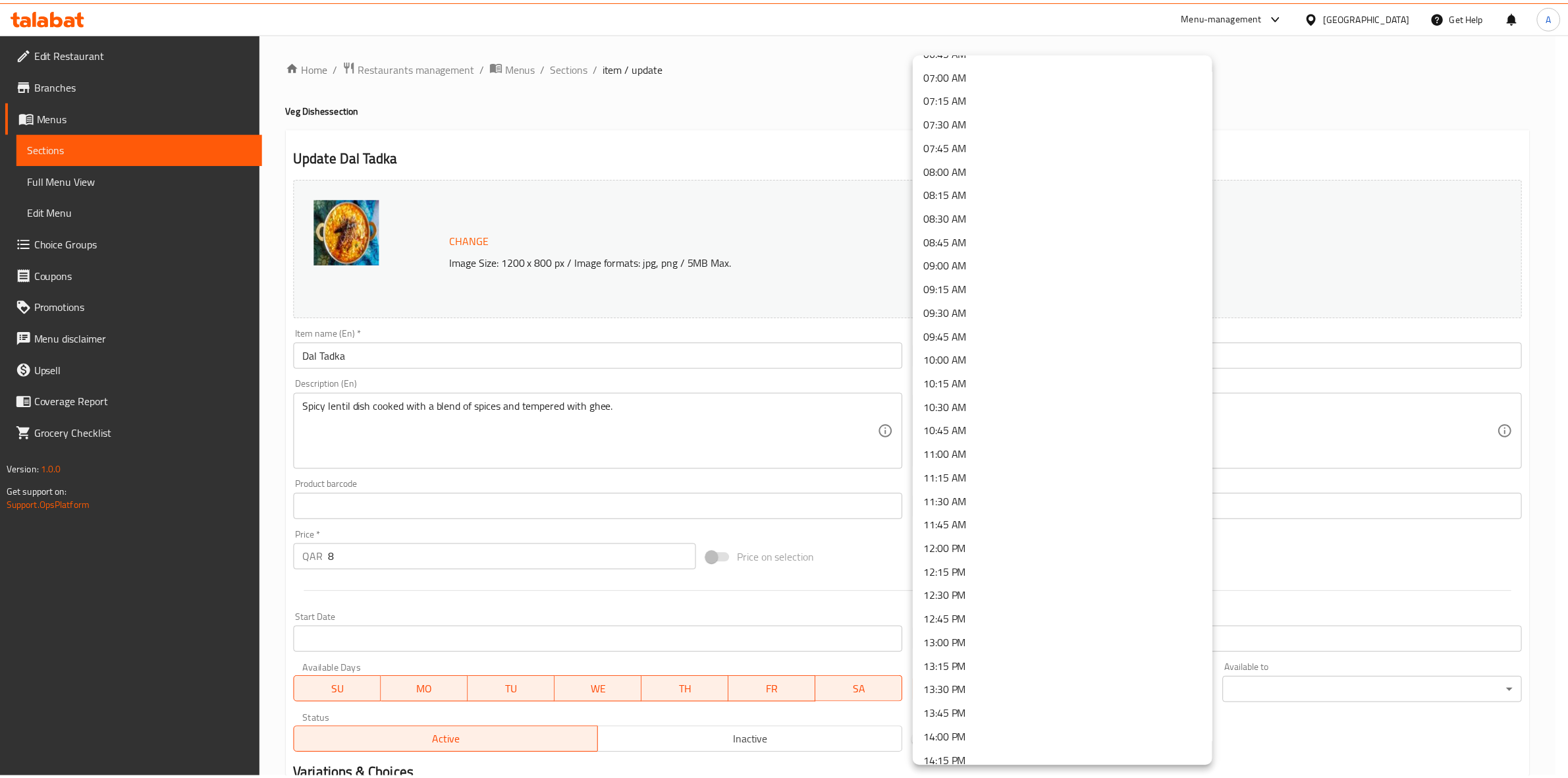
scroll to position [741, 0]
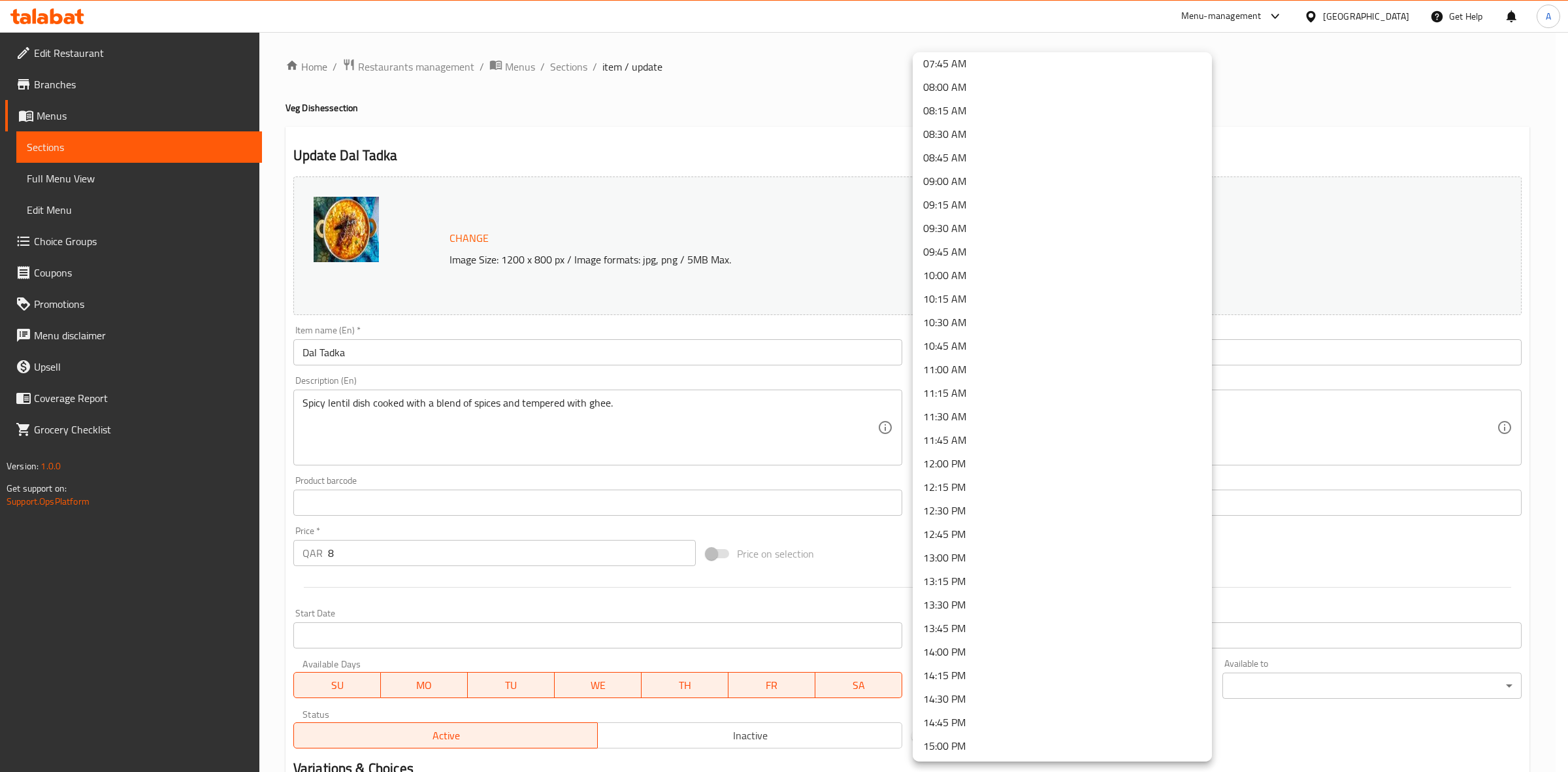
click at [990, 691] on li "14:30 PM" at bounding box center [1062, 698] width 299 height 23
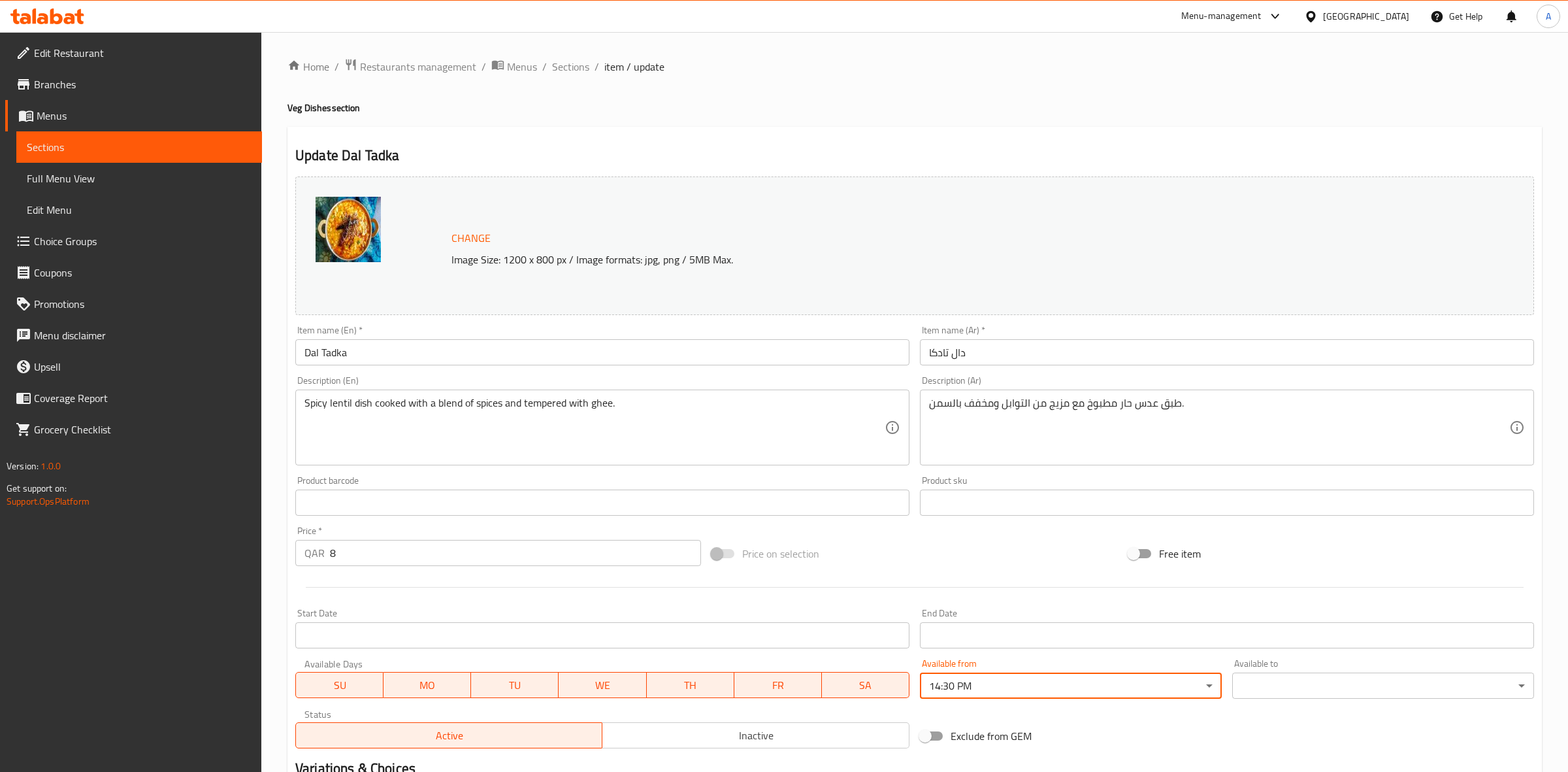
click at [1292, 681] on body "​ Menu-management Qatar Get Help A Edit Restaurant Branches Menus Sections Full…" at bounding box center [784, 402] width 1568 height 740
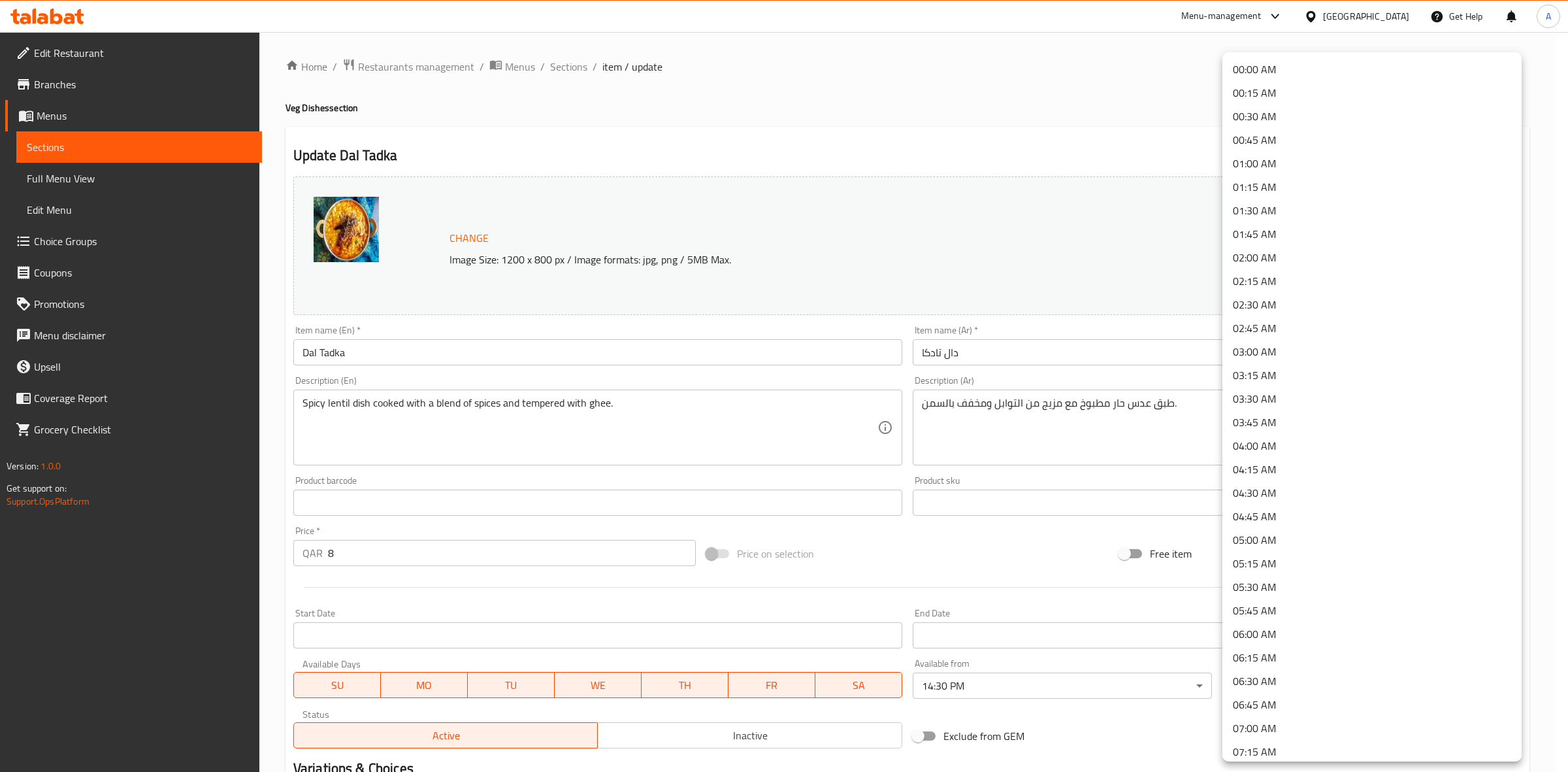
click at [1300, 209] on li "01:30 AM" at bounding box center [1372, 211] width 299 height 23
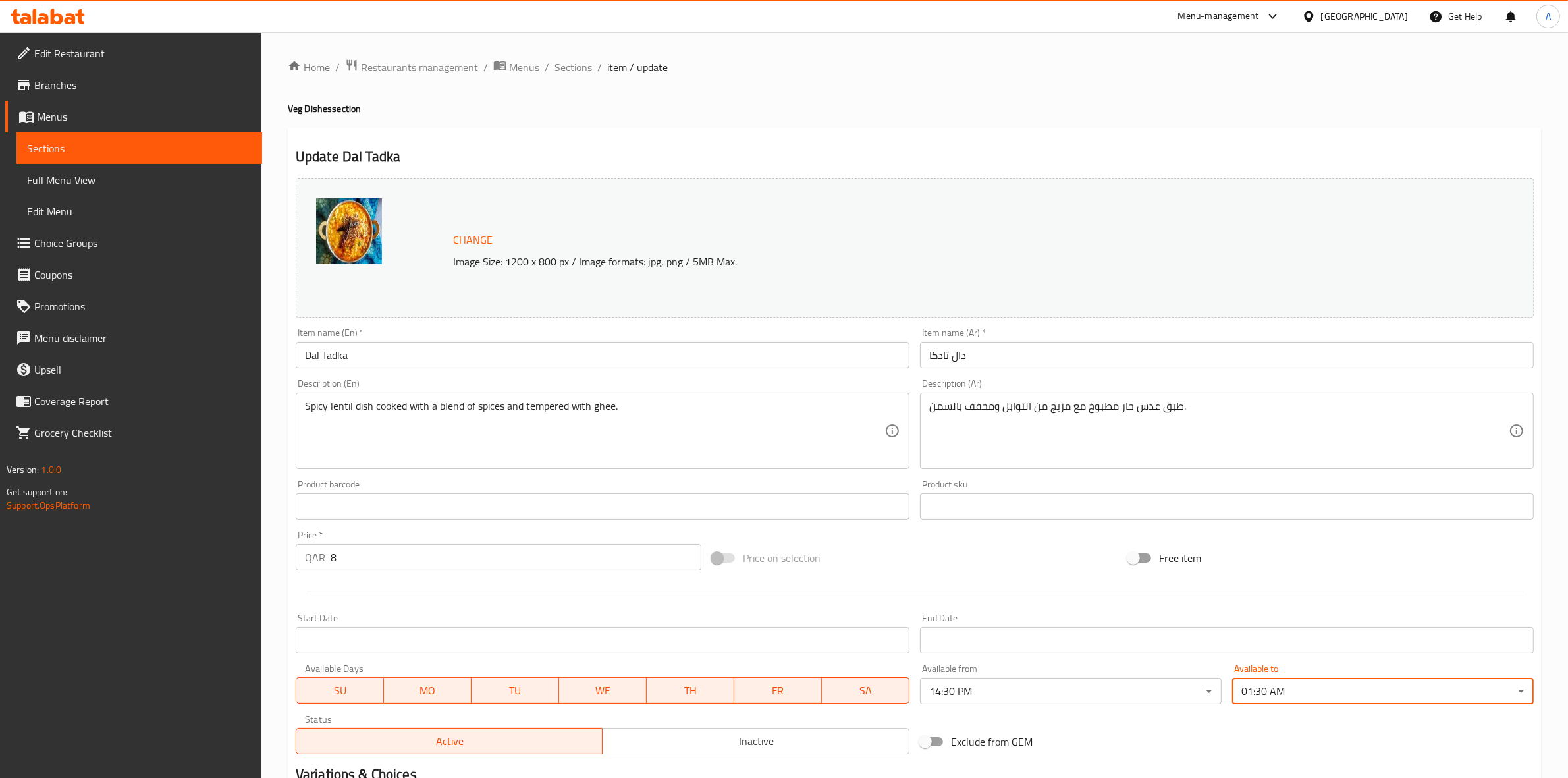
click at [1100, 156] on h2 "Update Dal Tadka" at bounding box center [914, 157] width 1238 height 20
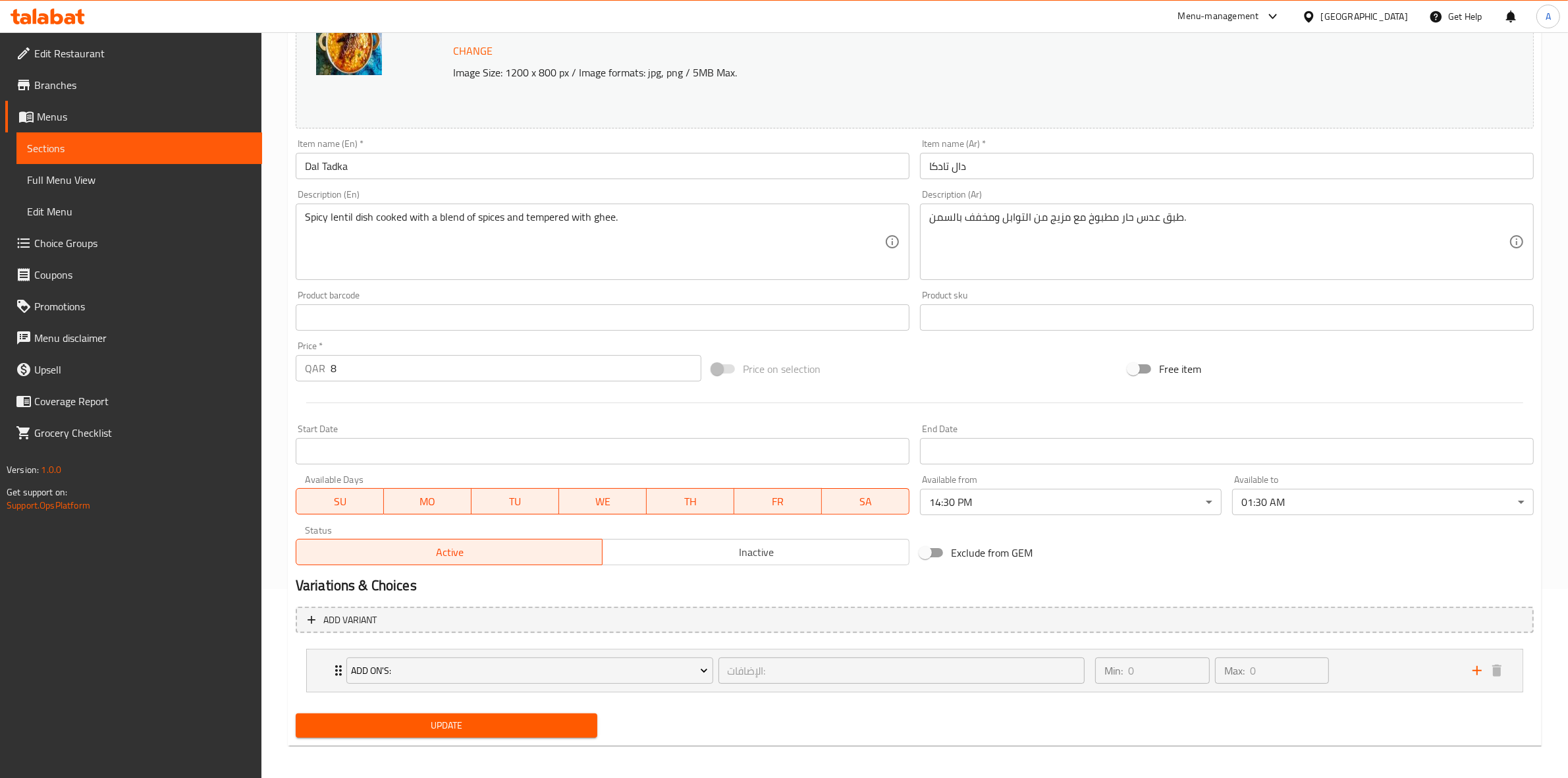
scroll to position [193, 0]
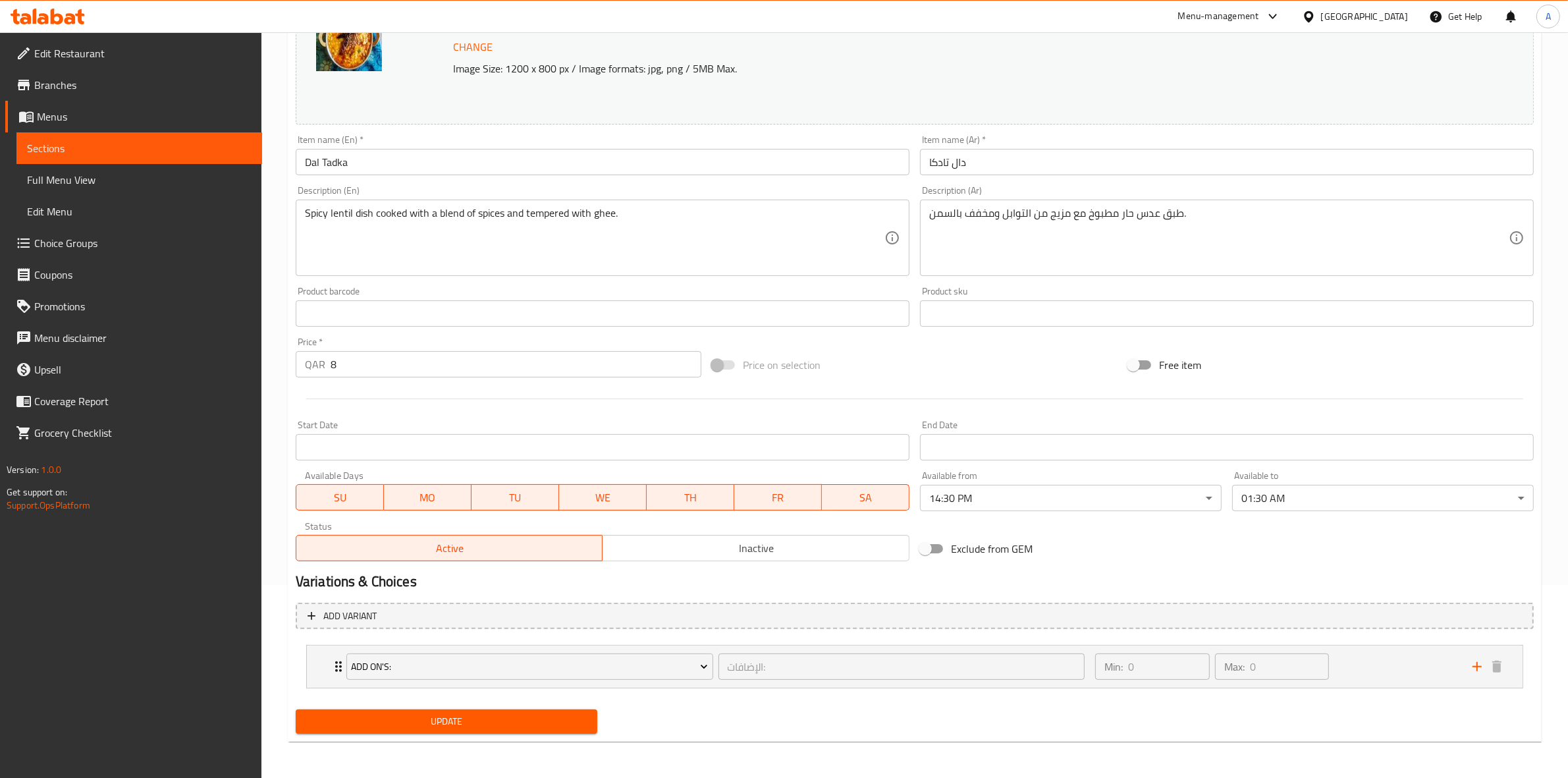
click at [396, 708] on div "Update" at bounding box center [446, 721] width 312 height 35
click at [413, 722] on span "Update" at bounding box center [446, 722] width 280 height 16
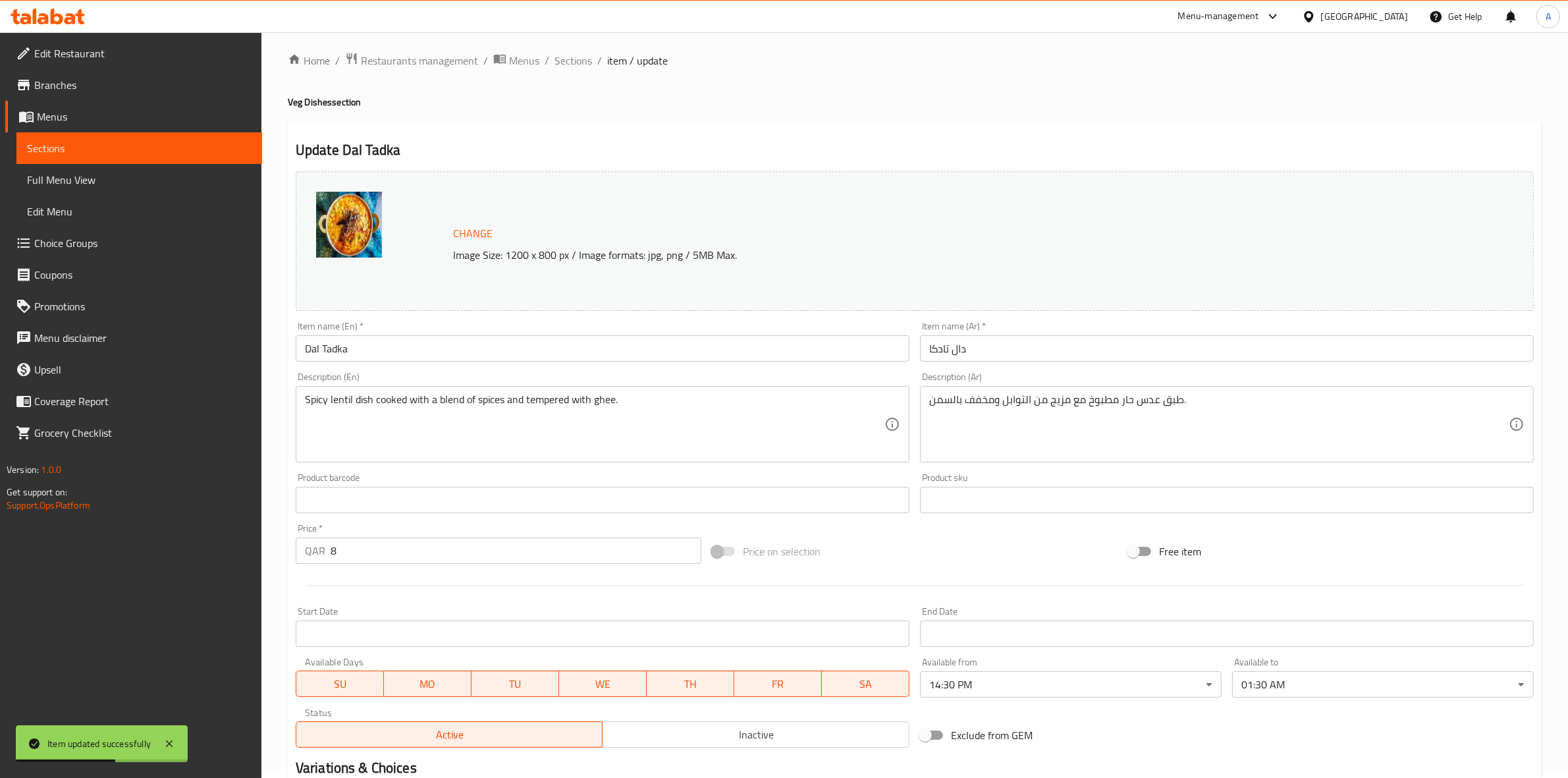
scroll to position [0, 0]
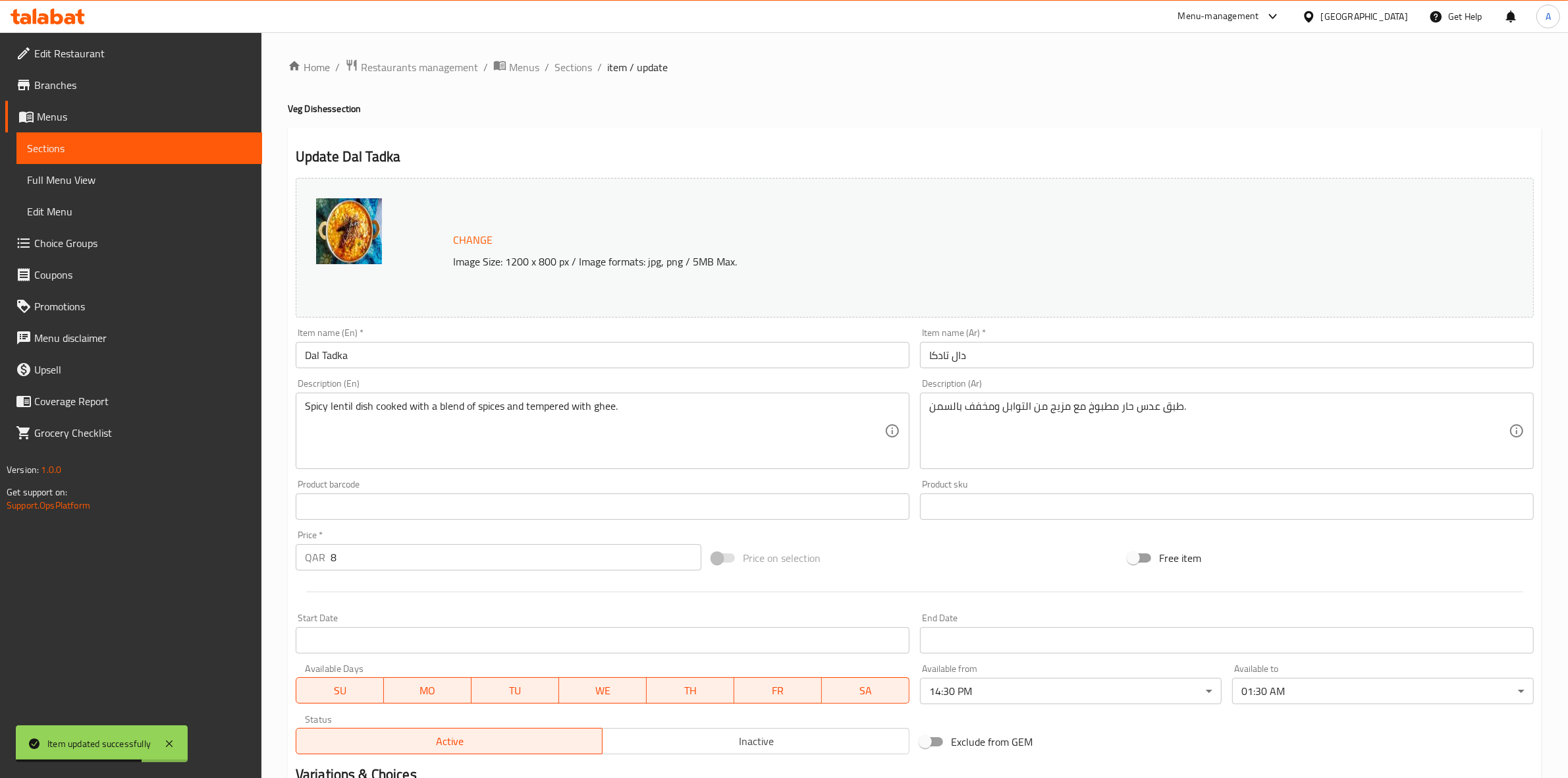
drag, startPoint x: 570, startPoint y: 64, endPoint x: 584, endPoint y: 83, distance: 23.6
click at [570, 64] on span "Sections" at bounding box center [573, 67] width 38 height 16
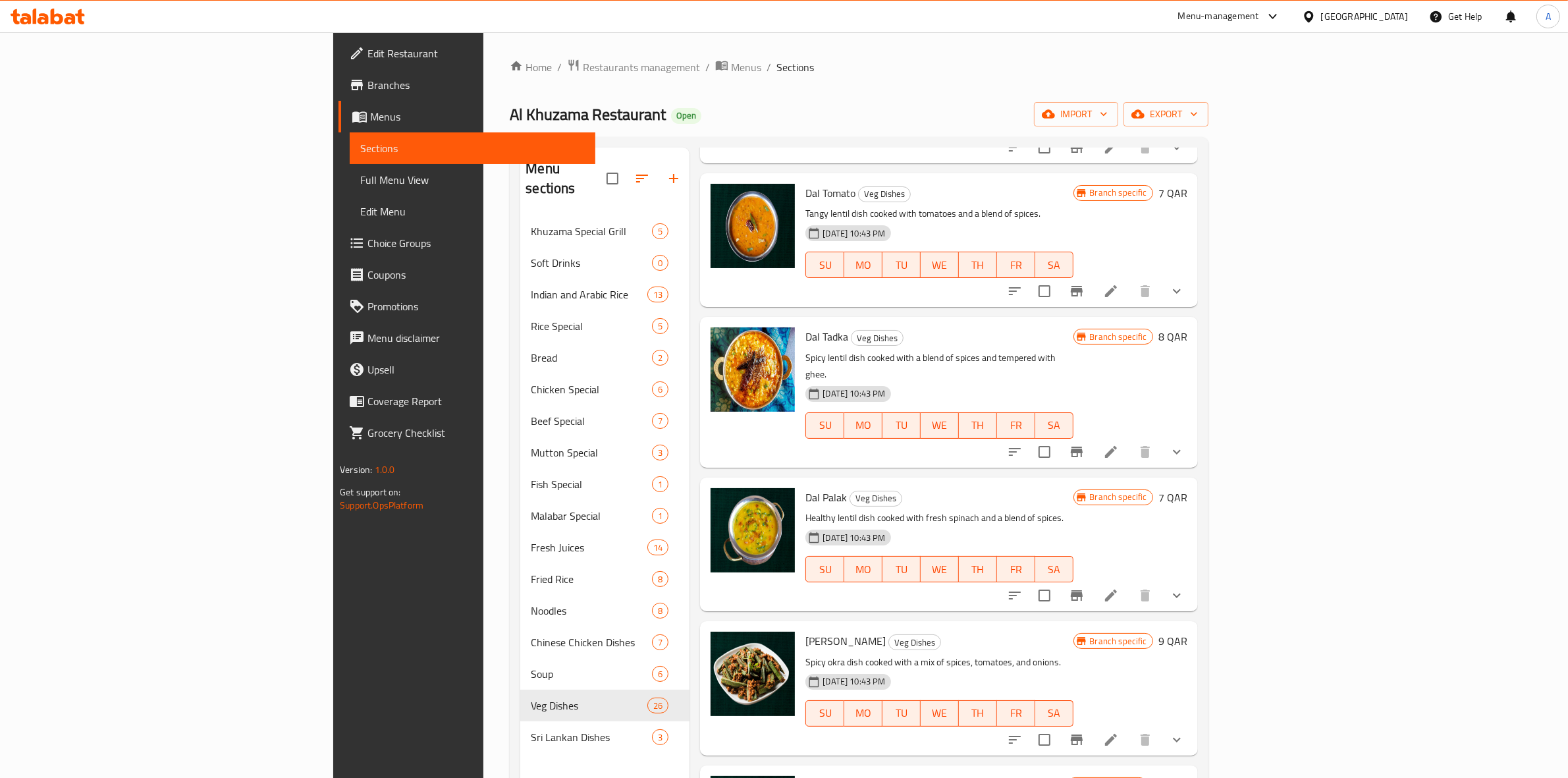
scroll to position [2583, 0]
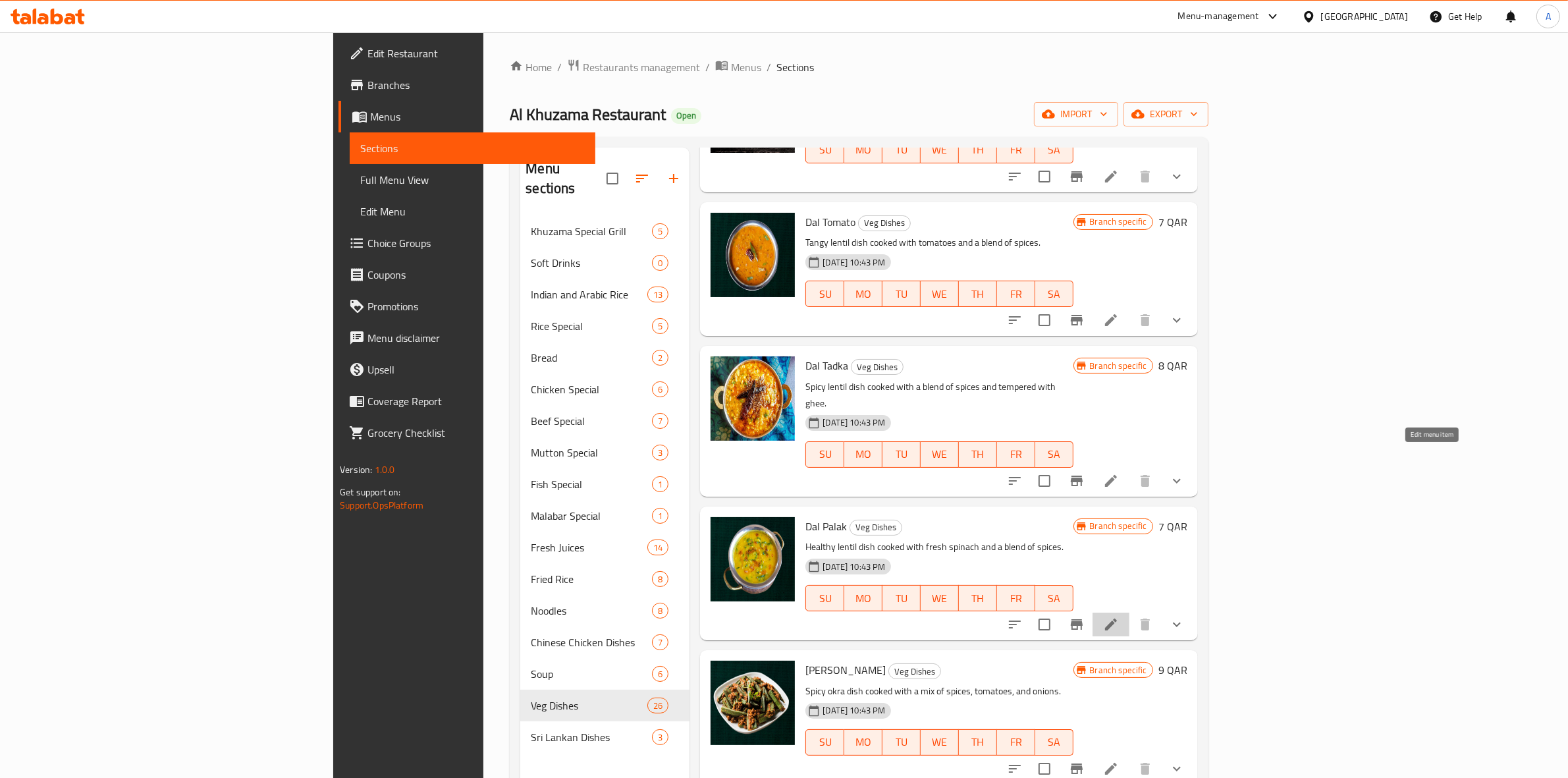
click at [1119, 617] on icon at bounding box center [1111, 625] width 16 height 16
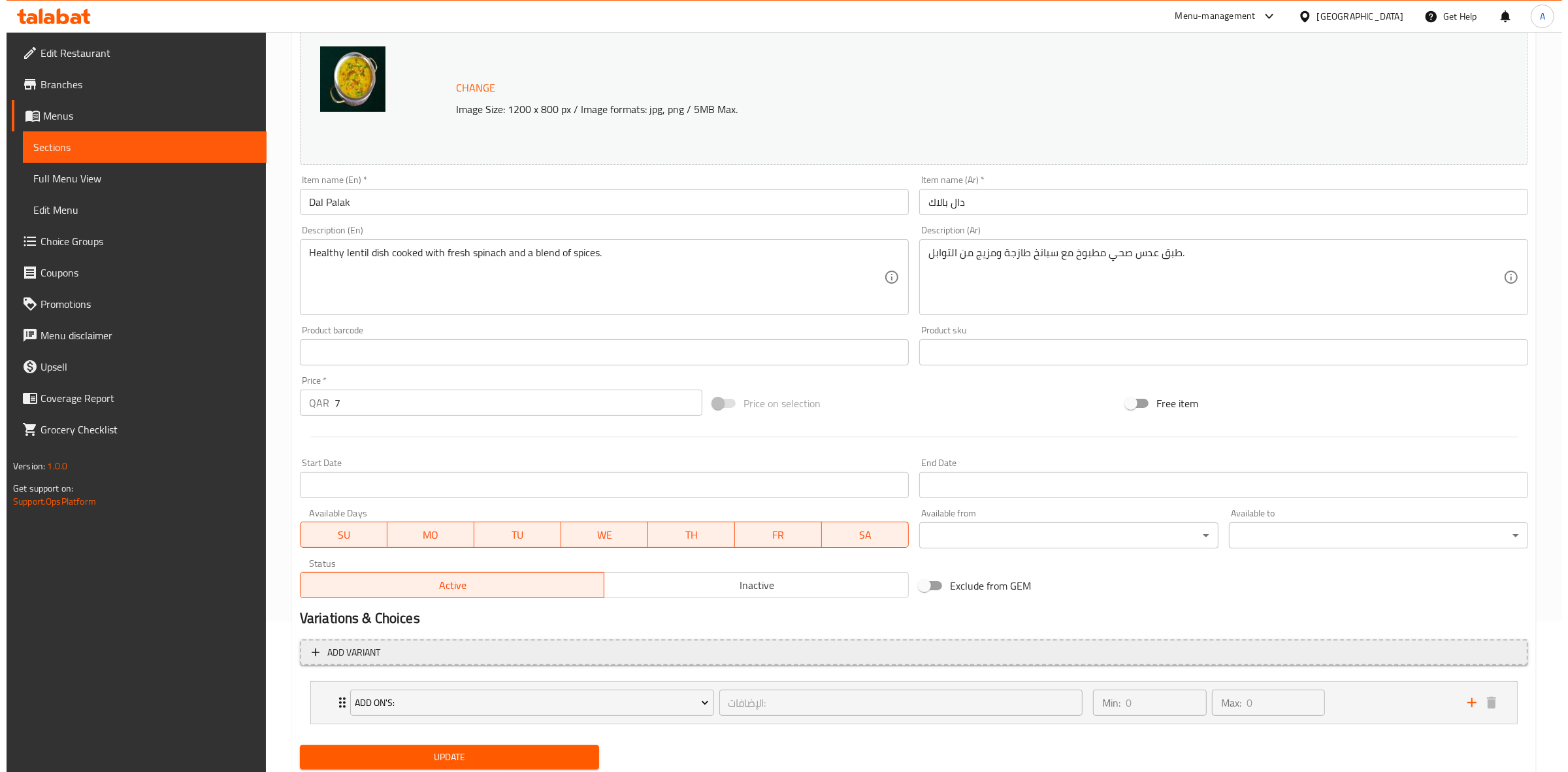
scroll to position [110, 0]
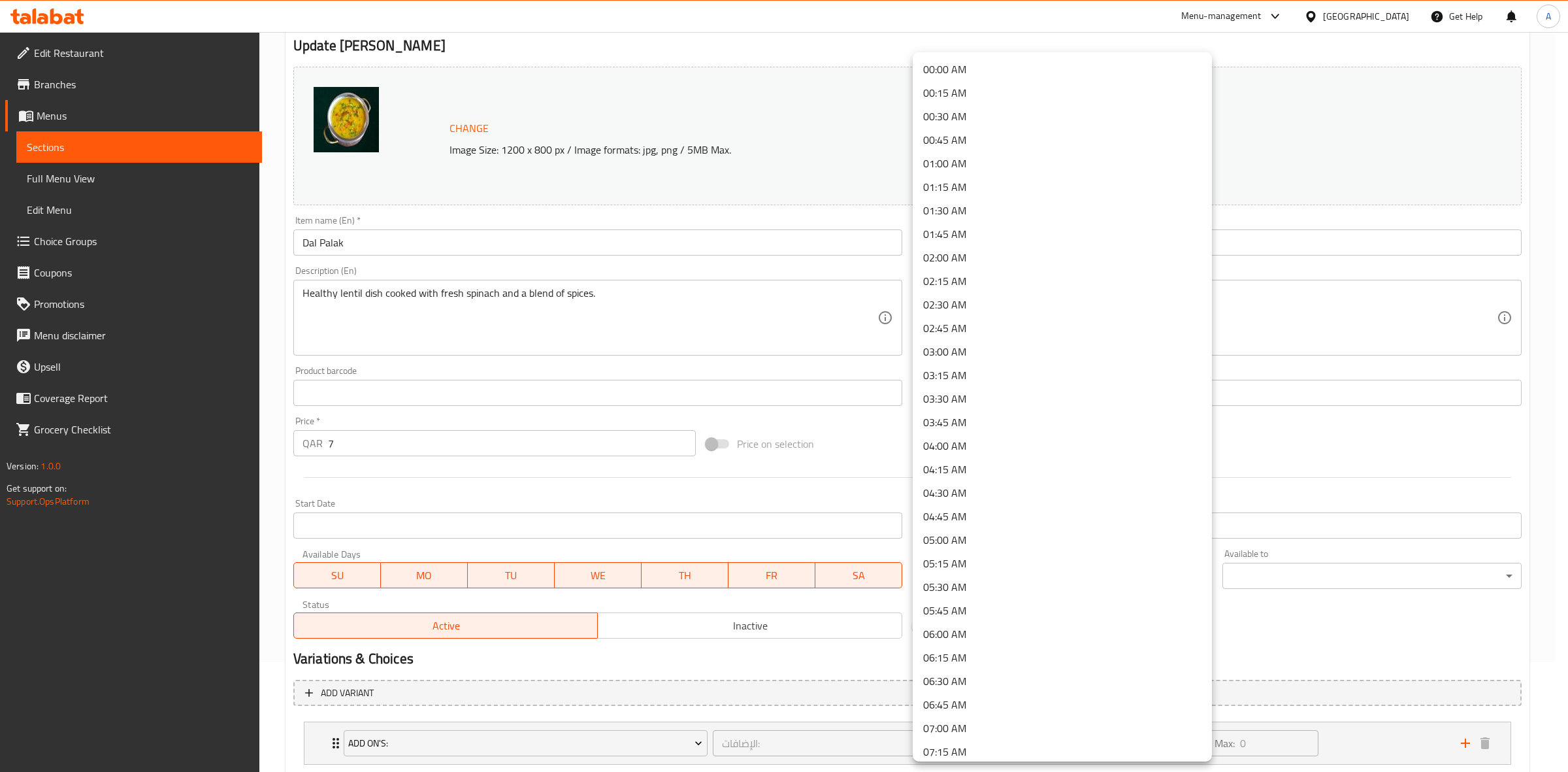
click at [1151, 580] on body "​ Menu-management Qatar Get Help A Edit Restaurant Branches Menus Sections Full…" at bounding box center [784, 291] width 1568 height 740
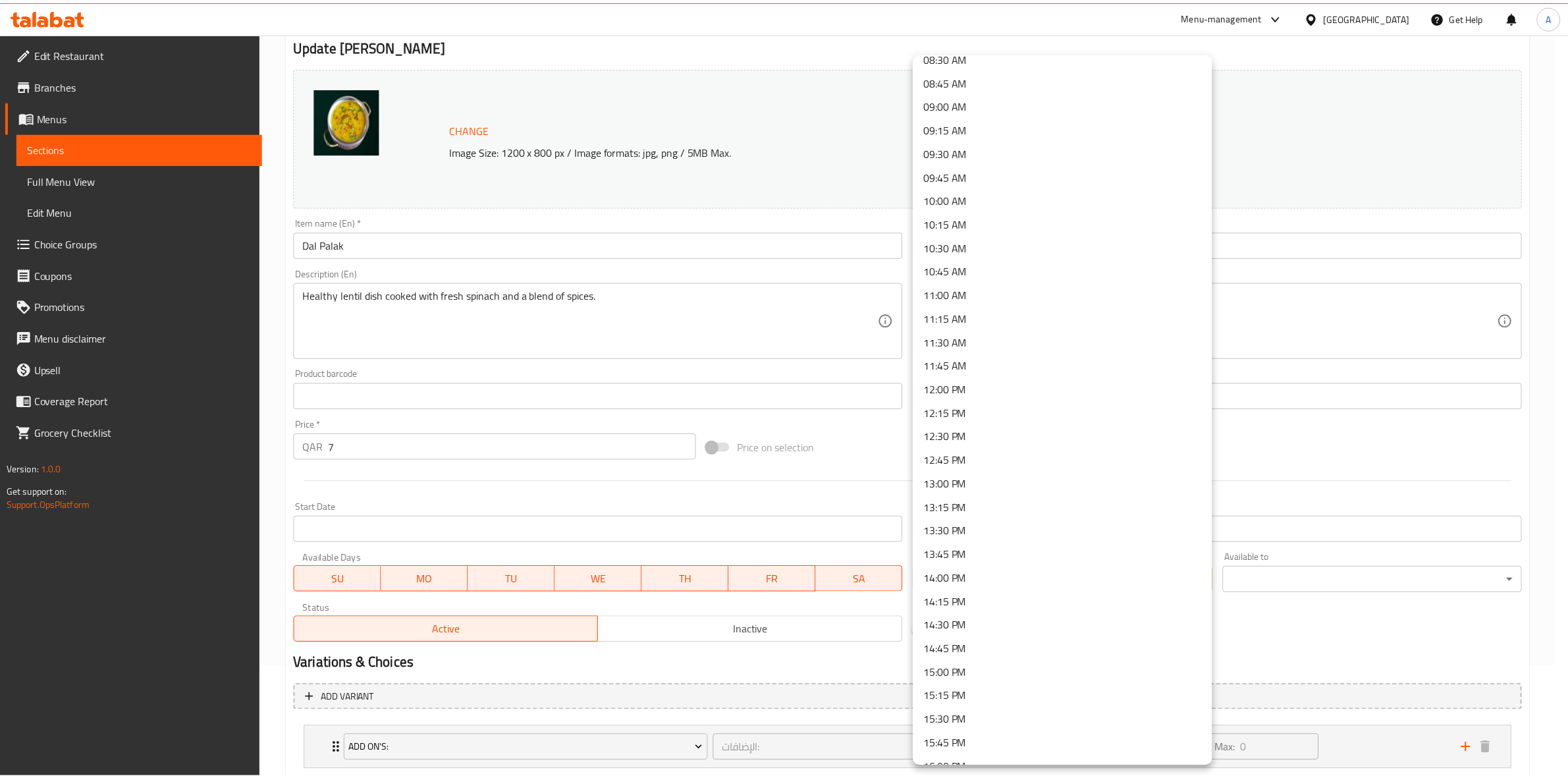
scroll to position [824, 0]
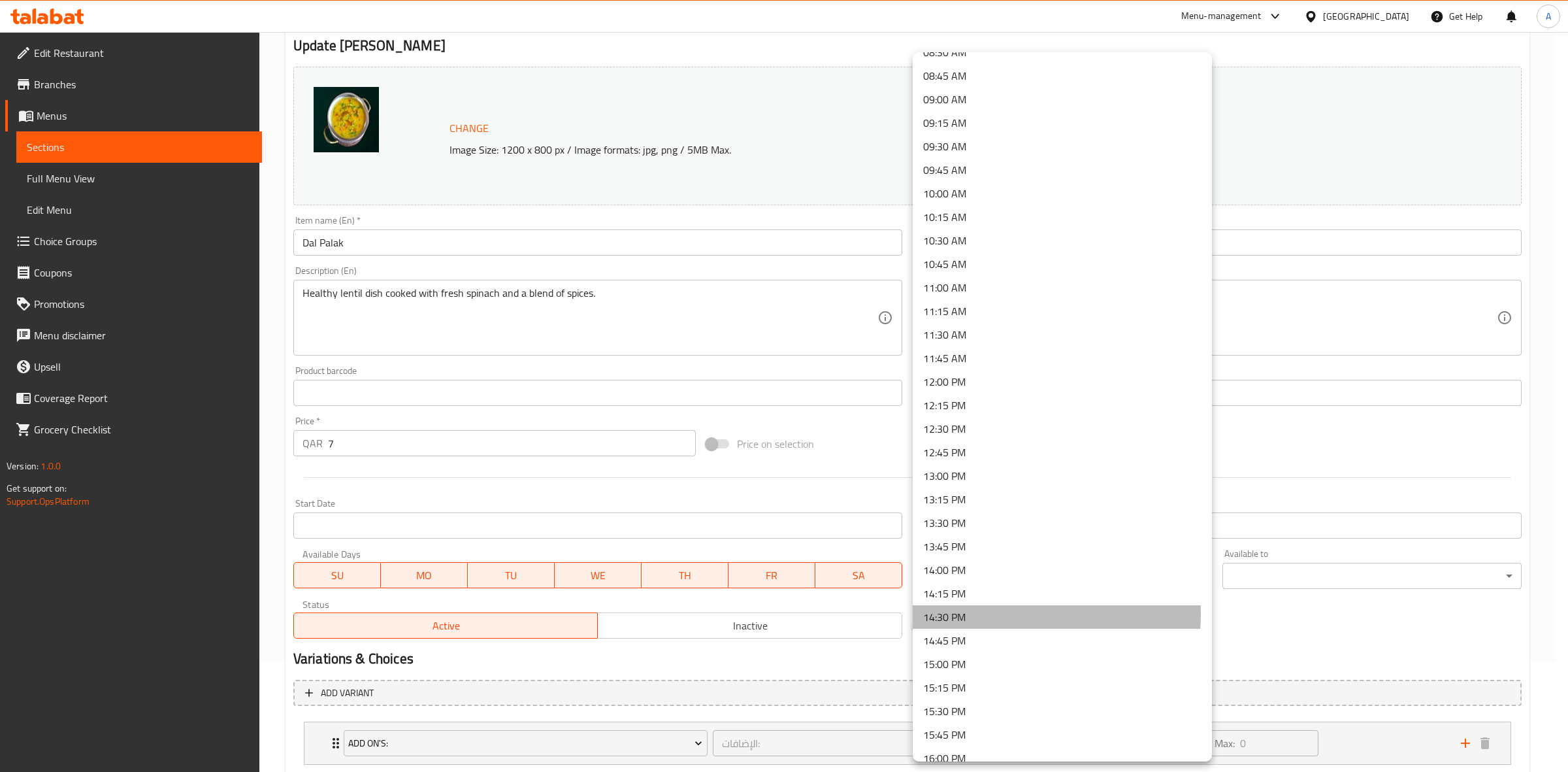
click at [973, 613] on li "14:30 PM" at bounding box center [1062, 617] width 299 height 23
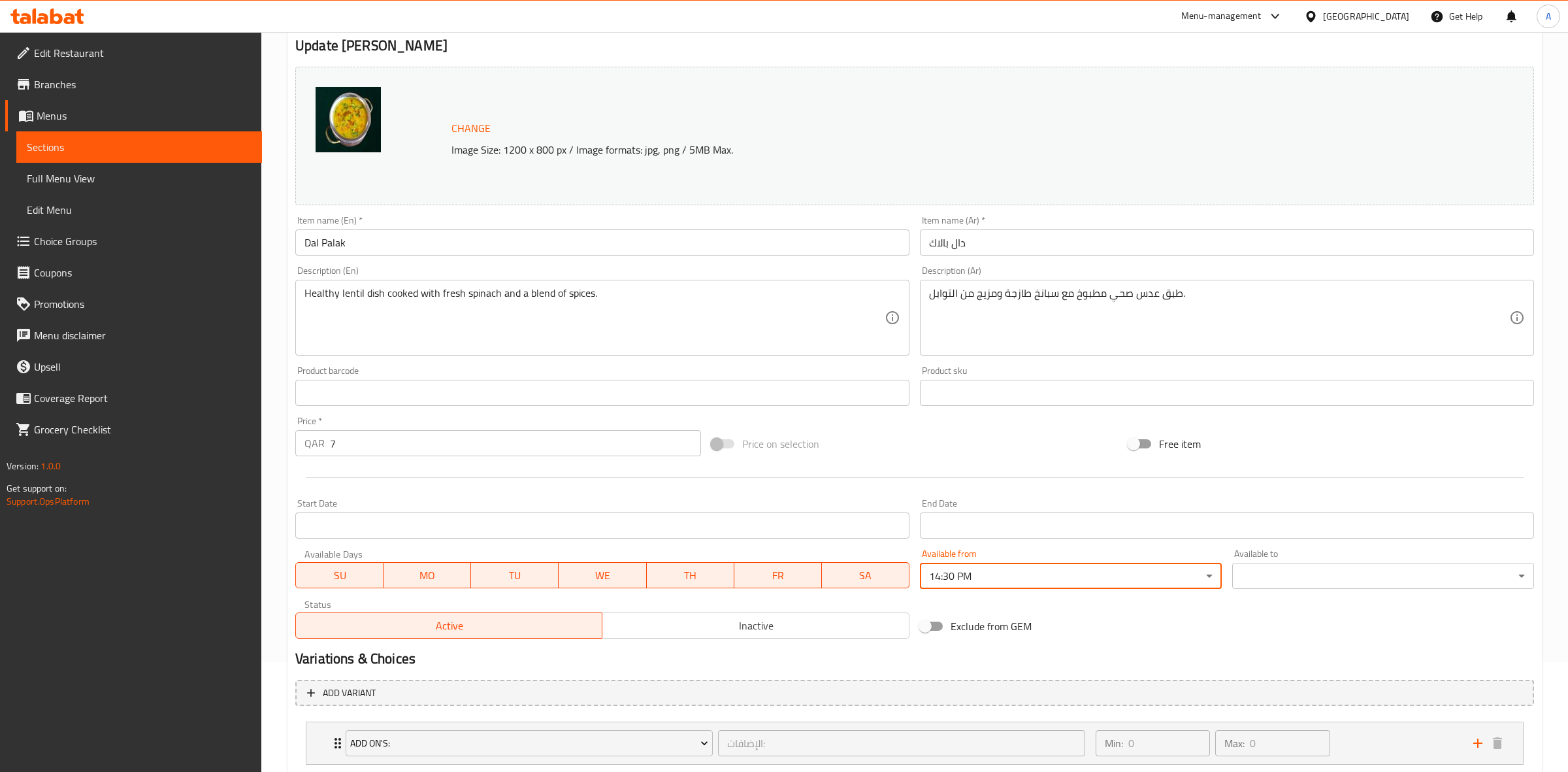
click at [1275, 583] on body "​ Menu-management Qatar Get Help A Edit Restaurant Branches Menus Sections Full…" at bounding box center [784, 291] width 1568 height 740
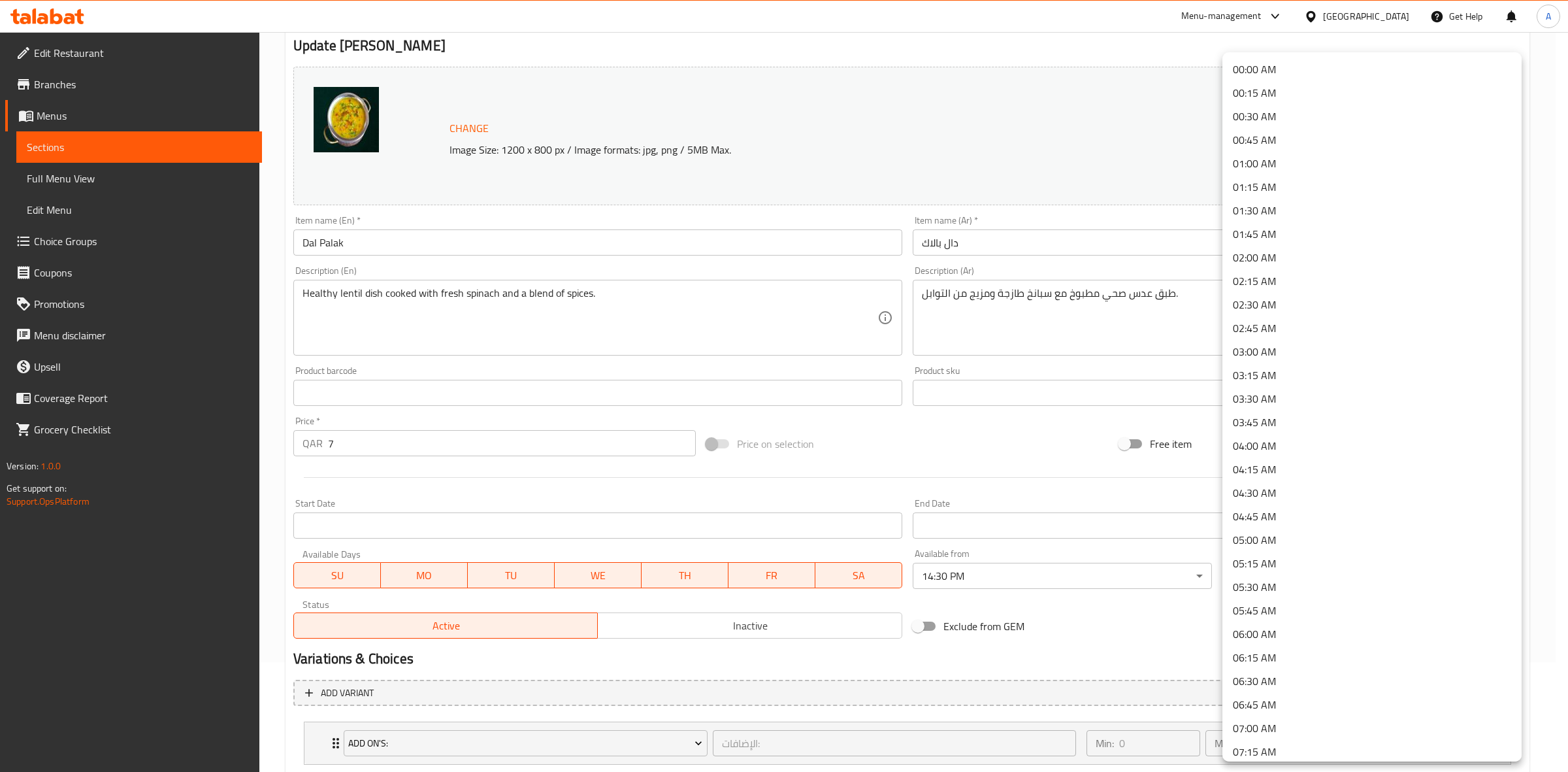
click at [1284, 206] on li "01:30 AM" at bounding box center [1372, 211] width 299 height 23
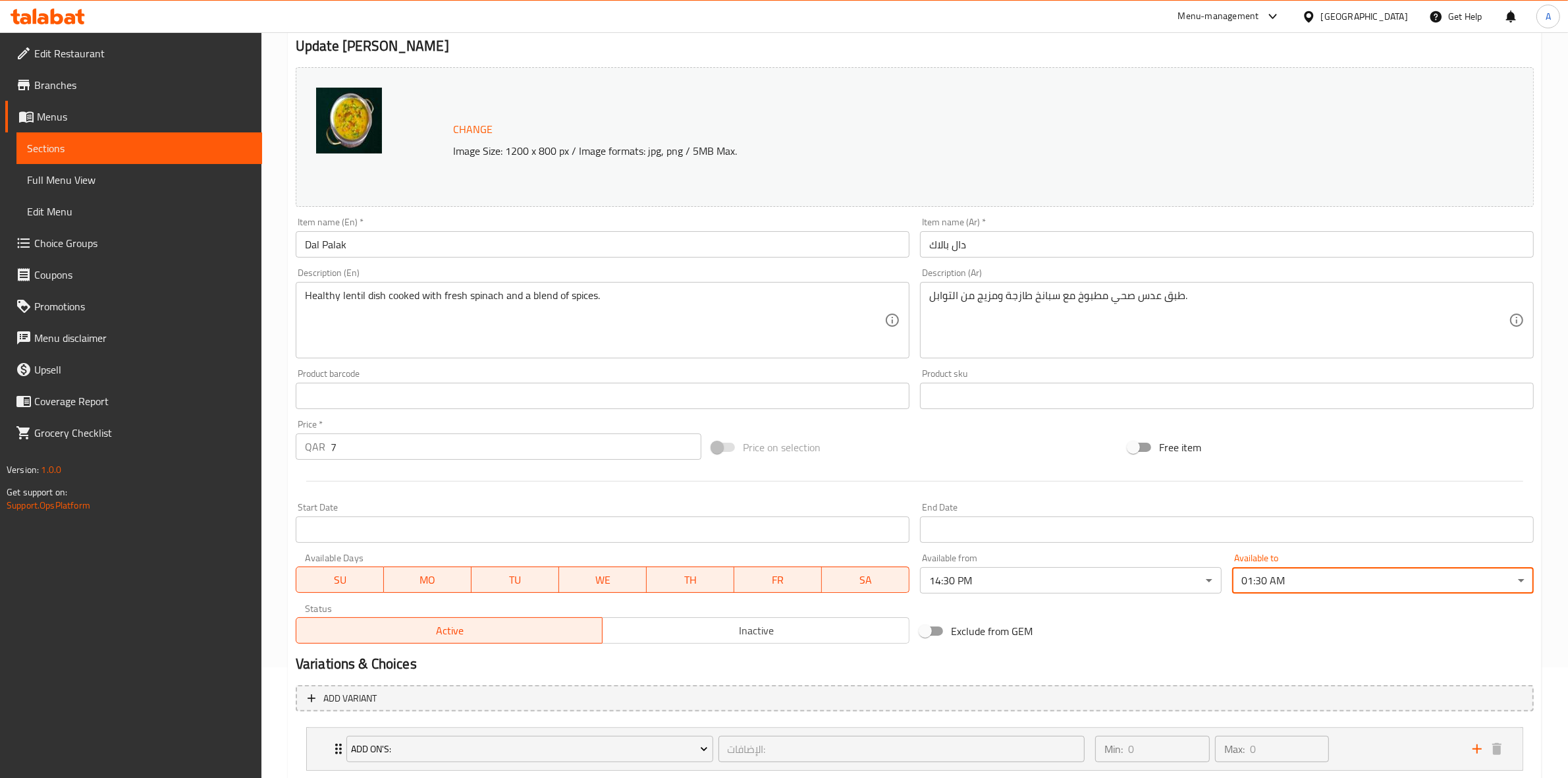
click at [1135, 649] on div "Variations & Choices" at bounding box center [914, 664] width 1248 height 30
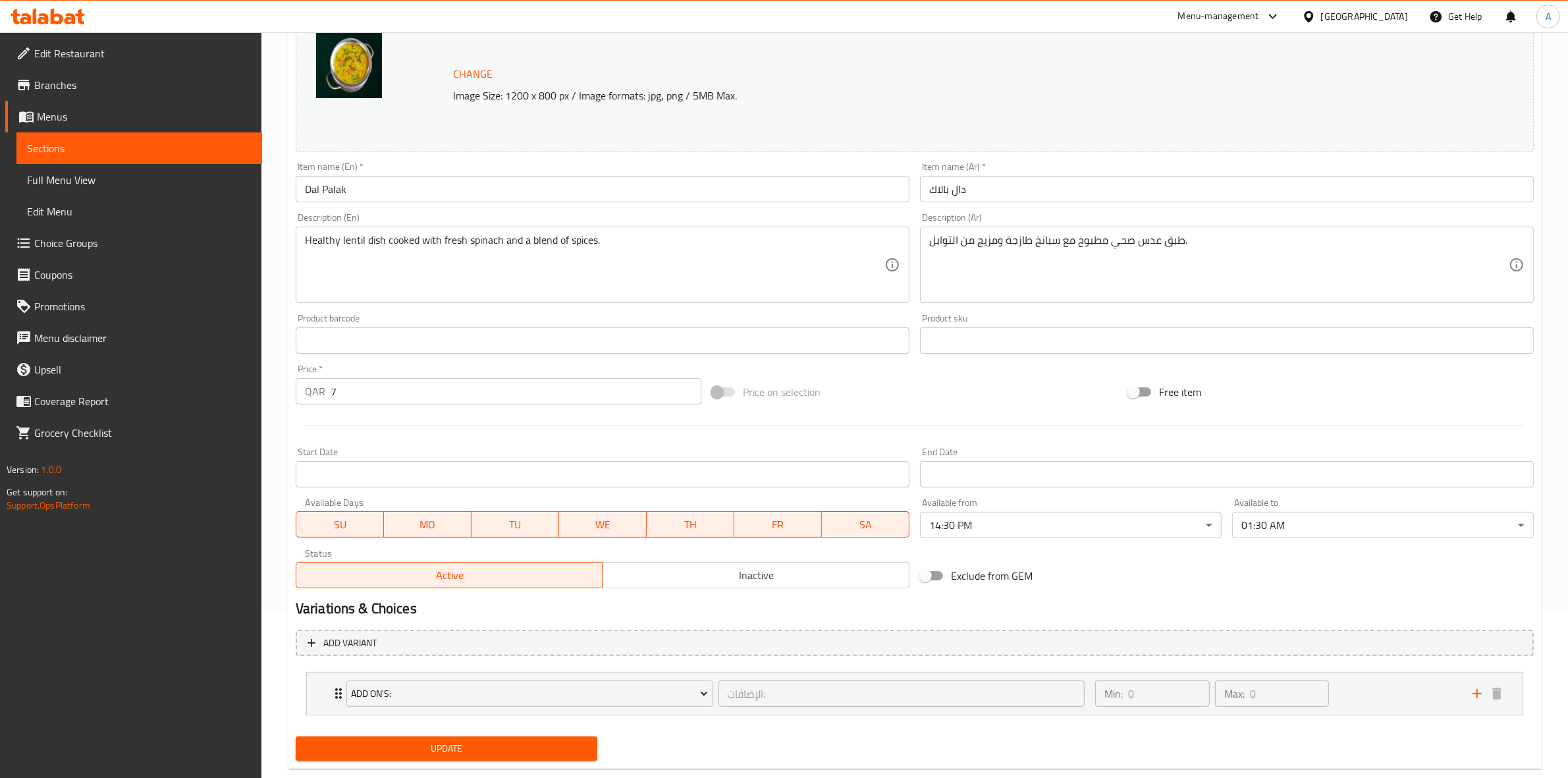
scroll to position [193, 0]
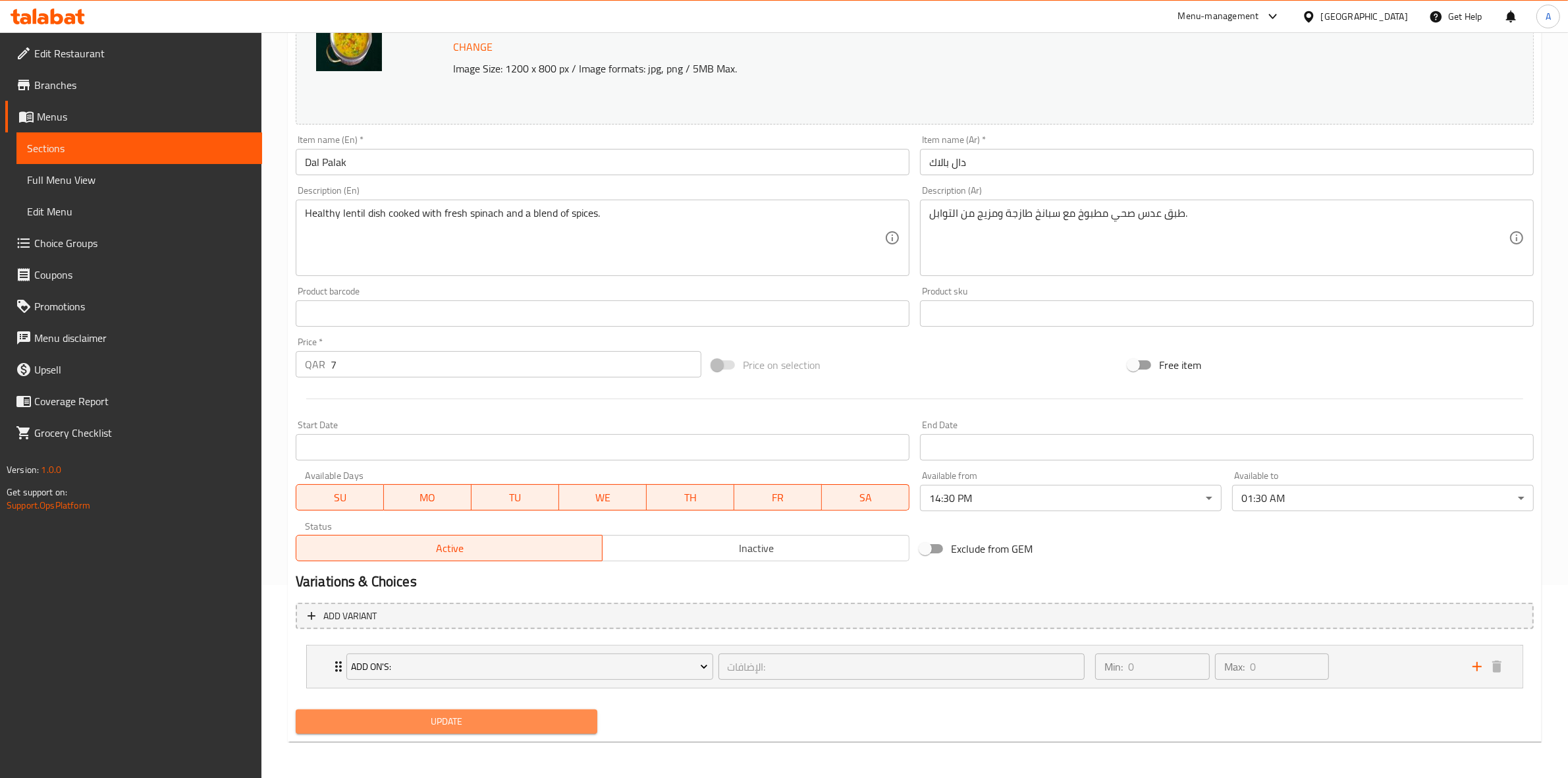
click at [490, 722] on span "Update" at bounding box center [446, 722] width 280 height 16
click at [388, 730] on button "Update" at bounding box center [446, 721] width 302 height 24
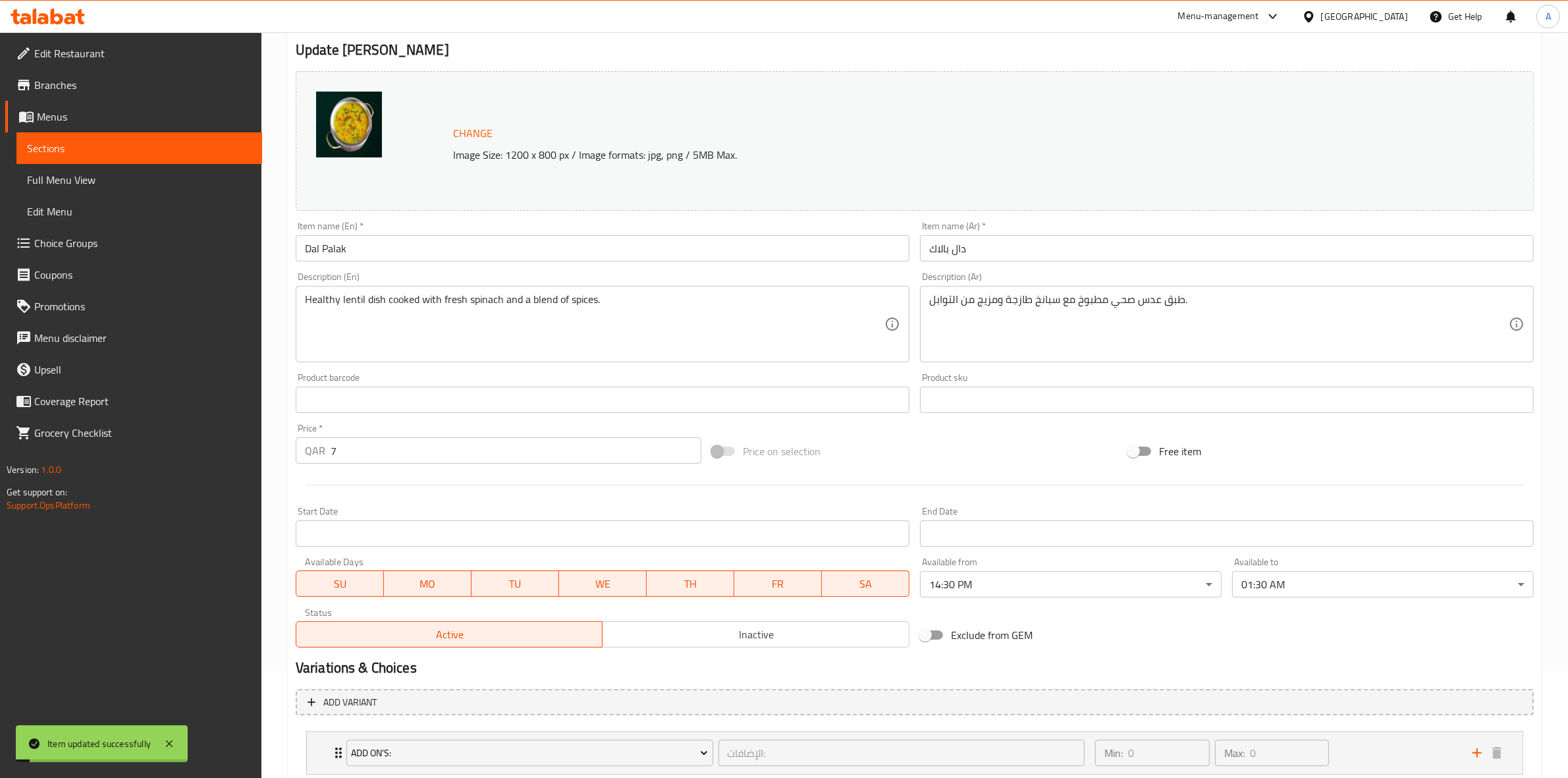
scroll to position [0, 0]
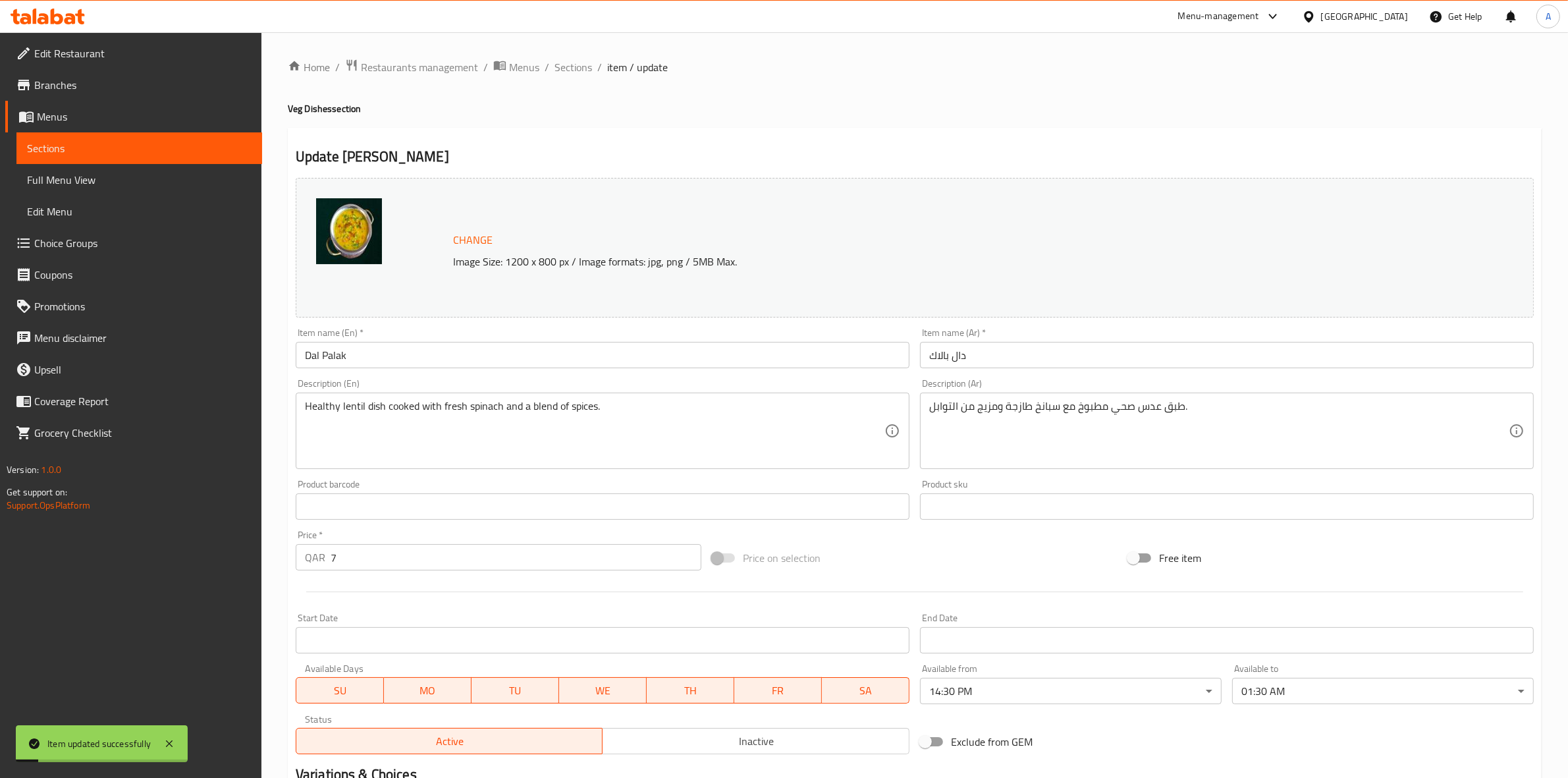
drag, startPoint x: 584, startPoint y: 67, endPoint x: 584, endPoint y: 78, distance: 11.0
click at [584, 67] on span "Sections" at bounding box center [573, 67] width 38 height 16
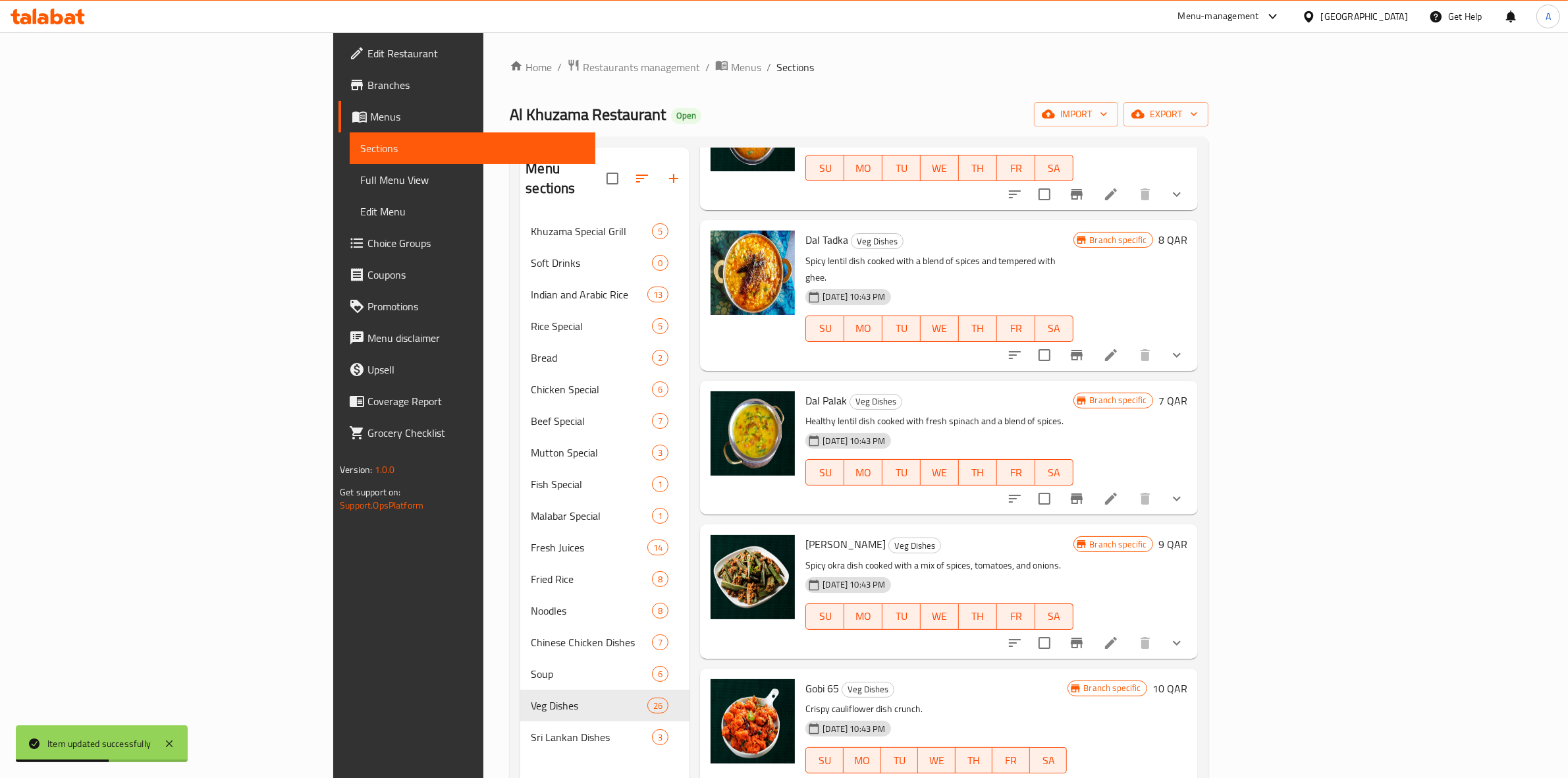
scroll to position [2717, 0]
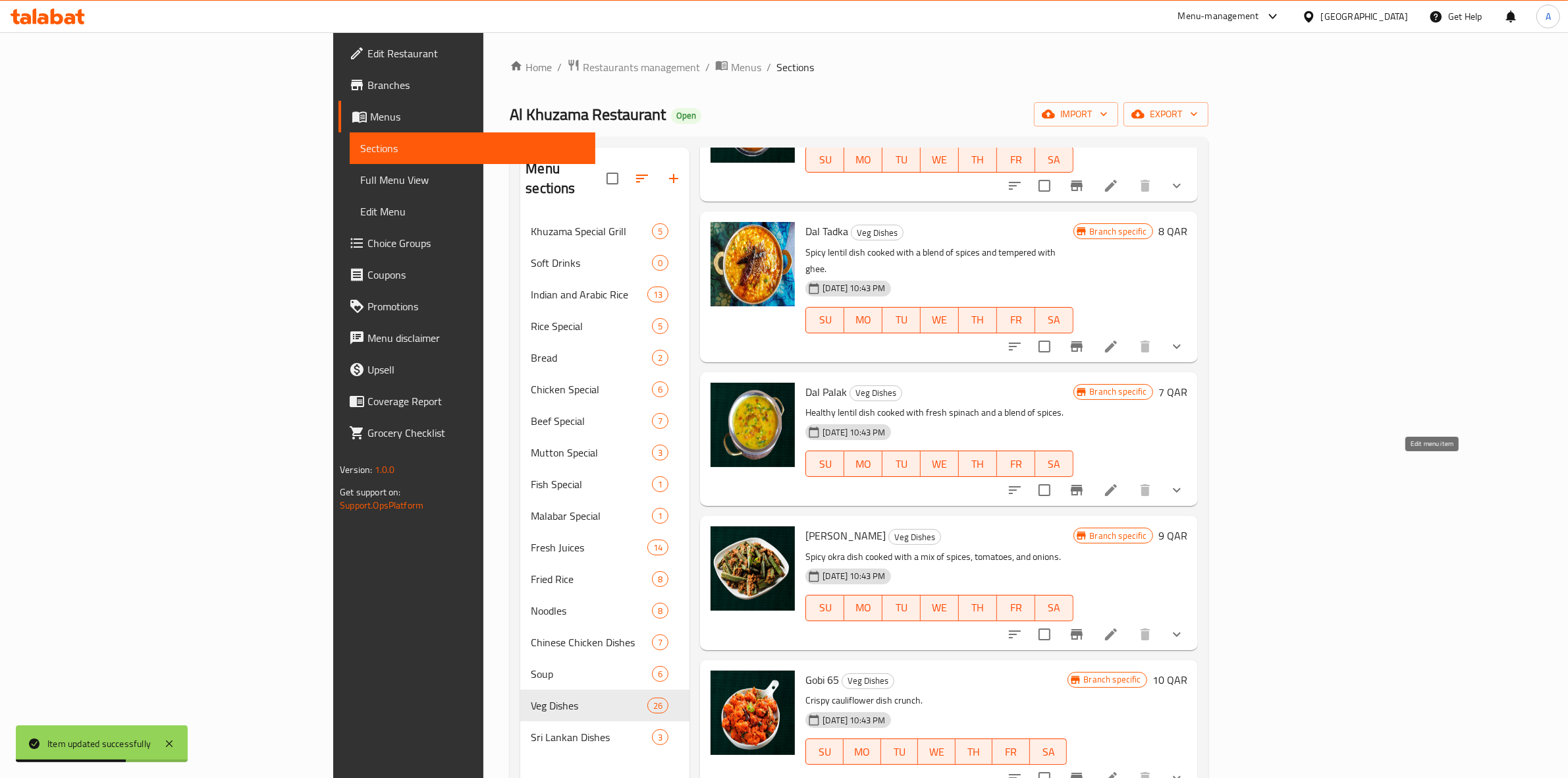
click at [1119, 627] on icon at bounding box center [1111, 635] width 16 height 16
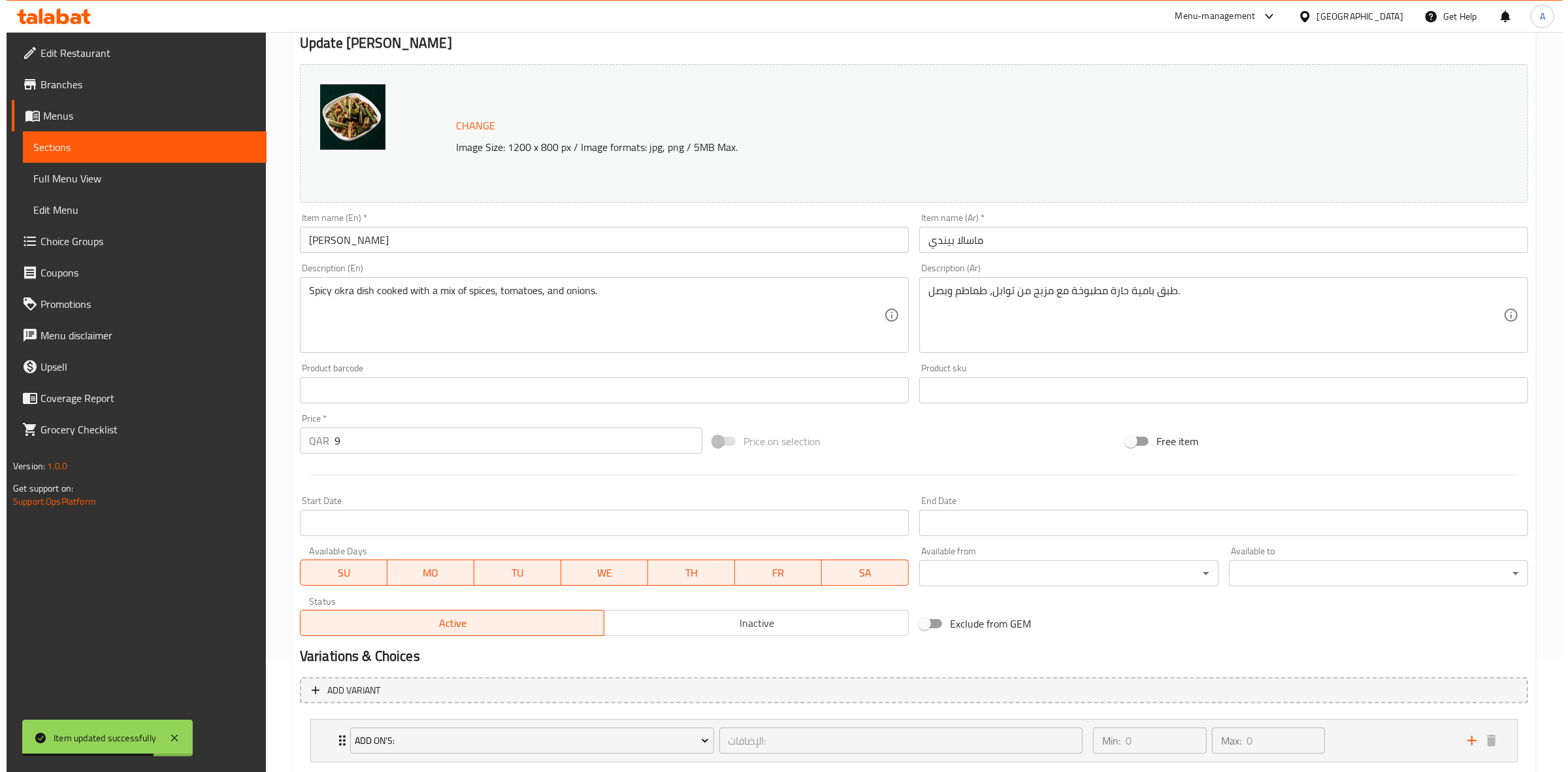
scroll to position [192, 0]
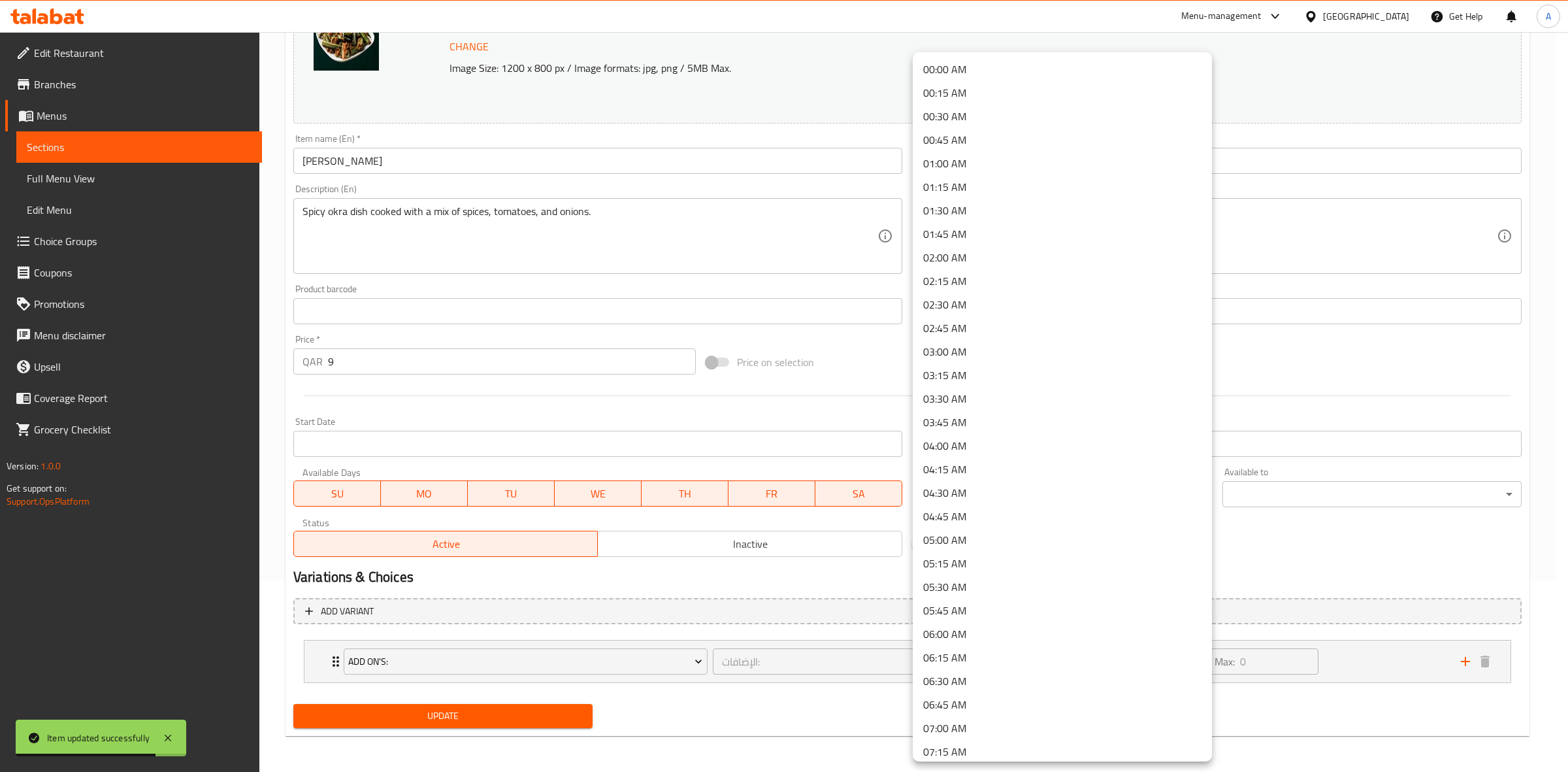
click at [996, 489] on body "Item updated successfully ​ Menu-management Qatar Get Help A Edit Restaurant Br…" at bounding box center [784, 210] width 1568 height 740
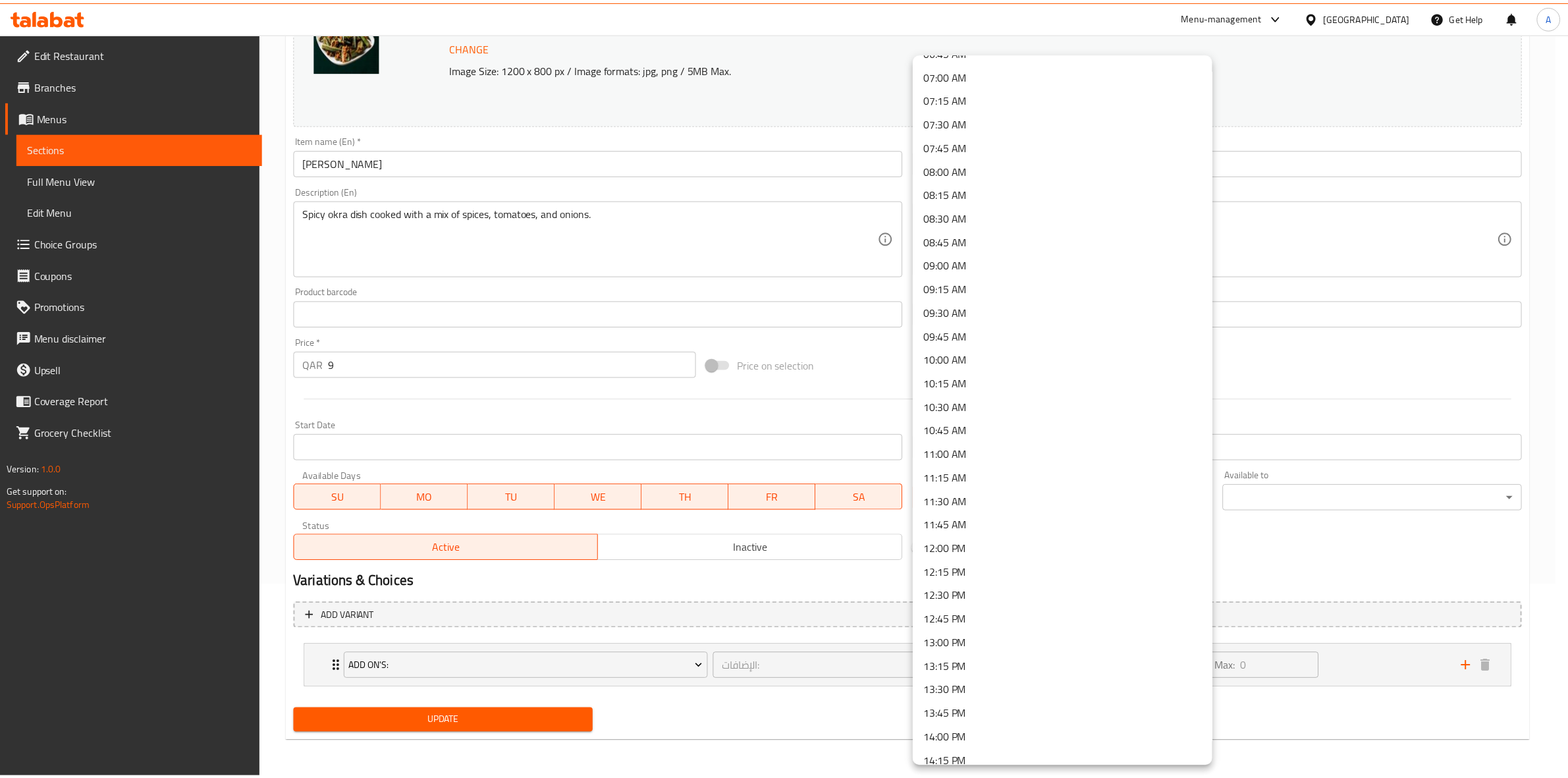
scroll to position [906, 0]
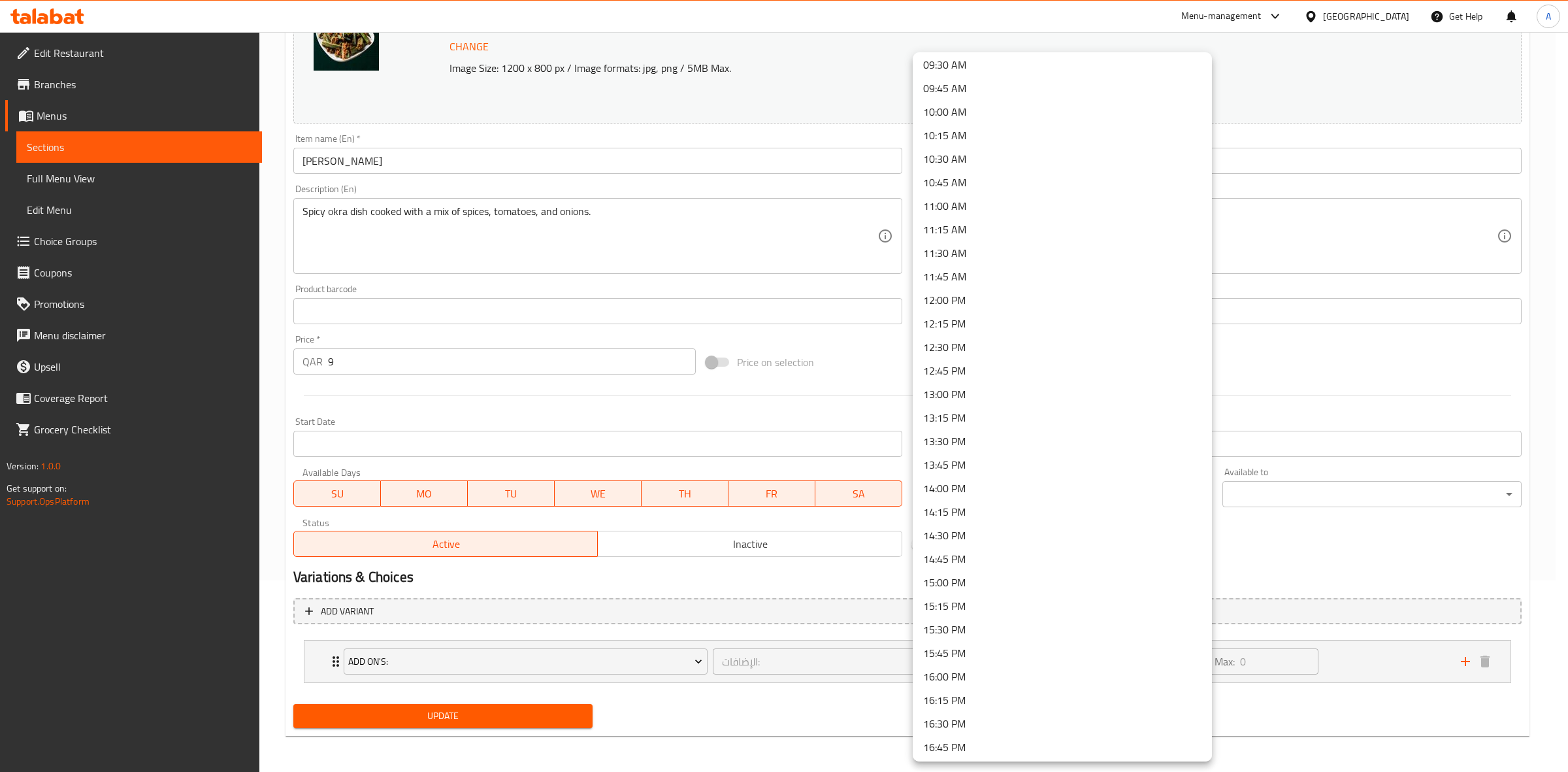
click at [994, 534] on li "14:30 PM" at bounding box center [1062, 535] width 299 height 23
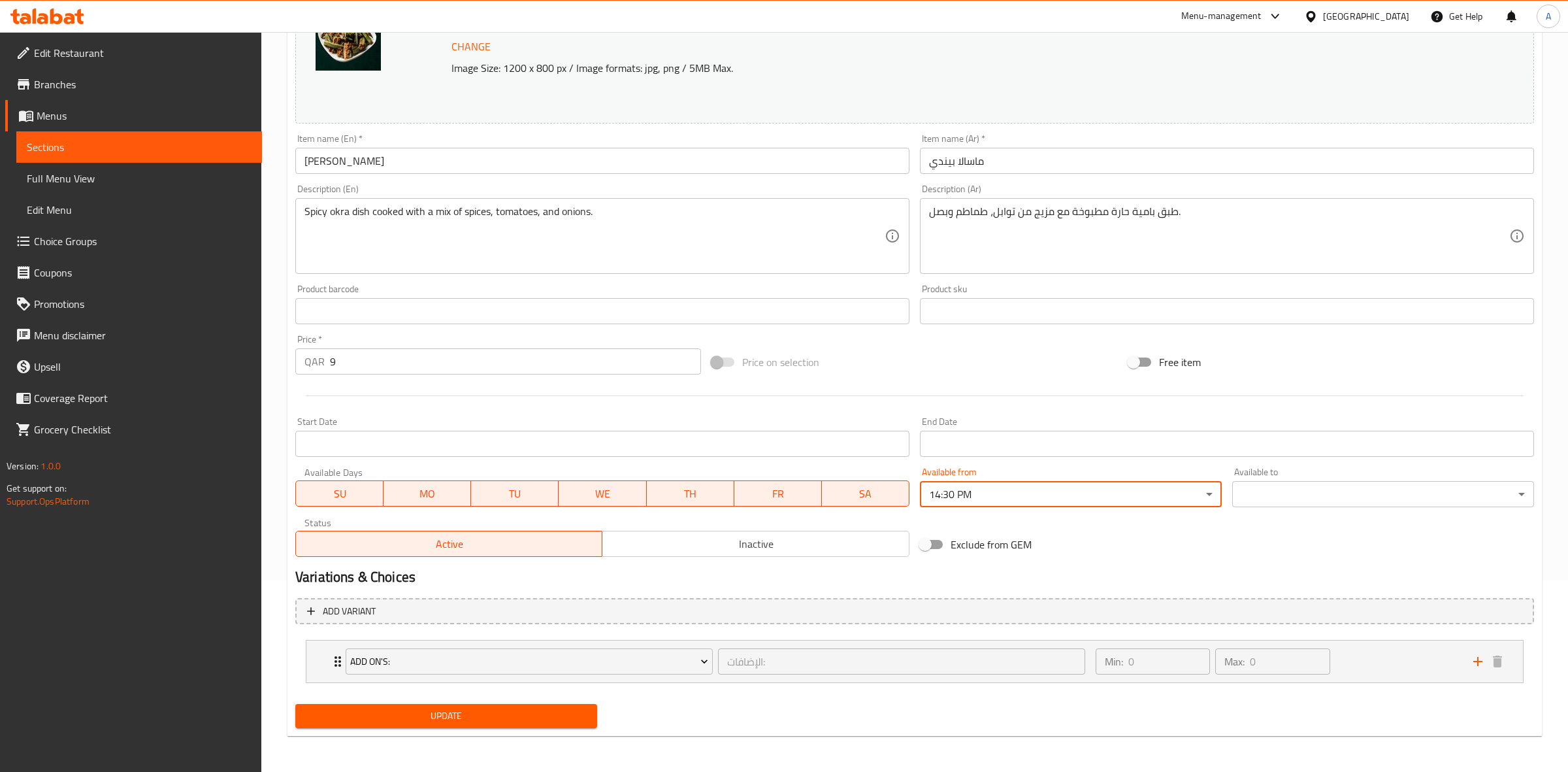
click at [1282, 491] on body "​ Menu-management Qatar Get Help A Edit Restaurant Branches Menus Sections Full…" at bounding box center [784, 210] width 1568 height 740
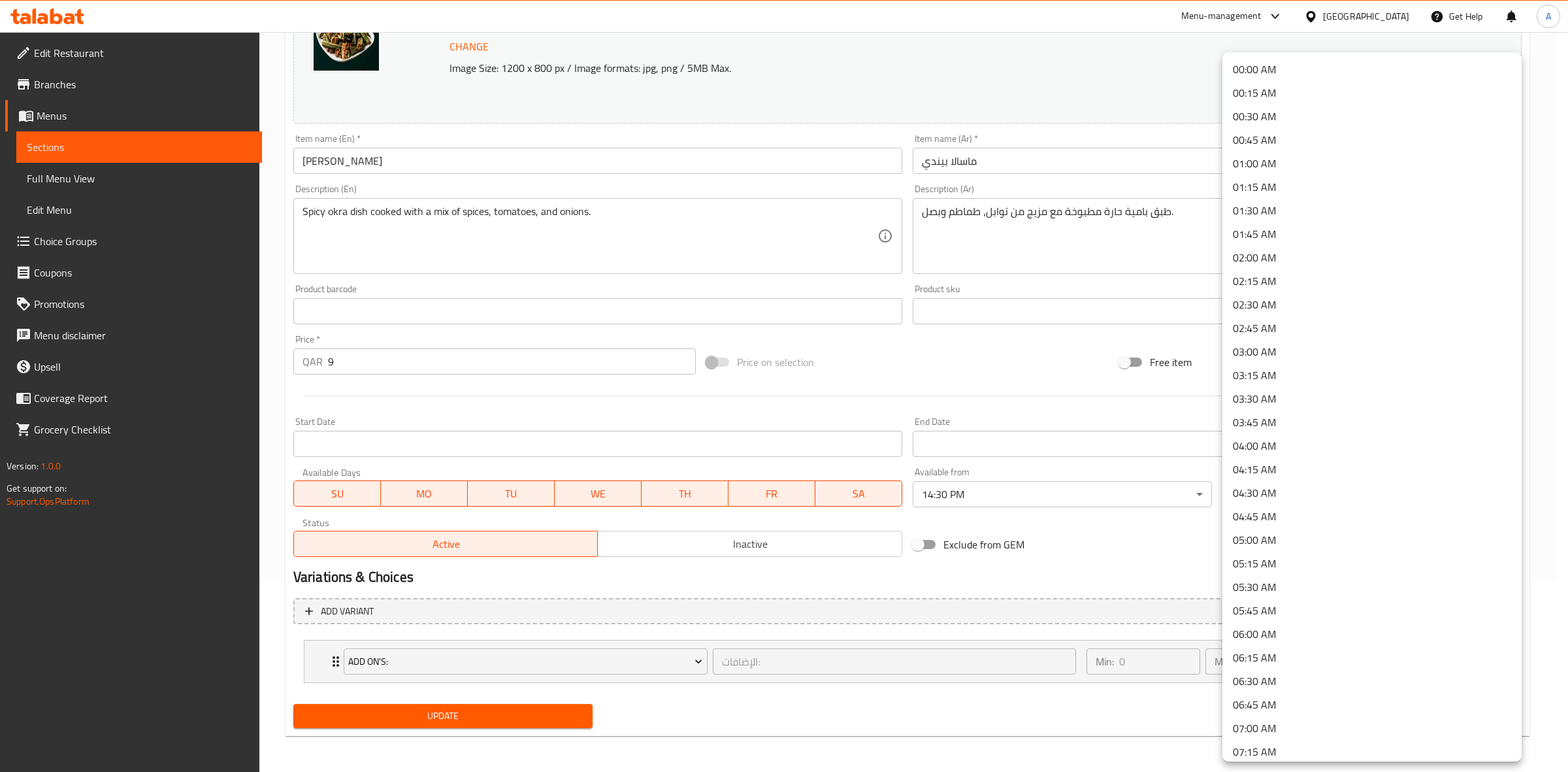
click at [1278, 211] on li "01:30 AM" at bounding box center [1372, 211] width 299 height 23
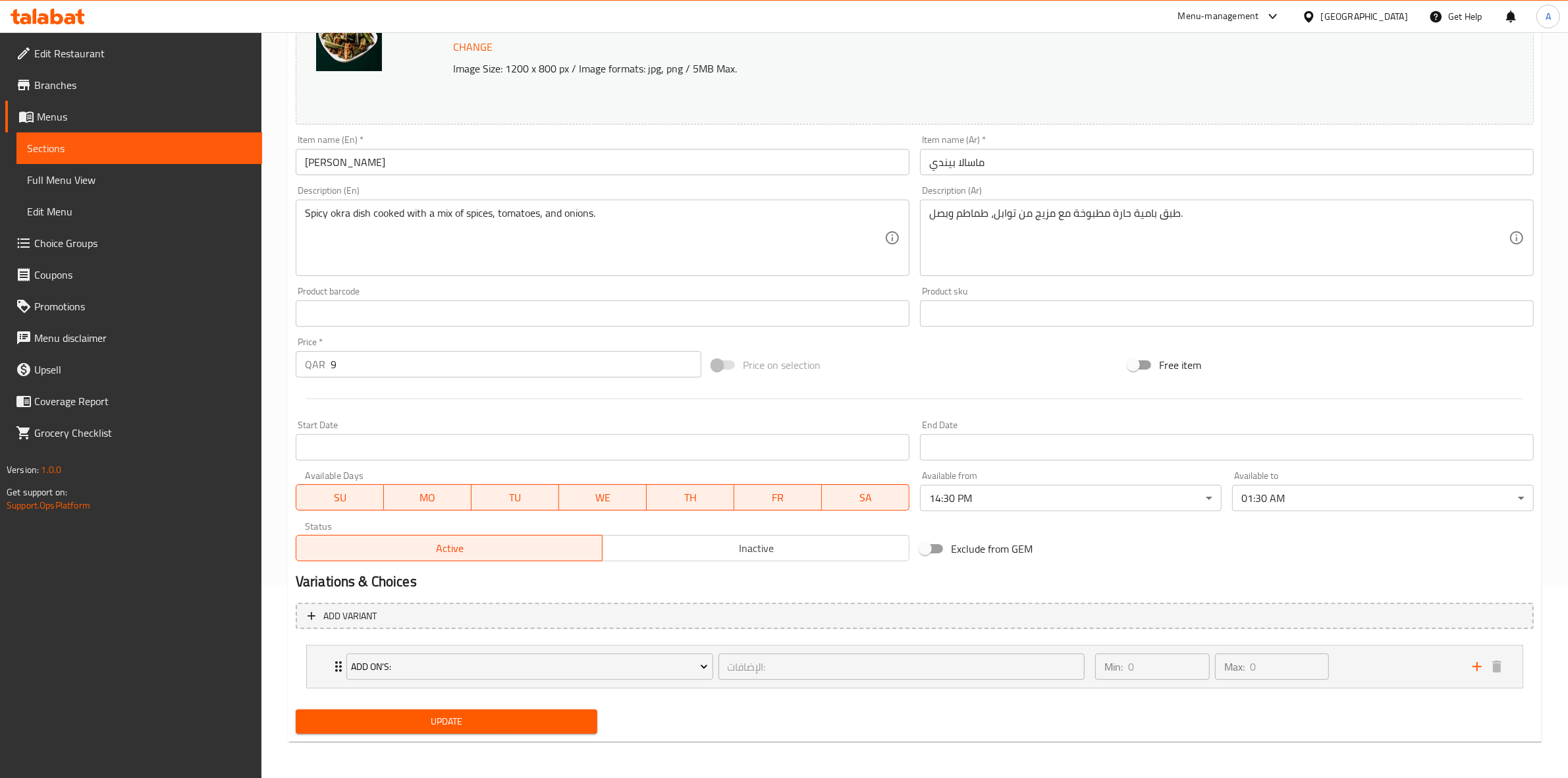
click at [808, 570] on div "Variations & Choices" at bounding box center [914, 582] width 1248 height 30
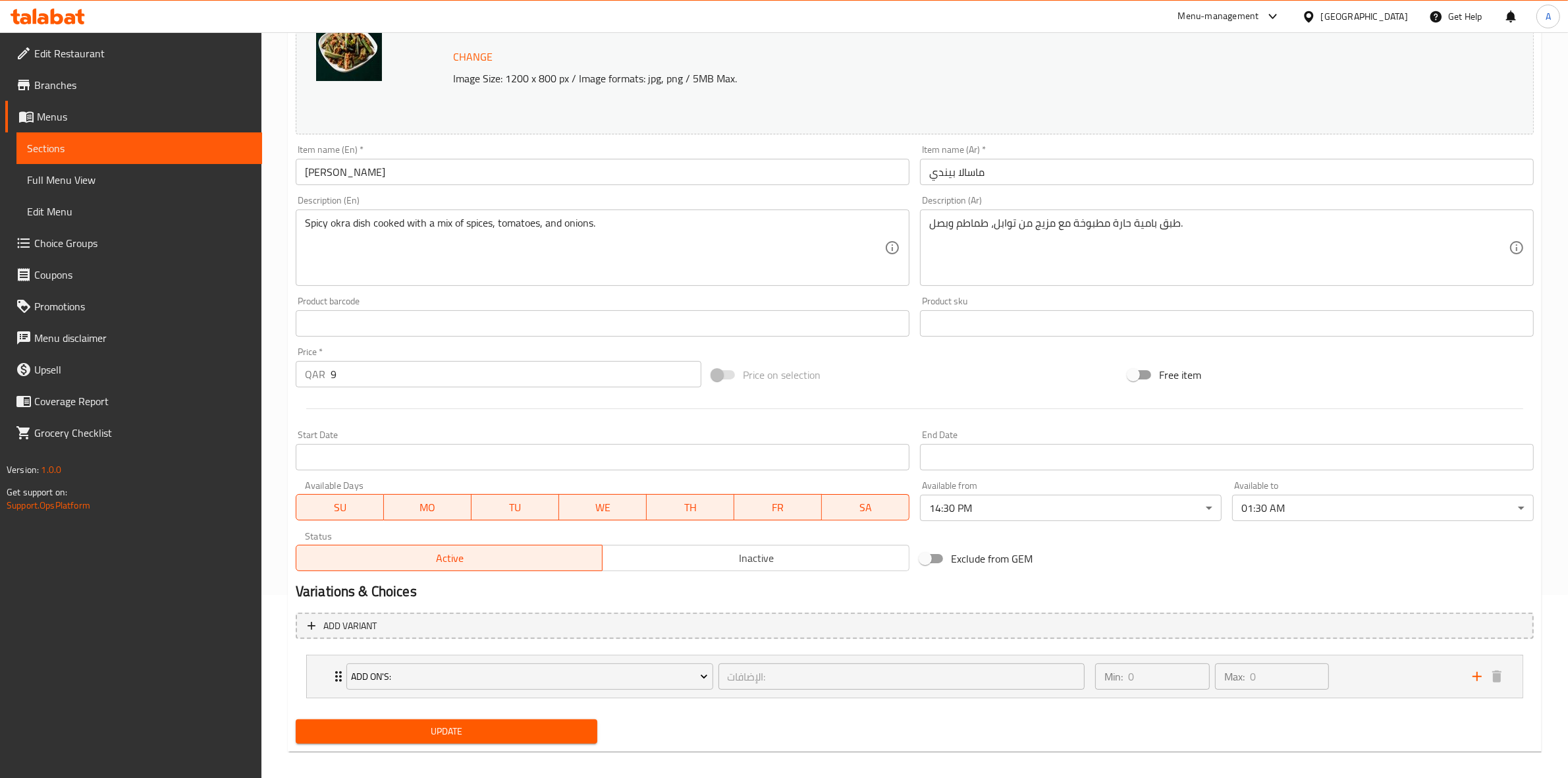
scroll to position [193, 0]
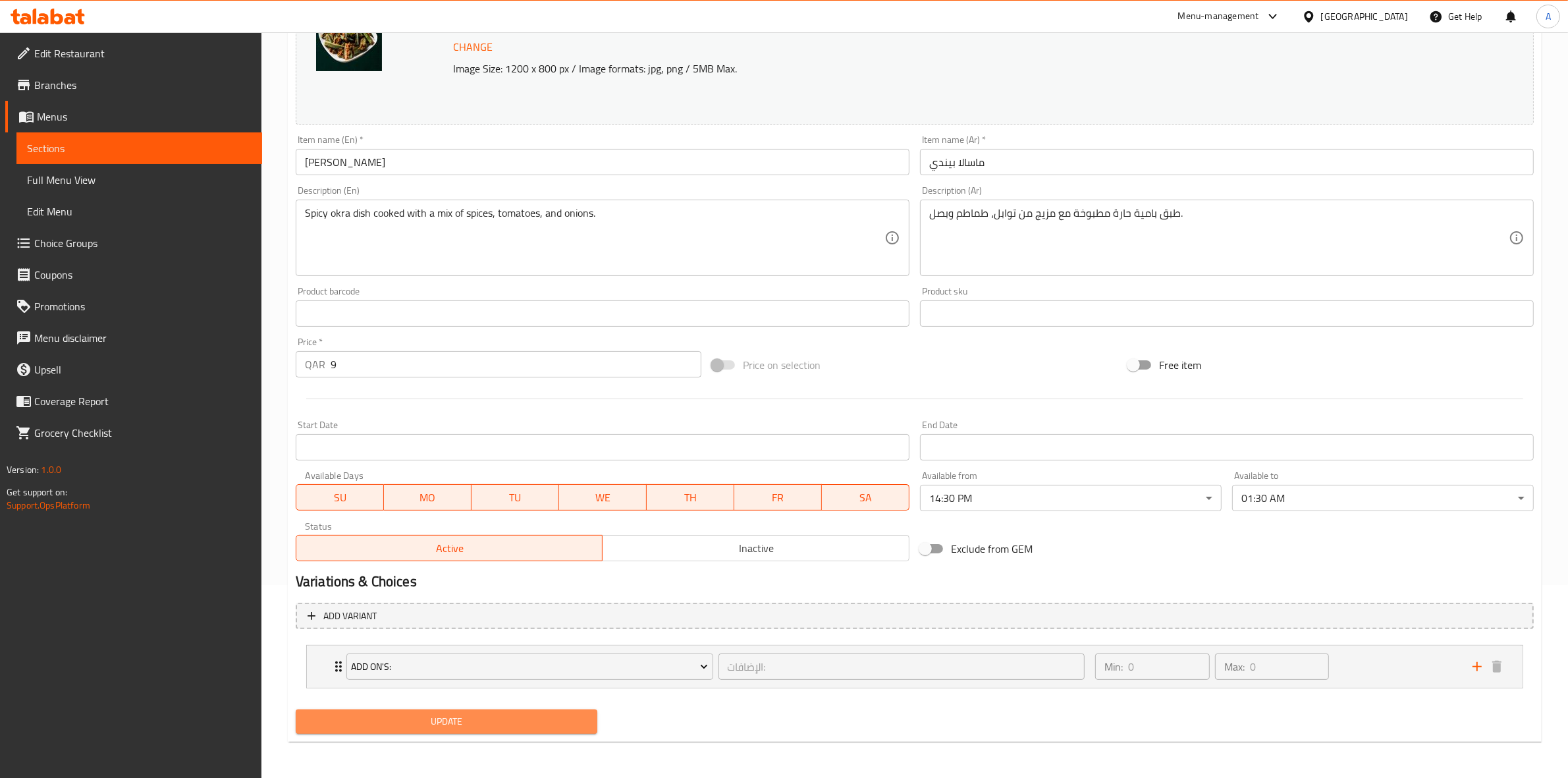
click at [486, 728] on span "Update" at bounding box center [446, 722] width 280 height 16
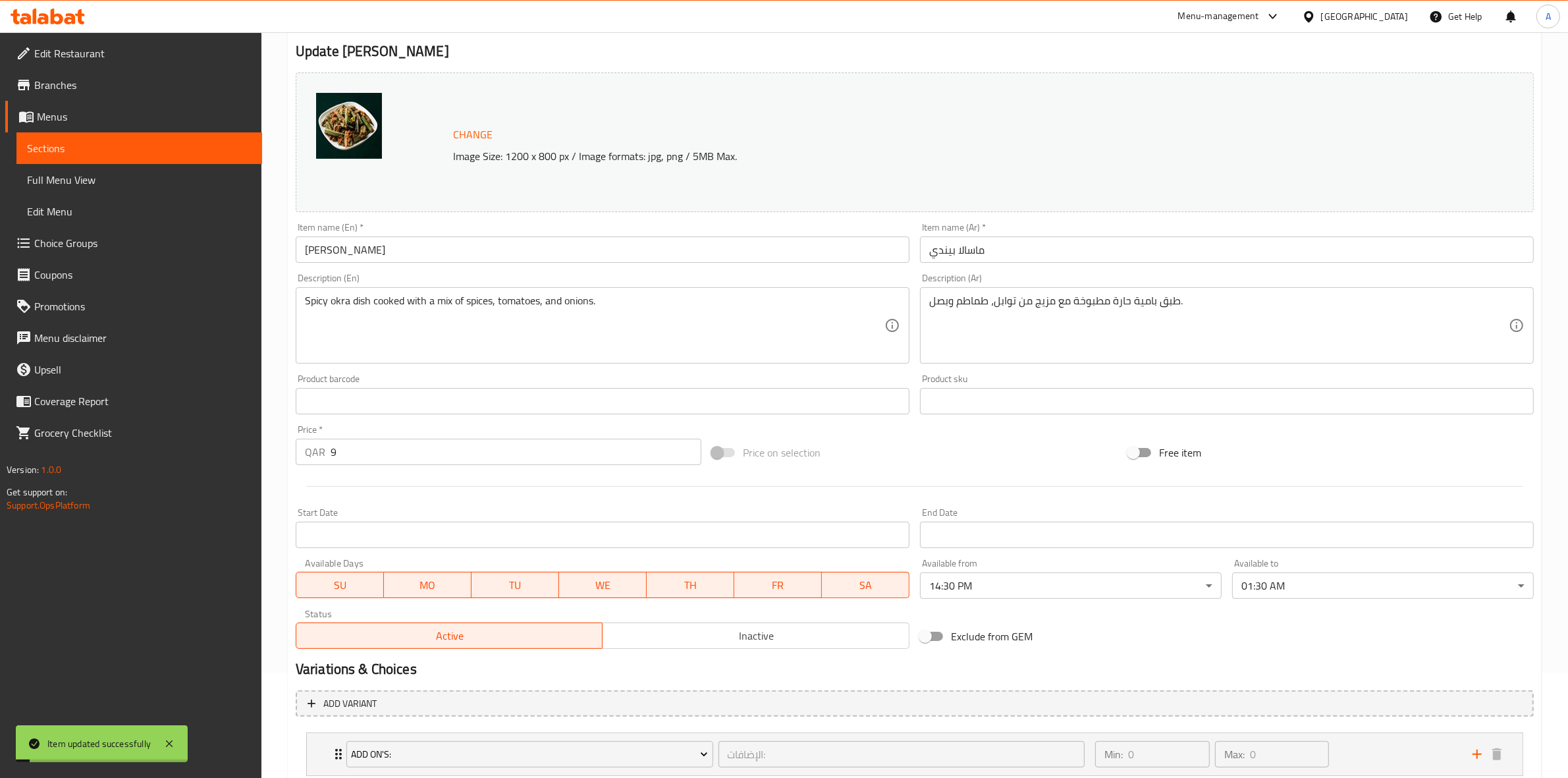
scroll to position [0, 0]
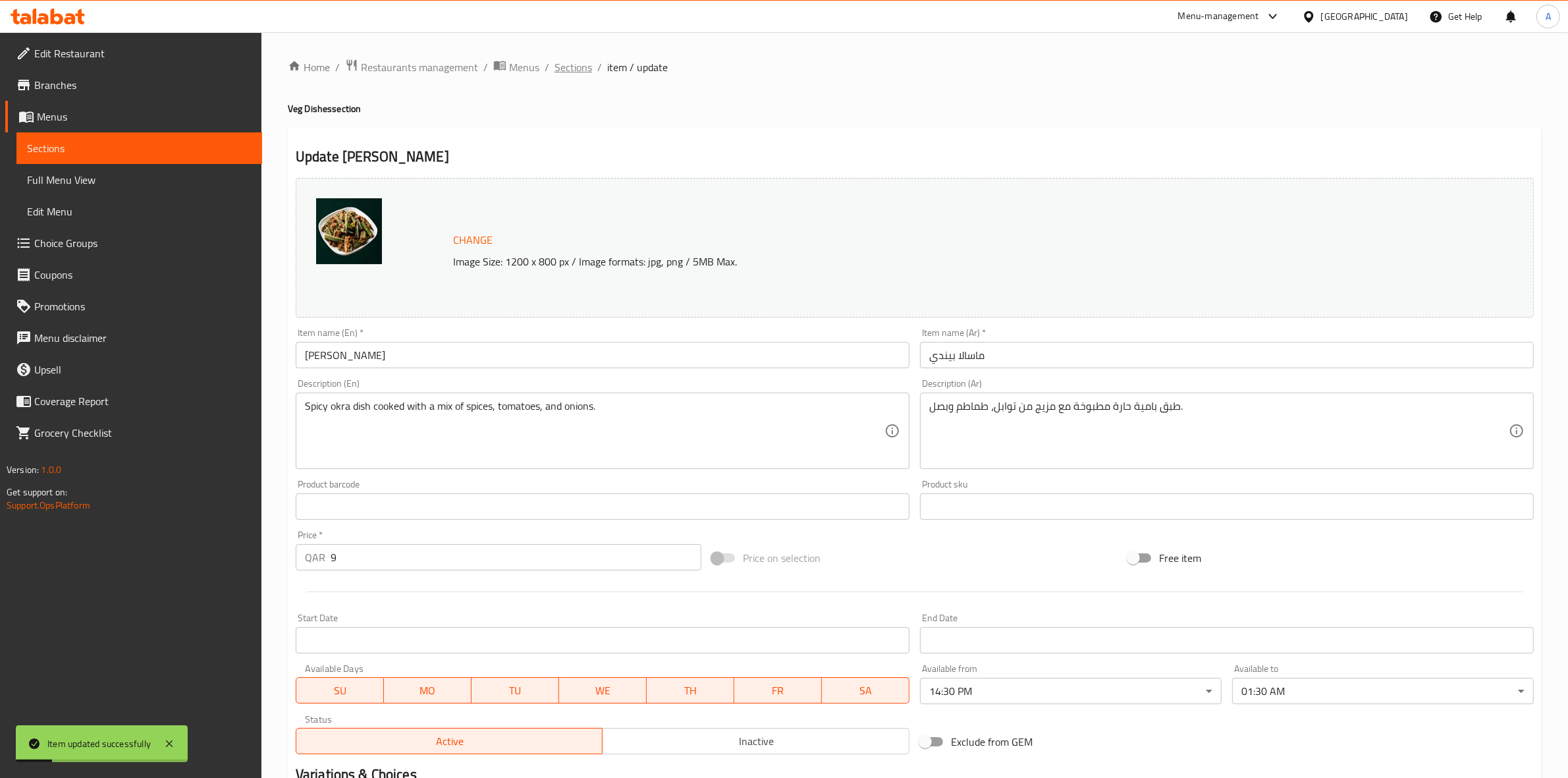
click at [562, 63] on span "Sections" at bounding box center [573, 67] width 38 height 16
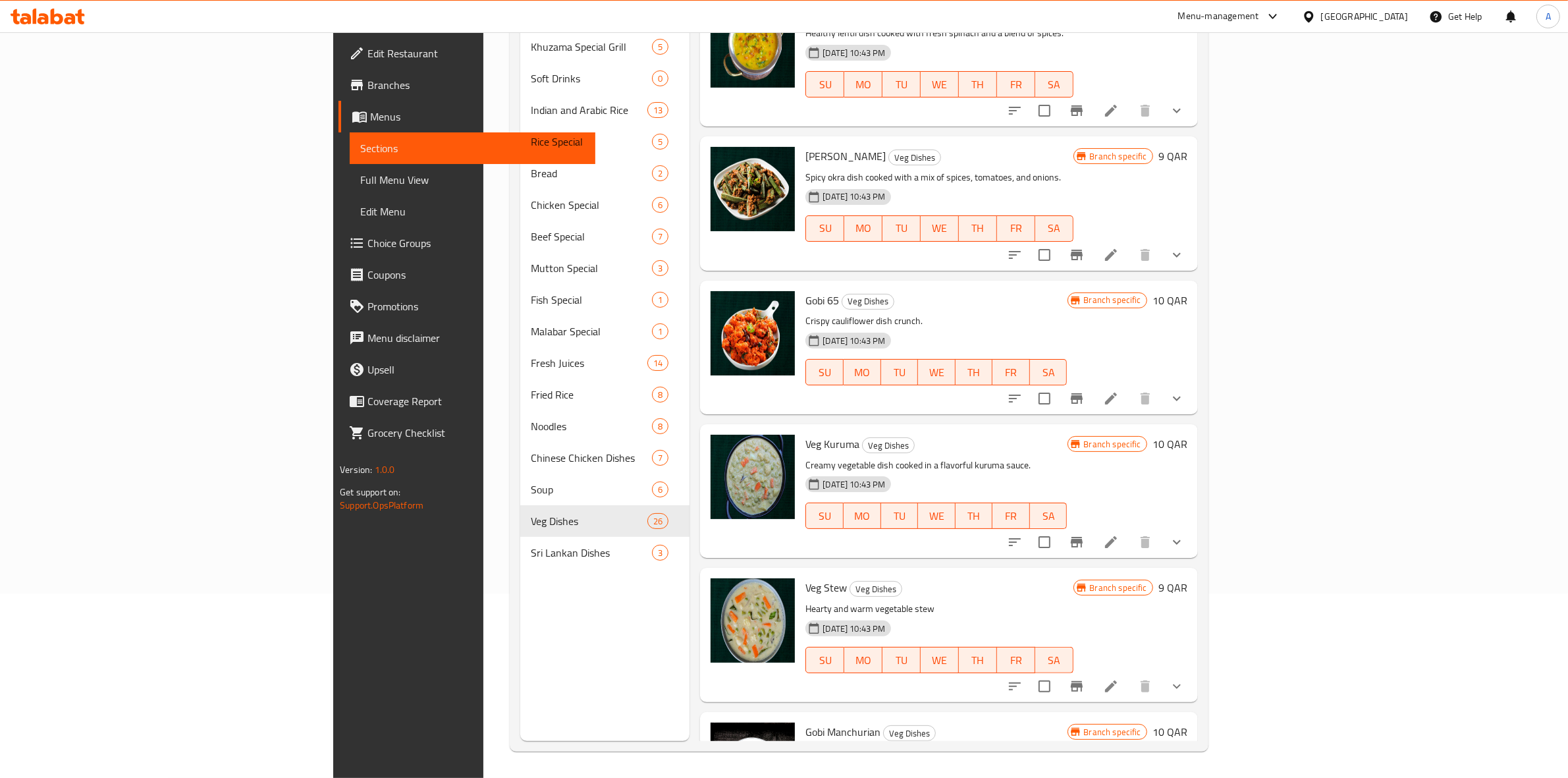
scroll to position [2995, 0]
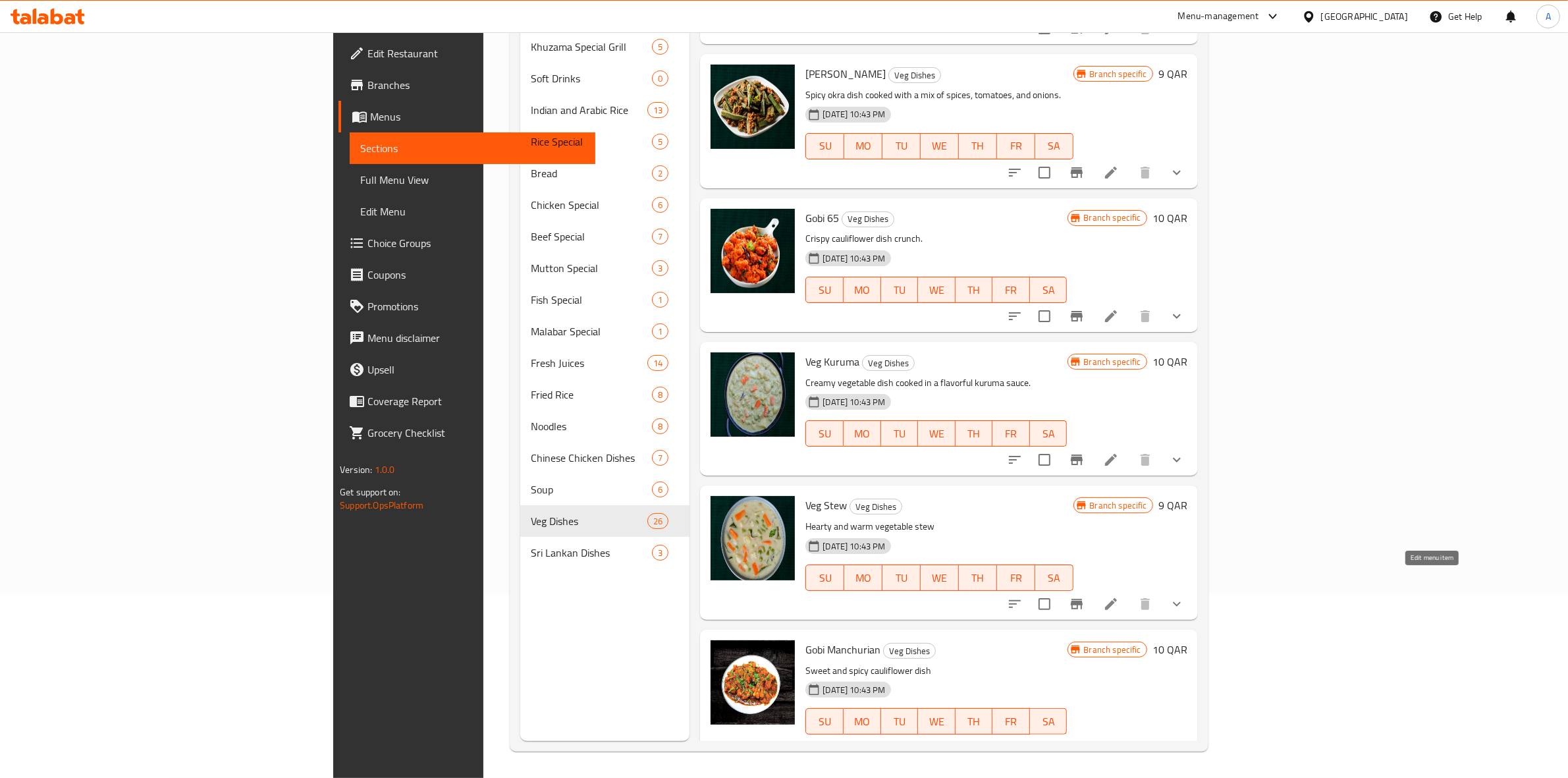
click at [1119, 740] on icon at bounding box center [1111, 748] width 16 height 16
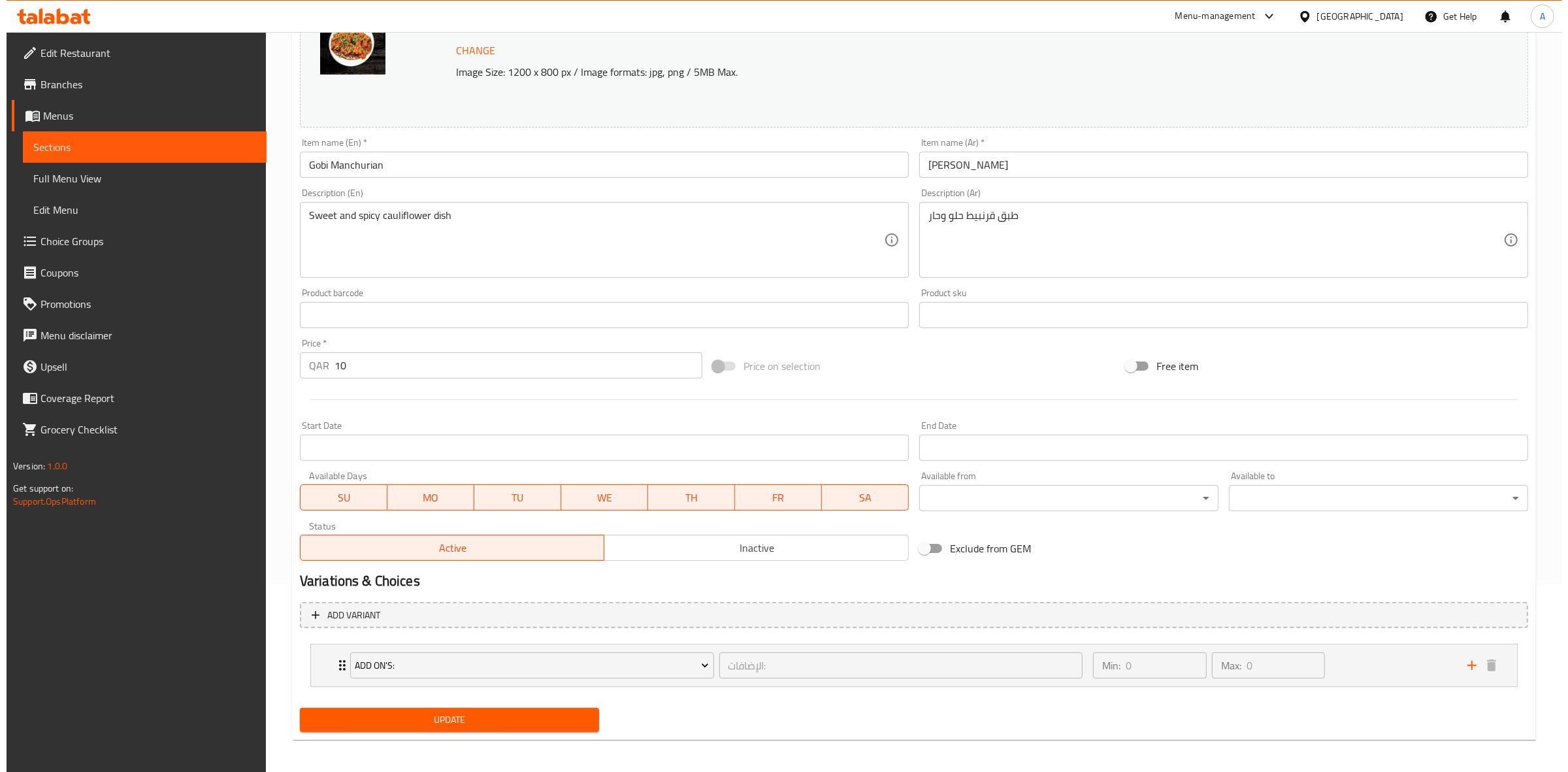
scroll to position [192, 0]
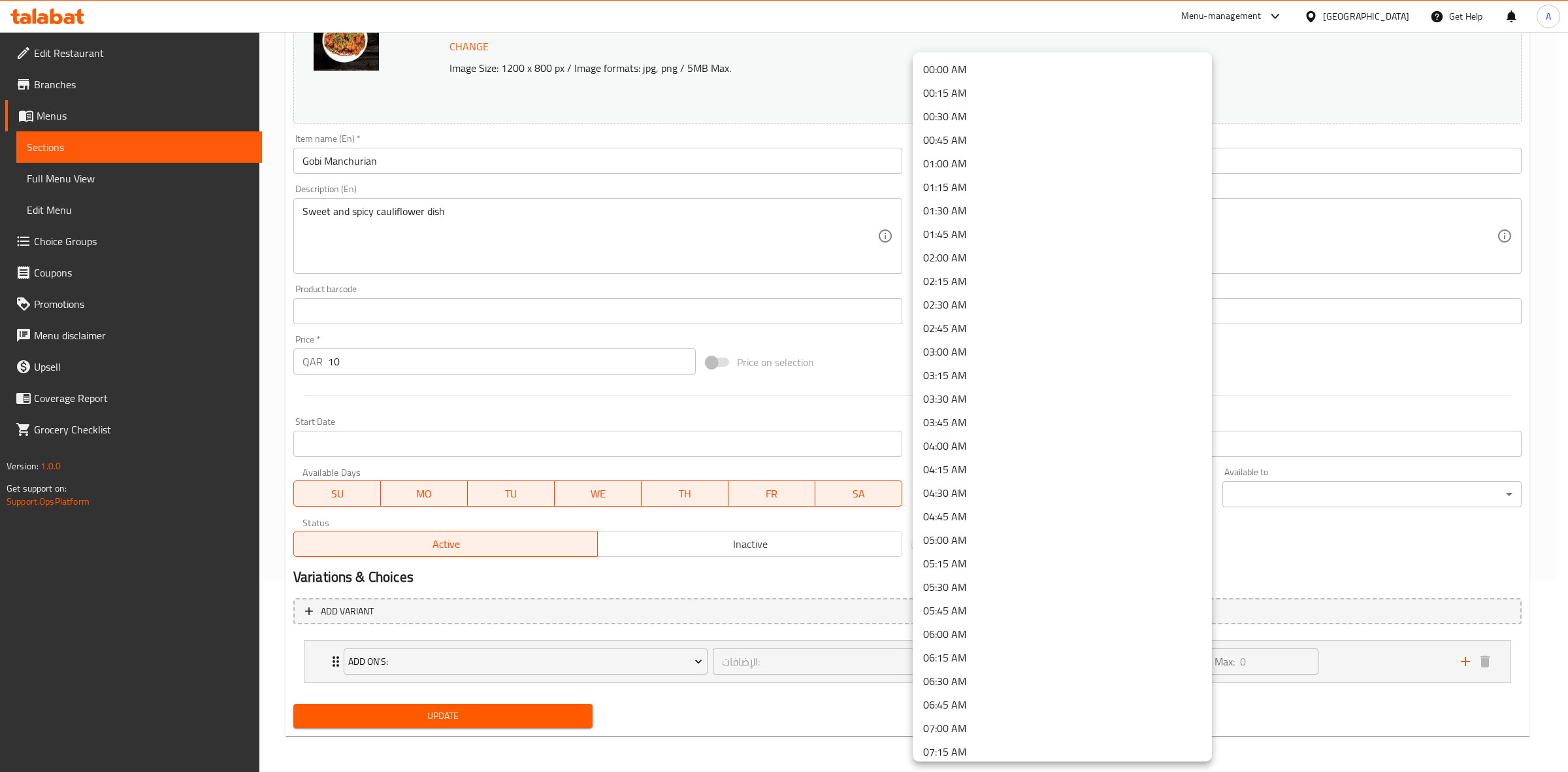
click at [997, 506] on body "​ Menu-management Qatar Get Help A Edit Restaurant Branches Menus Sections Full…" at bounding box center [784, 210] width 1568 height 740
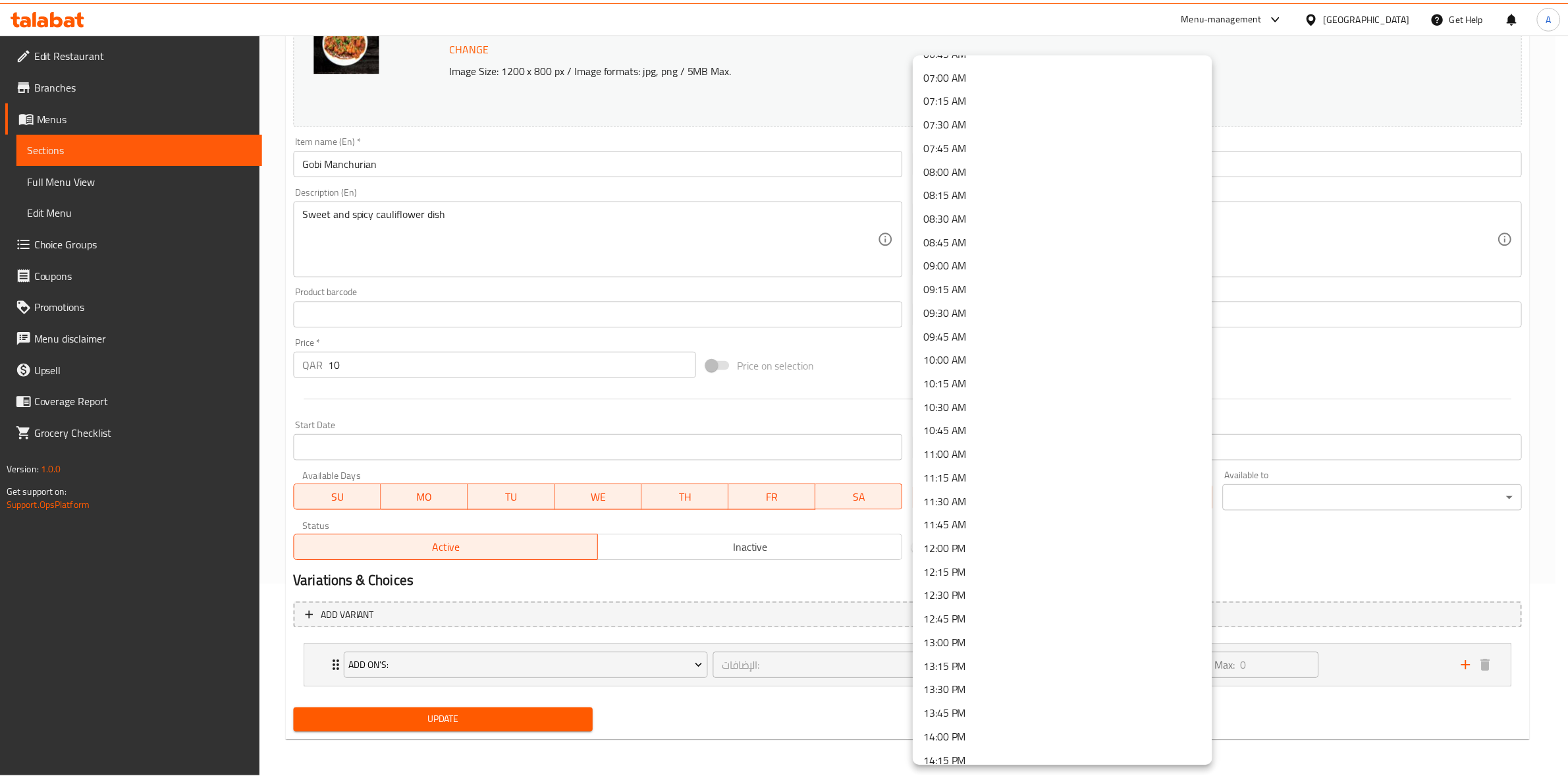
scroll to position [741, 0]
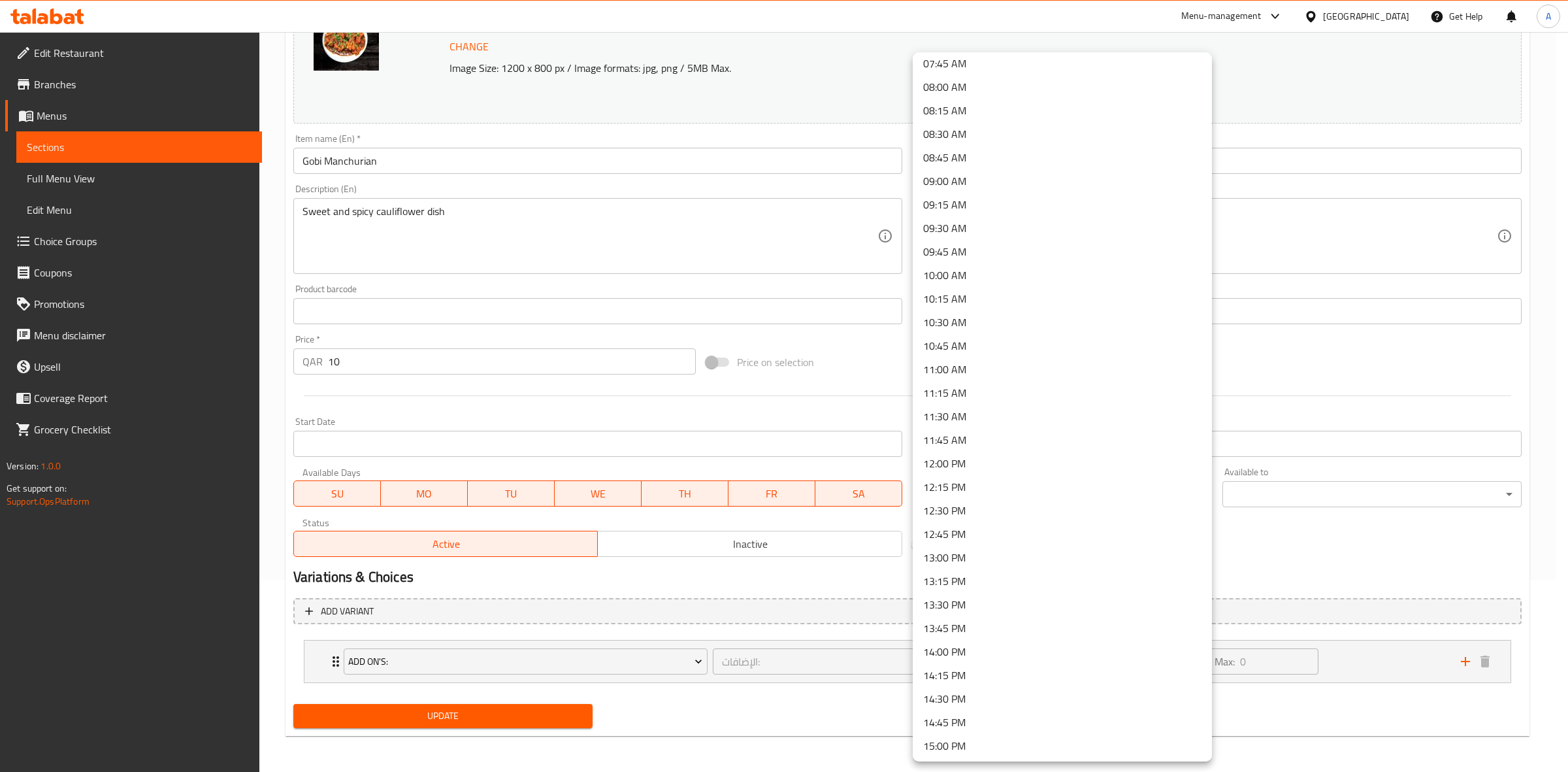
click at [965, 701] on li "14:30 PM" at bounding box center [1062, 698] width 299 height 23
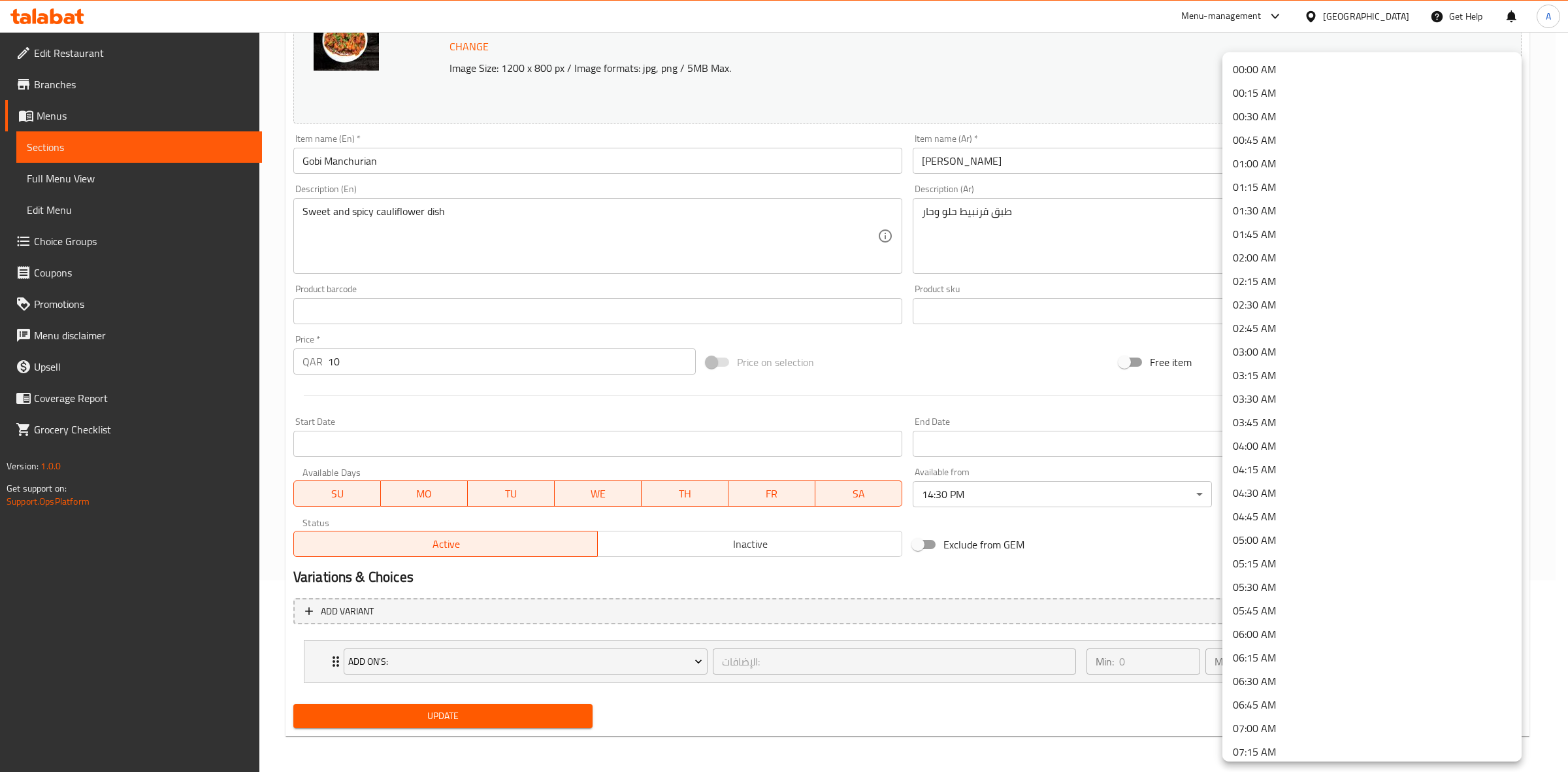
click at [1295, 490] on body "​ Menu-management Qatar Get Help A Edit Restaurant Branches Menus Sections Full…" at bounding box center [784, 210] width 1568 height 740
click at [1274, 206] on li "01:30 AM" at bounding box center [1372, 211] width 299 height 23
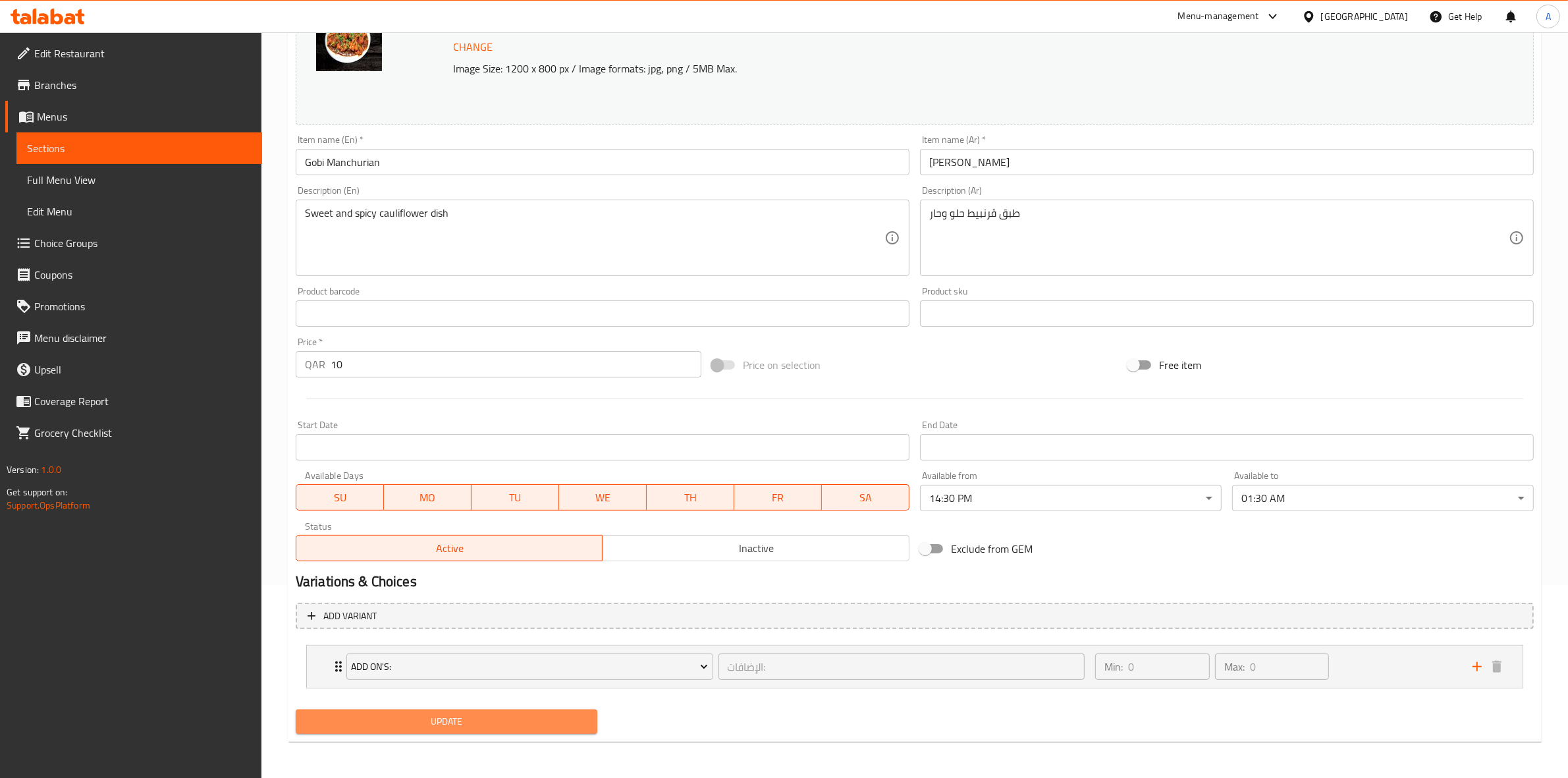
click at [442, 712] on button "Update" at bounding box center [446, 721] width 302 height 24
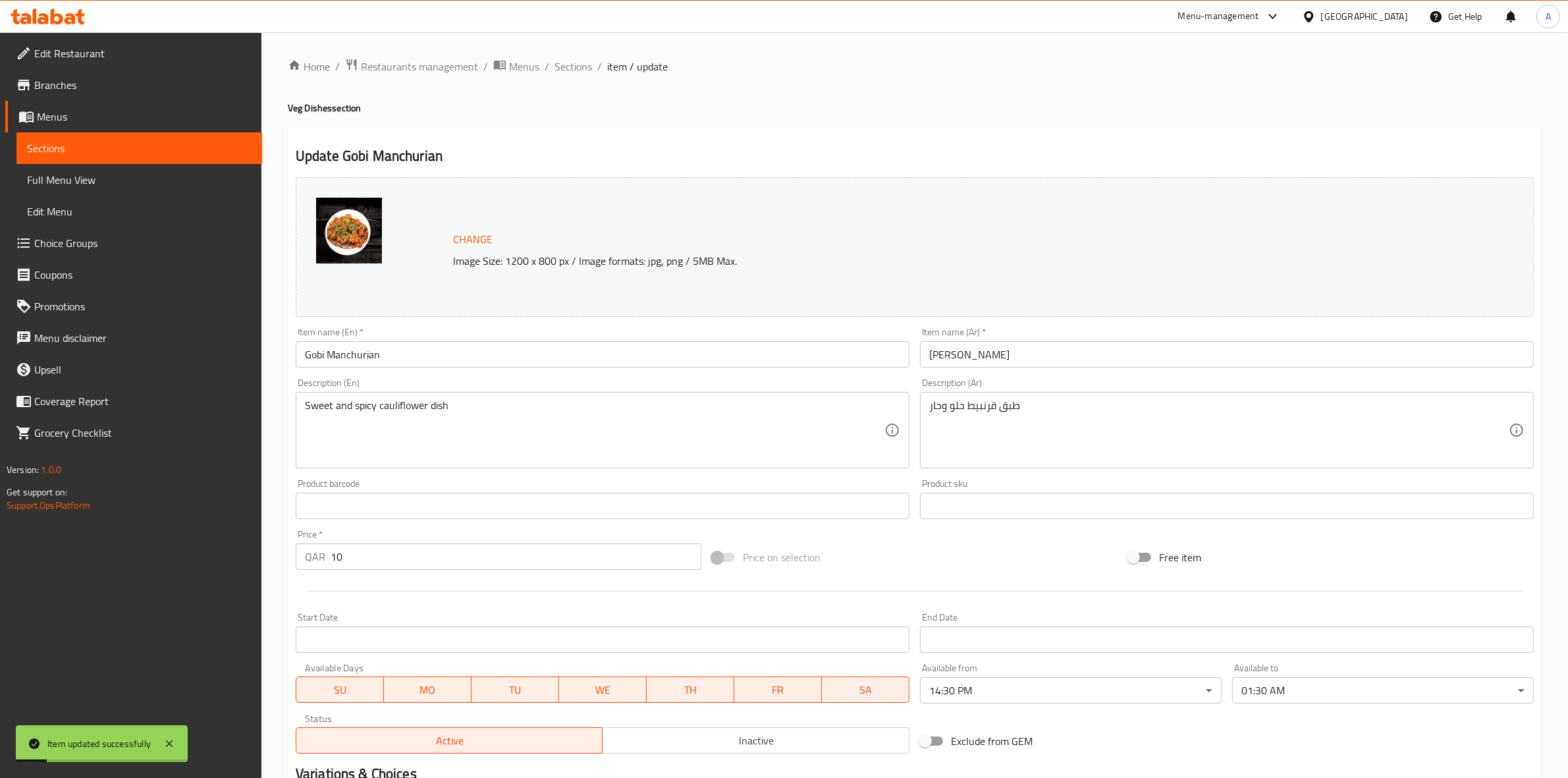
scroll to position [0, 0]
click at [576, 66] on span "Sections" at bounding box center [573, 67] width 38 height 16
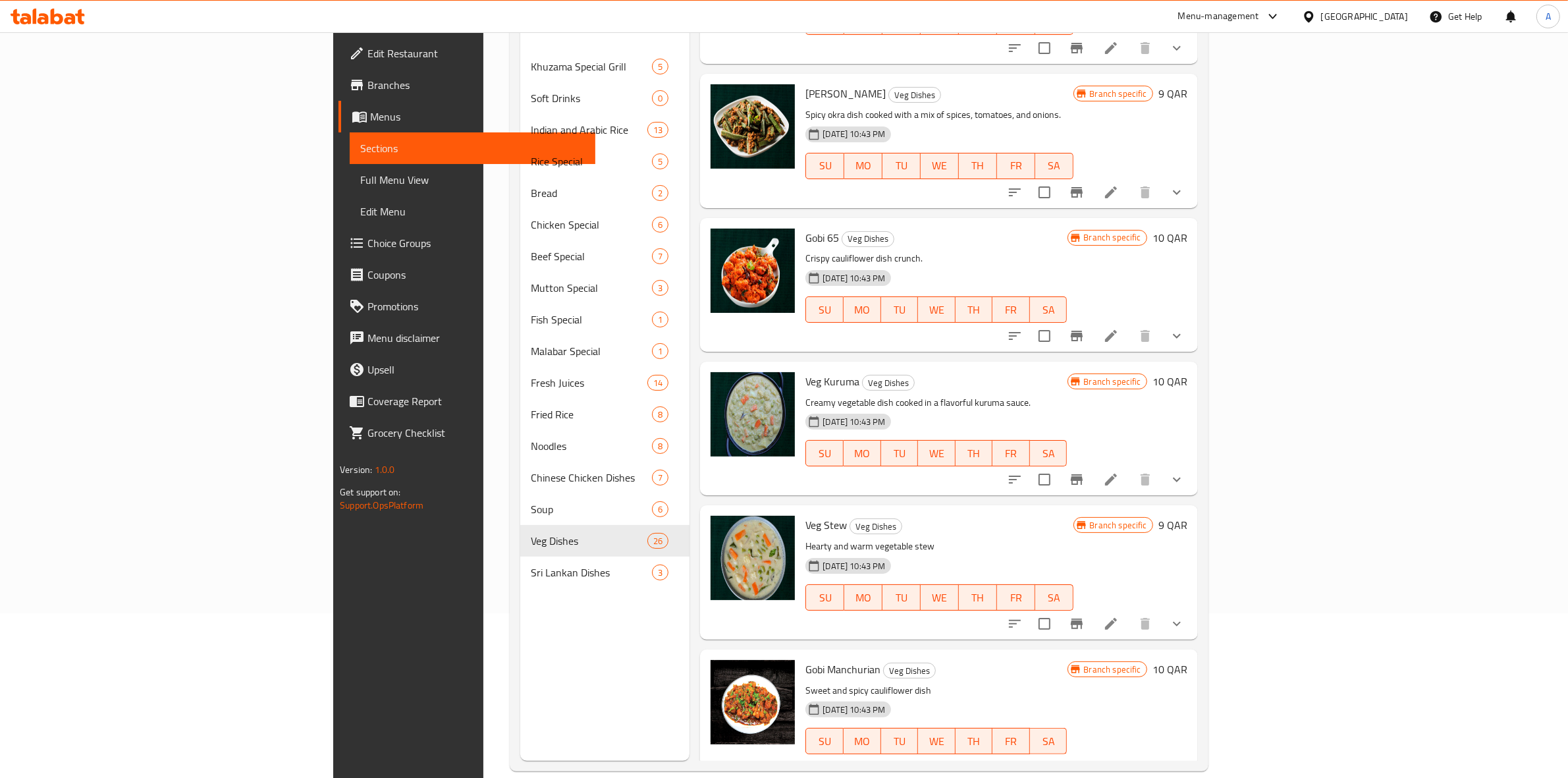
scroll to position [185, 0]
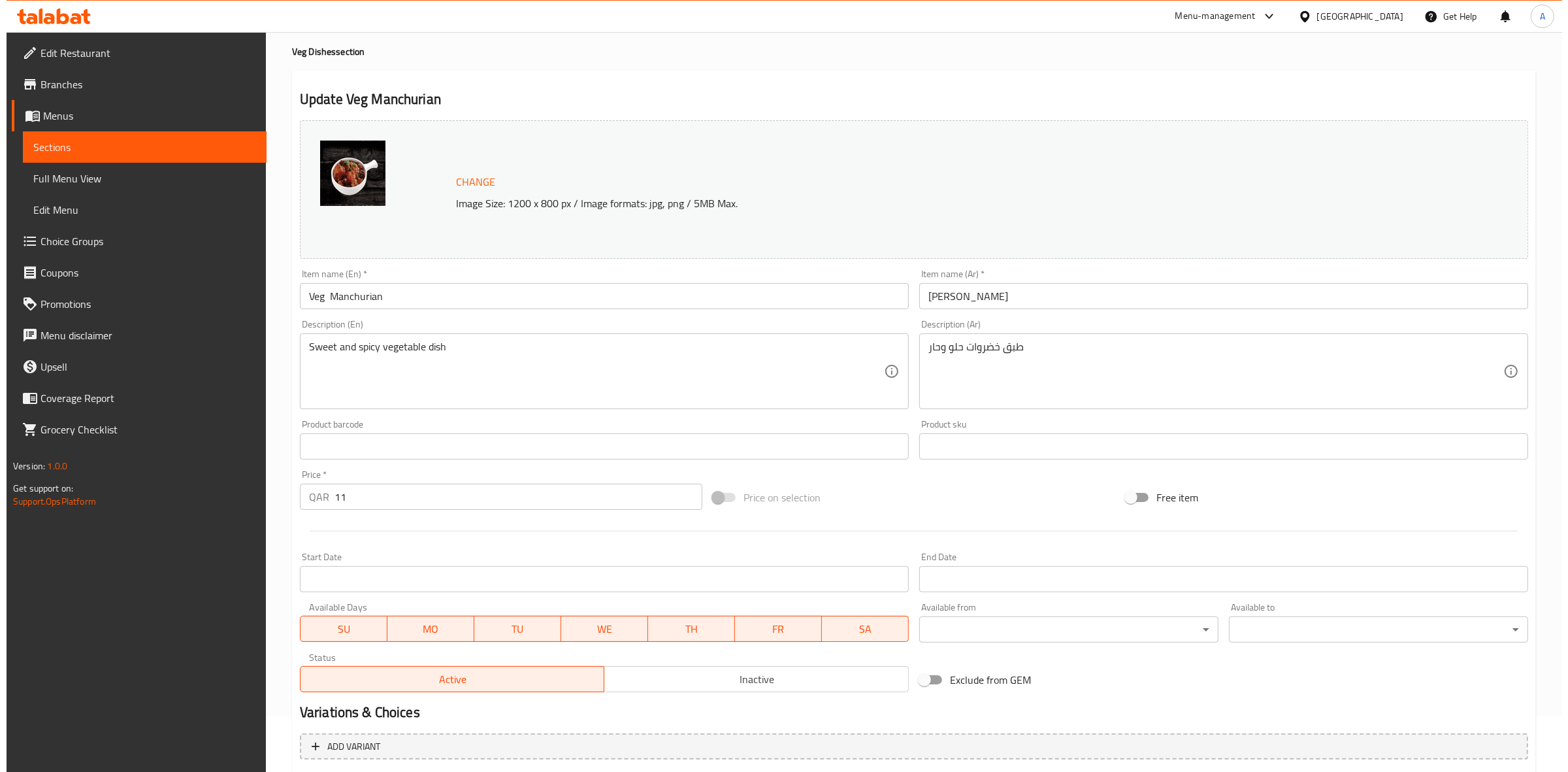
scroll to position [82, 0]
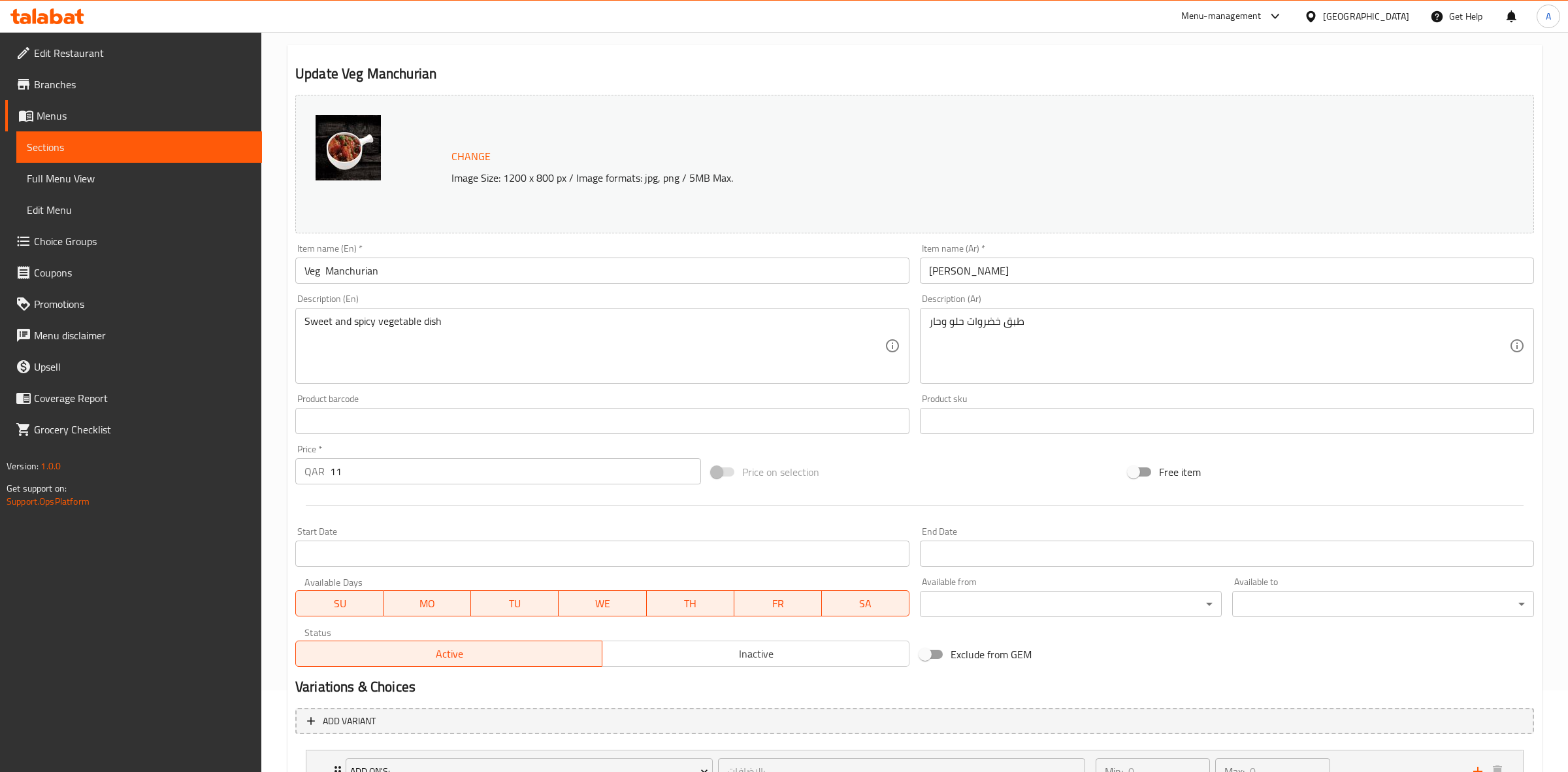
click at [992, 605] on body "​ Menu-management Qatar Get Help A Edit Restaurant Branches Menus Sections Full…" at bounding box center [784, 320] width 1568 height 740
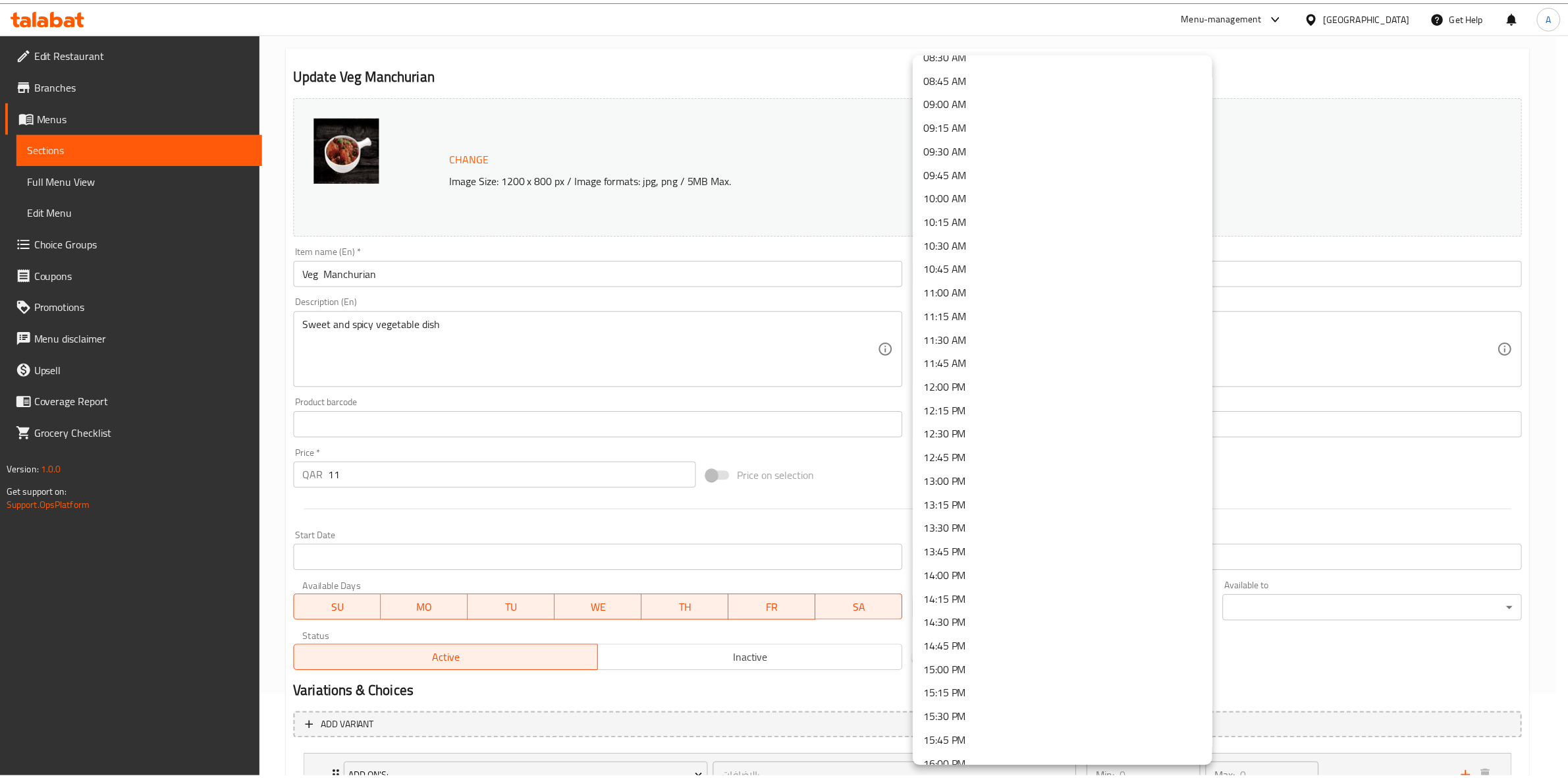
scroll to position [824, 0]
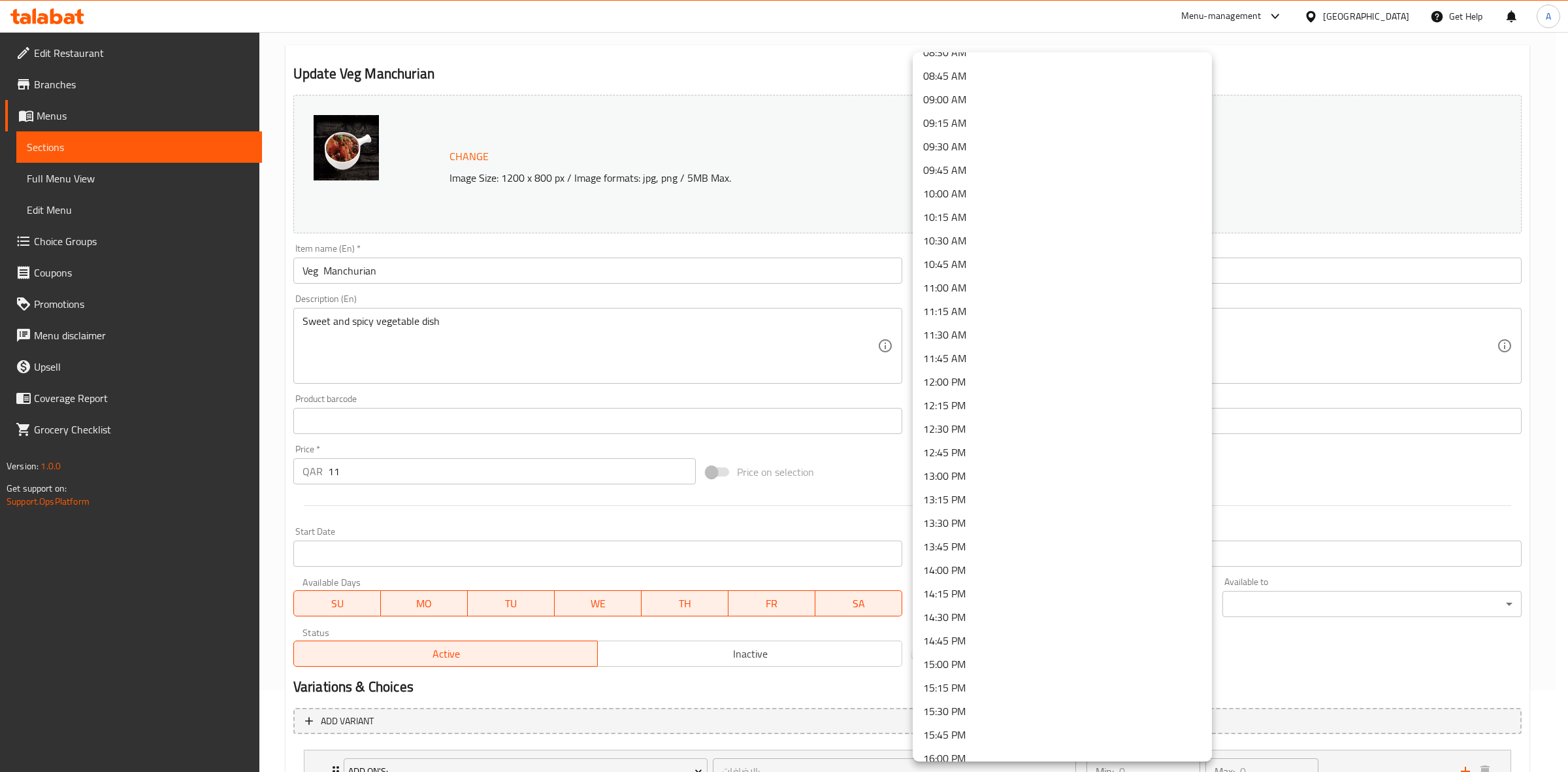
click at [978, 615] on li "14:30 PM" at bounding box center [1062, 617] width 299 height 23
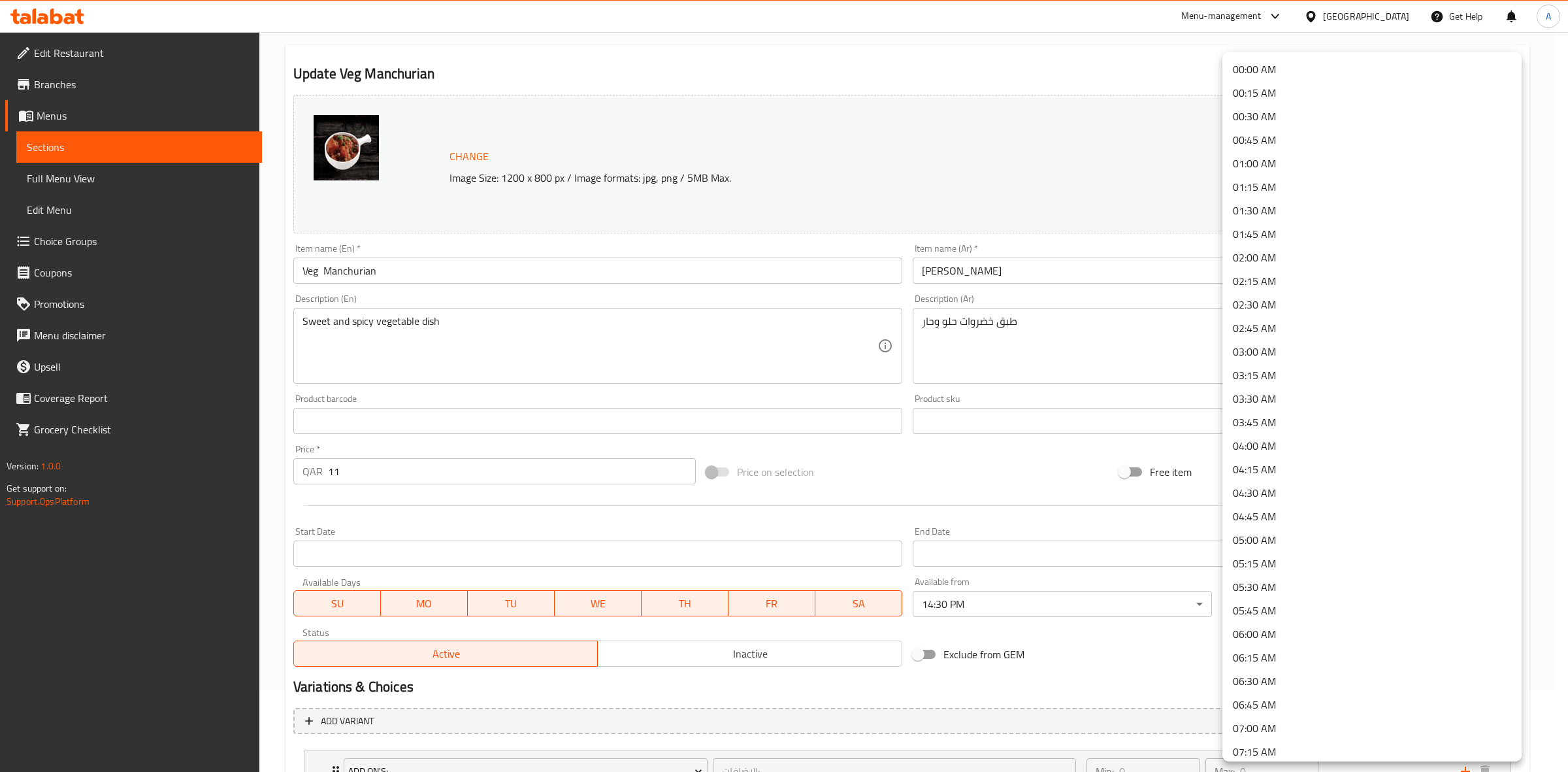
click at [1299, 599] on body "​ Menu-management Qatar Get Help A Edit Restaurant Branches Menus Sections Full…" at bounding box center [784, 320] width 1568 height 740
click at [1284, 209] on li "01:30 AM" at bounding box center [1372, 211] width 299 height 23
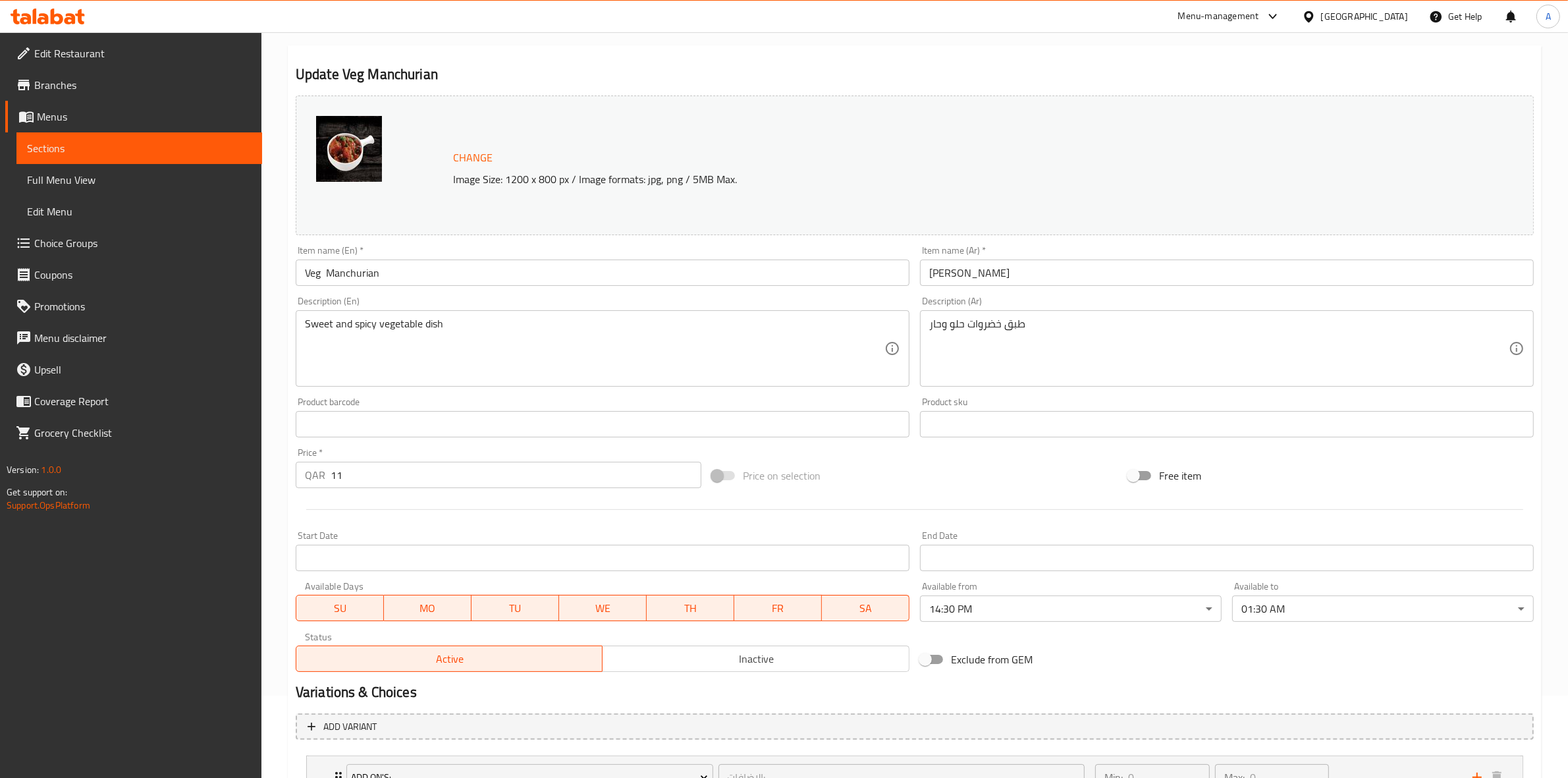
click at [695, 700] on h2 "Variations & Choices" at bounding box center [914, 692] width 1238 height 20
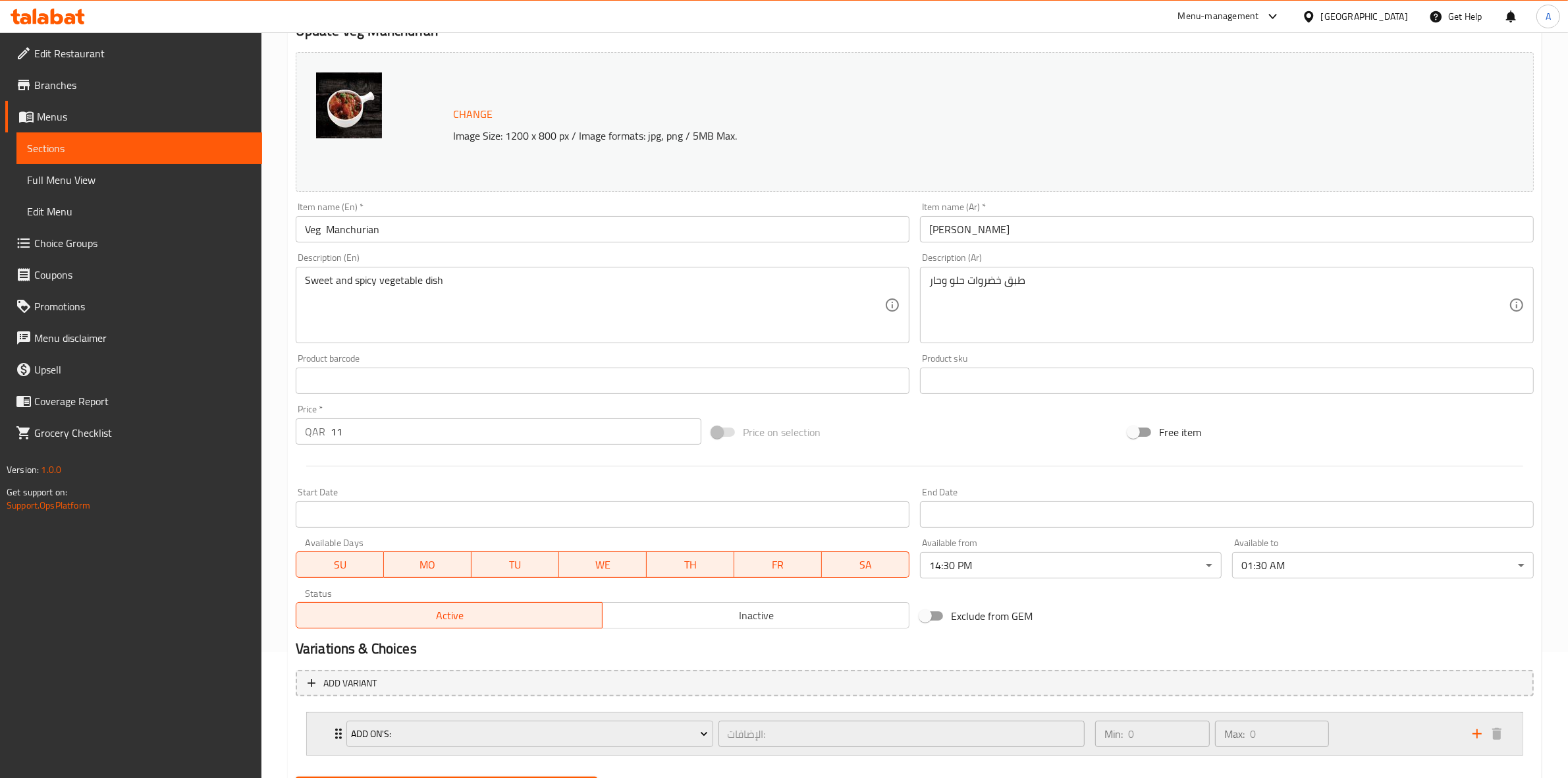
scroll to position [193, 0]
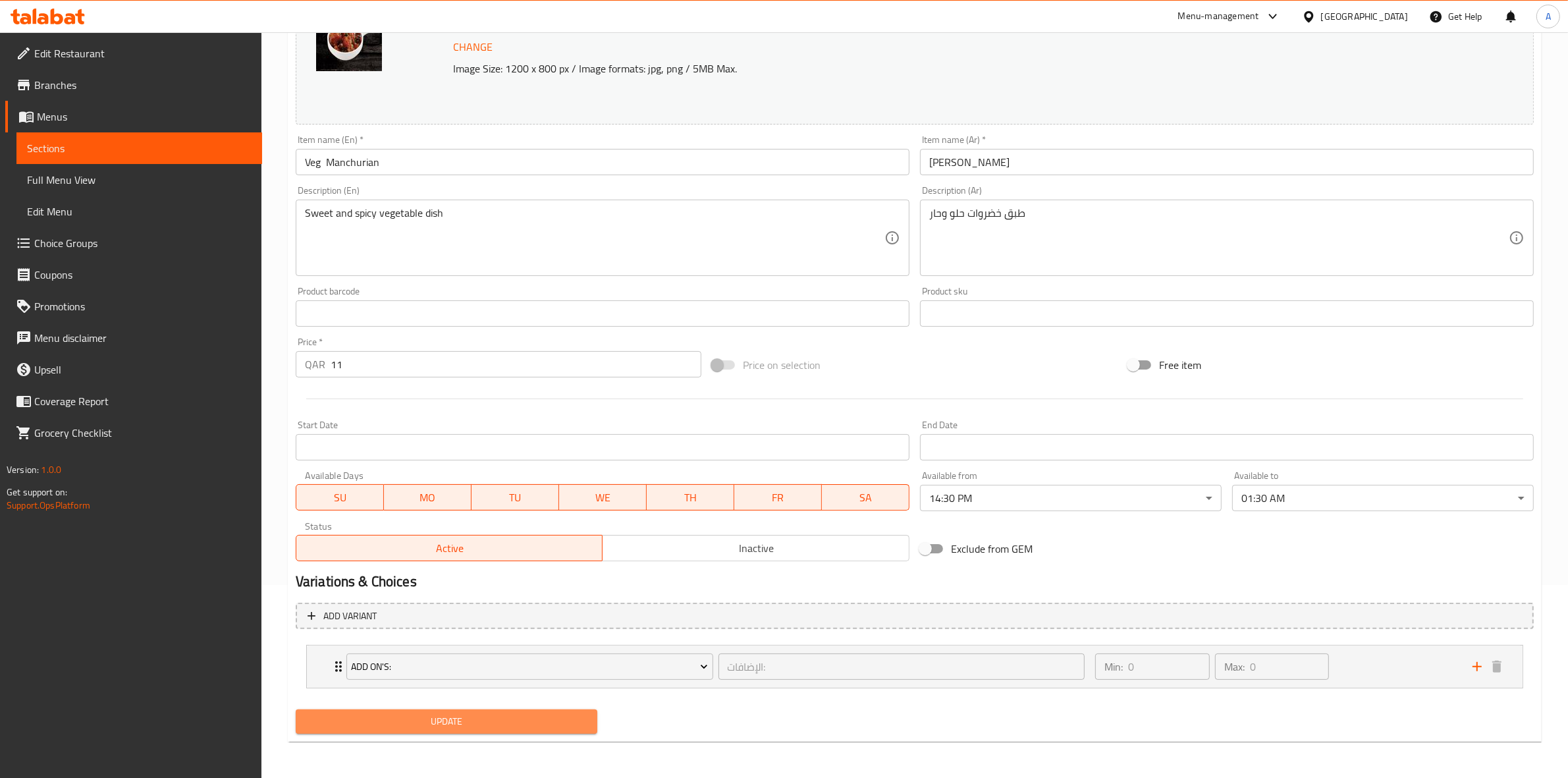
click at [453, 725] on span "Update" at bounding box center [446, 722] width 280 height 16
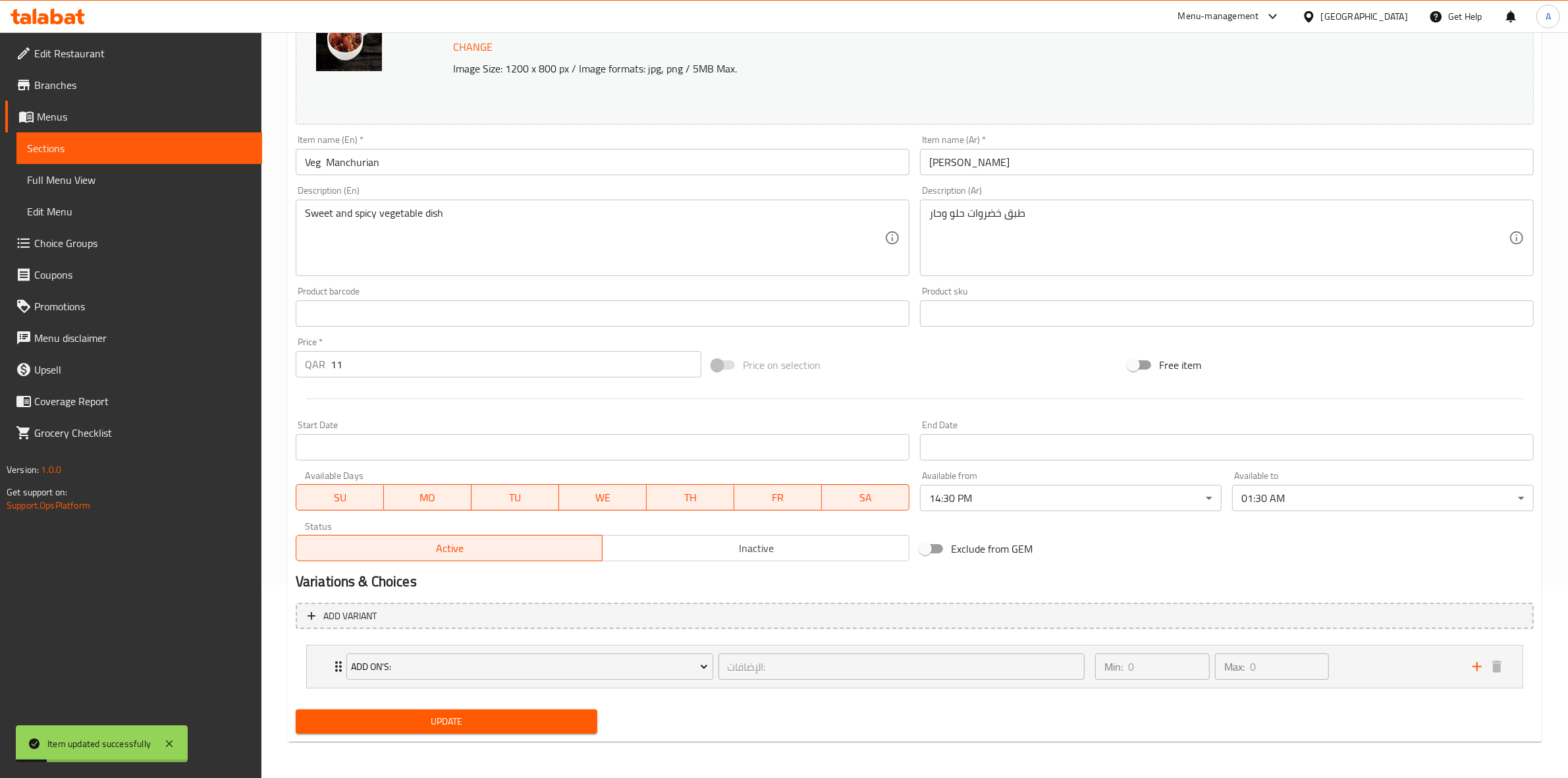
click at [620, 587] on h2 "Variations & Choices" at bounding box center [914, 582] width 1238 height 20
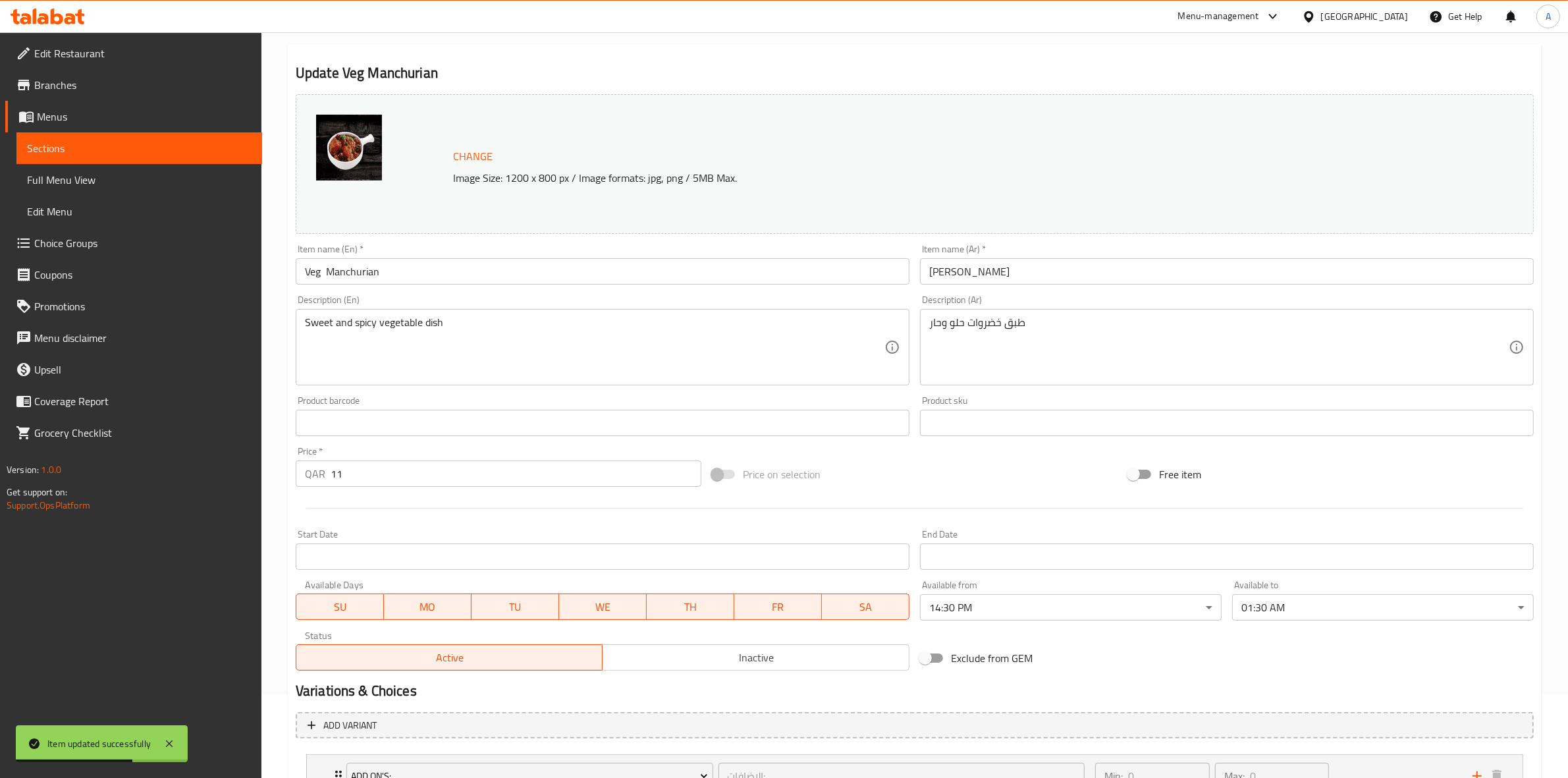
scroll to position [0, 0]
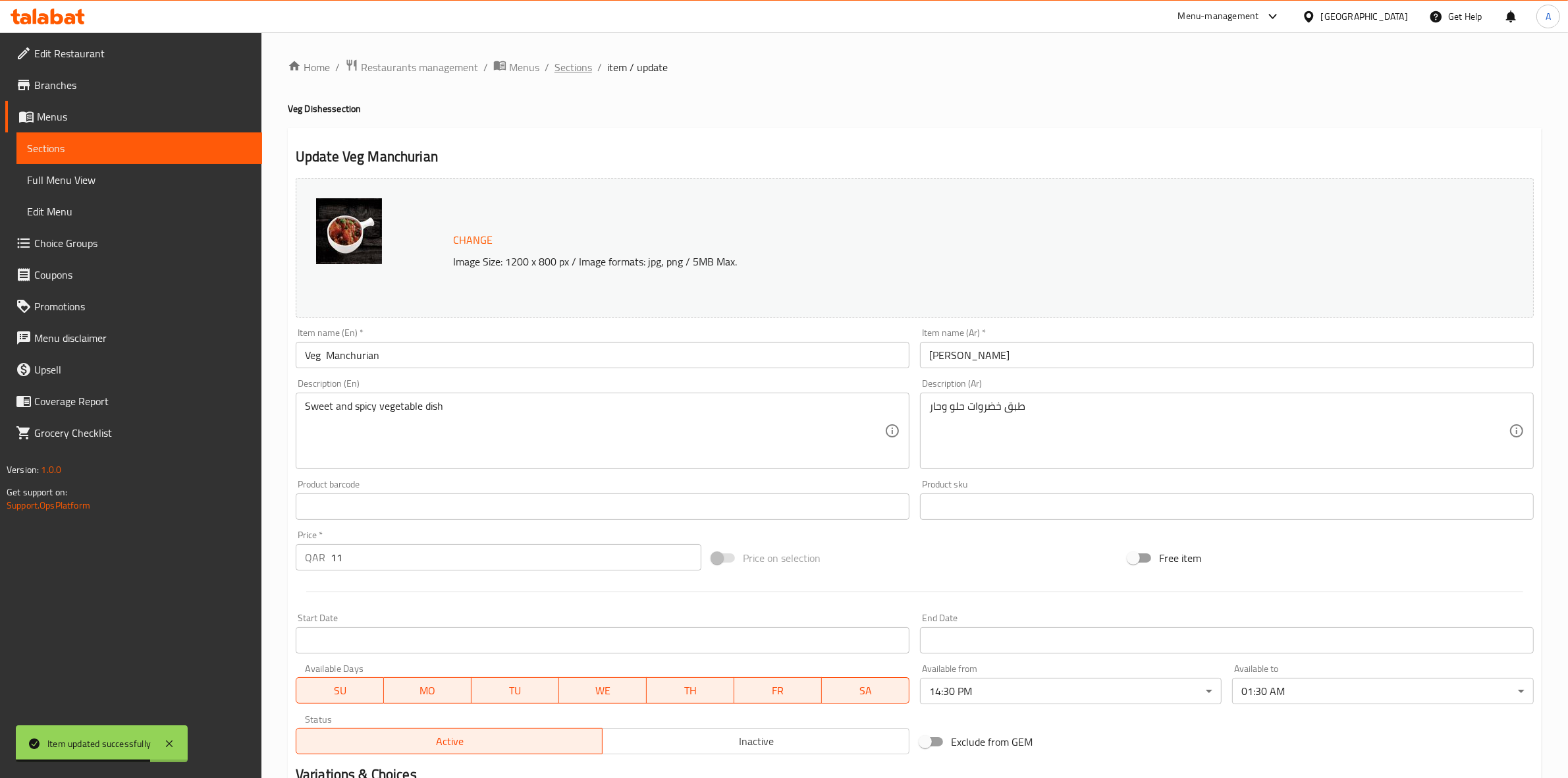
click at [570, 73] on span "Sections" at bounding box center [573, 67] width 38 height 16
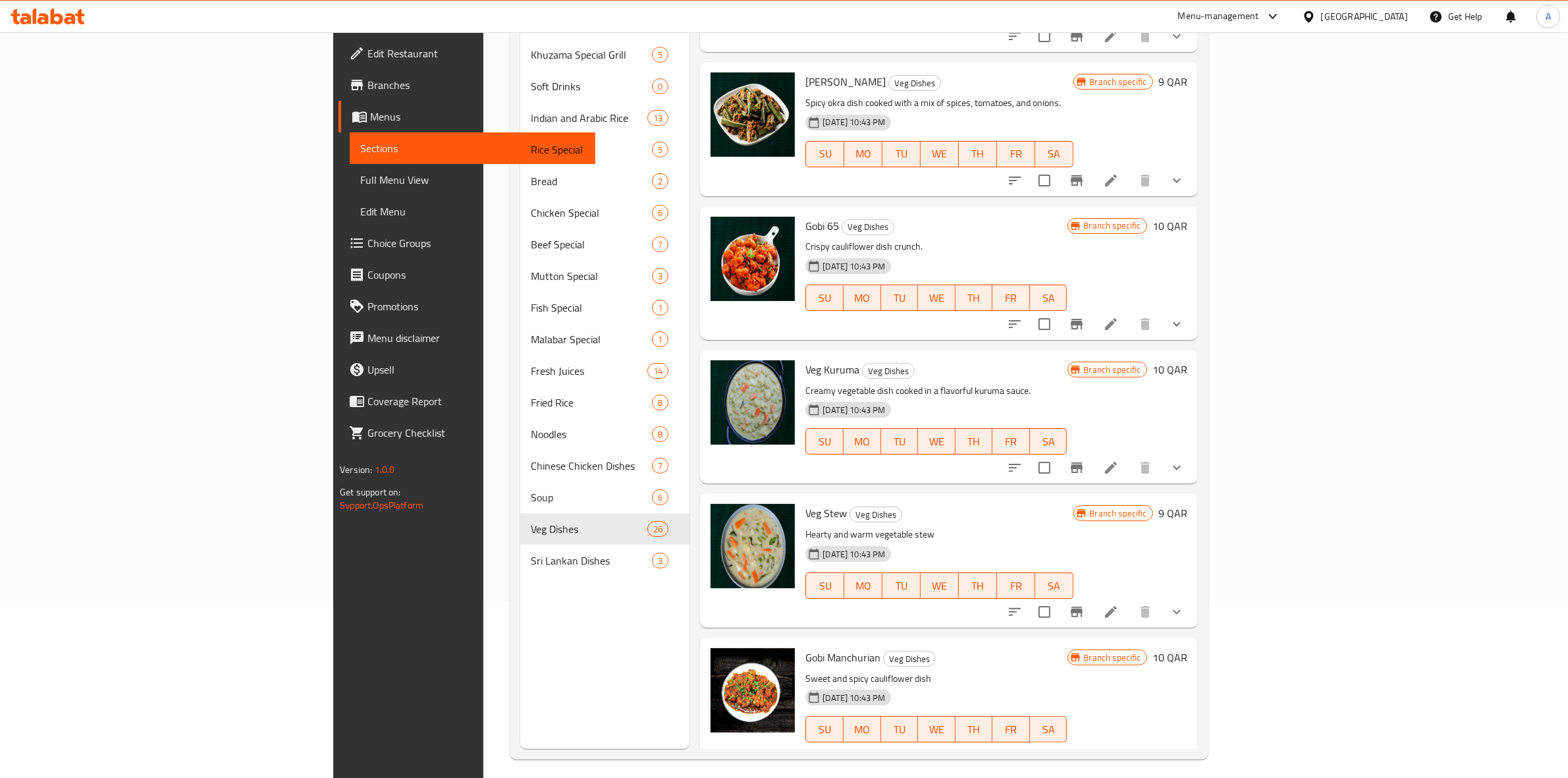
scroll to position [185, 0]
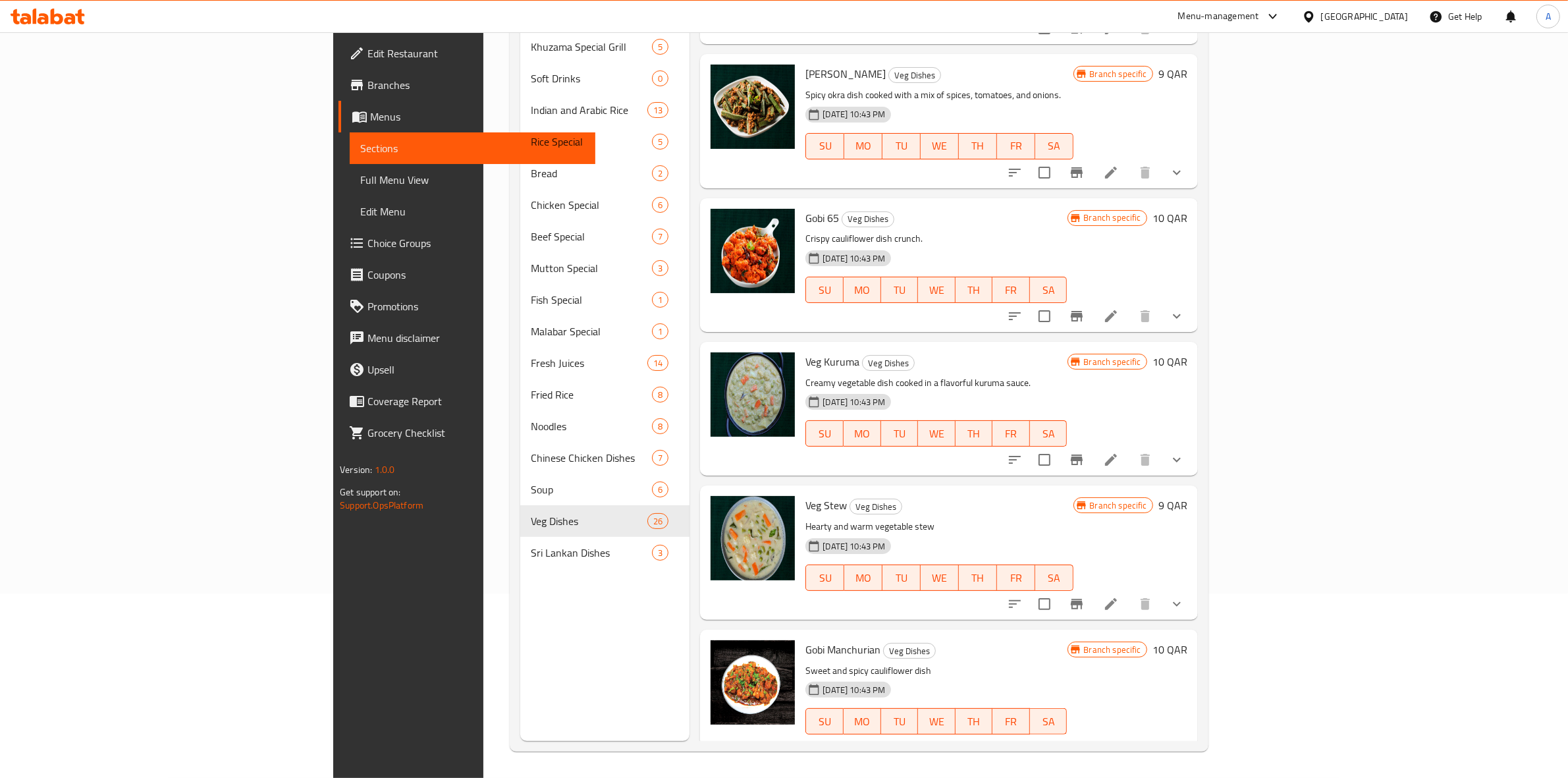
click at [520, 597] on div "Menu sections Khuzama Special Grill 5 Soft Drinks 0 Indian and Arabic Rice 13 R…" at bounding box center [604, 352] width 169 height 778
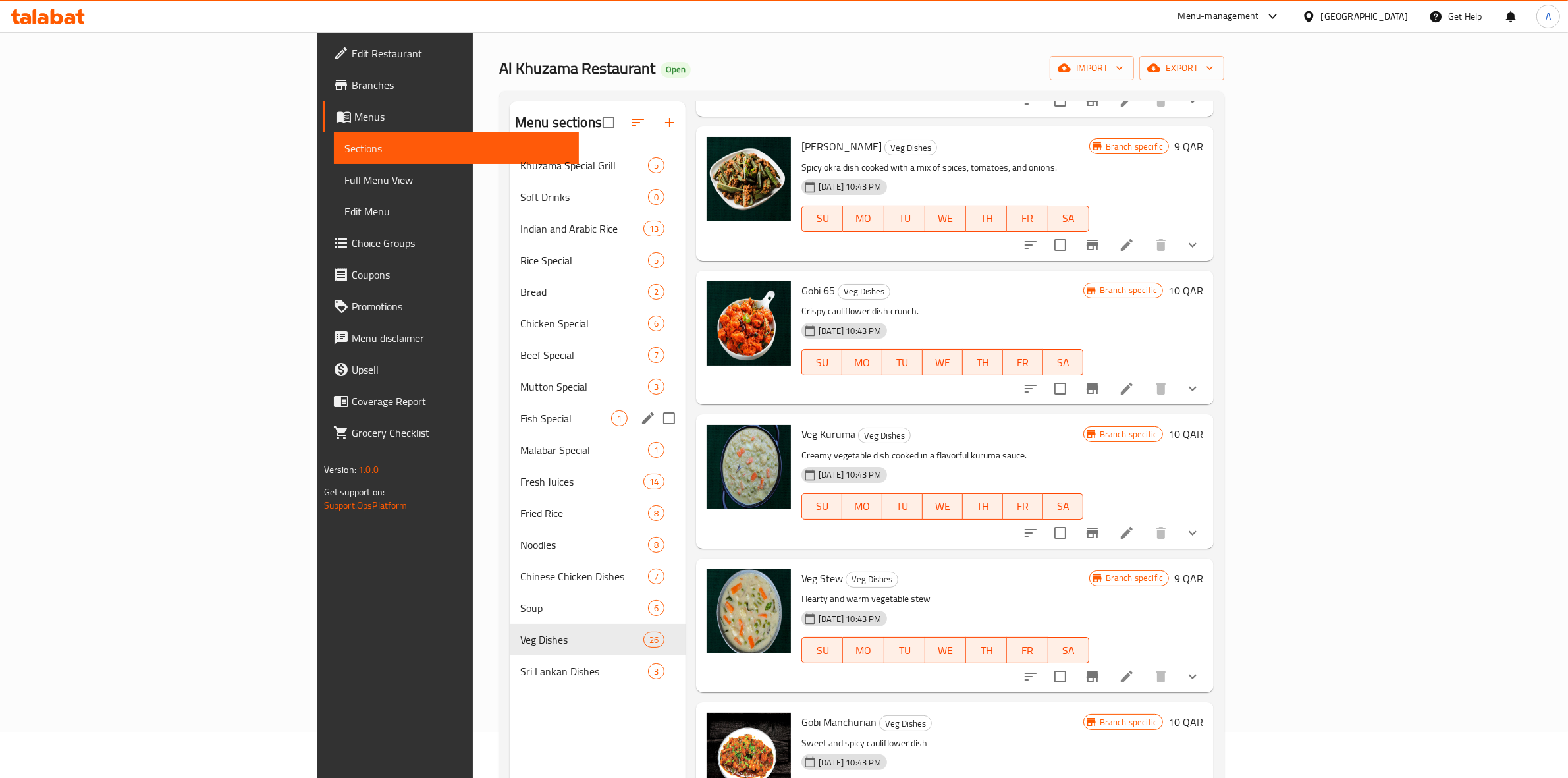
scroll to position [21, 0]
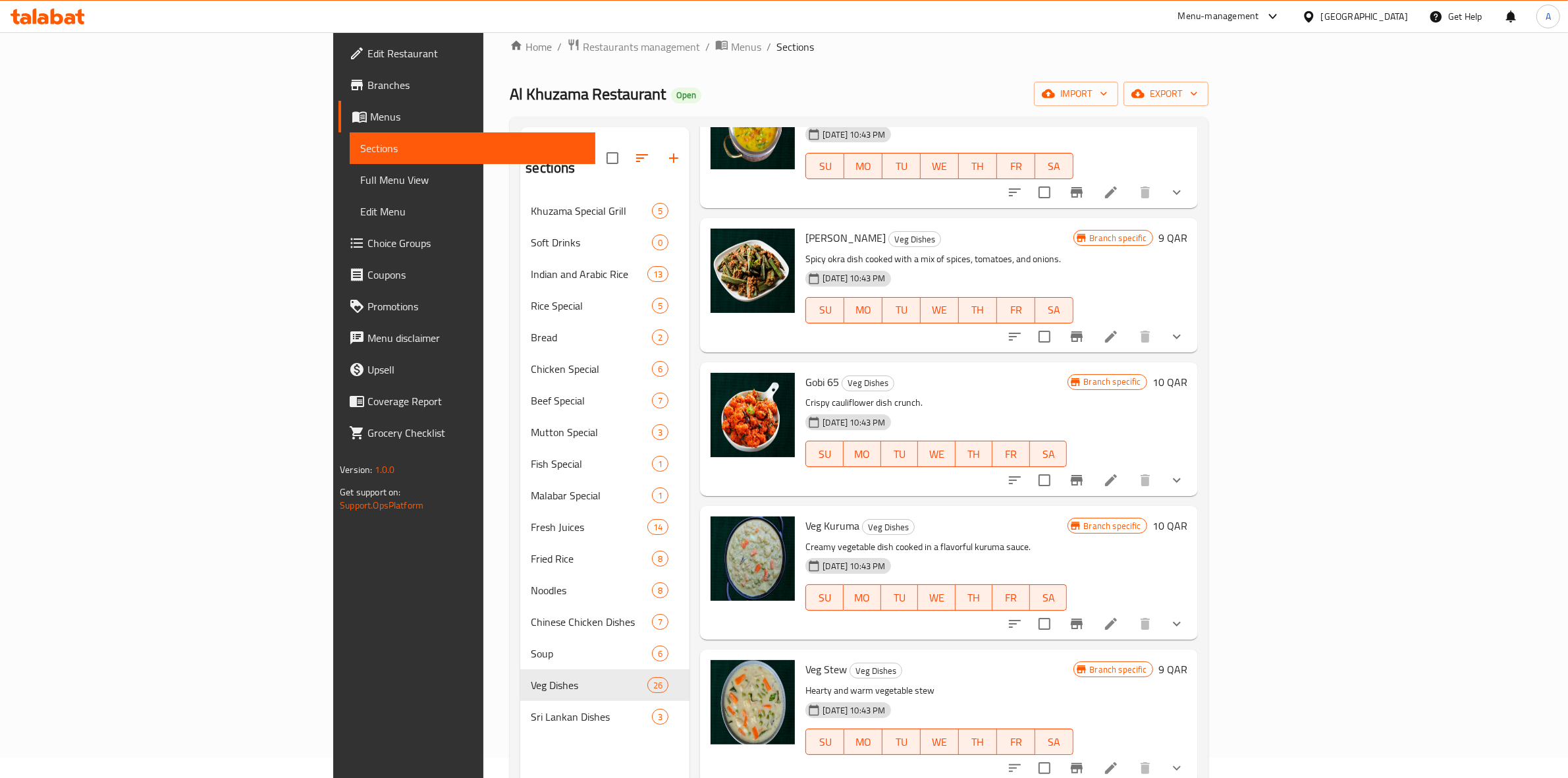
click at [520, 755] on div "Menu sections Khuzama Special Grill 5 Soft Drinks 0 Indian and Arabic Rice 13 R…" at bounding box center [604, 516] width 169 height 778
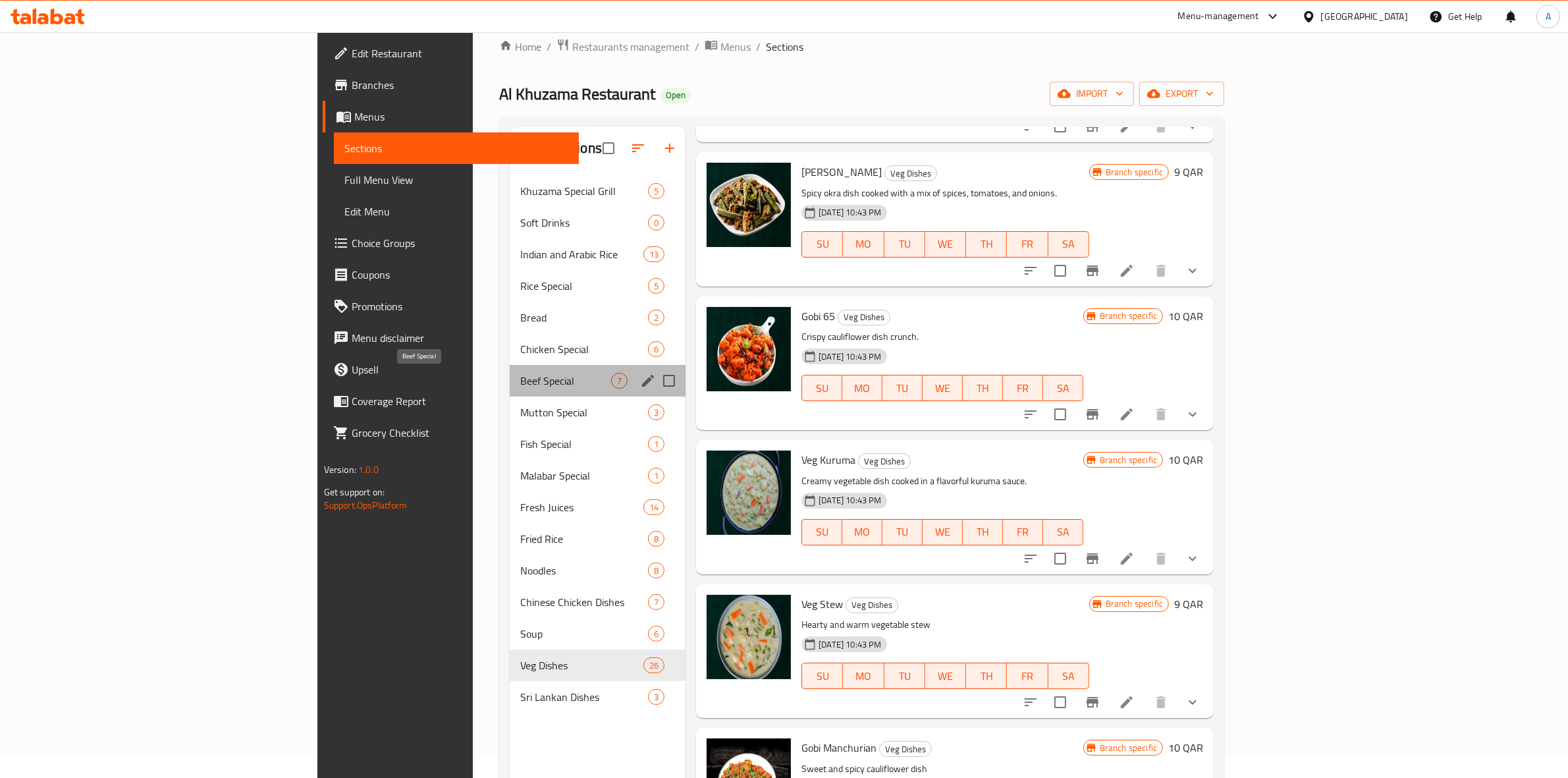
click at [520, 374] on span "Beef Special" at bounding box center [566, 380] width 91 height 16
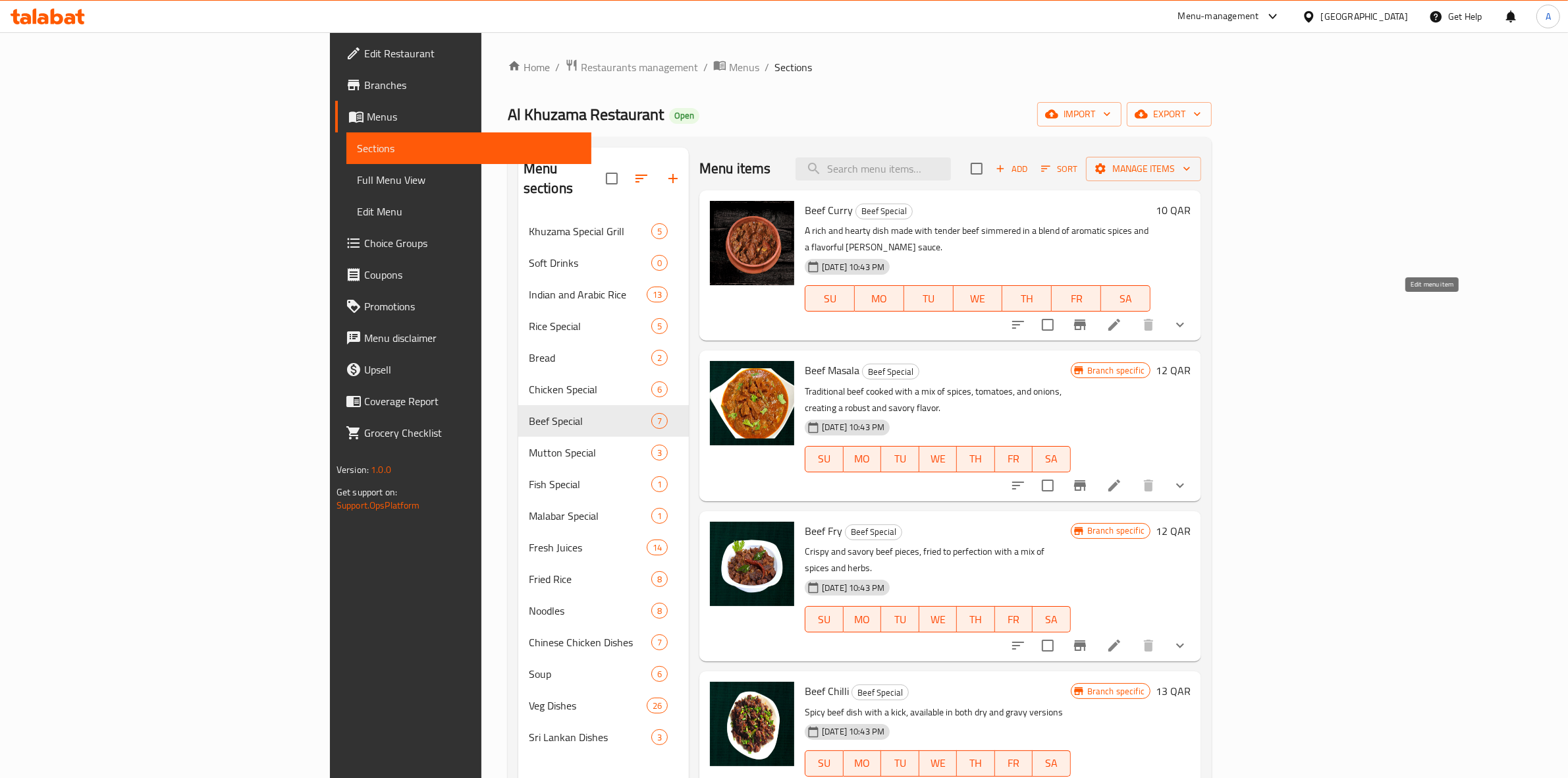
click at [1122, 317] on icon at bounding box center [1114, 325] width 16 height 16
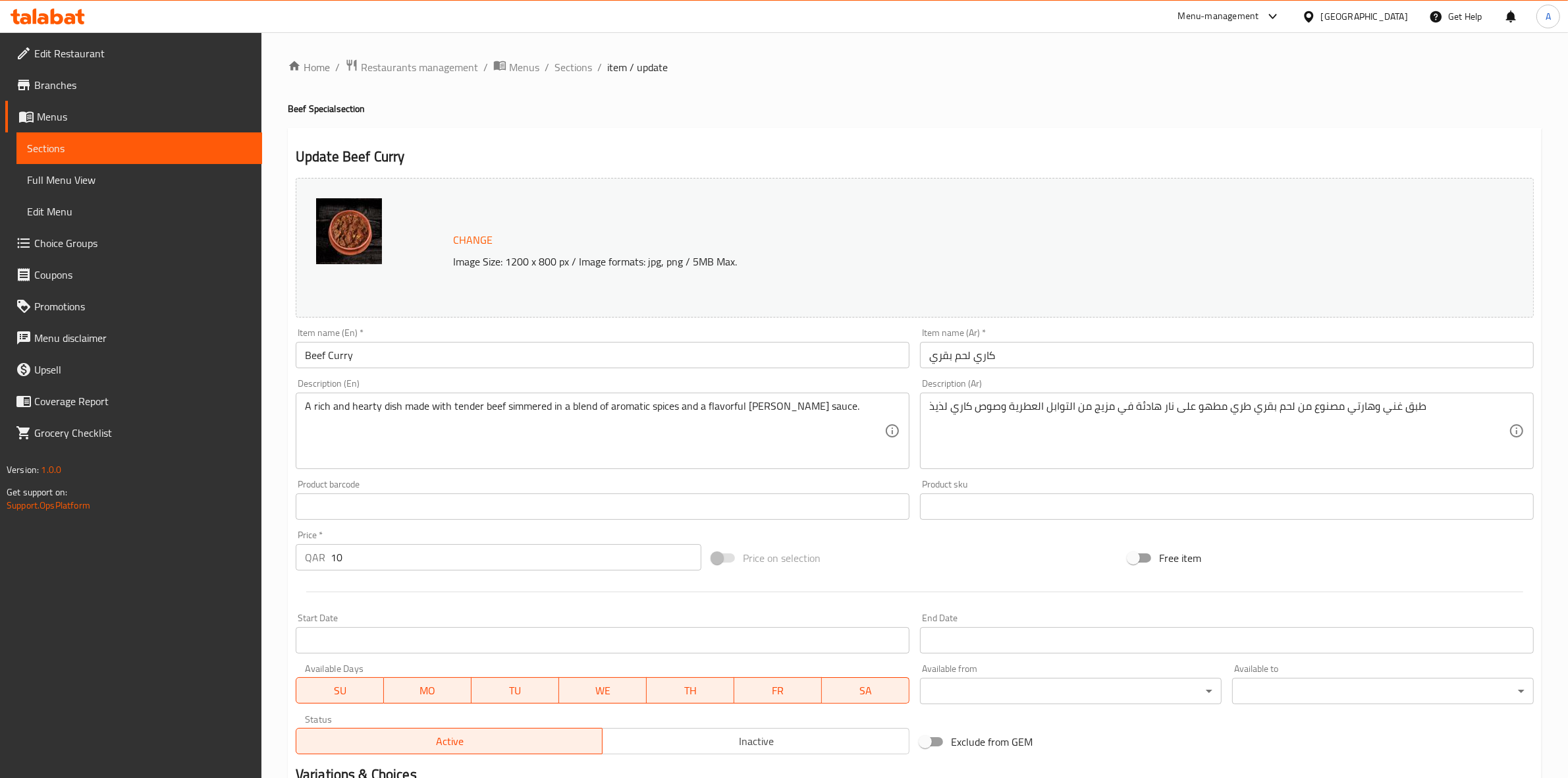
click at [1040, 643] on input "Start Date" at bounding box center [1227, 639] width 614 height 26
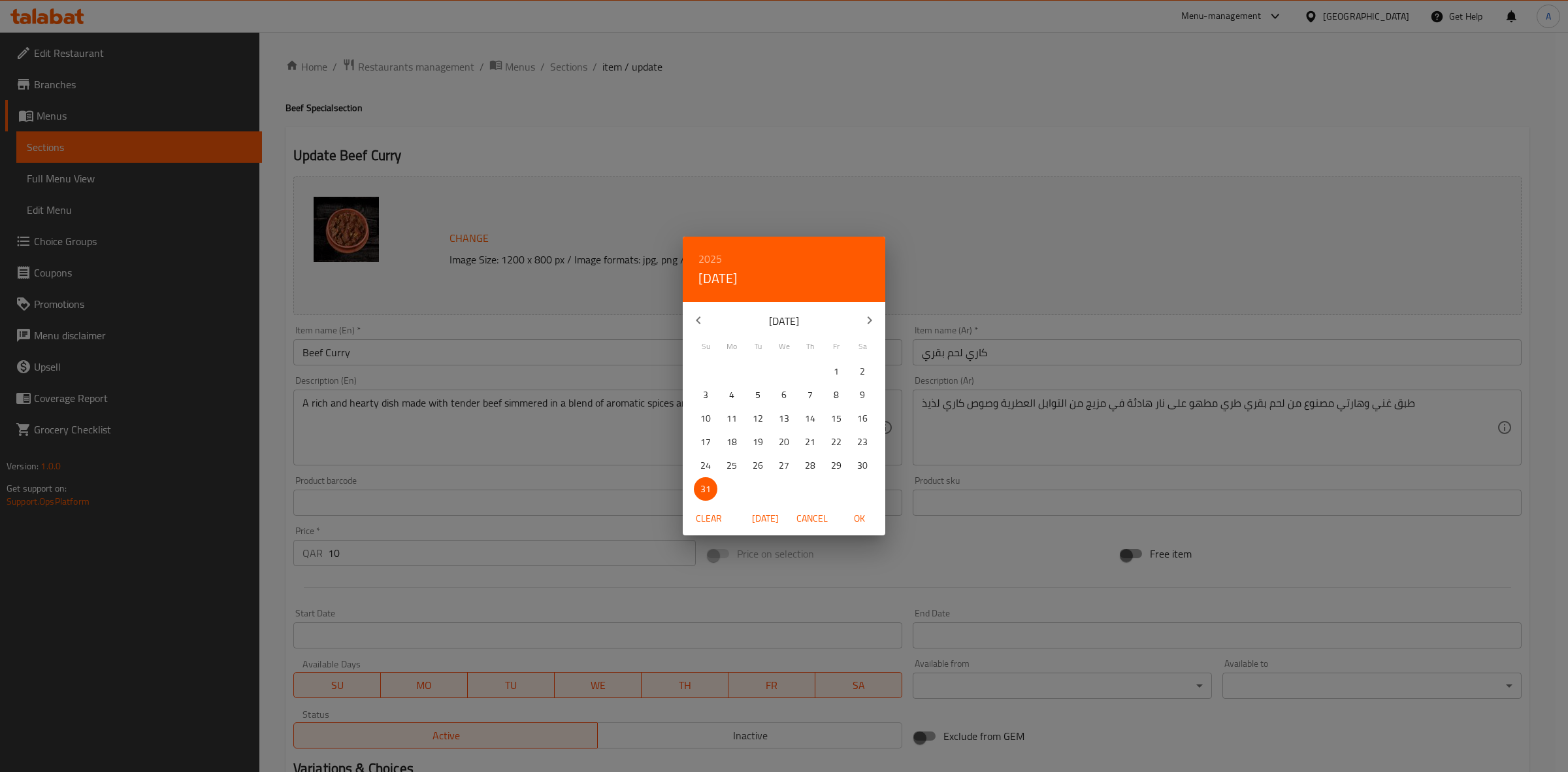
click at [824, 515] on span "Cancel" at bounding box center [812, 519] width 31 height 16
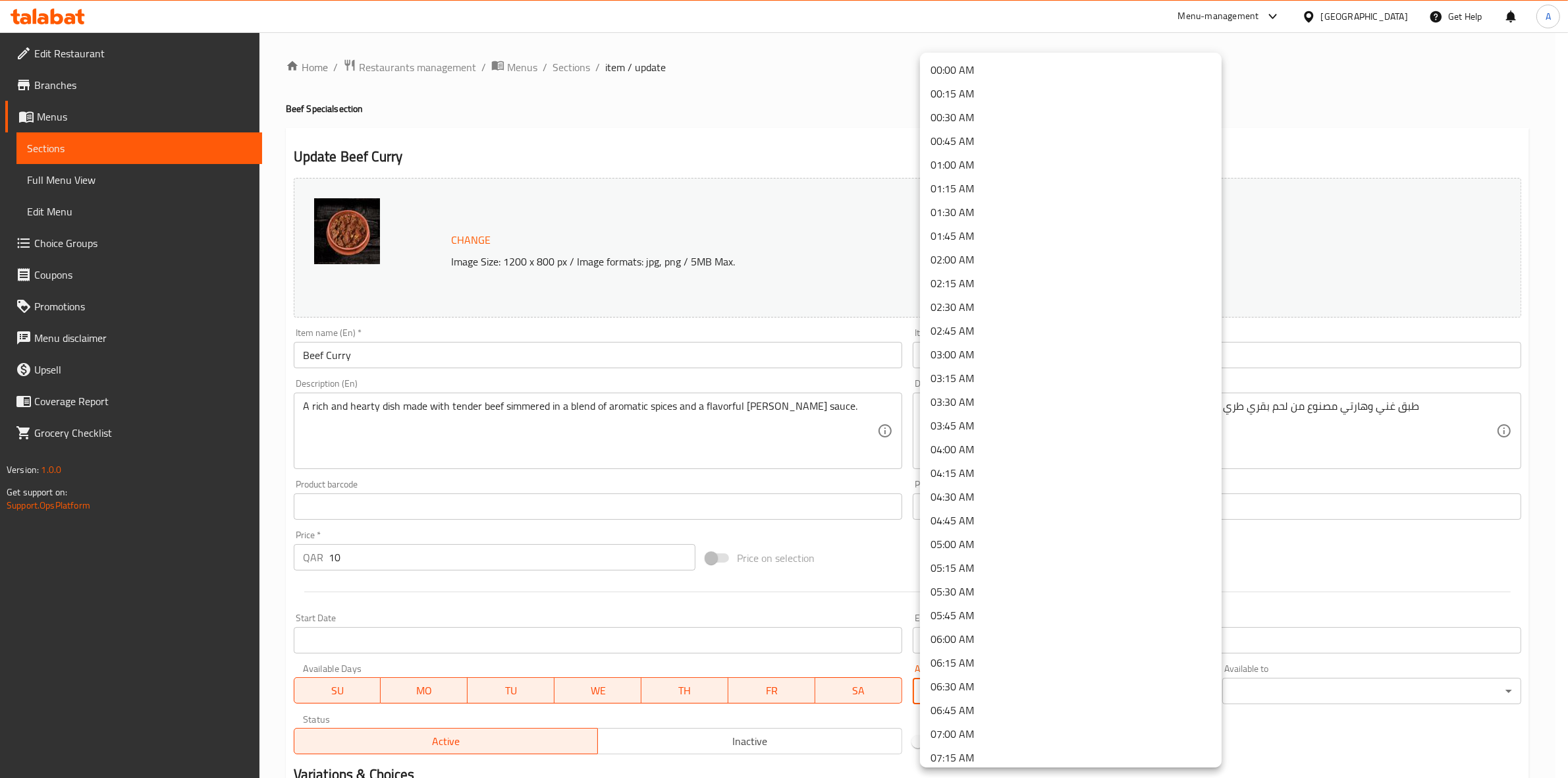
click at [1001, 688] on body "​ Menu-management Qatar Get Help A Edit Restaurant Branches Menus Sections Full…" at bounding box center [784, 405] width 1568 height 746
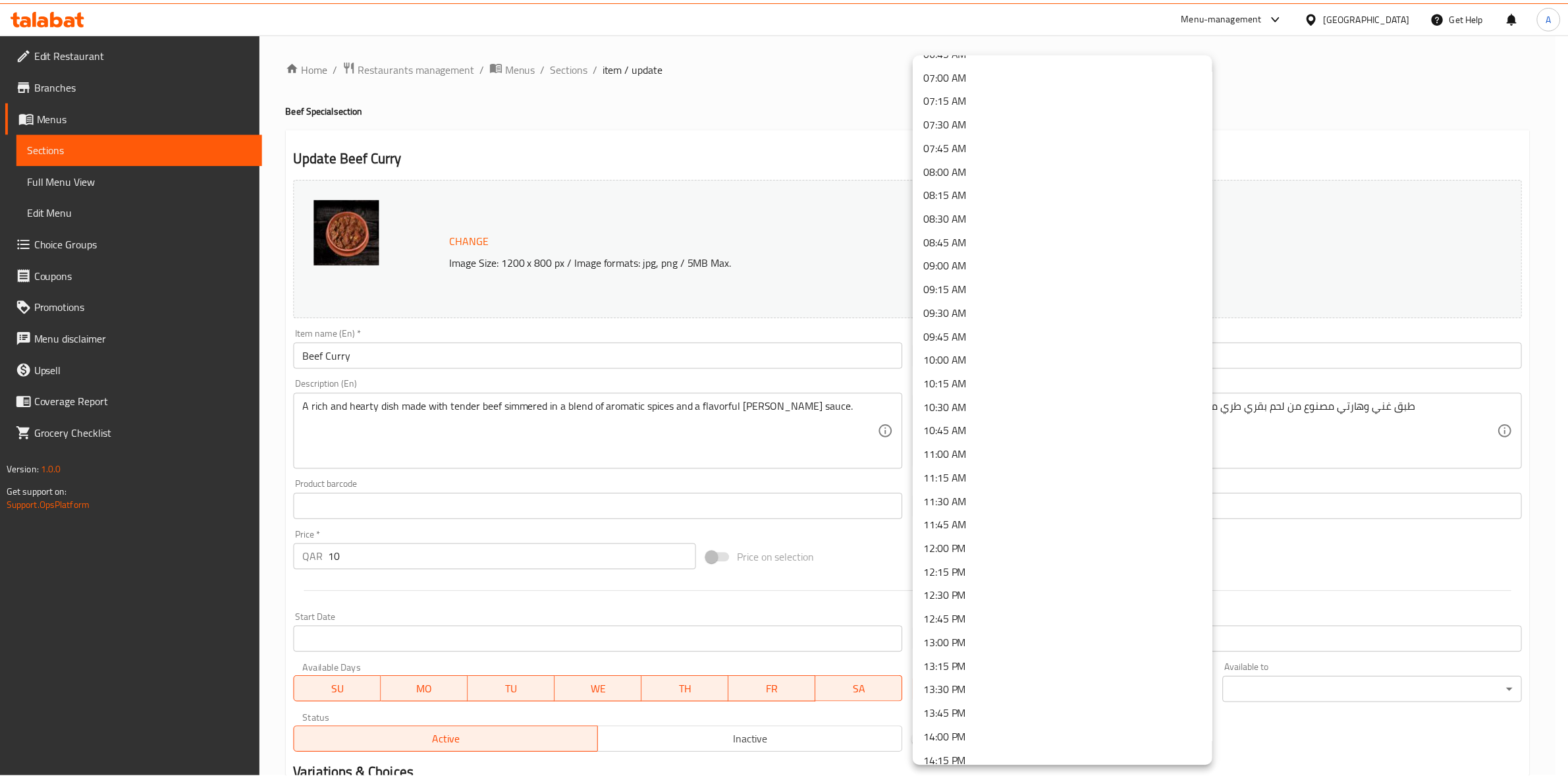
scroll to position [824, 0]
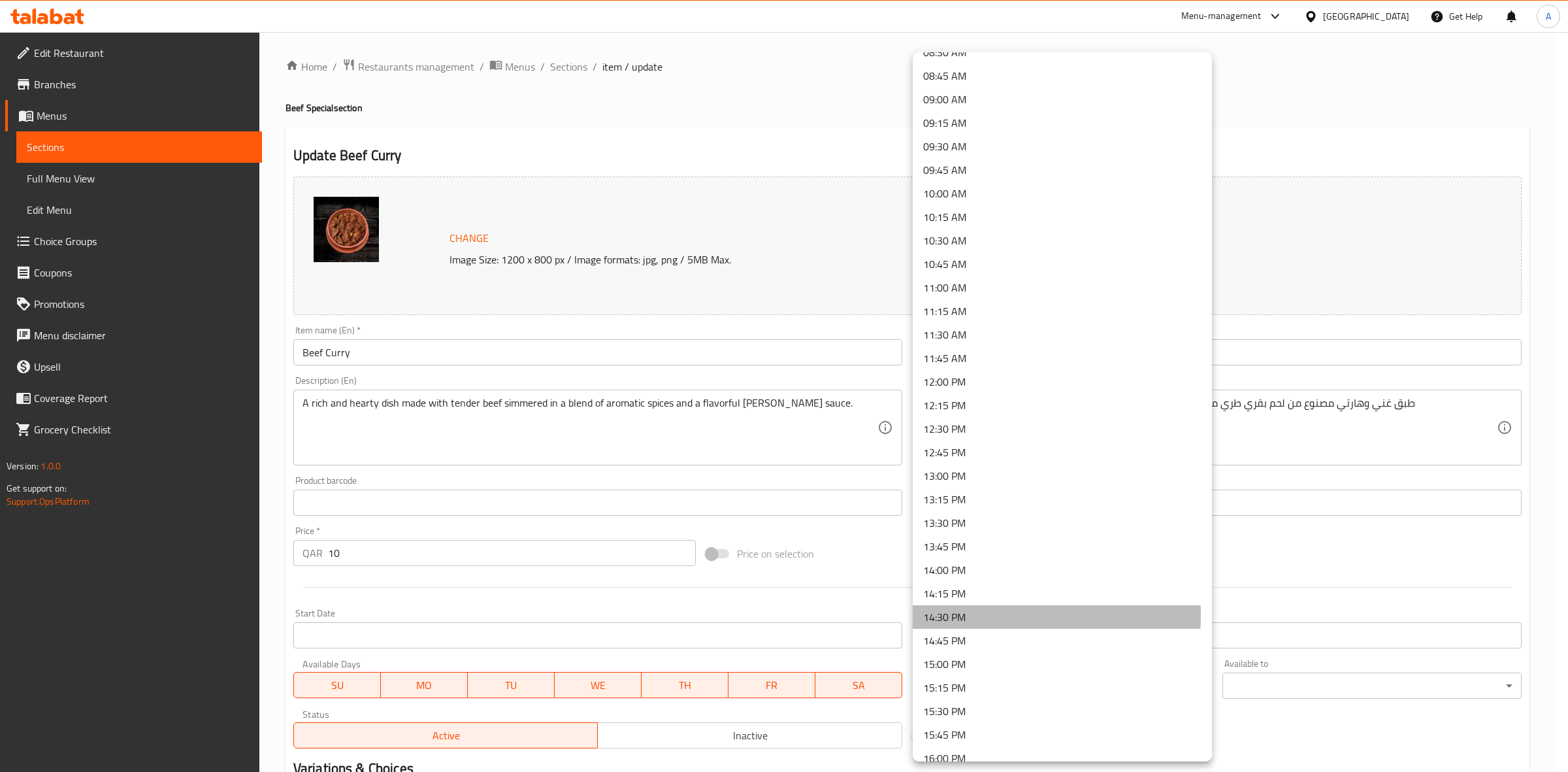
click at [990, 615] on li "14:30 PM" at bounding box center [1062, 617] width 299 height 23
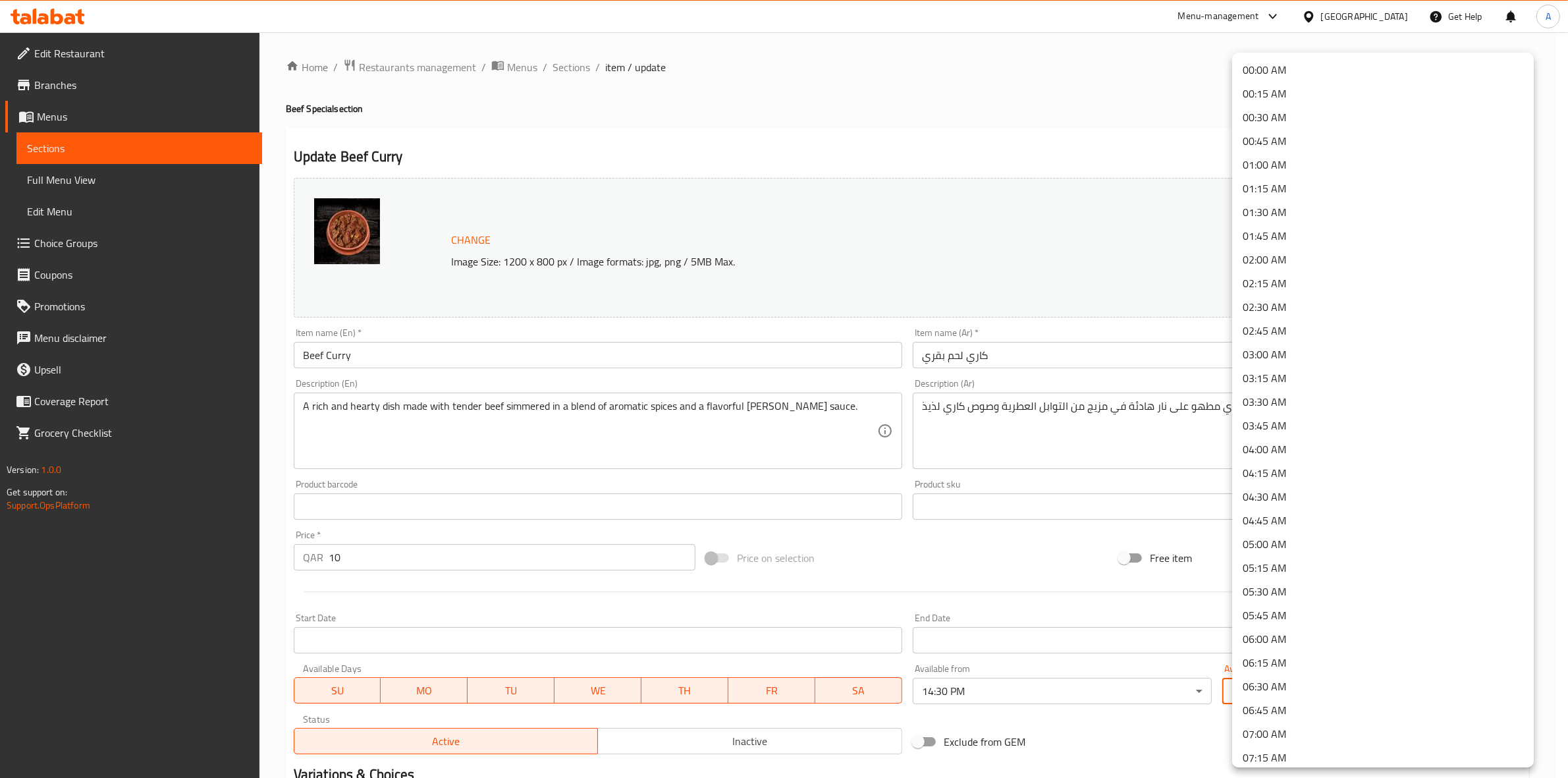
click at [1348, 688] on body "​ Menu-management Qatar Get Help A Edit Restaurant Branches Menus Sections Full…" at bounding box center [784, 405] width 1568 height 746
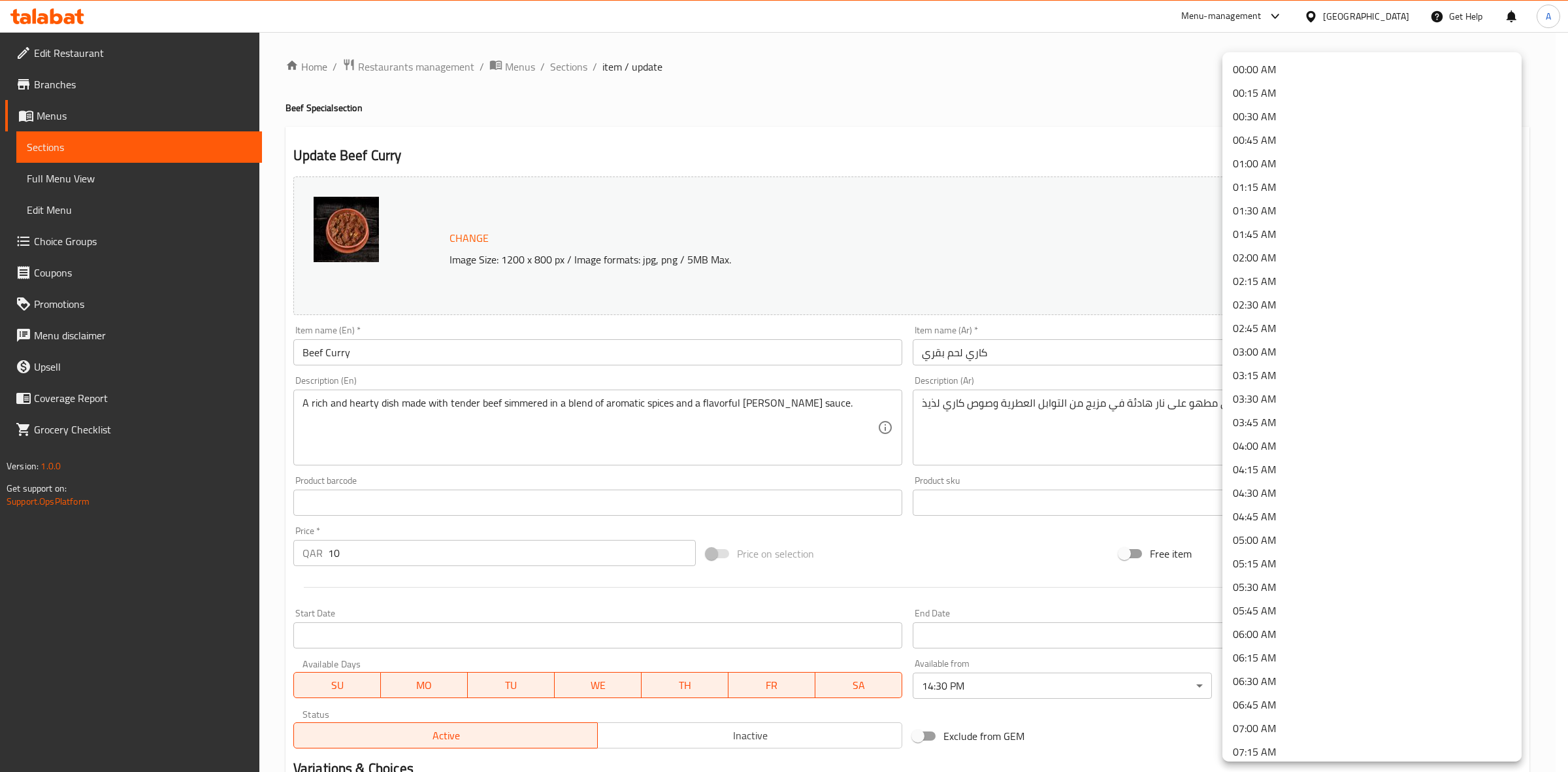
click at [1281, 206] on li "01:30 AM" at bounding box center [1372, 211] width 299 height 23
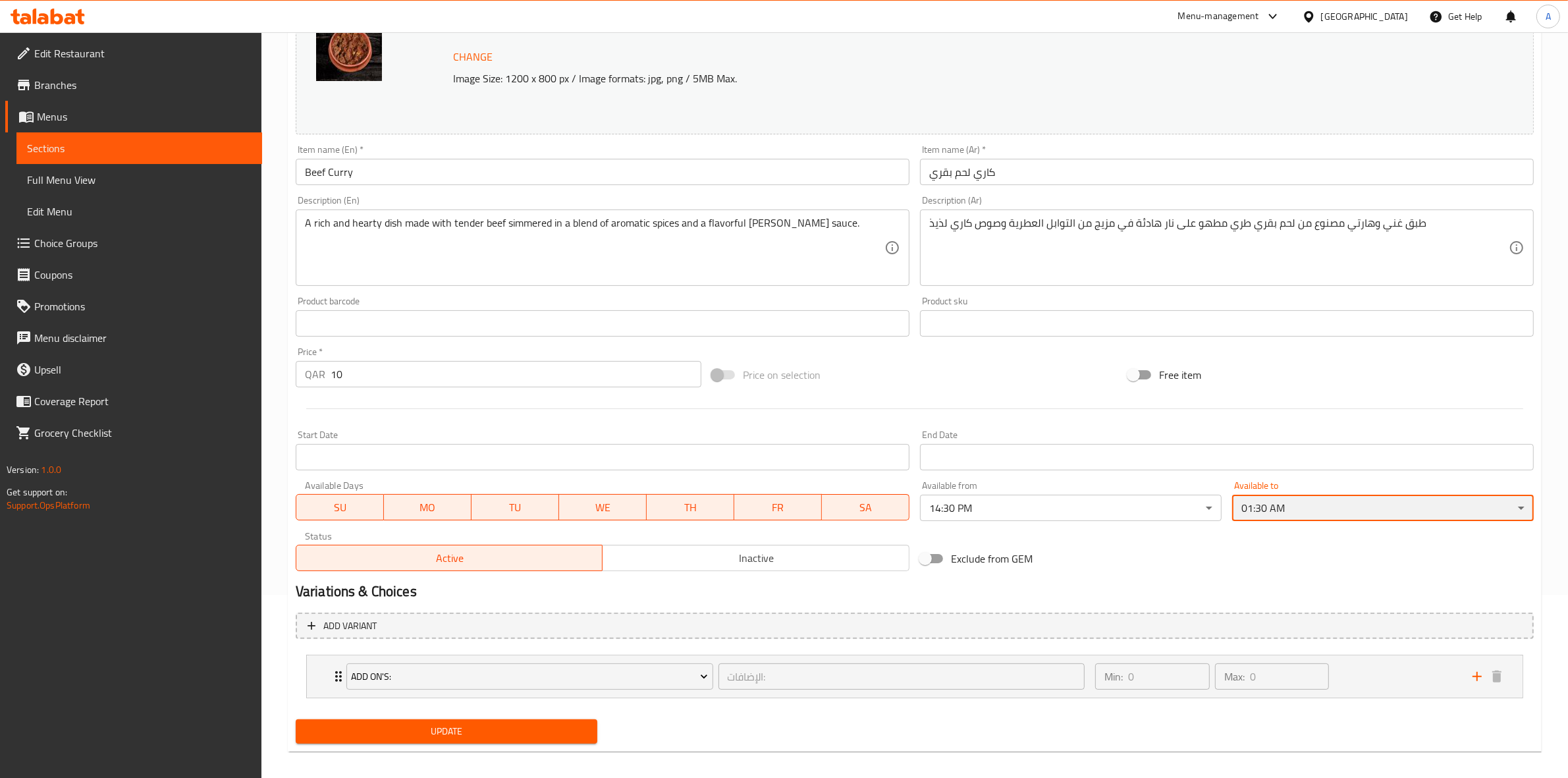
scroll to position [193, 0]
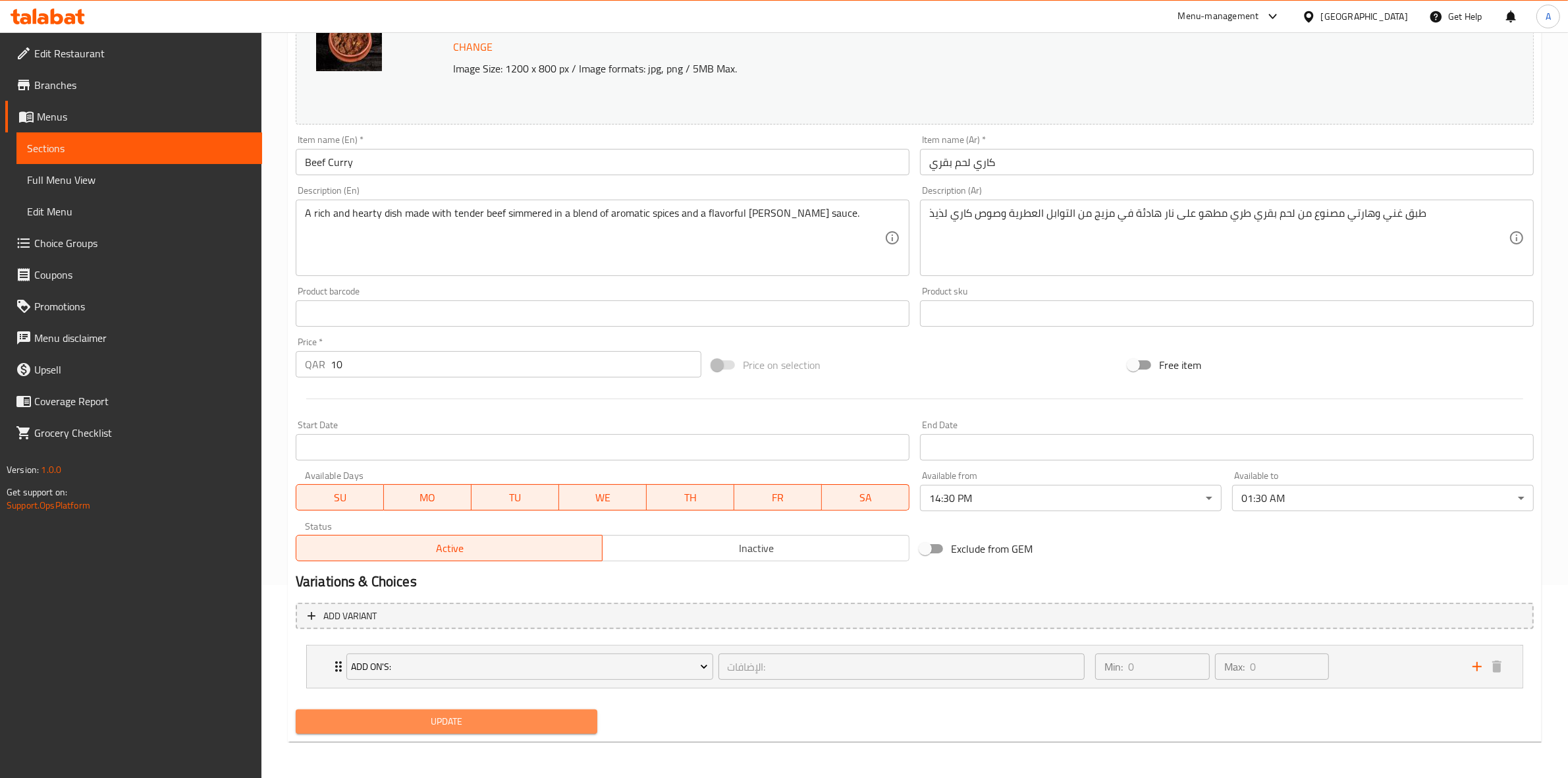
click at [427, 720] on span "Update" at bounding box center [446, 722] width 280 height 16
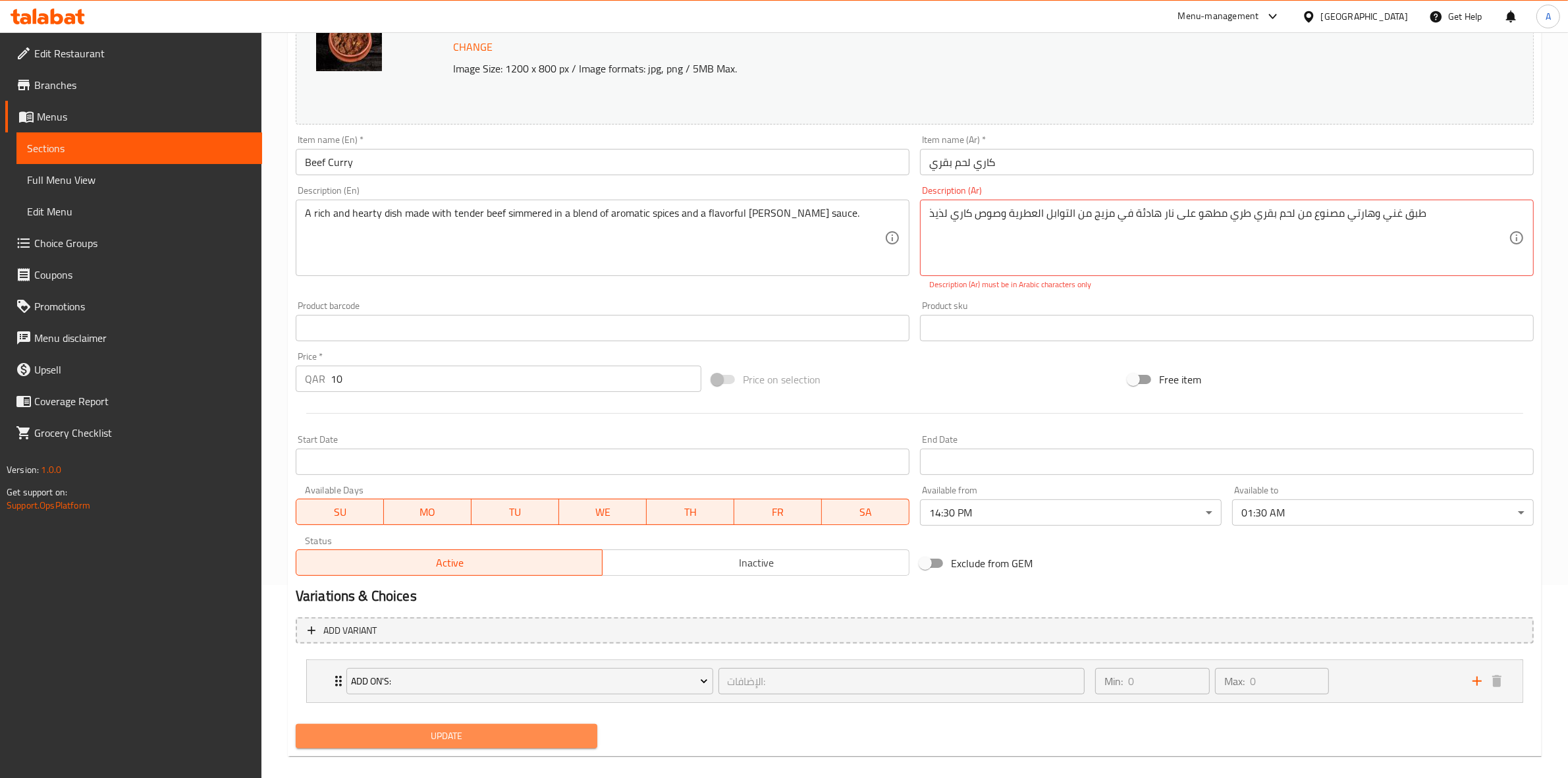
click at [438, 733] on span "Update" at bounding box center [446, 736] width 280 height 16
click at [1233, 297] on div "Product sku Product sku" at bounding box center [1226, 321] width 624 height 51
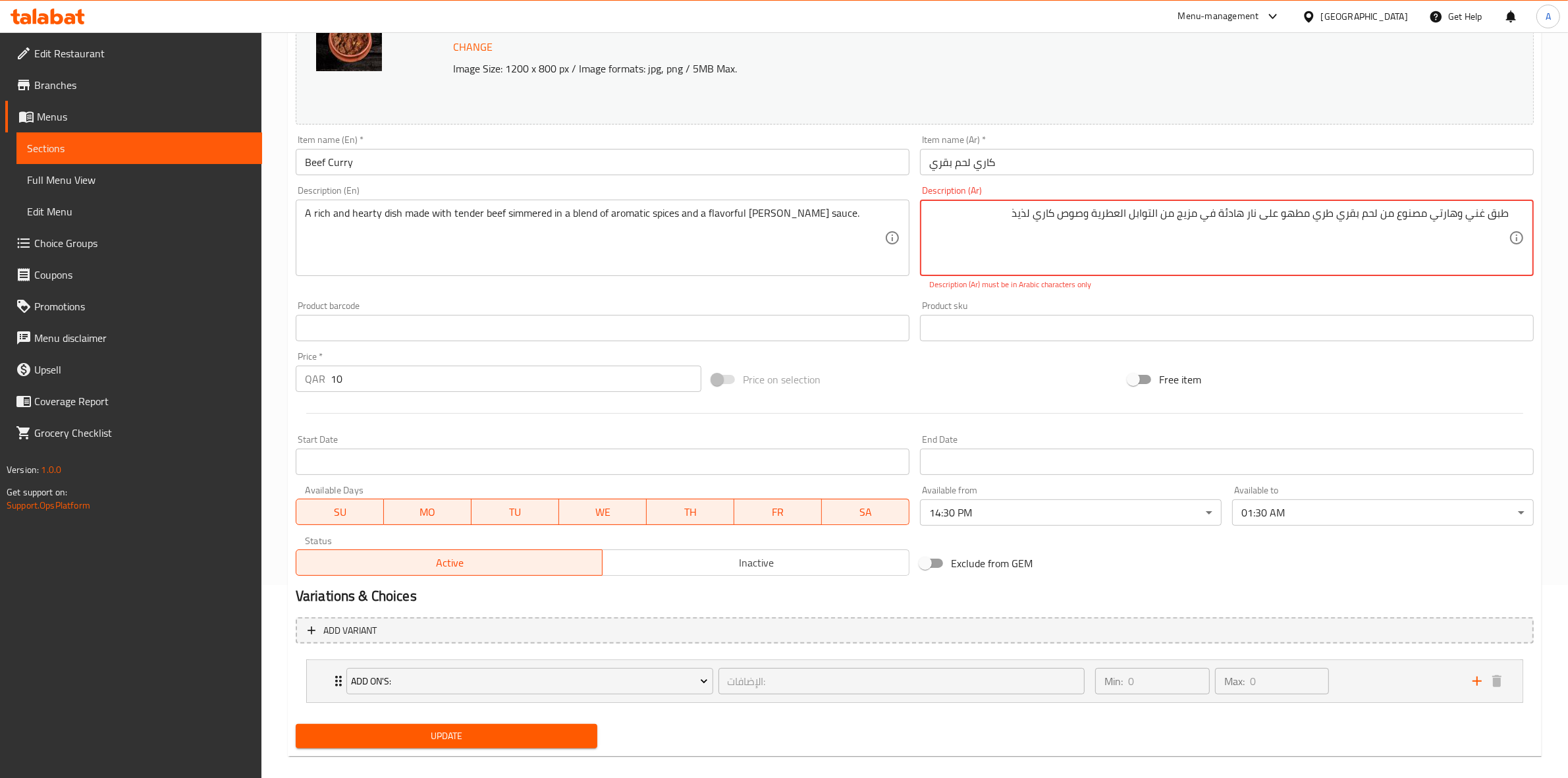
drag, startPoint x: 1506, startPoint y: 214, endPoint x: 1531, endPoint y: 210, distance: 25.3
click at [1531, 210] on div "طبق غني وهارتي مصنوع من لحم بقري طري مطهو ​​على نار هادئة في مزيج من التوابل ال…" at bounding box center [1227, 237] width 614 height 76
click at [1449, 300] on div "Product sku Product sku" at bounding box center [1226, 321] width 624 height 51
click at [1513, 235] on icon at bounding box center [1517, 238] width 16 height 16
click at [1167, 298] on div "Product sku Product sku" at bounding box center [1226, 321] width 624 height 51
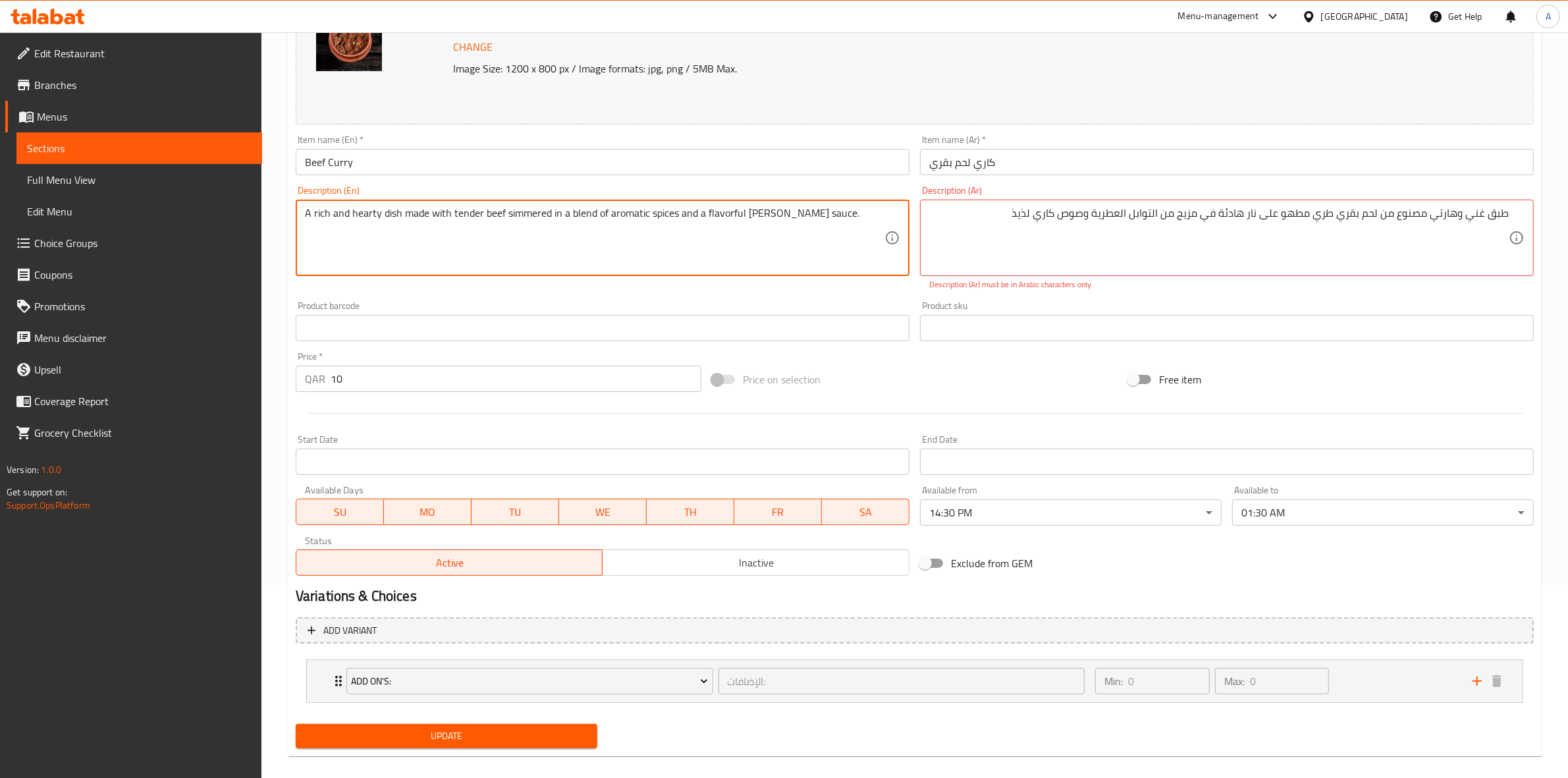
drag, startPoint x: 814, startPoint y: 218, endPoint x: 281, endPoint y: 211, distance: 533.0
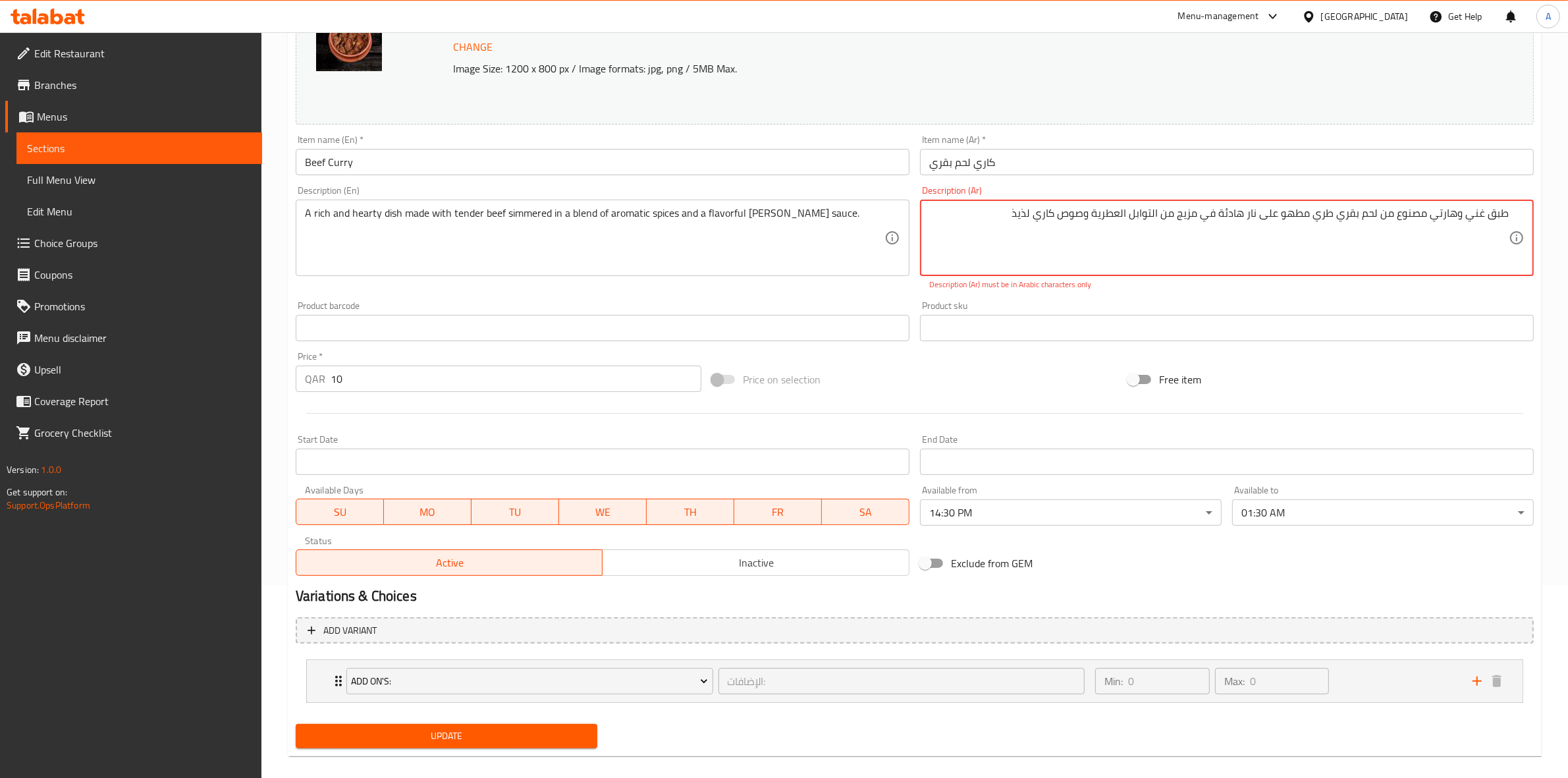
drag, startPoint x: 965, startPoint y: 218, endPoint x: 1579, endPoint y: 206, distance: 614.1
paste textarea "شهي مصنوع من لحم البقر الطري المطبوخ في مزيج من التوابل العطرية وصلصة الكاري ال…"
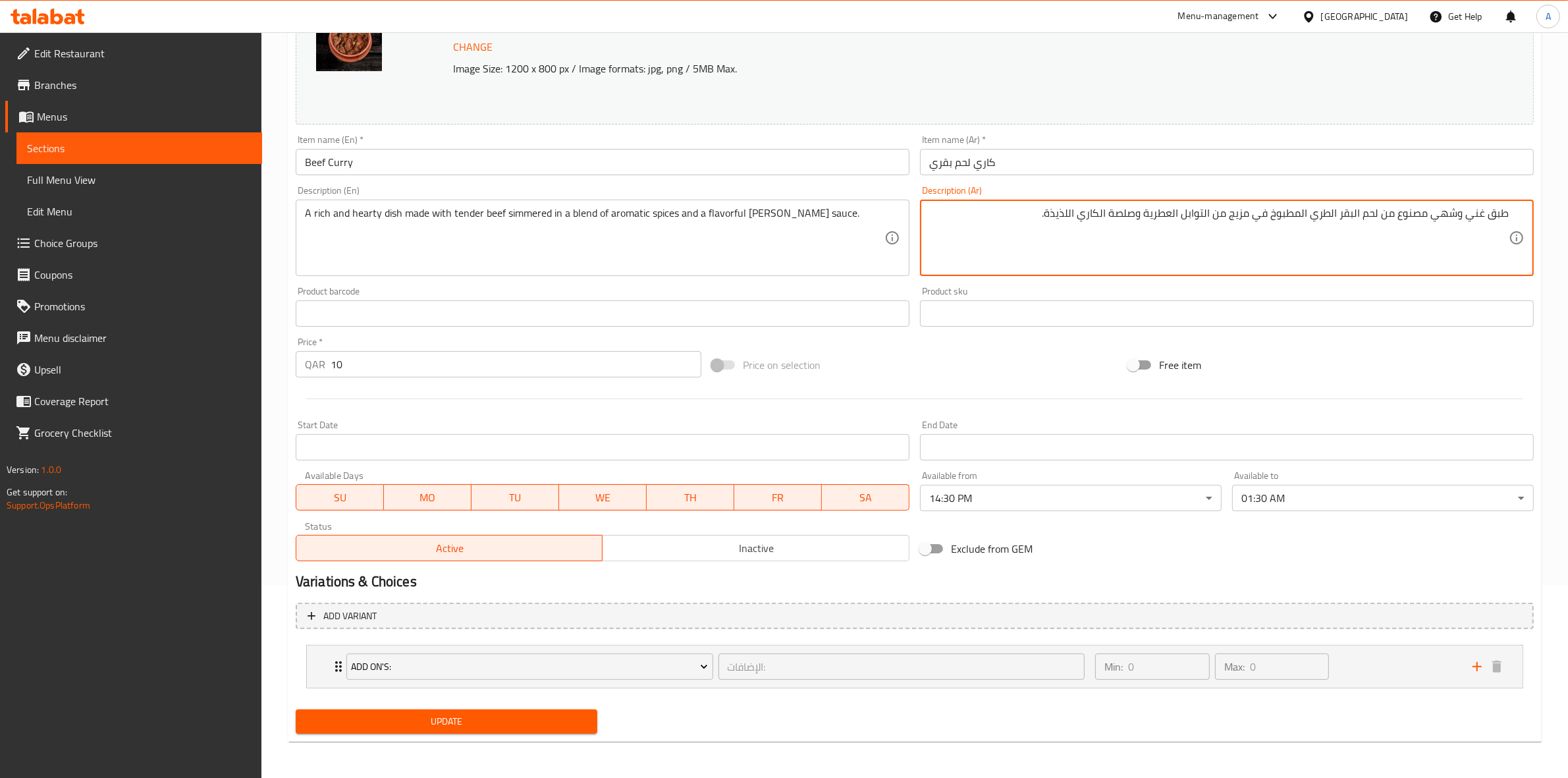
click at [1222, 288] on div "Product sku Product sku" at bounding box center [1227, 306] width 614 height 40
drag, startPoint x: 1134, startPoint y: 212, endPoint x: 1113, endPoint y: 215, distance: 21.2
click at [1037, 379] on div "Price on selection" at bounding box center [914, 365] width 416 height 36
drag, startPoint x: 1334, startPoint y: 216, endPoint x: 1327, endPoint y: 232, distance: 17.5
type textarea "طبق غني وشهي مصنوع من لحم البقر التندر المطبوخ في مزيج من التوابل العطرية وصوص …"
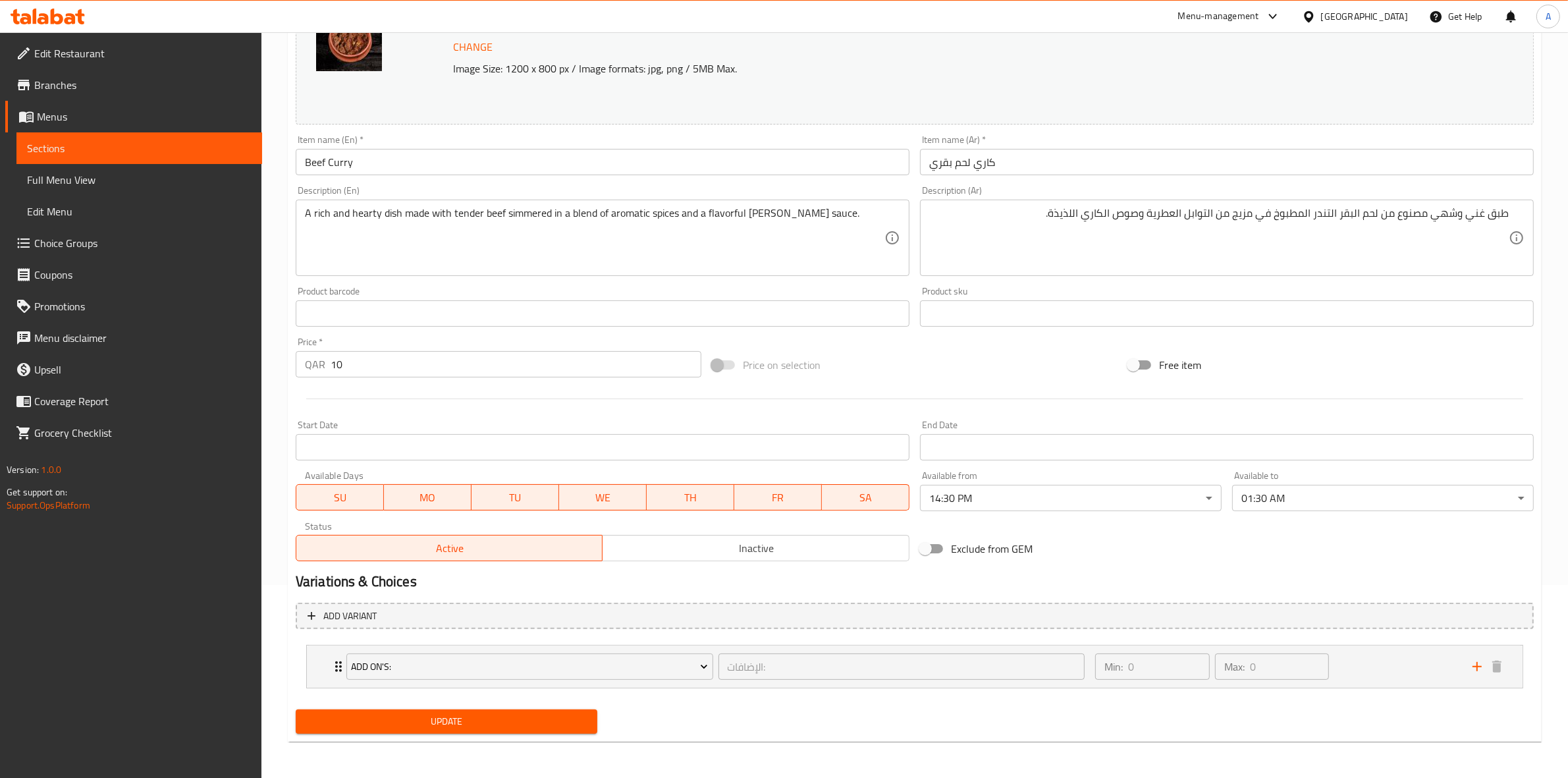
click at [1325, 359] on div "Free item" at bounding box center [1330, 365] width 416 height 36
click at [484, 714] on span "Update" at bounding box center [446, 722] width 280 height 16
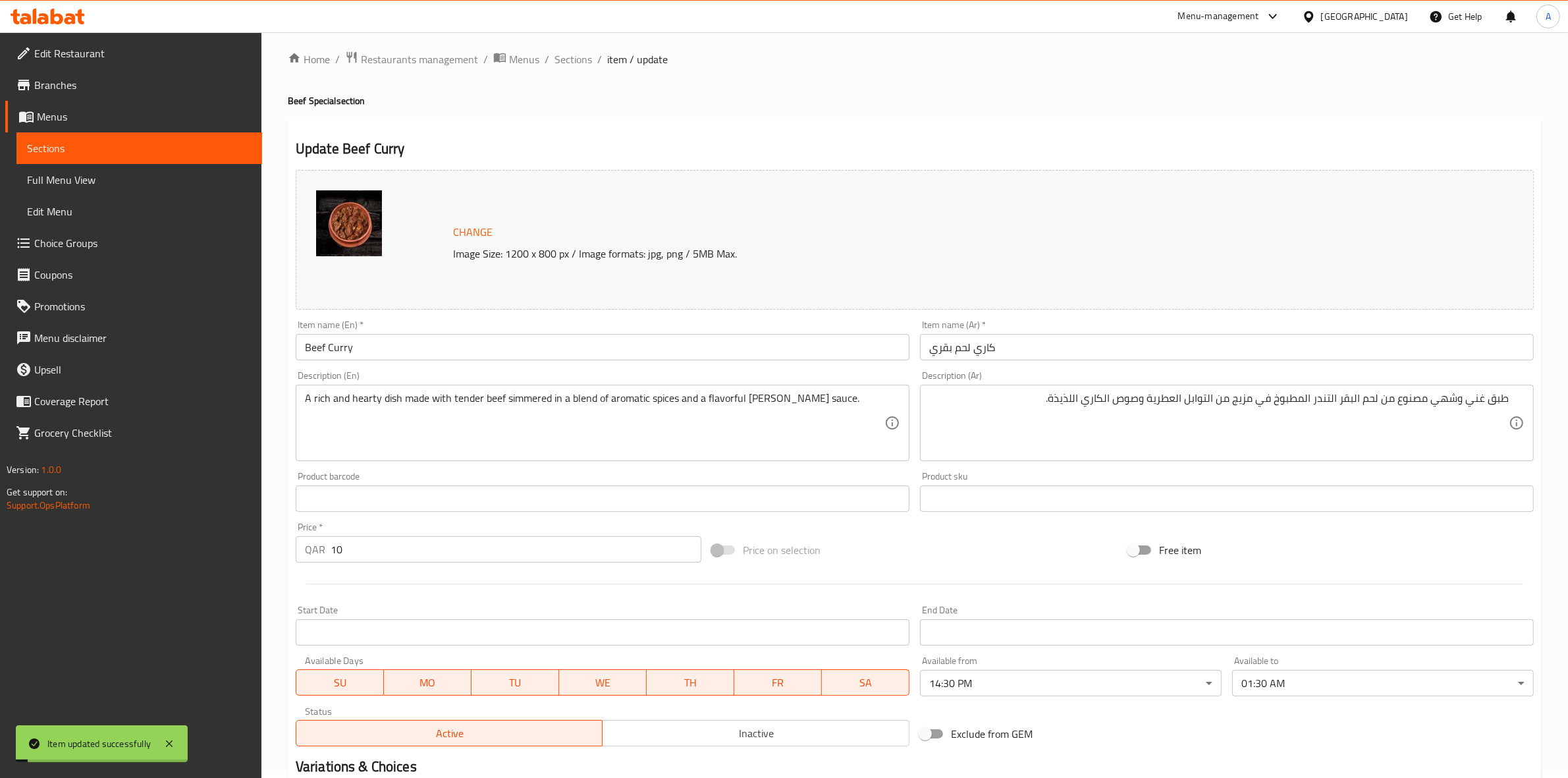
scroll to position [0, 0]
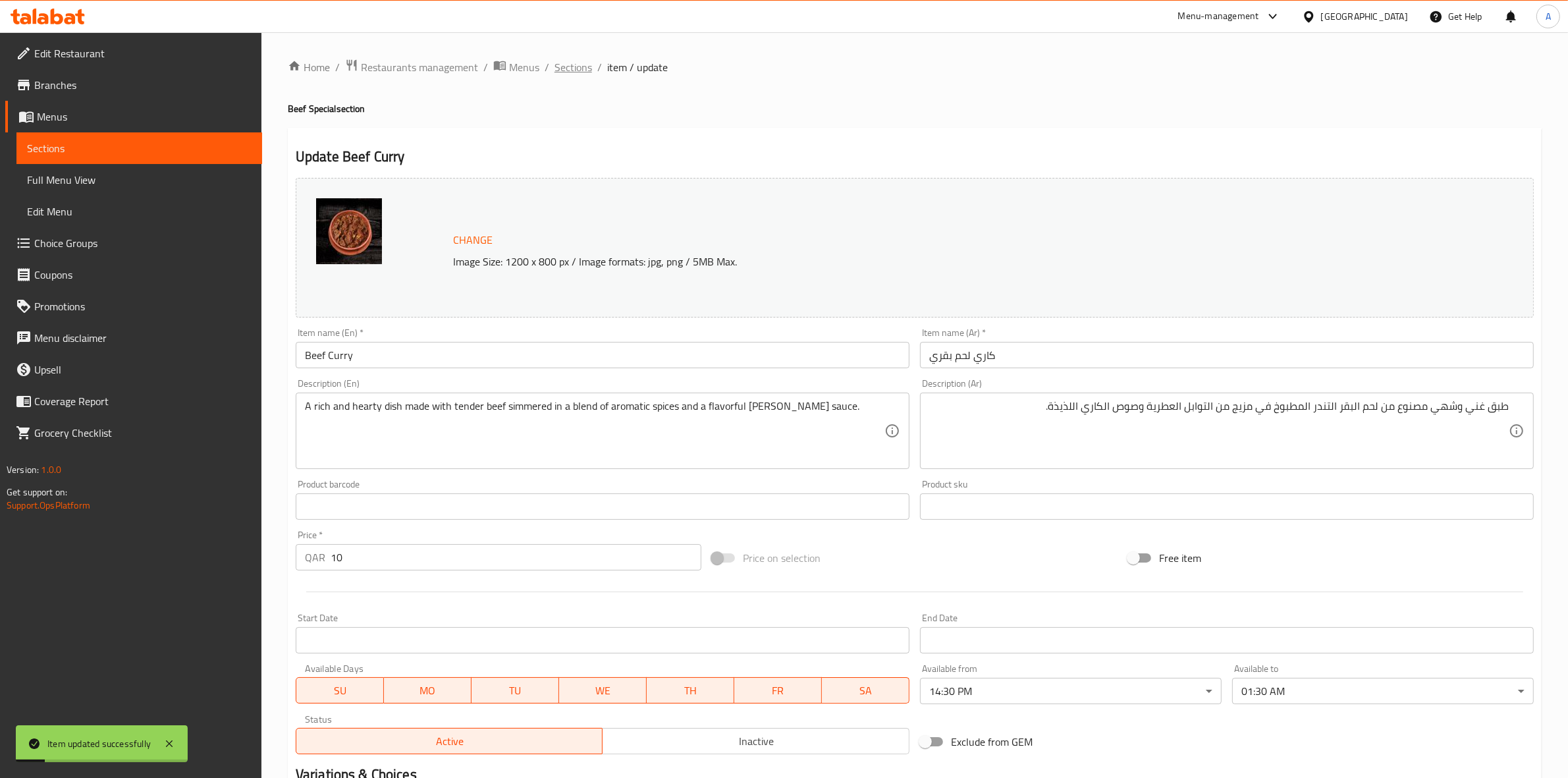
click at [565, 70] on span "Sections" at bounding box center [573, 67] width 38 height 16
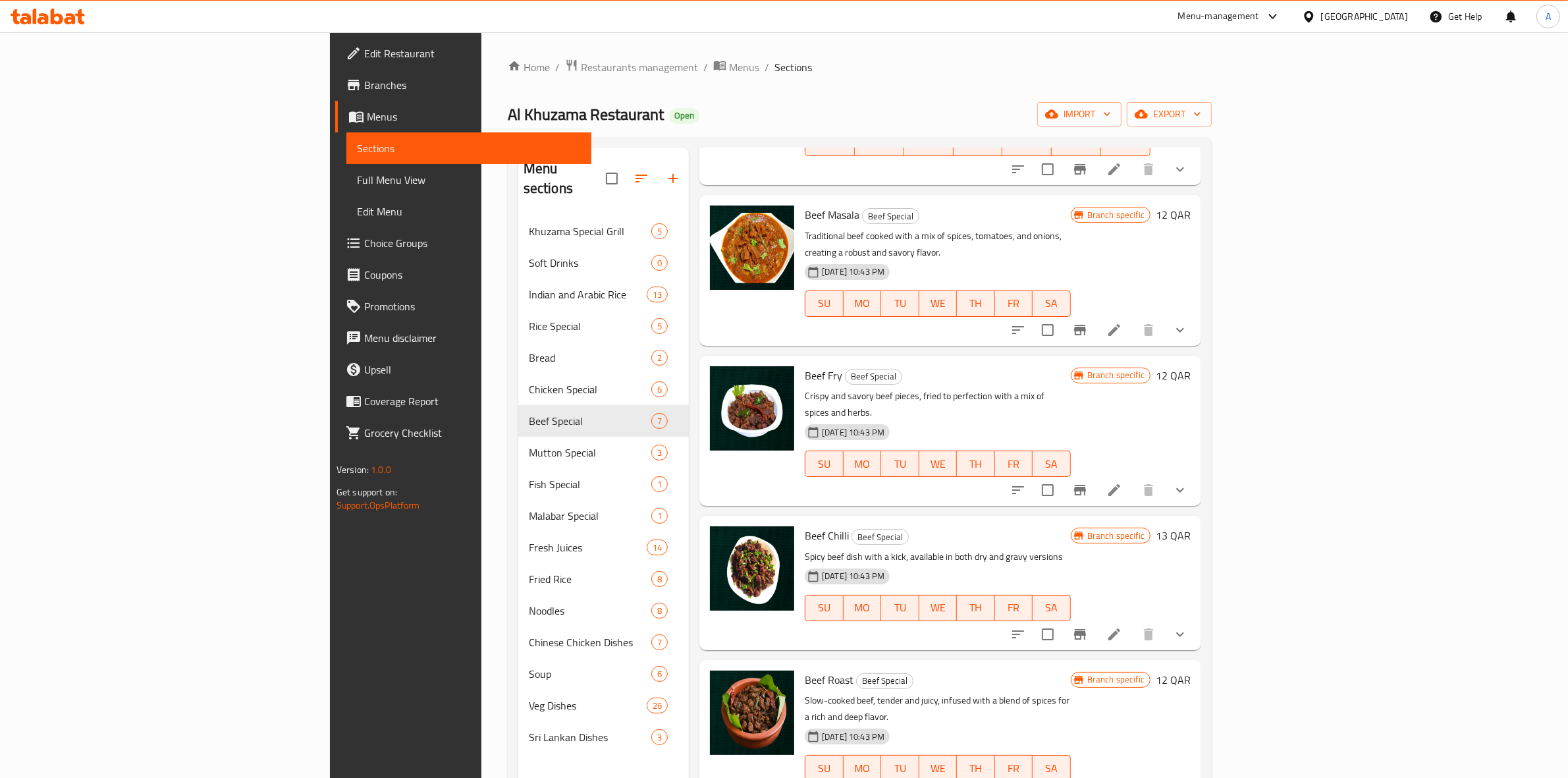
scroll to position [247, 0]
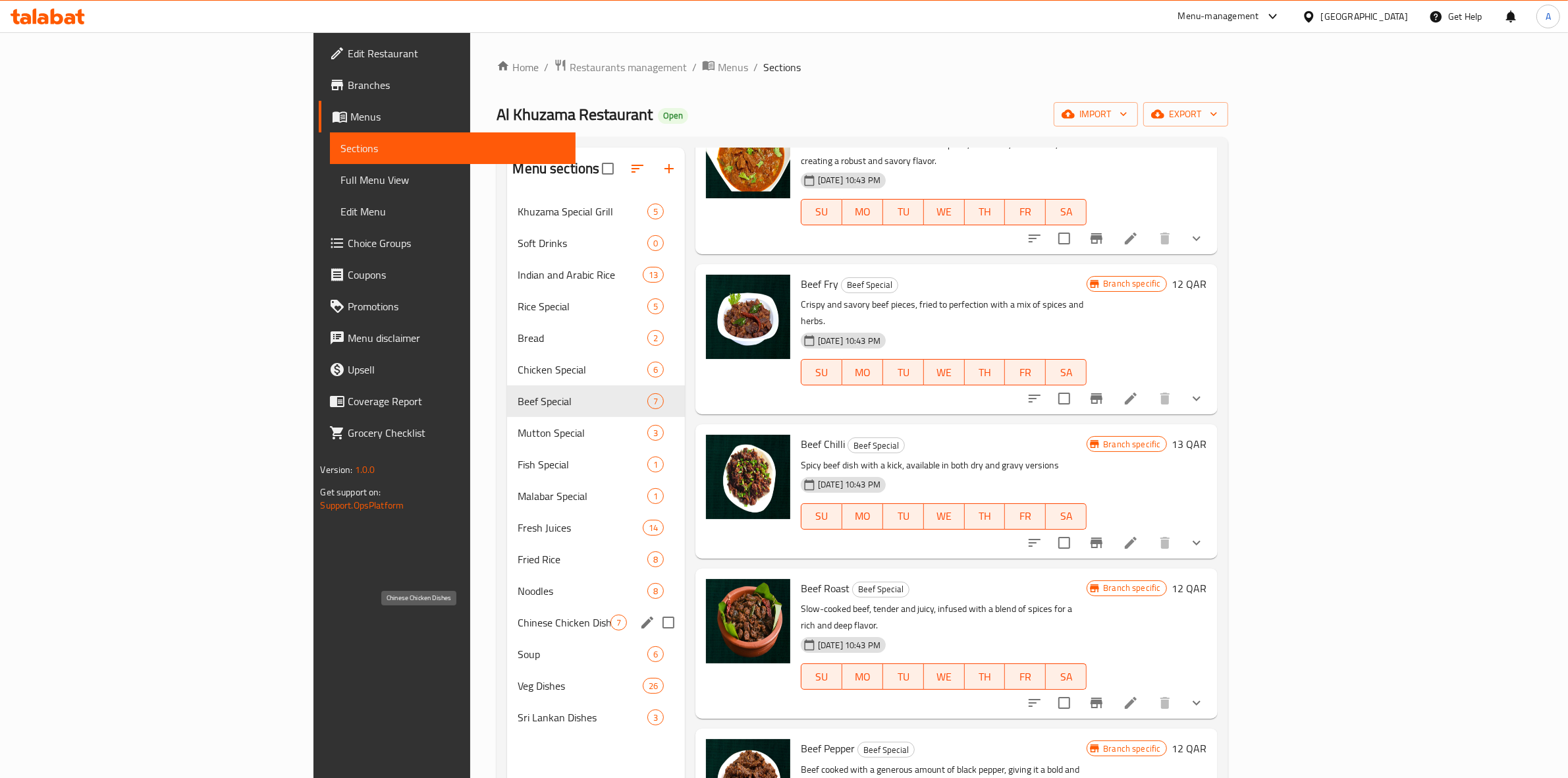
click at [517, 622] on span "Chinese Chicken Dishes" at bounding box center [563, 622] width 92 height 16
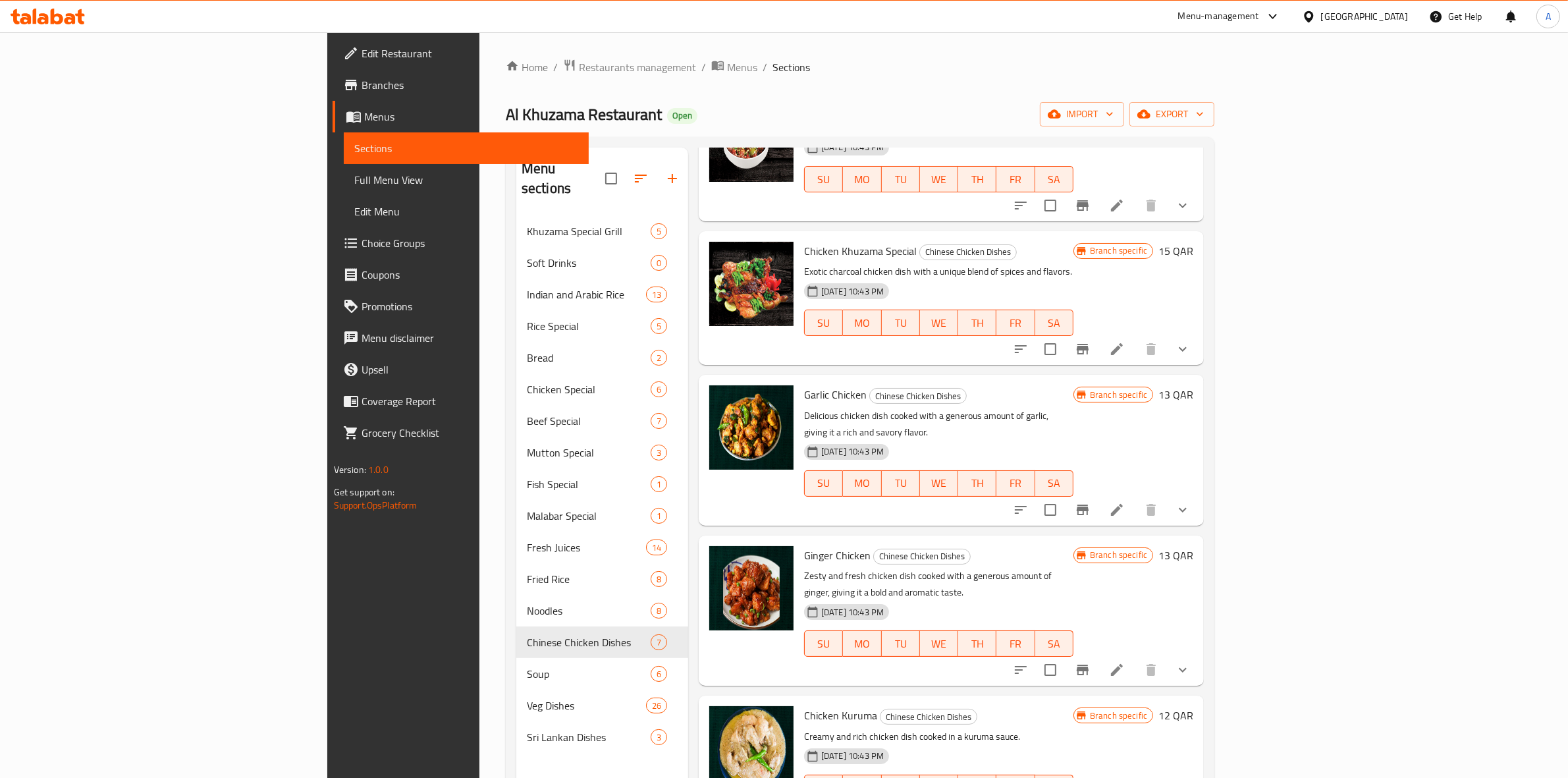
click at [354, 175] on span "Full Menu View" at bounding box center [466, 180] width 225 height 16
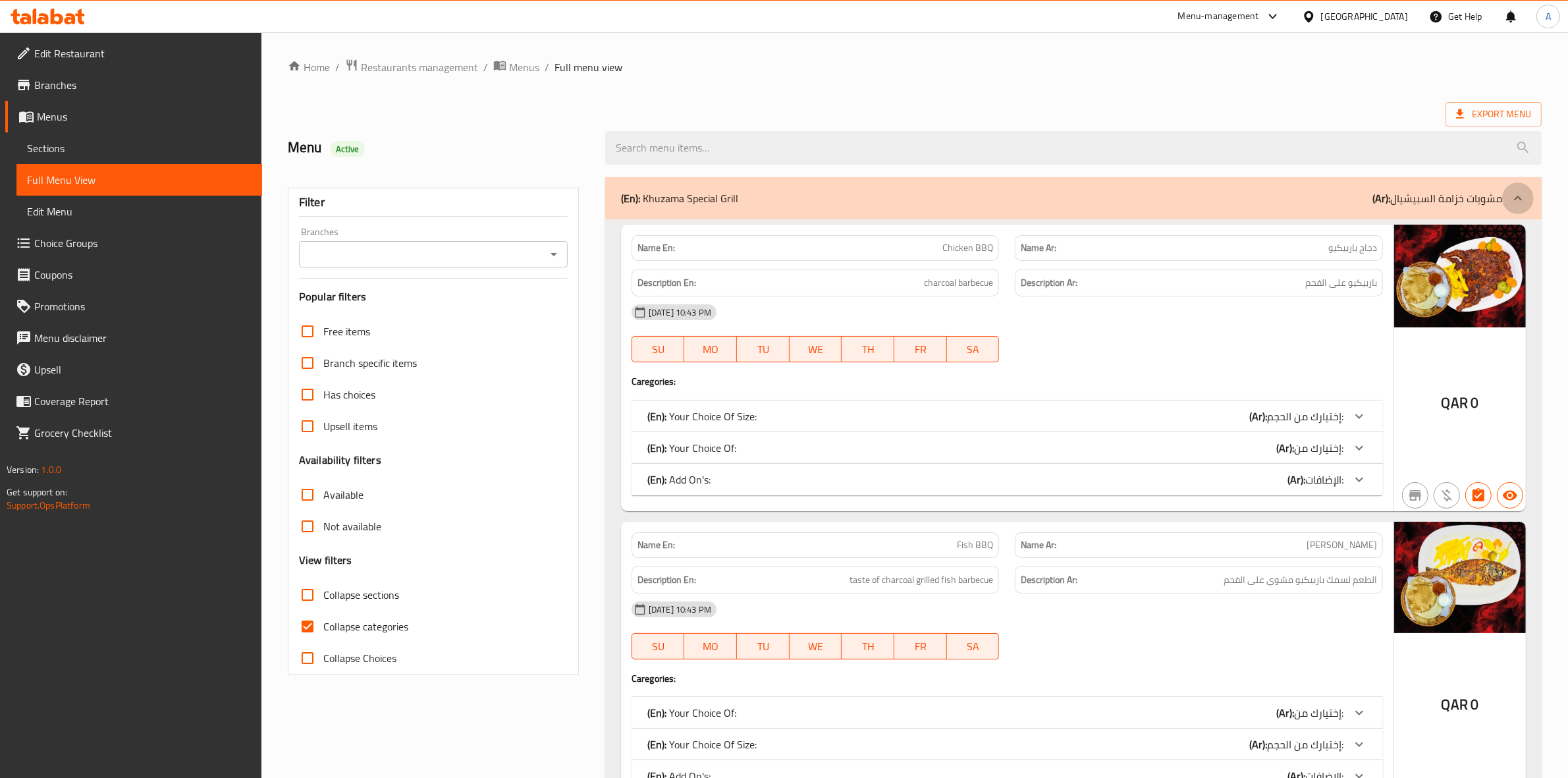
click at [1513, 193] on icon at bounding box center [1518, 199] width 16 height 16
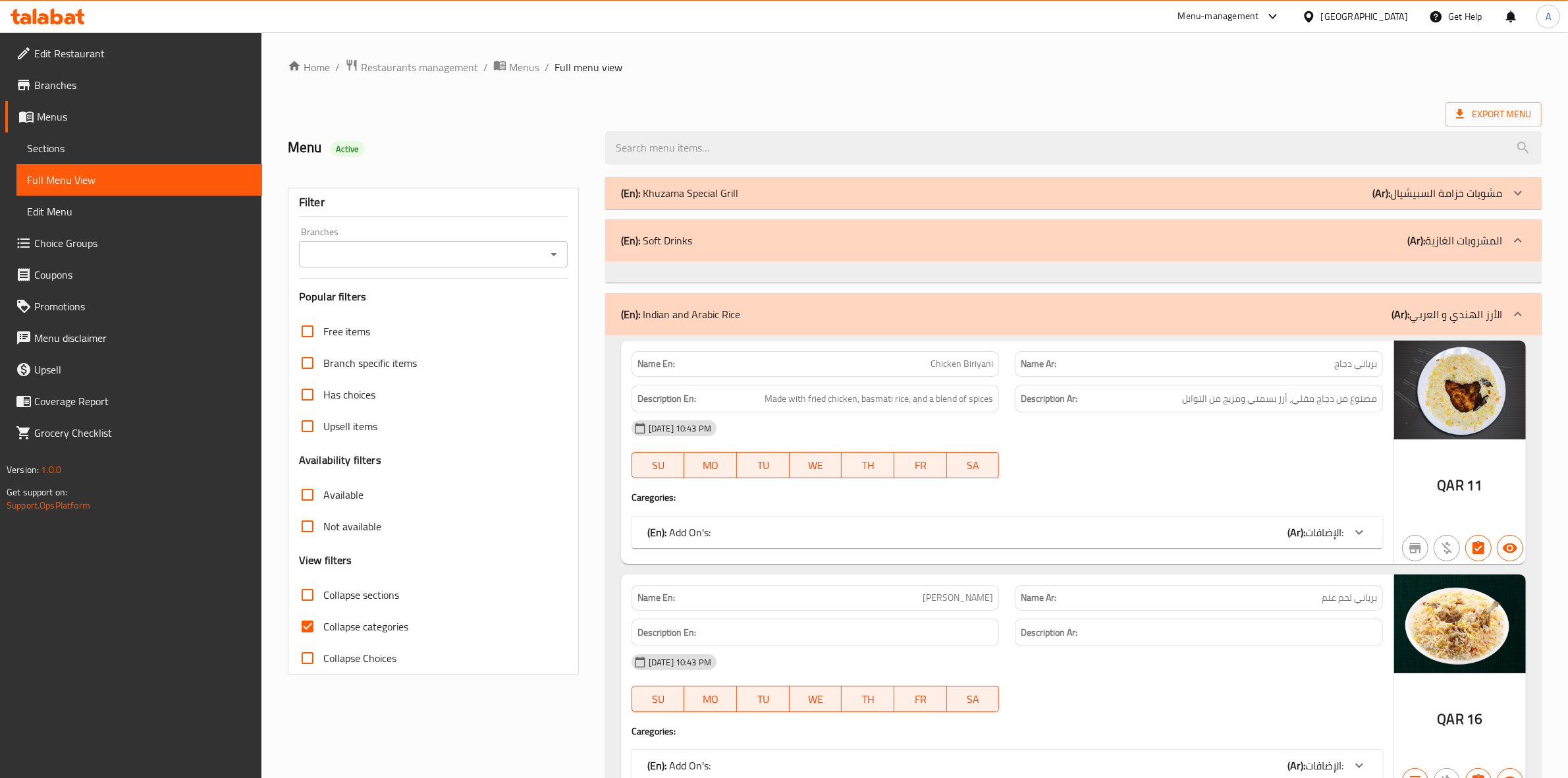
click at [1521, 314] on icon at bounding box center [1518, 314] width 16 height 16
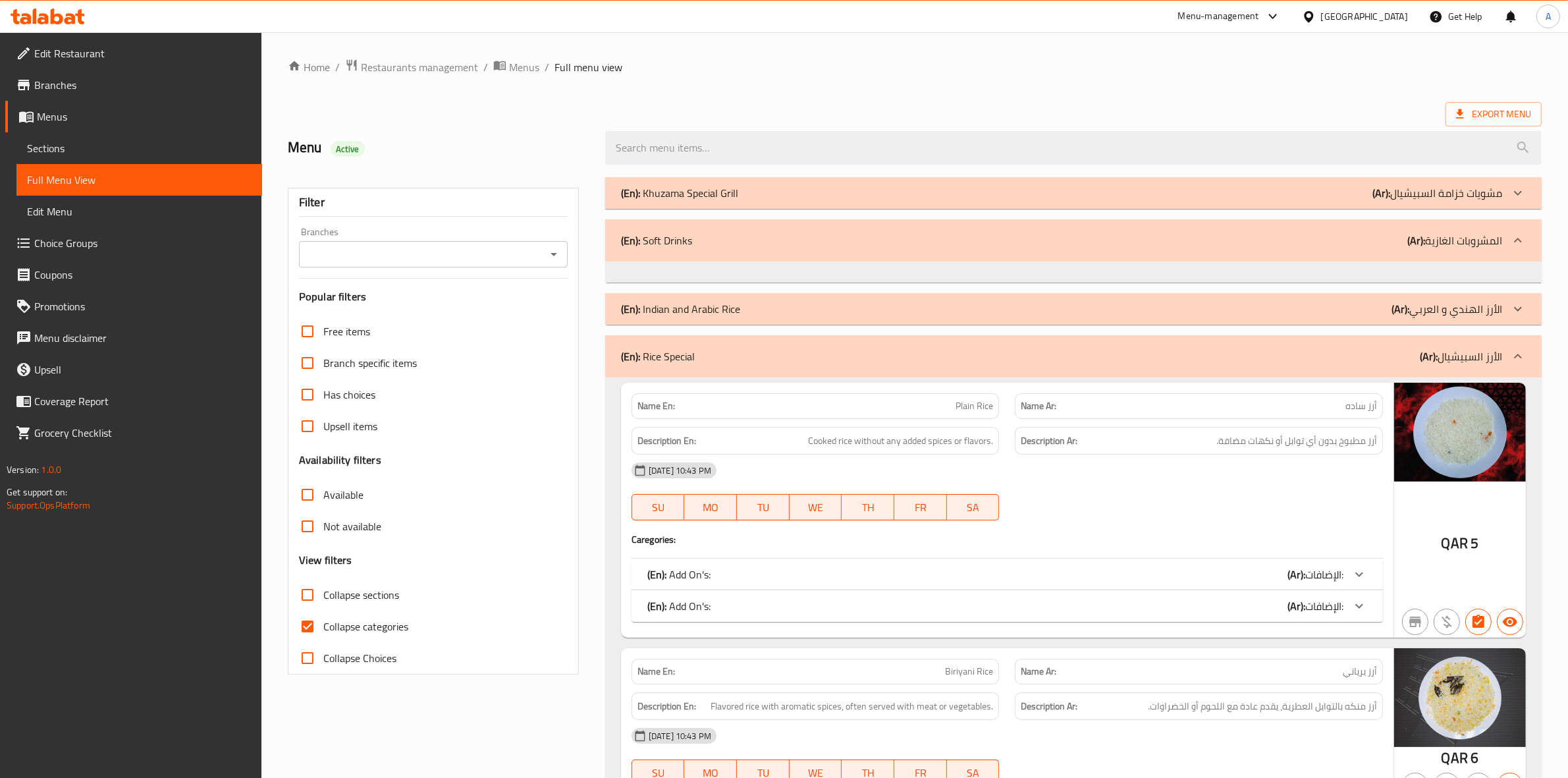
click at [1513, 353] on icon at bounding box center [1518, 356] width 16 height 16
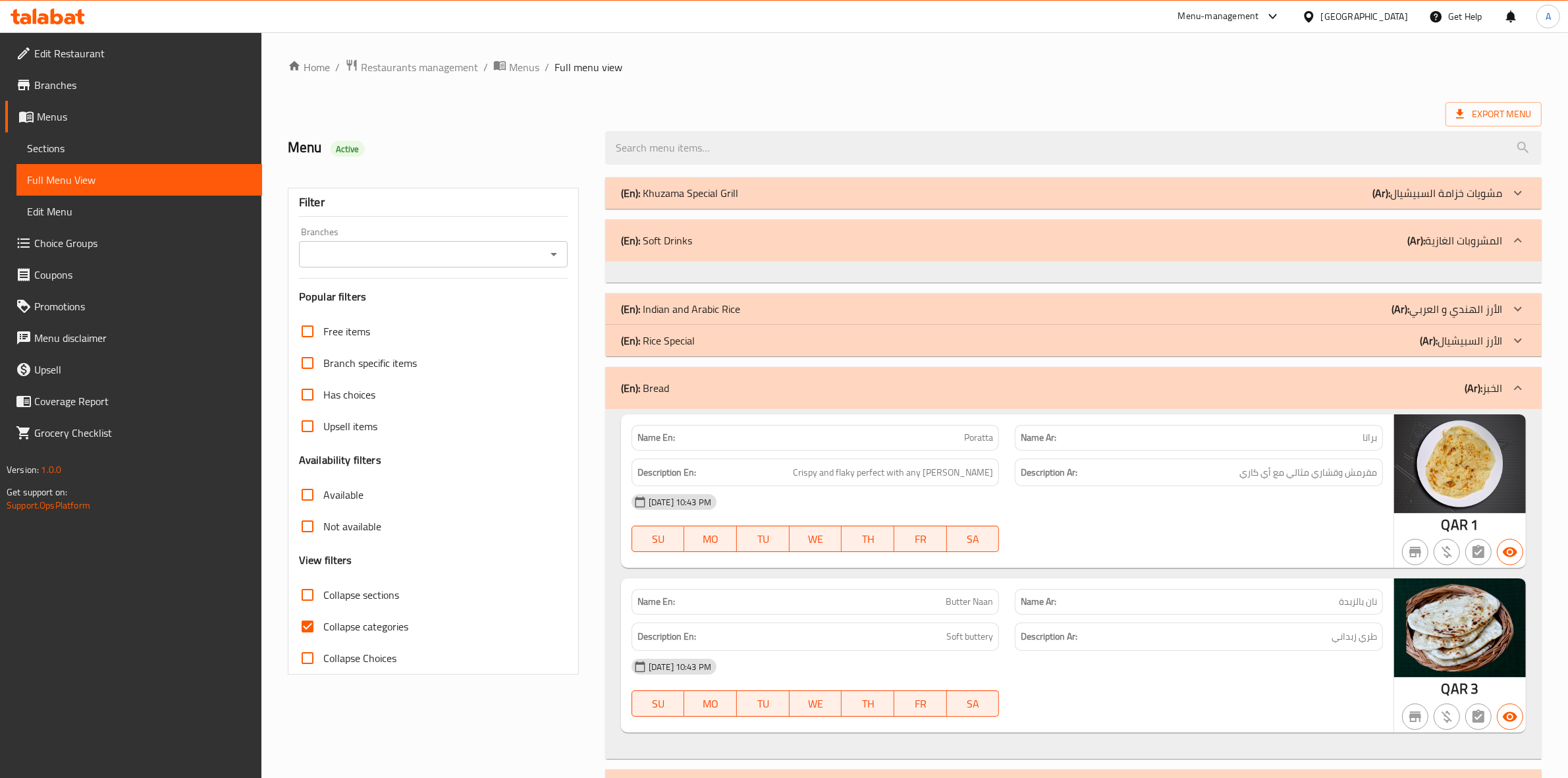
click at [1515, 383] on icon at bounding box center [1518, 389] width 16 height 16
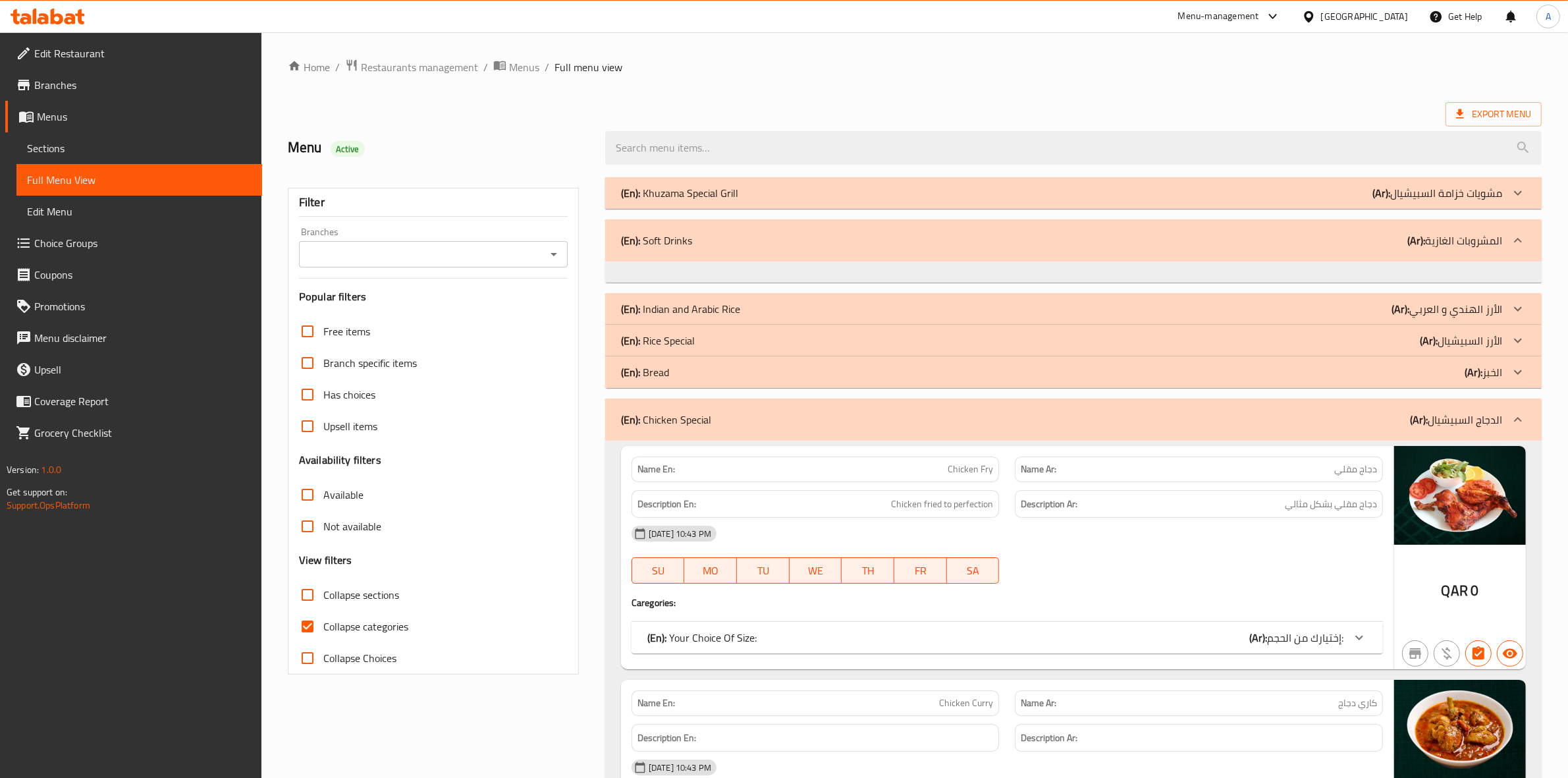
click at [1513, 414] on icon at bounding box center [1518, 420] width 16 height 16
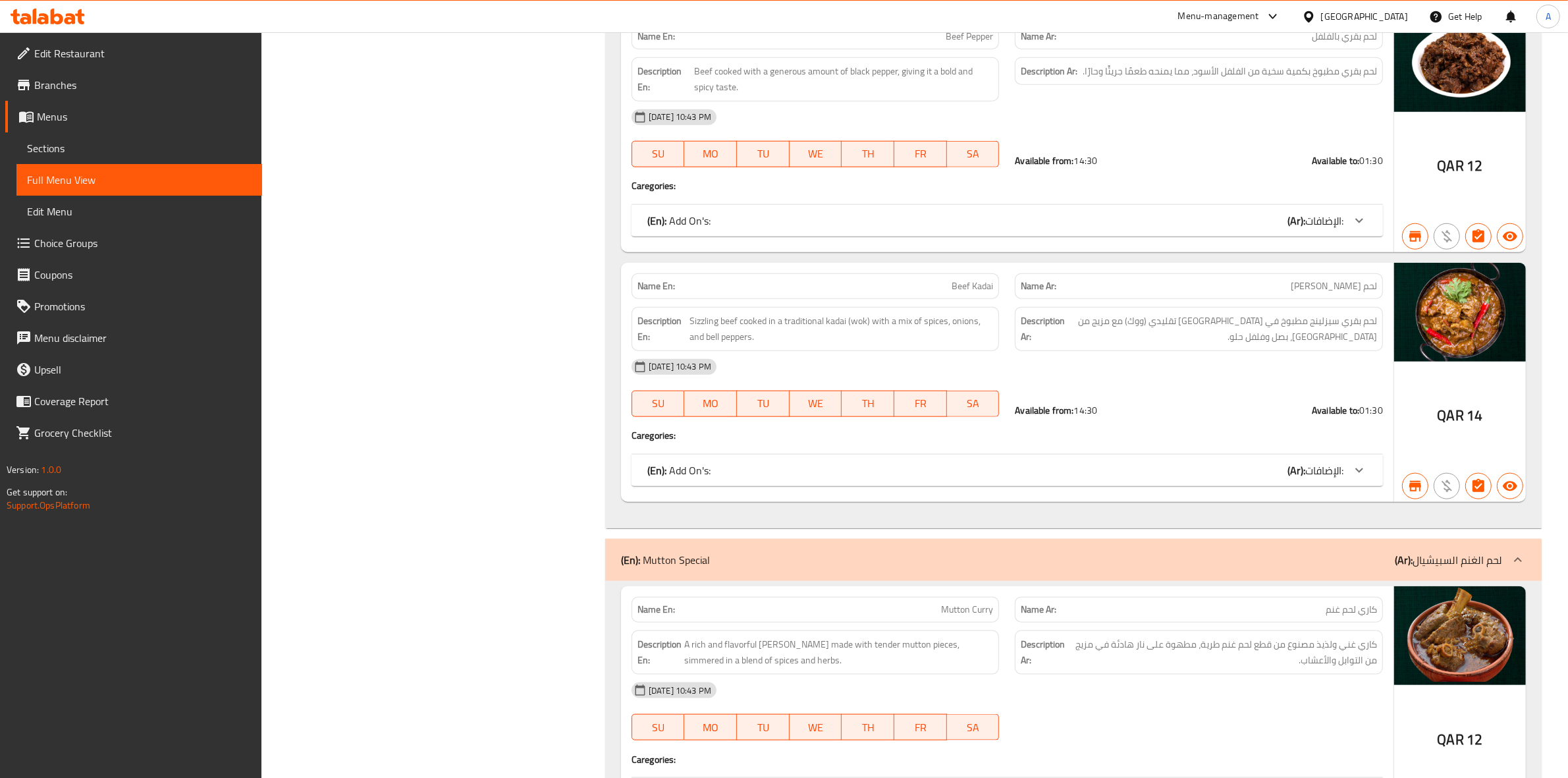
scroll to position [2058, 0]
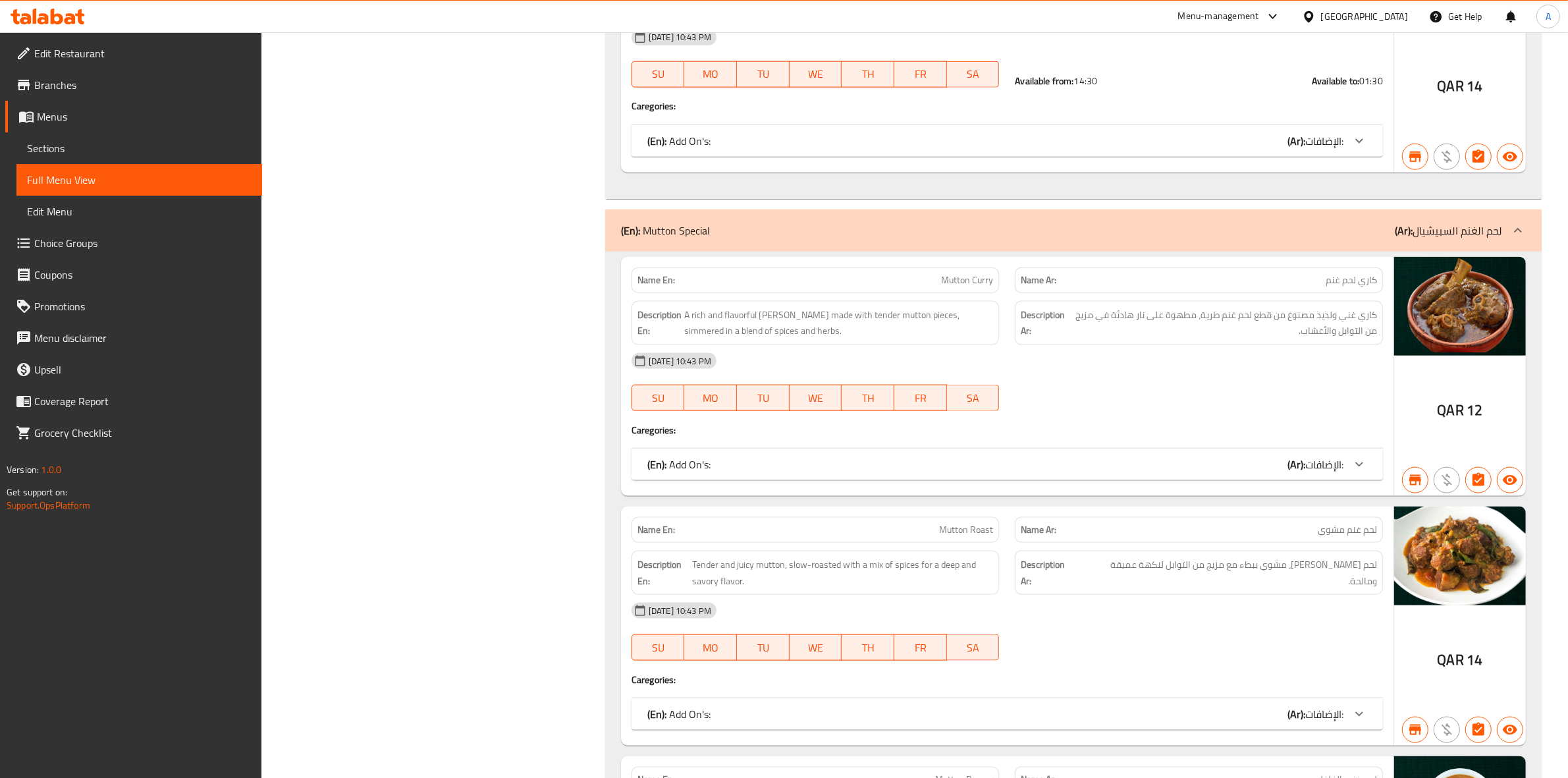
click at [1524, 231] on icon at bounding box center [1518, 231] width 16 height 16
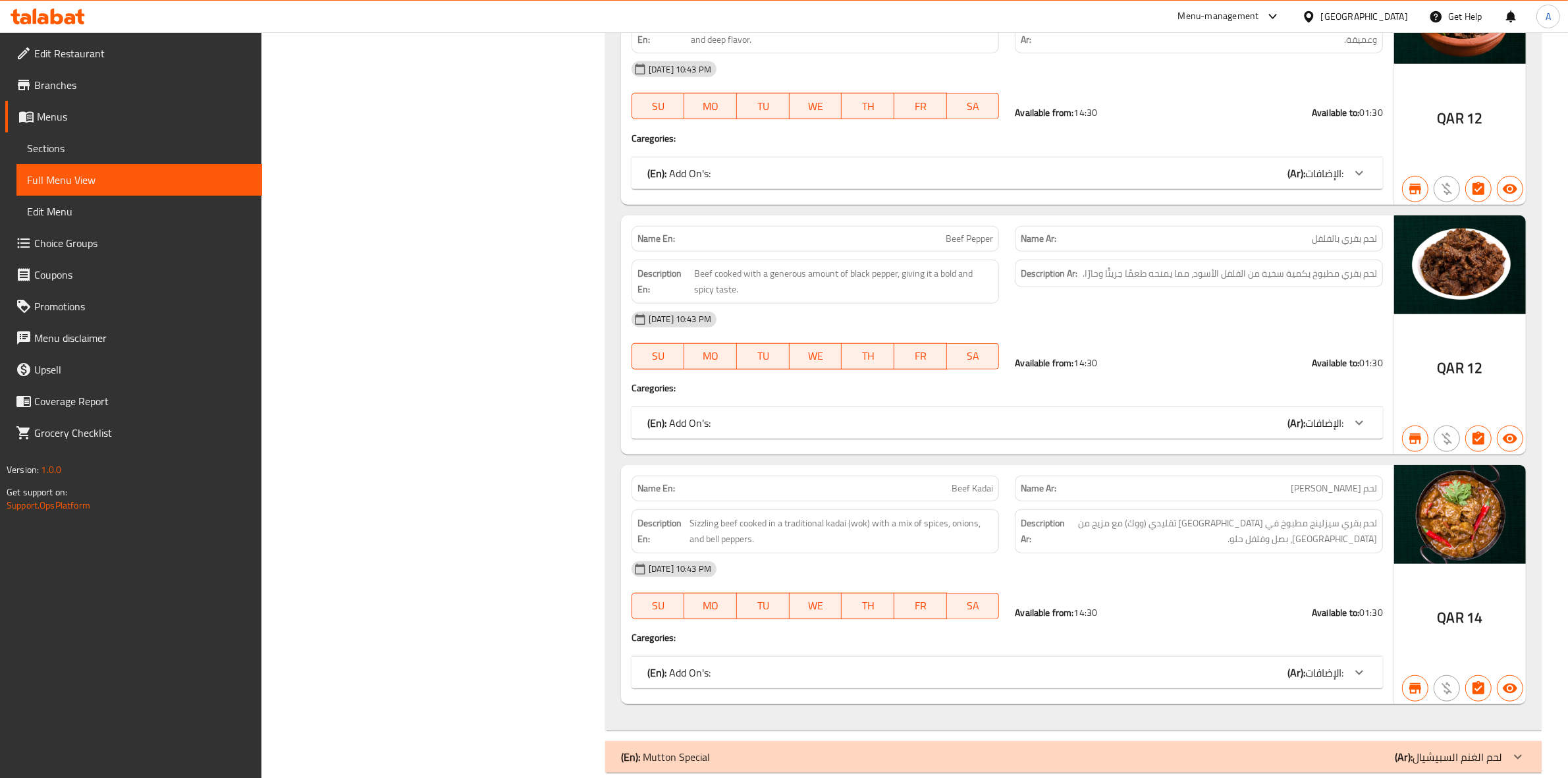
scroll to position [1399, 0]
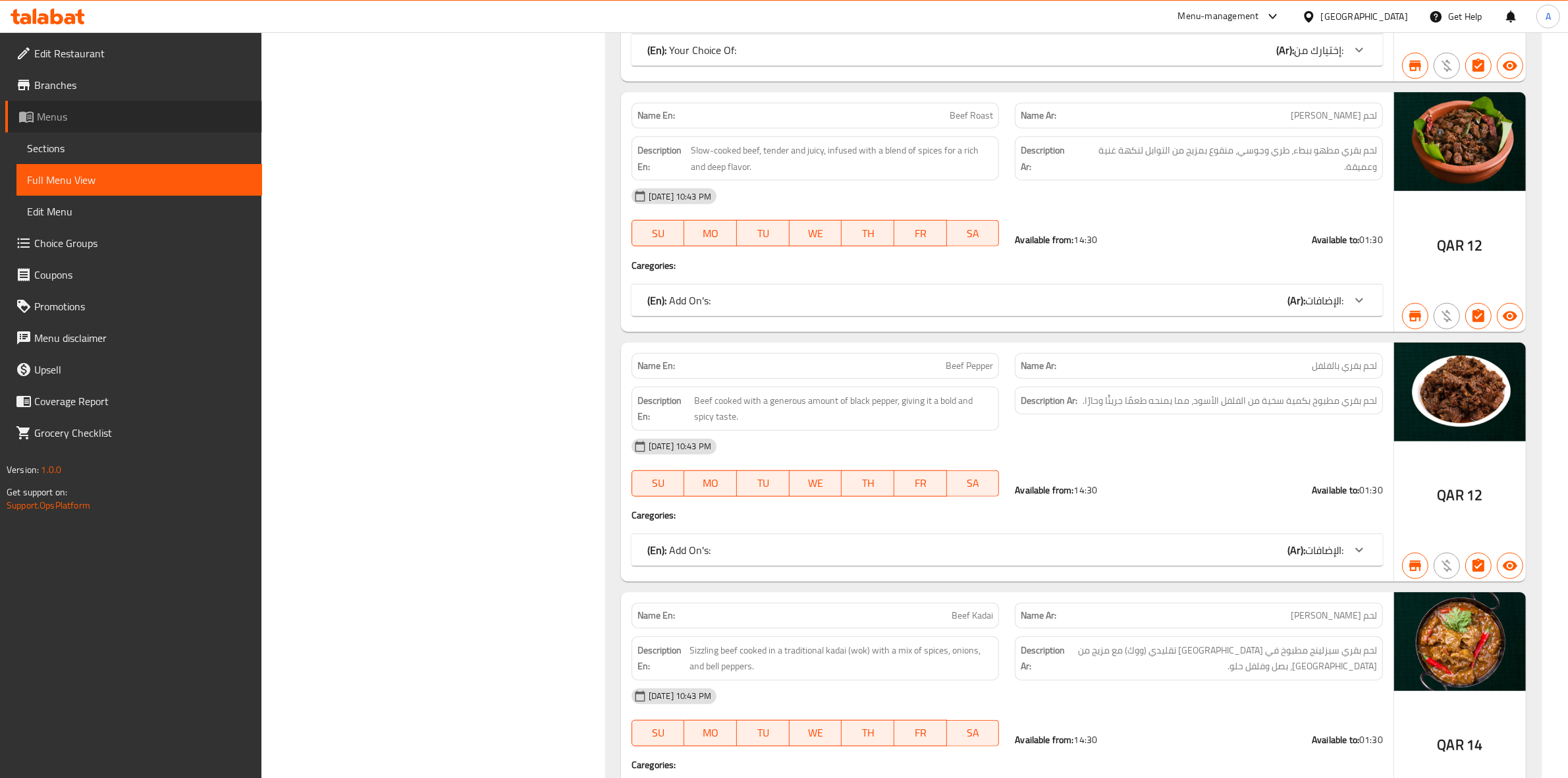
click at [66, 111] on span "Menus" at bounding box center [144, 116] width 215 height 16
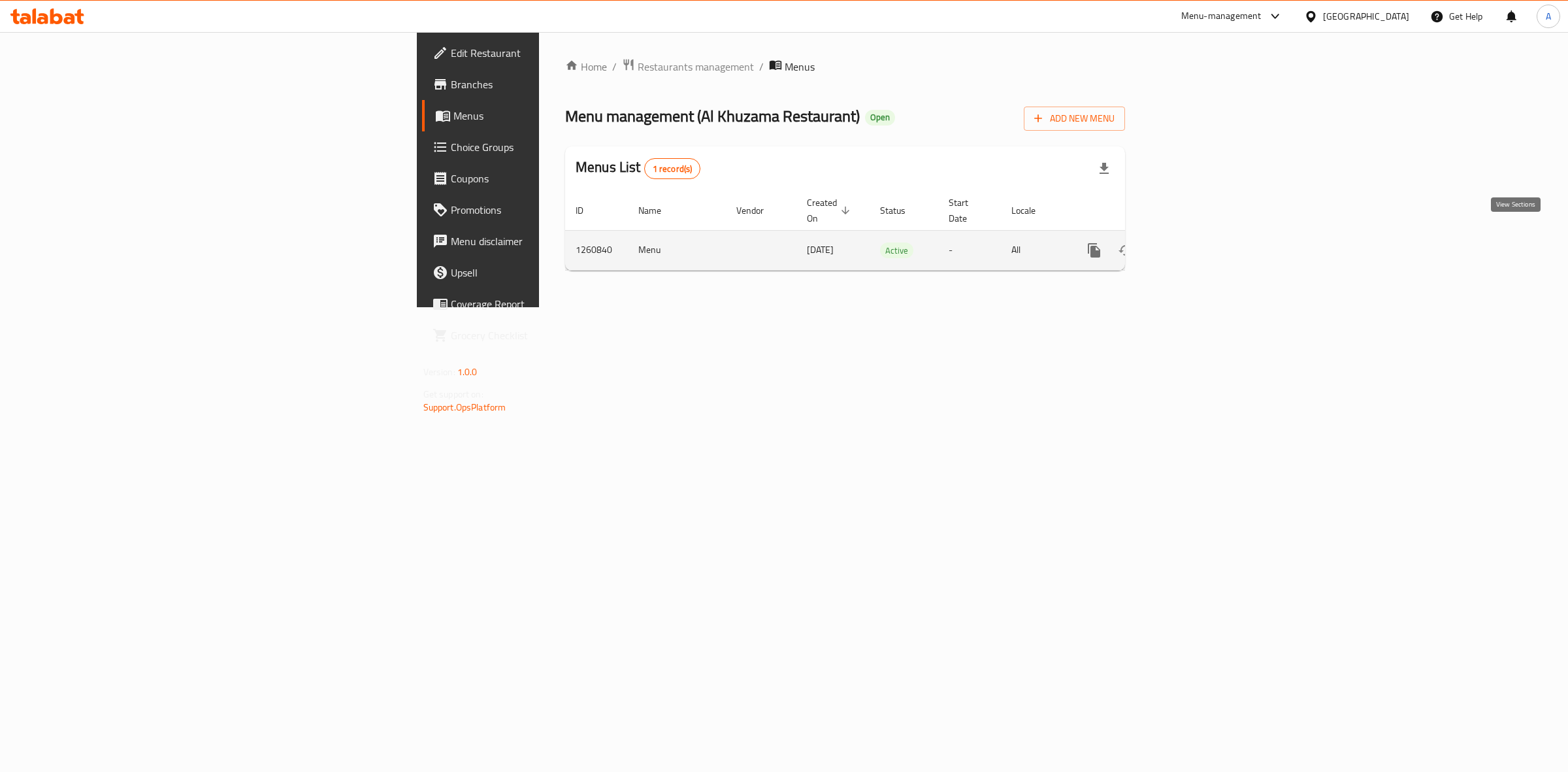
click at [1196, 243] on icon "enhanced table" at bounding box center [1188, 251] width 16 height 16
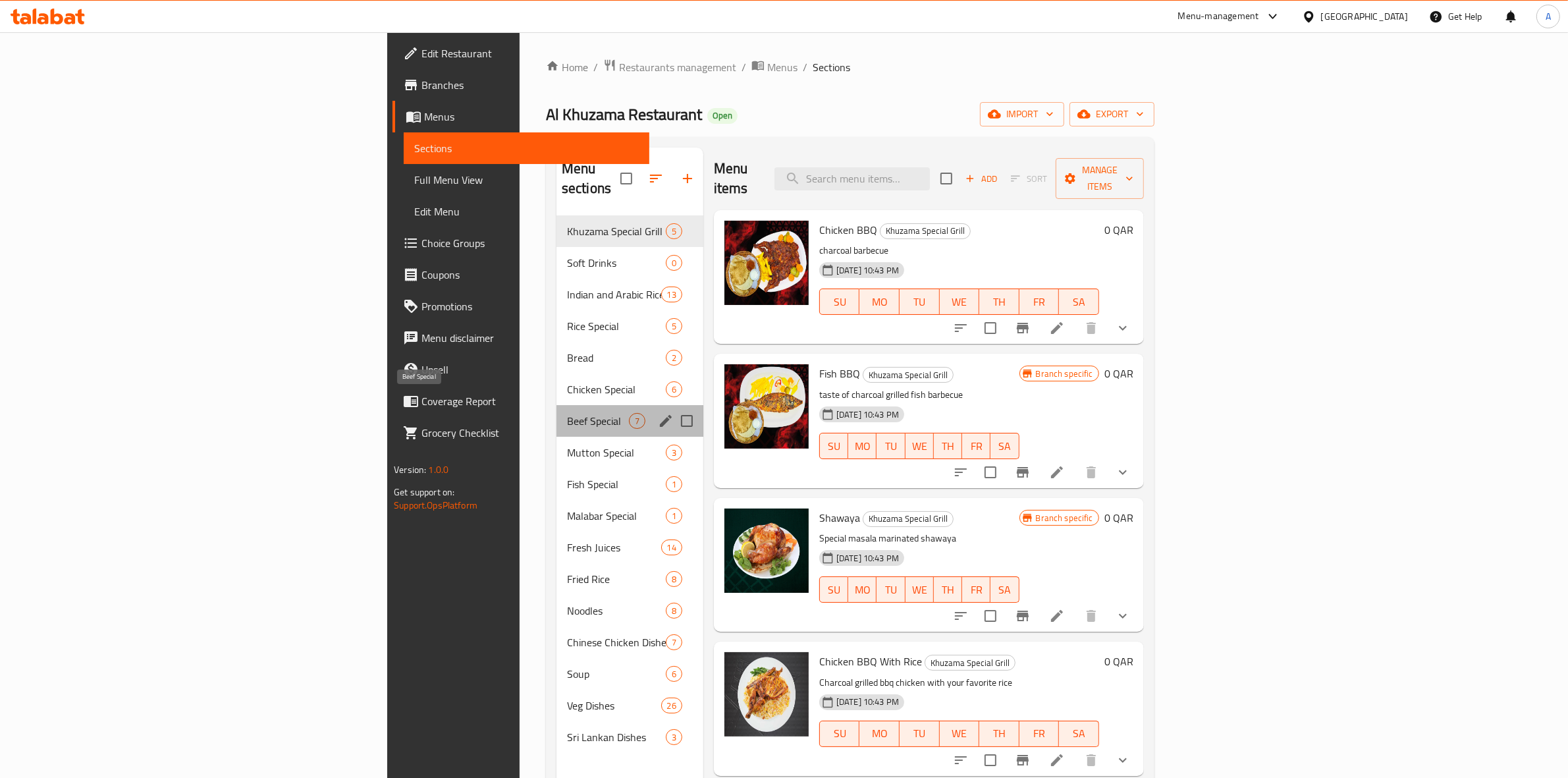
click at [567, 413] on span "Beef Special" at bounding box center [597, 421] width 62 height 16
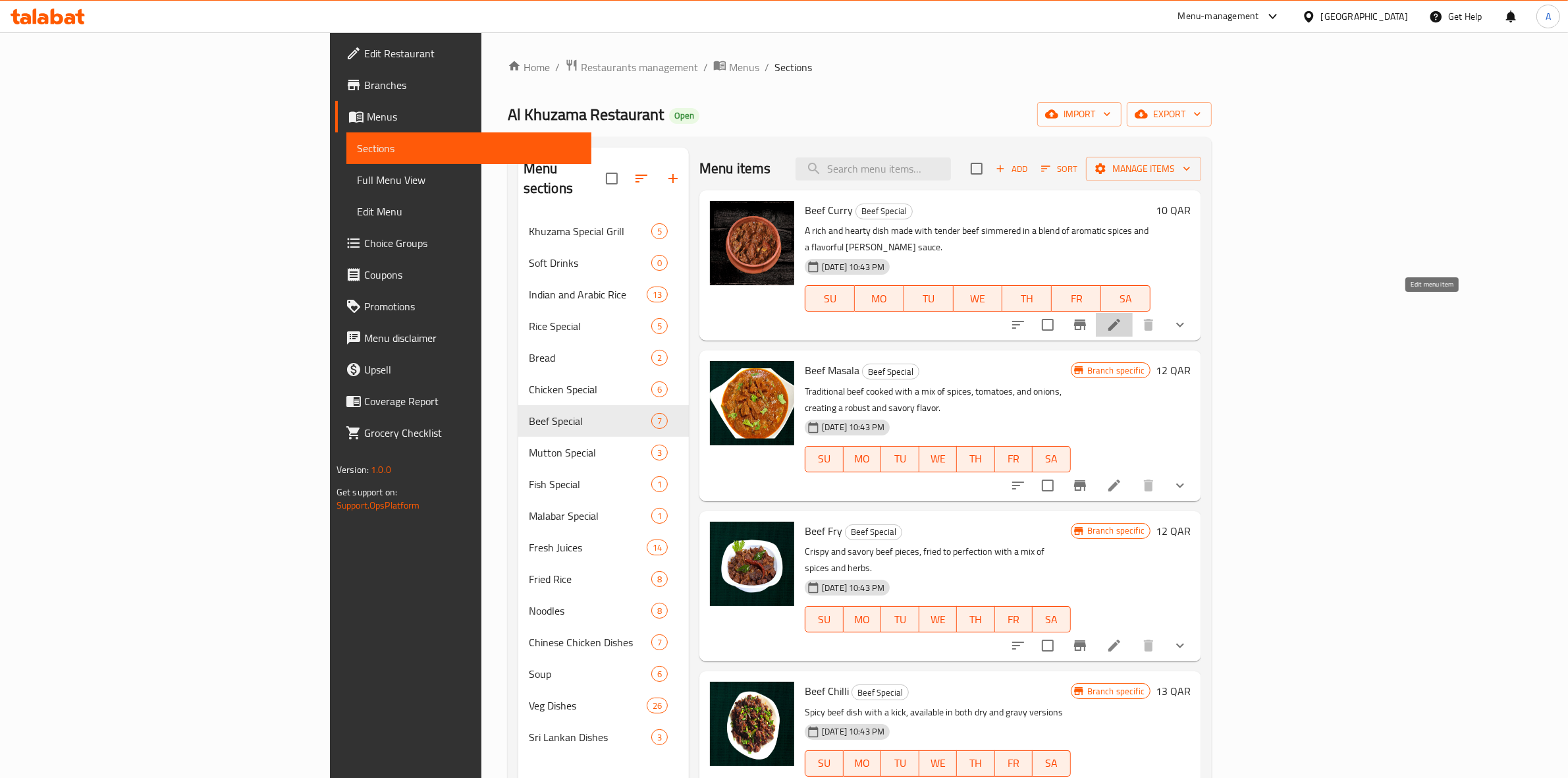
click at [1122, 317] on icon at bounding box center [1114, 325] width 16 height 16
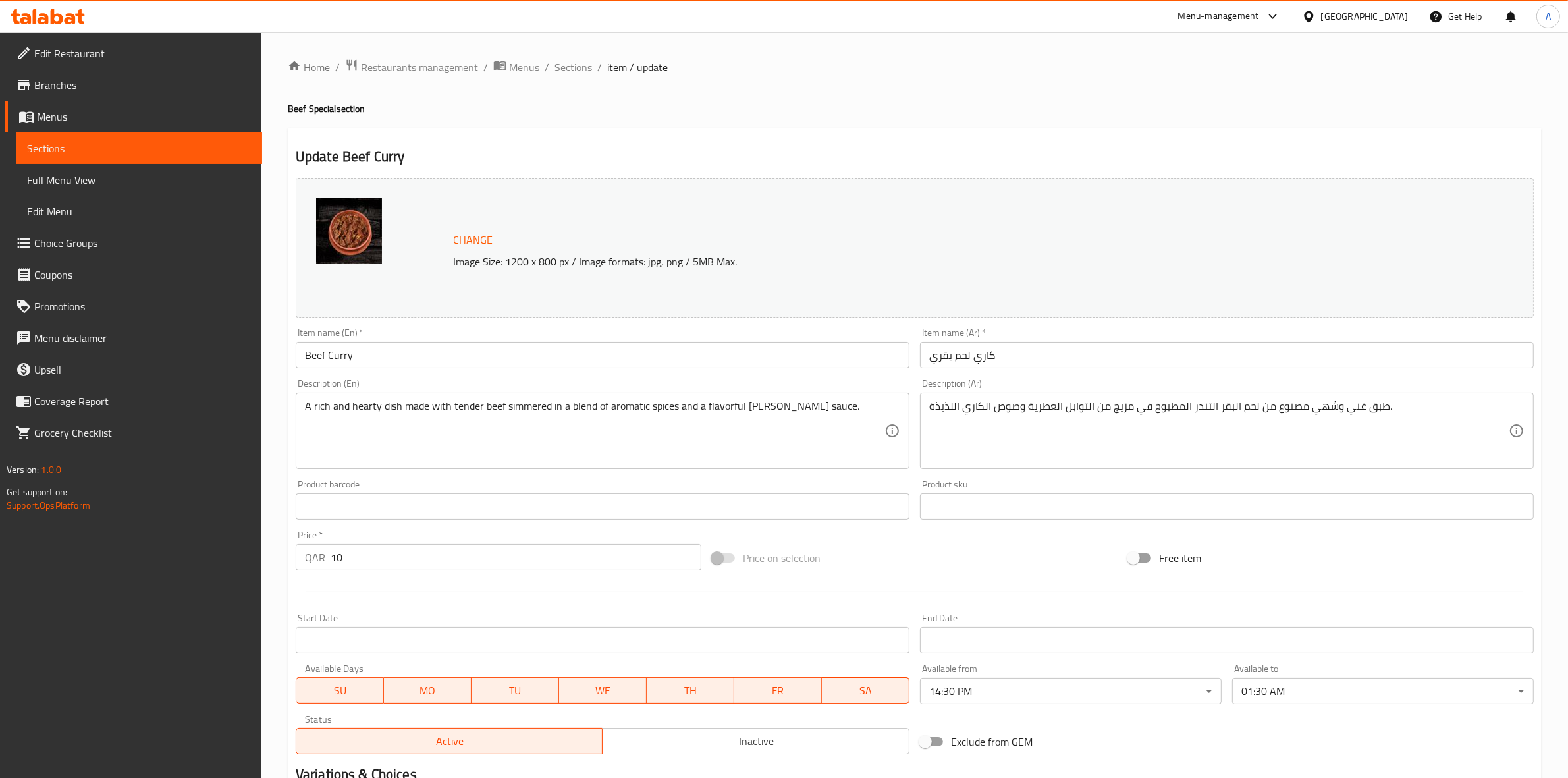
click at [581, 54] on div "Home / Restaurants management / Menus / Sections / item / update Beef Special s…" at bounding box center [915, 501] width 1307 height 939
click at [576, 69] on span "Sections" at bounding box center [573, 67] width 38 height 16
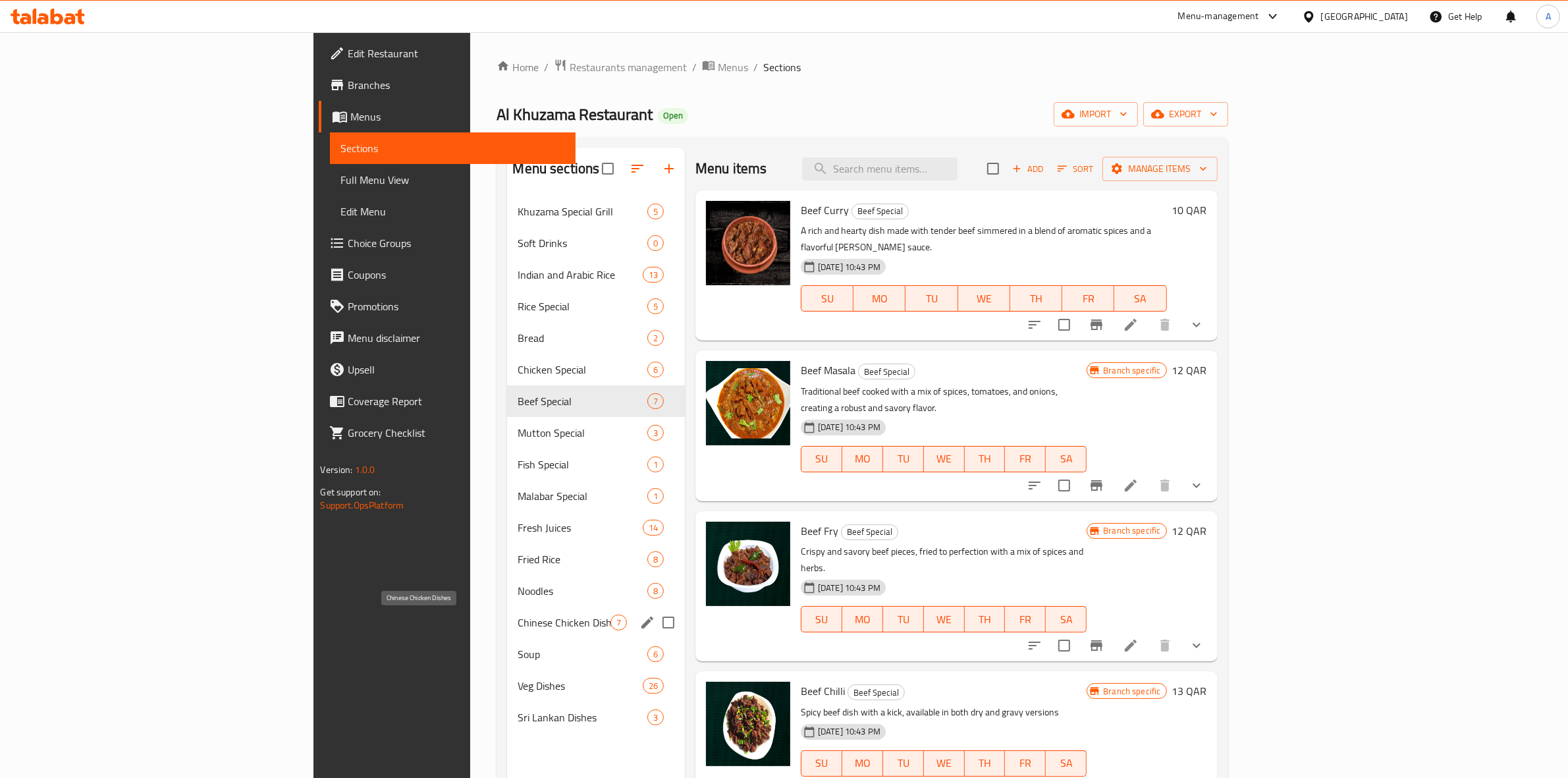
click at [517, 629] on span "Chinese Chicken Dishes" at bounding box center [563, 622] width 92 height 16
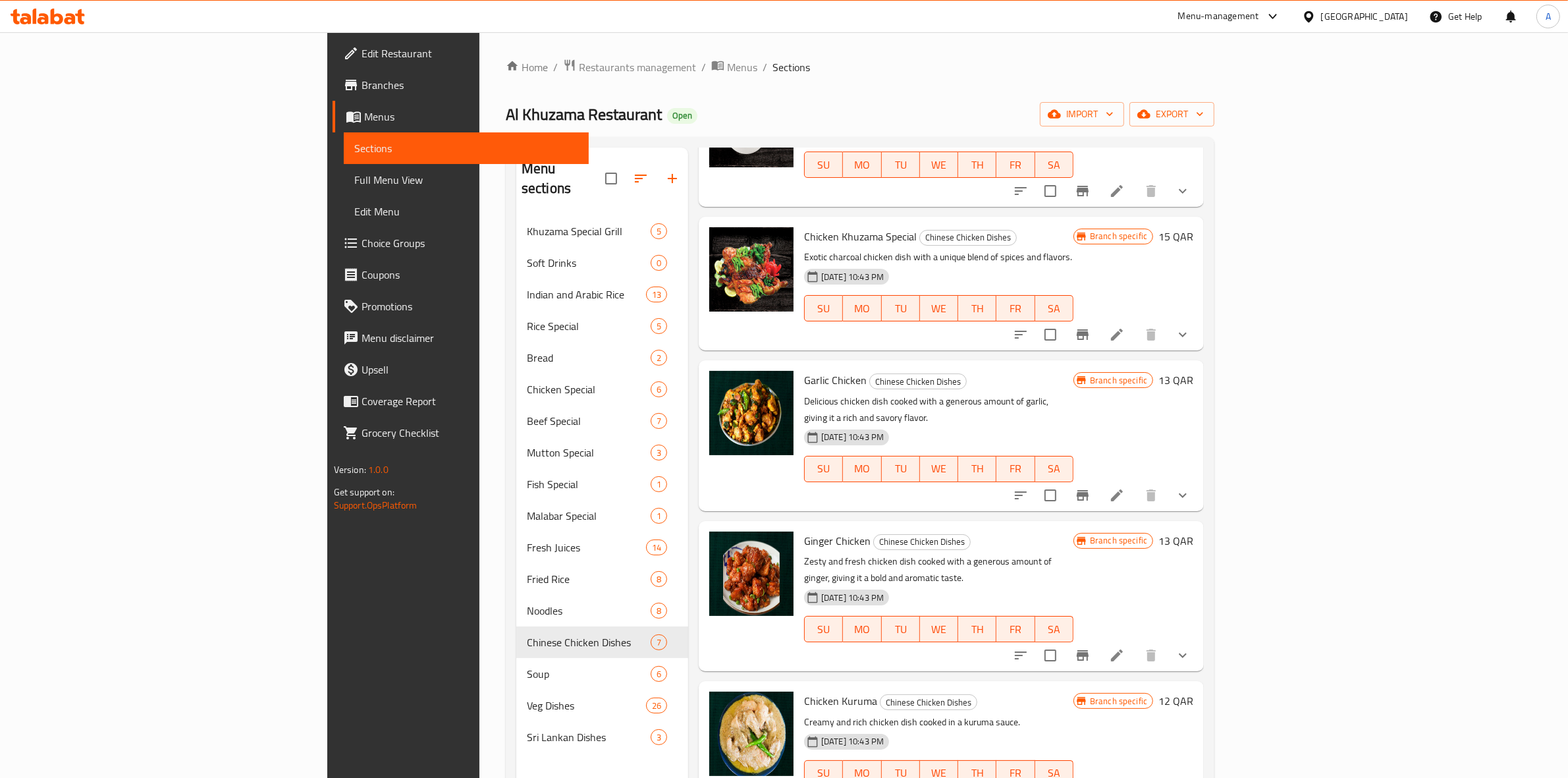
click at [354, 182] on span "Full Menu View" at bounding box center [466, 180] width 225 height 16
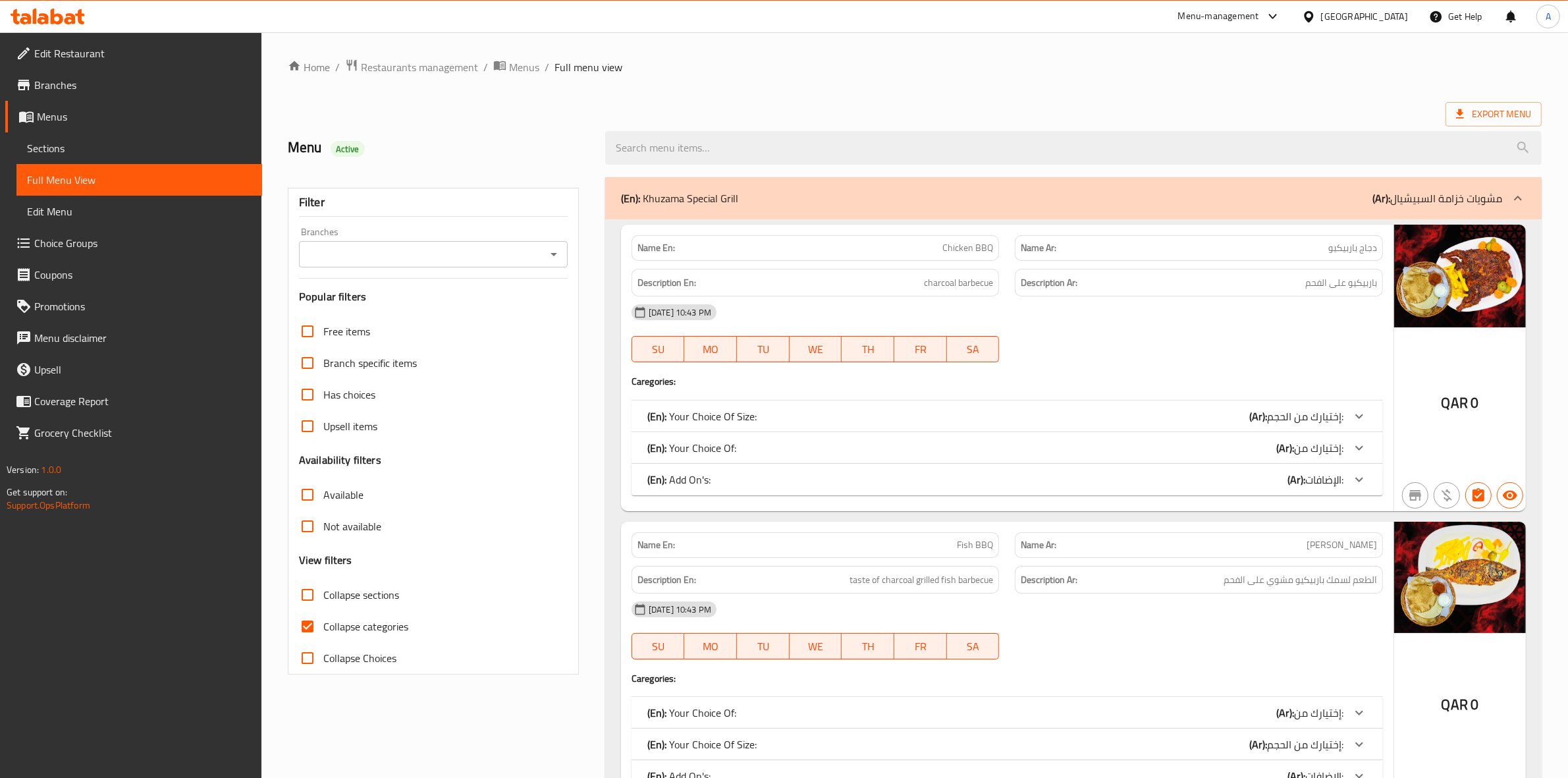
click at [530, 253] on input "Branches" at bounding box center [422, 254] width 239 height 19
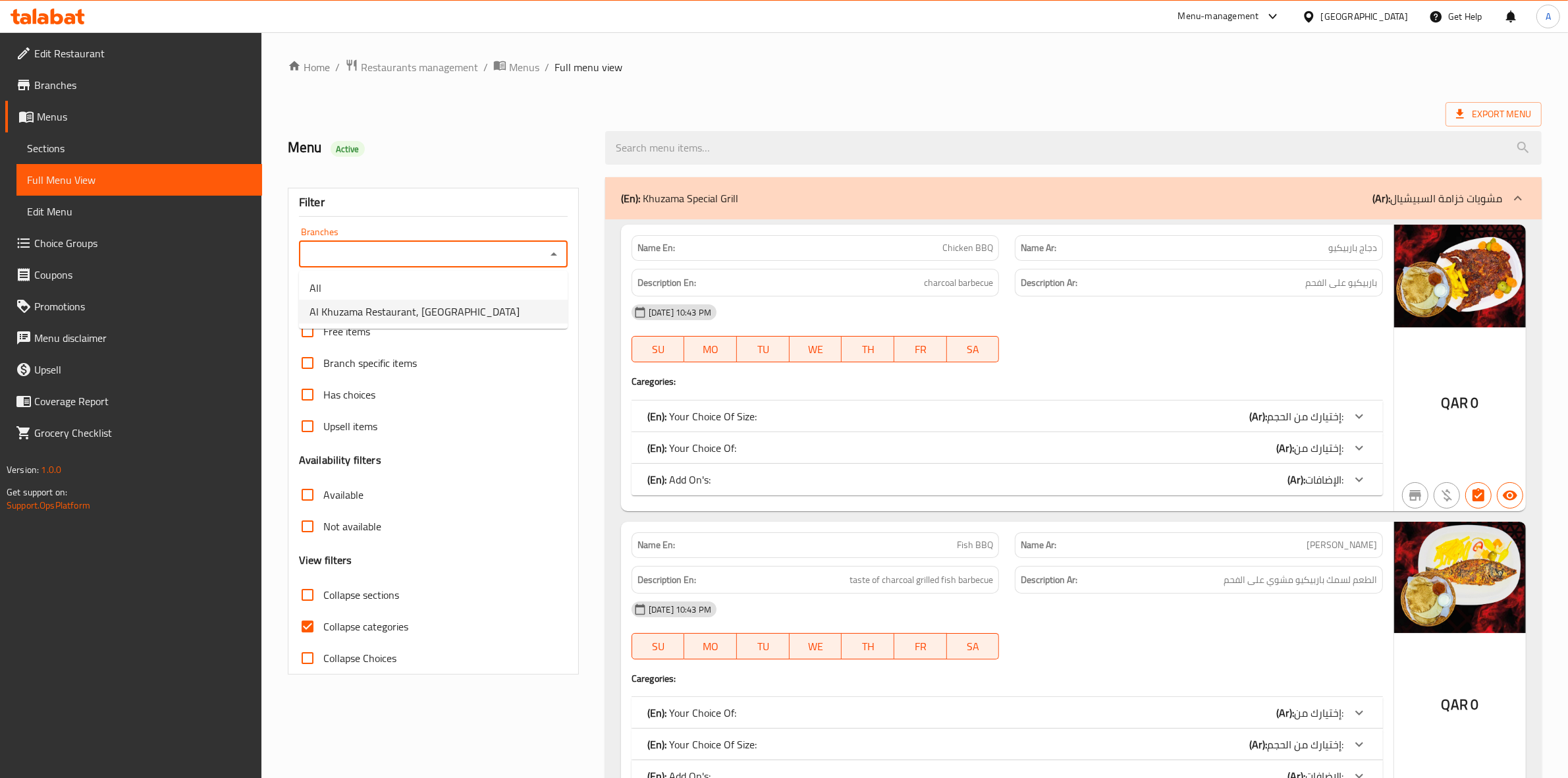
click at [486, 311] on li "Al Khuzama Restaurant, [GEOGRAPHIC_DATA]" at bounding box center [433, 312] width 268 height 23
type input "Al Khuzama Restaurant, [GEOGRAPHIC_DATA]"
click at [1525, 192] on icon at bounding box center [1518, 199] width 16 height 16
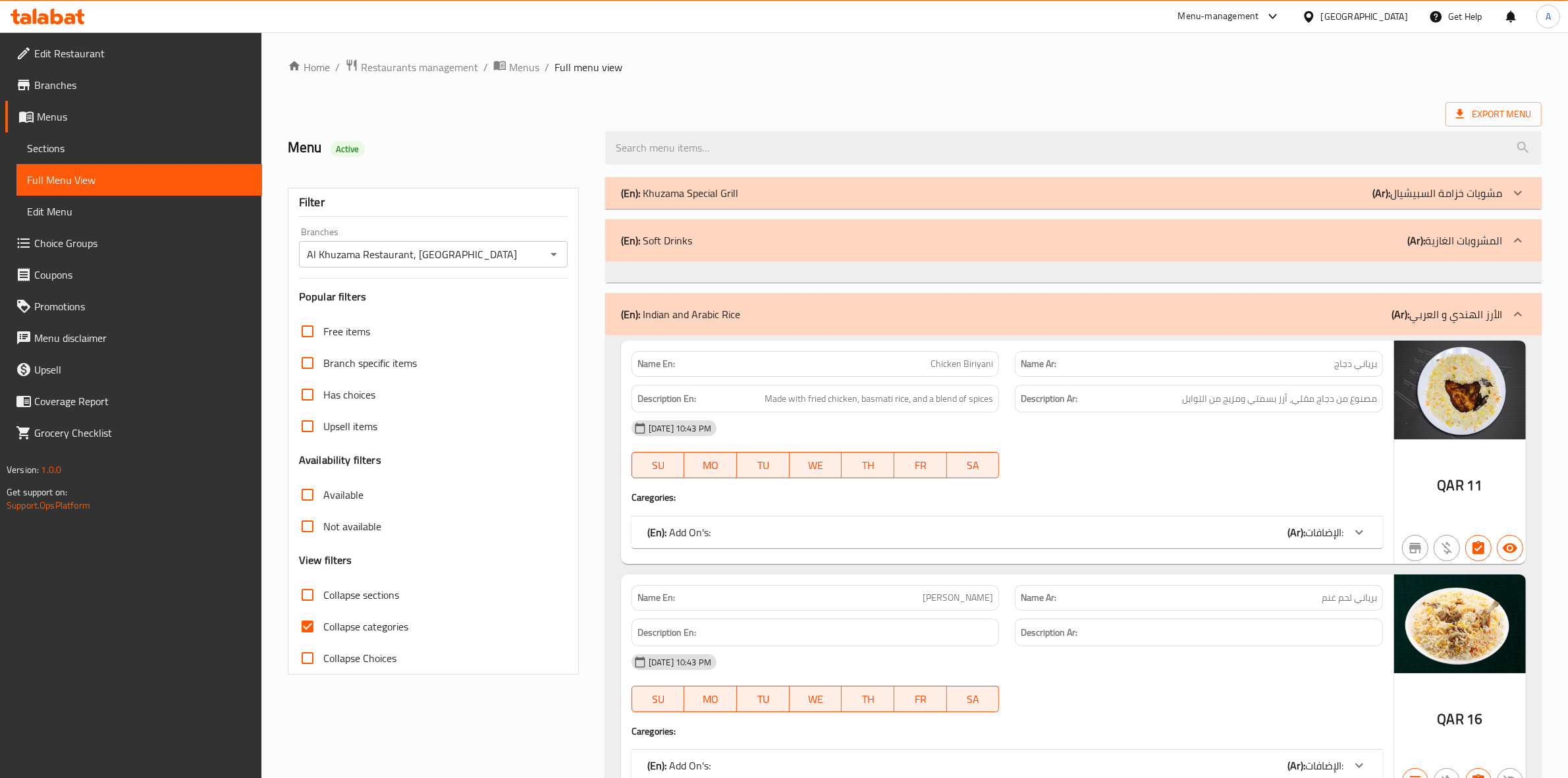
click at [1525, 318] on icon at bounding box center [1518, 314] width 16 height 16
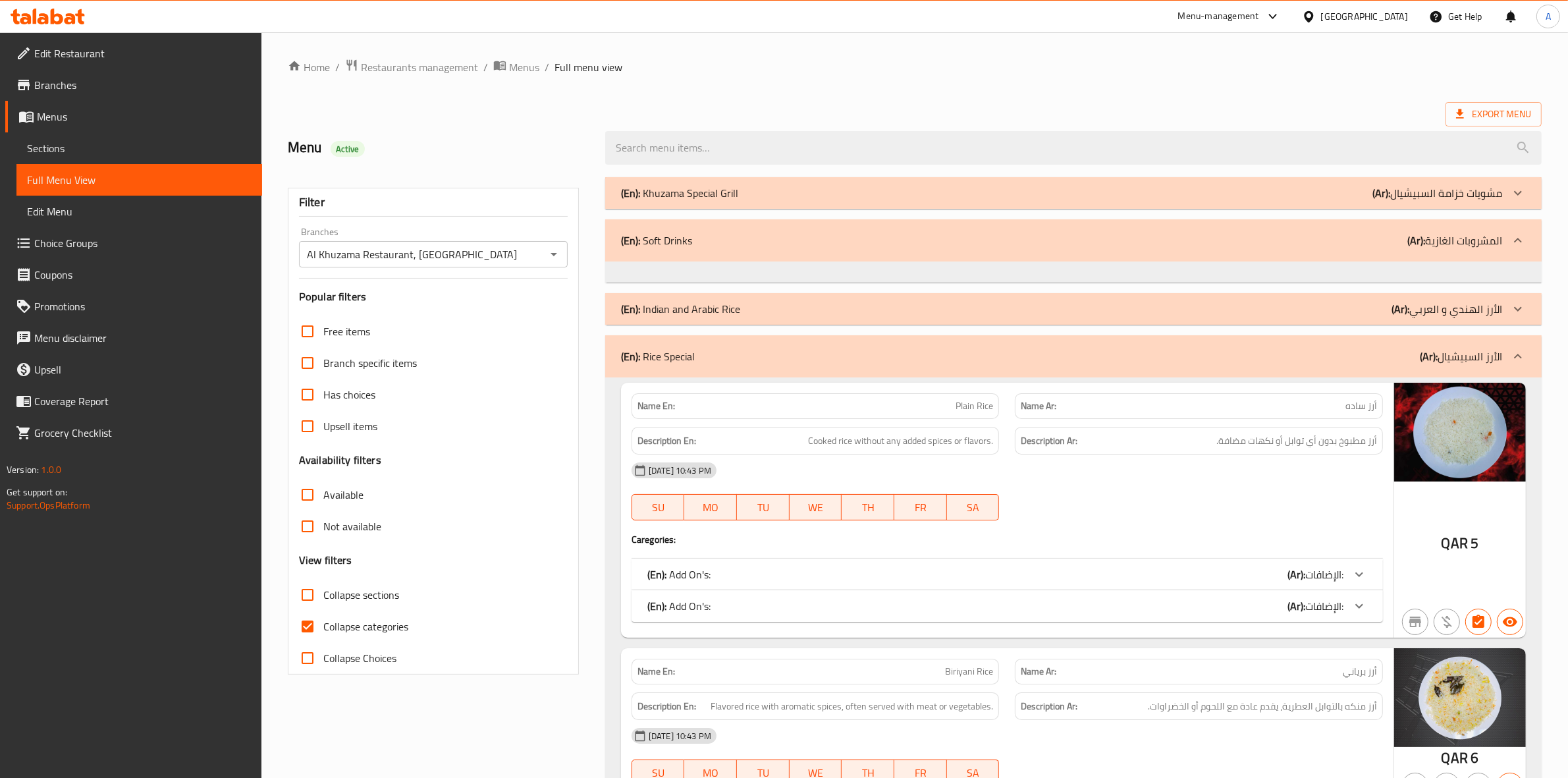
click at [1519, 355] on icon at bounding box center [1518, 356] width 16 height 16
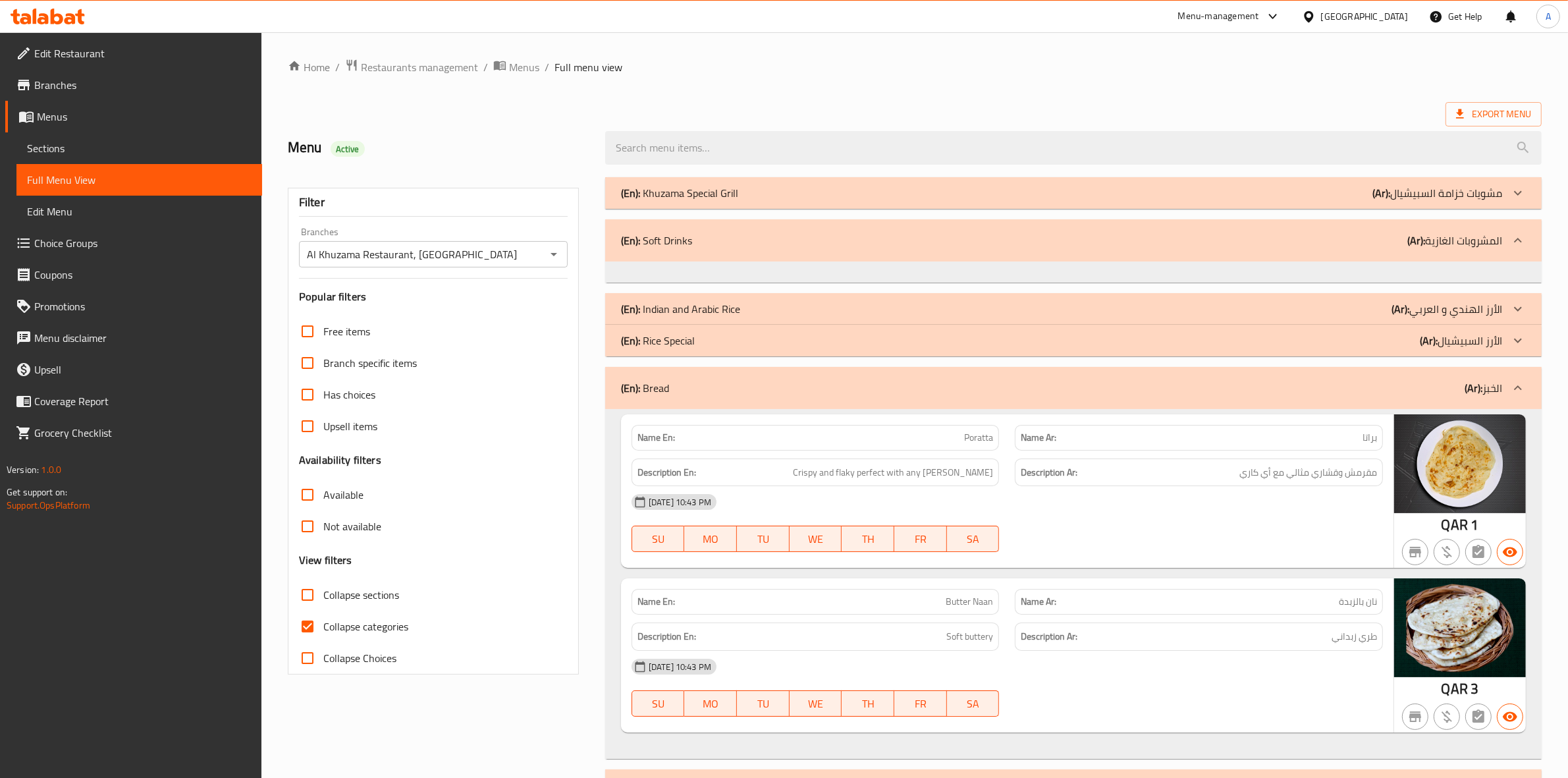
click at [1512, 387] on icon at bounding box center [1518, 389] width 16 height 16
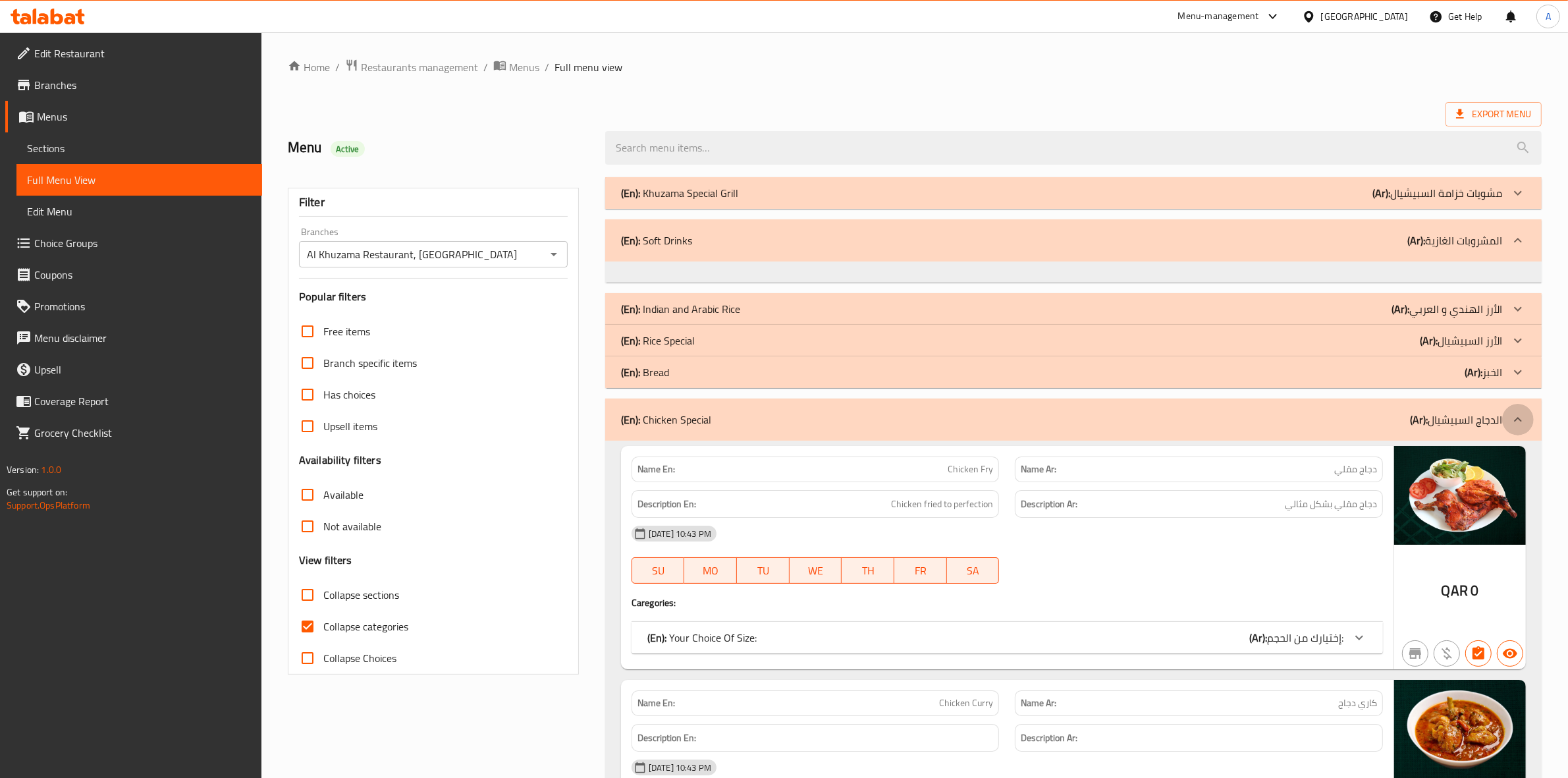
click at [1516, 419] on icon at bounding box center [1518, 420] width 16 height 16
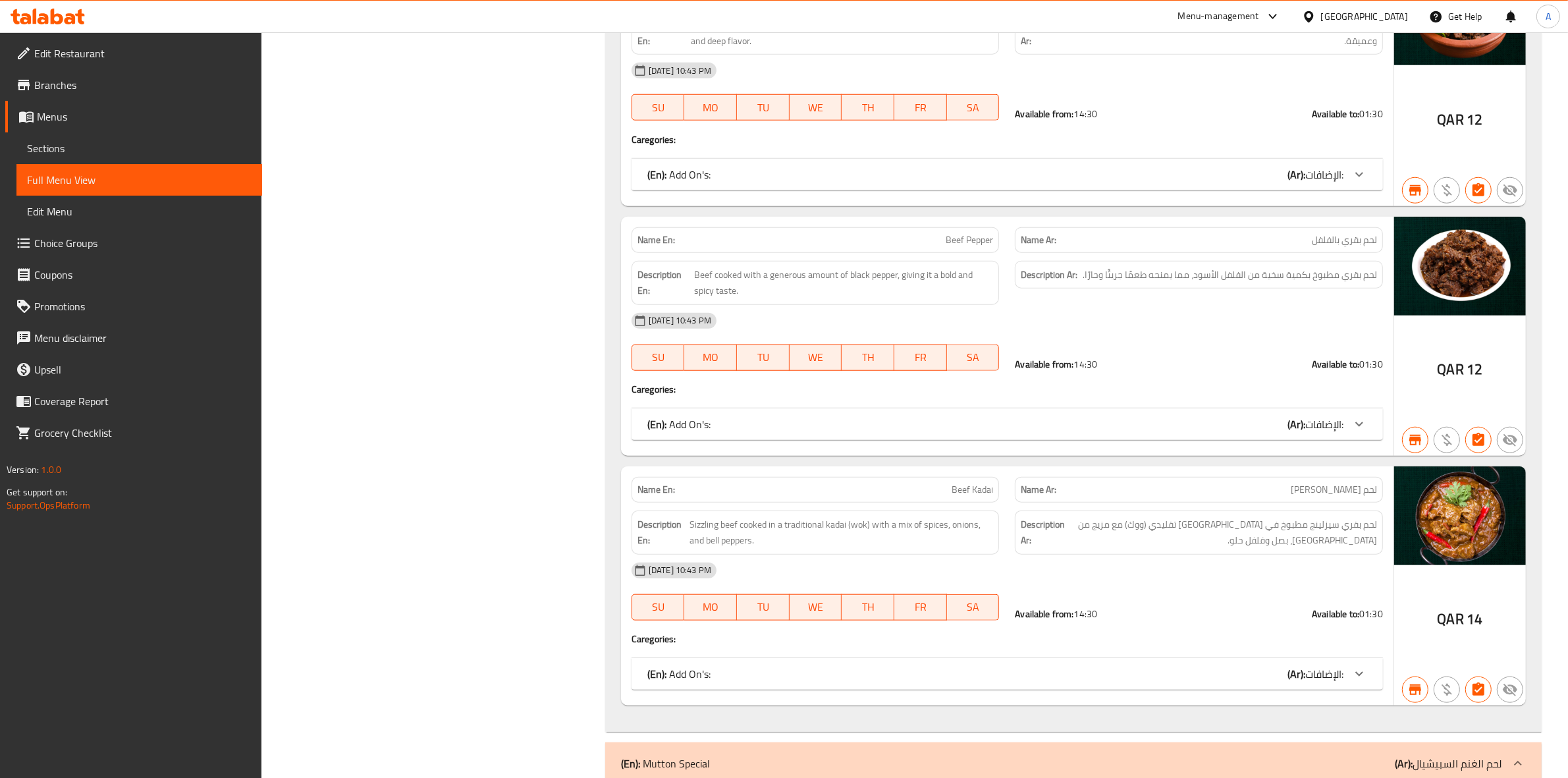
scroll to position [1894, 0]
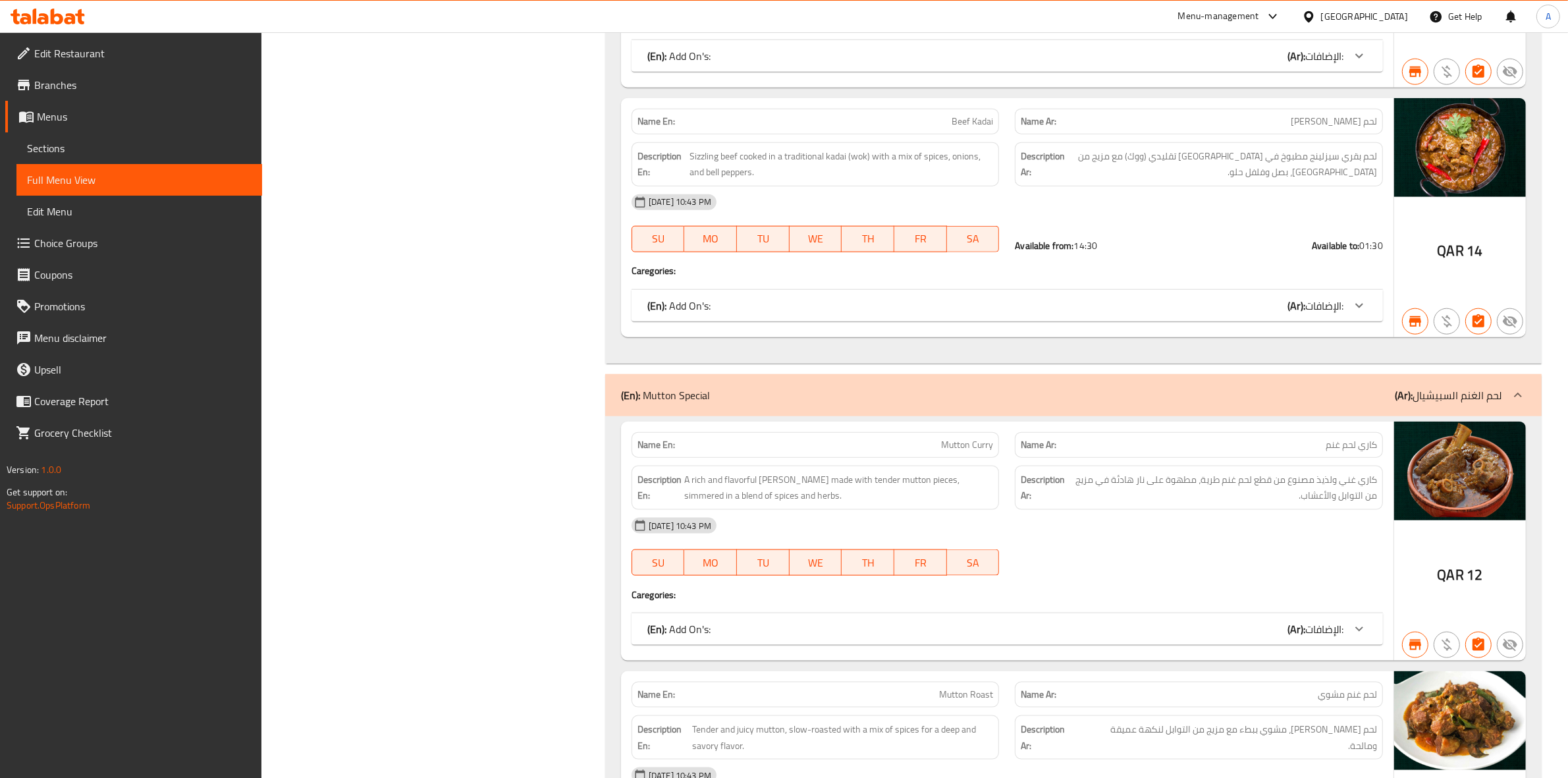
click at [1513, 390] on div at bounding box center [1517, 395] width 31 height 31
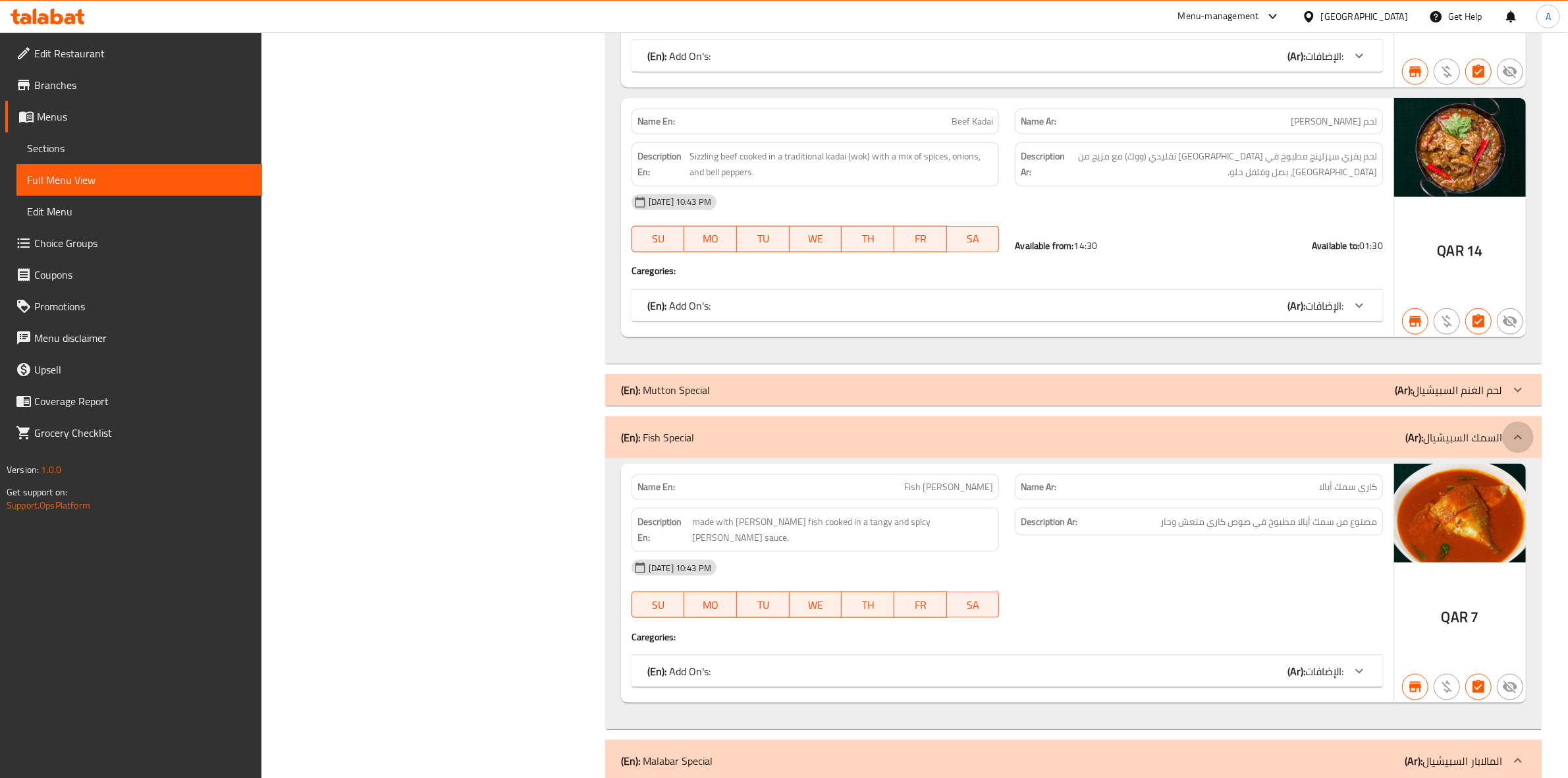
click at [1508, 432] on div at bounding box center [1517, 437] width 31 height 31
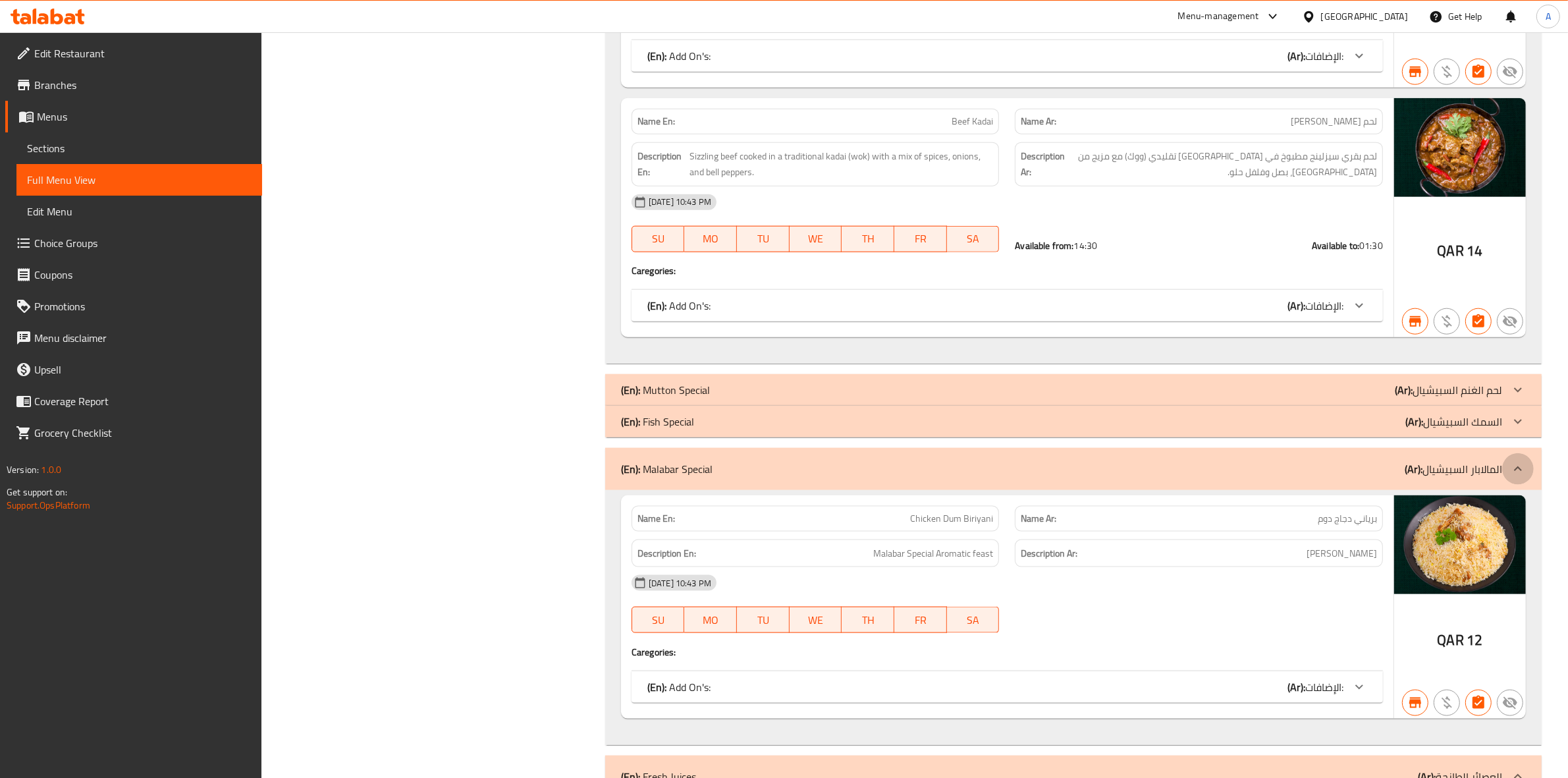
click at [1514, 473] on icon at bounding box center [1518, 469] width 16 height 16
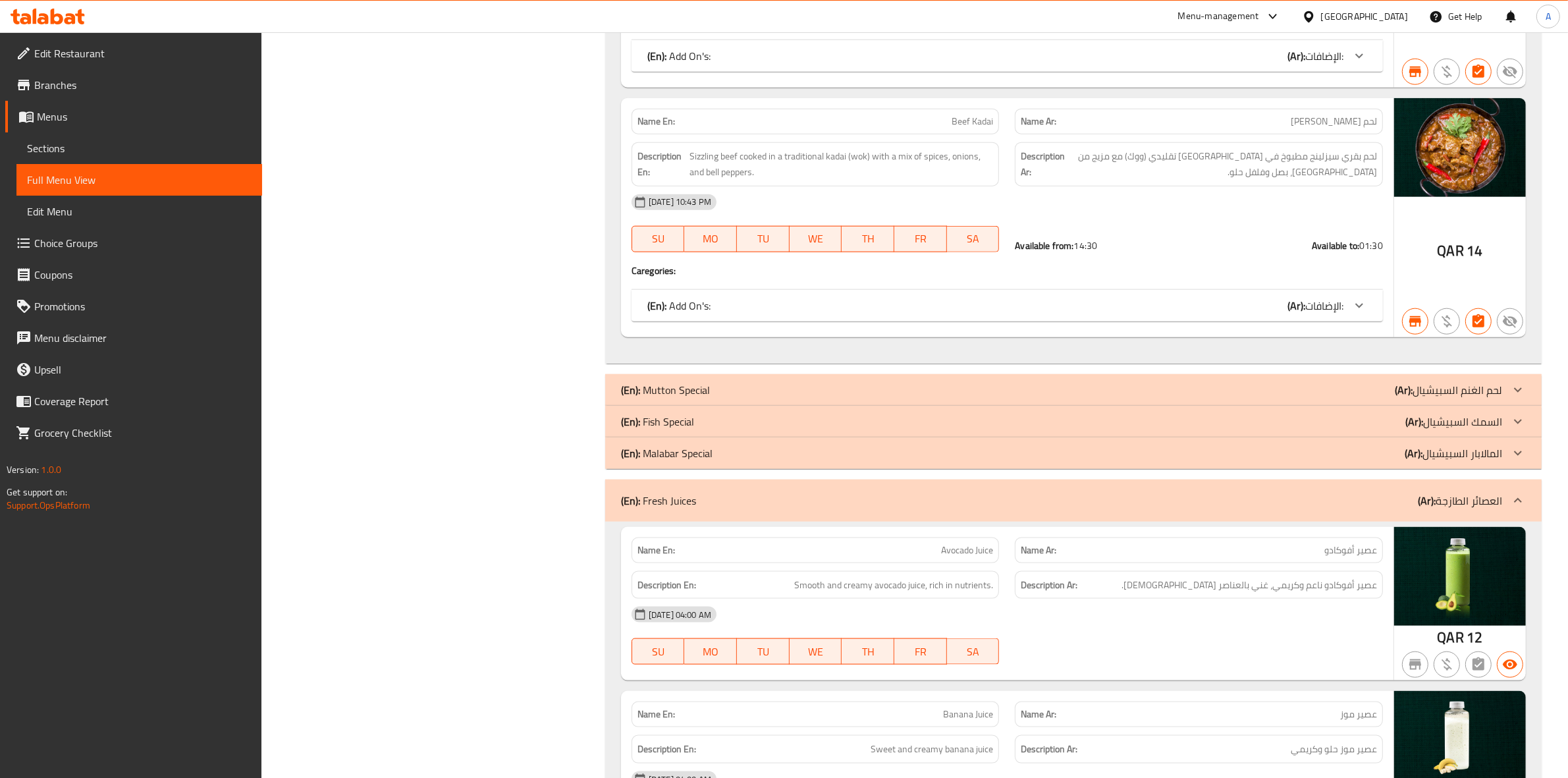
click at [1513, 501] on icon at bounding box center [1518, 500] width 16 height 16
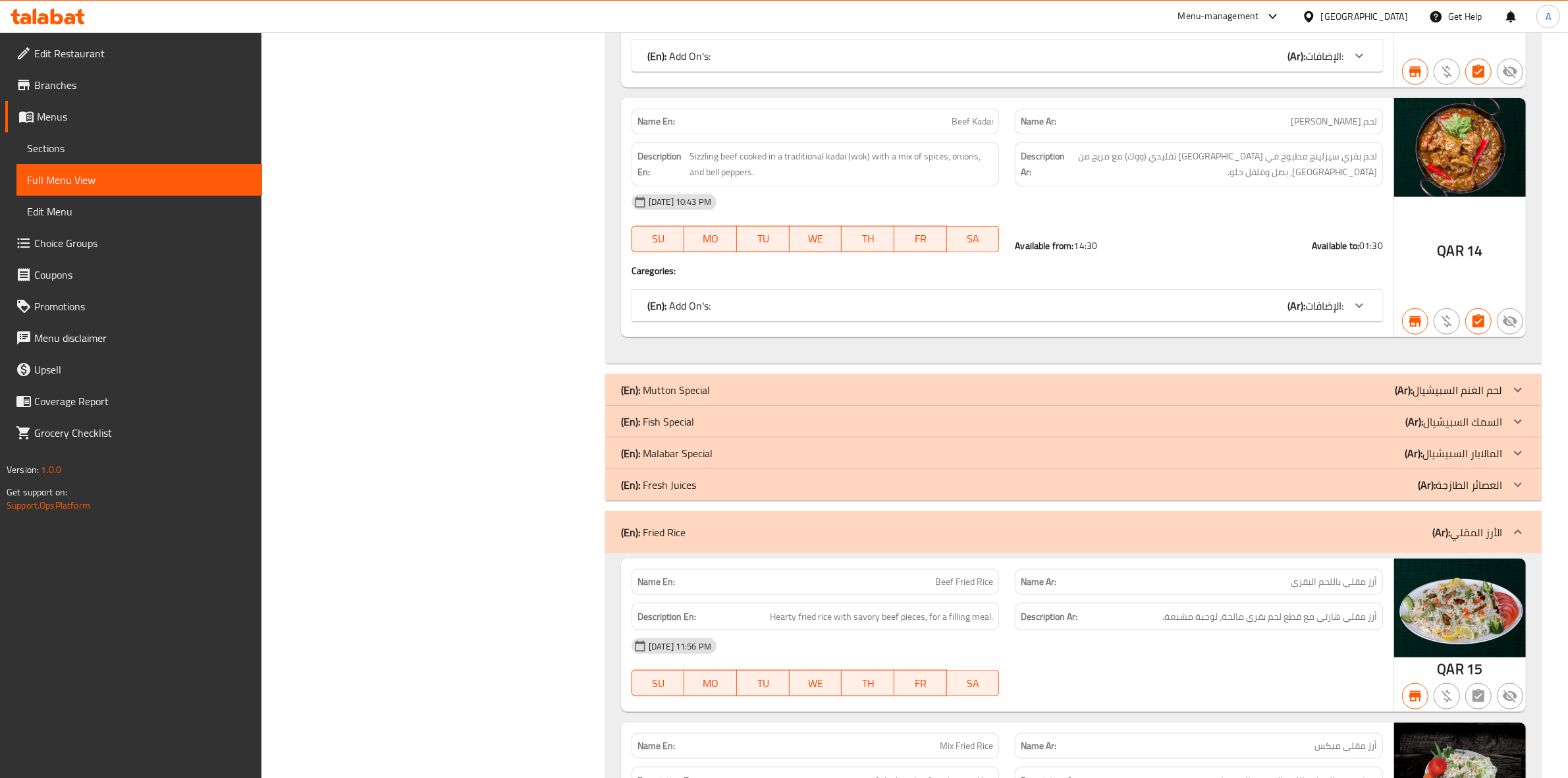
click at [1515, 528] on icon at bounding box center [1518, 533] width 16 height 16
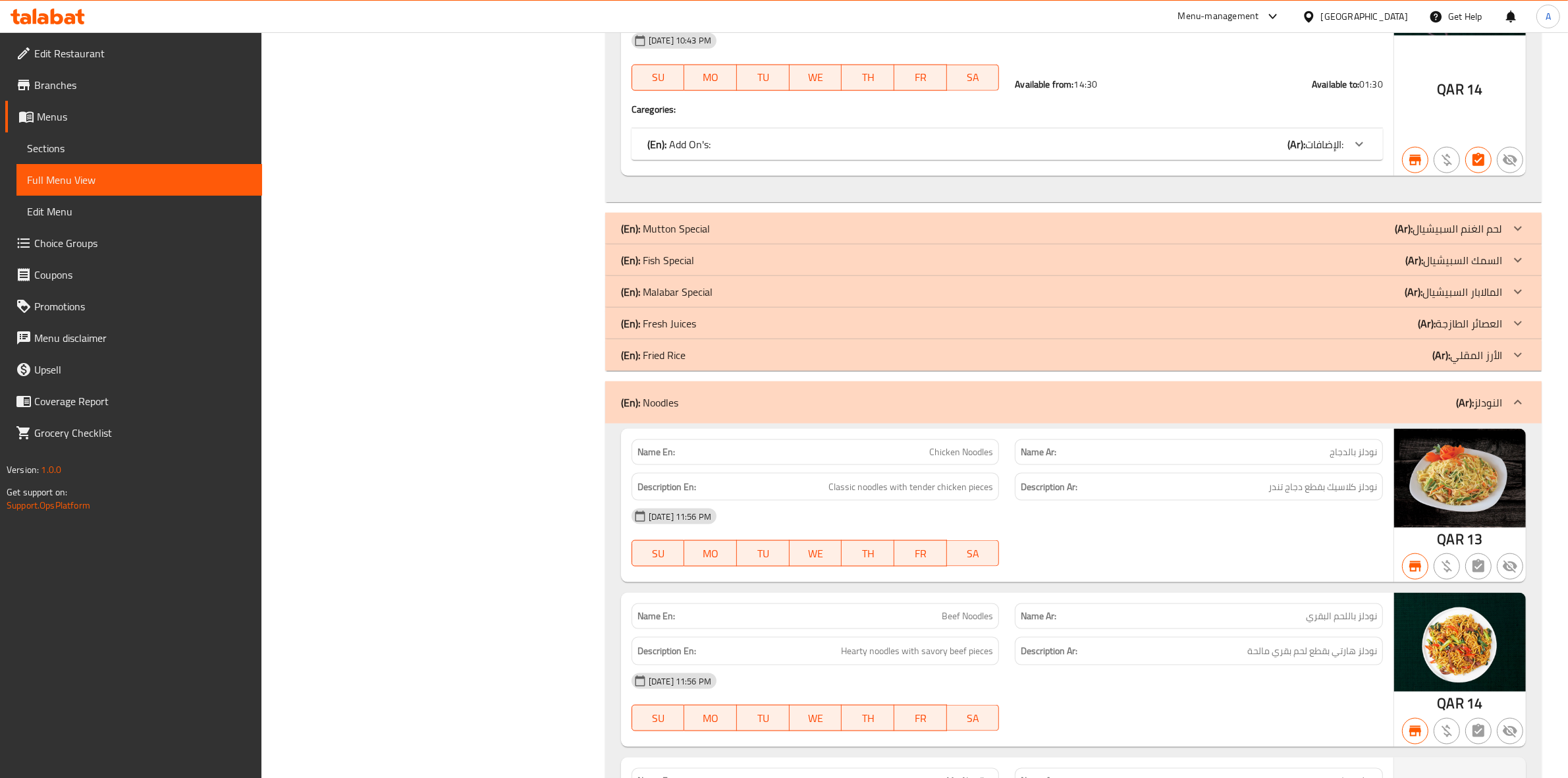
scroll to position [2058, 0]
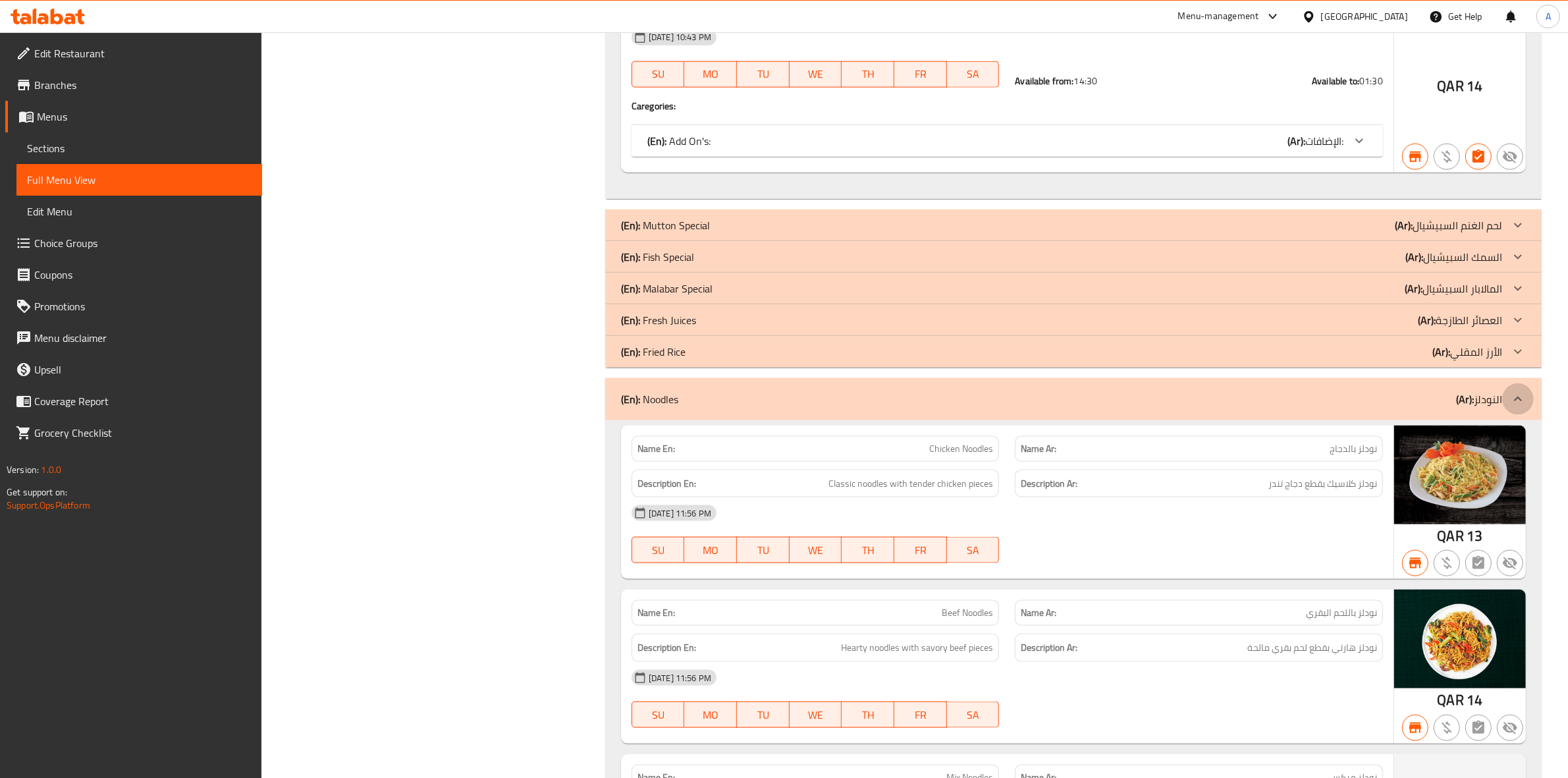
click at [1516, 403] on icon at bounding box center [1518, 399] width 16 height 16
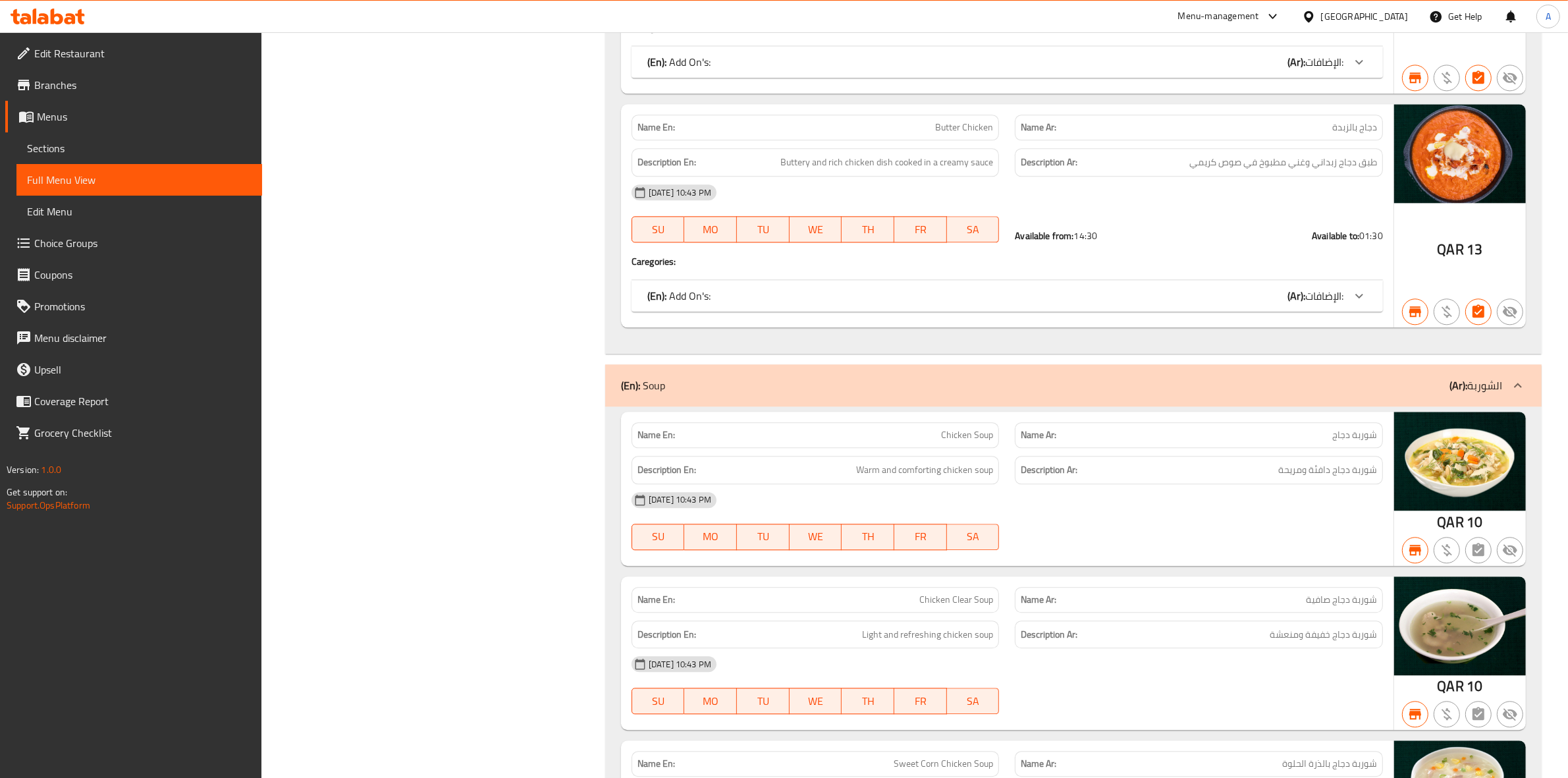
scroll to position [3952, 0]
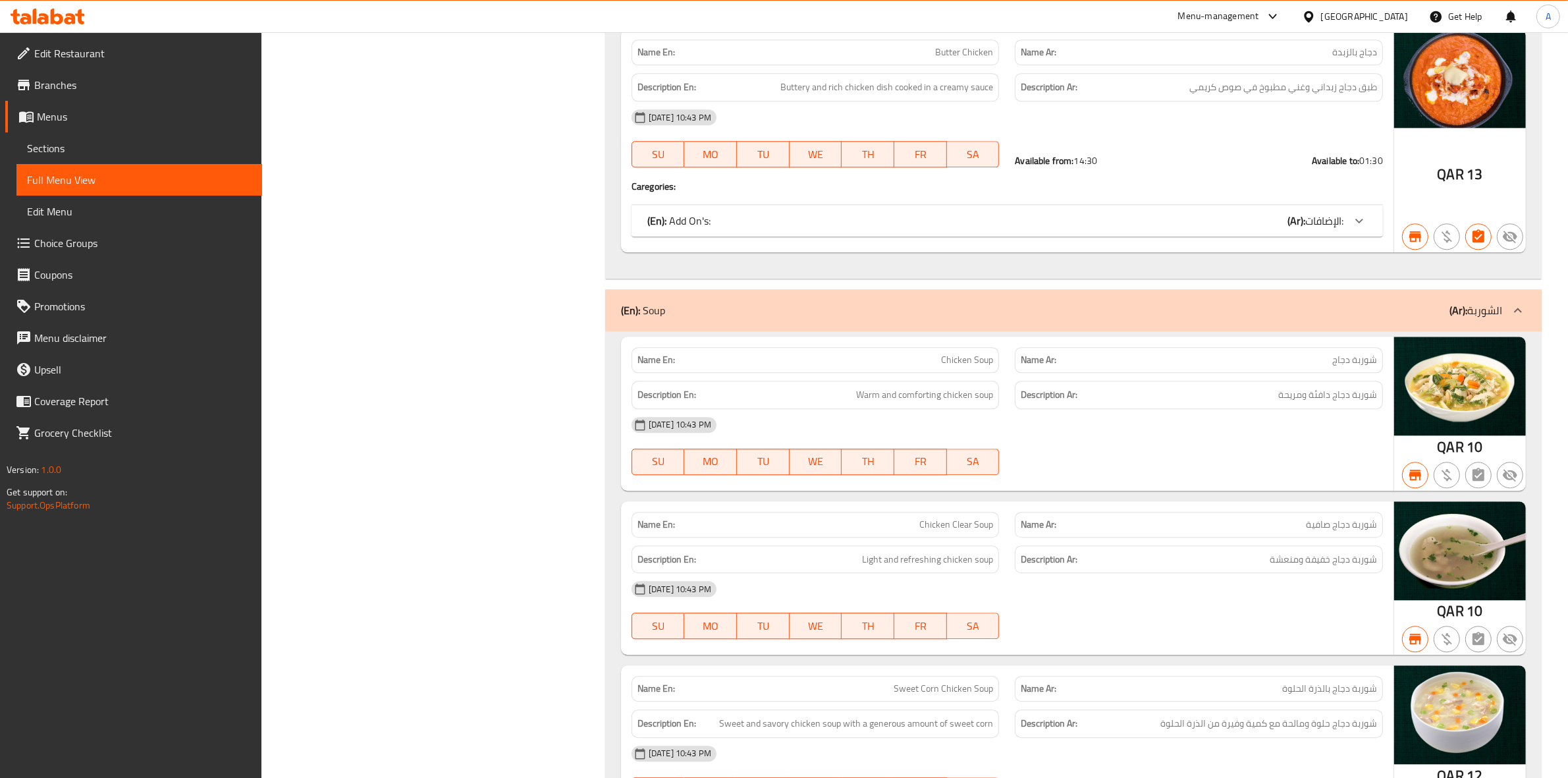
click at [1512, 318] on icon at bounding box center [1518, 311] width 16 height 16
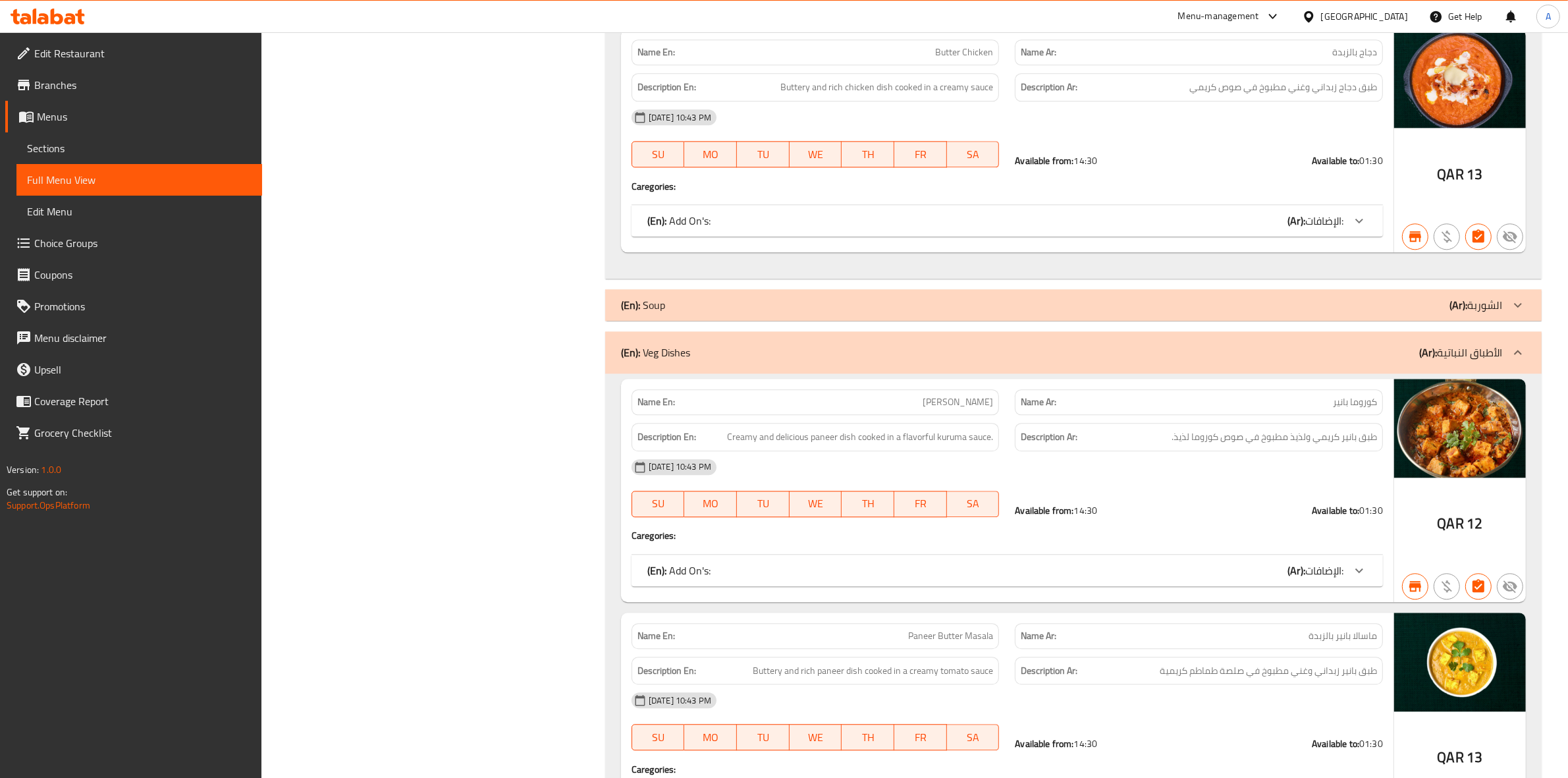
drag, startPoint x: 1515, startPoint y: 357, endPoint x: 1571, endPoint y: 372, distance: 58.0
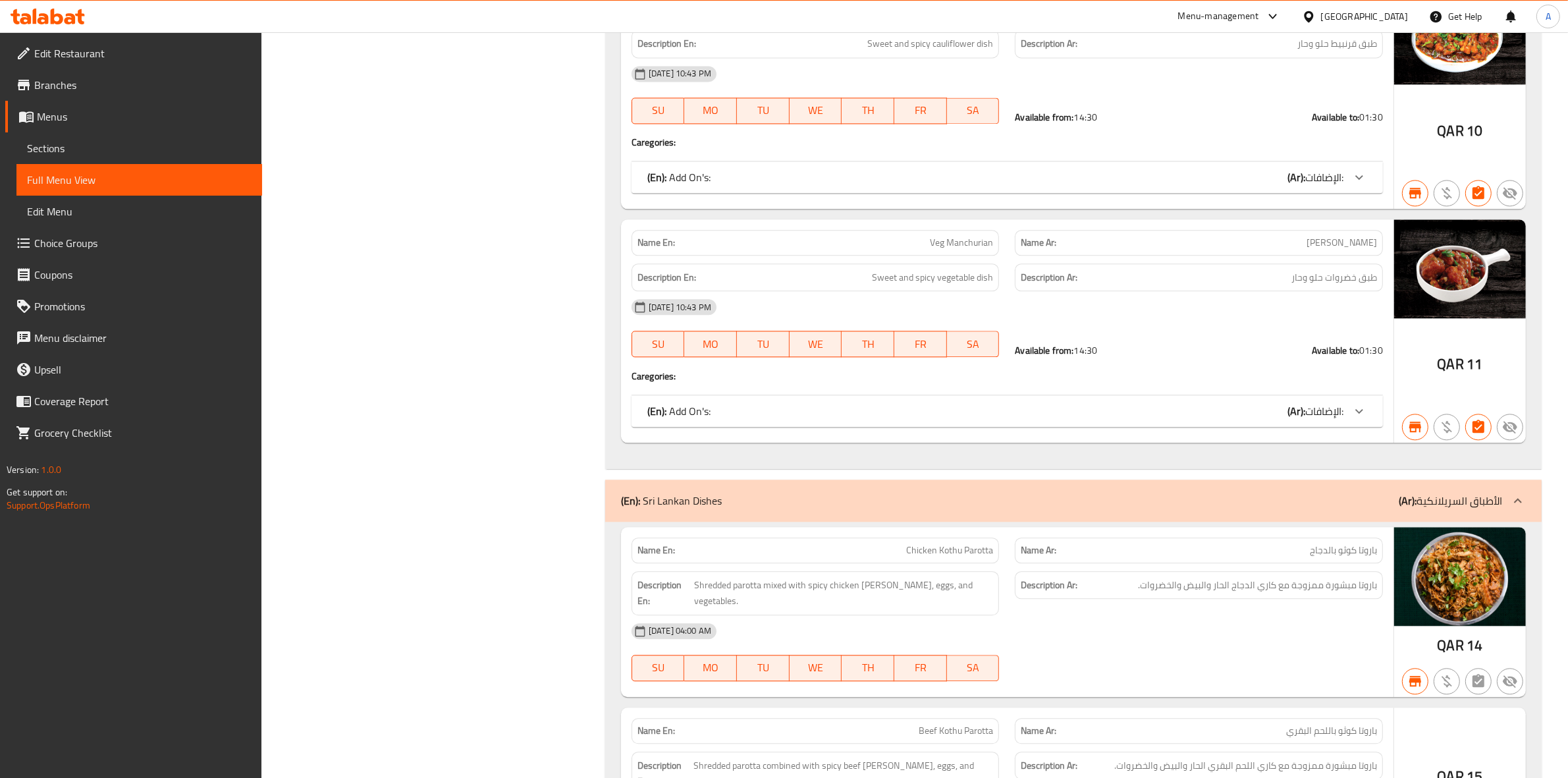
scroll to position [10127, 0]
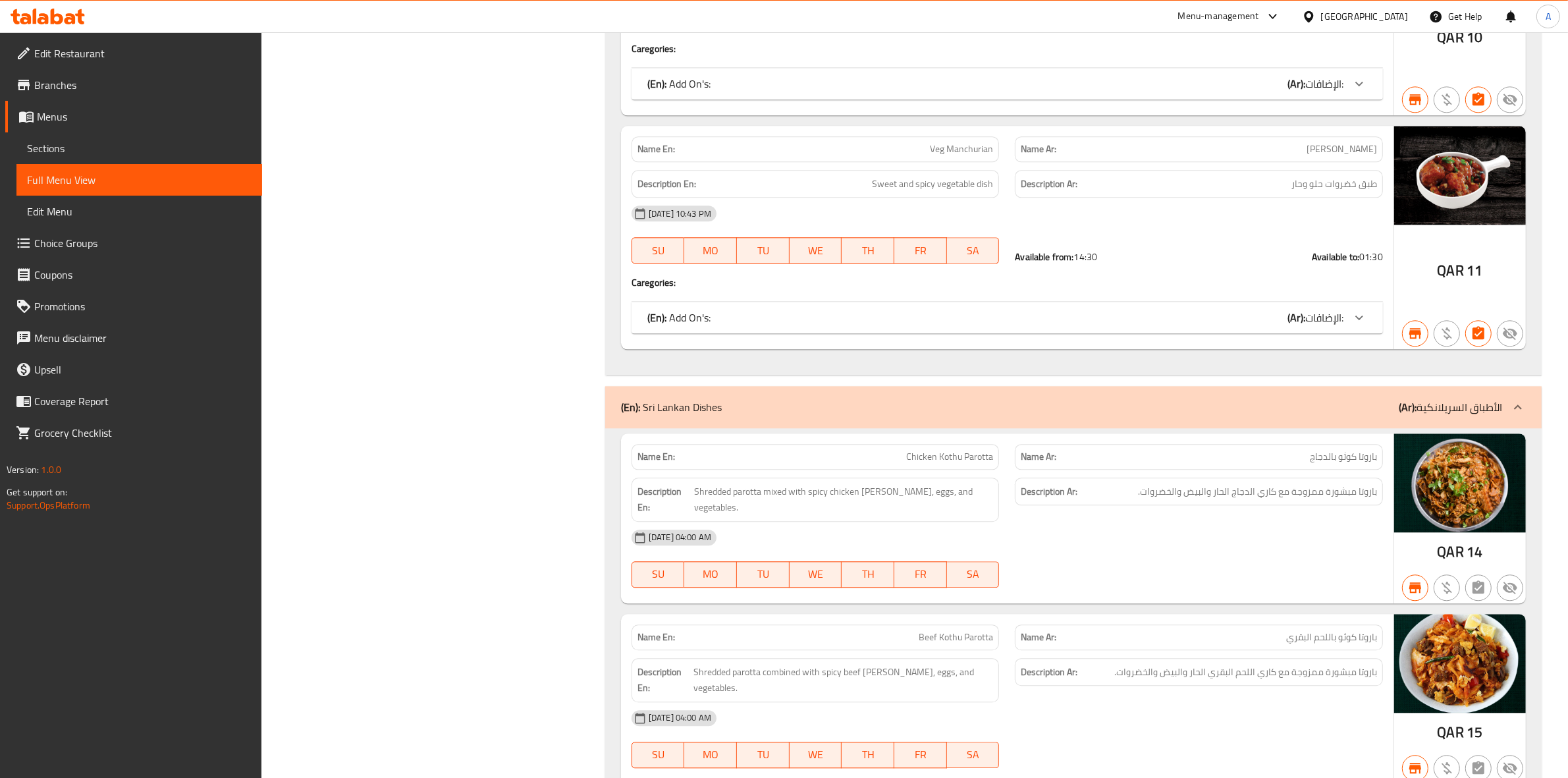
click at [1521, 415] on icon at bounding box center [1518, 407] width 16 height 16
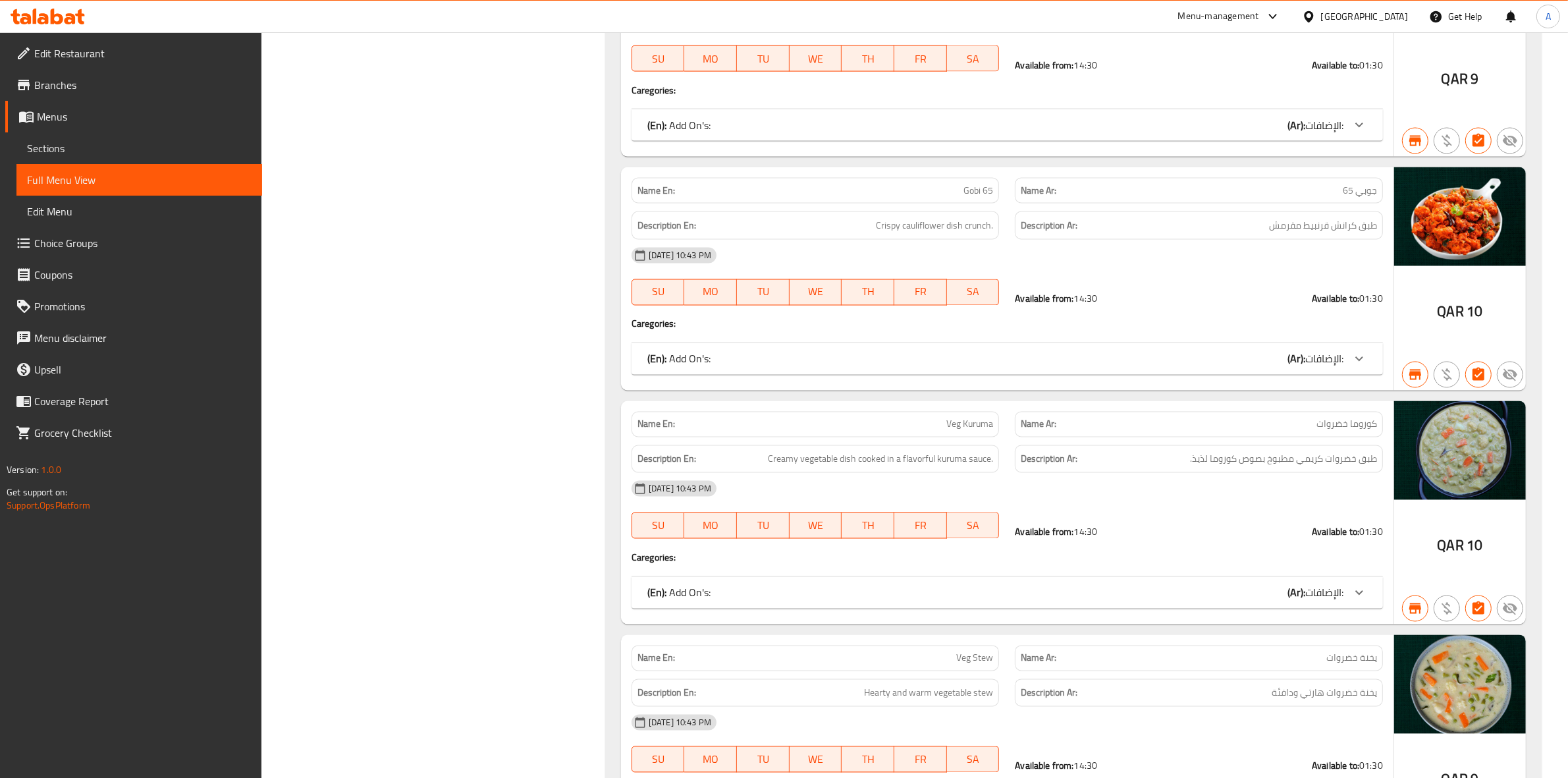
scroll to position [9816, 0]
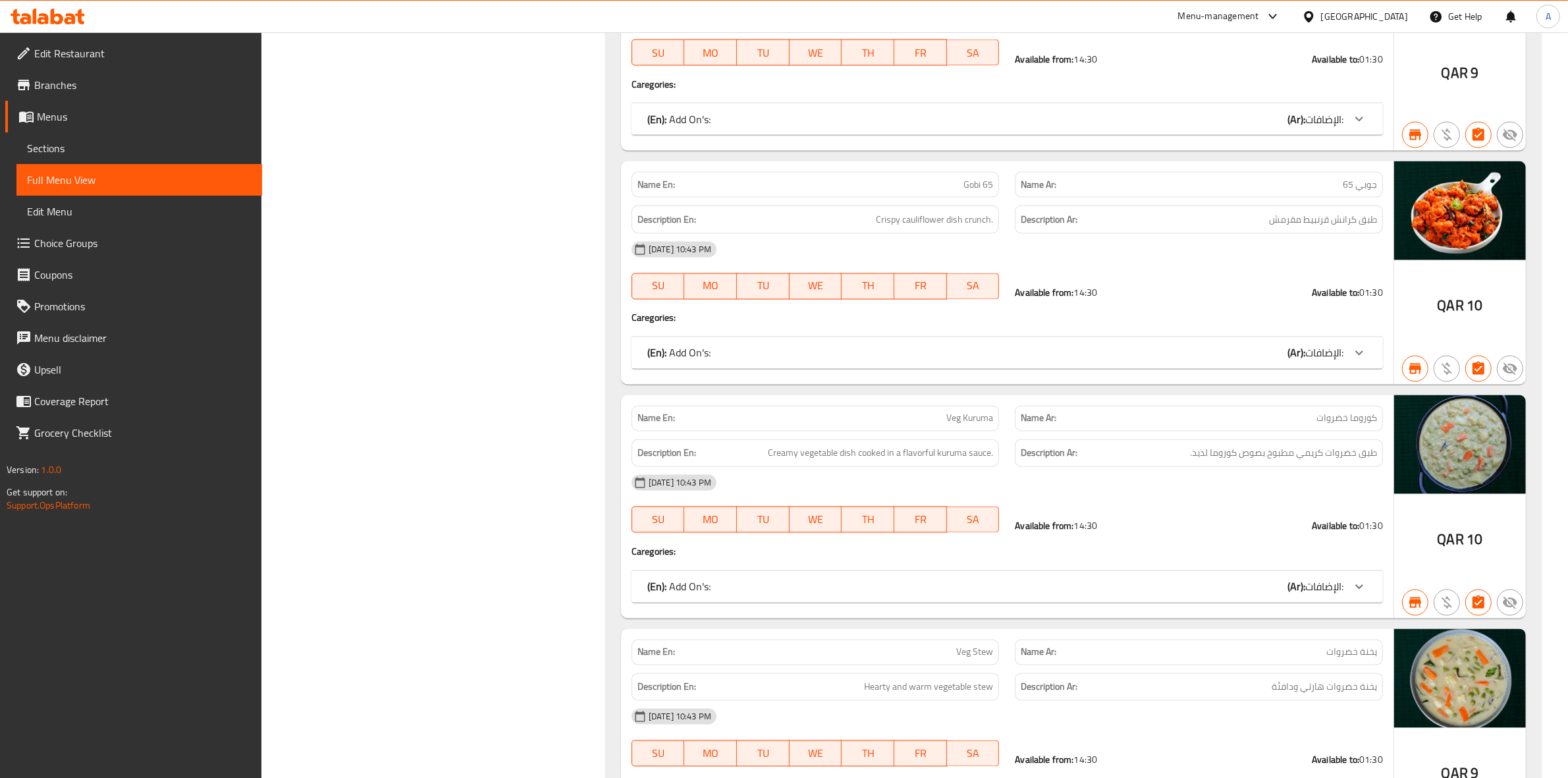
scroll to position [1055, 0]
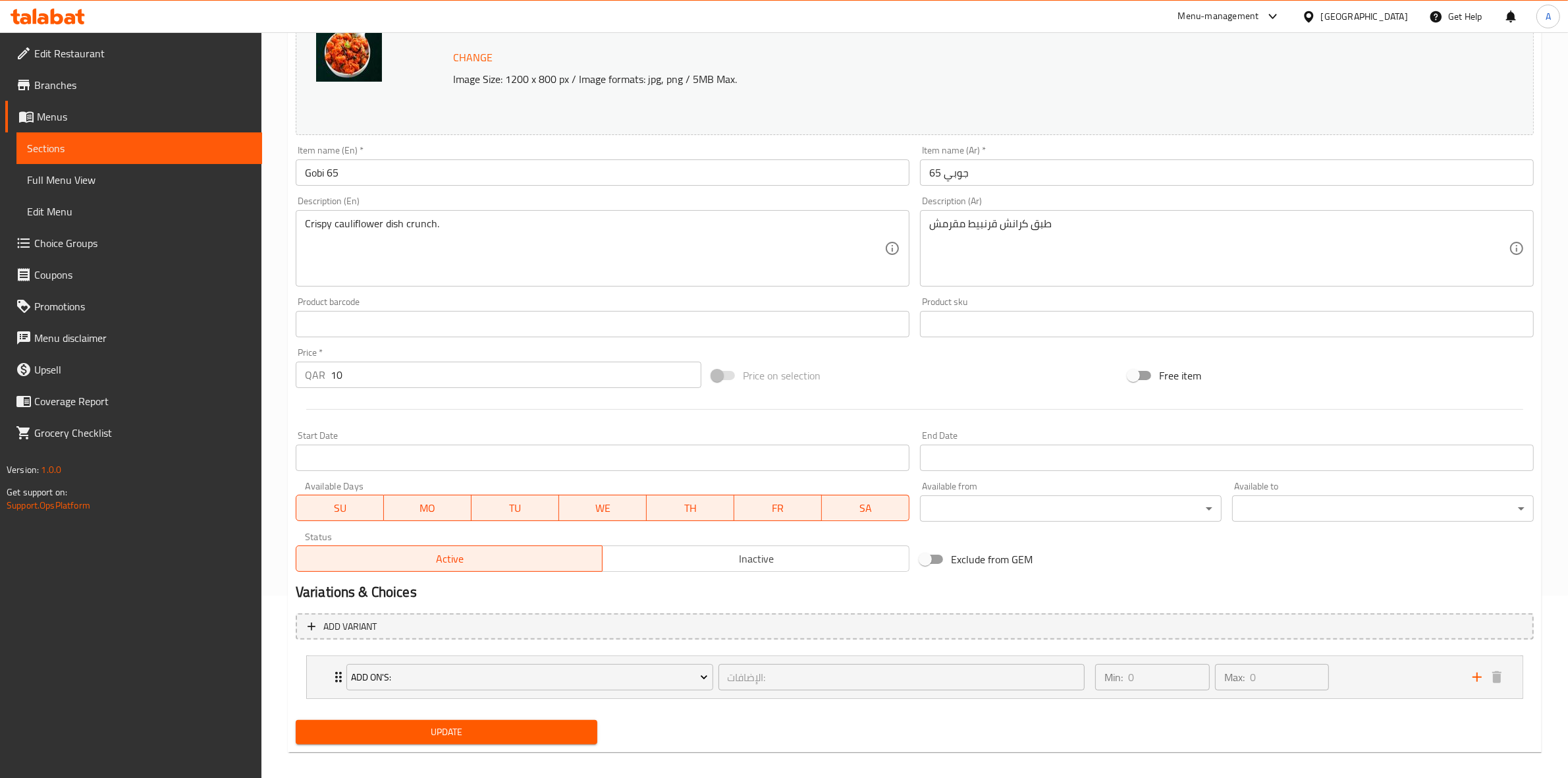
scroll to position [193, 0]
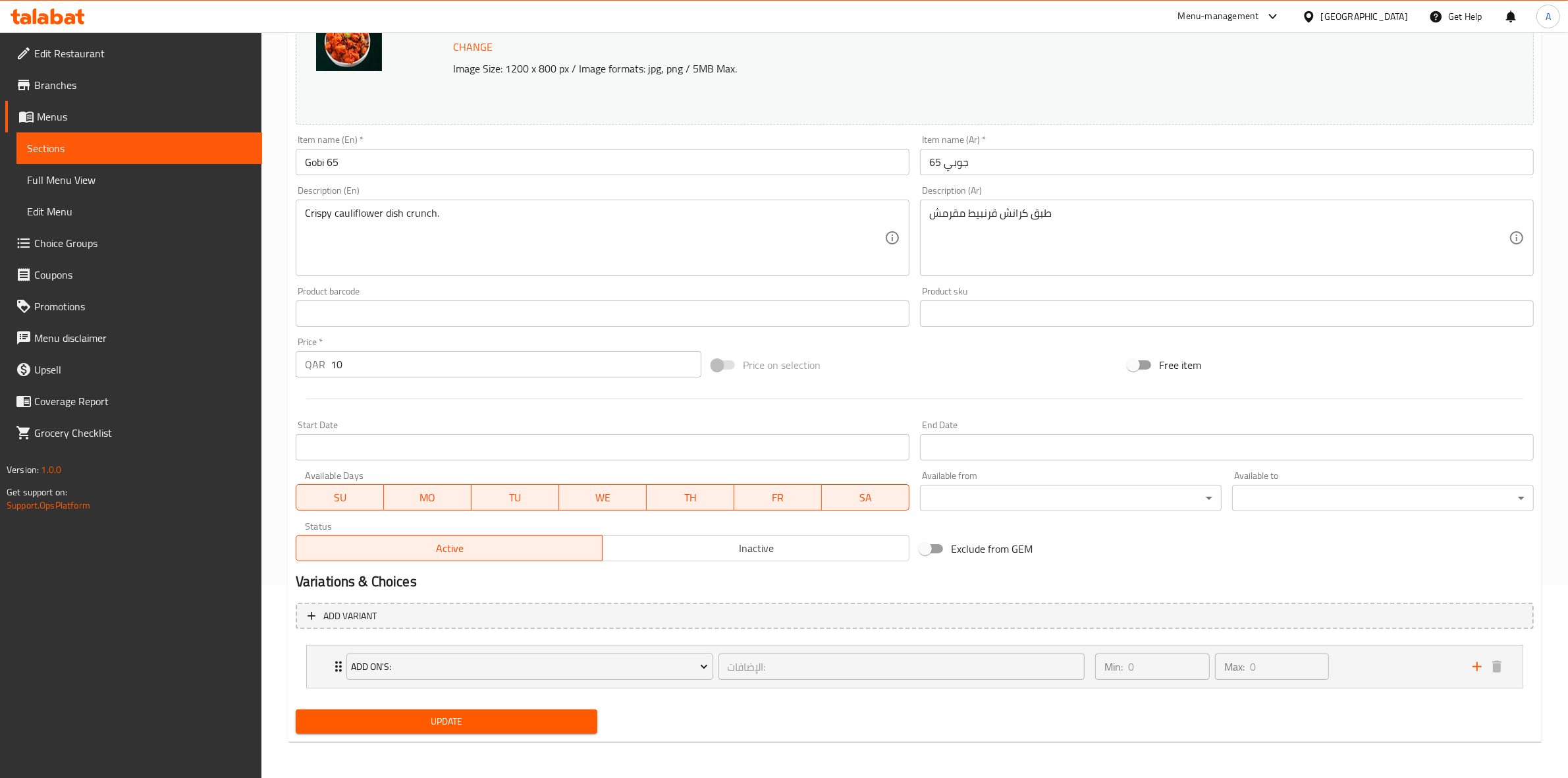
click at [1045, 492] on body "​ Menu-management Qatar Get Help A Edit Restaurant Branches Menus Sections Full…" at bounding box center [784, 211] width 1568 height 746
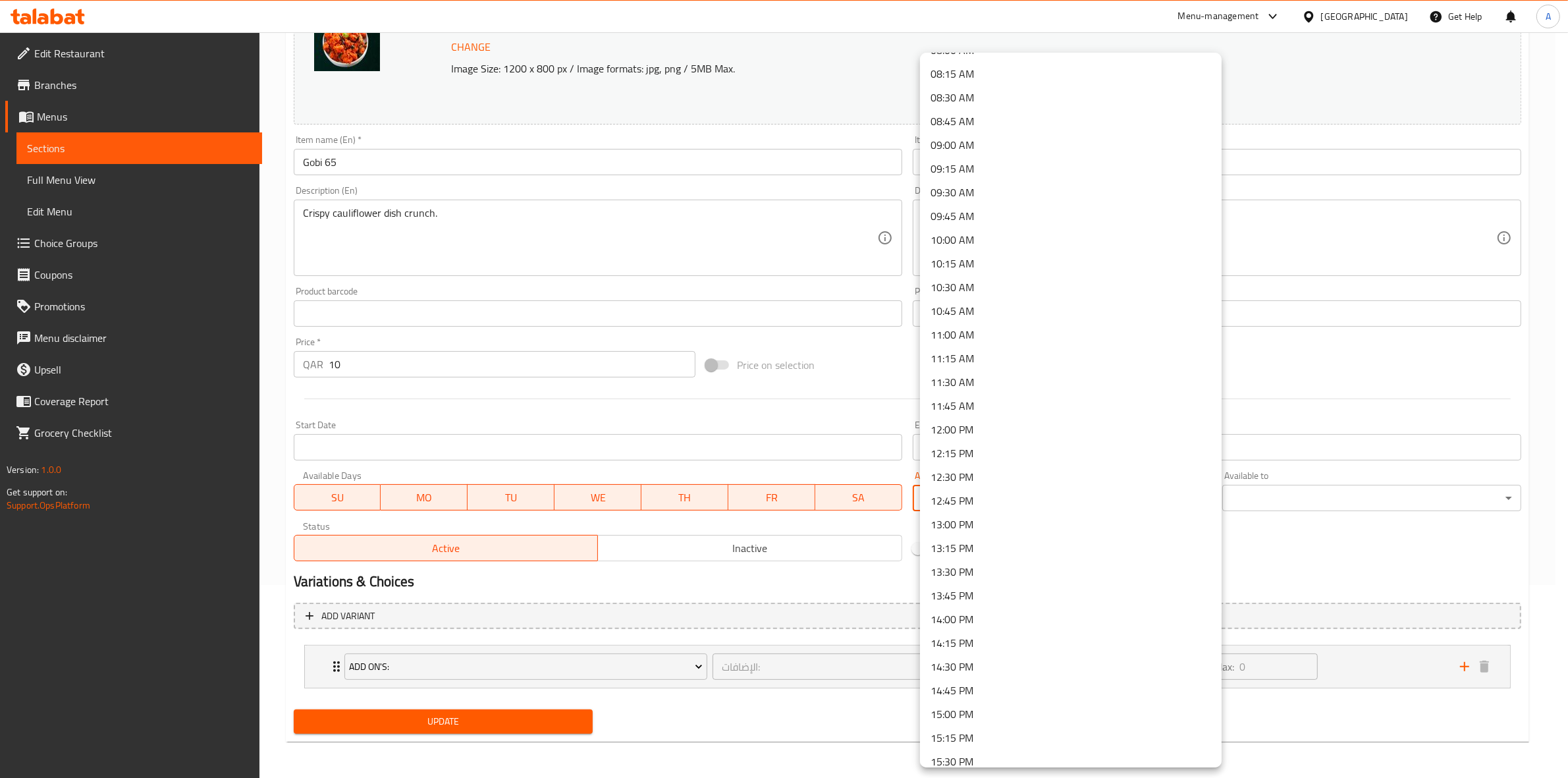
scroll to position [824, 0]
click at [985, 621] on li "14:30 PM" at bounding box center [1070, 621] width 302 height 23
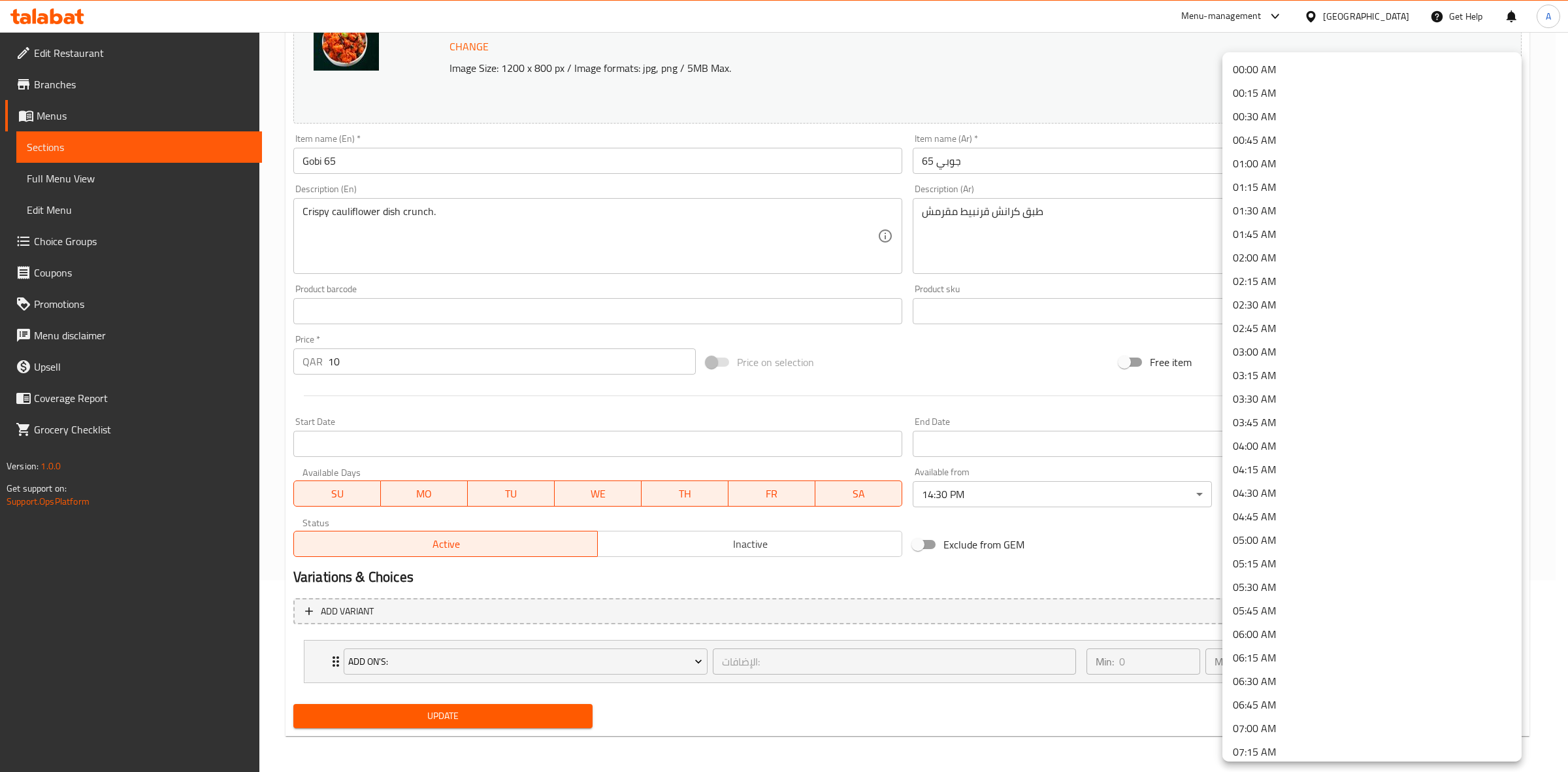
click at [1278, 488] on body "​ Menu-management Qatar Get Help A Edit Restaurant Branches Menus Sections Full…" at bounding box center [784, 210] width 1568 height 740
click at [1288, 217] on li "01:30 AM" at bounding box center [1372, 211] width 299 height 23
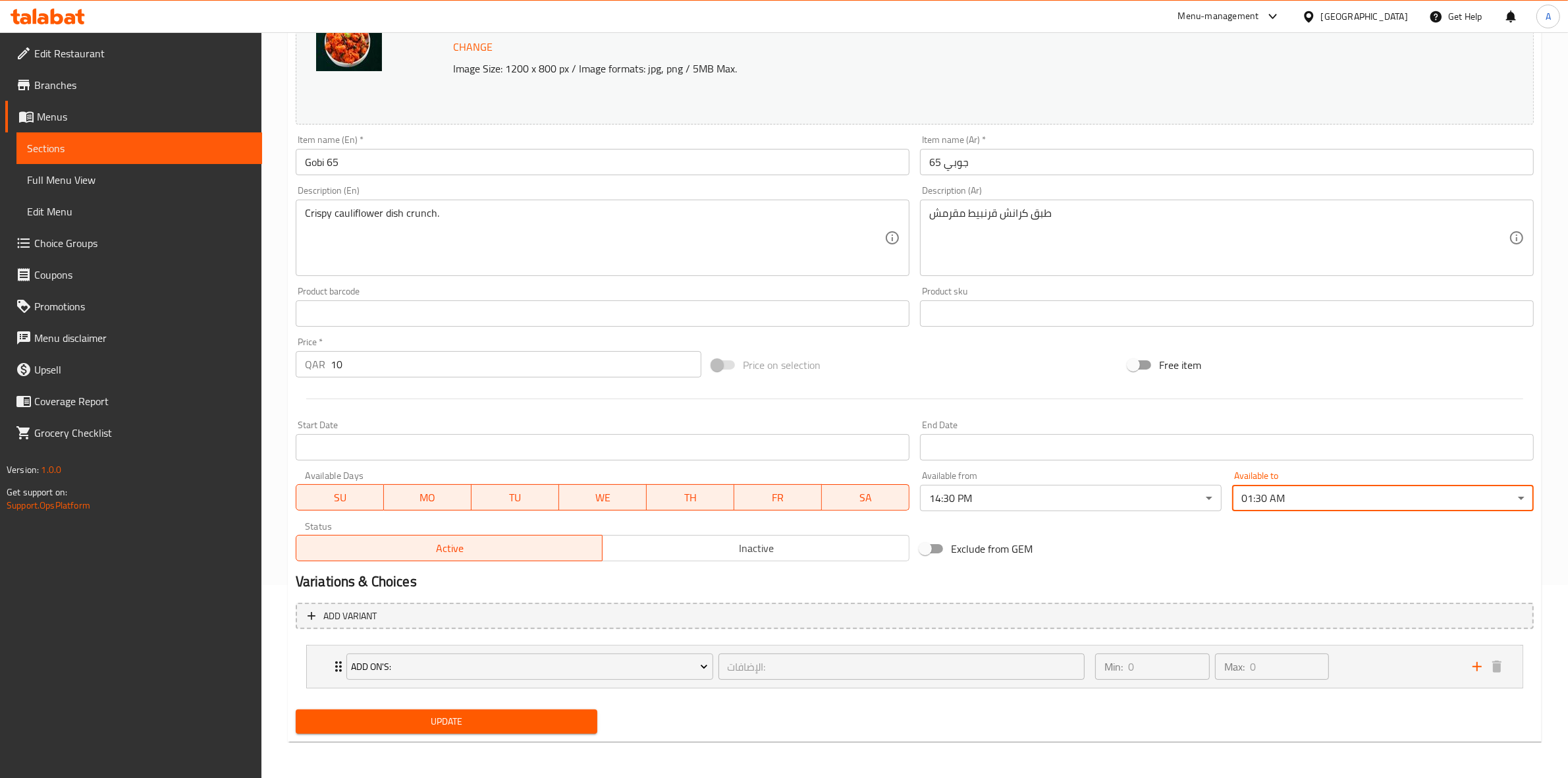
click at [1125, 577] on h2 "Variations & Choices" at bounding box center [914, 582] width 1238 height 20
click at [417, 722] on span "Update" at bounding box center [446, 722] width 280 height 16
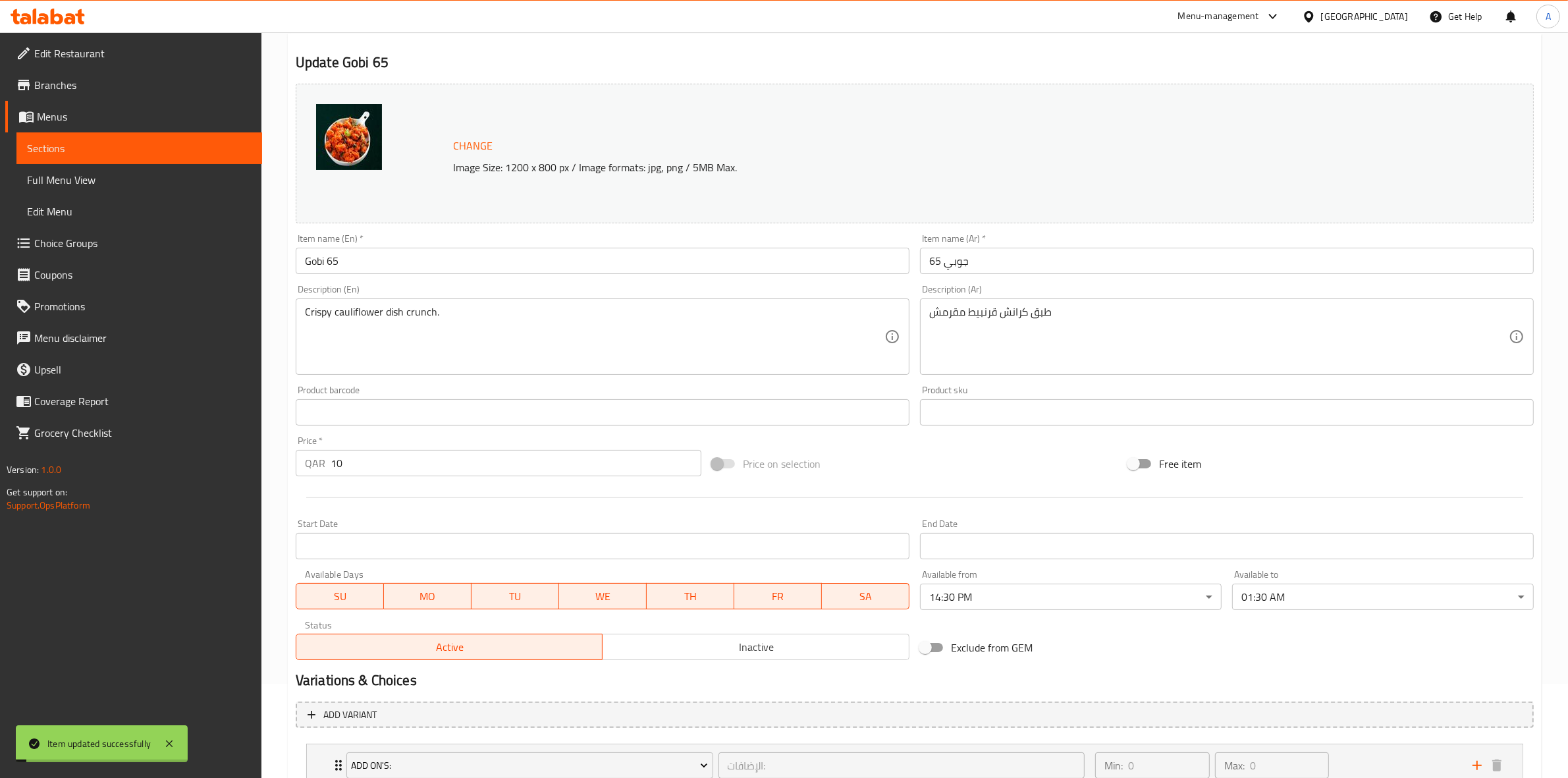
scroll to position [0, 0]
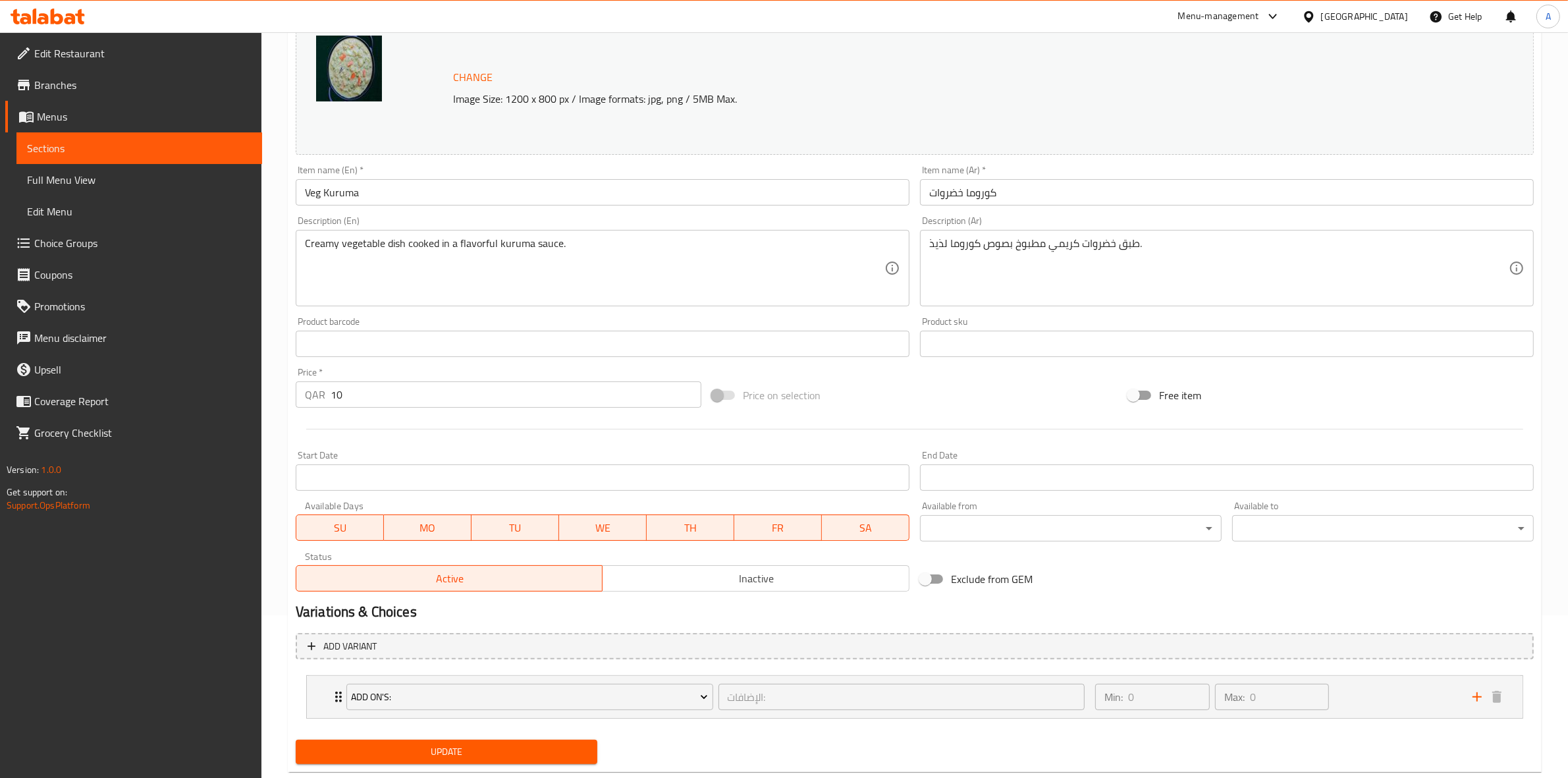
scroll to position [165, 0]
click at [980, 515] on body "​ Menu-management Qatar Get Help A Edit Restaurant Branches Menus Sections Full…" at bounding box center [784, 240] width 1568 height 746
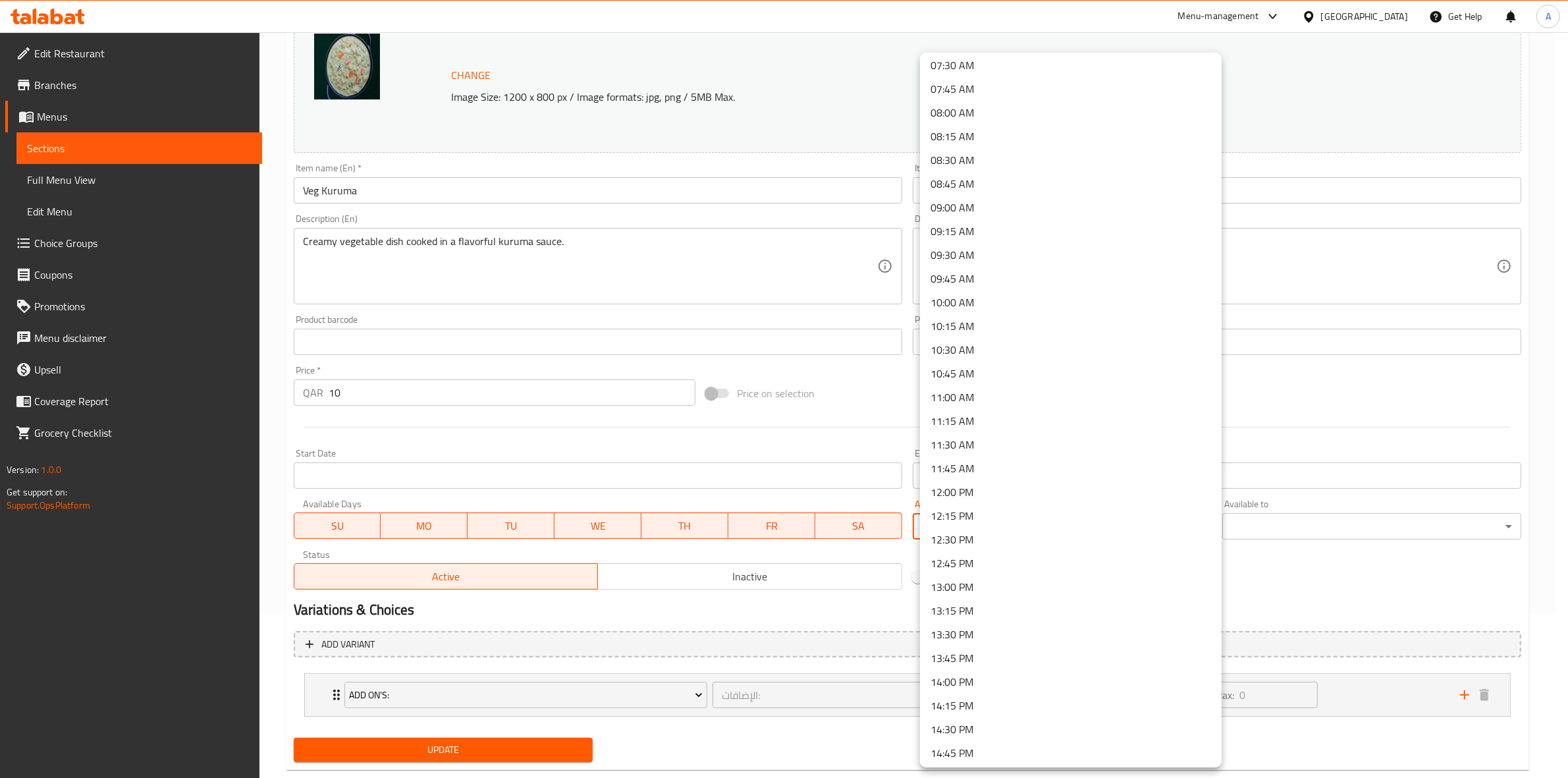
scroll to position [741, 0]
click at [978, 697] on li "14:30 PM" at bounding box center [1070, 704] width 302 height 23
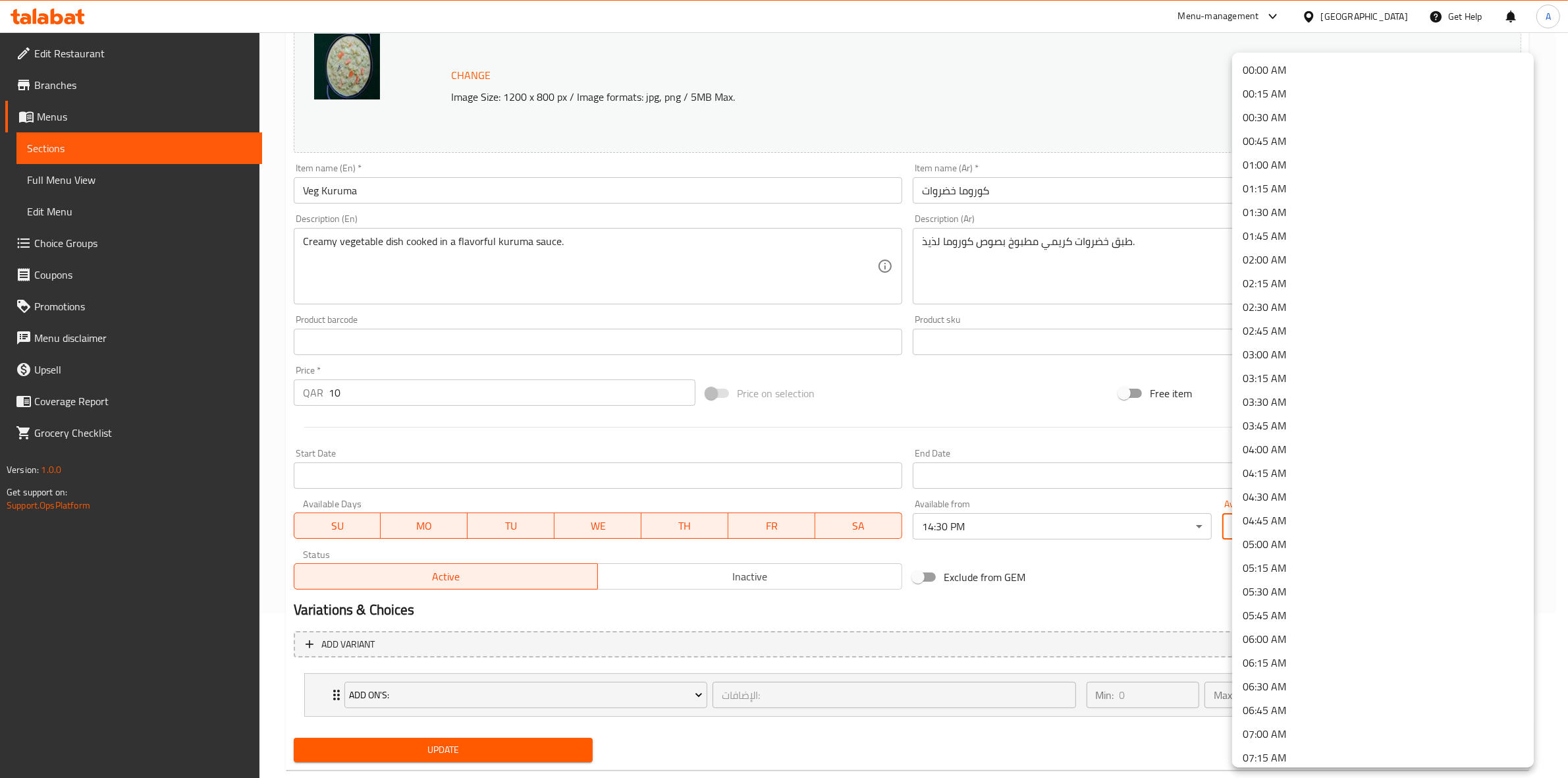
click at [1337, 522] on body "​ Menu-management Qatar Get Help A Edit Restaurant Branches Menus Sections Full…" at bounding box center [784, 240] width 1568 height 746
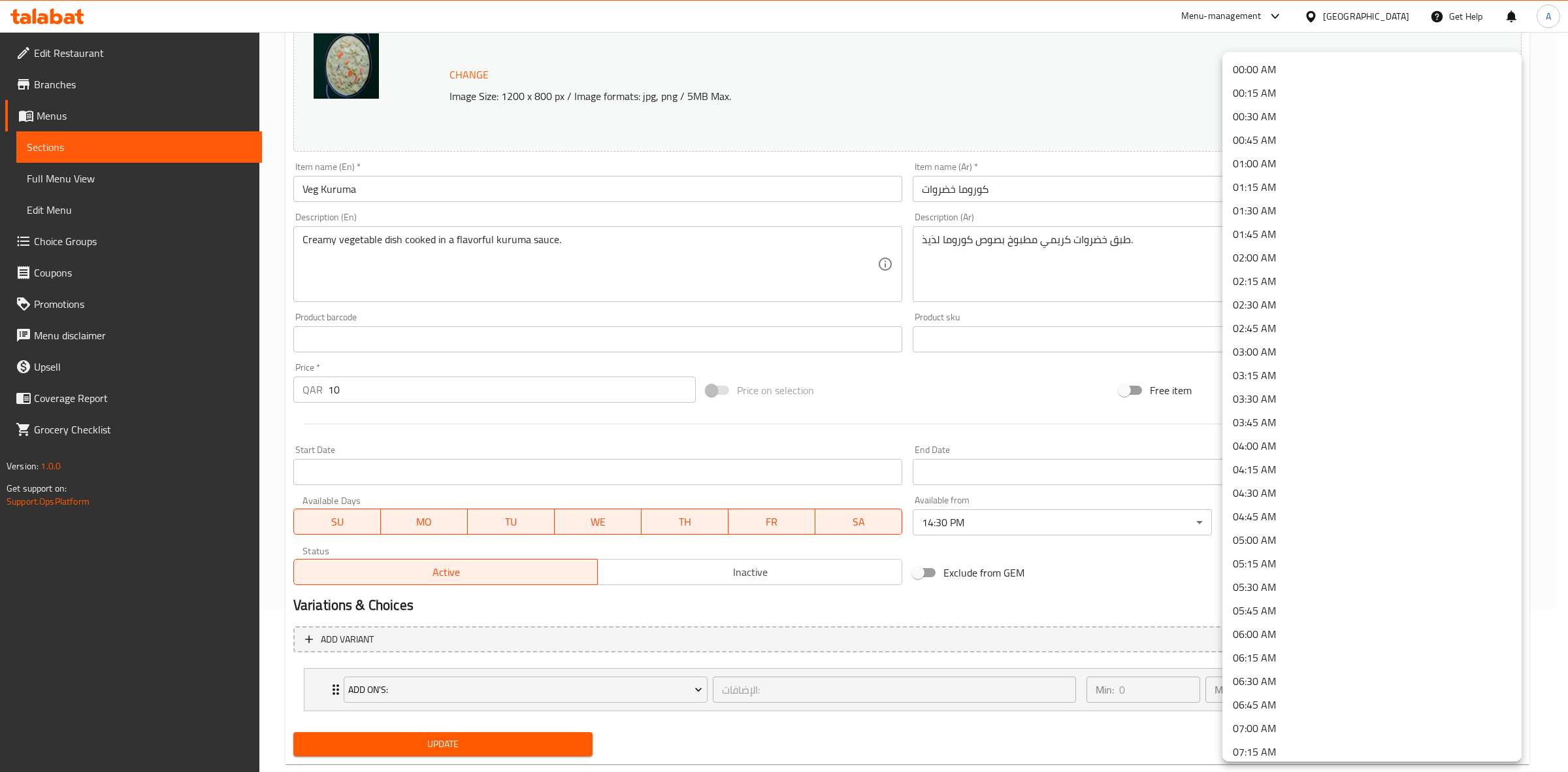
click at [1292, 211] on li "01:30 AM" at bounding box center [1372, 211] width 299 height 23
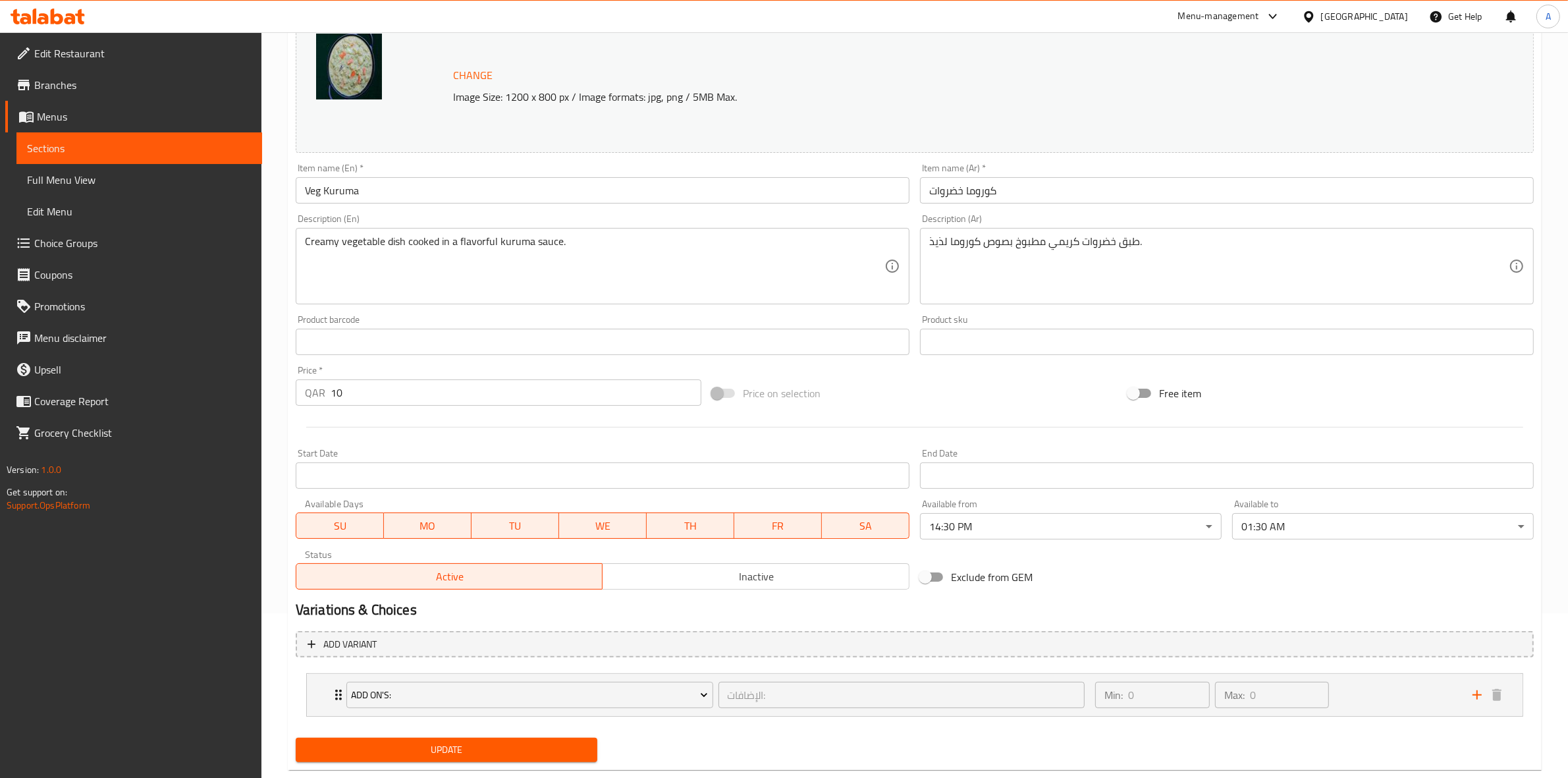
click at [1120, 596] on div "Variations & Choices" at bounding box center [914, 610] width 1248 height 30
click at [420, 741] on span "Update" at bounding box center [446, 749] width 280 height 16
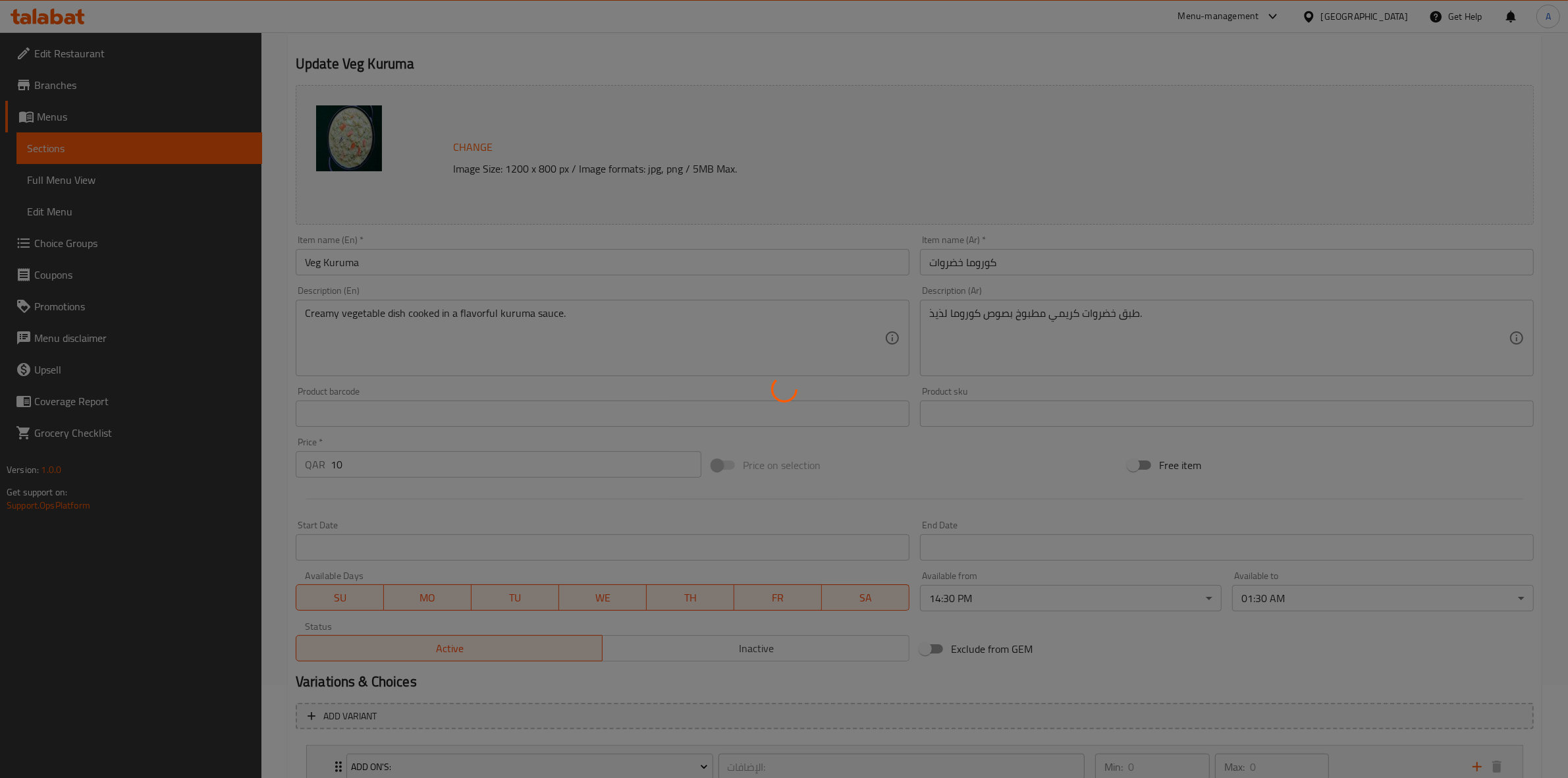
scroll to position [0, 0]
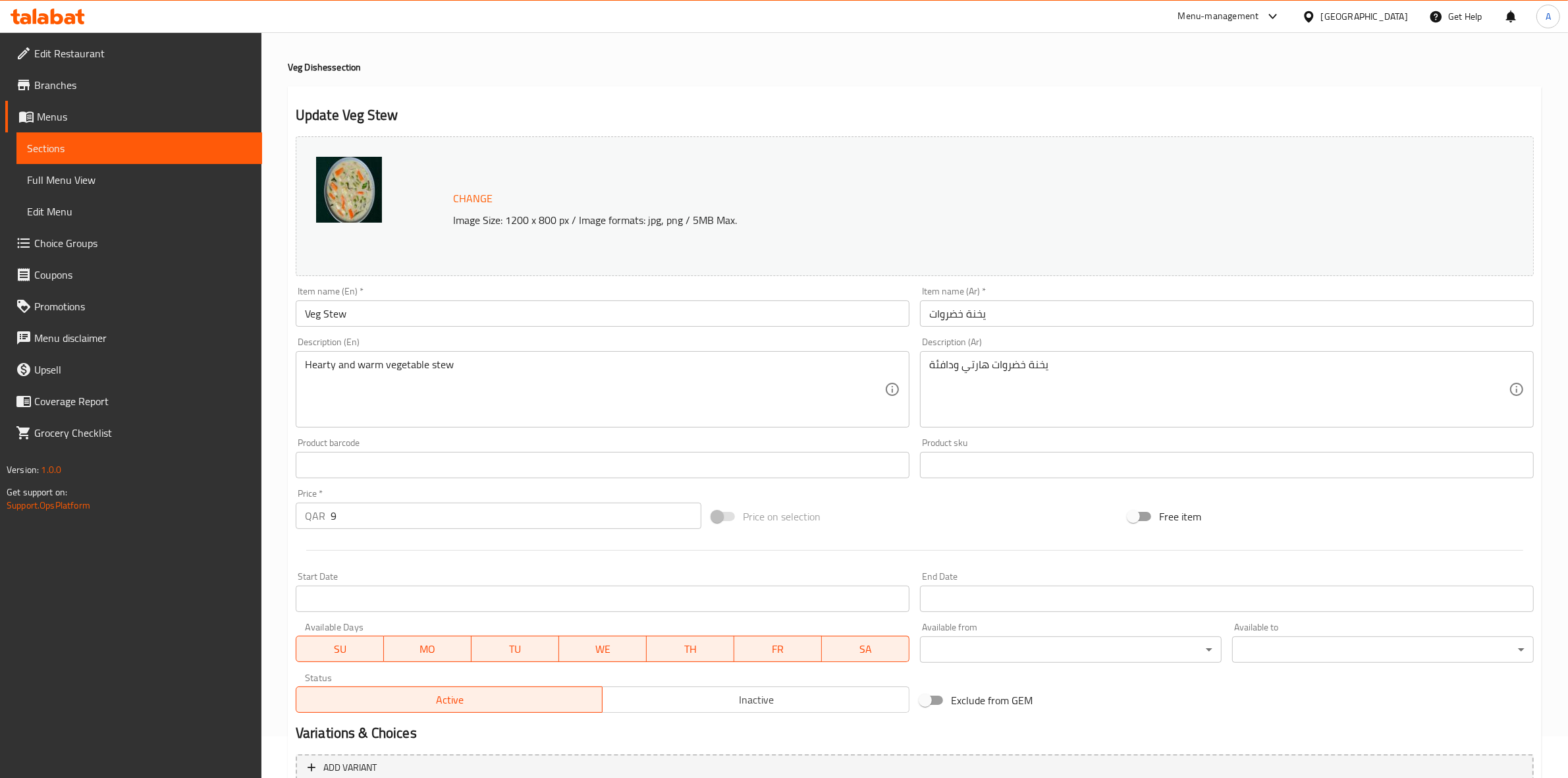
scroll to position [82, 0]
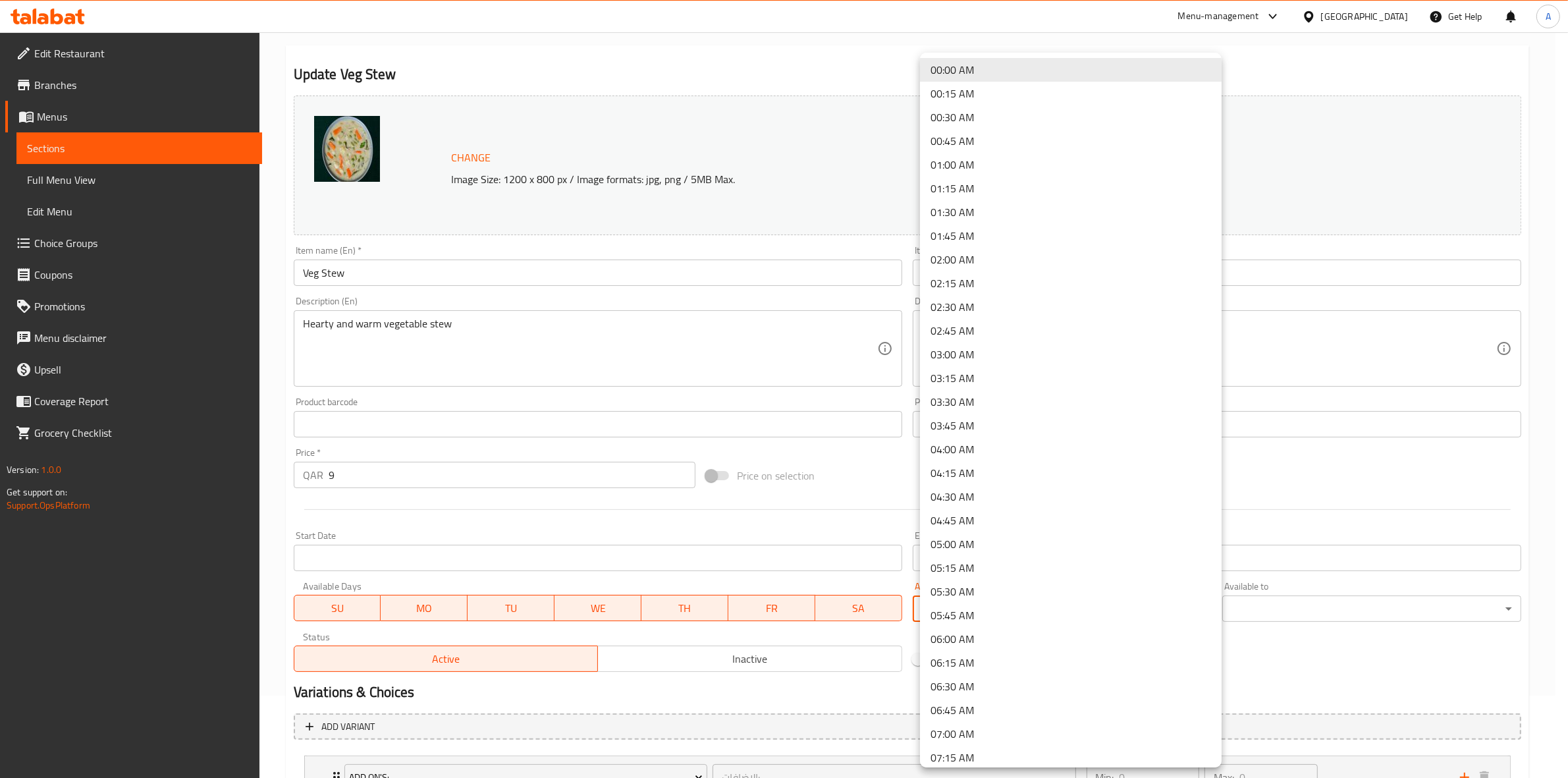
click at [957, 602] on body "​ Menu-management Qatar Get Help A Edit Restaurant Branches Menus Sections Full…" at bounding box center [784, 322] width 1568 height 746
click at [988, 702] on li "14:30 PM" at bounding box center [1070, 704] width 302 height 23
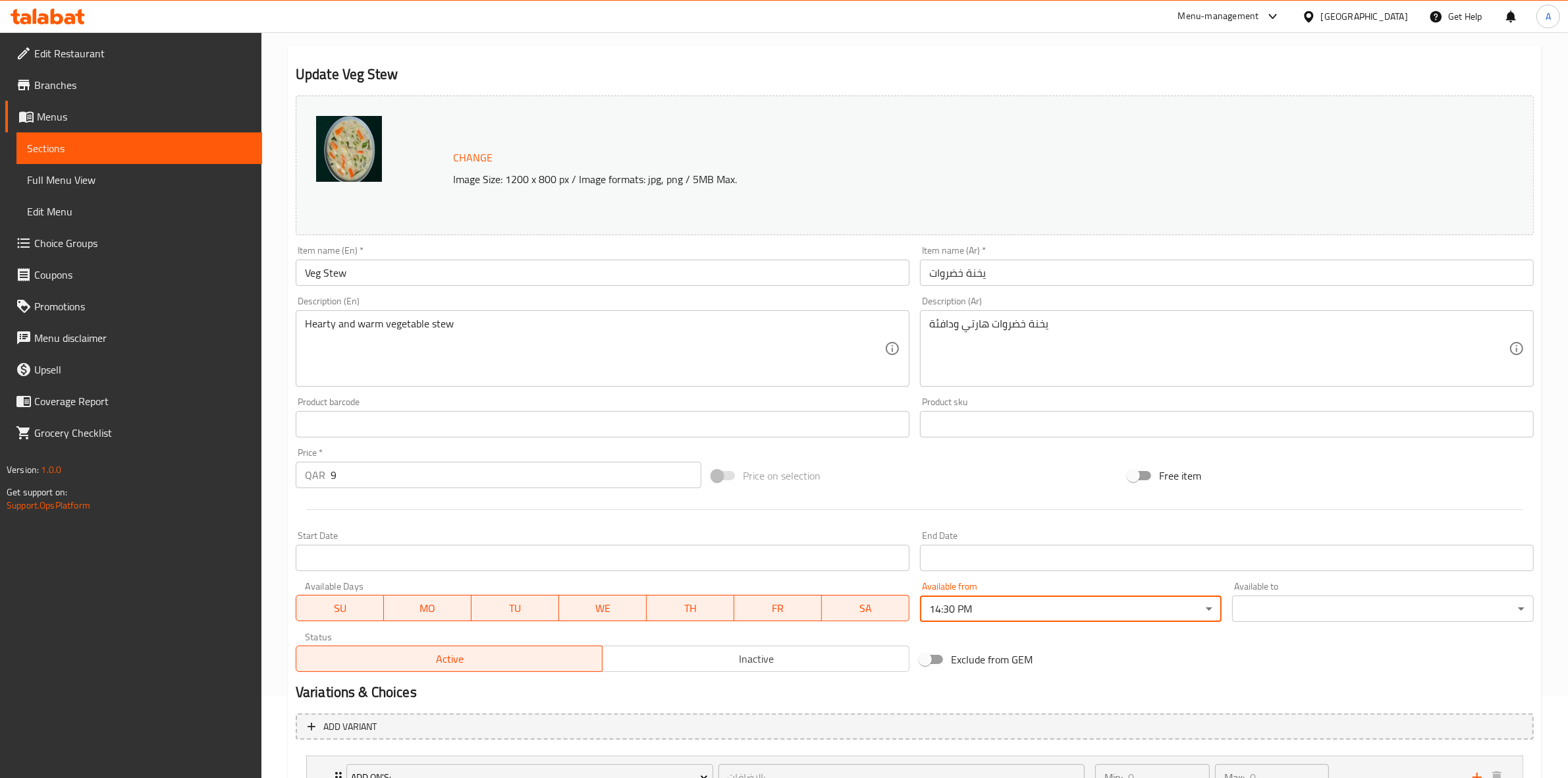
click at [1309, 604] on body "​ Menu-management Qatar Get Help A Edit Restaurant Branches Menus Sections Full…" at bounding box center [784, 322] width 1568 height 746
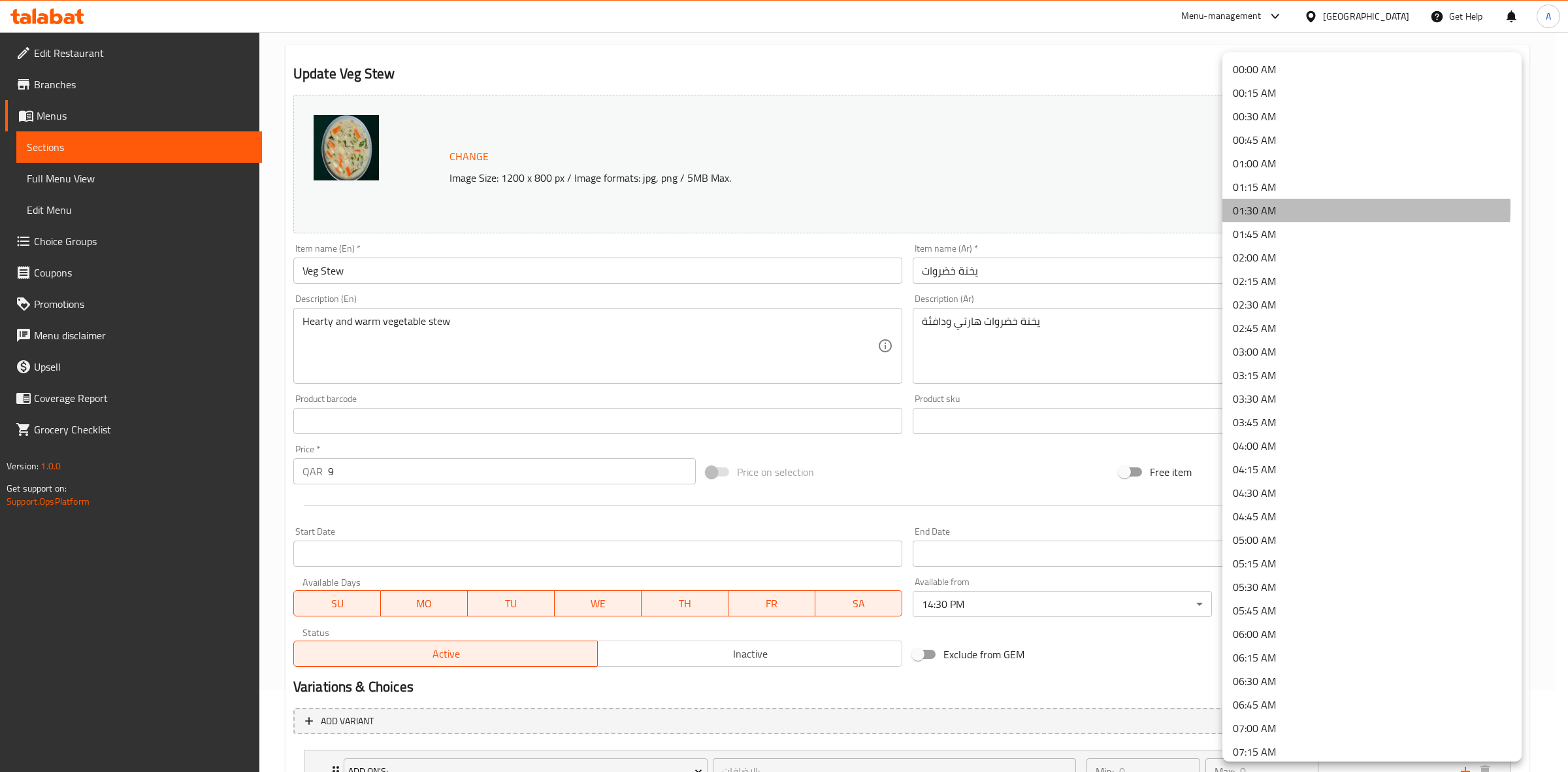
click at [1274, 206] on li "01:30 AM" at bounding box center [1372, 211] width 299 height 23
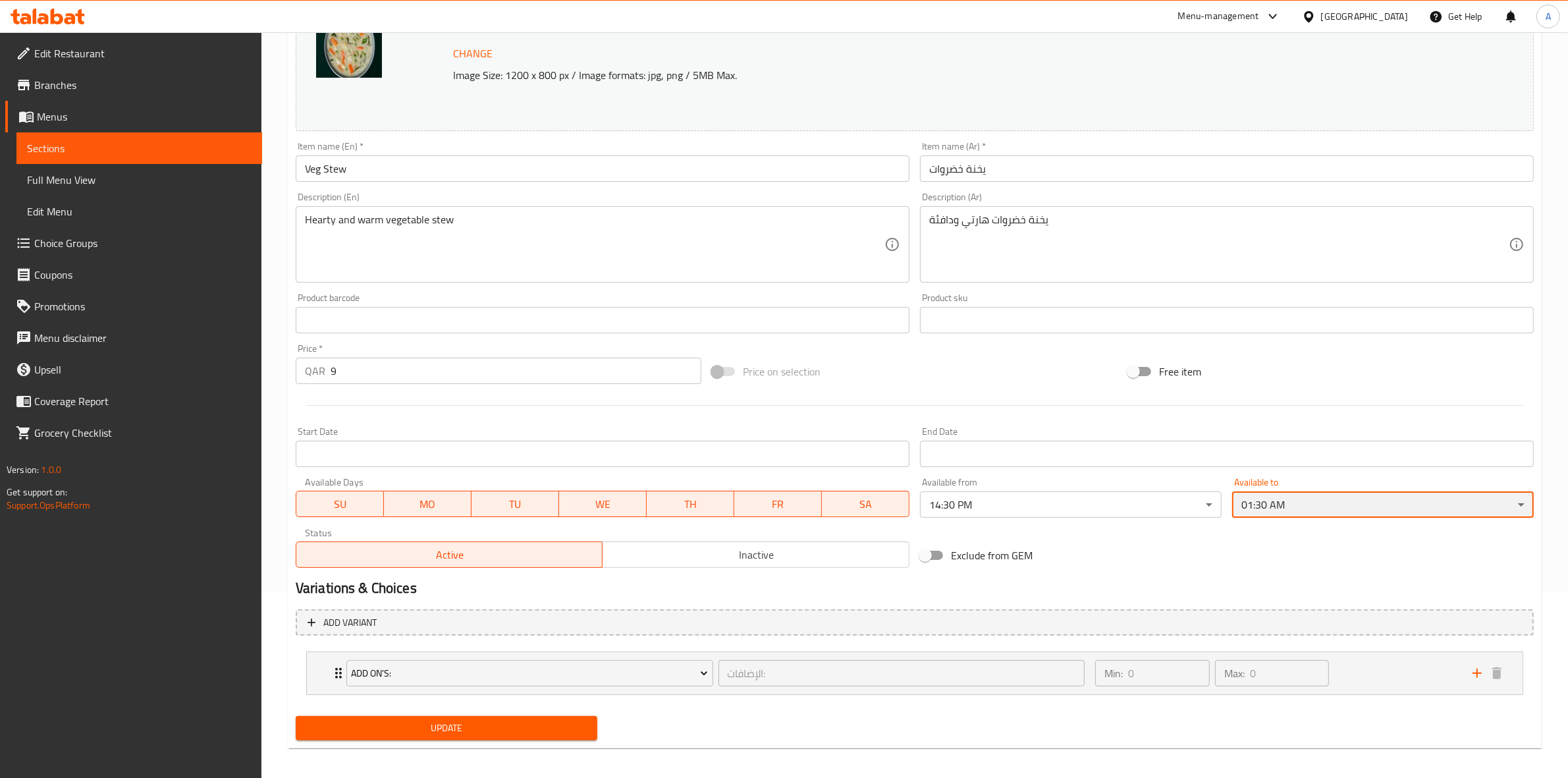
scroll to position [193, 0]
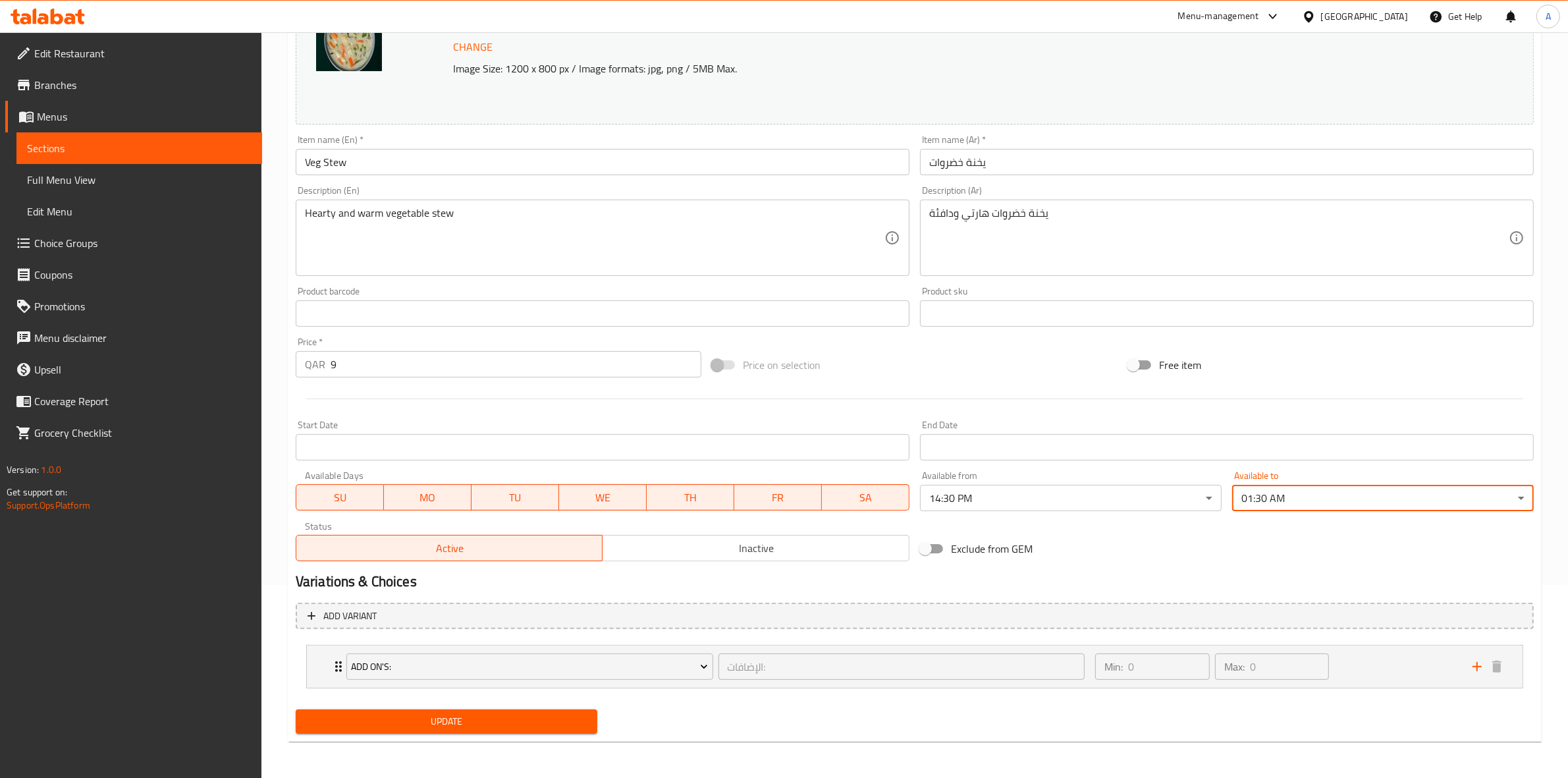
click at [443, 726] on span "Update" at bounding box center [446, 722] width 280 height 16
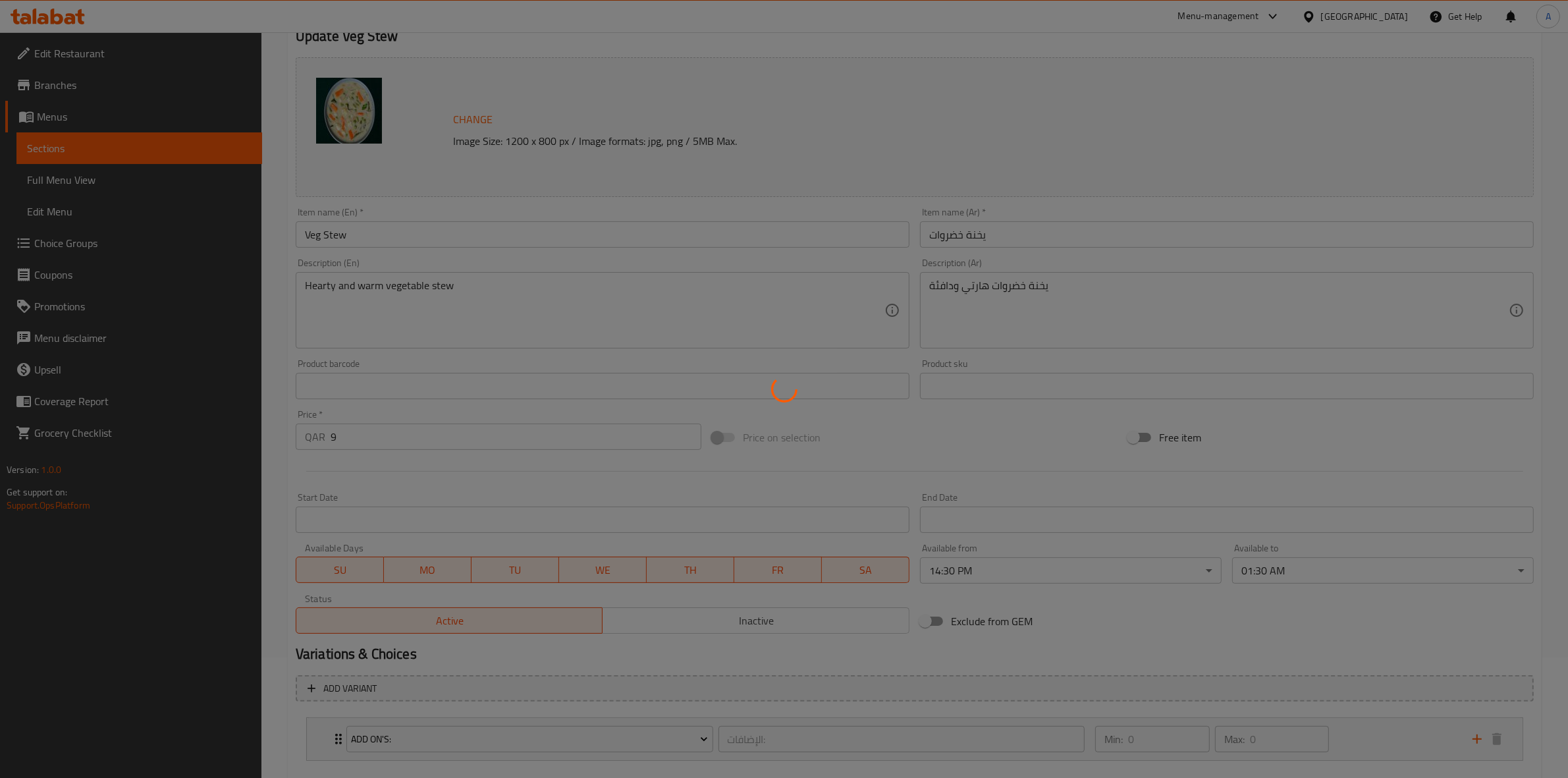
scroll to position [0, 0]
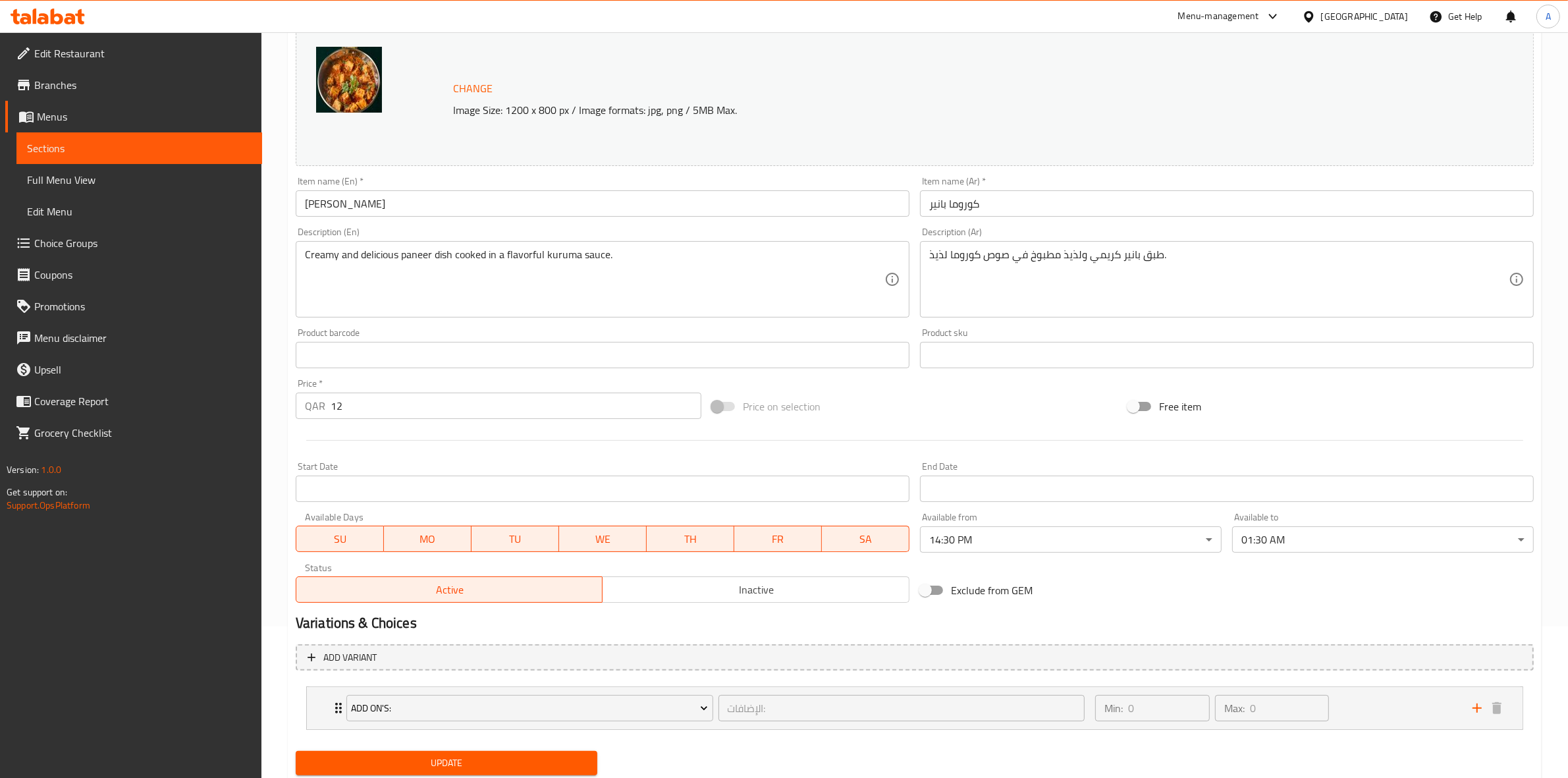
scroll to position [165, 0]
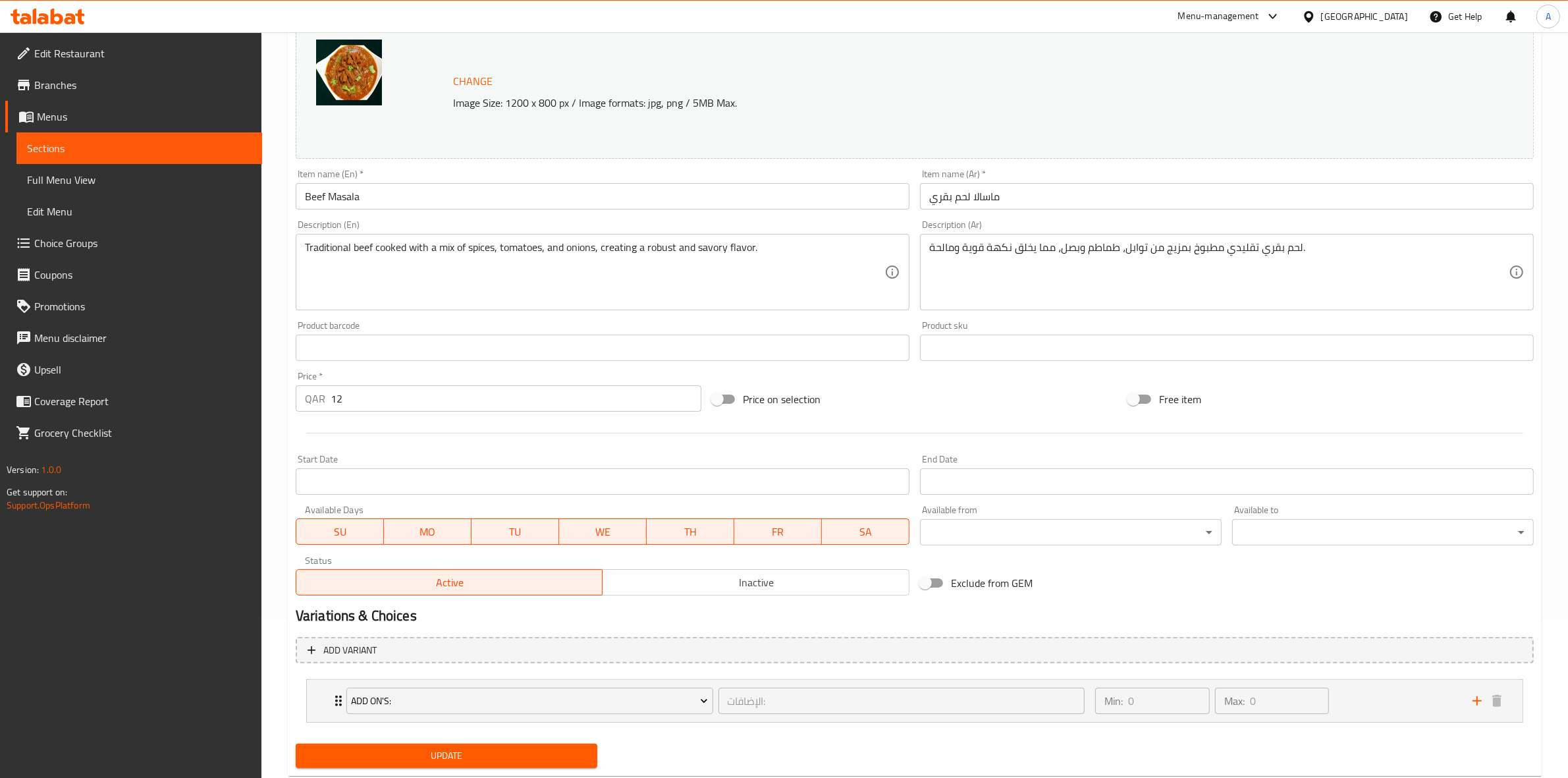
scroll to position [165, 0]
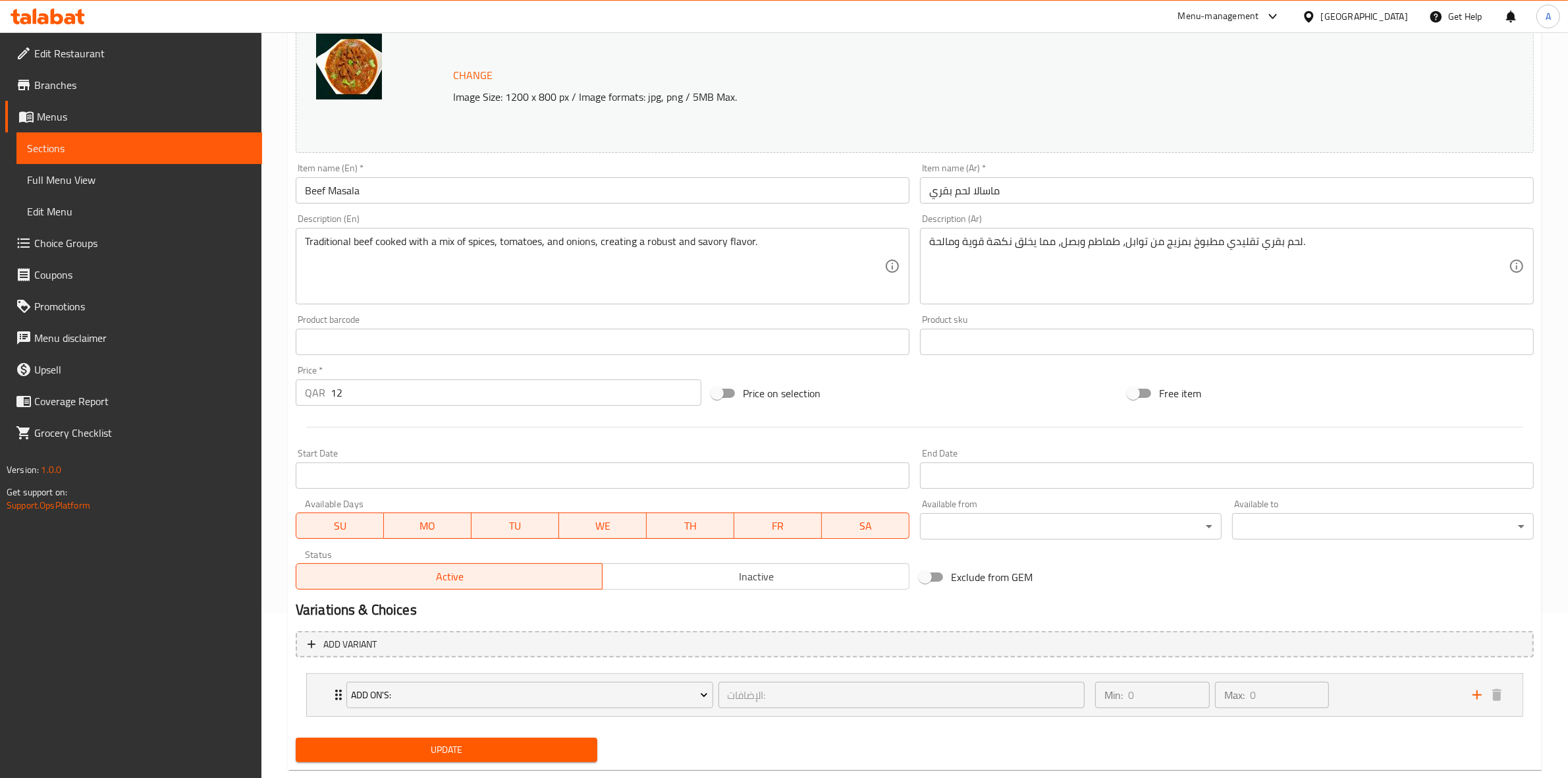
click at [1031, 532] on body "​ Menu-management Qatar Get Help A Edit Restaurant Branches Menus Sections Full…" at bounding box center [784, 240] width 1568 height 746
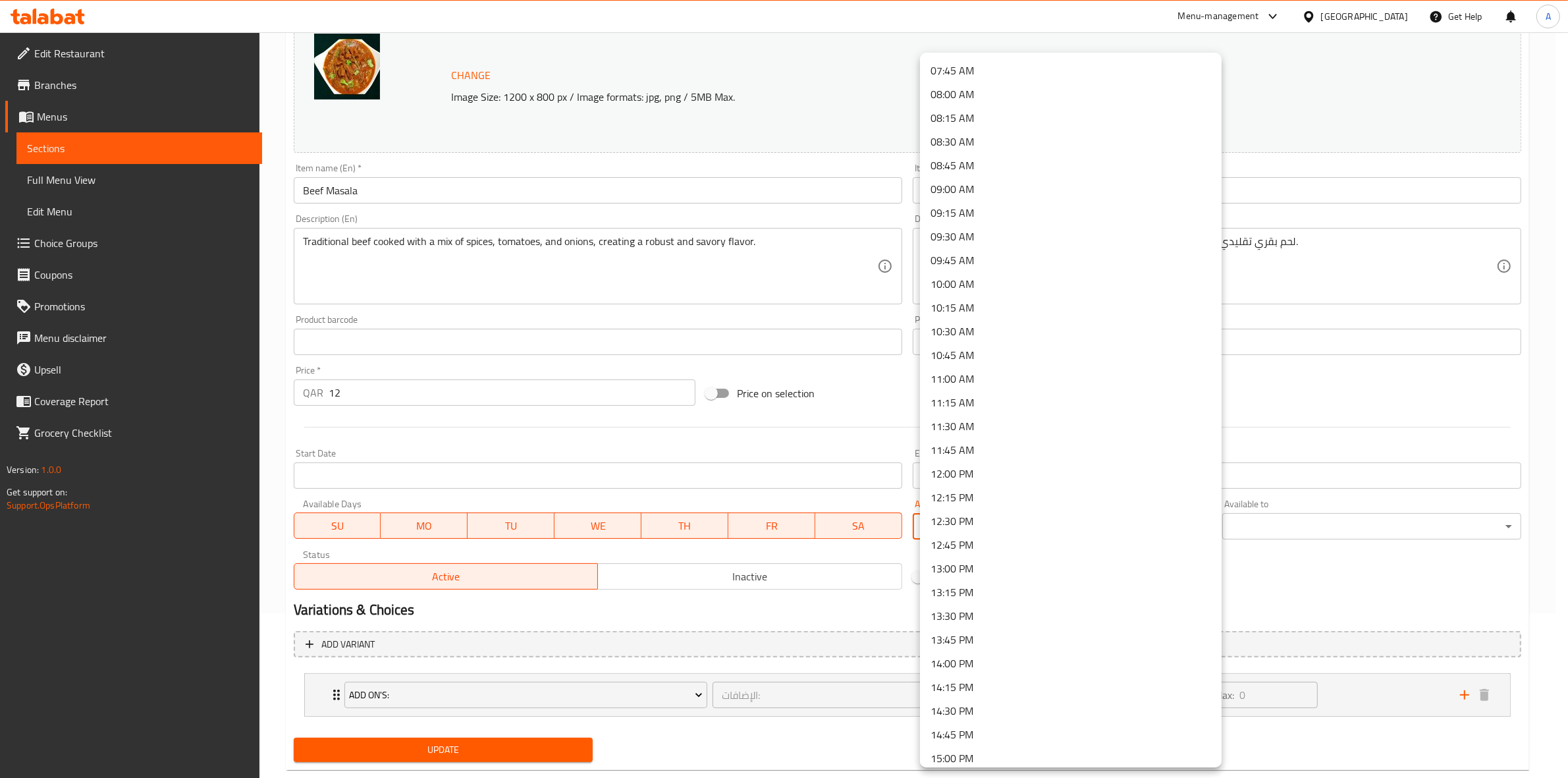
scroll to position [741, 0]
click at [989, 694] on li "14:30 PM" at bounding box center [1070, 704] width 302 height 23
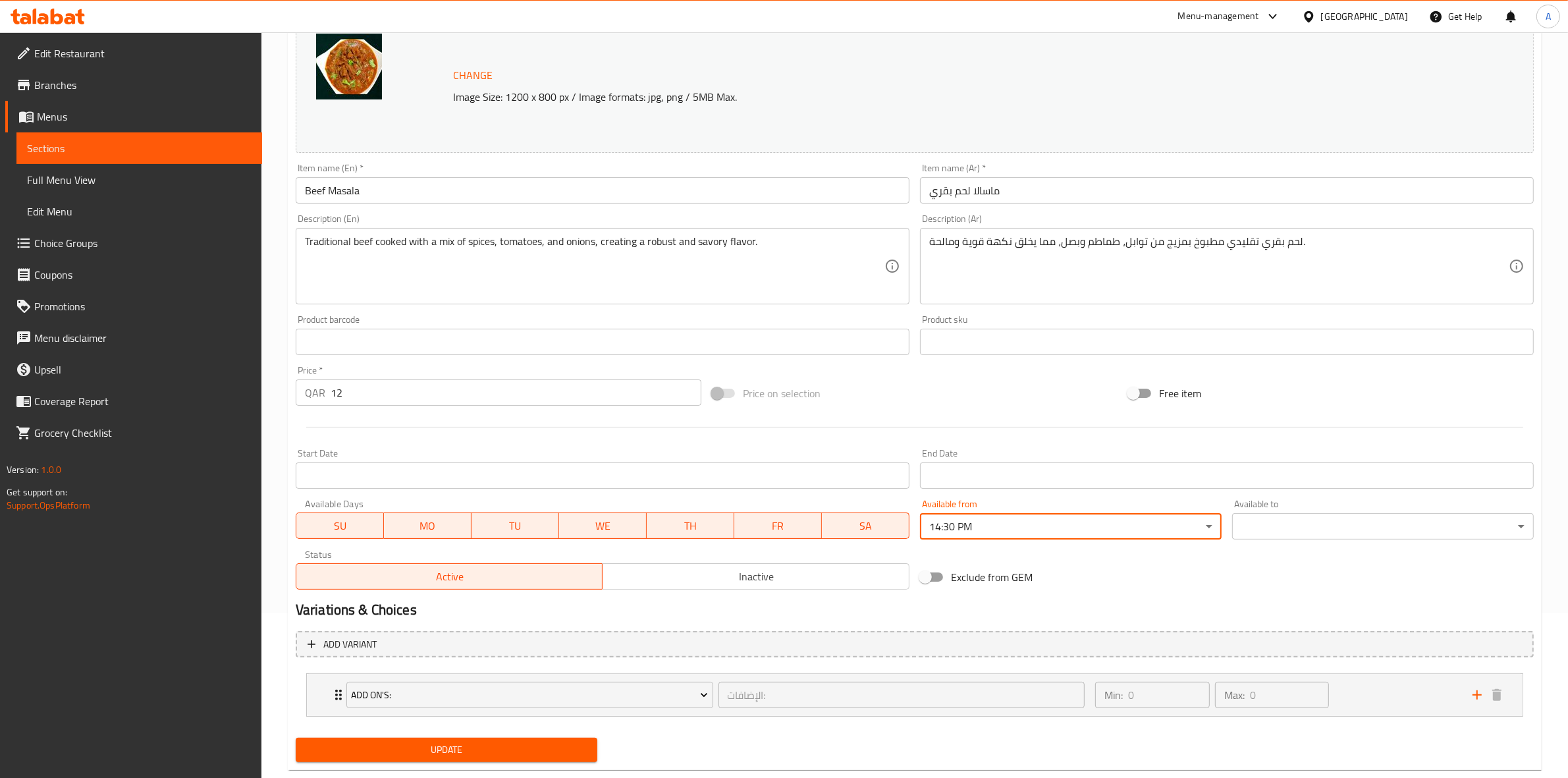
click at [1330, 532] on body "​ Menu-management Qatar Get Help A Edit Restaurant Branches Menus Sections Full…" at bounding box center [784, 240] width 1568 height 746
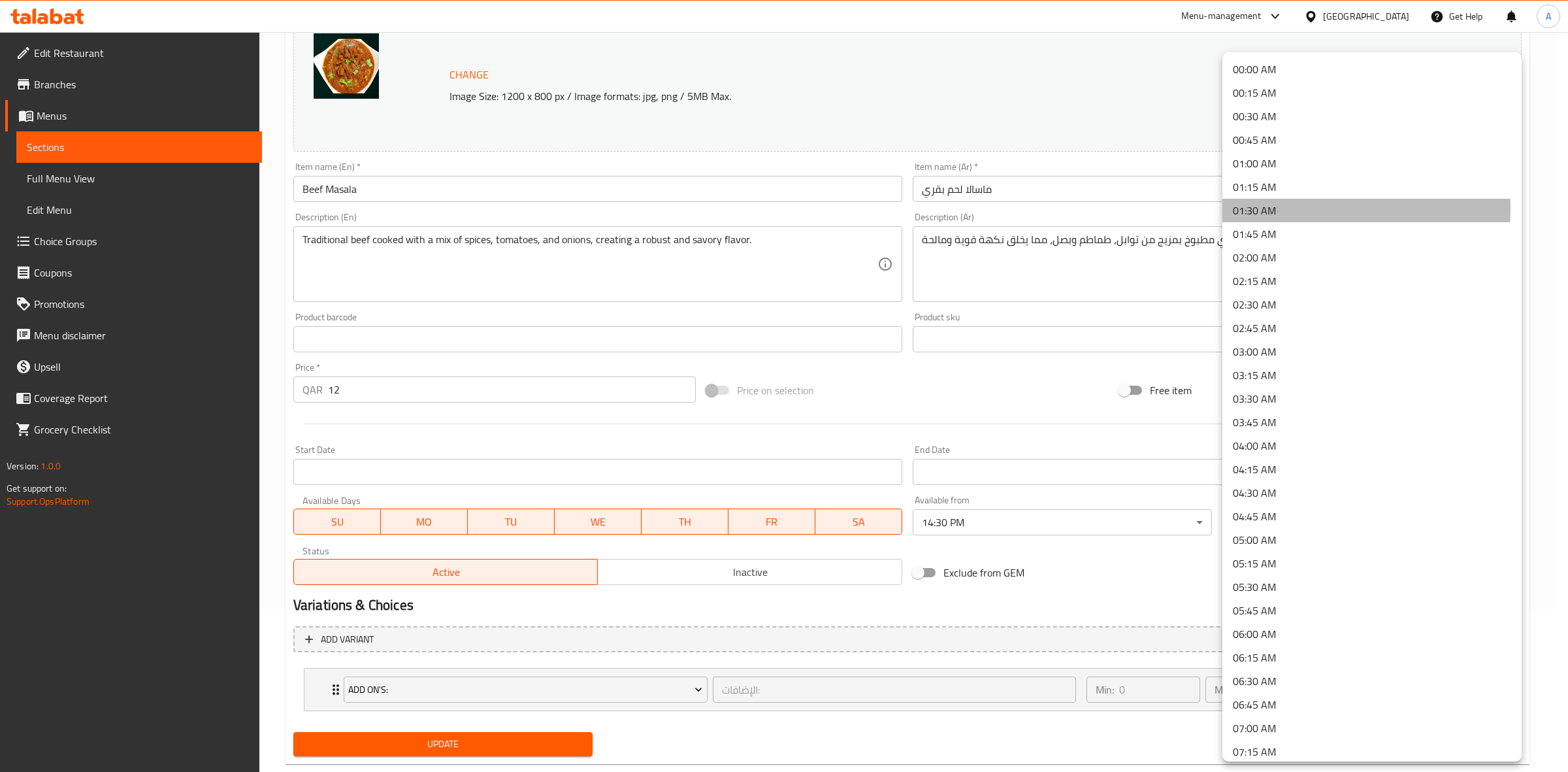
click at [1277, 209] on li "01:30 AM" at bounding box center [1372, 211] width 299 height 23
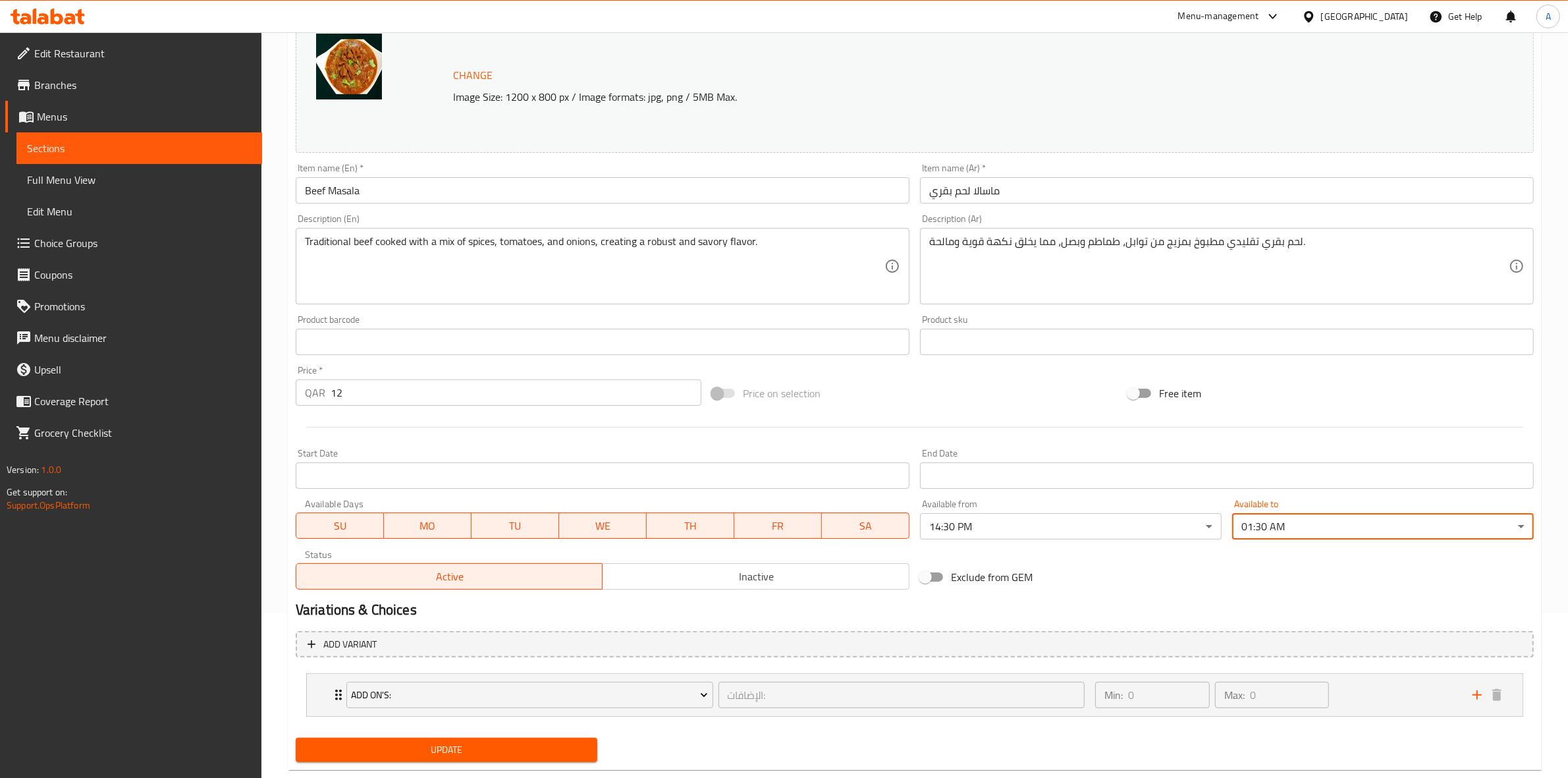
click at [416, 748] on span "Update" at bounding box center [446, 749] width 280 height 16
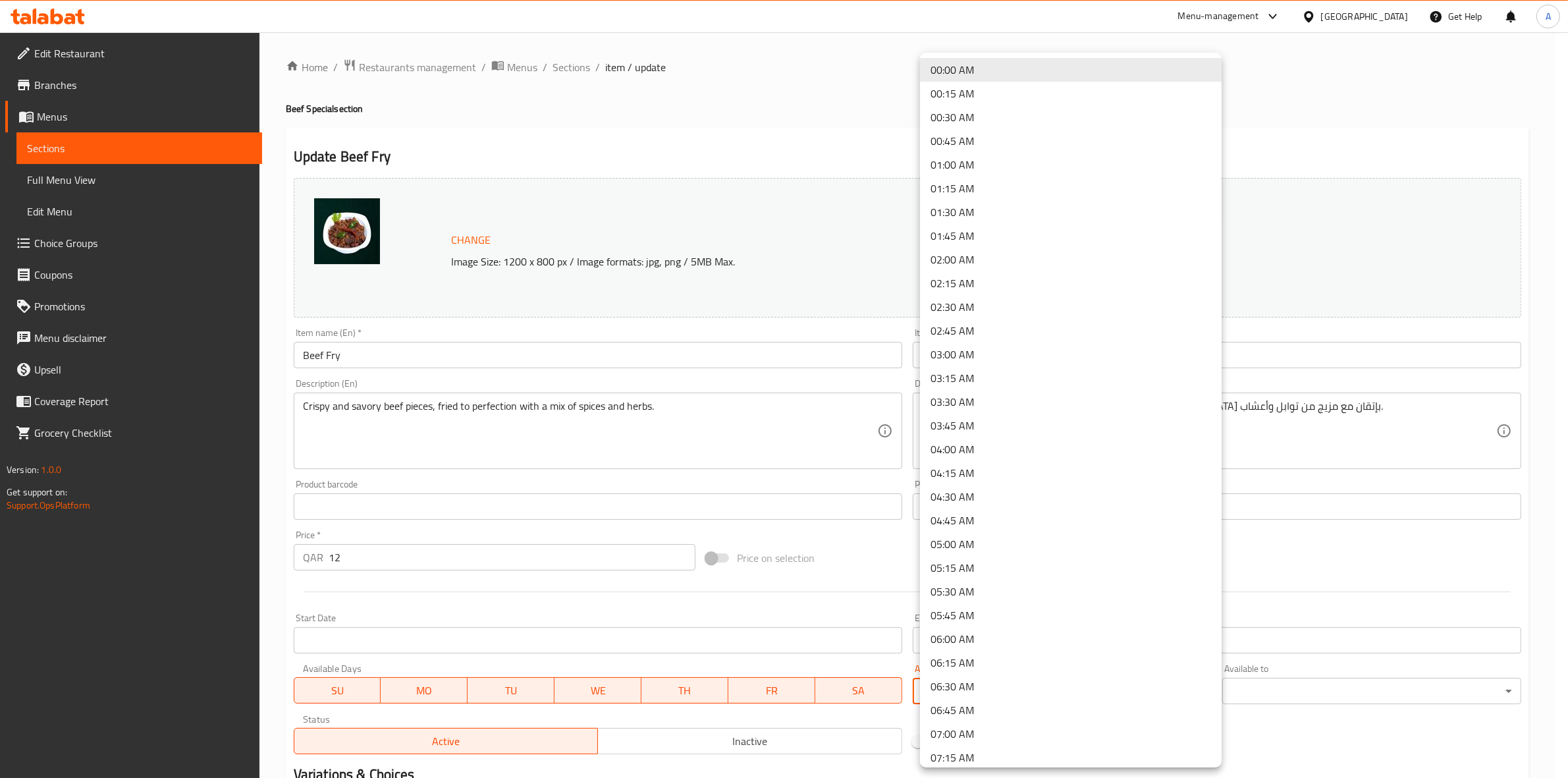
click at [993, 689] on body "​ Menu-management [GEOGRAPHIC_DATA] Get Help A Edit Restaurant Branches Menus S…" at bounding box center [784, 405] width 1568 height 746
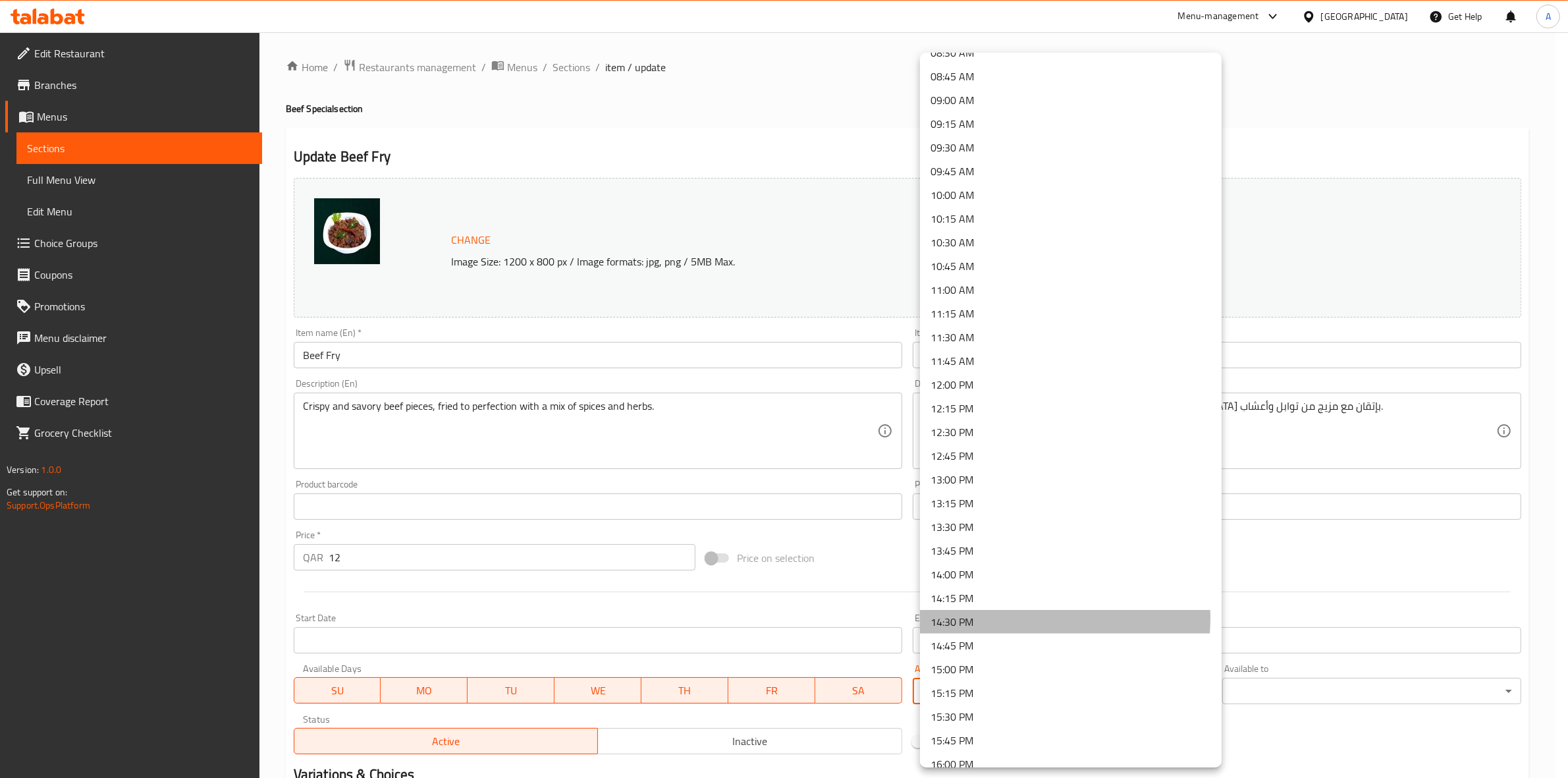
click at [983, 617] on li "14:30 PM" at bounding box center [1070, 621] width 302 height 23
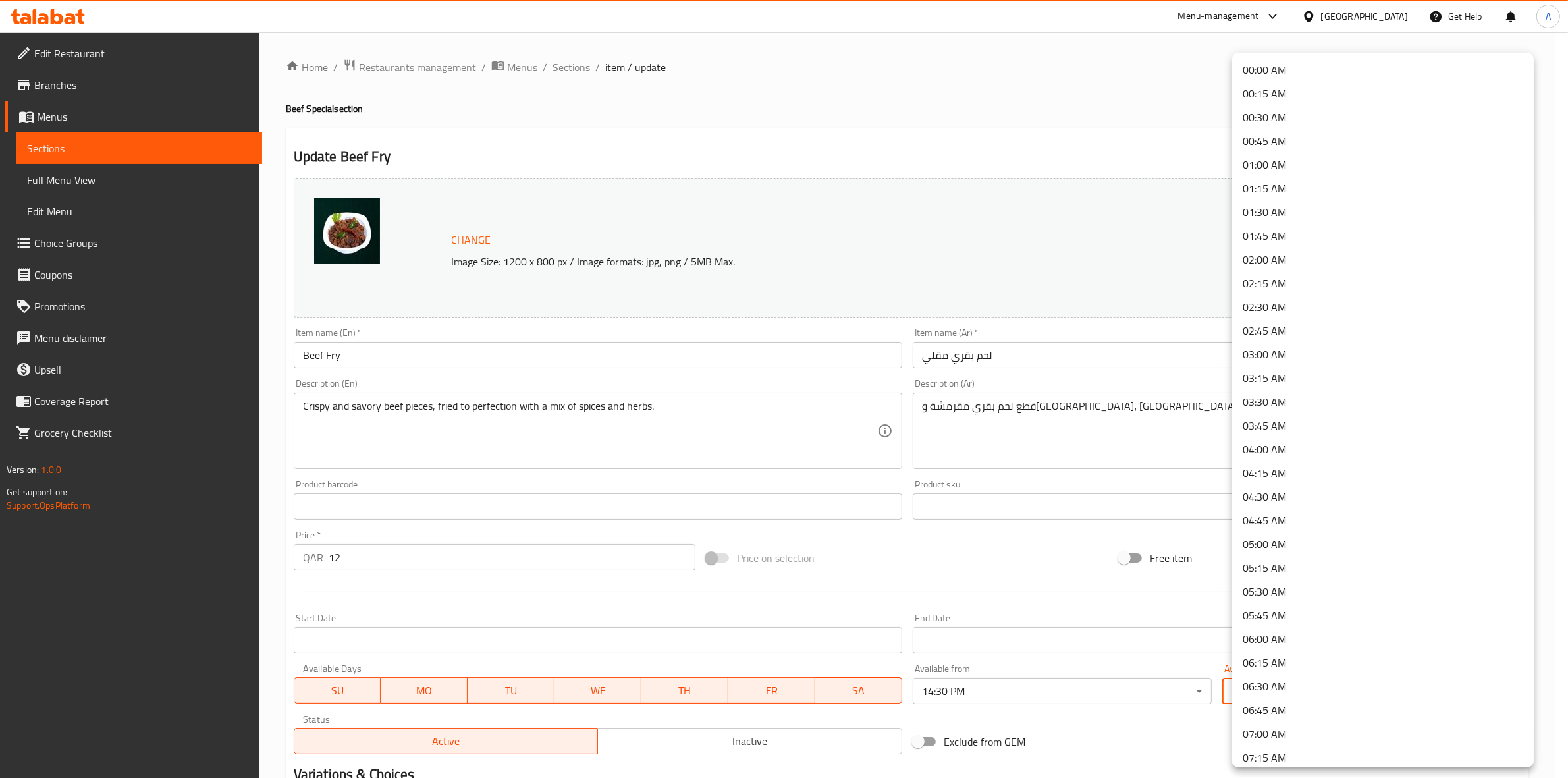
click at [1337, 698] on body "​ Menu-management Qatar Get Help A Edit Restaurant Branches Menus Sections Full…" at bounding box center [784, 405] width 1568 height 746
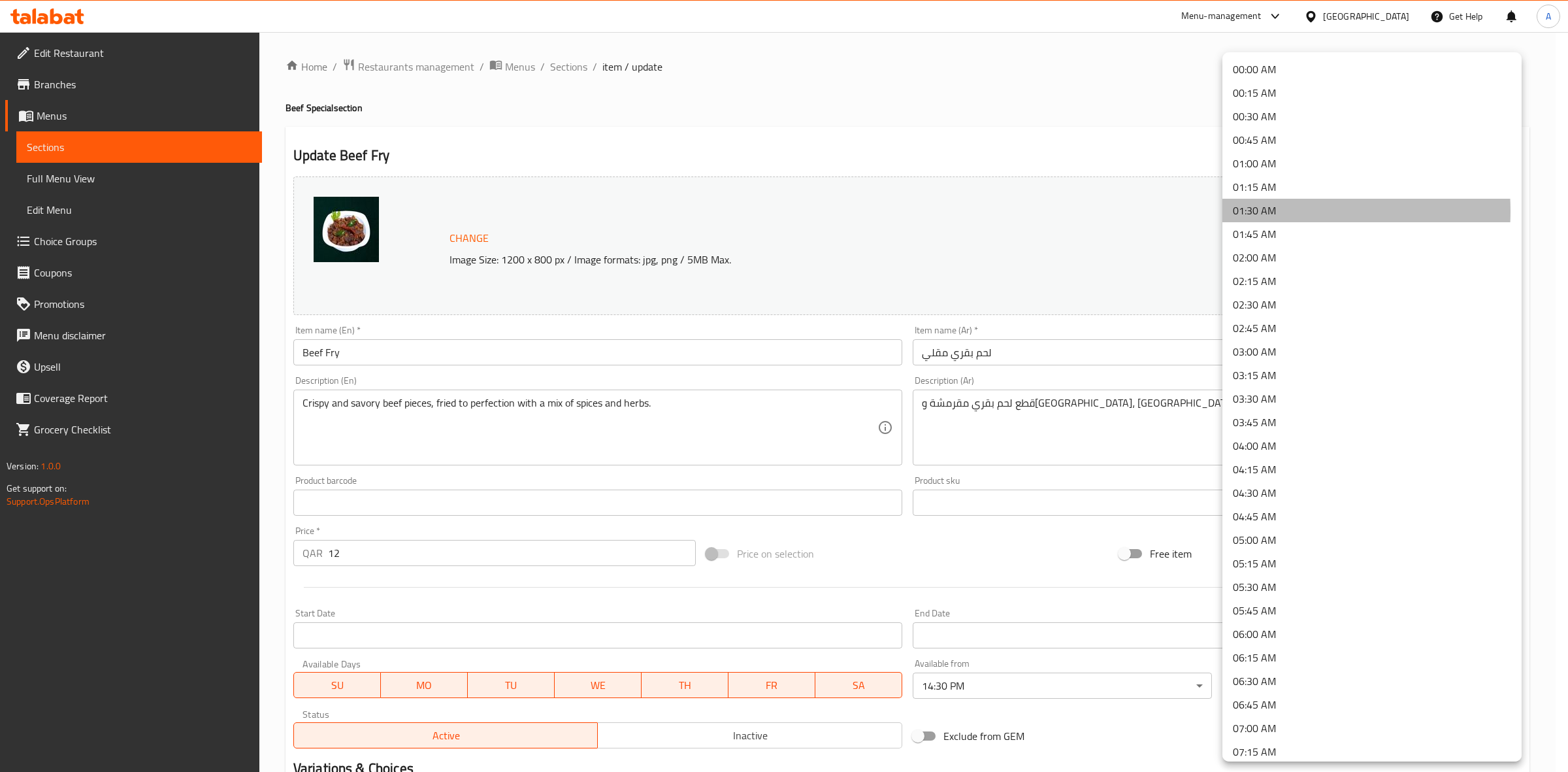
click at [1267, 211] on li "01:30 AM" at bounding box center [1372, 211] width 299 height 23
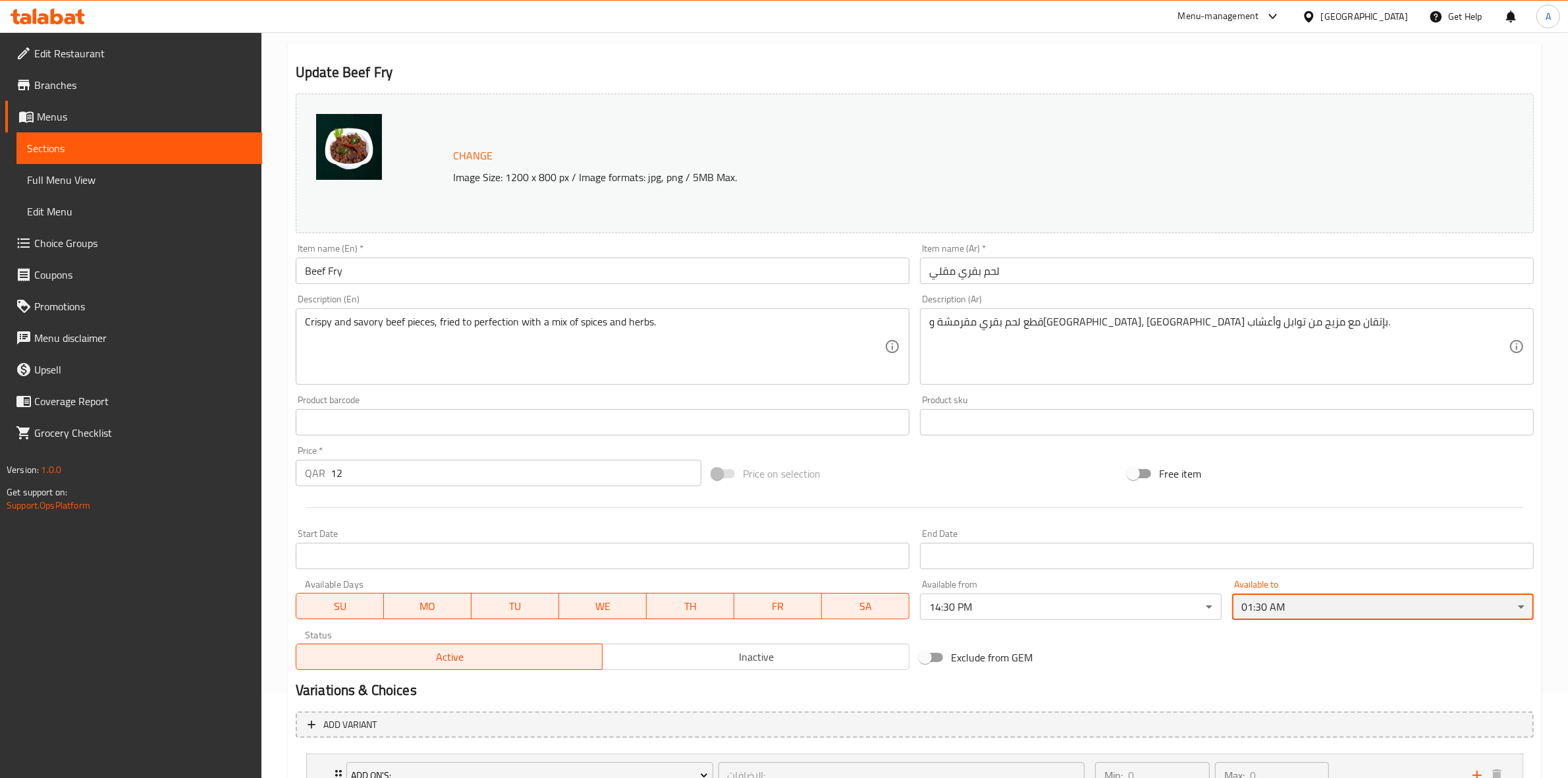
scroll to position [165, 0]
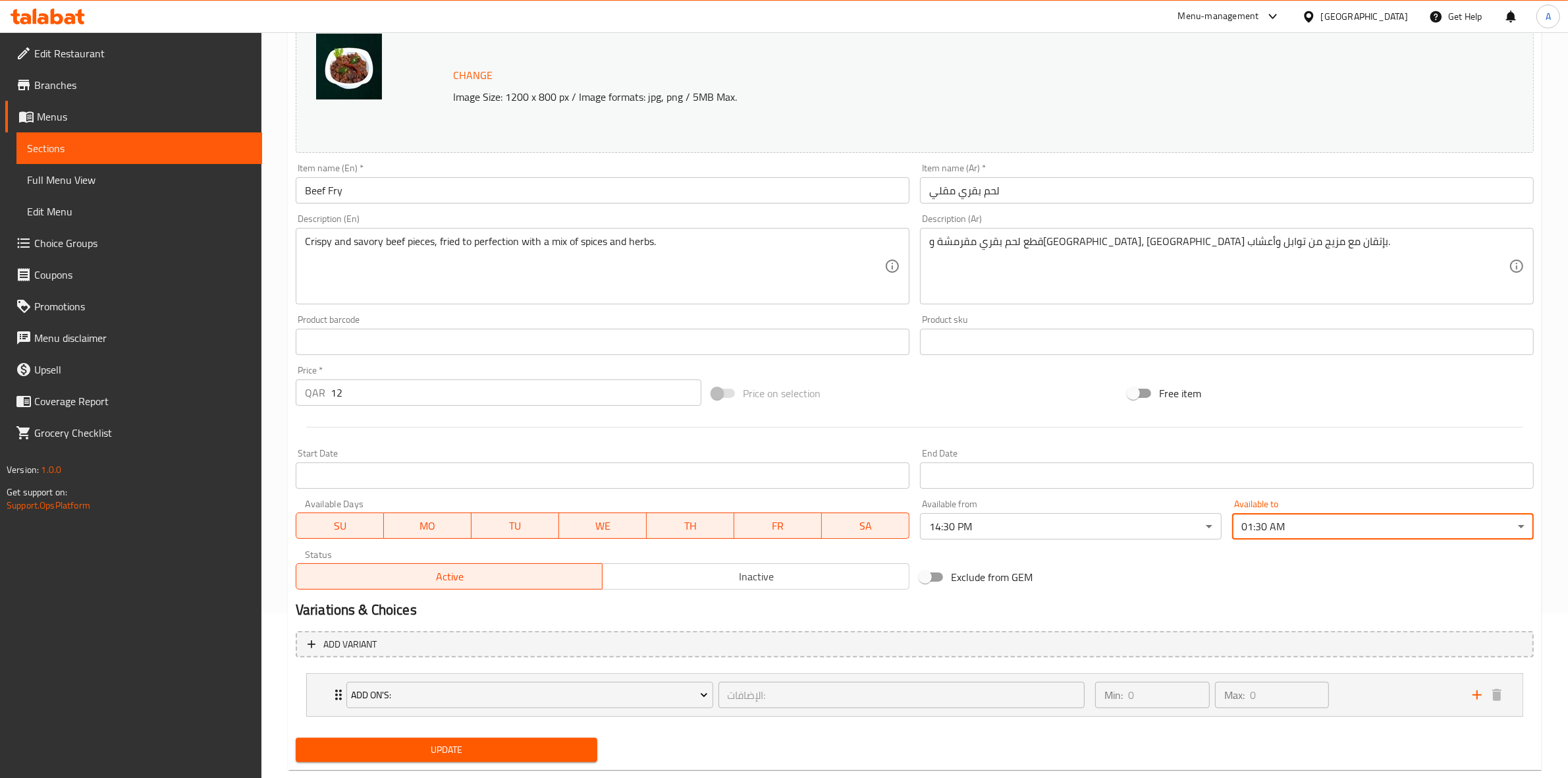
click at [485, 749] on span "Update" at bounding box center [446, 749] width 280 height 16
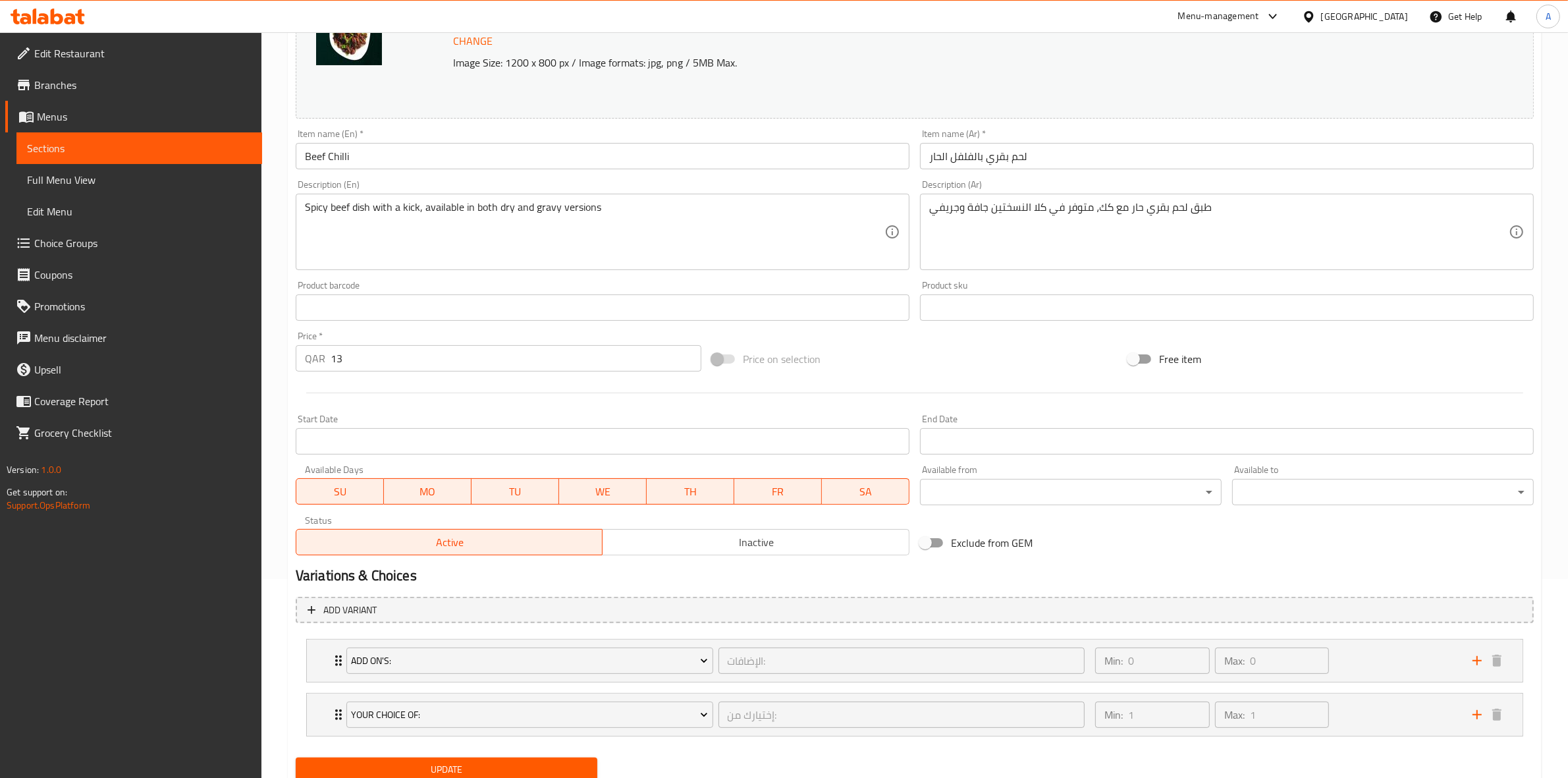
scroll to position [247, 0]
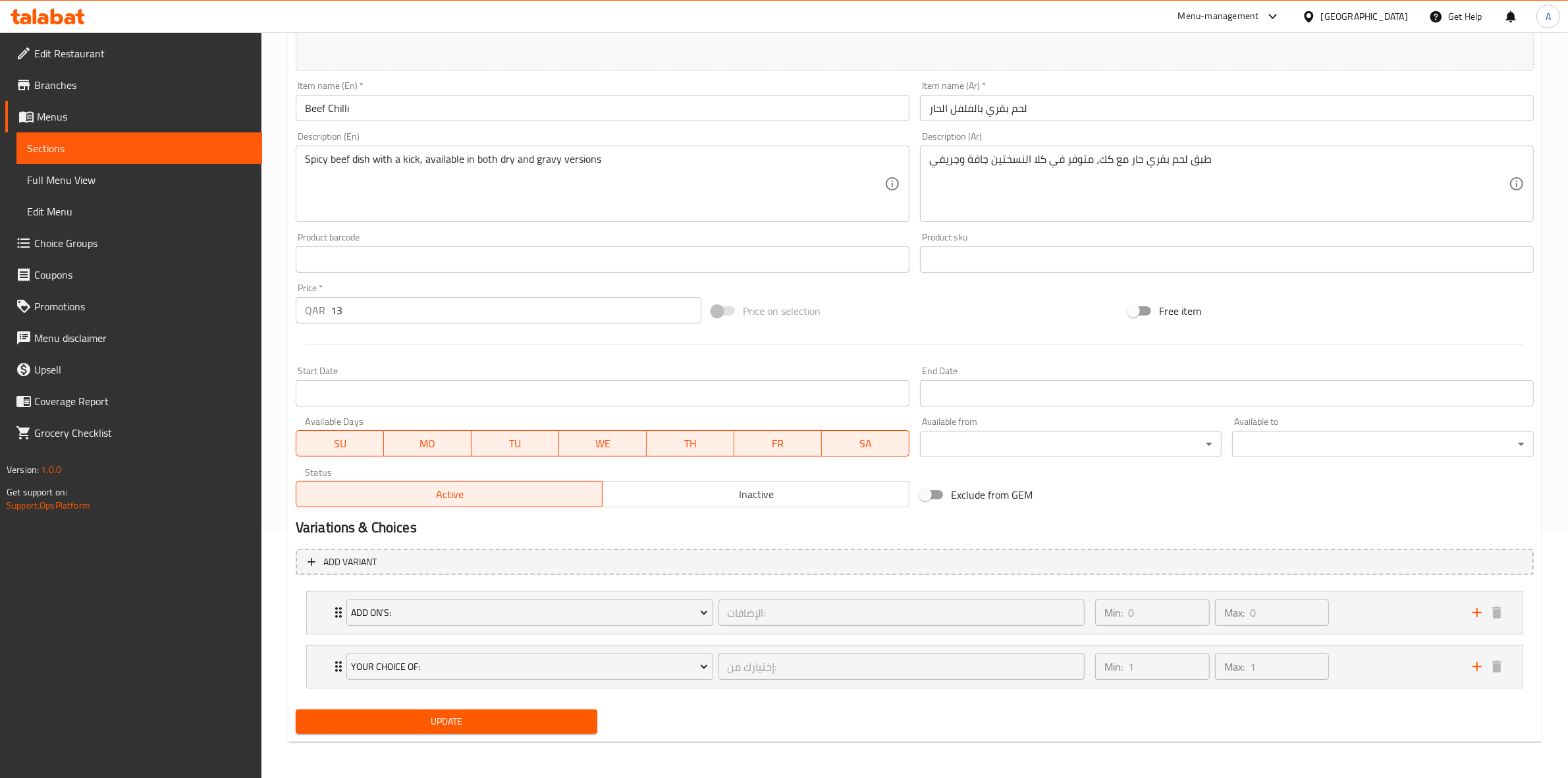
click at [1027, 448] on body "​ Menu-management Qatar Get Help A Edit Restaurant Branches Menus Sections Full…" at bounding box center [784, 158] width 1568 height 746
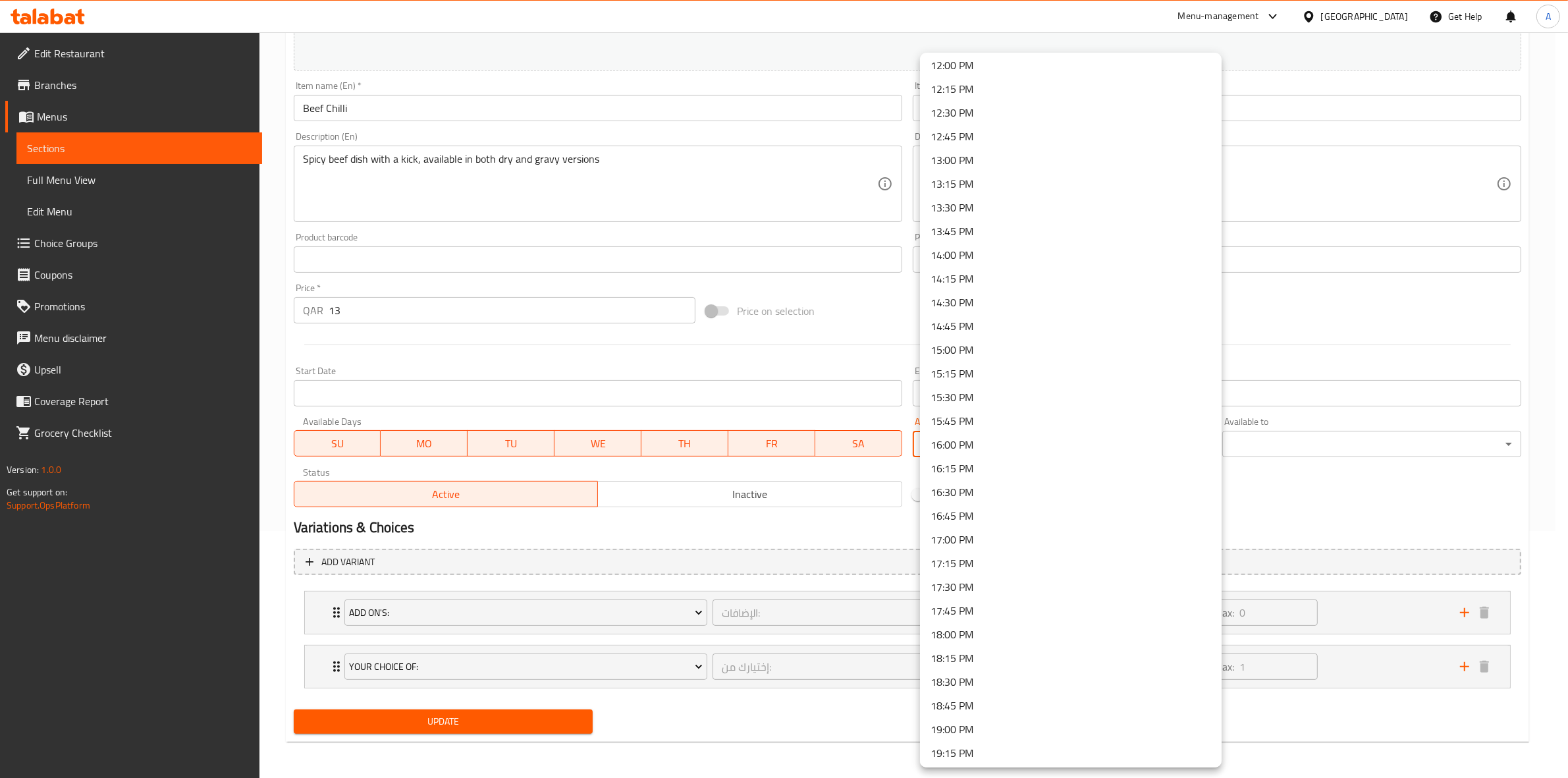
scroll to position [1153, 0]
click at [985, 284] on li "14:30 PM" at bounding box center [1070, 292] width 302 height 23
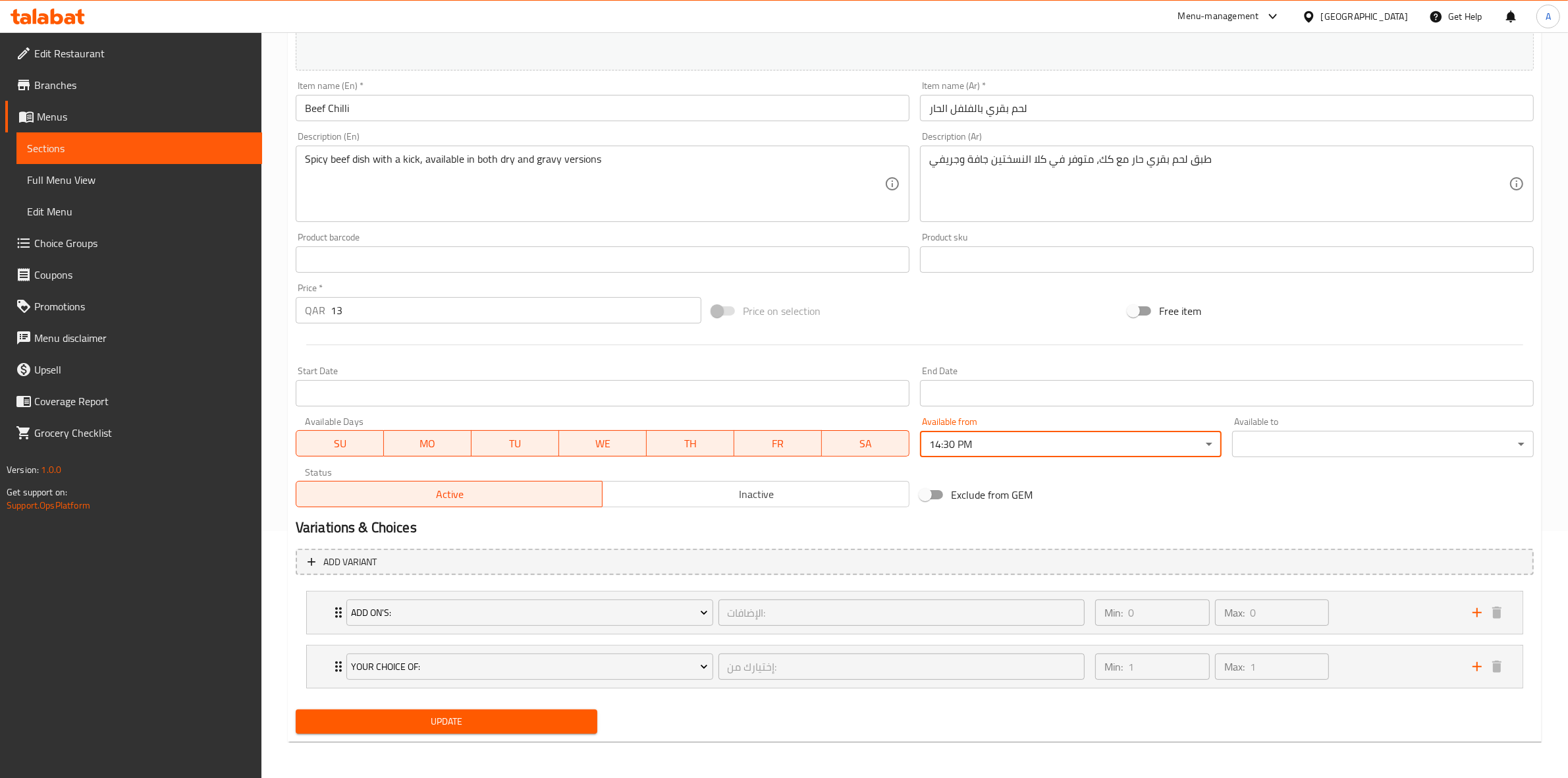
click at [1308, 437] on body "​ Menu-management Qatar Get Help A Edit Restaurant Branches Menus Sections Full…" at bounding box center [784, 158] width 1568 height 746
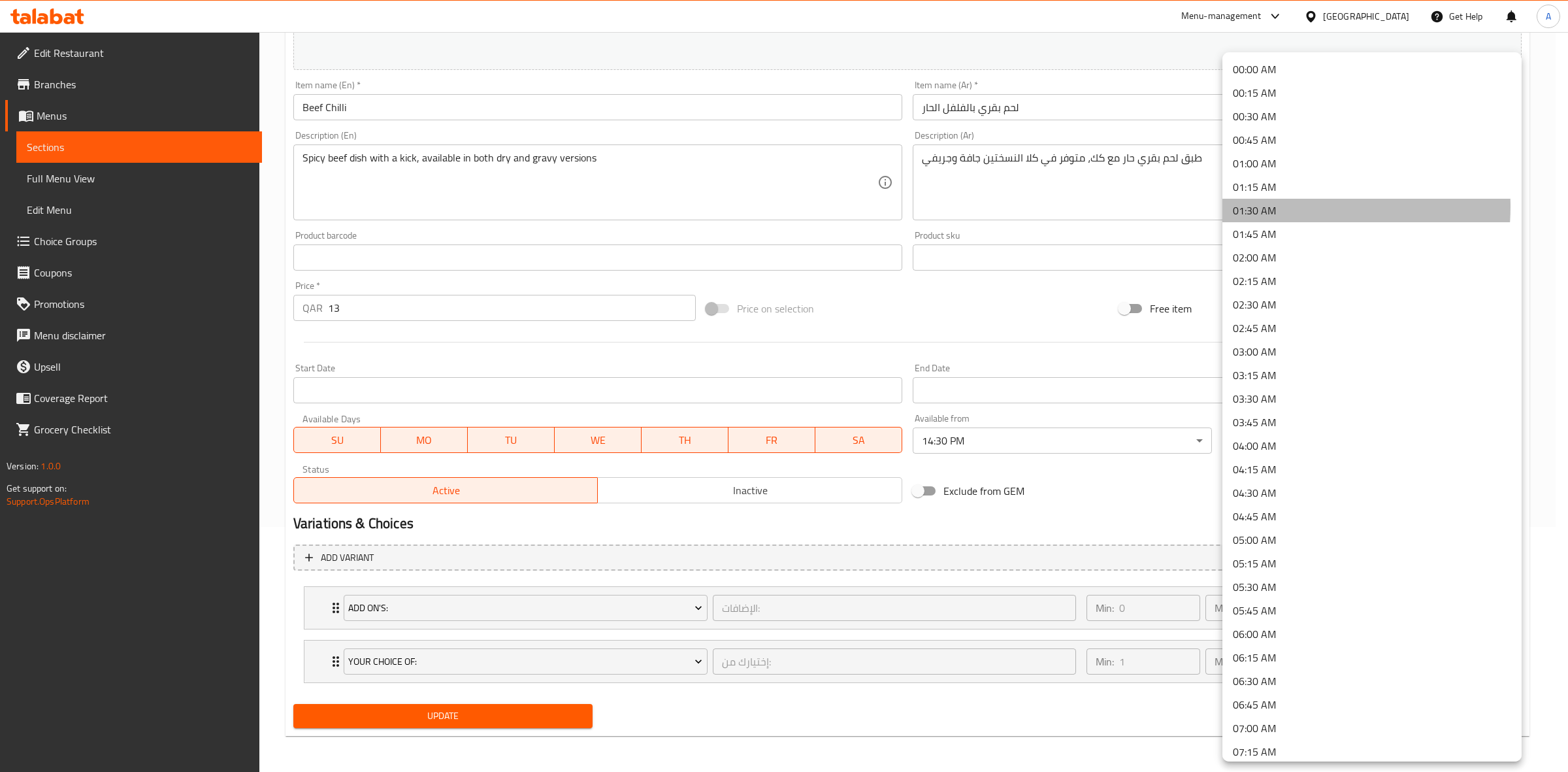
click at [1272, 206] on li "01:30 AM" at bounding box center [1372, 211] width 299 height 23
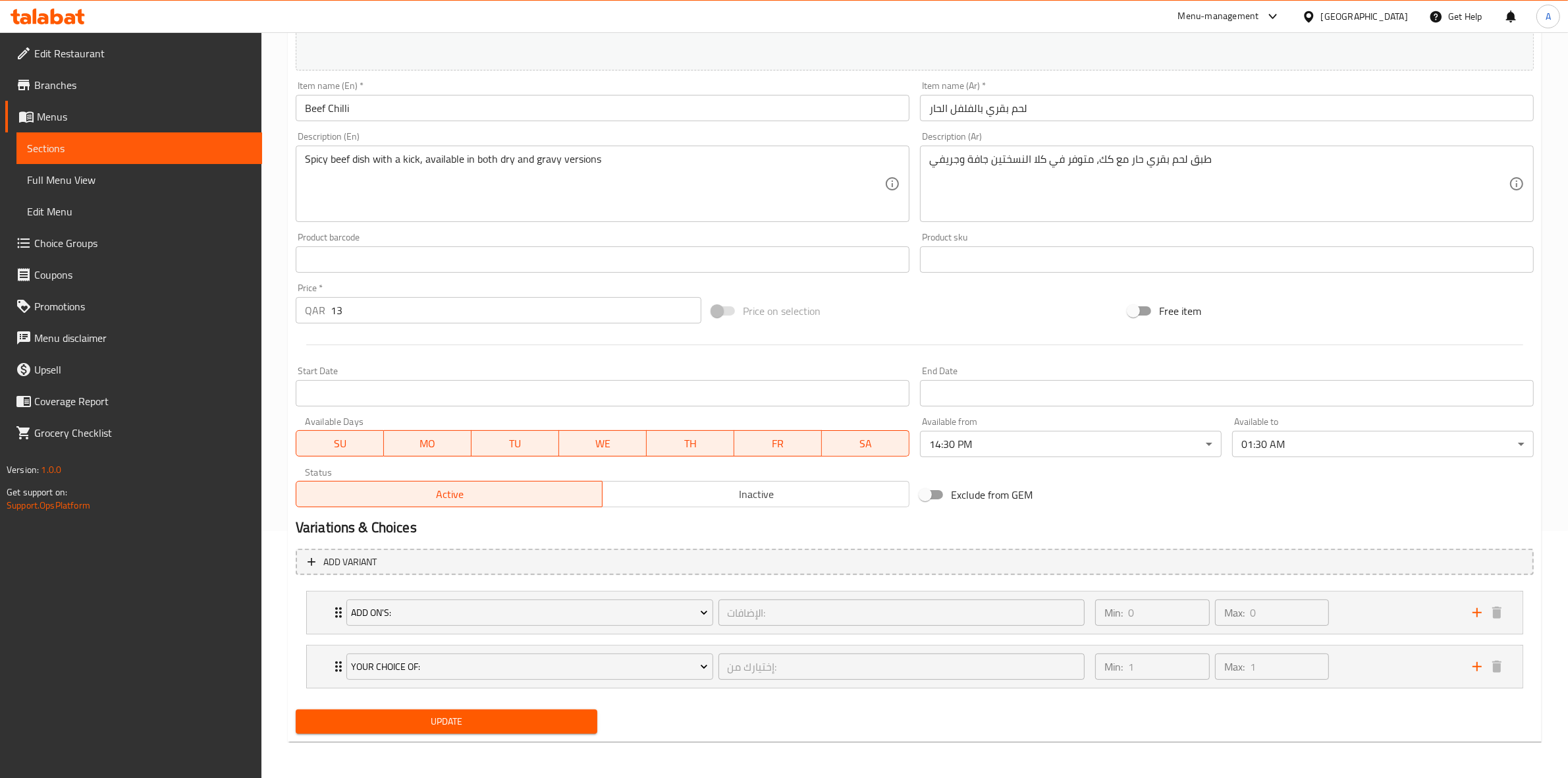
click at [1005, 519] on h2 "Variations & Choices" at bounding box center [914, 527] width 1238 height 20
click at [491, 714] on span "Update" at bounding box center [446, 722] width 280 height 16
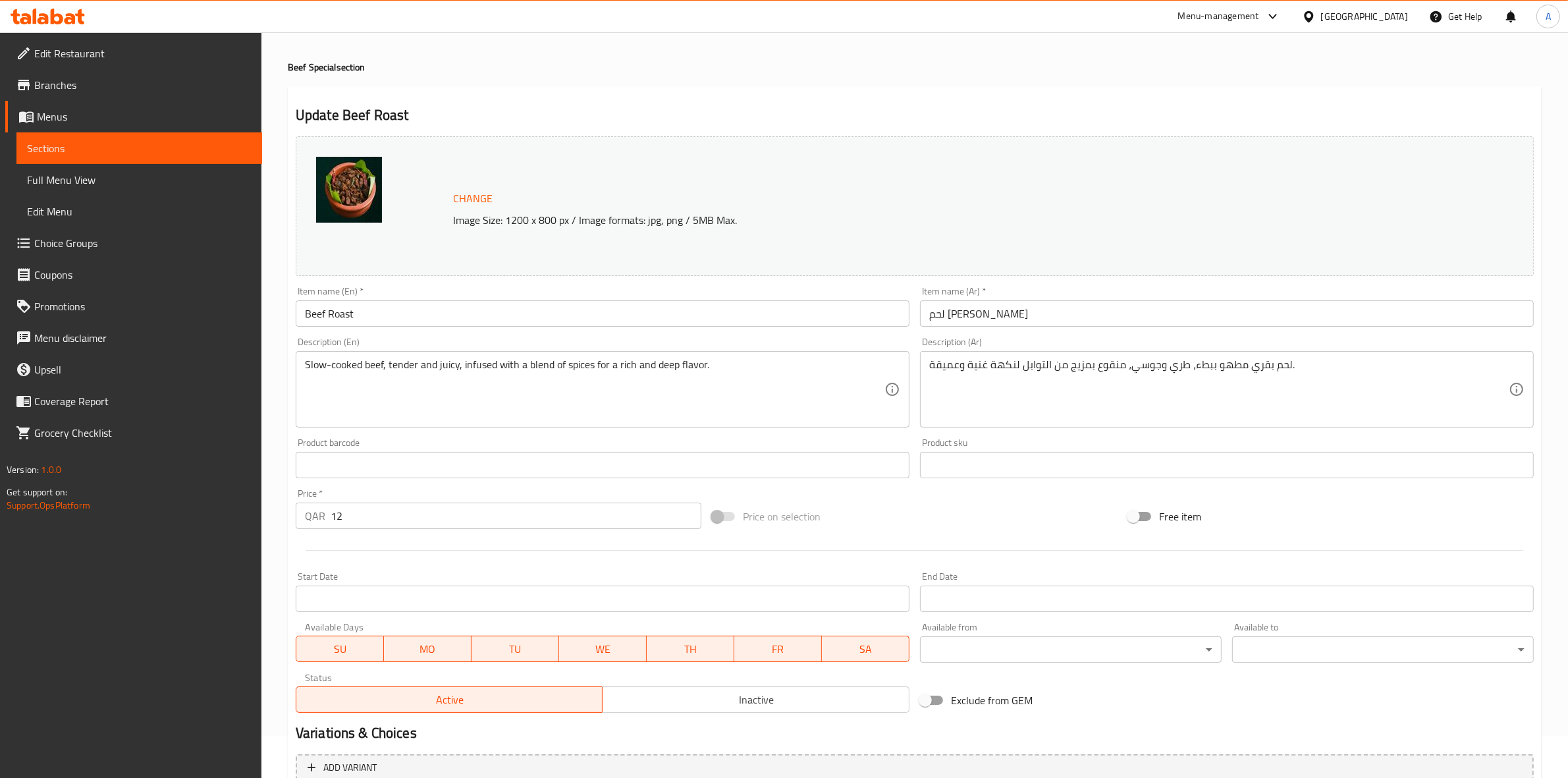
scroll to position [82, 0]
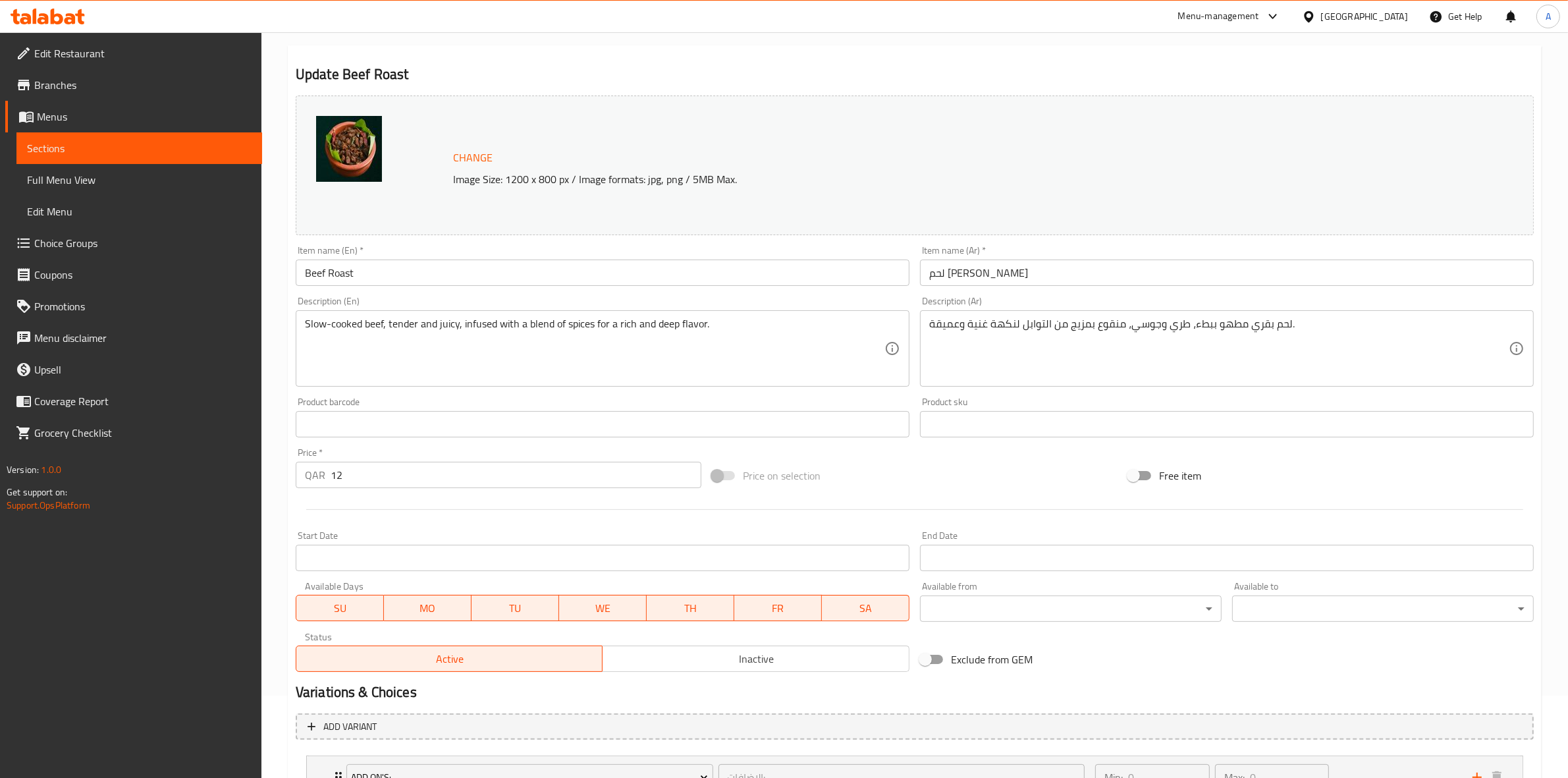
click at [1008, 617] on body "​ Menu-management [GEOGRAPHIC_DATA] Get Help A Edit Restaurant Branches Menus S…" at bounding box center [784, 322] width 1568 height 746
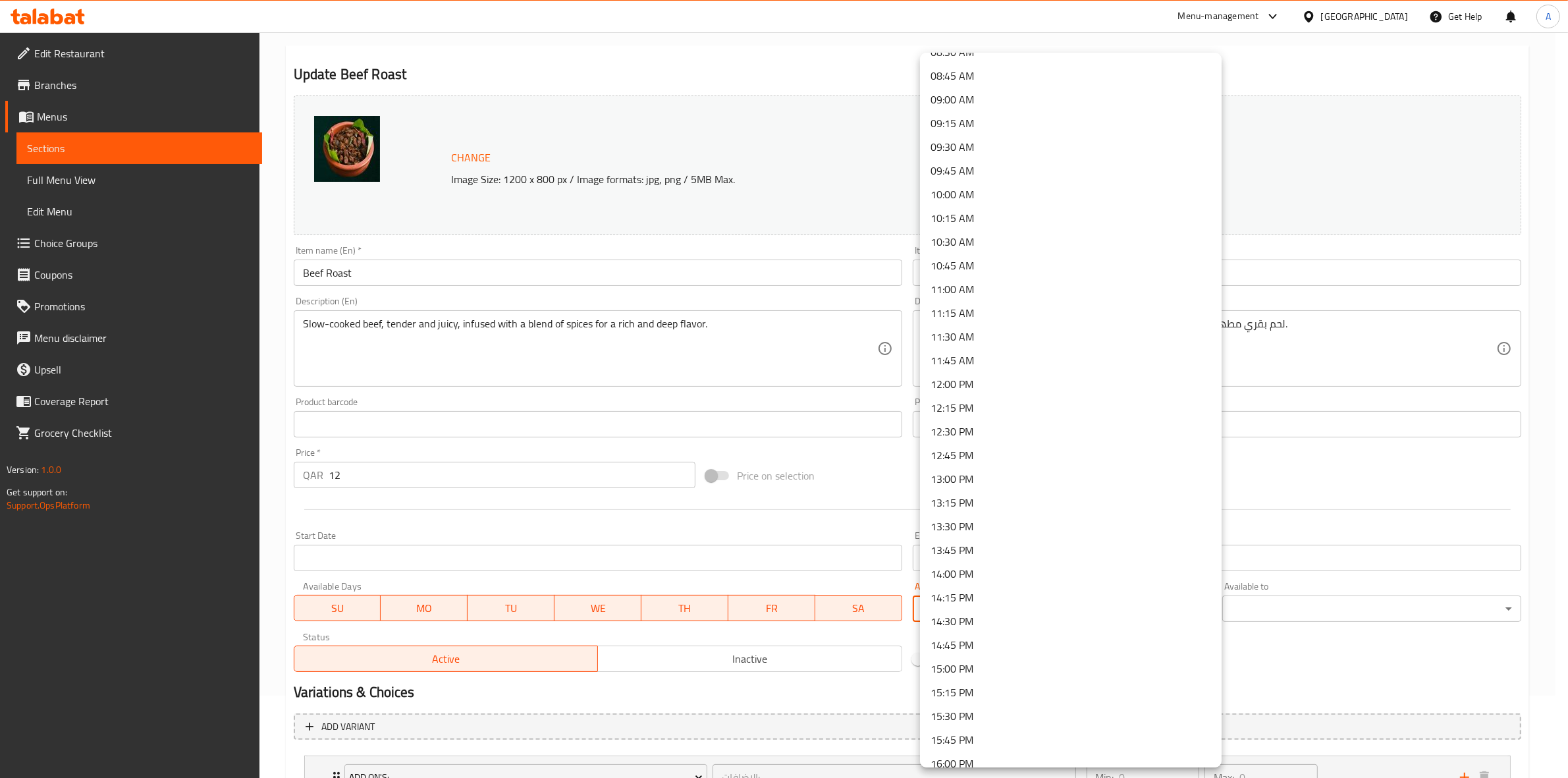
scroll to position [906, 0]
click at [978, 534] on li "14:30 PM" at bounding box center [1070, 539] width 302 height 23
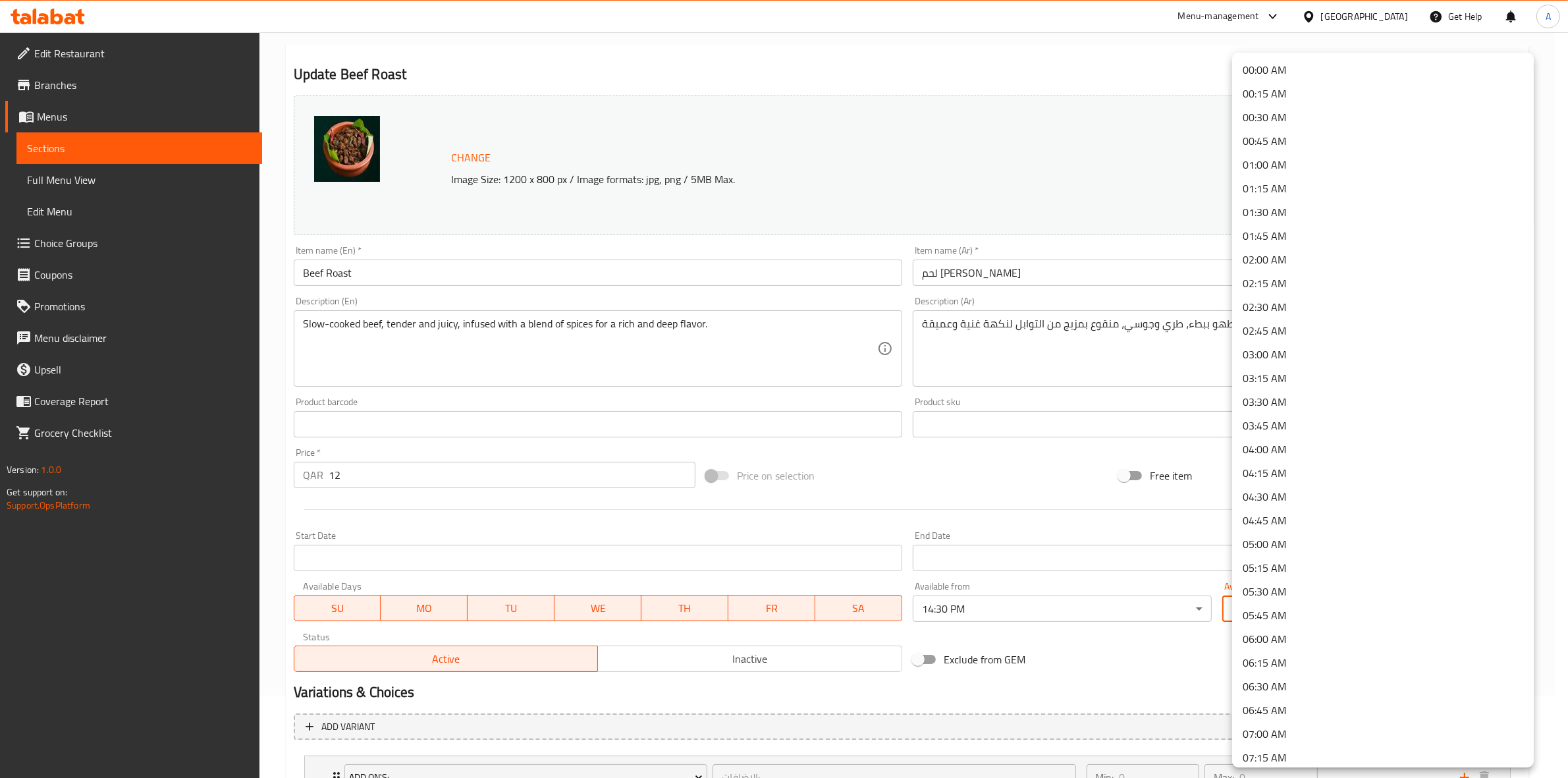
click at [1360, 608] on body "​ Menu-management Qatar Get Help A Edit Restaurant Branches Menus Sections Full…" at bounding box center [784, 322] width 1568 height 746
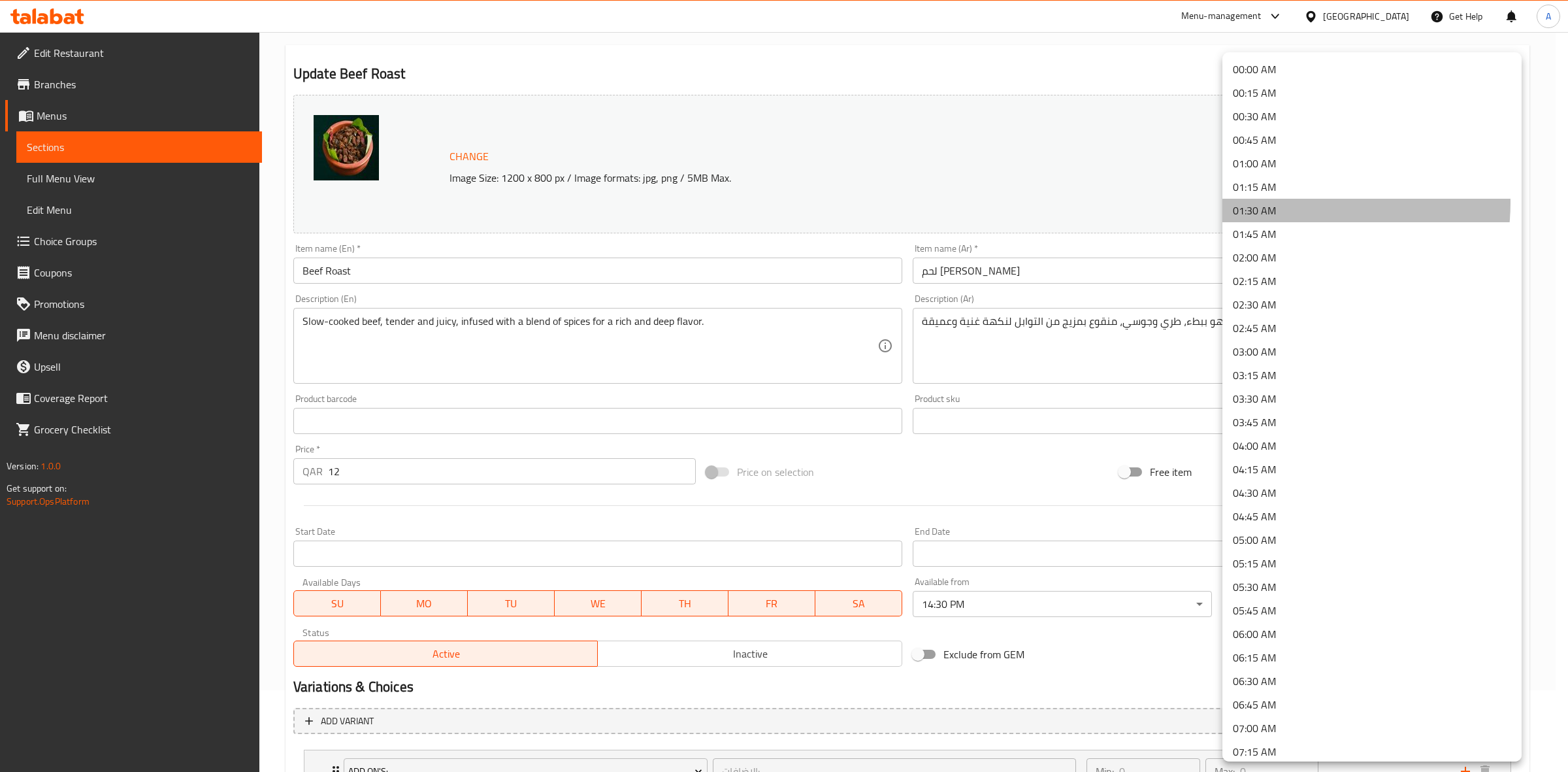
click at [1292, 203] on li "01:30 AM" at bounding box center [1372, 211] width 299 height 23
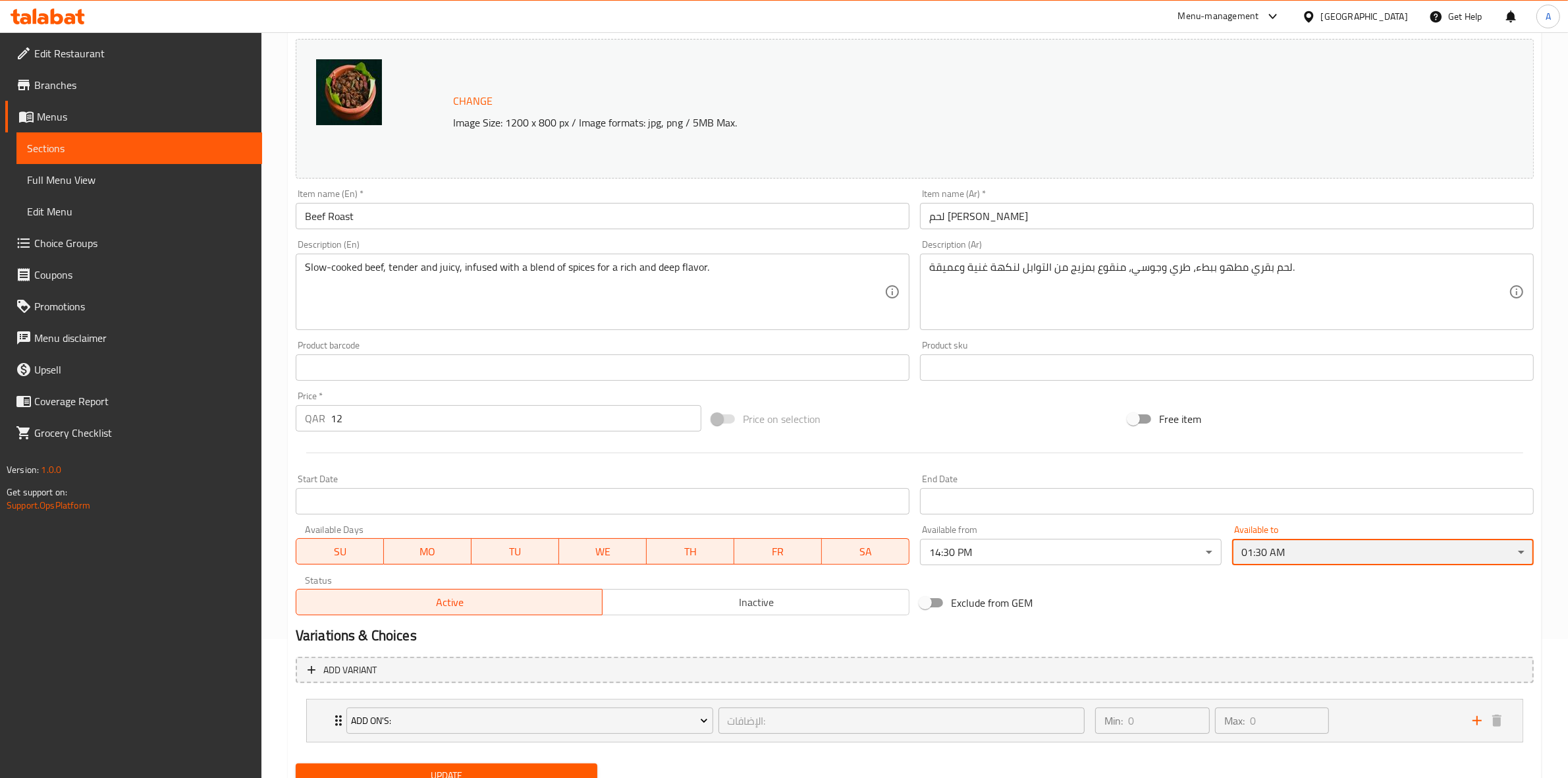
scroll to position [193, 0]
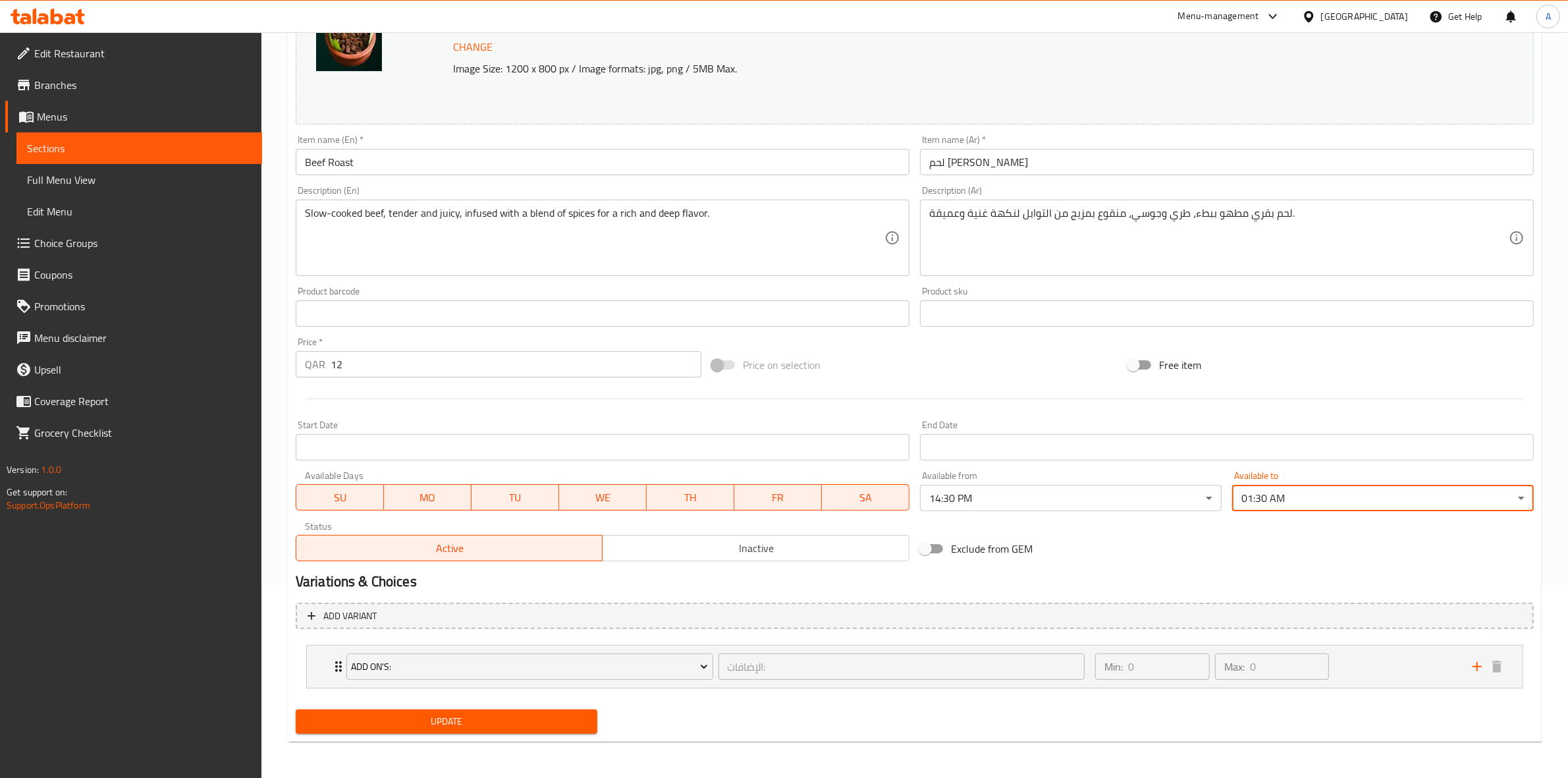
click at [465, 714] on span "Update" at bounding box center [446, 722] width 280 height 16
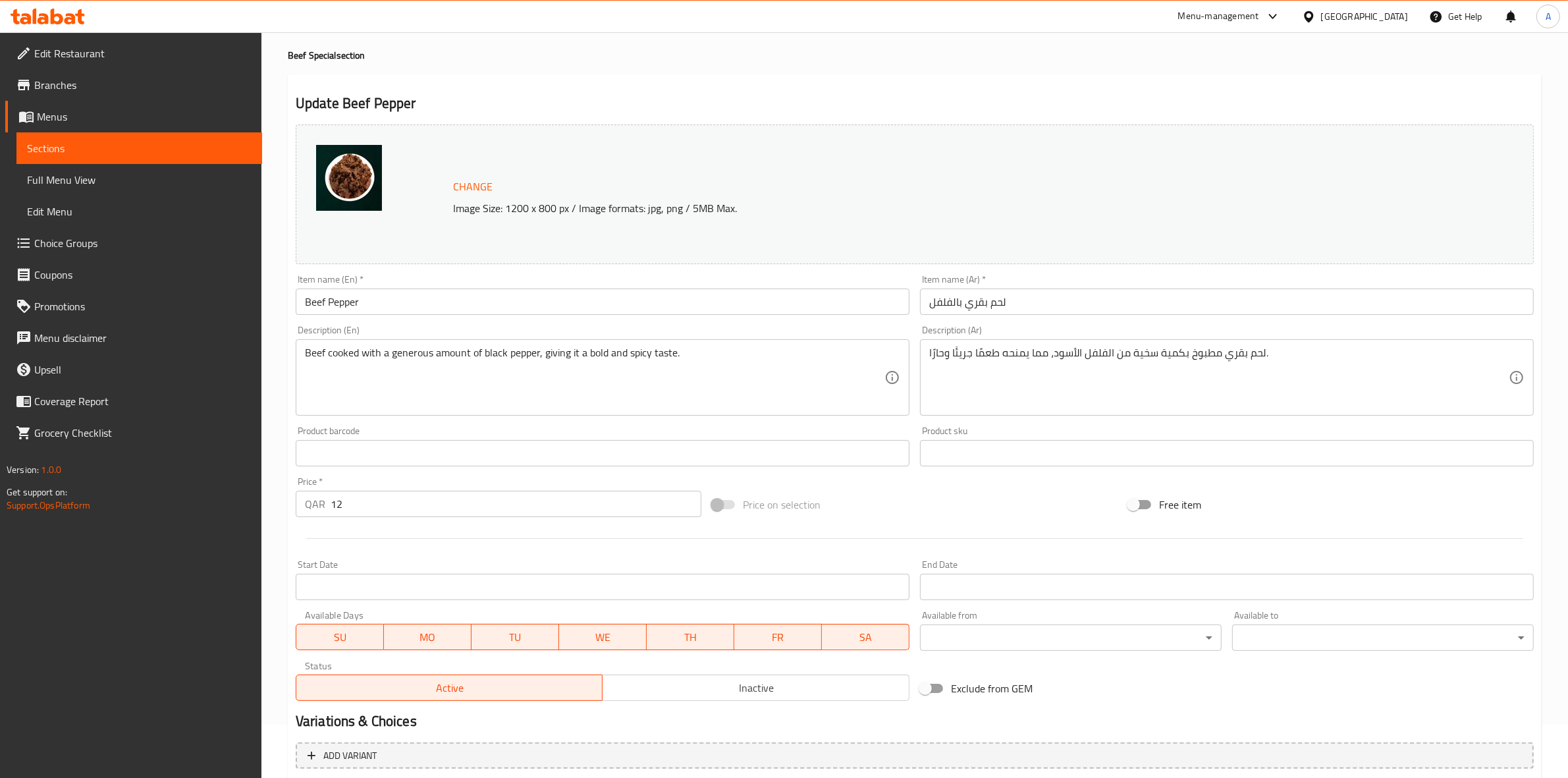
scroll to position [82, 0]
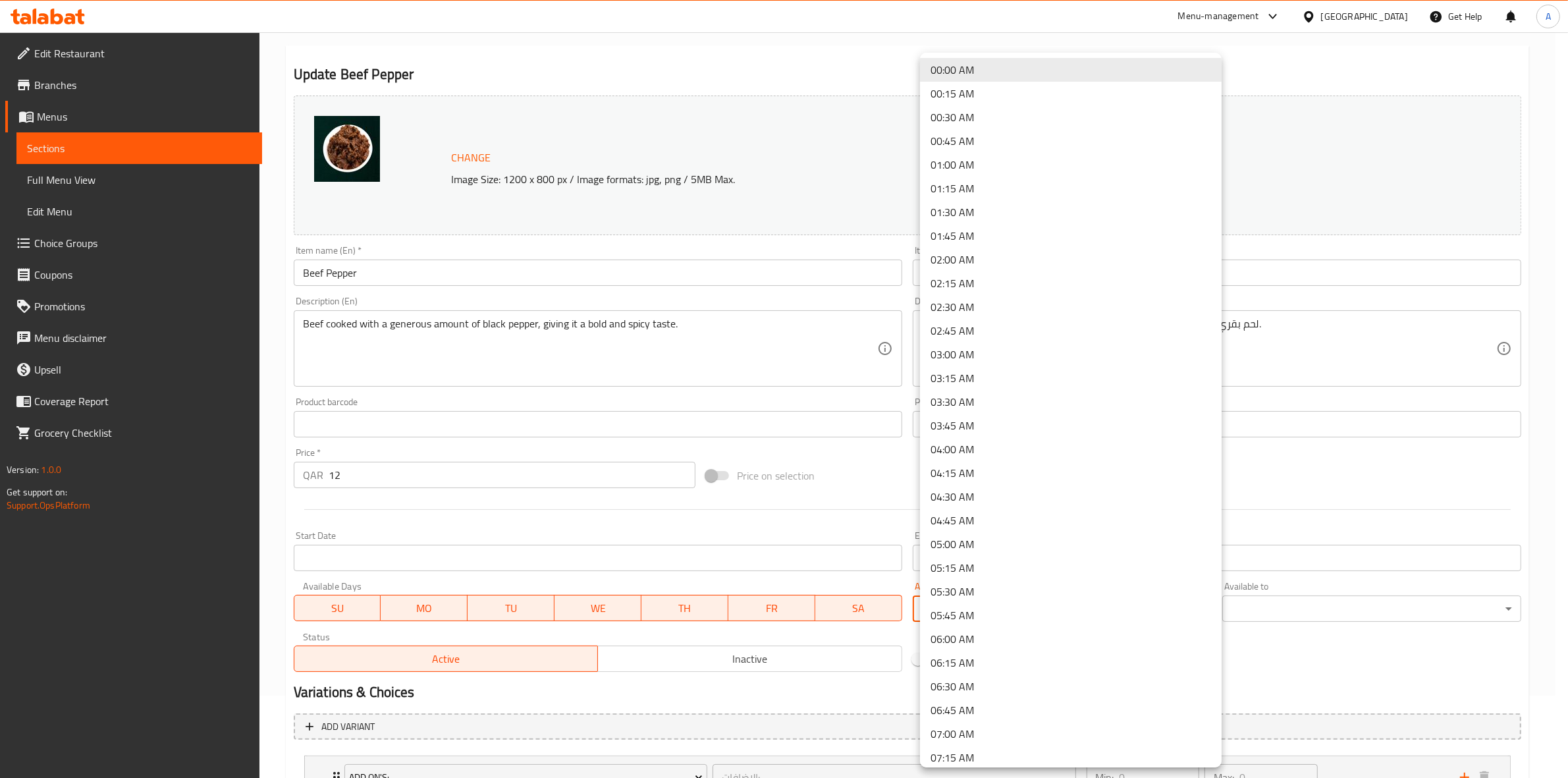
click at [956, 612] on body "​ Menu-management Qatar Get Help A Edit Restaurant Branches Menus Sections Full…" at bounding box center [784, 322] width 1568 height 746
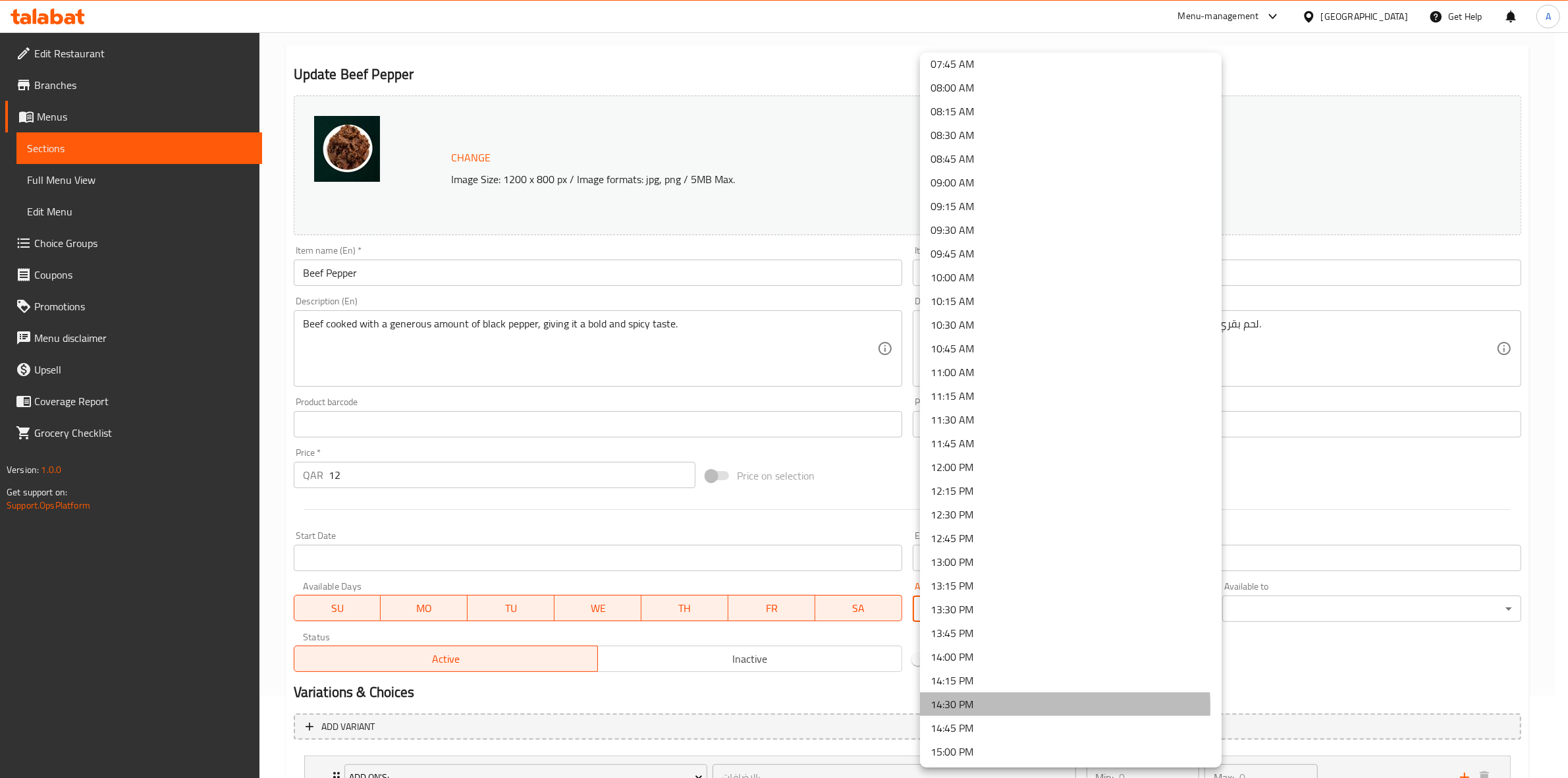
click at [975, 706] on li "14:30 PM" at bounding box center [1070, 704] width 302 height 23
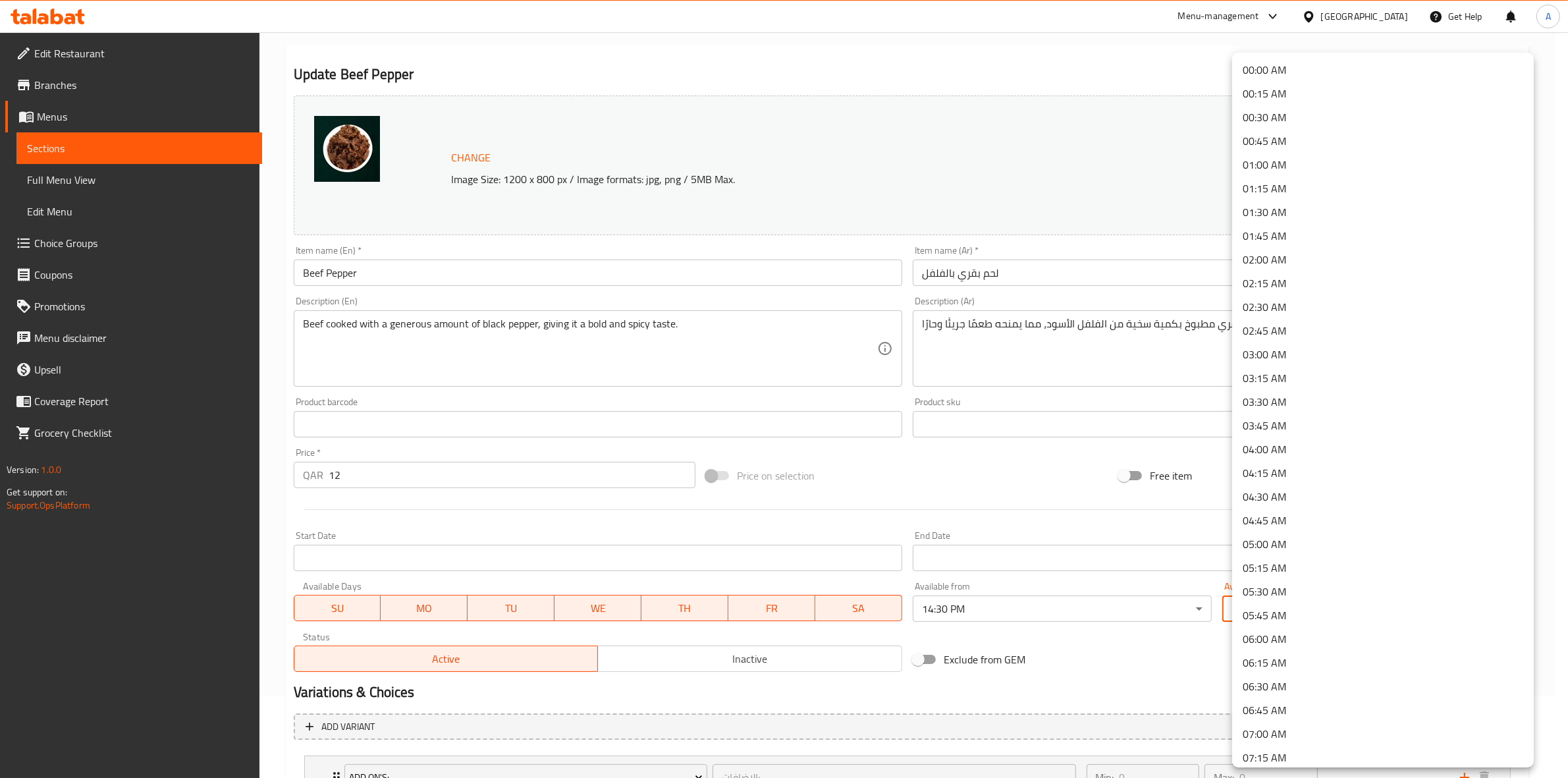
click at [1310, 611] on body "​ Menu-management Qatar Get Help A Edit Restaurant Branches Menus Sections Full…" at bounding box center [784, 322] width 1568 height 746
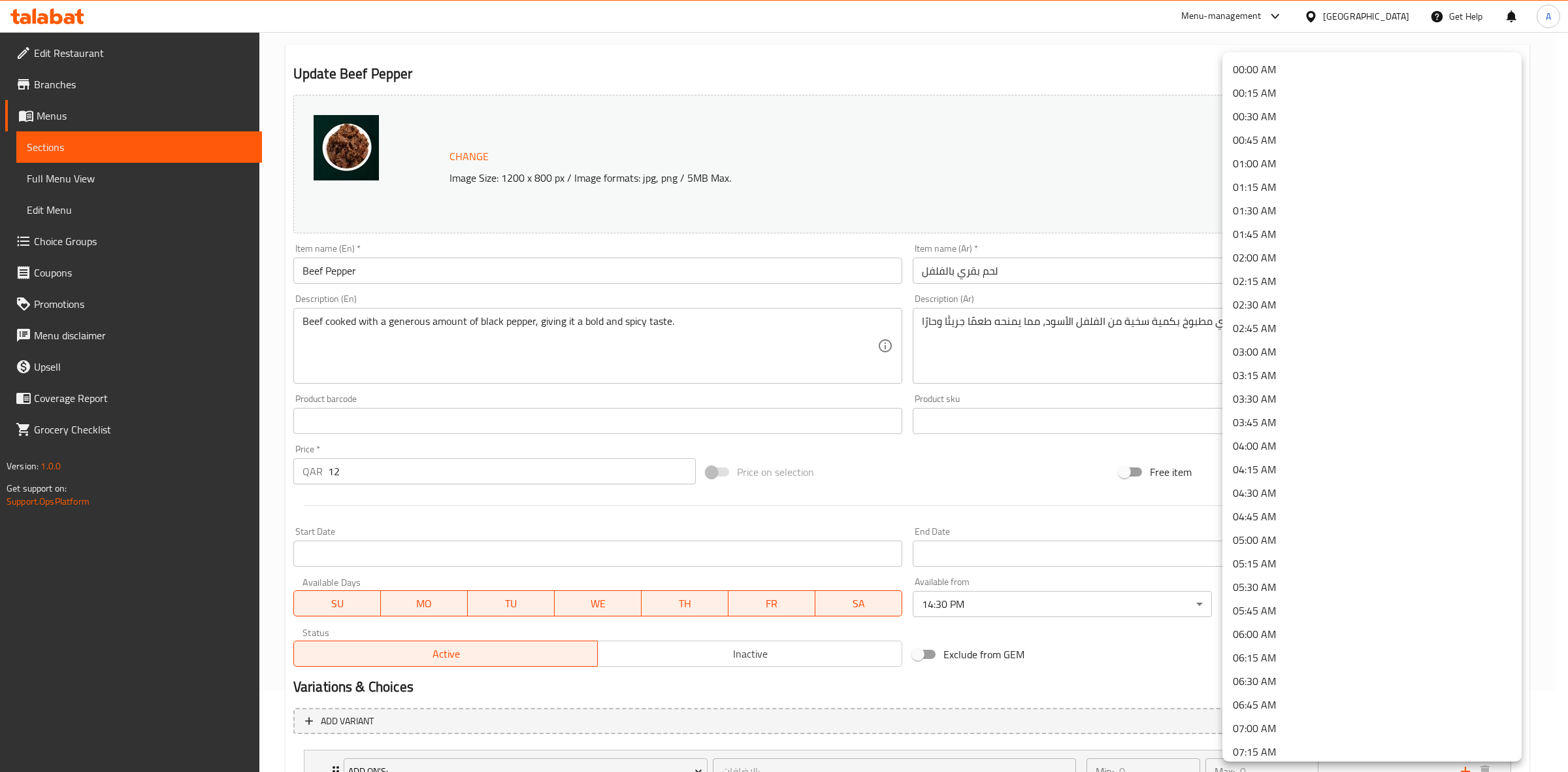
click at [1287, 213] on li "01:30 AM" at bounding box center [1372, 211] width 299 height 23
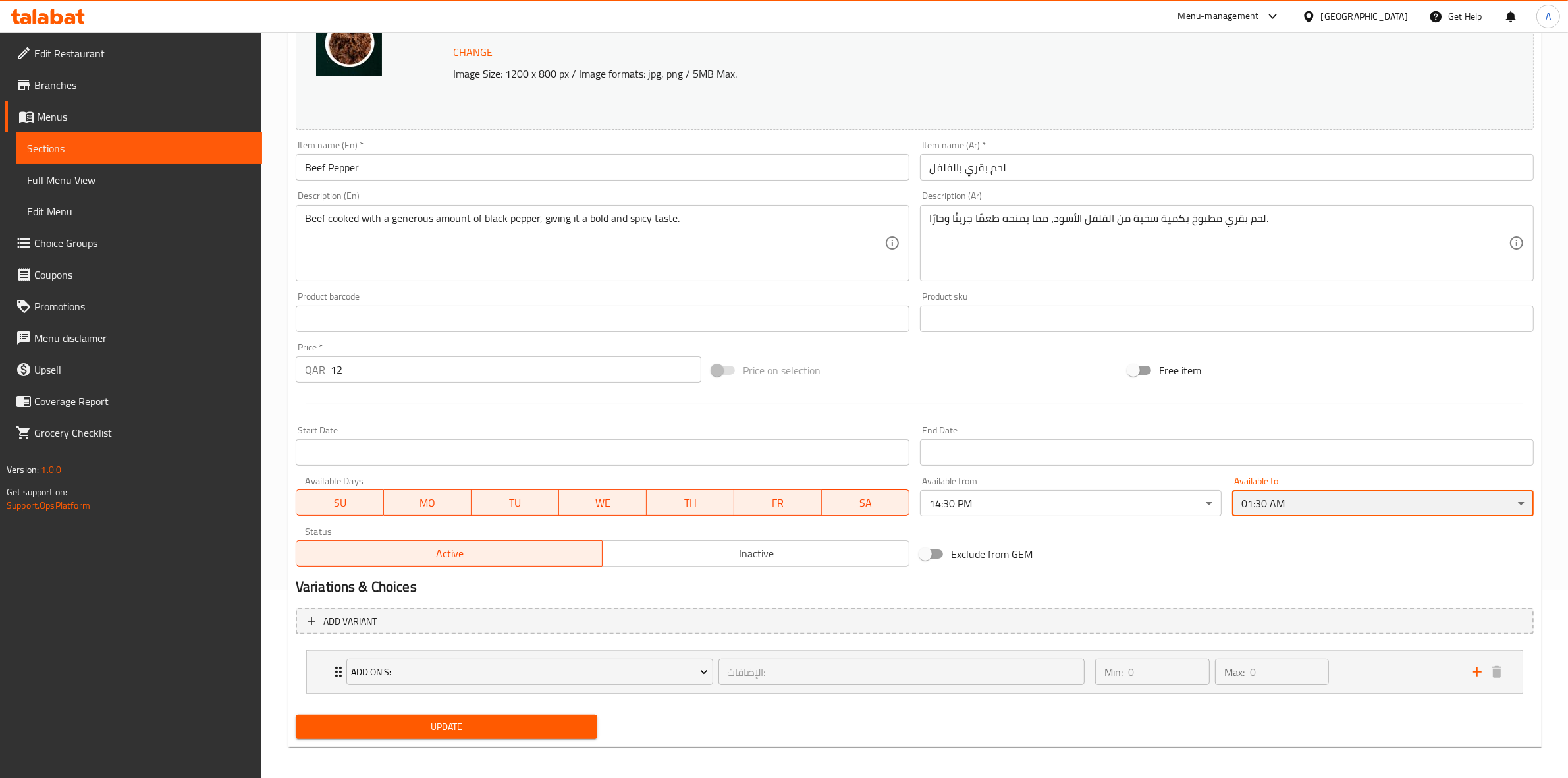
scroll to position [193, 0]
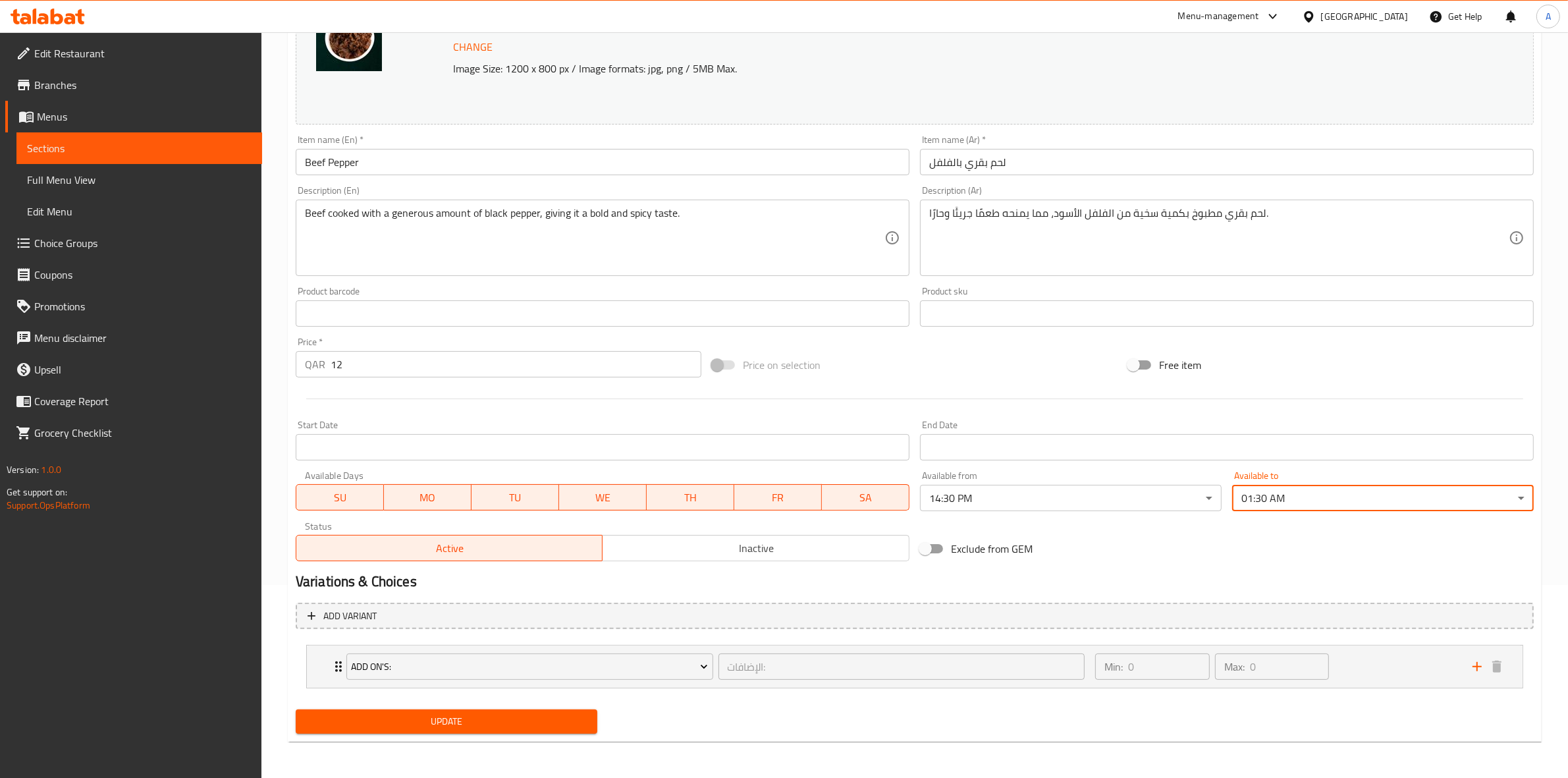
click at [469, 719] on span "Update" at bounding box center [446, 722] width 280 height 16
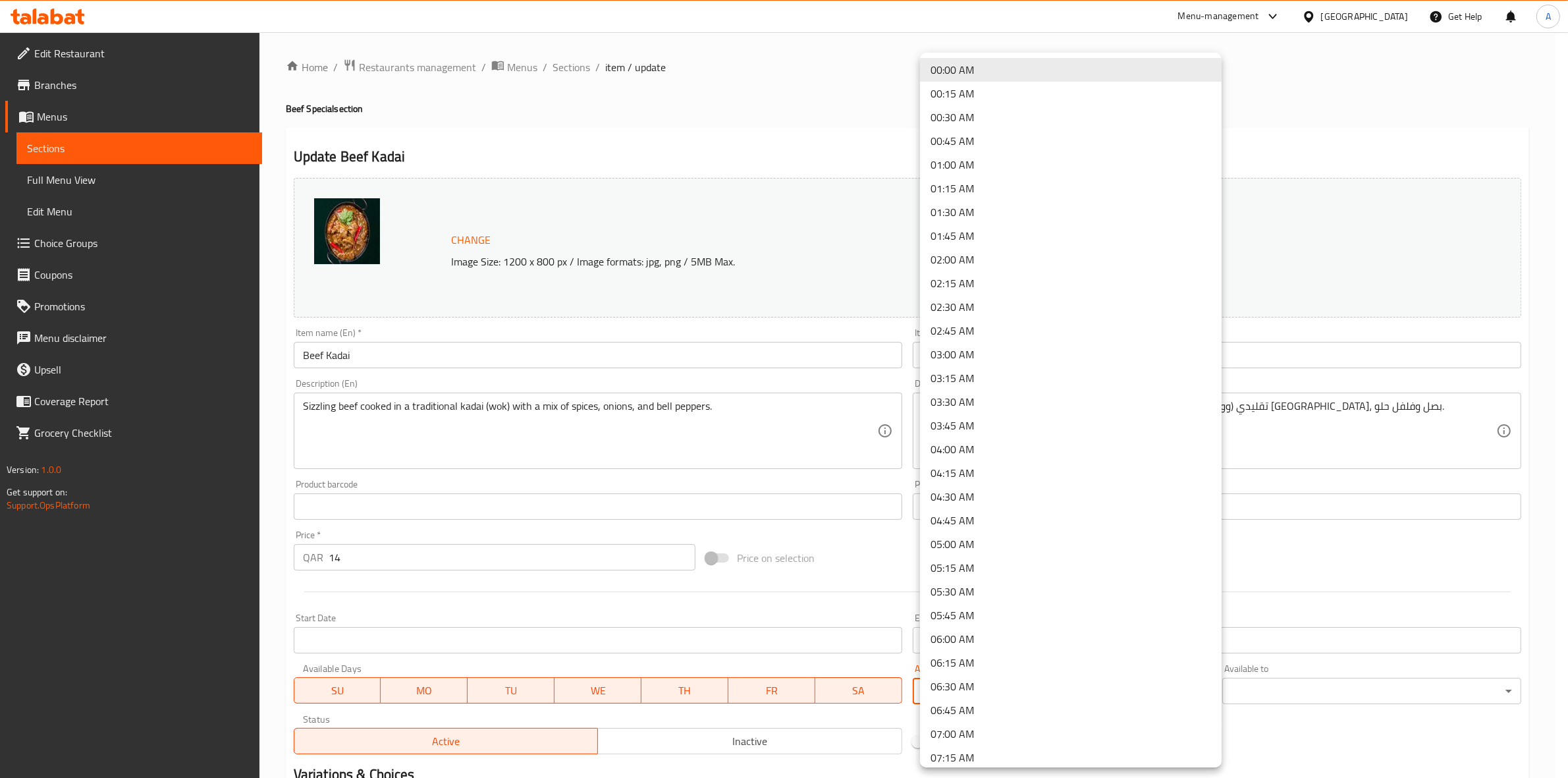
click at [1018, 690] on body "​ Menu-management [GEOGRAPHIC_DATA] Get Help A Edit Restaurant Branches Menus S…" at bounding box center [784, 405] width 1568 height 746
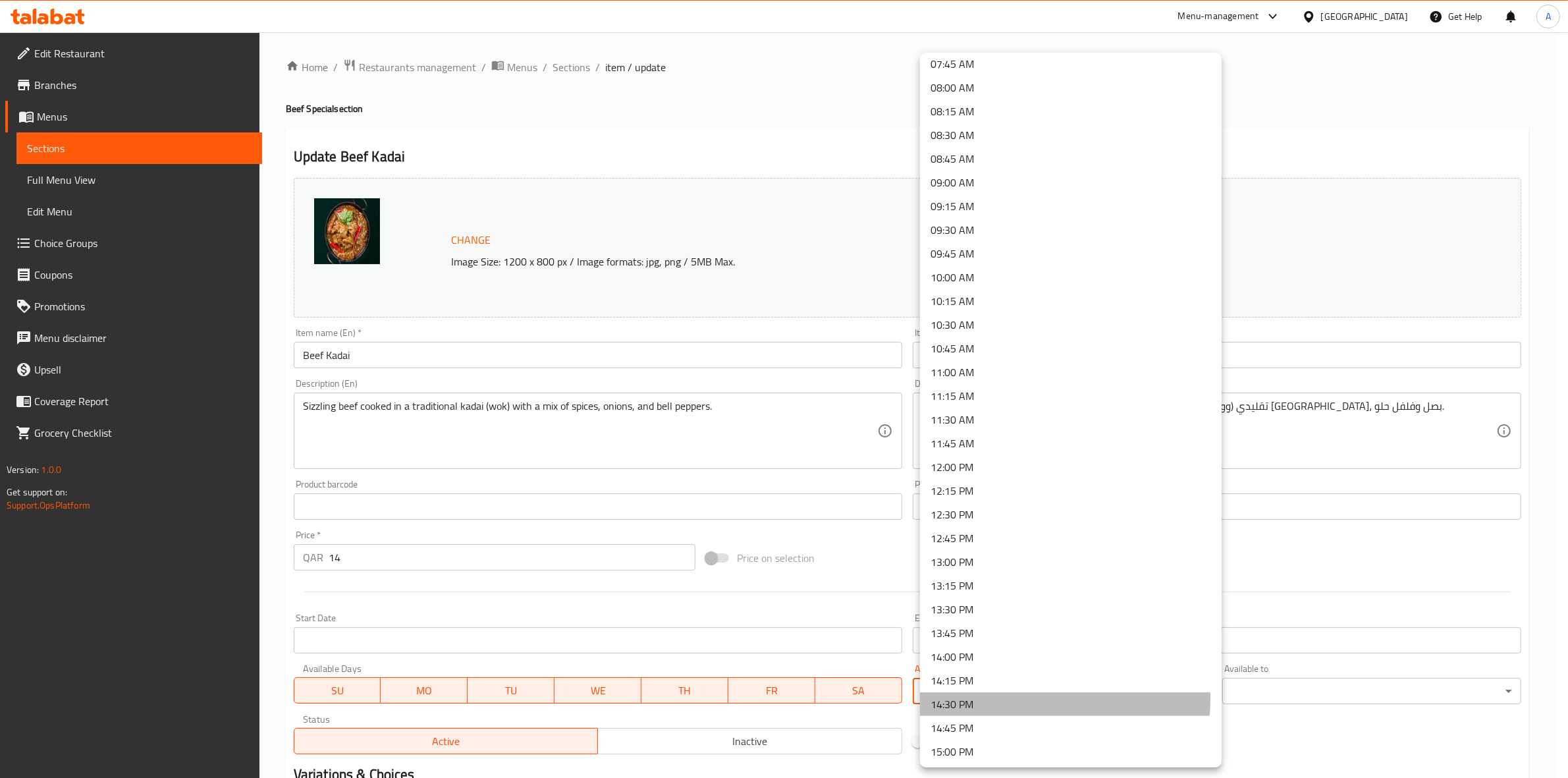
click at [990, 698] on li "14:30 PM" at bounding box center [1070, 704] width 302 height 23
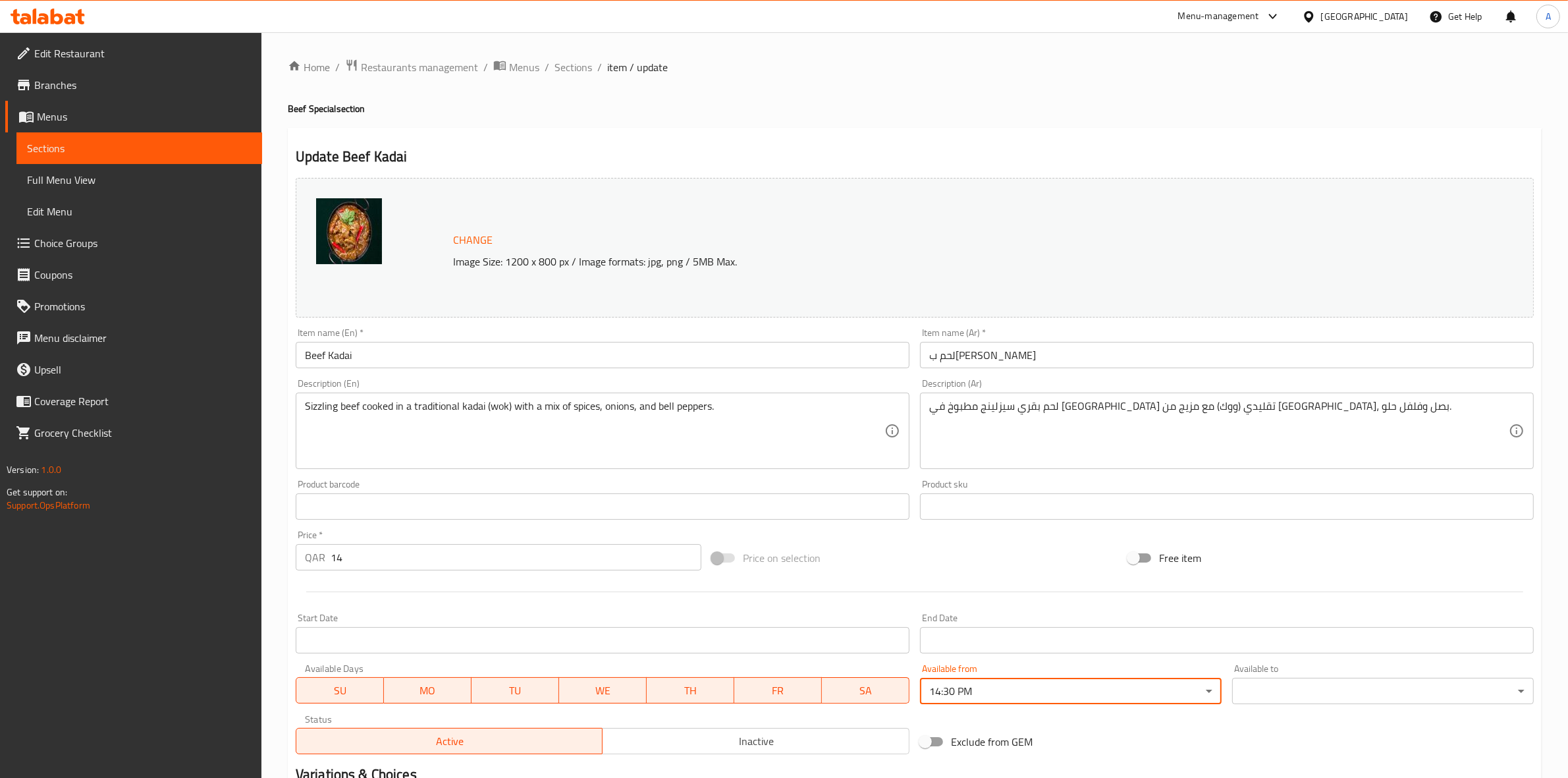
click at [1328, 692] on body "​ Menu-management [GEOGRAPHIC_DATA] Get Help A Edit Restaurant Branches Menus S…" at bounding box center [784, 405] width 1568 height 746
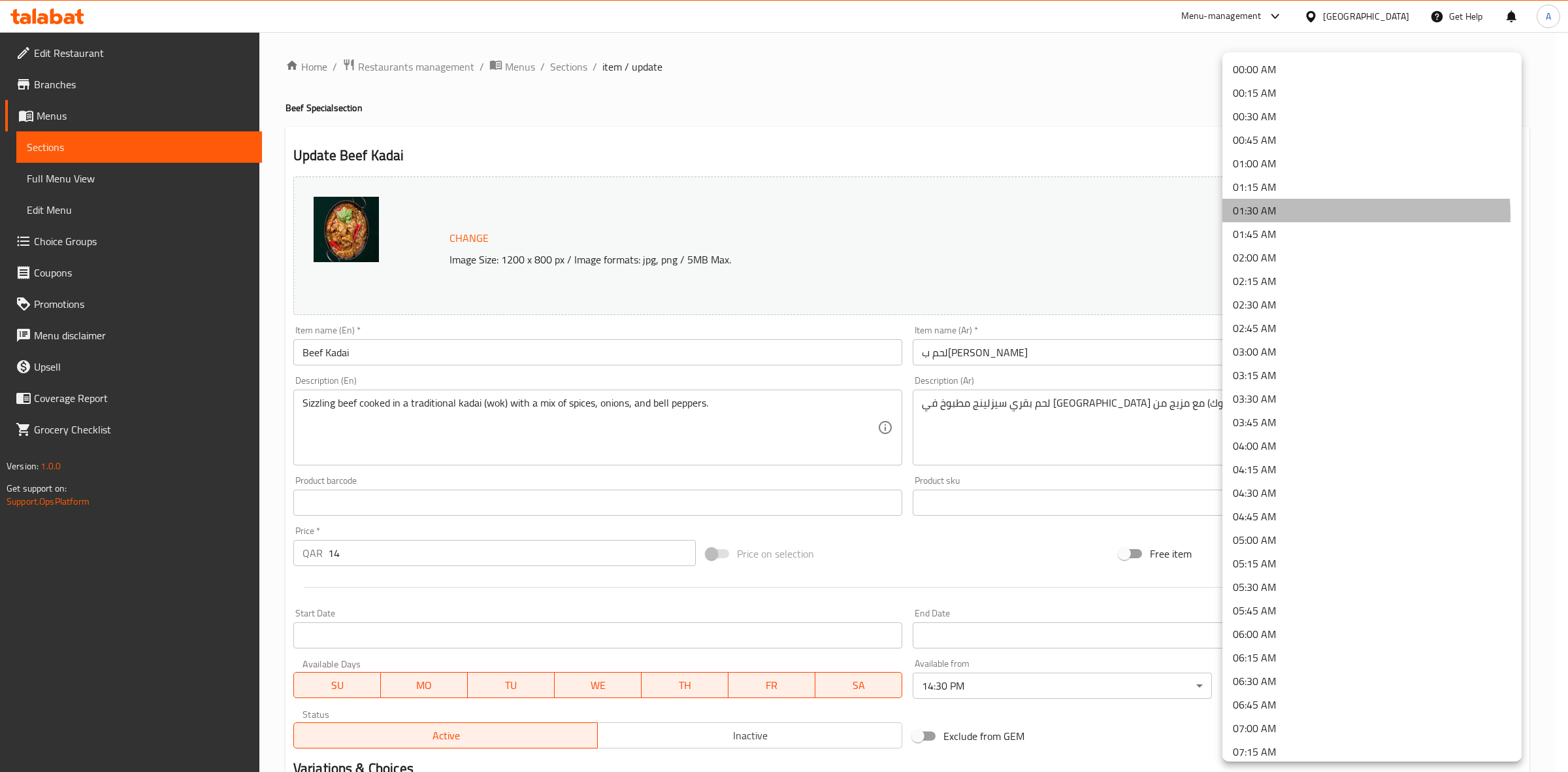
click at [1285, 216] on li "01:30 AM" at bounding box center [1372, 211] width 299 height 23
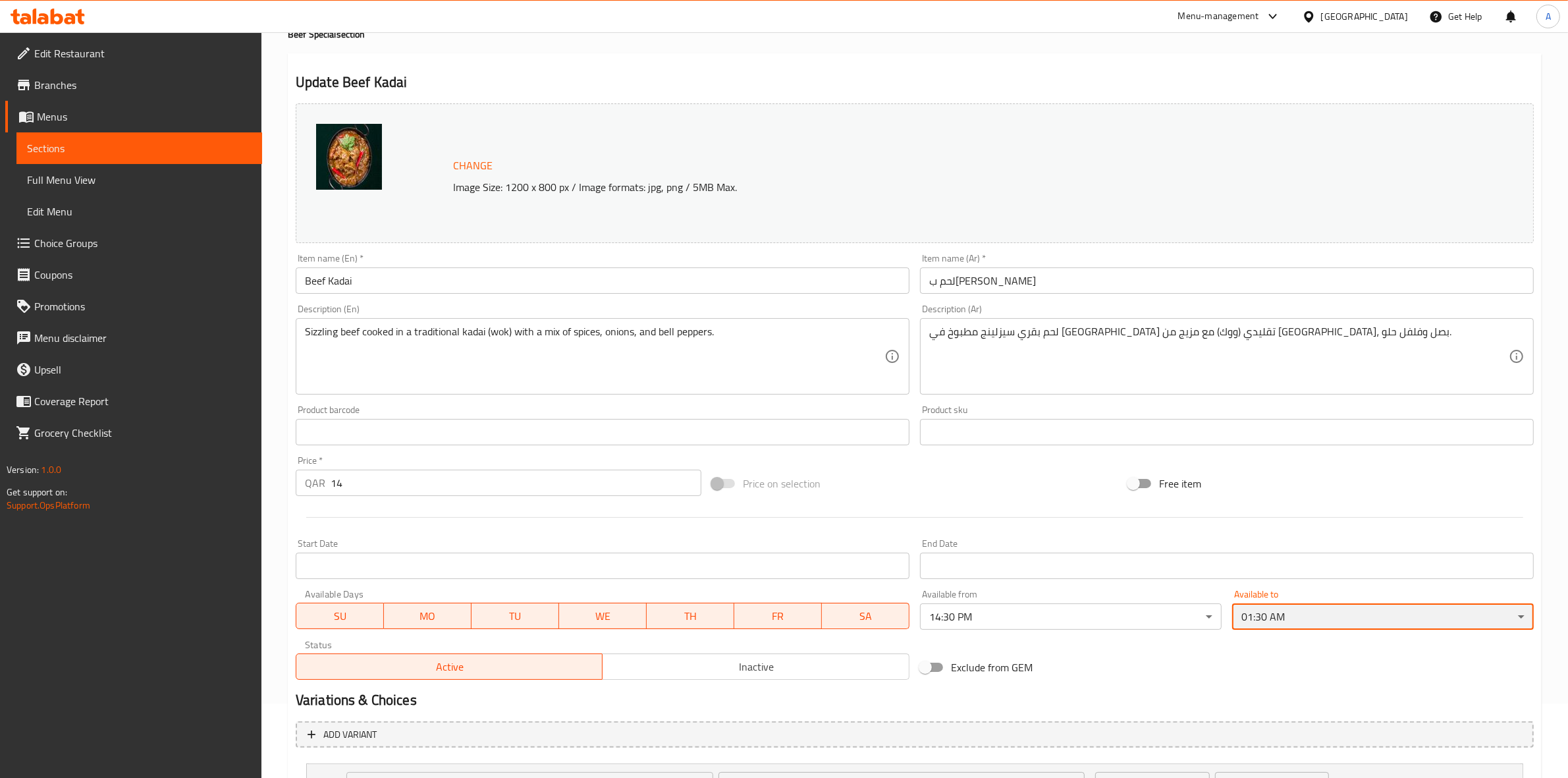
scroll to position [165, 0]
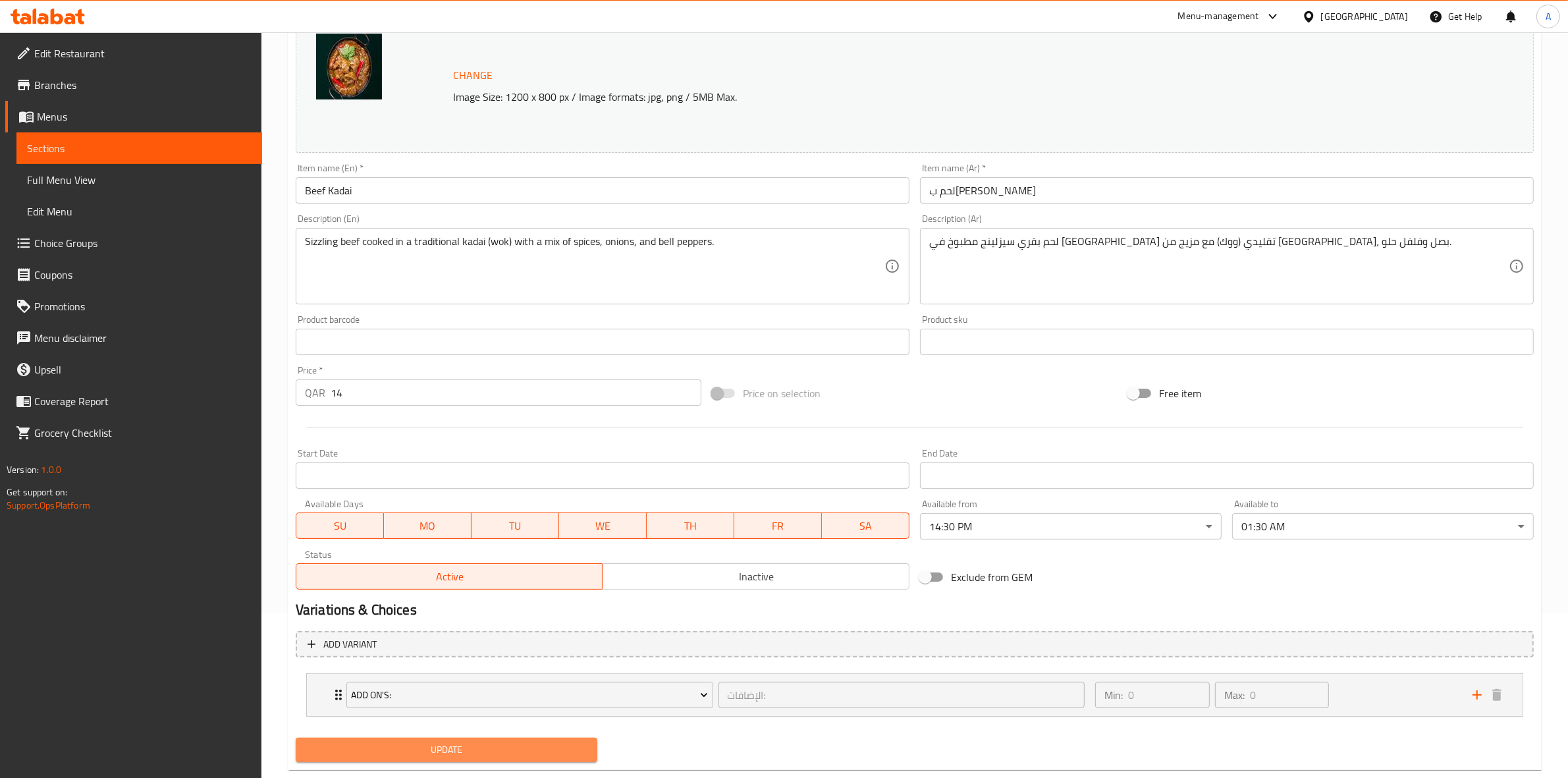
click at [371, 751] on span "Update" at bounding box center [446, 749] width 280 height 16
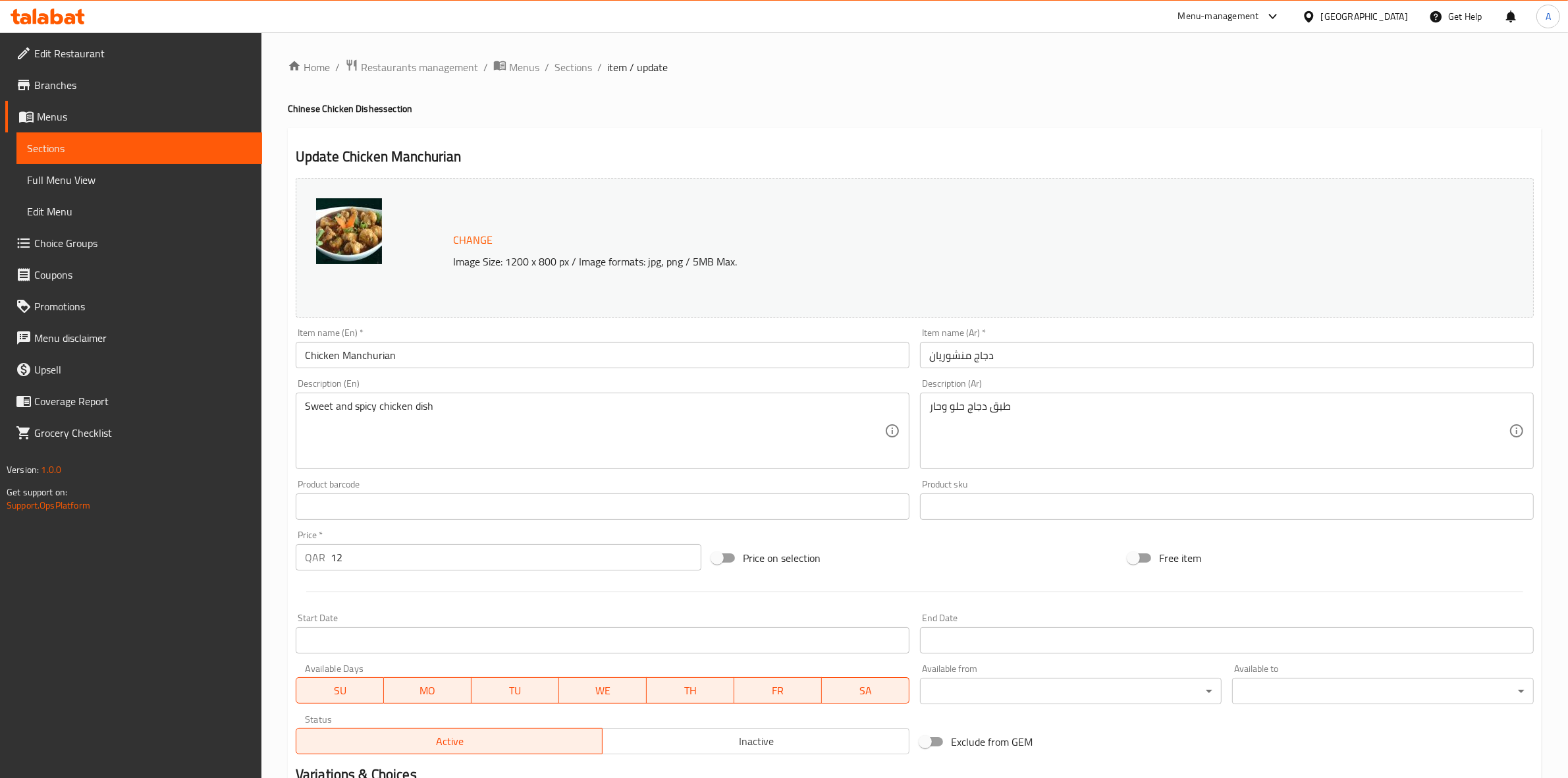
click at [1048, 692] on body "​ Menu-management Qatar Get Help A Edit Restaurant Branches Menus Sections Full…" at bounding box center [784, 405] width 1568 height 746
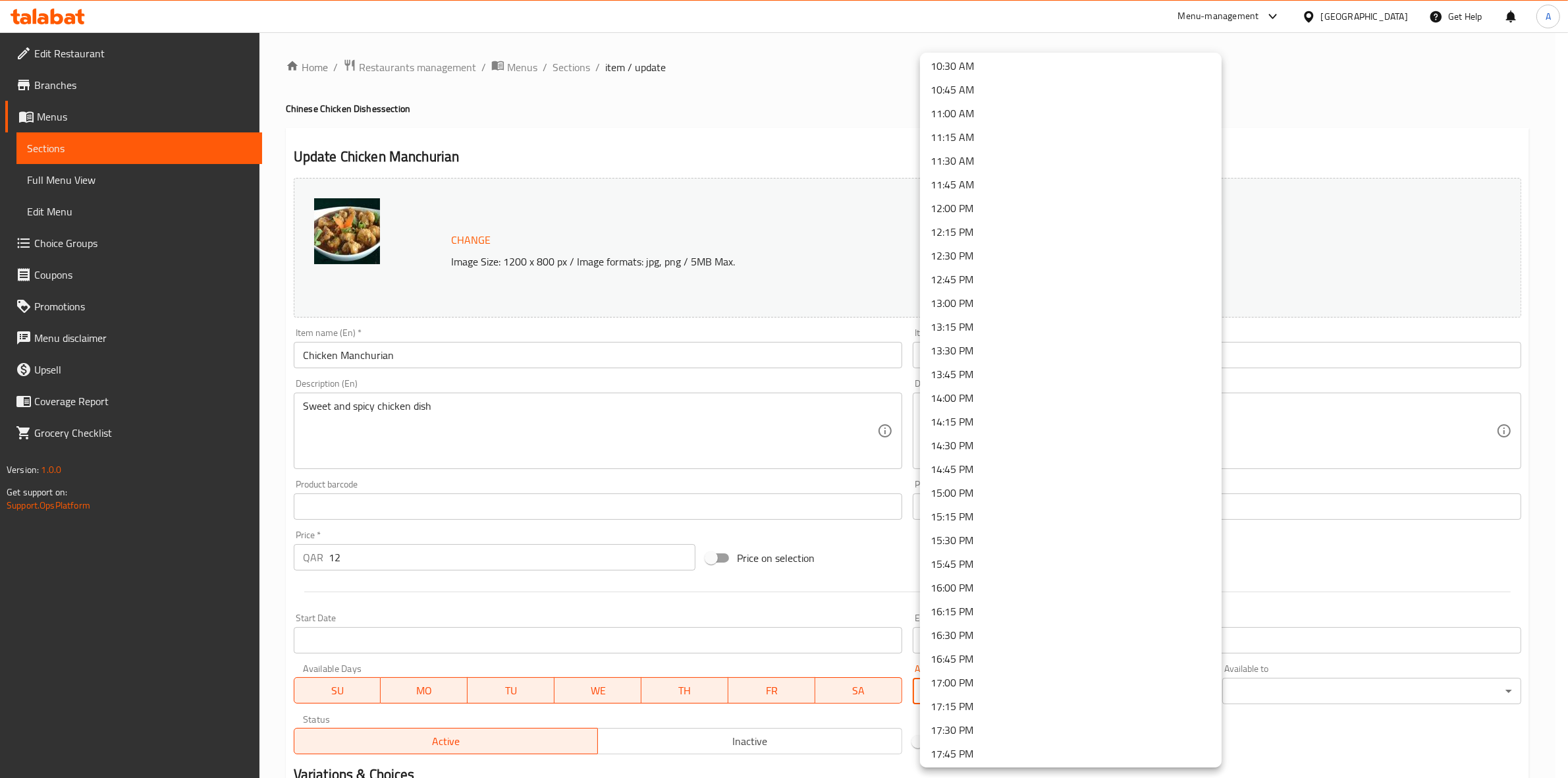
scroll to position [936, 0]
click at [983, 505] on li "14:30 PM" at bounding box center [1070, 509] width 302 height 23
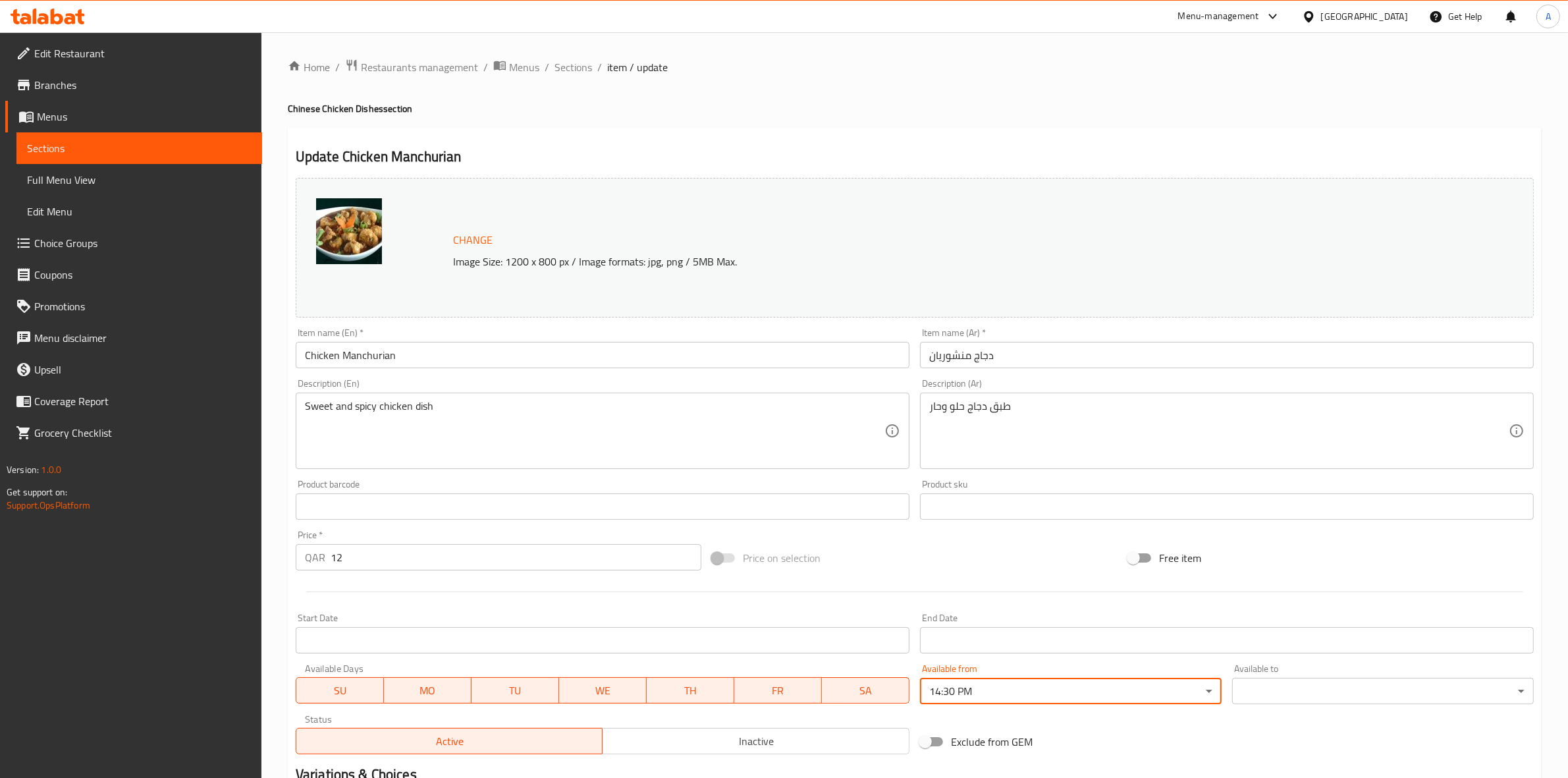
click at [1328, 689] on body "​ Menu-management Qatar Get Help A Edit Restaurant Branches Menus Sections Full…" at bounding box center [784, 405] width 1568 height 746
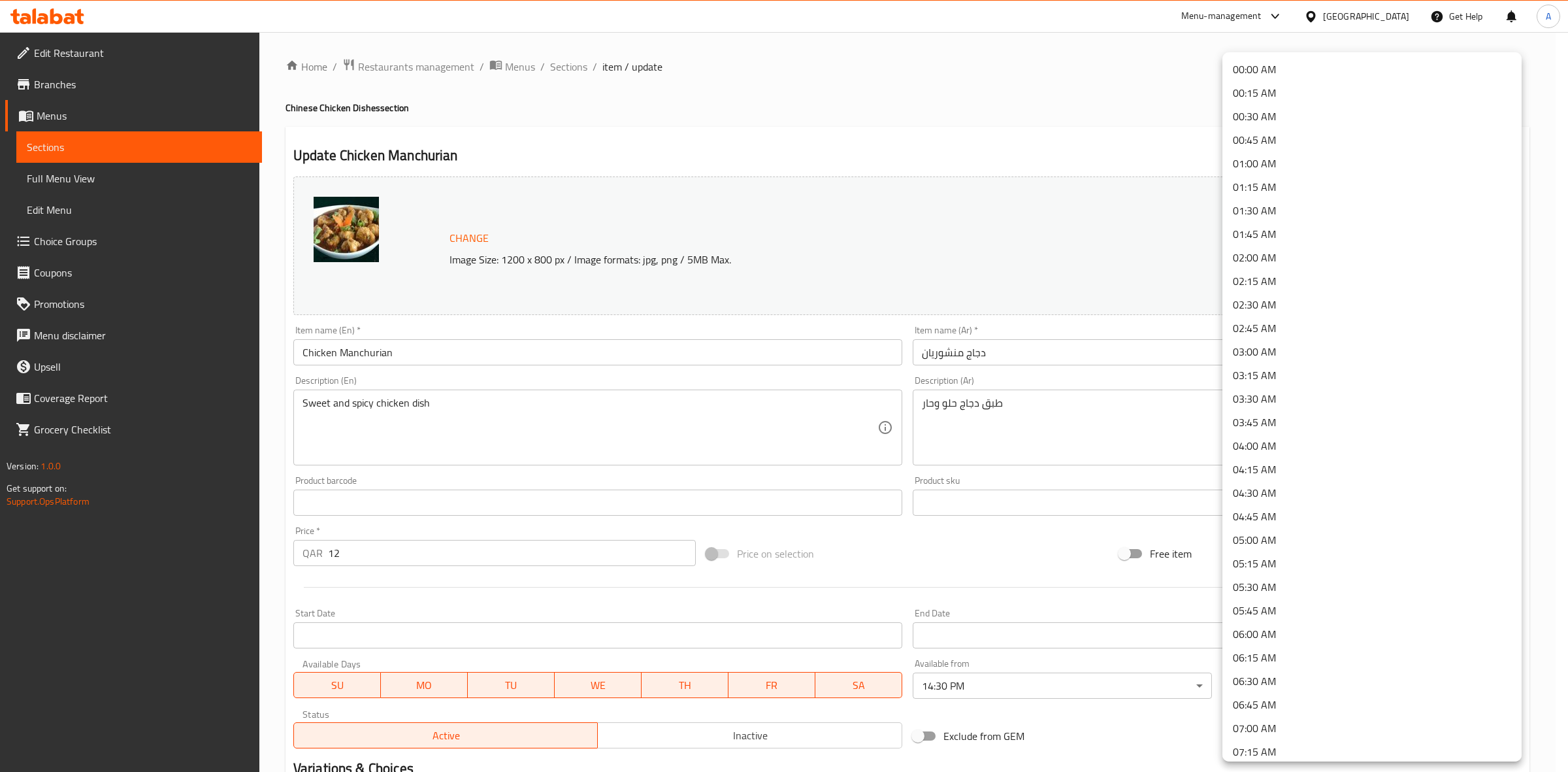
click at [1263, 214] on li "01:30 AM" at bounding box center [1372, 211] width 299 height 23
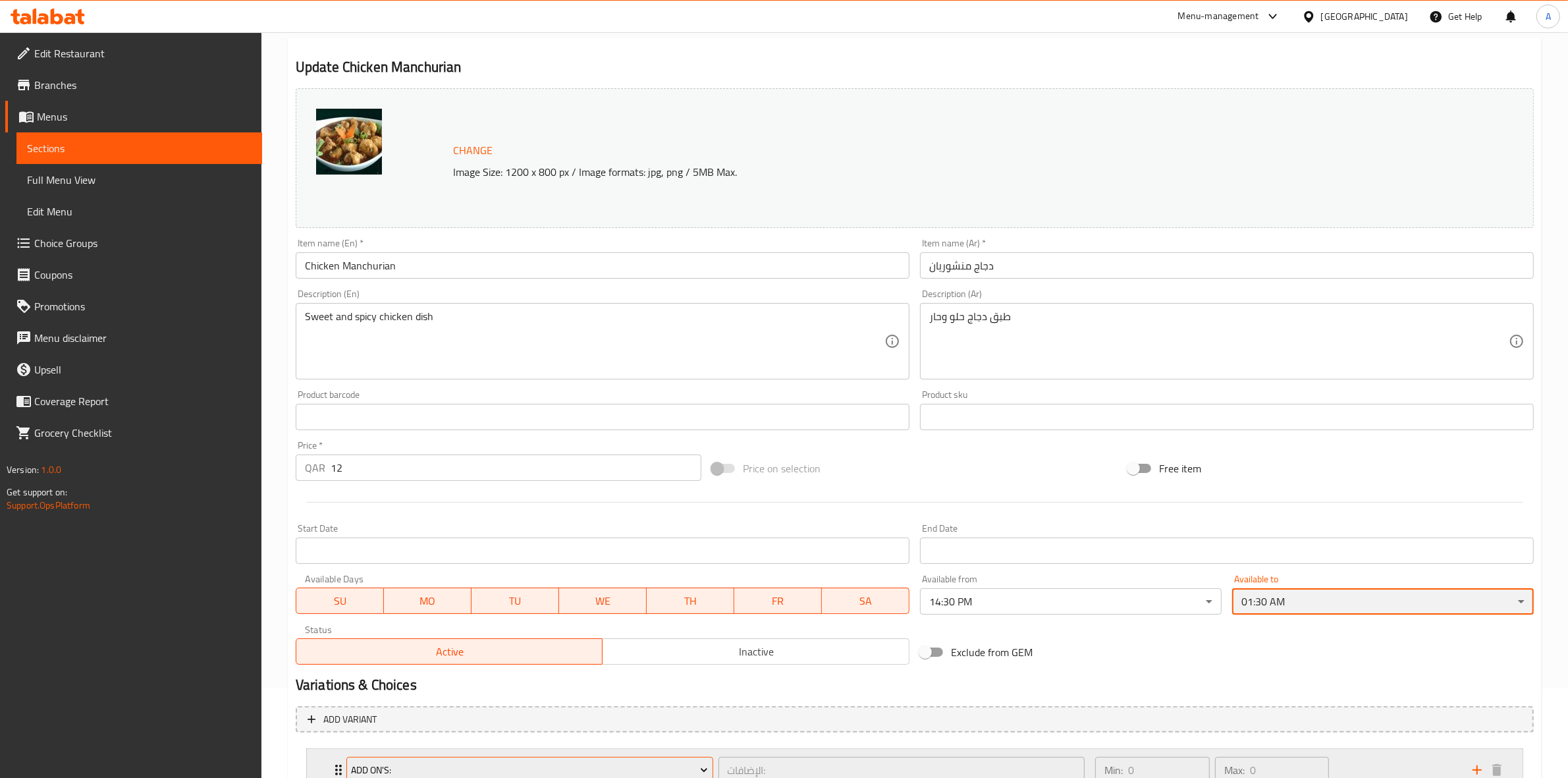
scroll to position [193, 0]
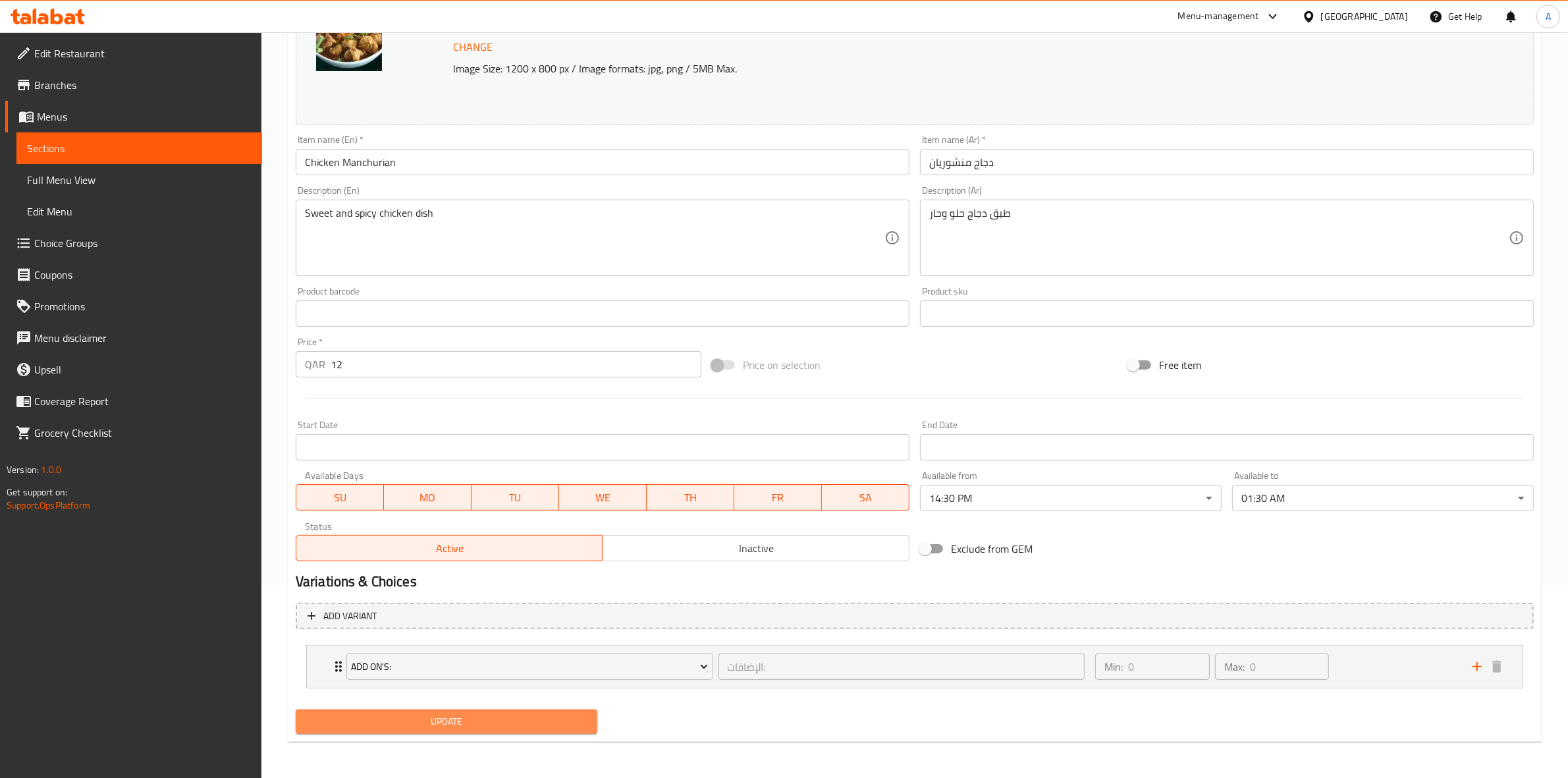
click at [456, 709] on button "Update" at bounding box center [446, 721] width 302 height 24
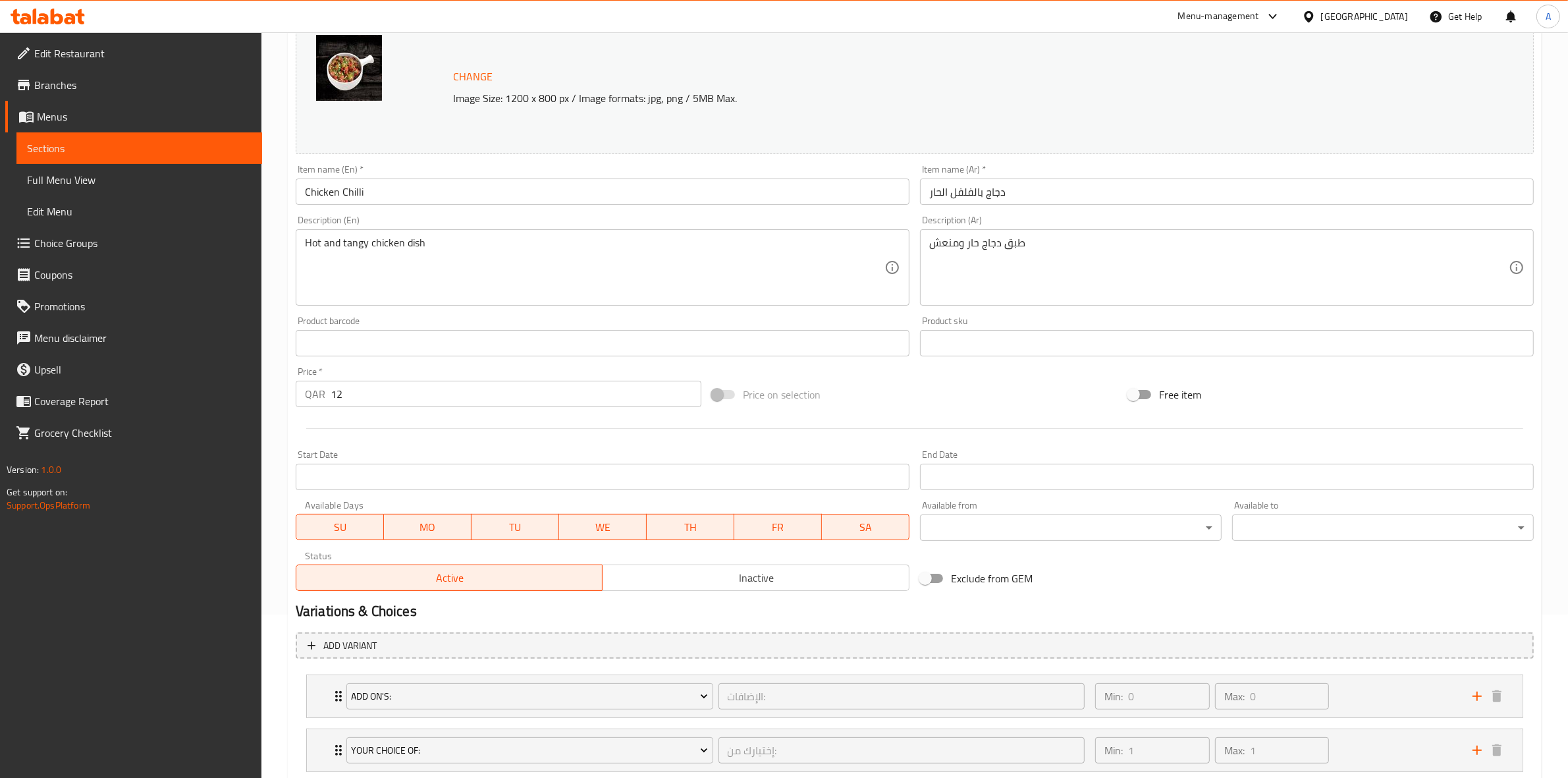
scroll to position [165, 0]
click at [995, 516] on body "​ Menu-management [GEOGRAPHIC_DATA] Get Help A Edit Restaurant Branches Menus S…" at bounding box center [784, 240] width 1568 height 746
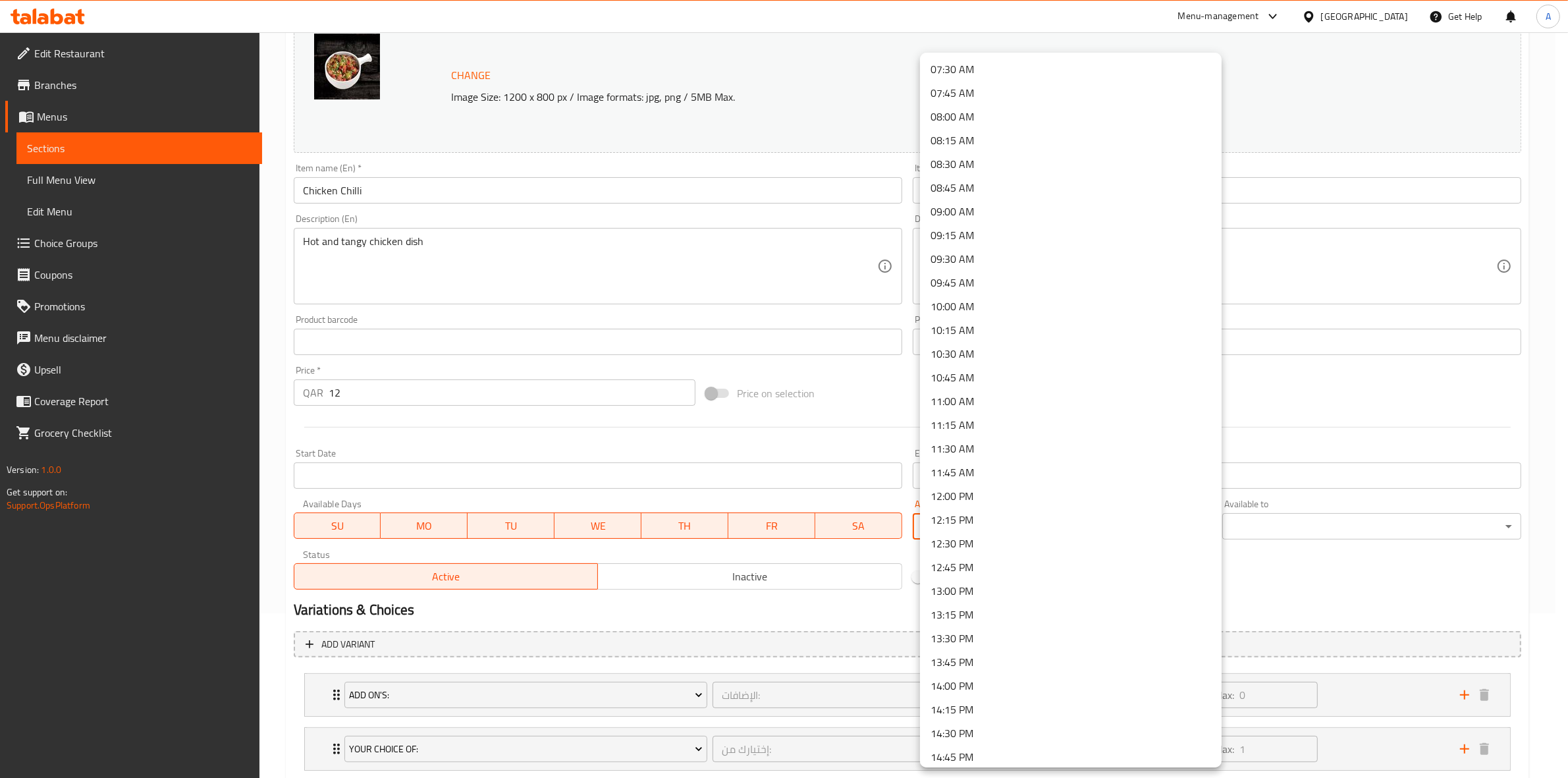
scroll to position [741, 0]
click at [978, 699] on li "14:30 PM" at bounding box center [1070, 704] width 302 height 23
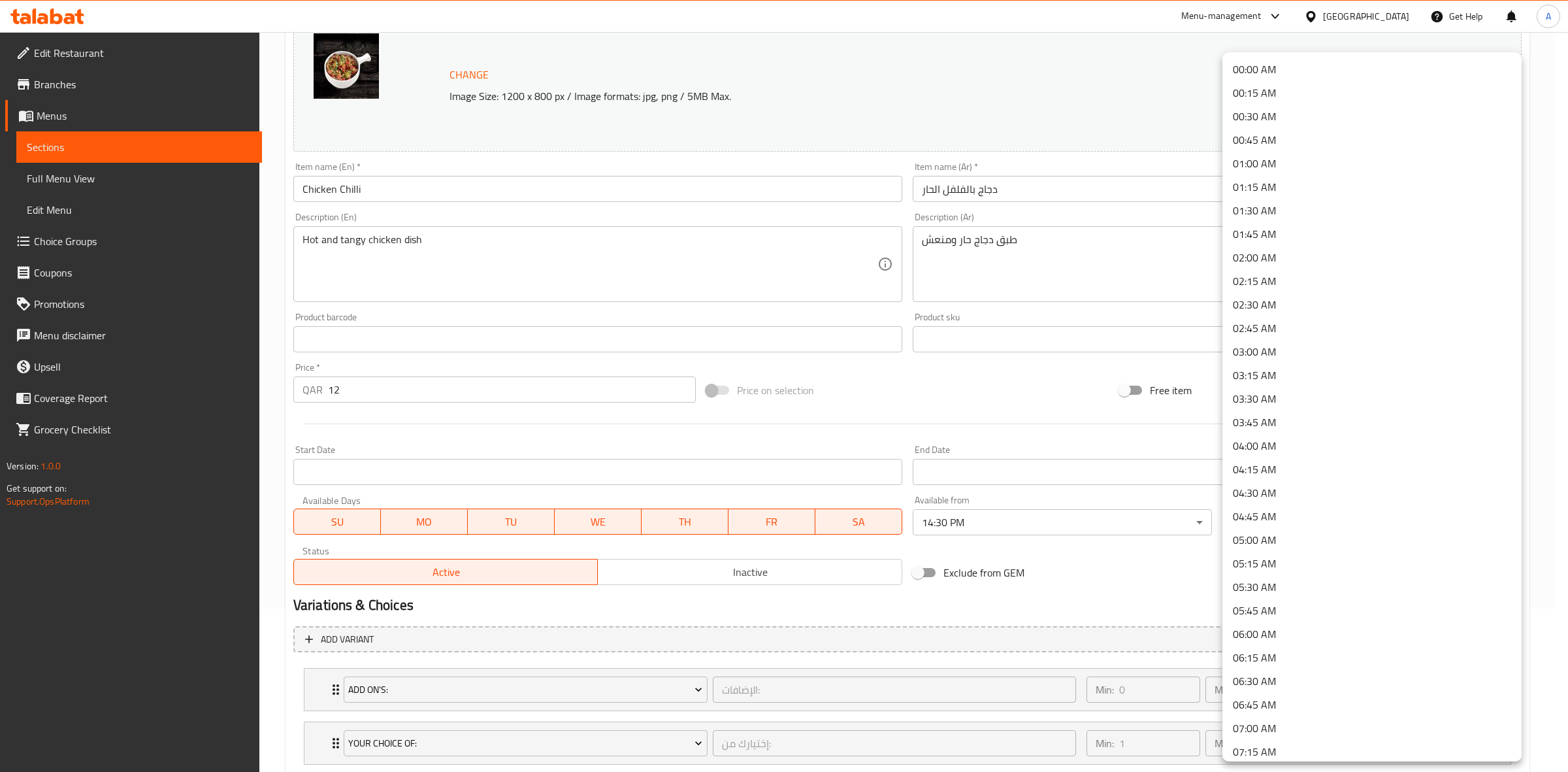
click at [1295, 529] on body "​ Menu-management [GEOGRAPHIC_DATA] Get Help A Edit Restaurant Branches Menus S…" at bounding box center [784, 238] width 1568 height 740
click at [1263, 204] on li "01:30 AM" at bounding box center [1372, 211] width 299 height 23
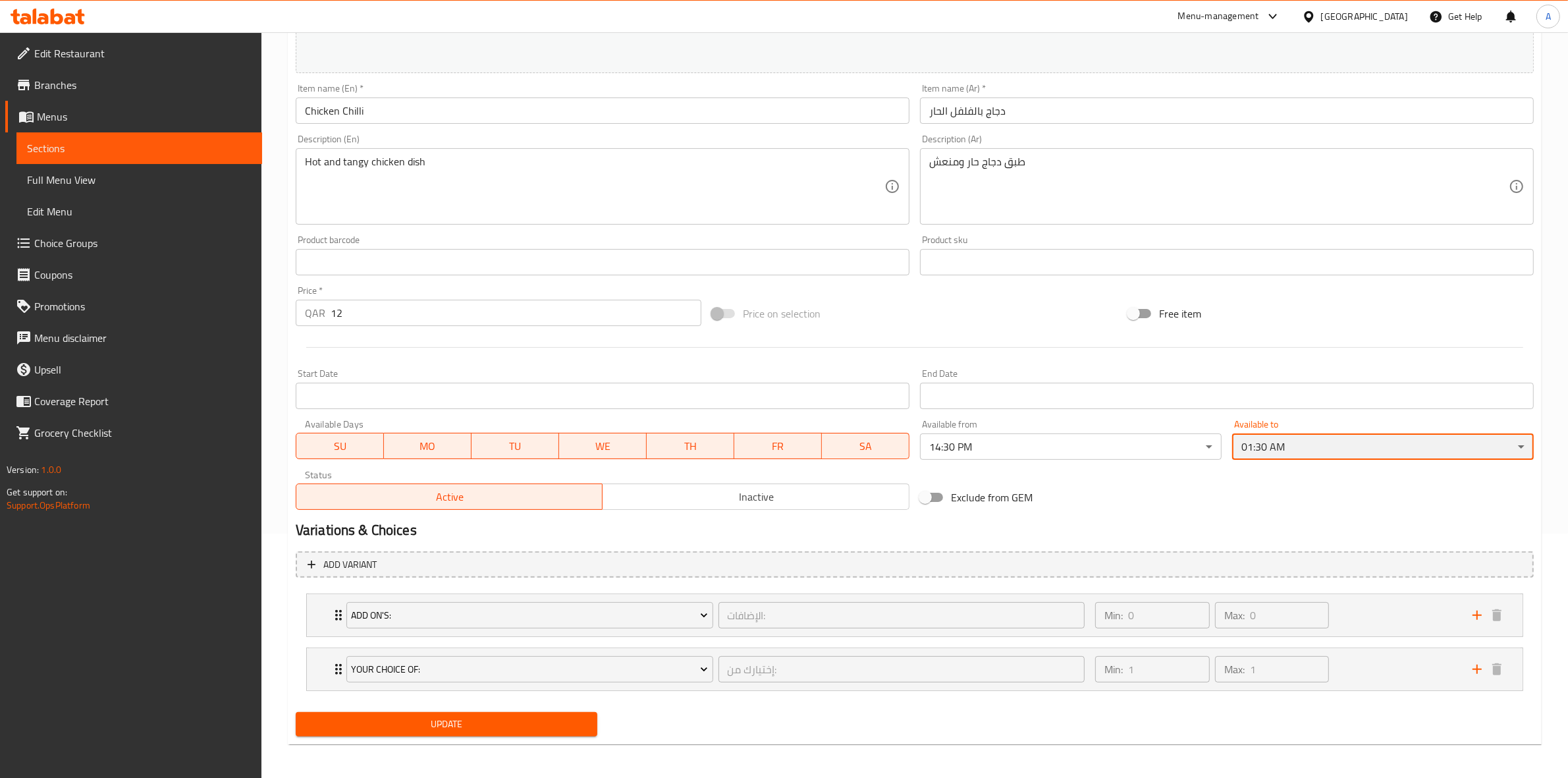
scroll to position [248, 0]
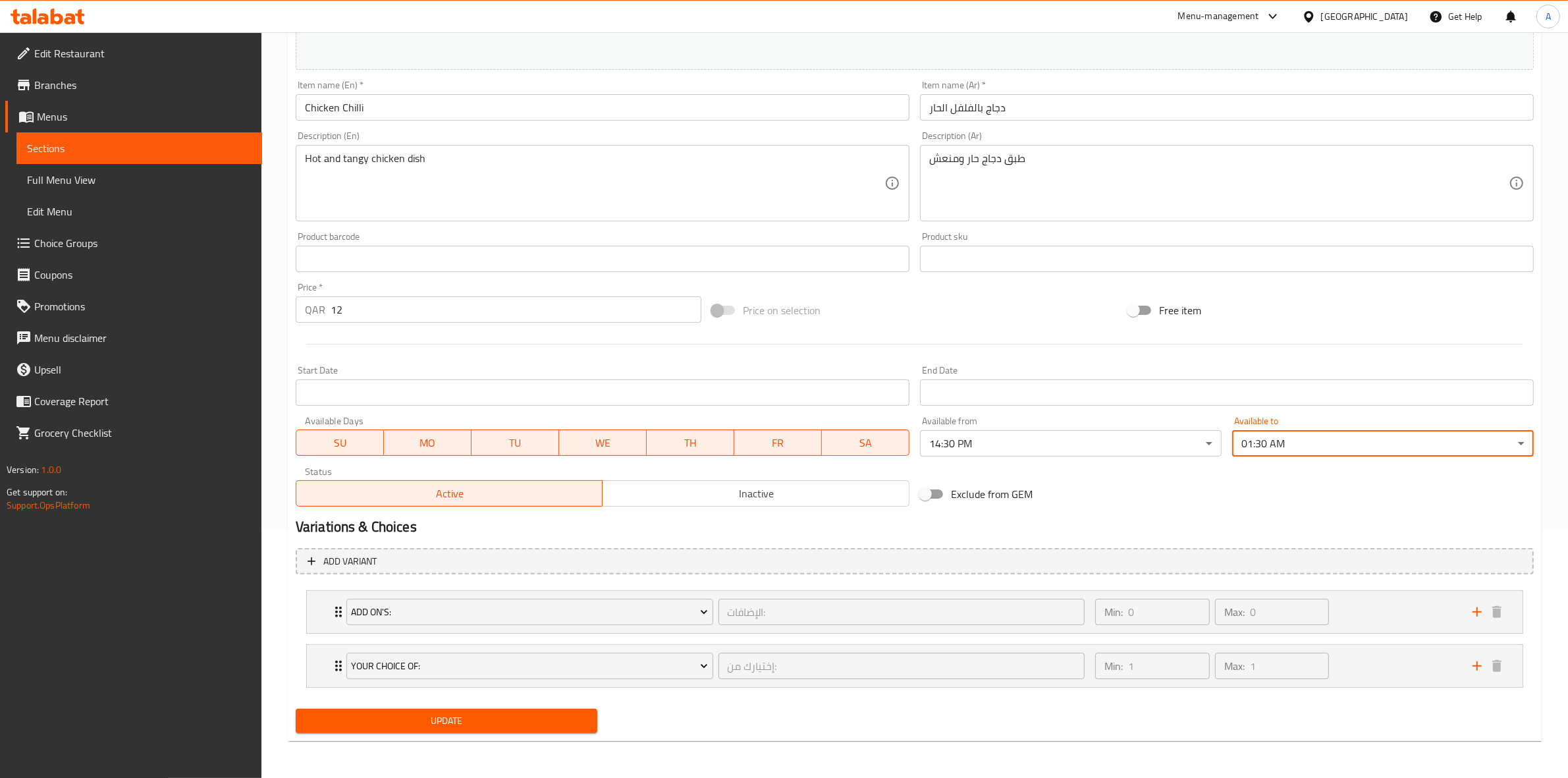
click at [517, 716] on span "Update" at bounding box center [446, 721] width 280 height 16
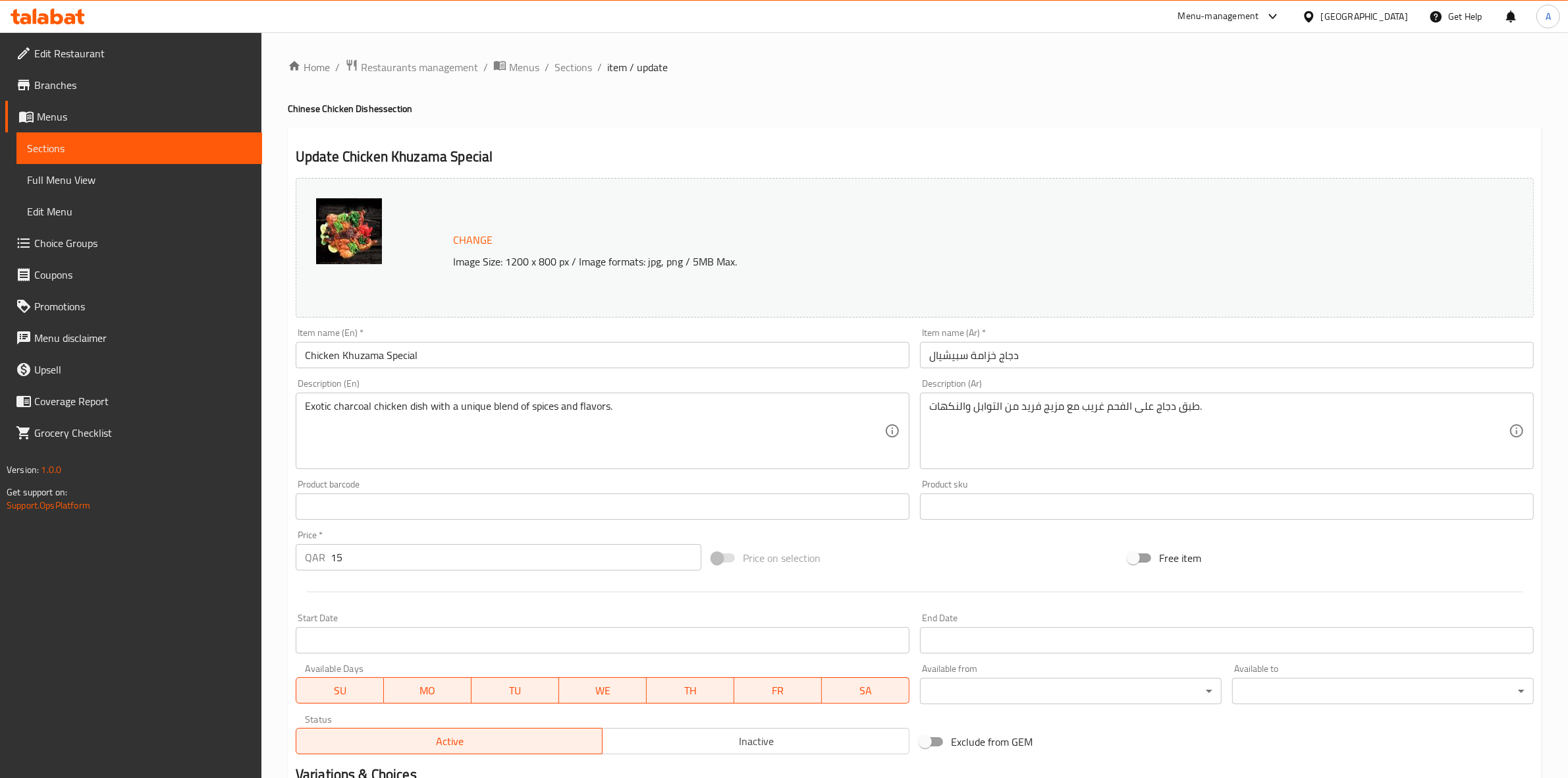
click at [1041, 685] on body "​ Menu-management [GEOGRAPHIC_DATA] Get Help A Edit Restaurant Branches Menus S…" at bounding box center [784, 405] width 1568 height 746
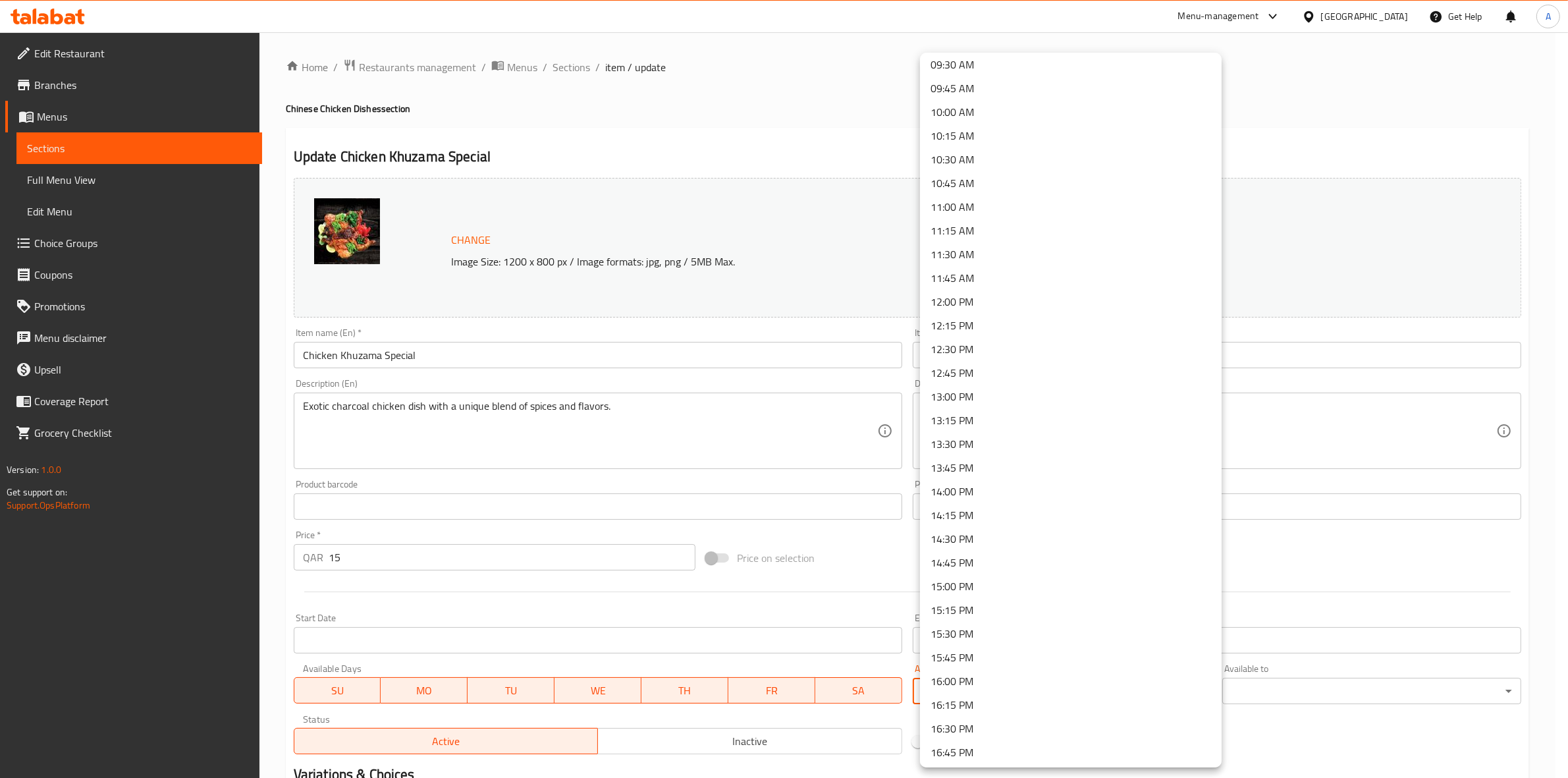
scroll to position [906, 0]
click at [976, 537] on li "14:30 PM" at bounding box center [1070, 539] width 302 height 23
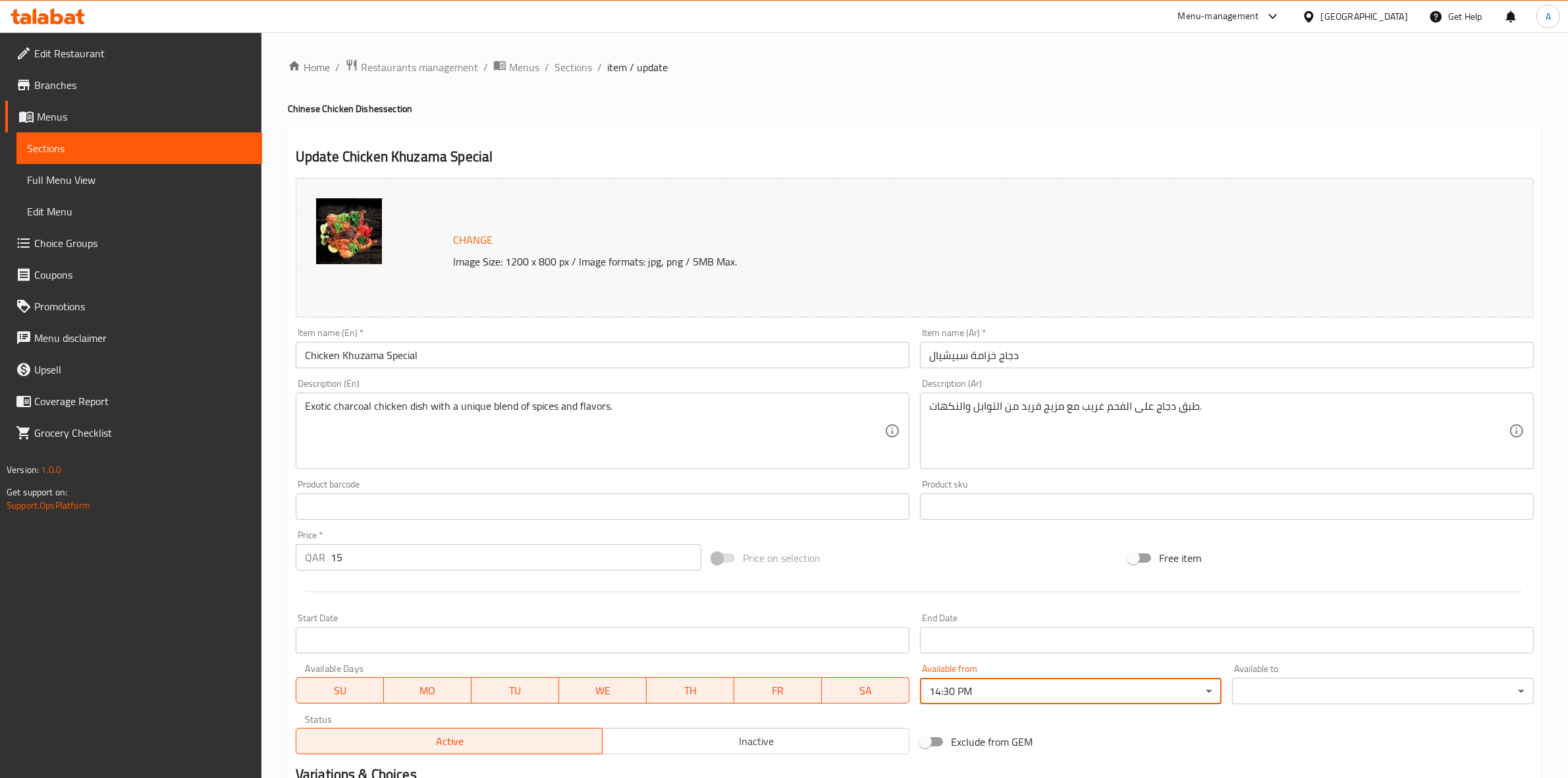
click at [1291, 688] on body "​ Menu-management [GEOGRAPHIC_DATA] Get Help A Edit Restaurant Branches Menus S…" at bounding box center [784, 405] width 1568 height 746
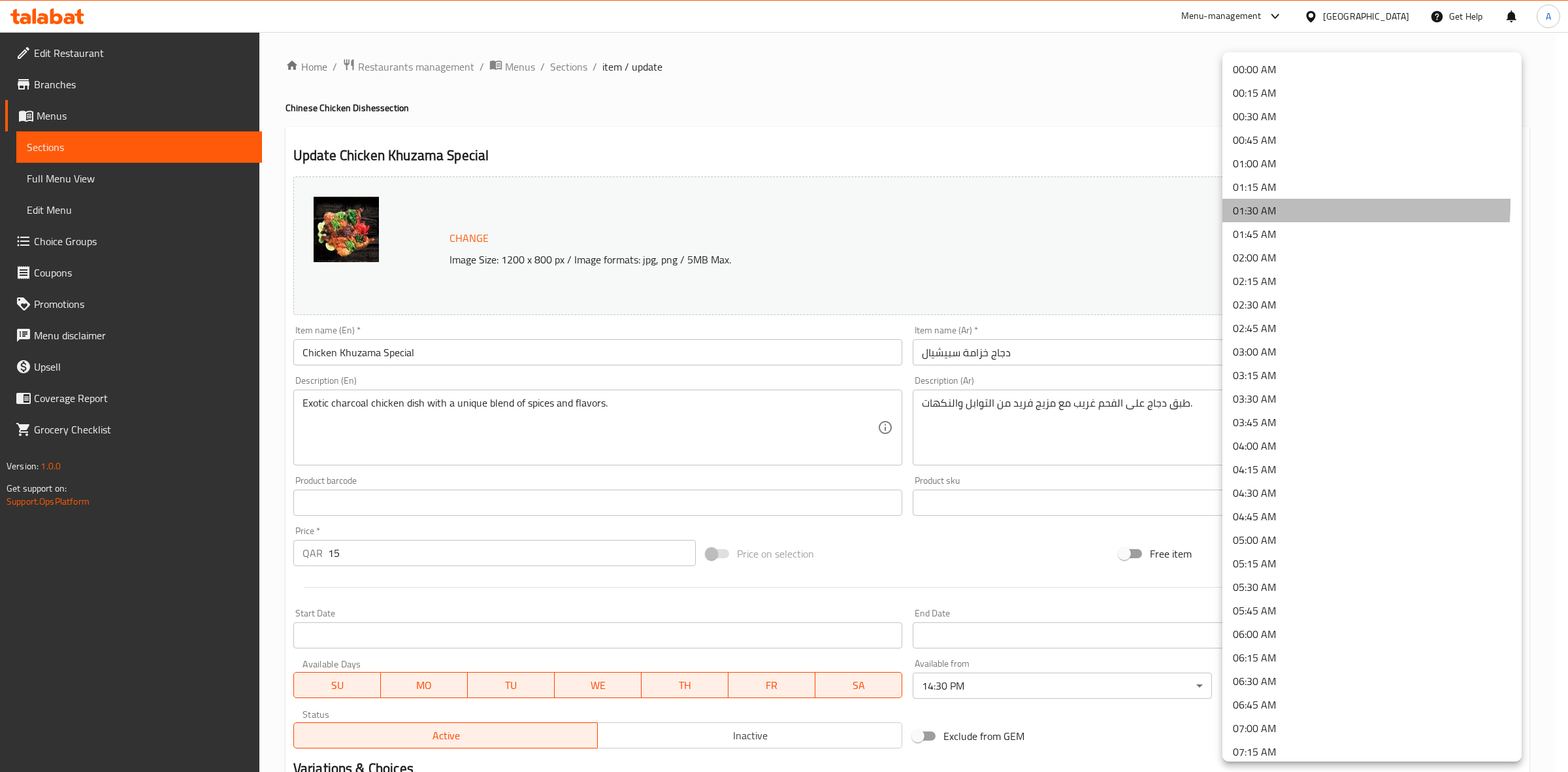
click at [1274, 203] on li "01:30 AM" at bounding box center [1372, 211] width 299 height 23
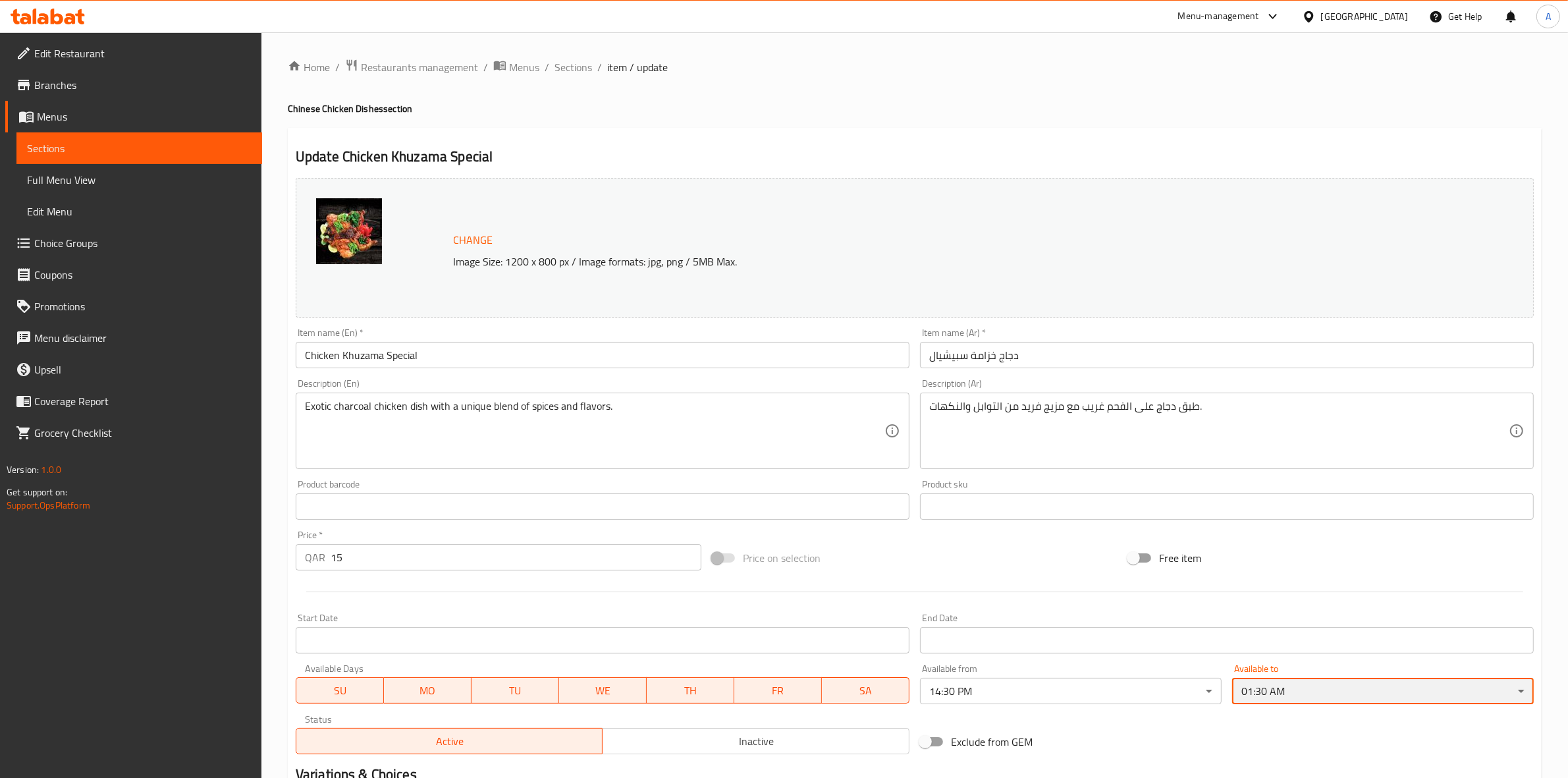
scroll to position [193, 0]
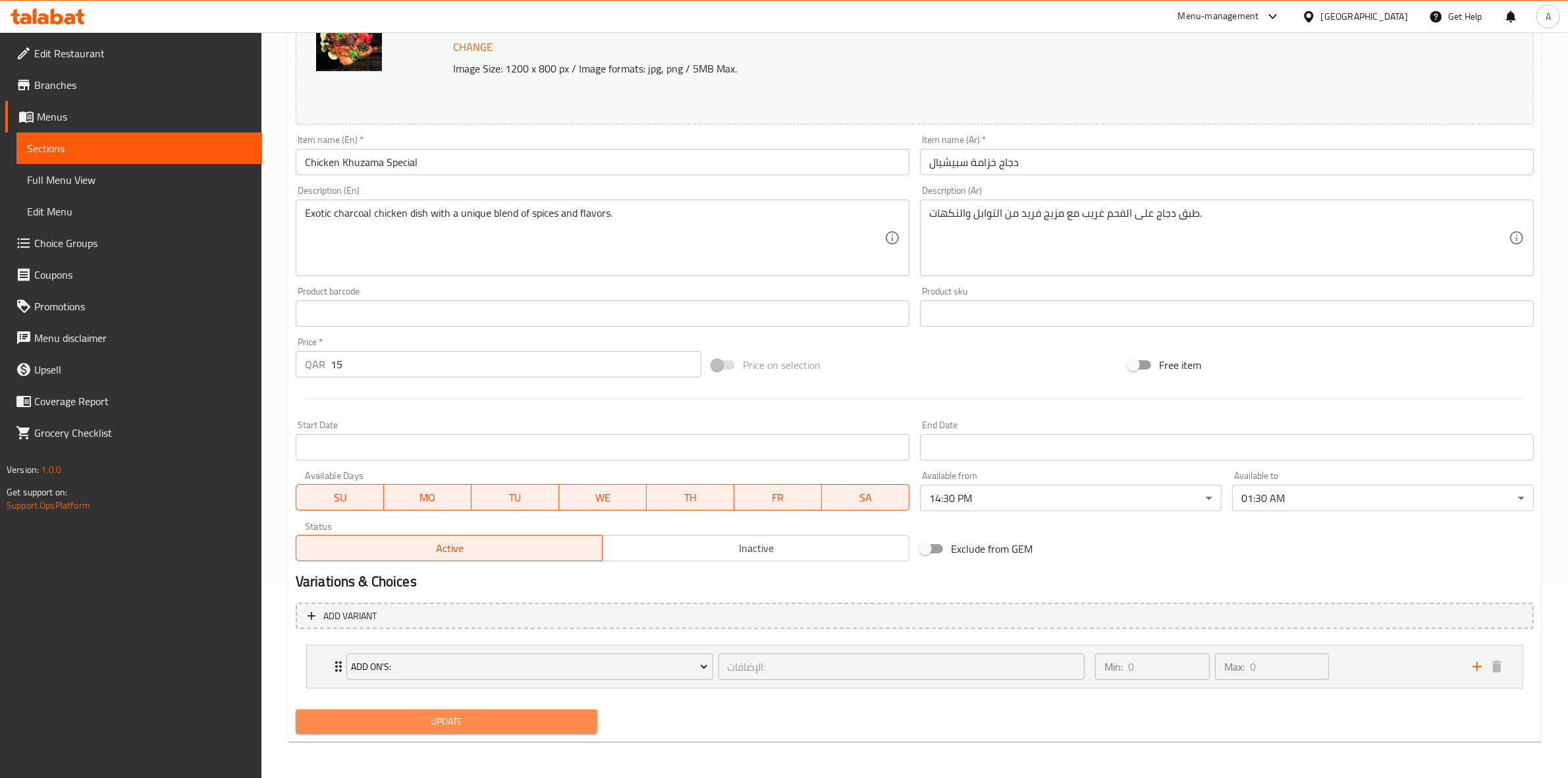
click at [512, 714] on span "Update" at bounding box center [446, 722] width 280 height 16
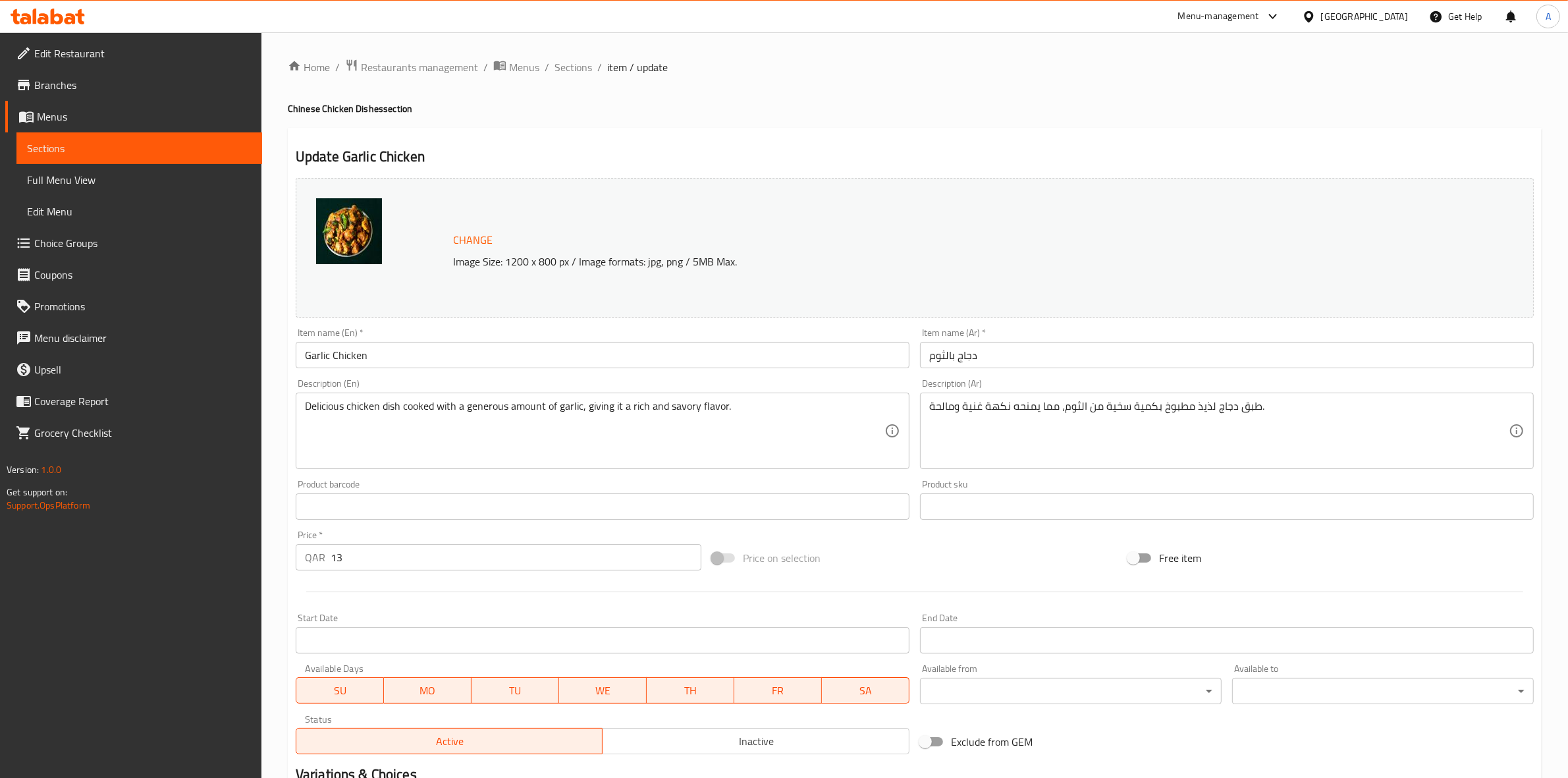
click at [981, 688] on body "​ Menu-management [GEOGRAPHIC_DATA] Get Help A Edit Restaurant Branches Menus S…" at bounding box center [784, 405] width 1568 height 746
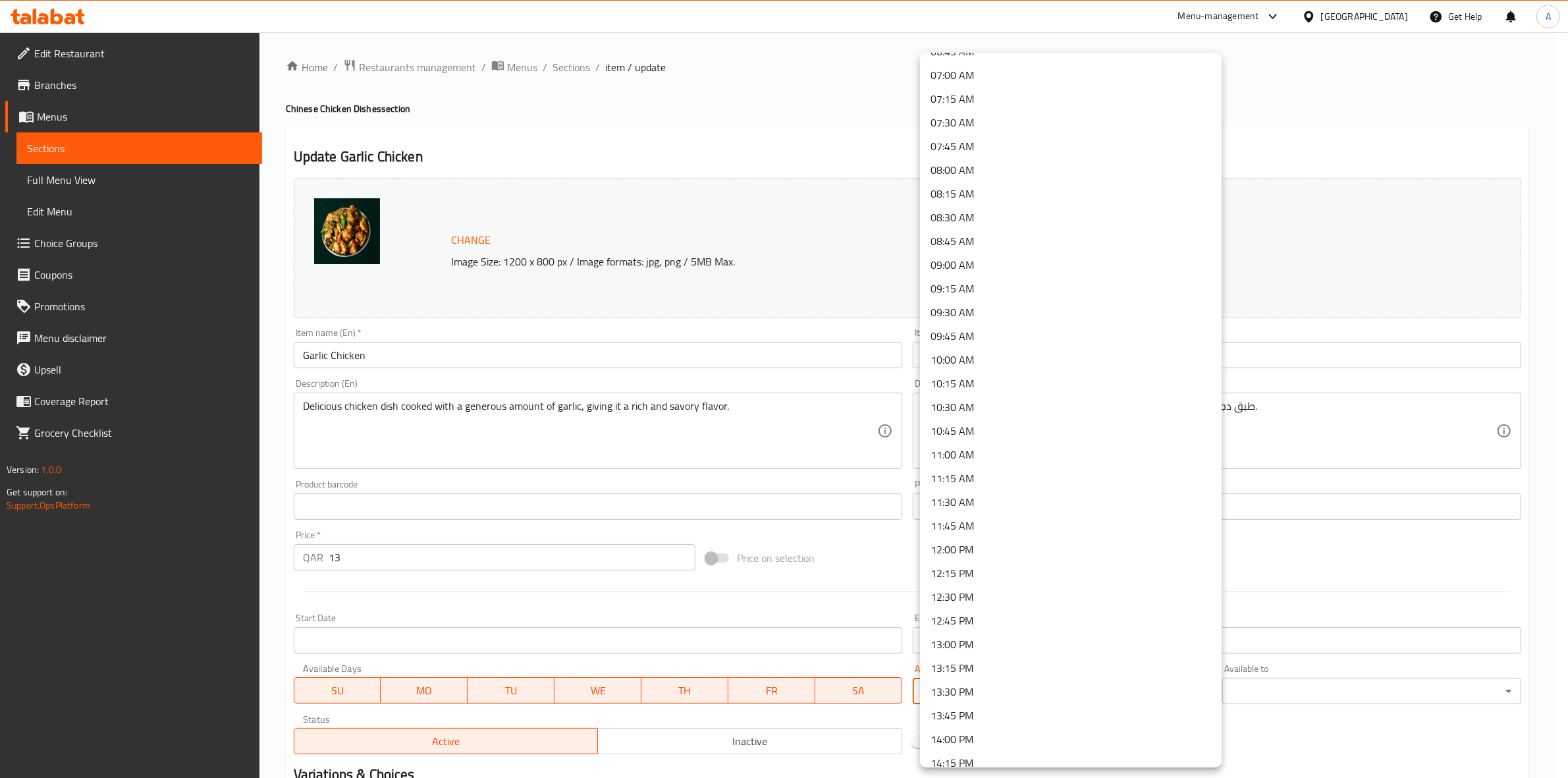
scroll to position [741, 0]
click at [970, 706] on li "14:30 PM" at bounding box center [1070, 704] width 302 height 23
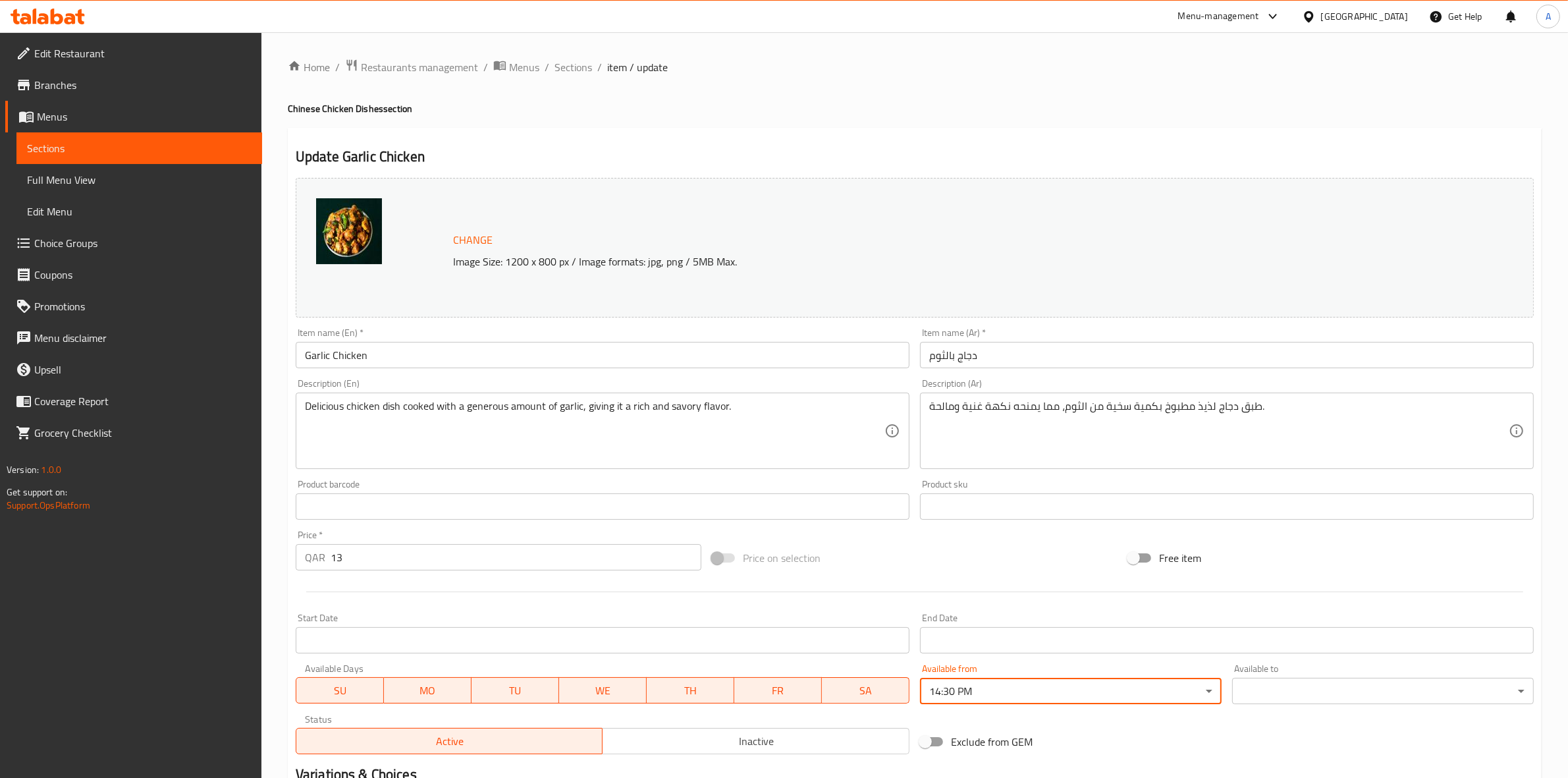
click at [1275, 694] on body "​ Menu-management Qatar Get Help A Edit Restaurant Branches Menus Sections Full…" at bounding box center [784, 405] width 1568 height 746
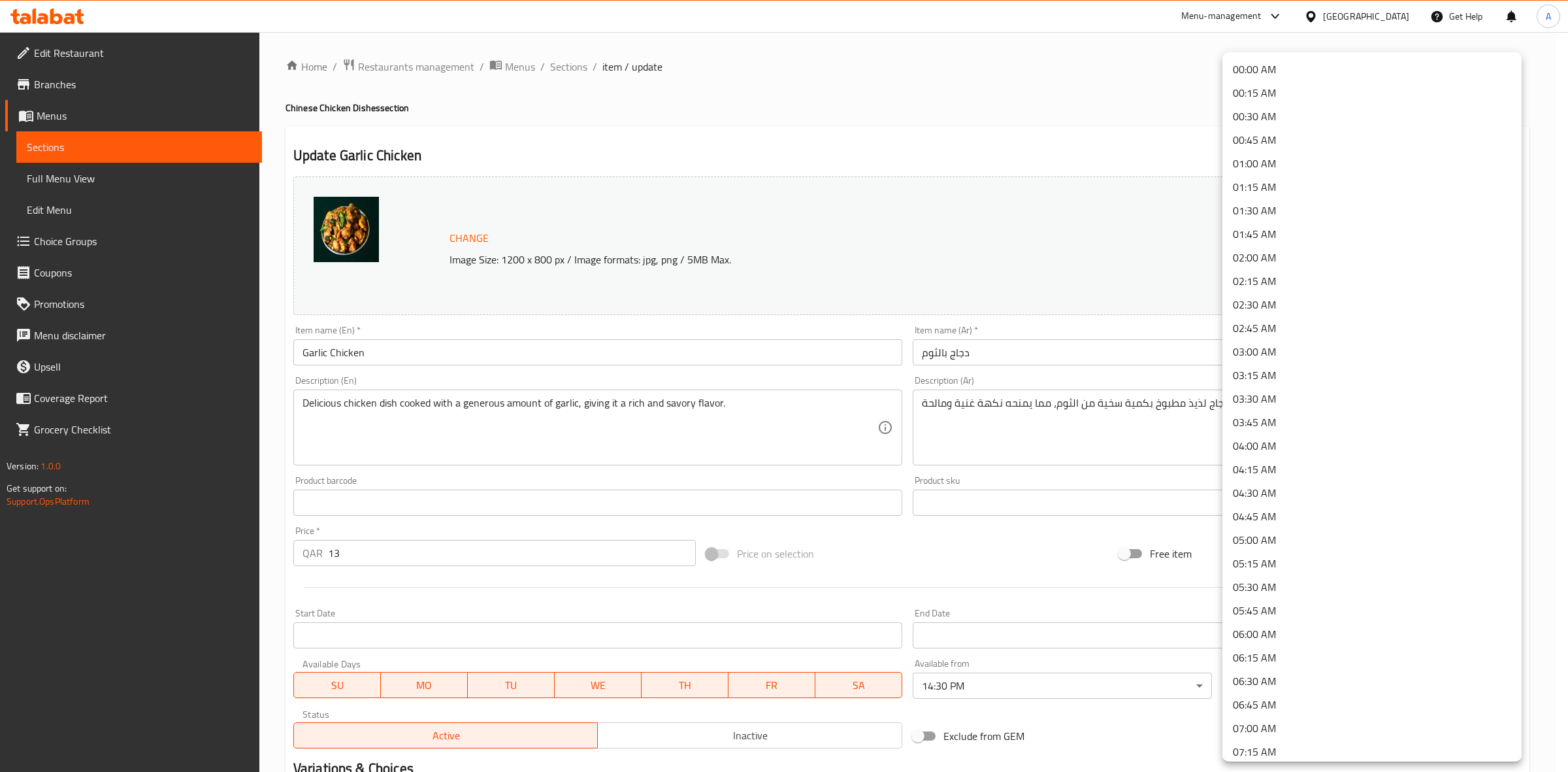
click at [1255, 210] on li "01:30 AM" at bounding box center [1372, 211] width 299 height 23
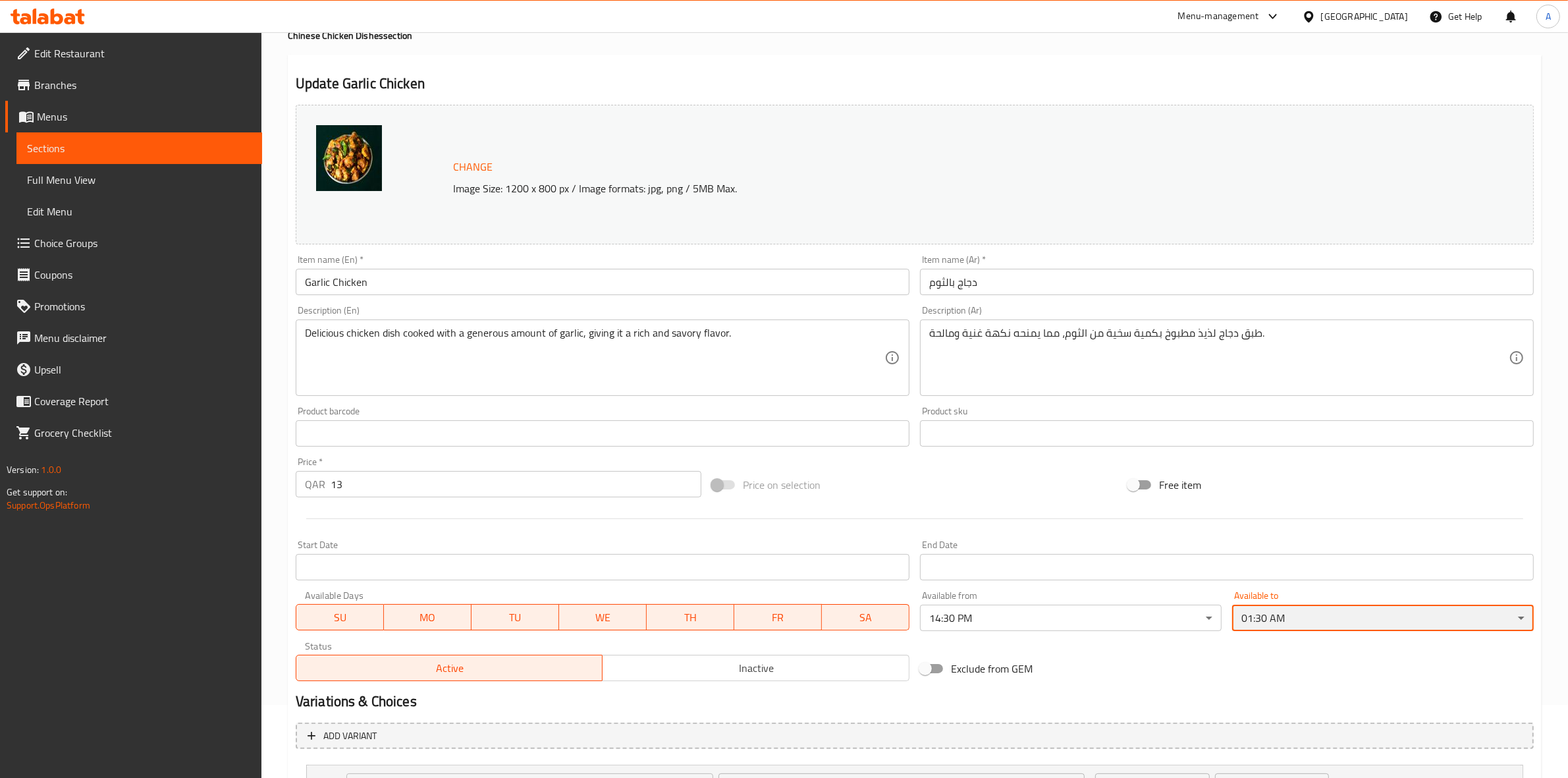
scroll to position [193, 0]
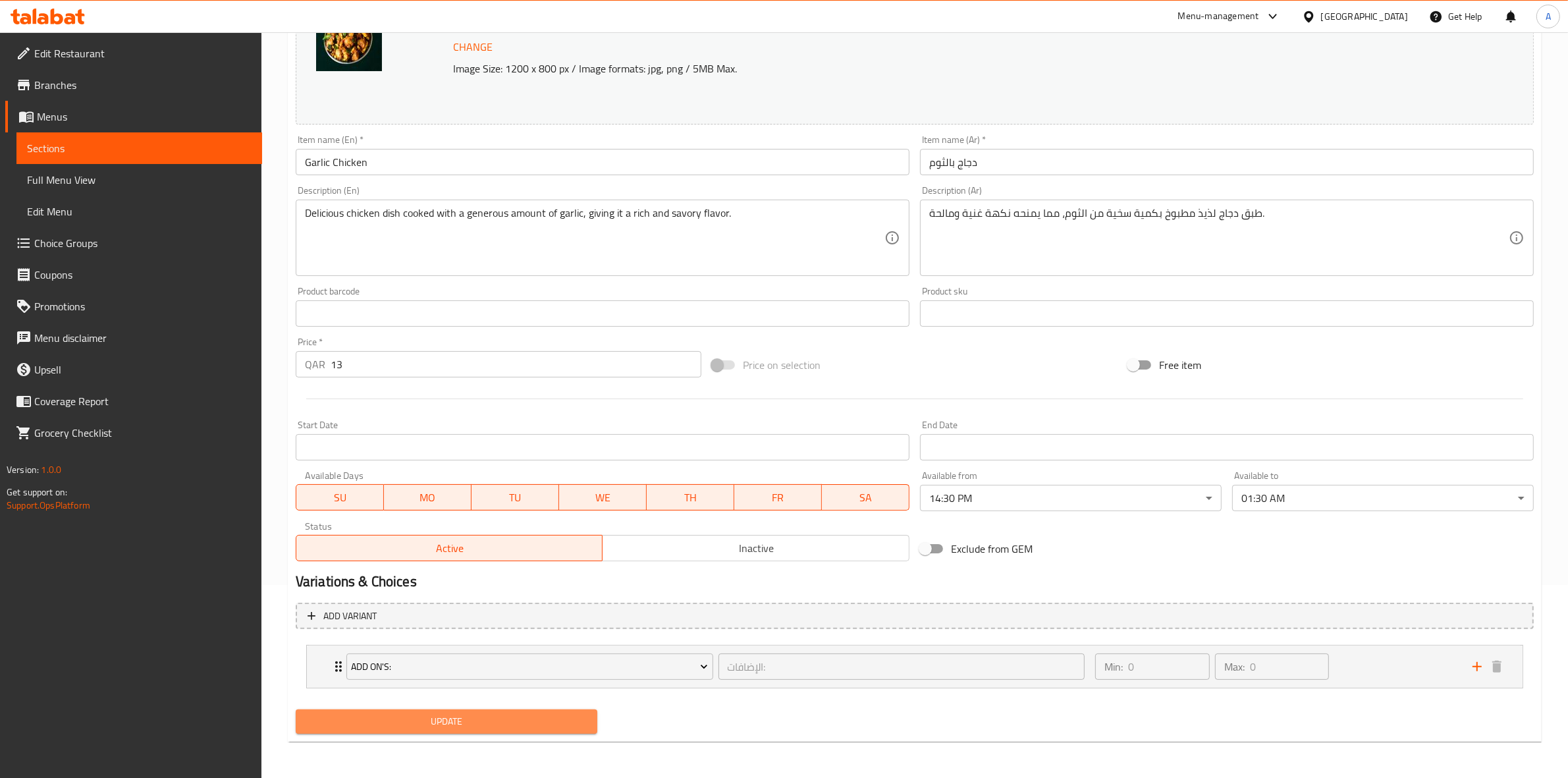
click at [473, 724] on span "Update" at bounding box center [446, 722] width 280 height 16
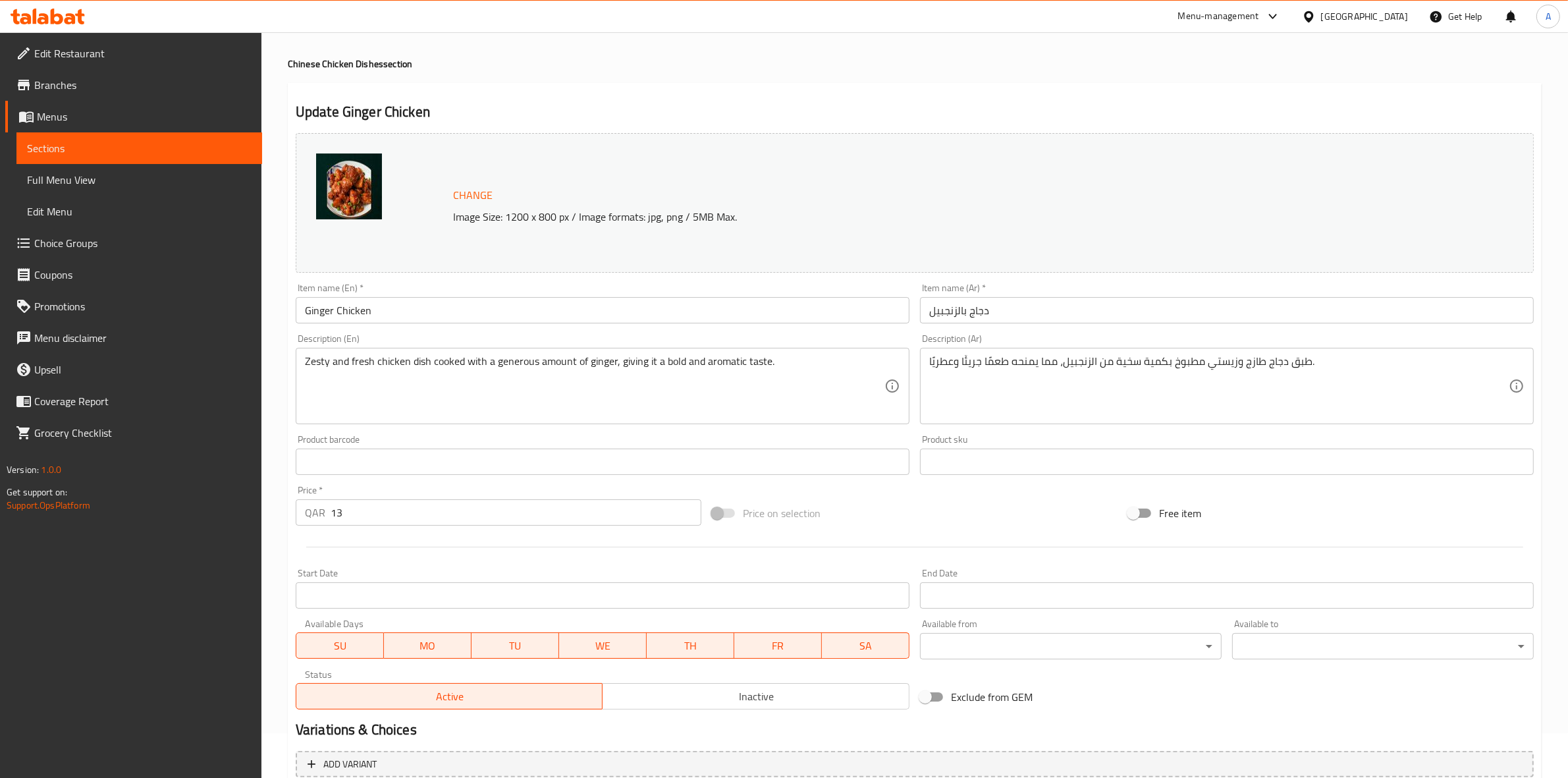
scroll to position [82, 0]
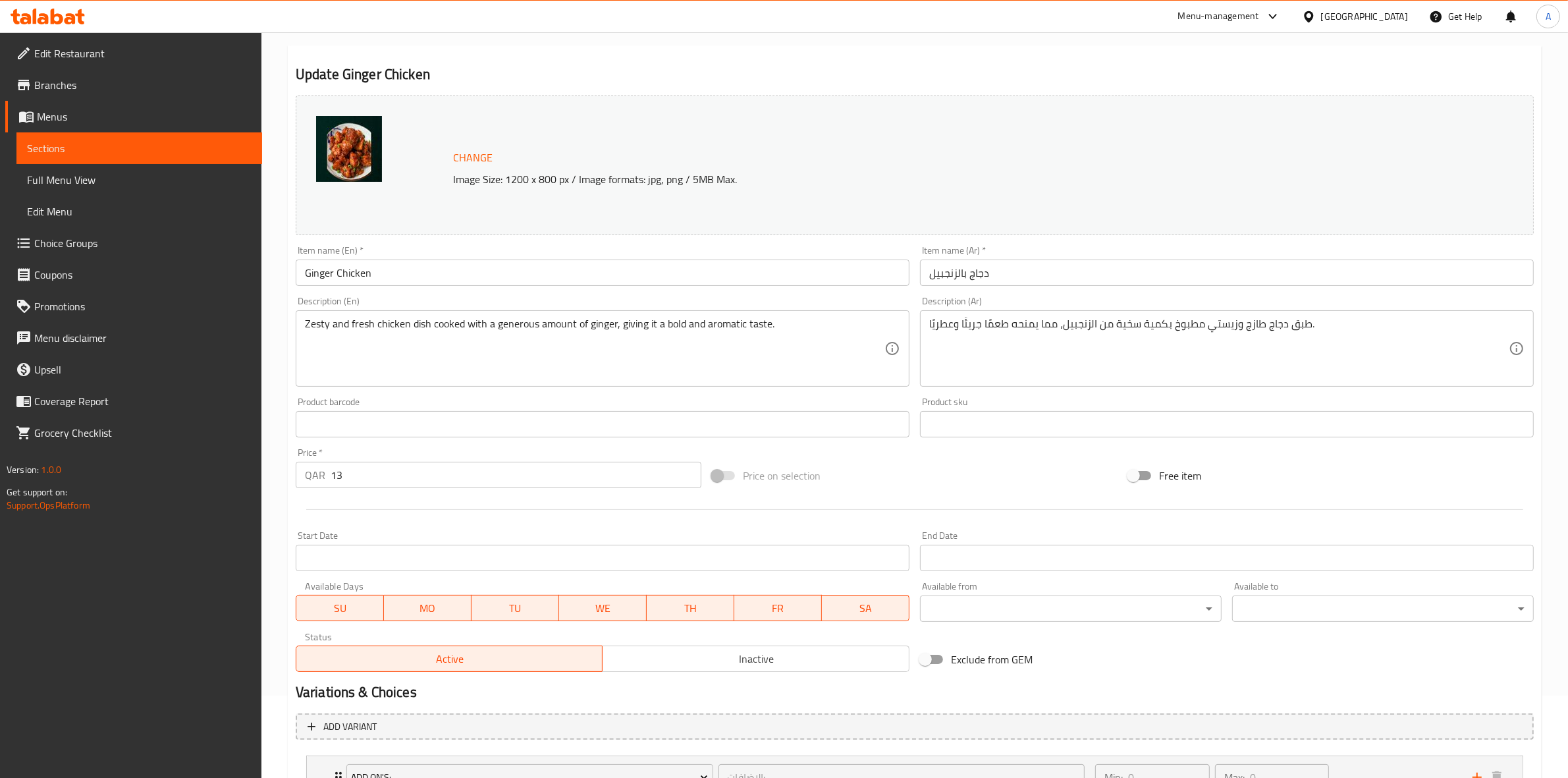
click at [989, 603] on body "​ Menu-management [GEOGRAPHIC_DATA] Get Help A Edit Restaurant Branches Menus S…" at bounding box center [784, 322] width 1568 height 746
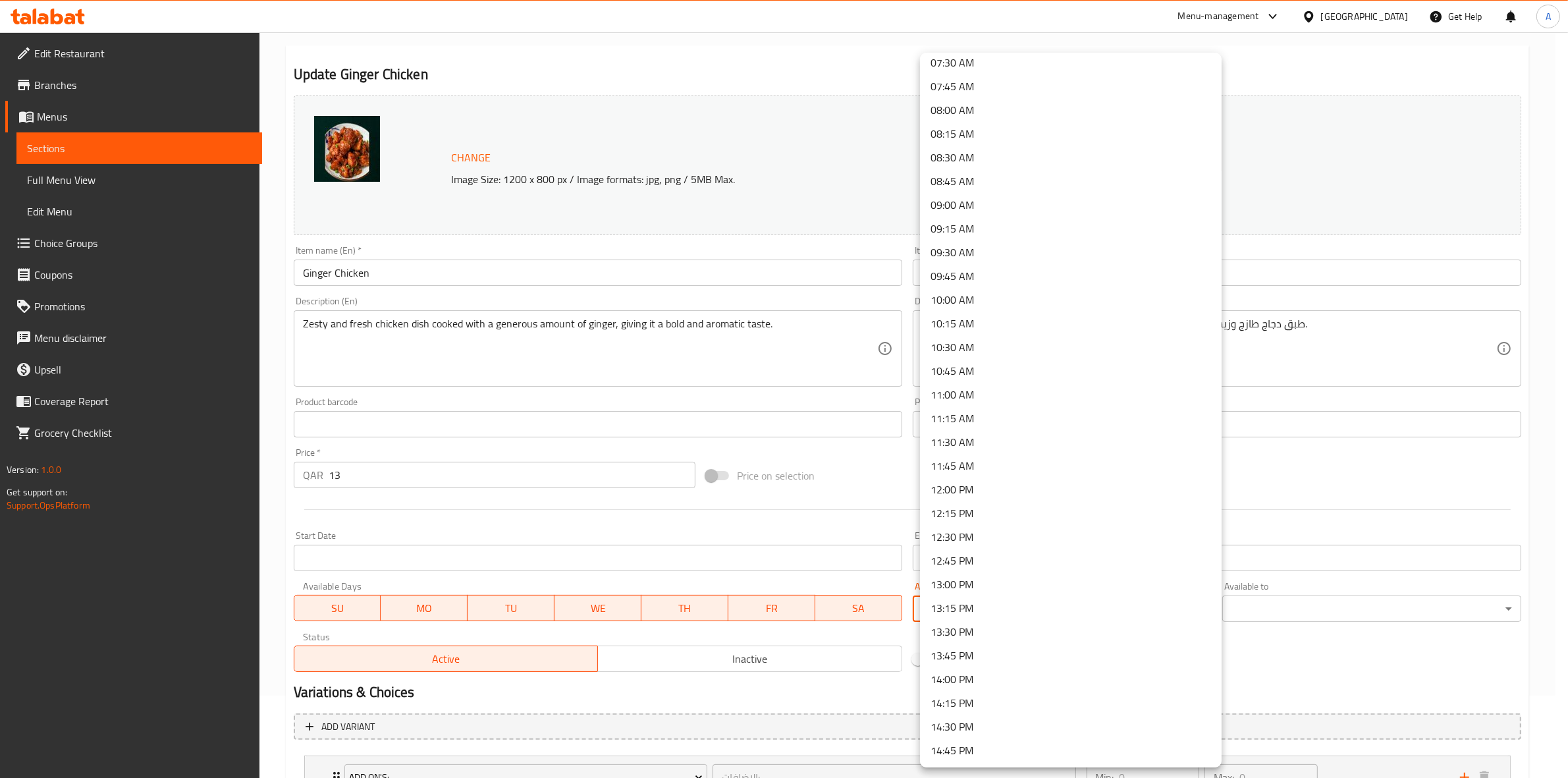
scroll to position [741, 0]
click at [966, 706] on li "14:30 PM" at bounding box center [1070, 704] width 302 height 23
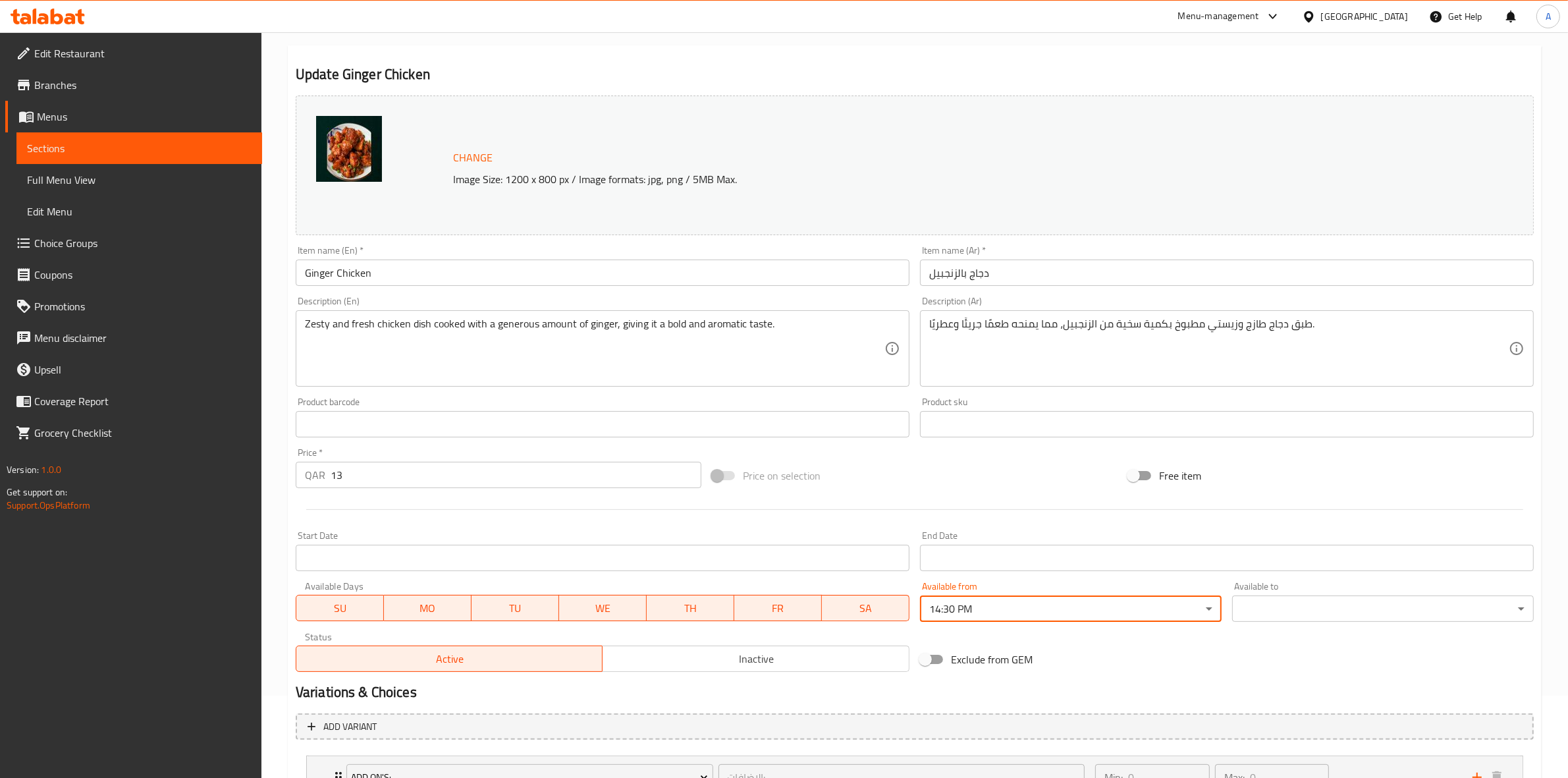
click at [1275, 622] on div "Available to ​ ​" at bounding box center [1383, 602] width 312 height 51
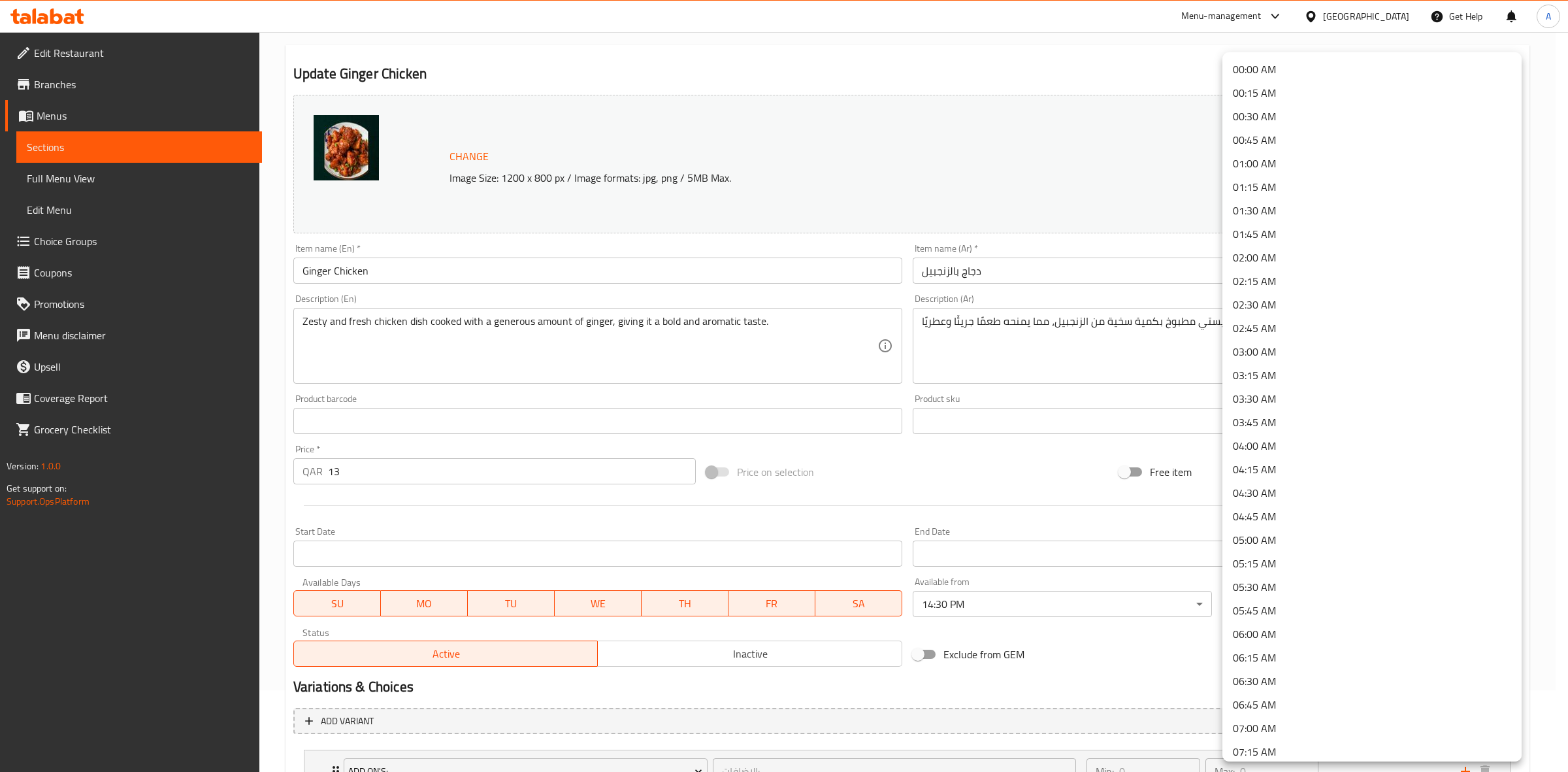
click at [1265, 598] on body "​ Menu-management Qatar Get Help A Edit Restaurant Branches Menus Sections Full…" at bounding box center [784, 320] width 1568 height 740
click at [1251, 206] on li "01:30 AM" at bounding box center [1372, 211] width 299 height 23
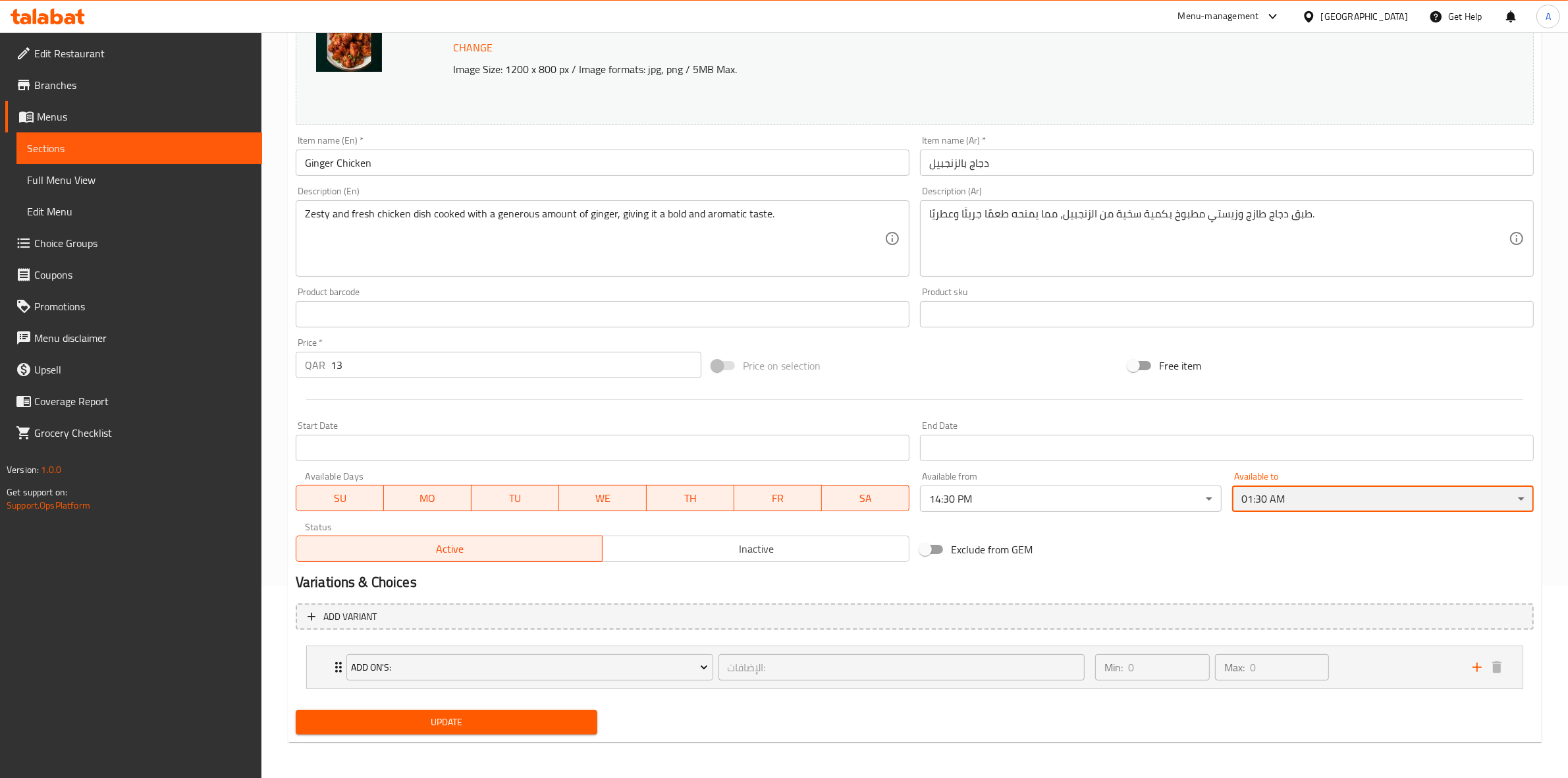
scroll to position [193, 0]
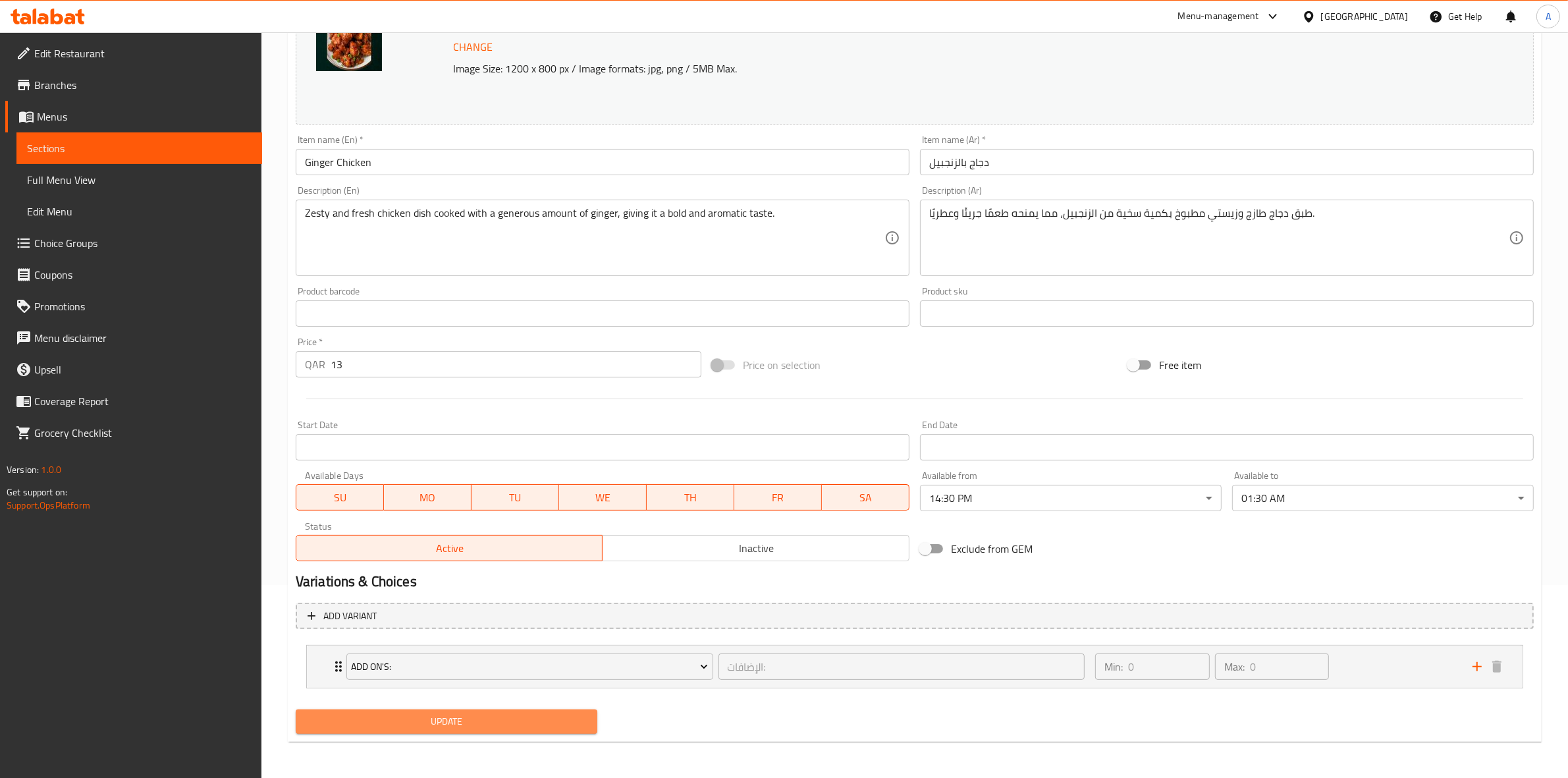
click at [495, 729] on span "Update" at bounding box center [446, 722] width 280 height 16
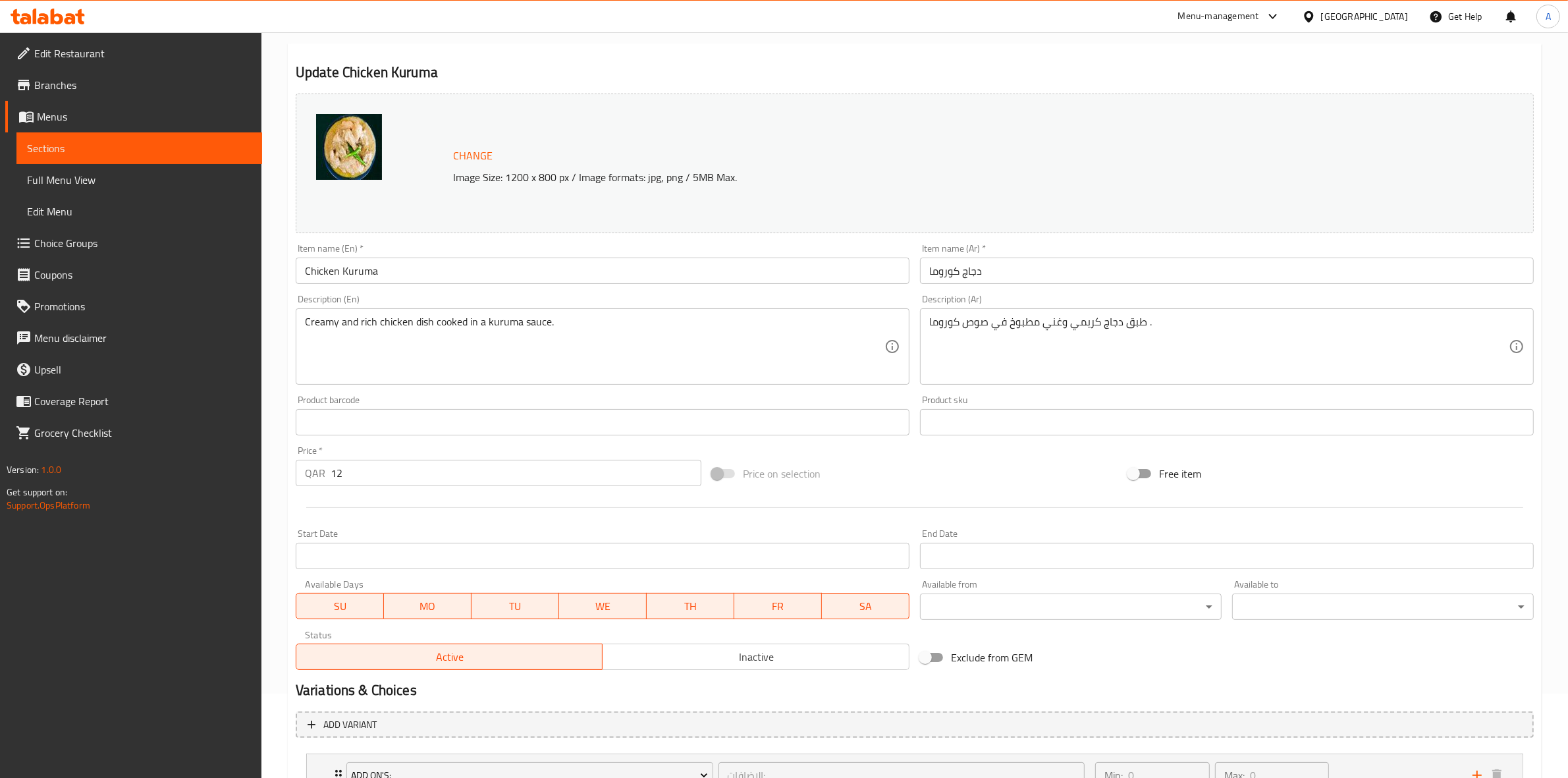
scroll to position [165, 0]
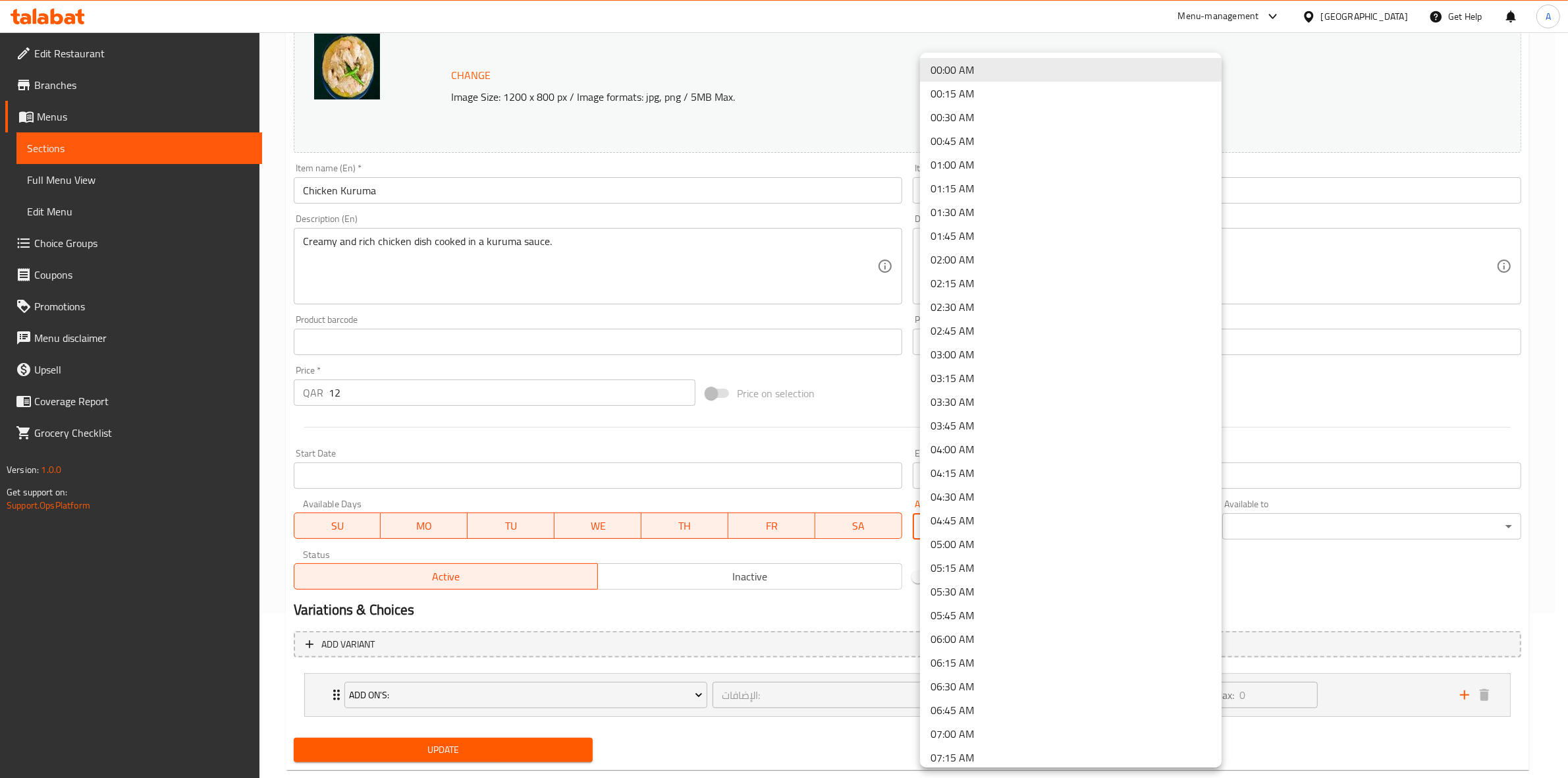
click at [1020, 524] on body "​ Menu-management [GEOGRAPHIC_DATA] Get Help A Edit Restaurant Branches Menus S…" at bounding box center [784, 240] width 1568 height 746
click at [975, 698] on li "14:30 PM" at bounding box center [1070, 704] width 302 height 23
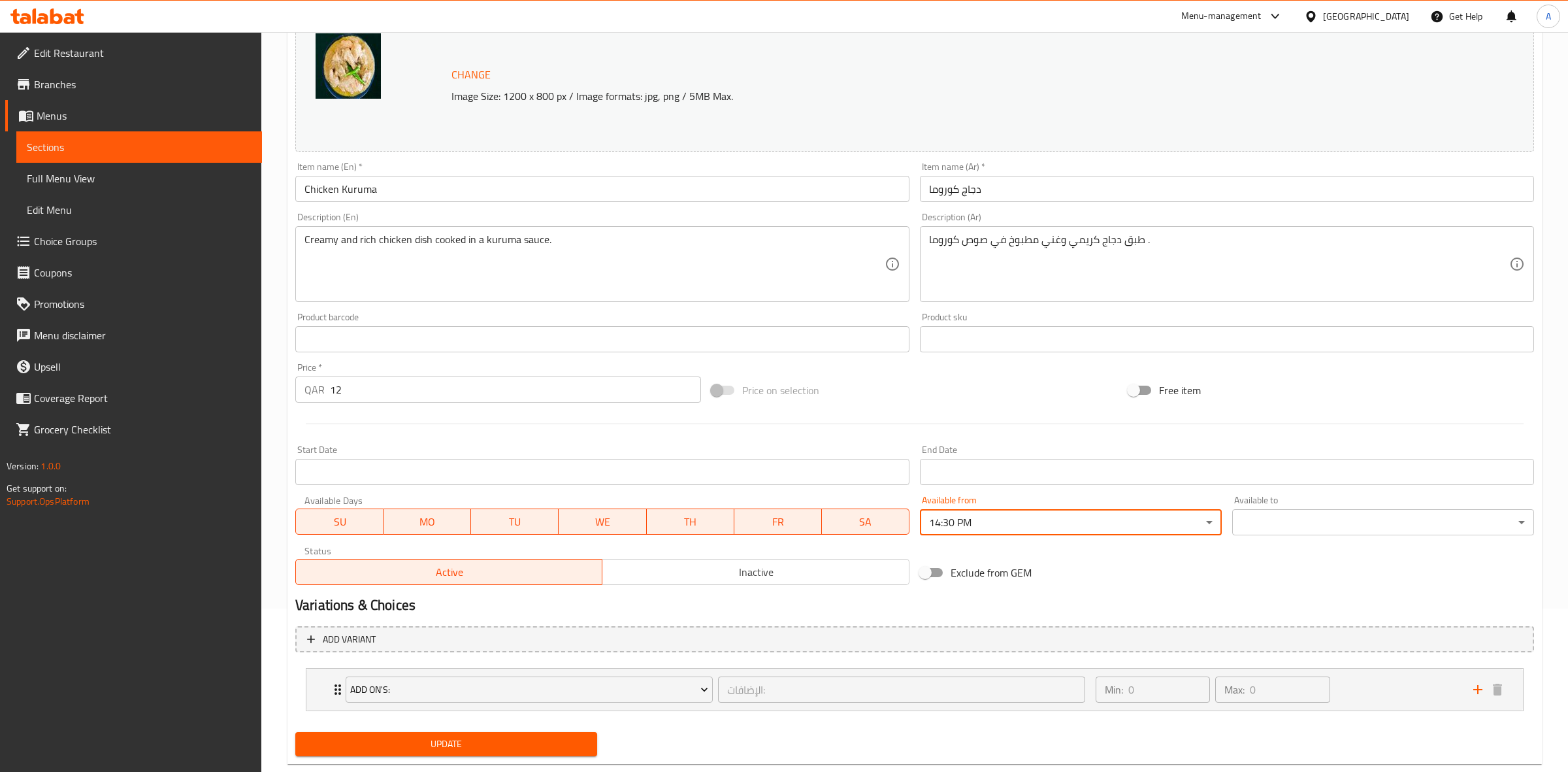
click at [1296, 518] on body "​ Menu-management [GEOGRAPHIC_DATA] Get Help A Edit Restaurant Branches Menus S…" at bounding box center [784, 238] width 1568 height 740
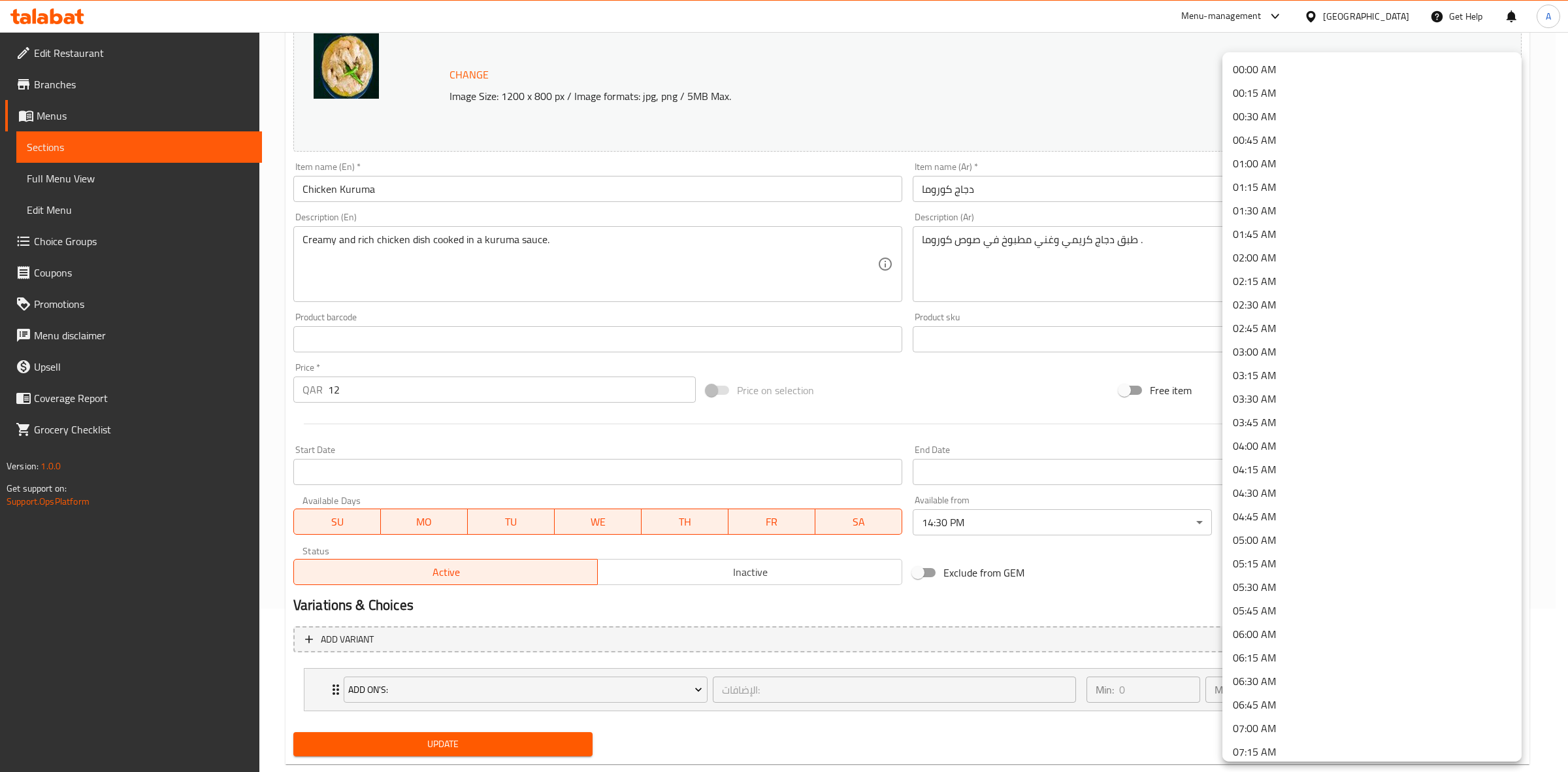
click at [1264, 199] on li "01:30 AM" at bounding box center [1372, 211] width 299 height 23
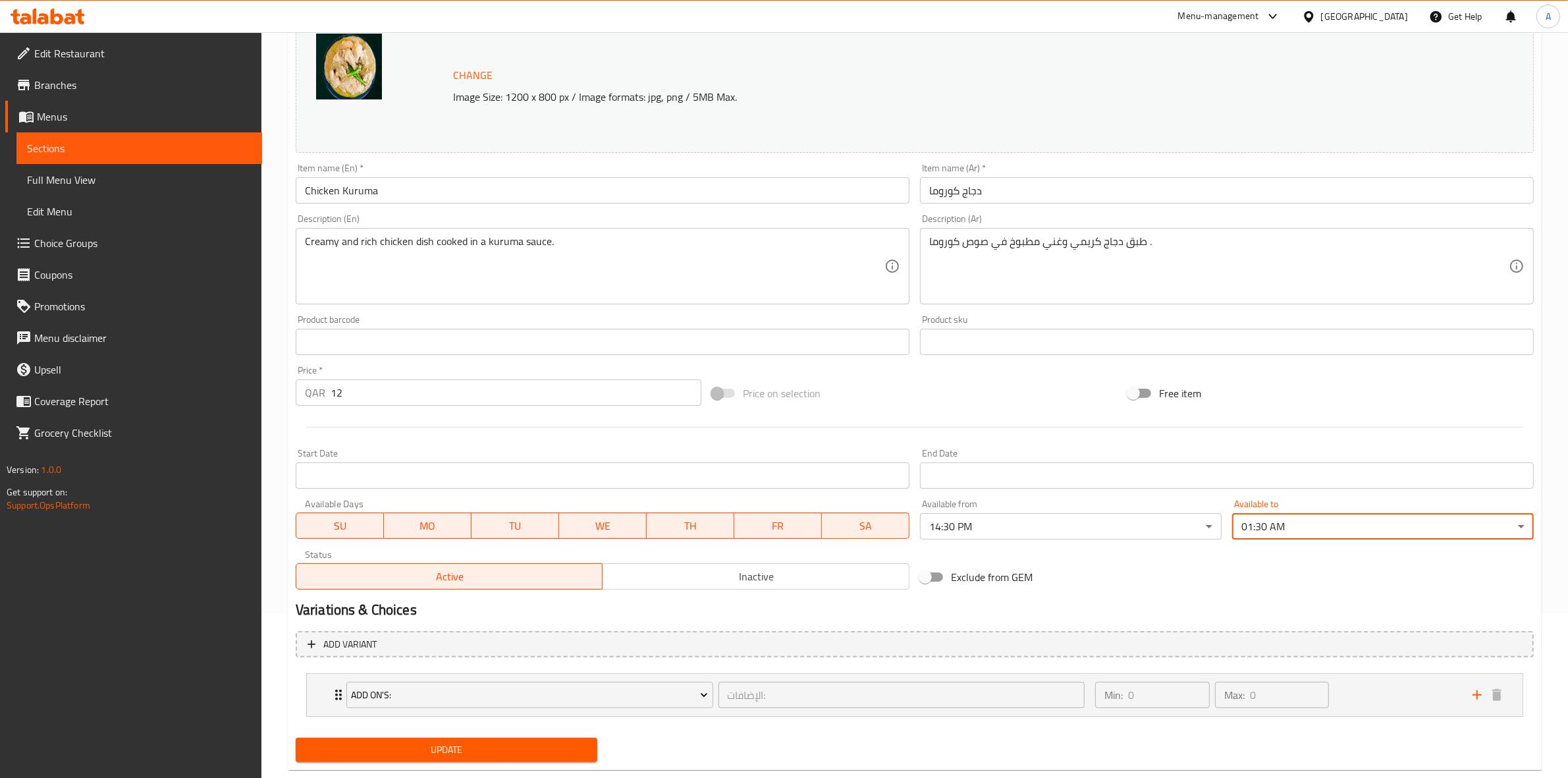
click at [516, 737] on div "Update" at bounding box center [446, 749] width 312 height 35
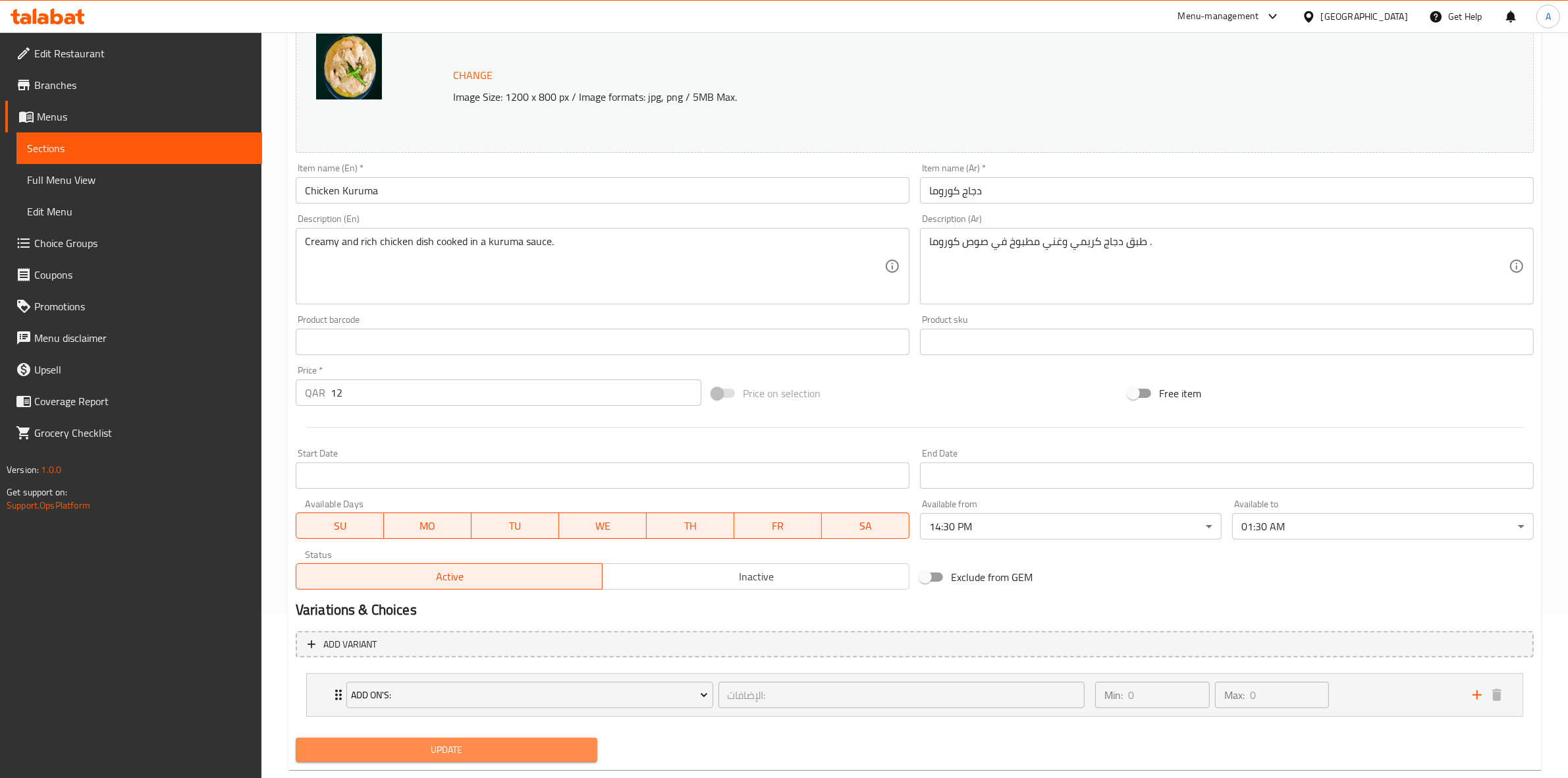
click at [519, 747] on span "Update" at bounding box center [446, 749] width 280 height 16
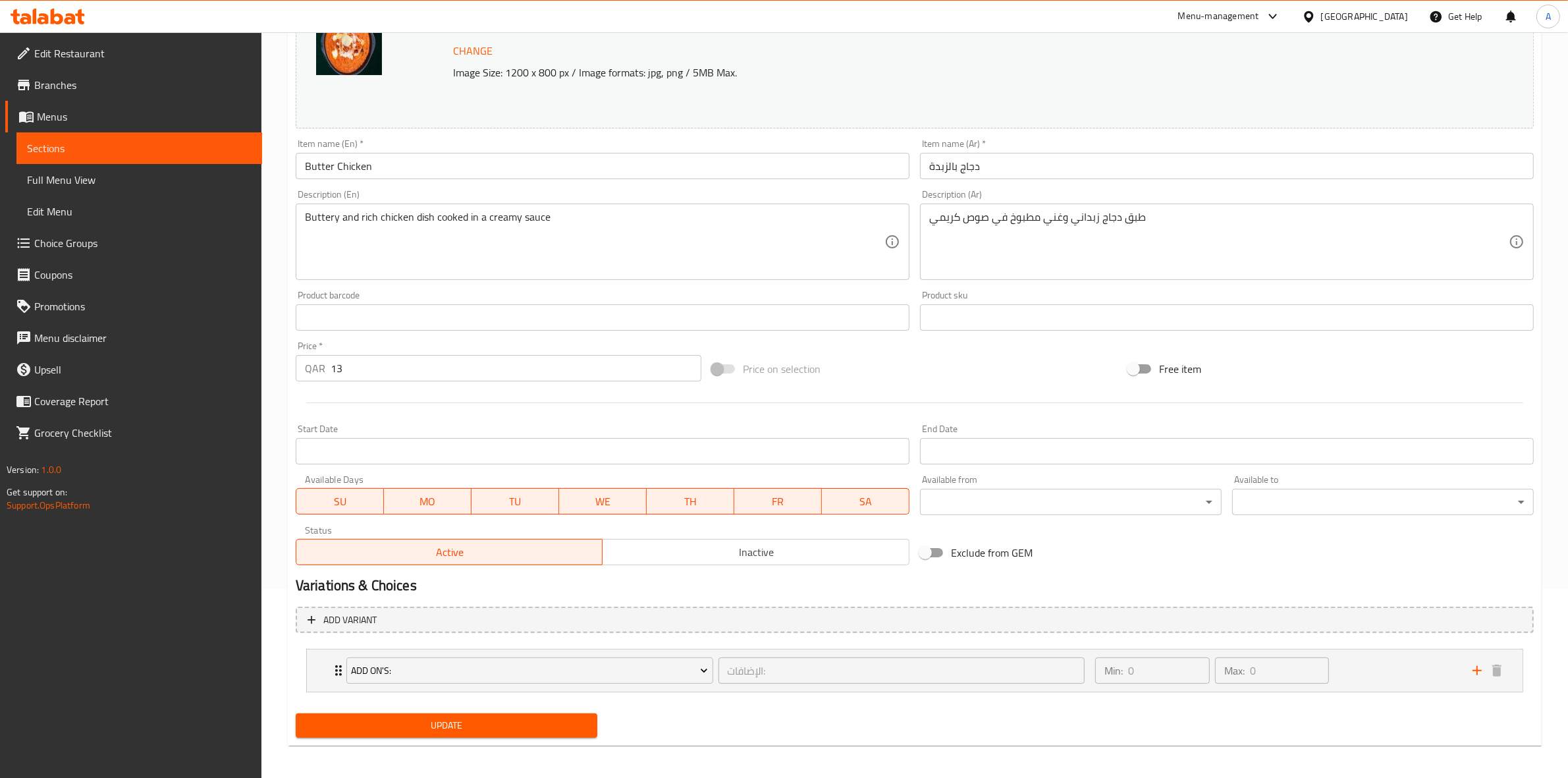
scroll to position [193, 0]
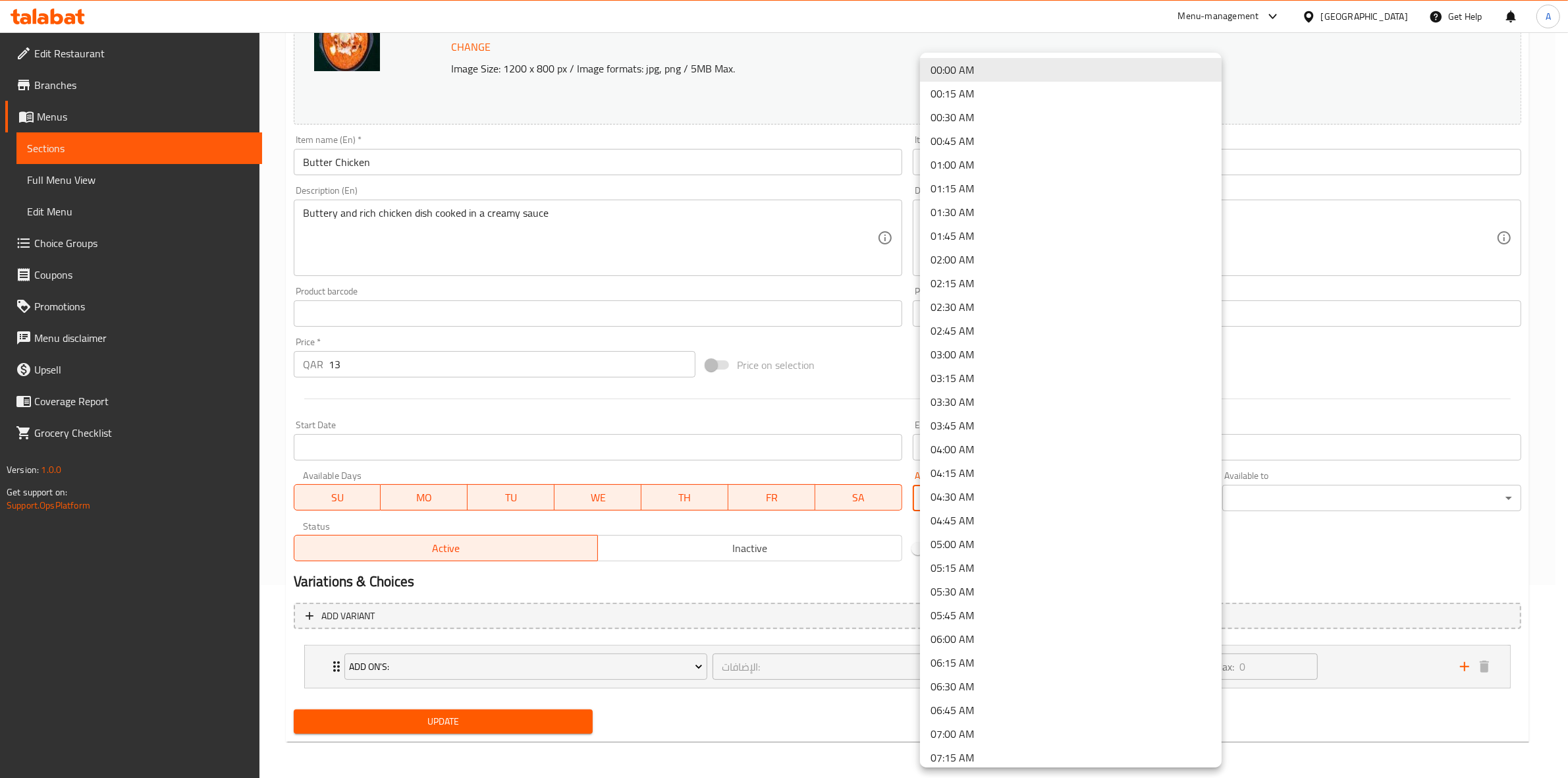
click at [1000, 504] on body "​ Menu-management Qatar Get Help A Edit Restaurant Branches Menus Sections Full…" at bounding box center [784, 211] width 1568 height 746
click at [982, 700] on li "14:30 PM" at bounding box center [1070, 704] width 302 height 23
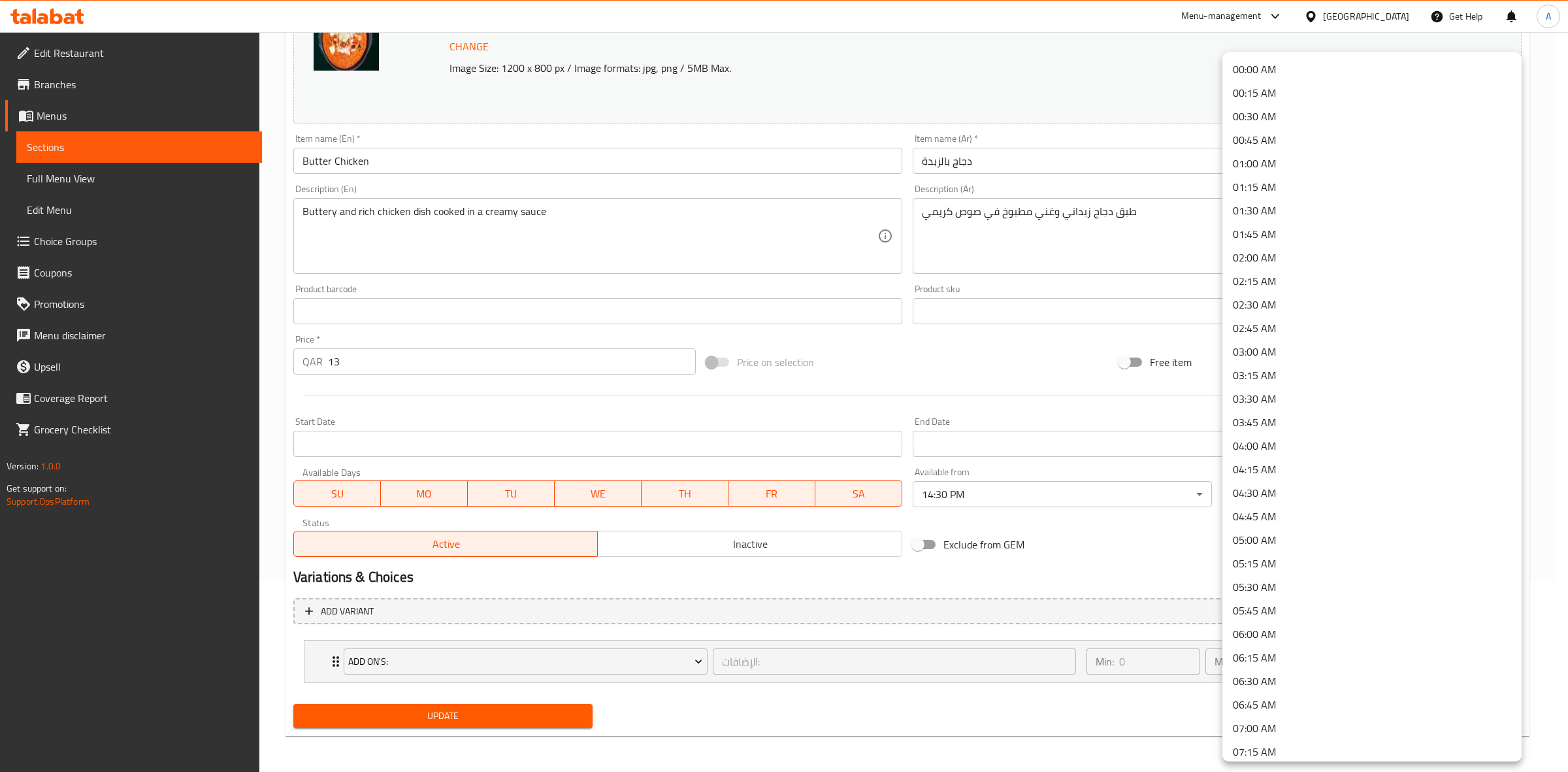
click at [1274, 490] on body "​ Menu-management Qatar Get Help A Edit Restaurant Branches Menus Sections Full…" at bounding box center [784, 210] width 1568 height 740
click at [1281, 204] on li "01:30 AM" at bounding box center [1372, 211] width 299 height 23
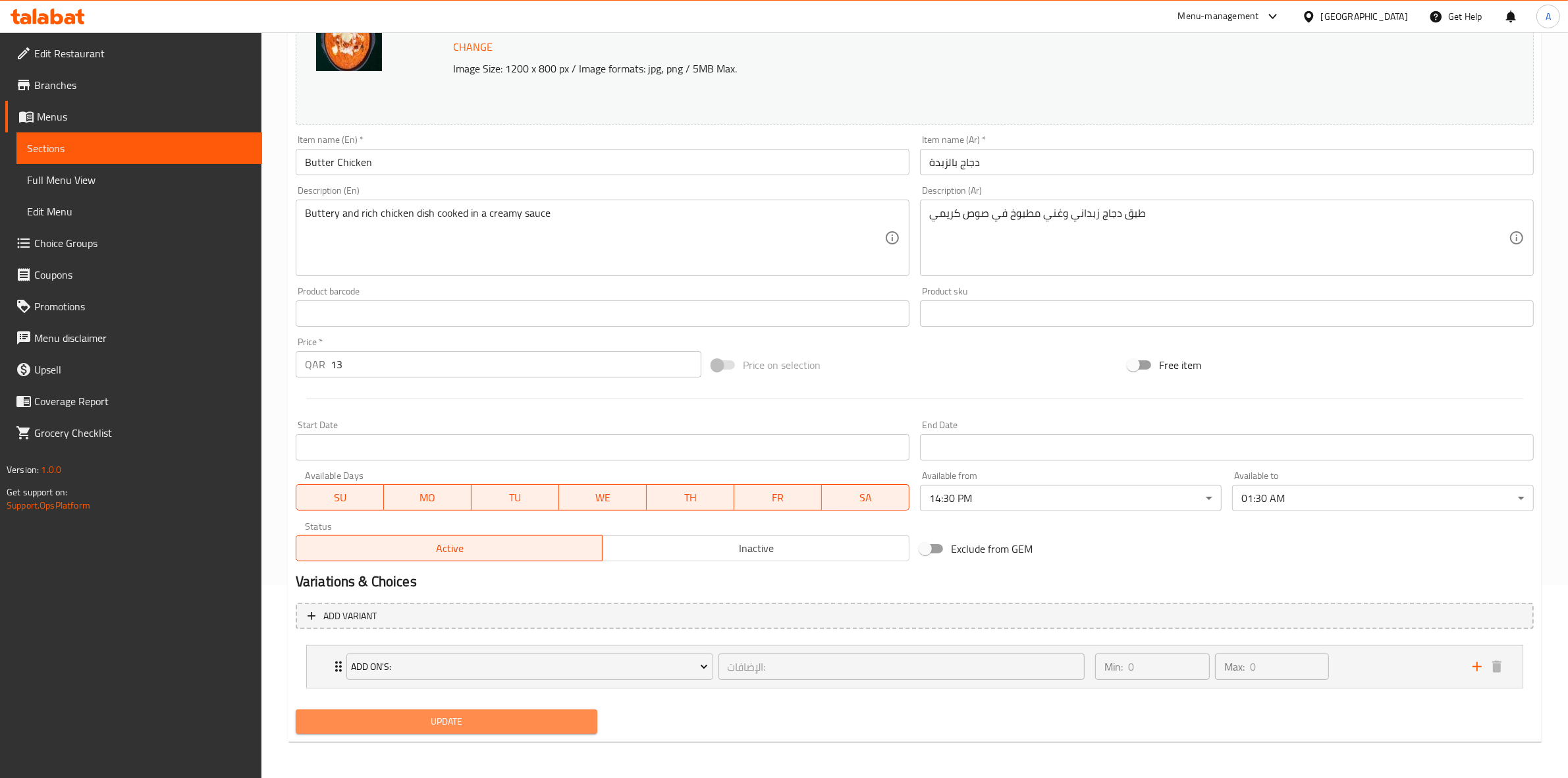
click at [509, 728] on span "Update" at bounding box center [446, 722] width 280 height 16
click at [502, 722] on span "Update" at bounding box center [446, 722] width 280 height 16
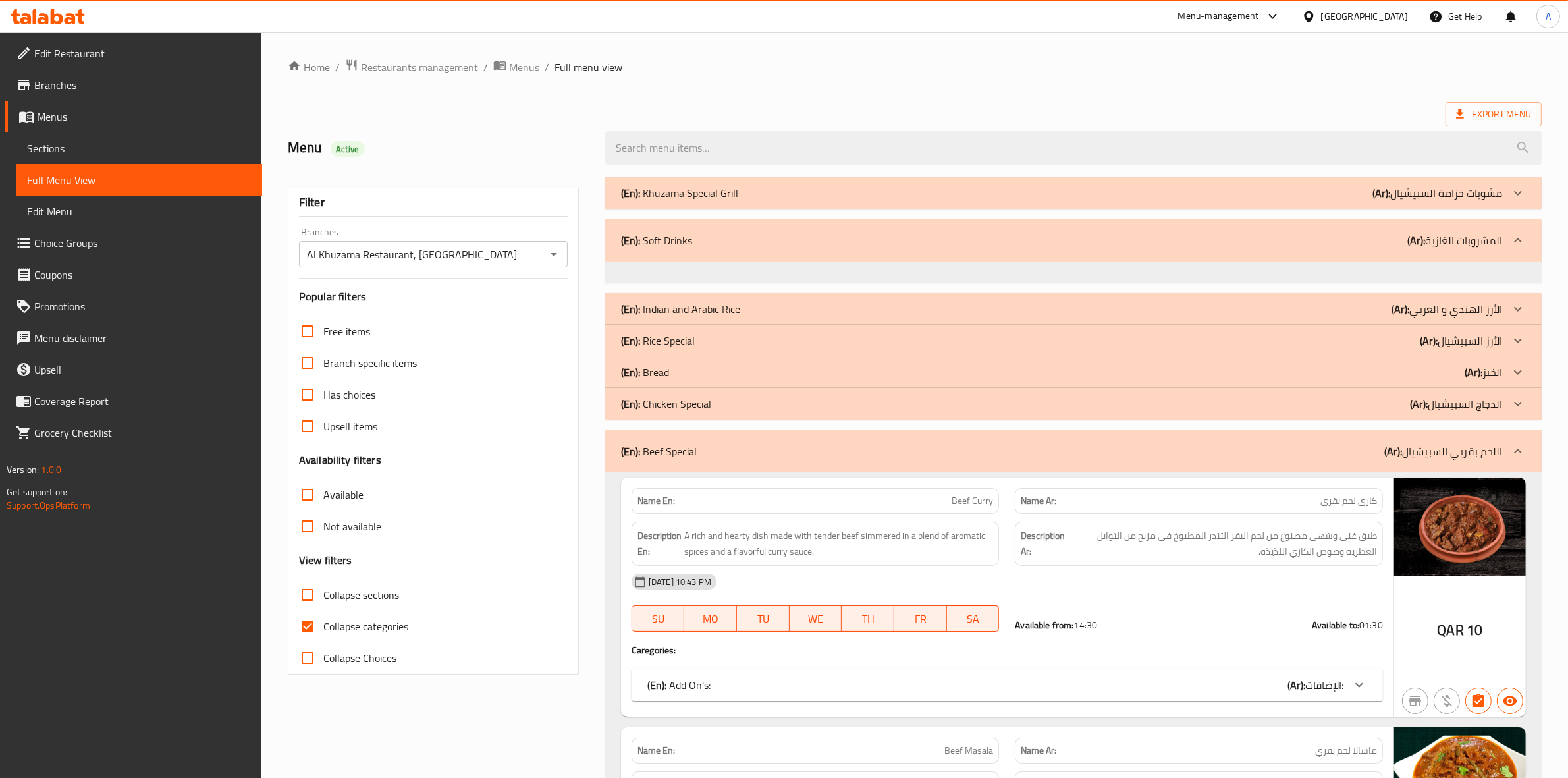
click at [69, 114] on span "Menus" at bounding box center [144, 116] width 215 height 16
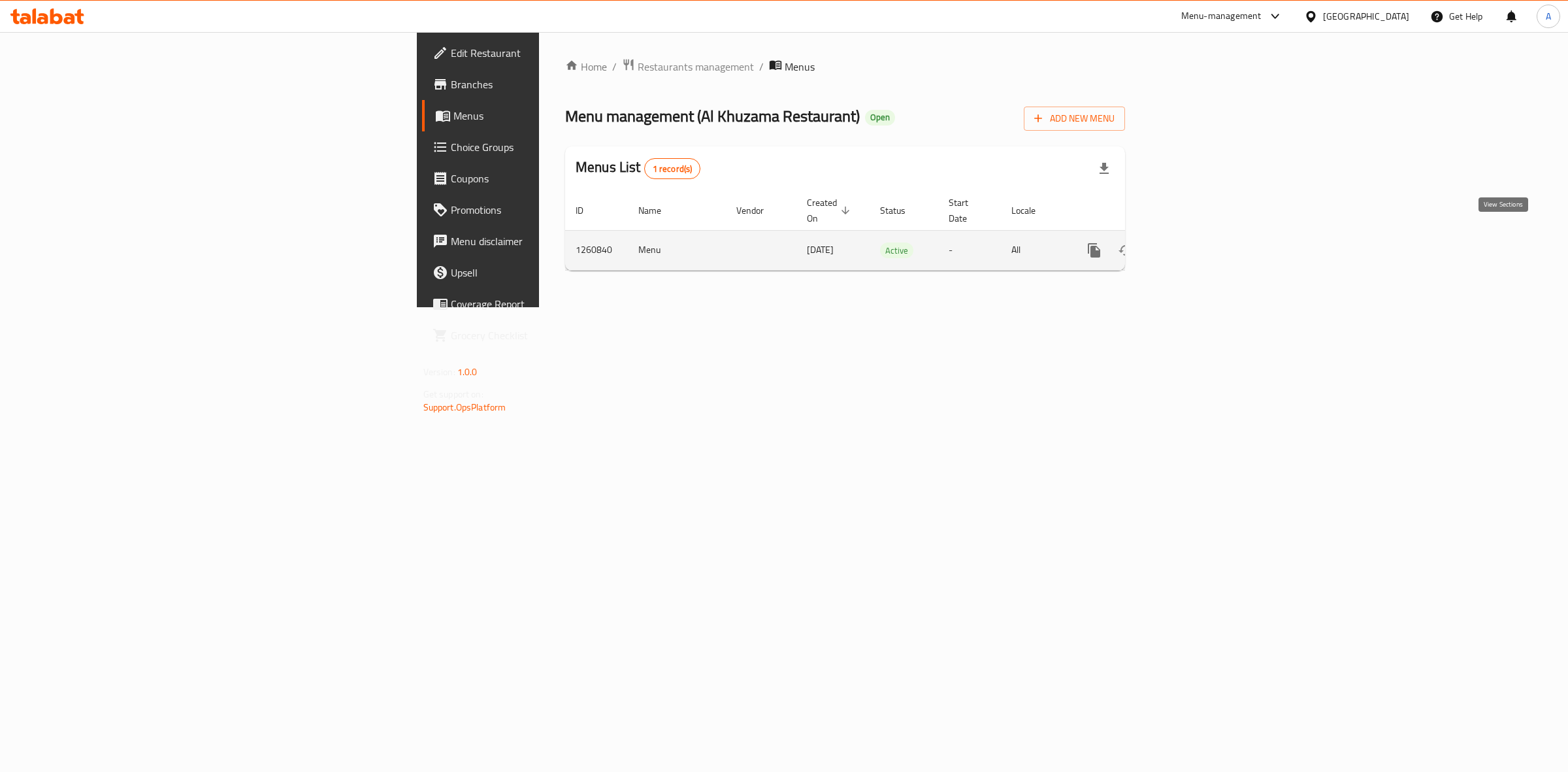
click at [1196, 243] on icon "enhanced table" at bounding box center [1188, 251] width 16 height 16
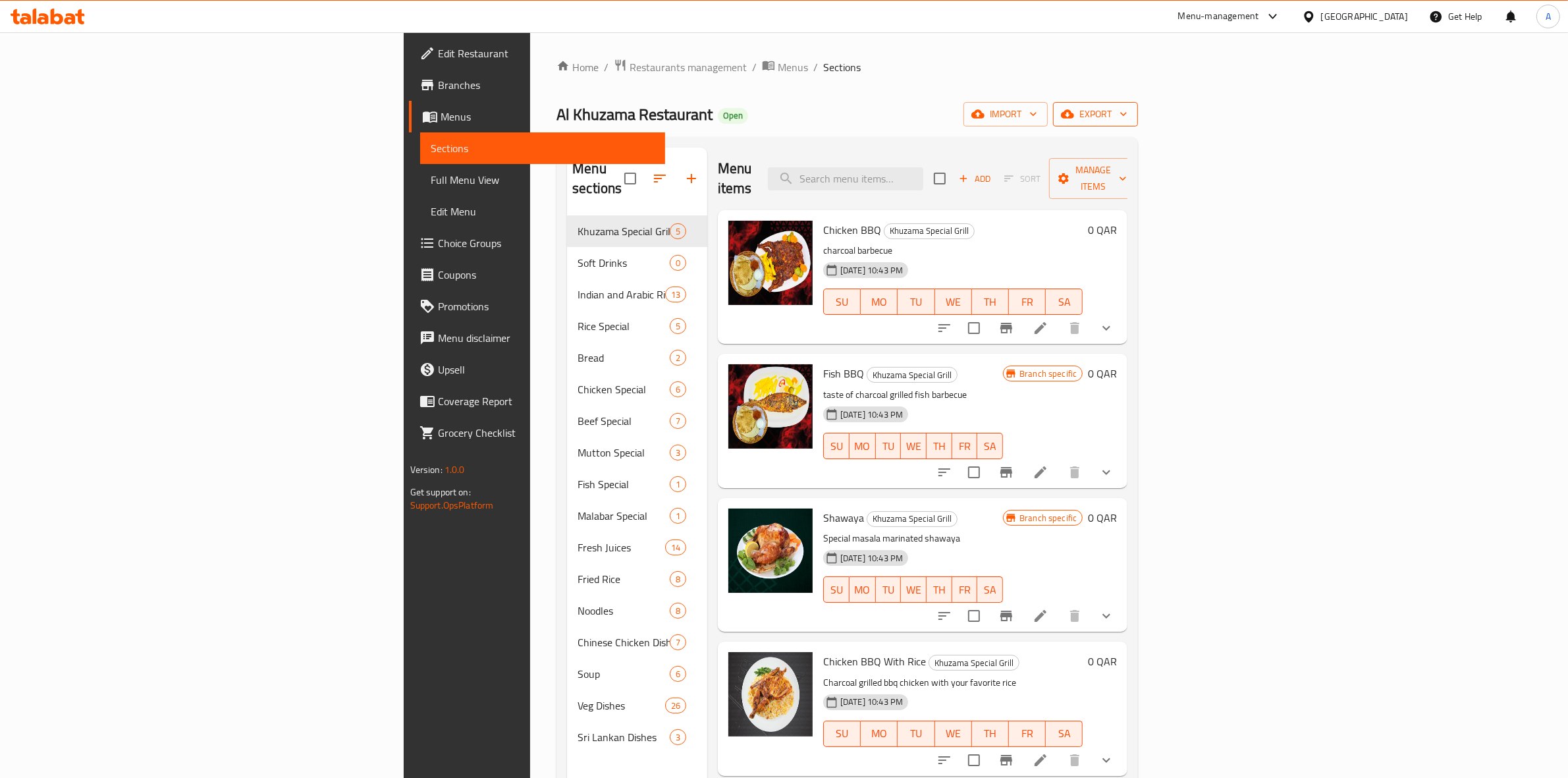
click at [1128, 120] on span "export" at bounding box center [1095, 114] width 64 height 16
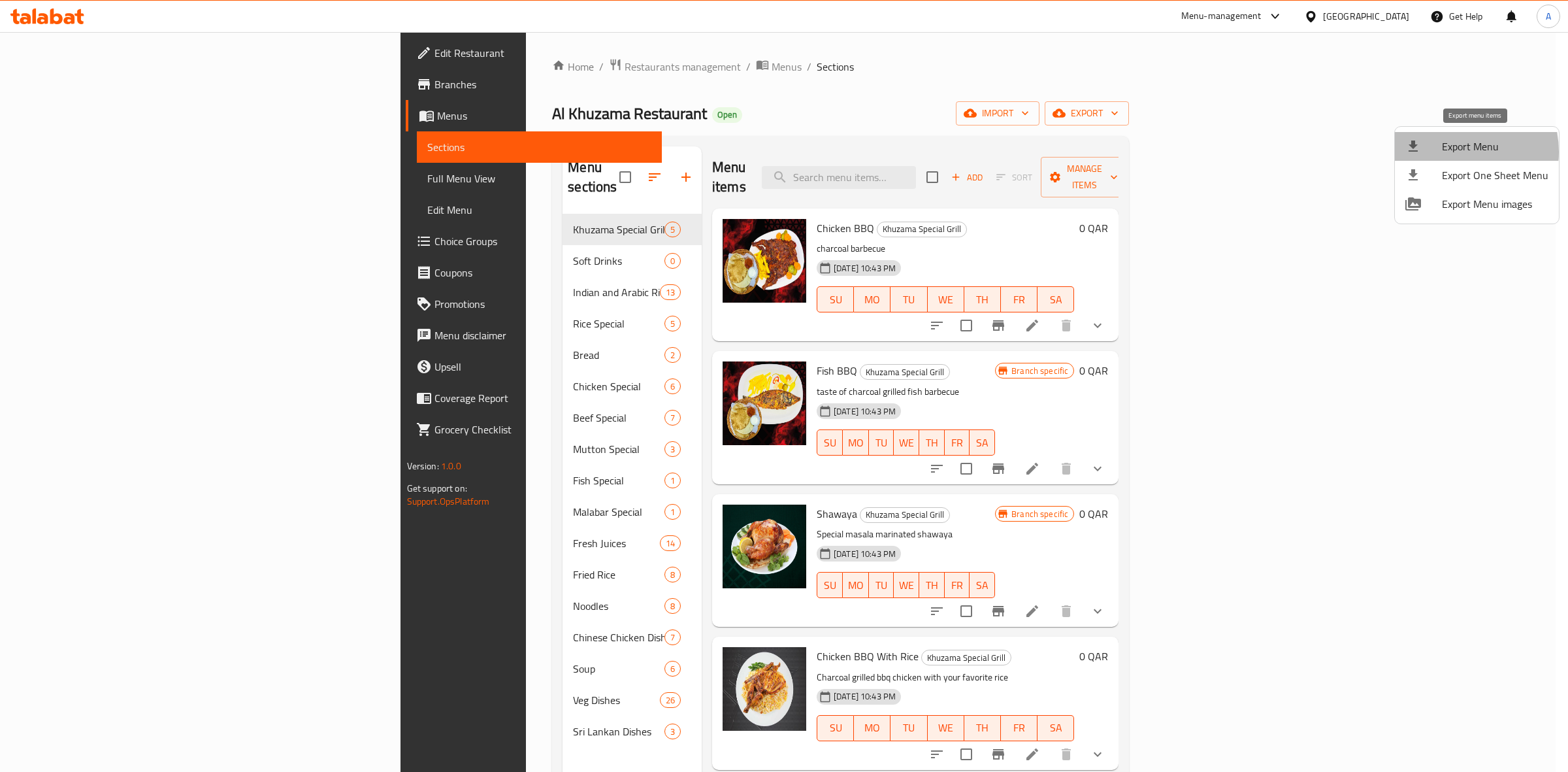
click at [1450, 152] on span "Export Menu" at bounding box center [1495, 147] width 107 height 16
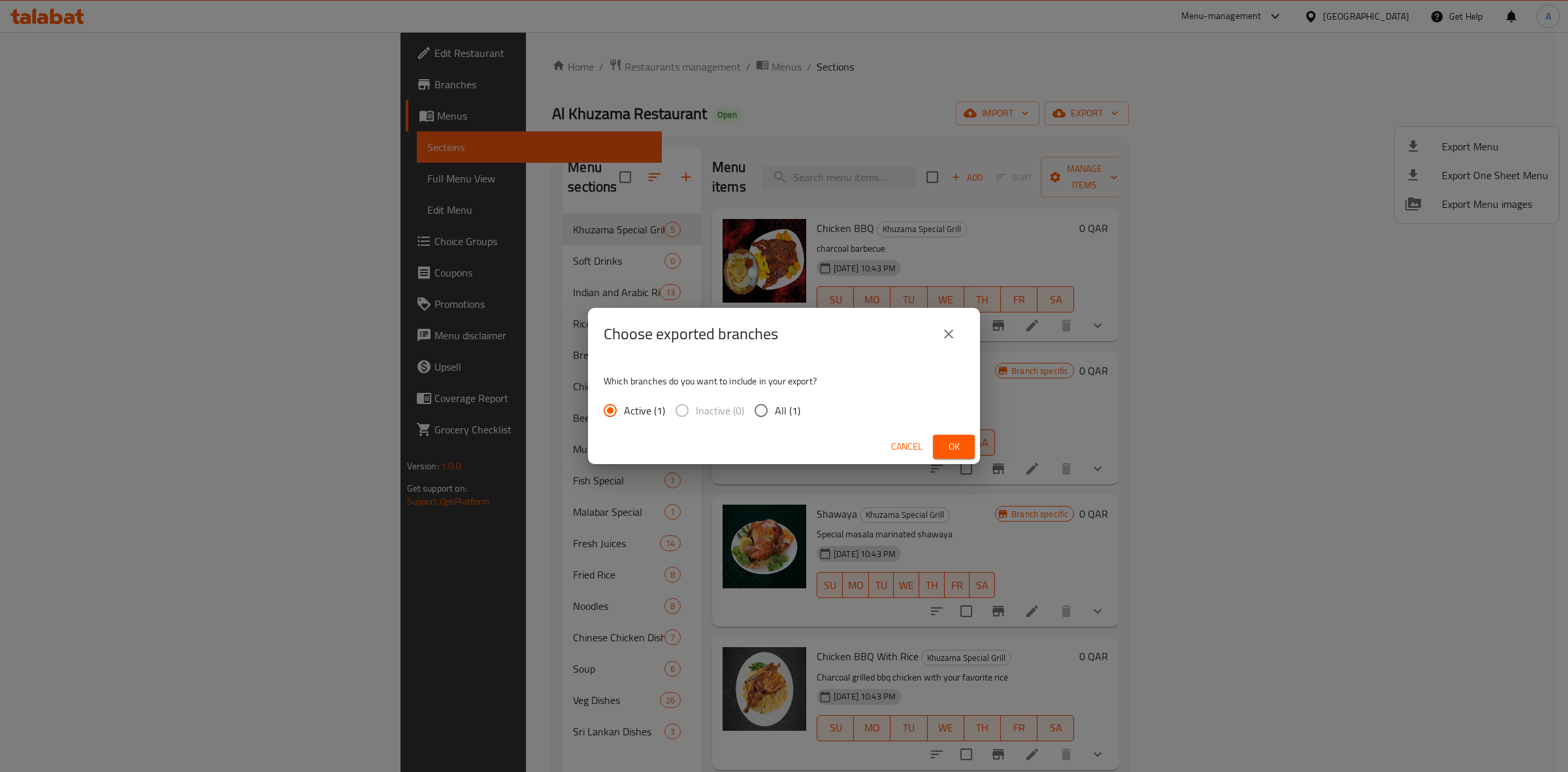
click at [756, 413] on input "All (1)" at bounding box center [761, 410] width 28 height 28
radio input "true"
click at [952, 445] on span "Ok" at bounding box center [954, 447] width 21 height 16
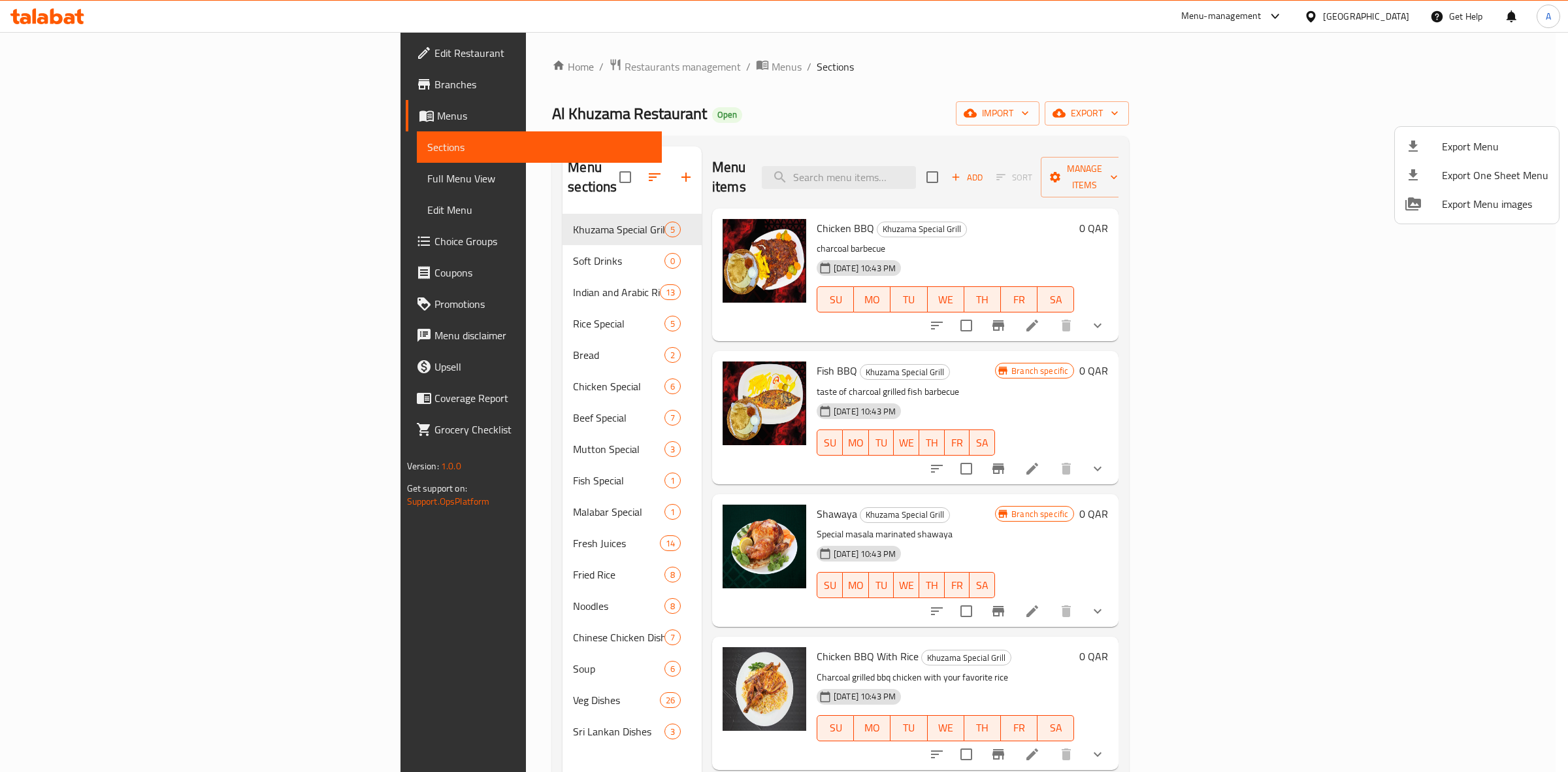
click at [53, 26] on div at bounding box center [784, 386] width 1568 height 772
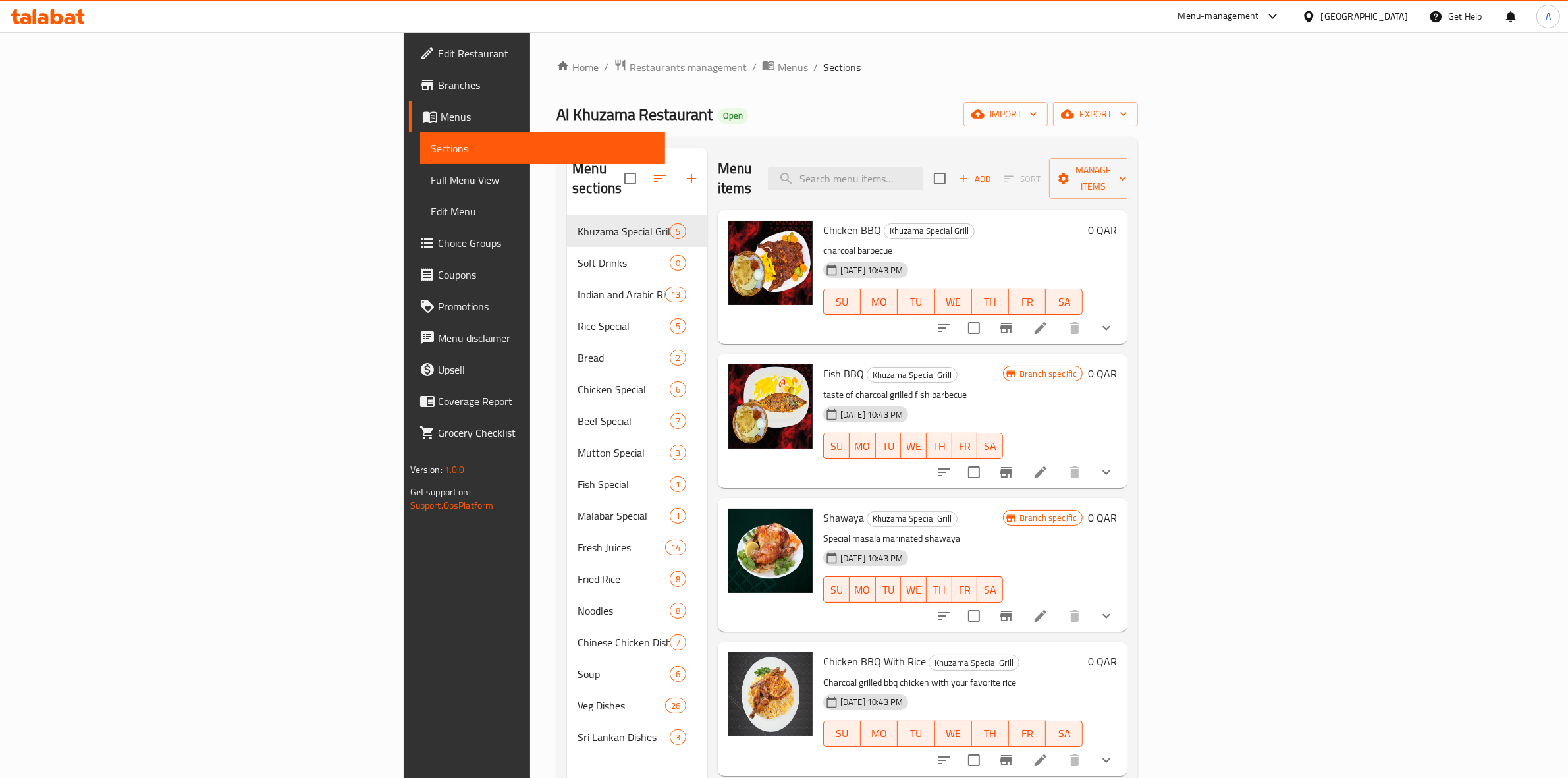
click at [56, 21] on icon at bounding box center [47, 17] width 74 height 16
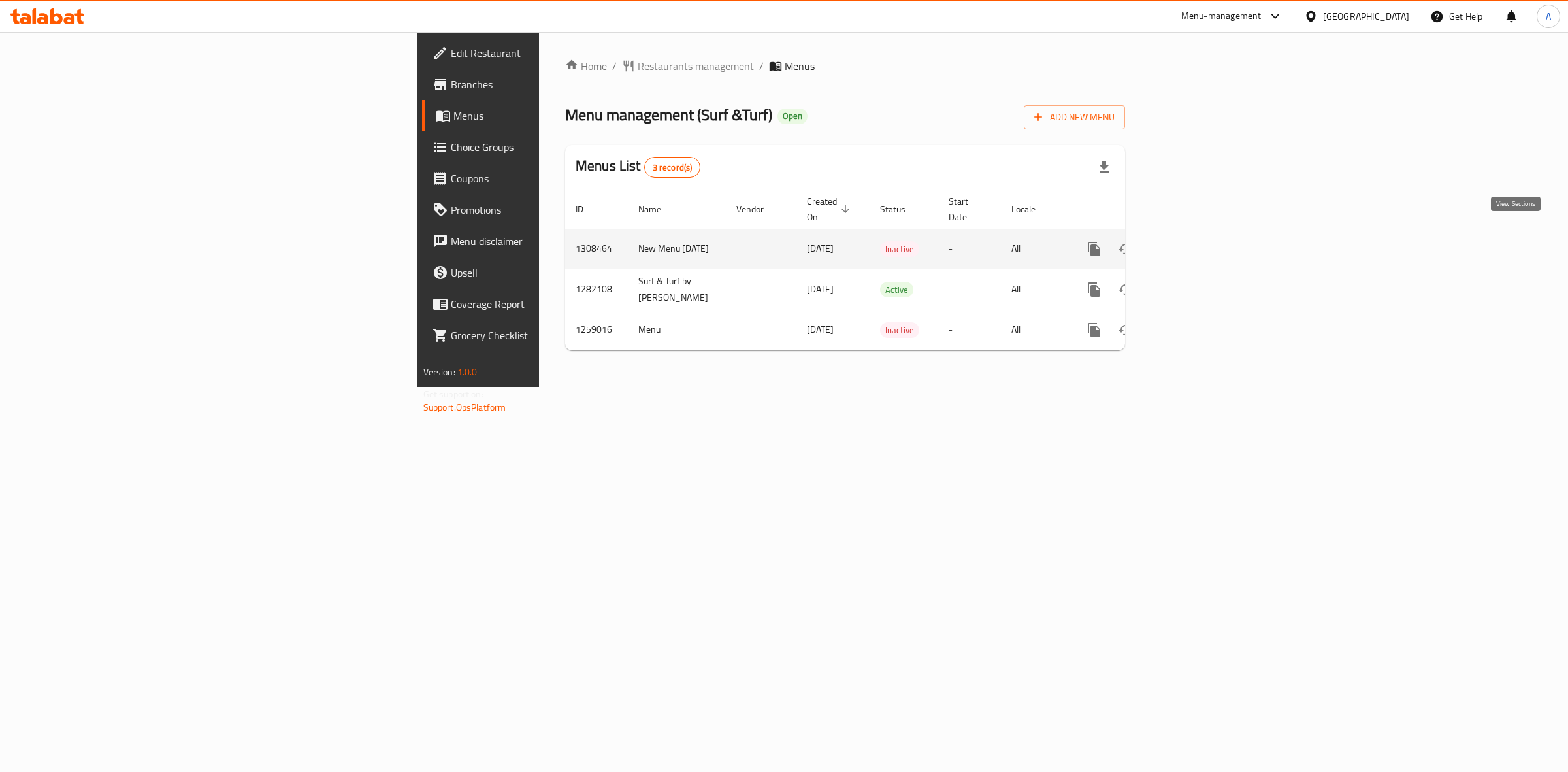
click at [1194, 243] on icon "enhanced table" at bounding box center [1188, 249] width 12 height 12
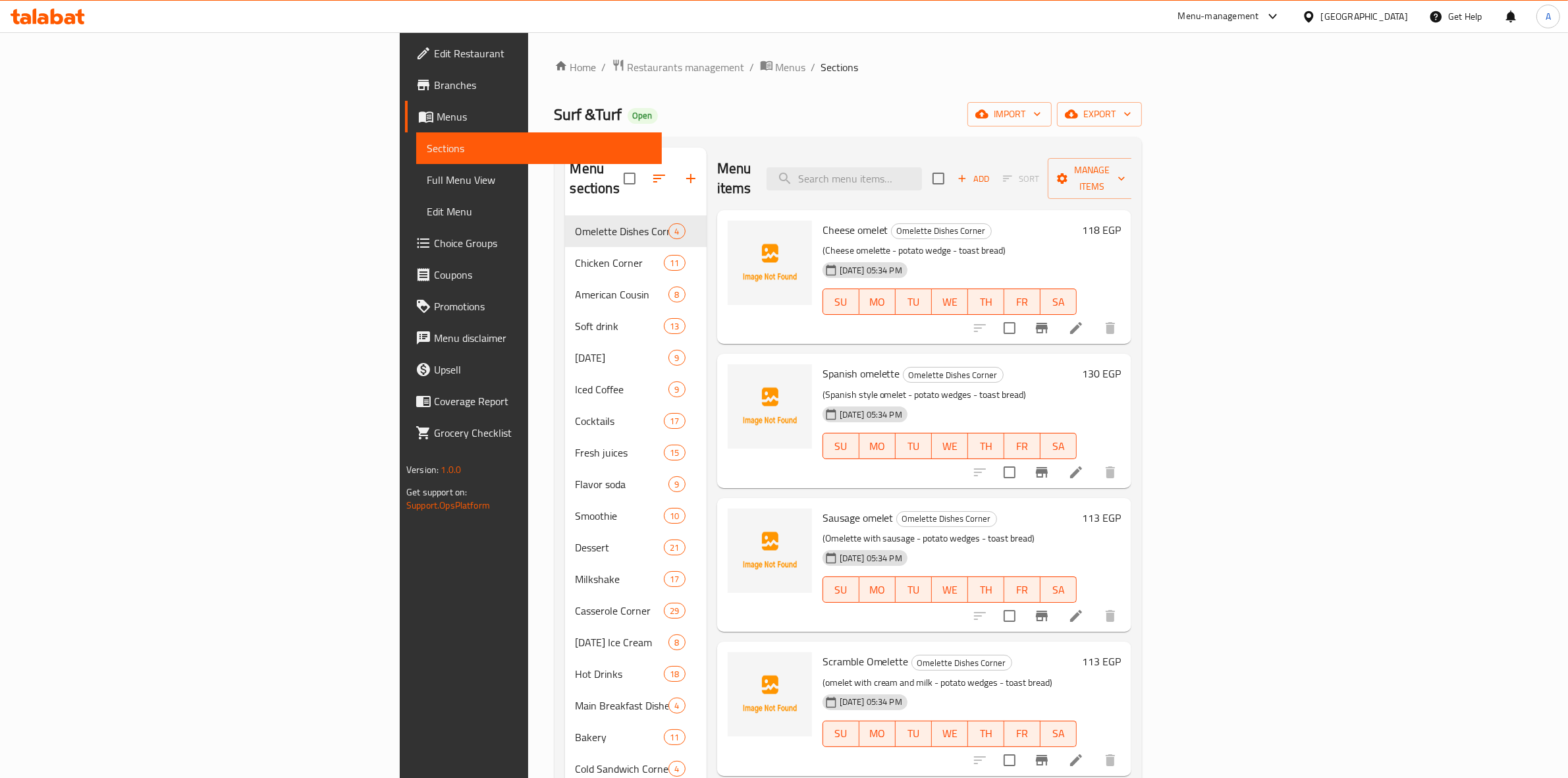
click at [1163, 54] on div "Home / Restaurants management / Menus / Sections Surf &Turf Open import export …" at bounding box center [848, 619] width 640 height 1174
click at [1142, 126] on button "export" at bounding box center [1099, 114] width 85 height 24
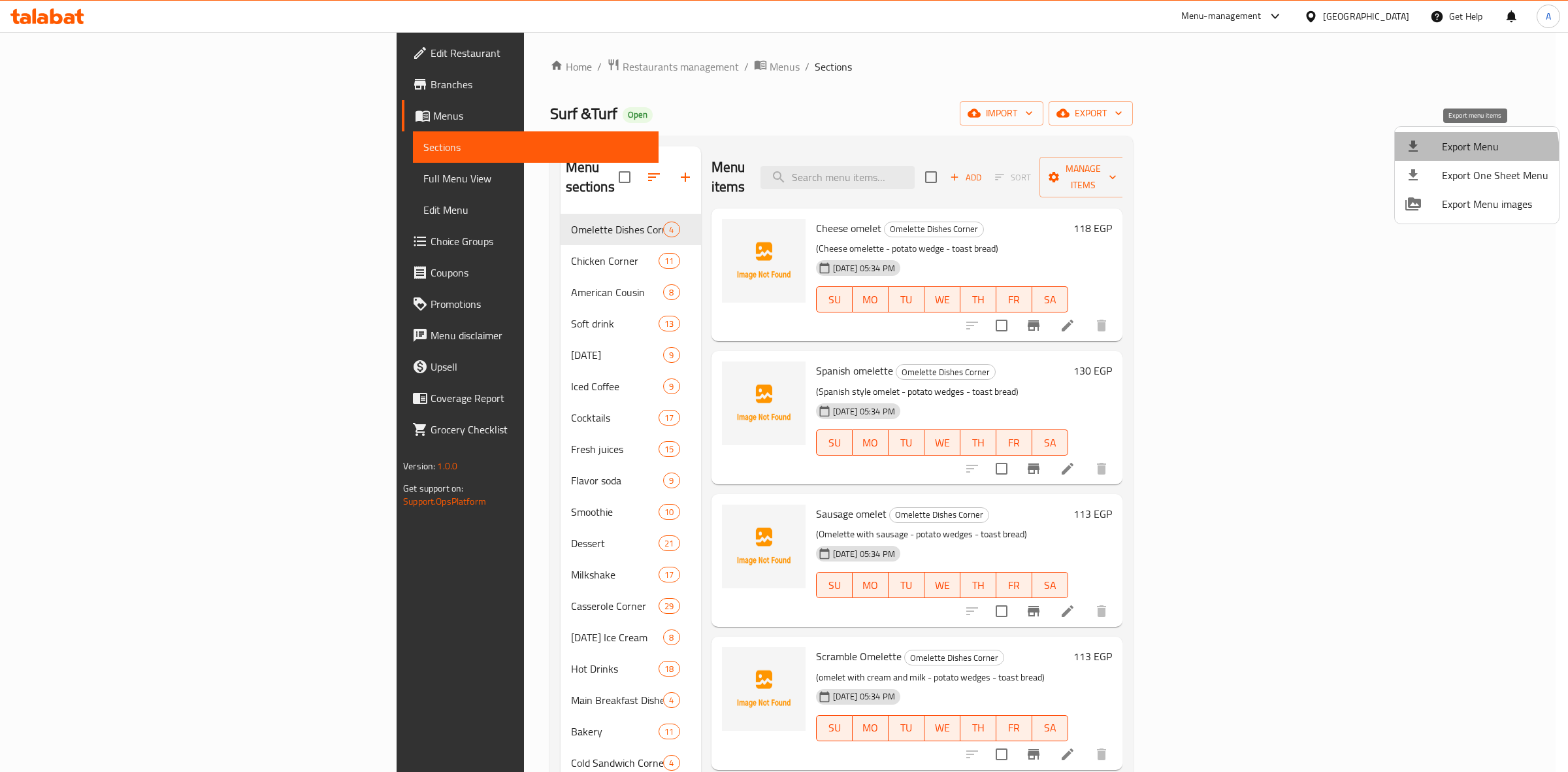
click at [1454, 155] on span "Export Menu" at bounding box center [1495, 147] width 107 height 16
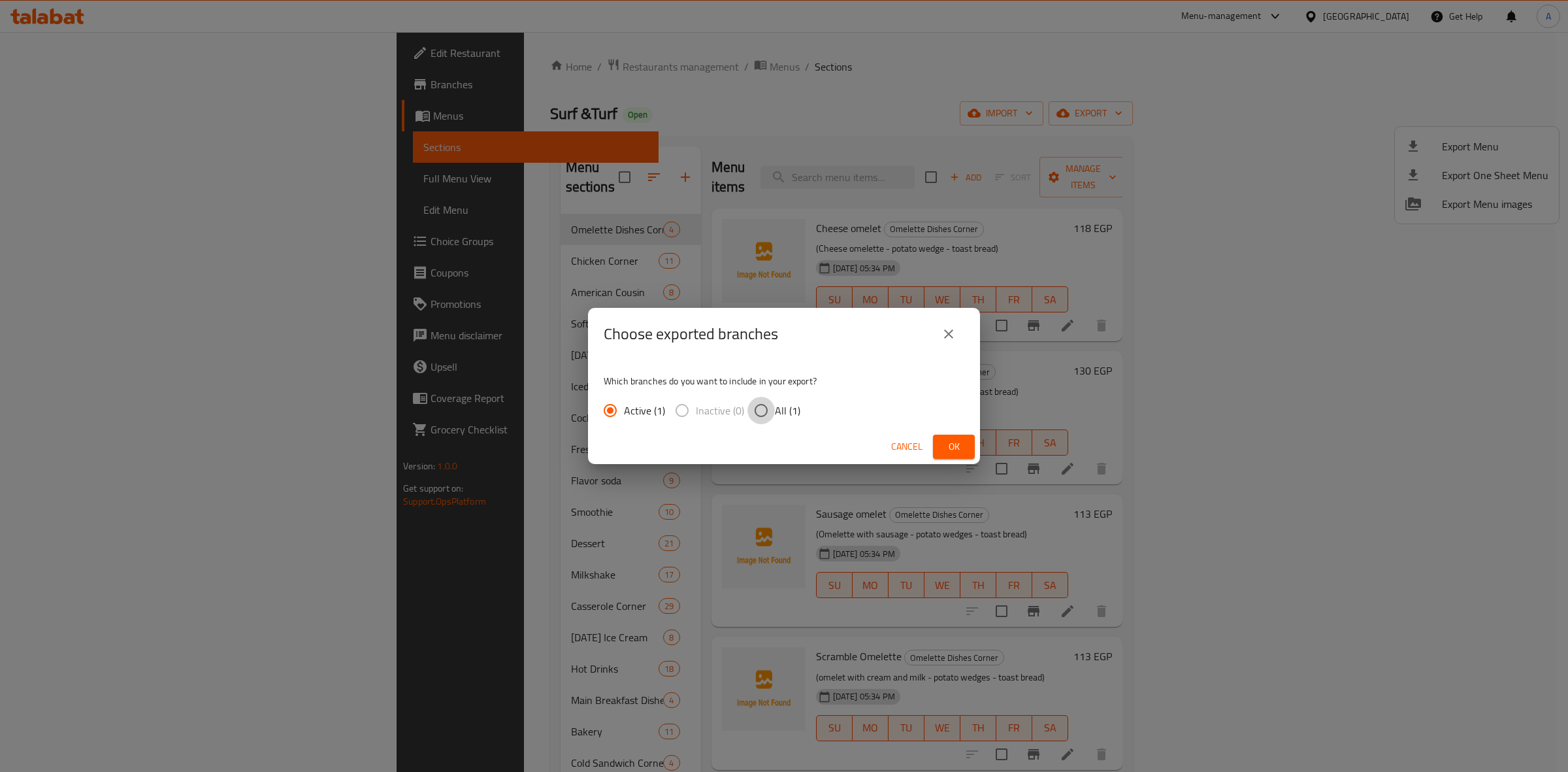
click at [756, 415] on input "All (1)" at bounding box center [761, 410] width 28 height 28
radio input "true"
click at [945, 450] on span "Ok" at bounding box center [954, 447] width 21 height 16
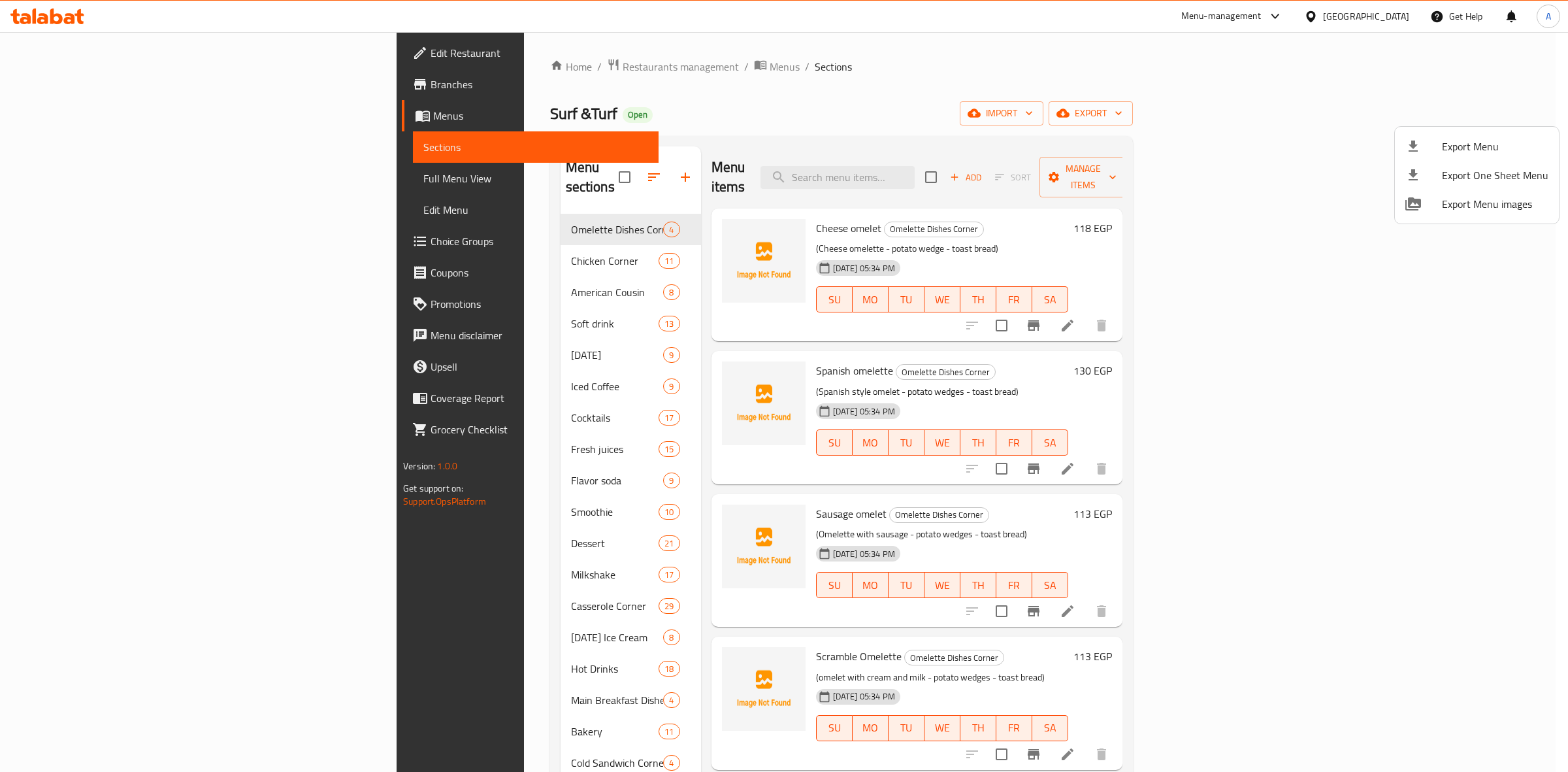
drag, startPoint x: 838, startPoint y: 68, endPoint x: 829, endPoint y: 64, distance: 9.8
click at [838, 68] on div at bounding box center [784, 386] width 1568 height 772
